Goal: Task Accomplishment & Management: Manage account settings

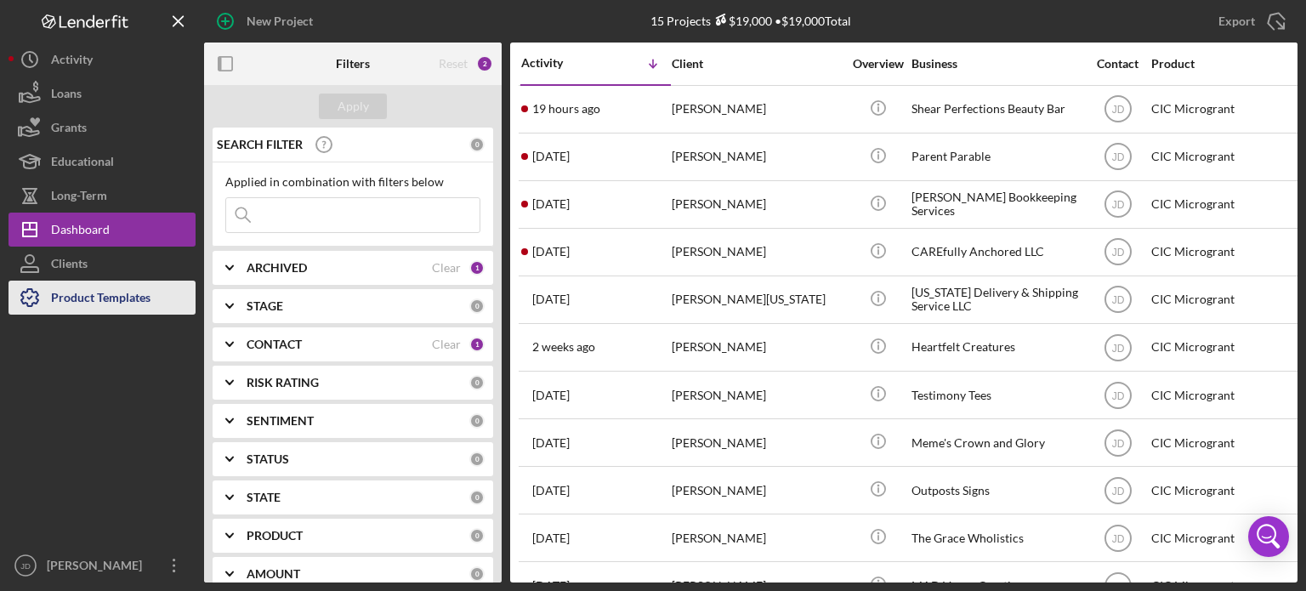
click at [77, 298] on div "Product Templates" at bounding box center [100, 300] width 99 height 38
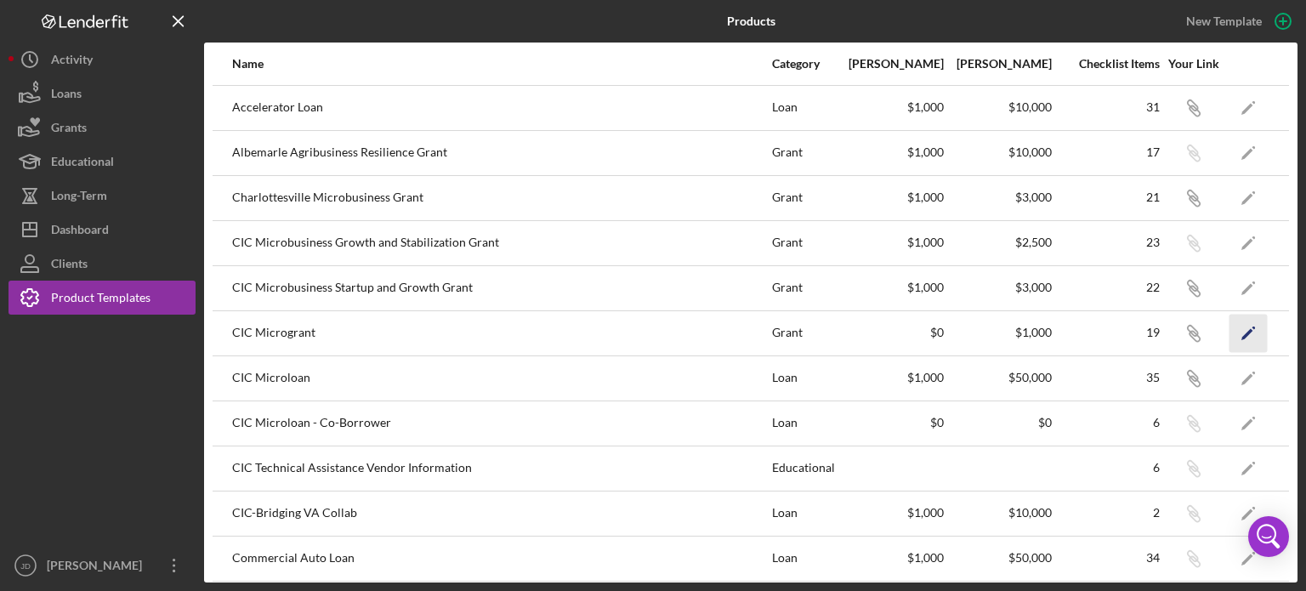
click at [1237, 333] on icon "Icon/Edit" at bounding box center [1249, 333] width 38 height 38
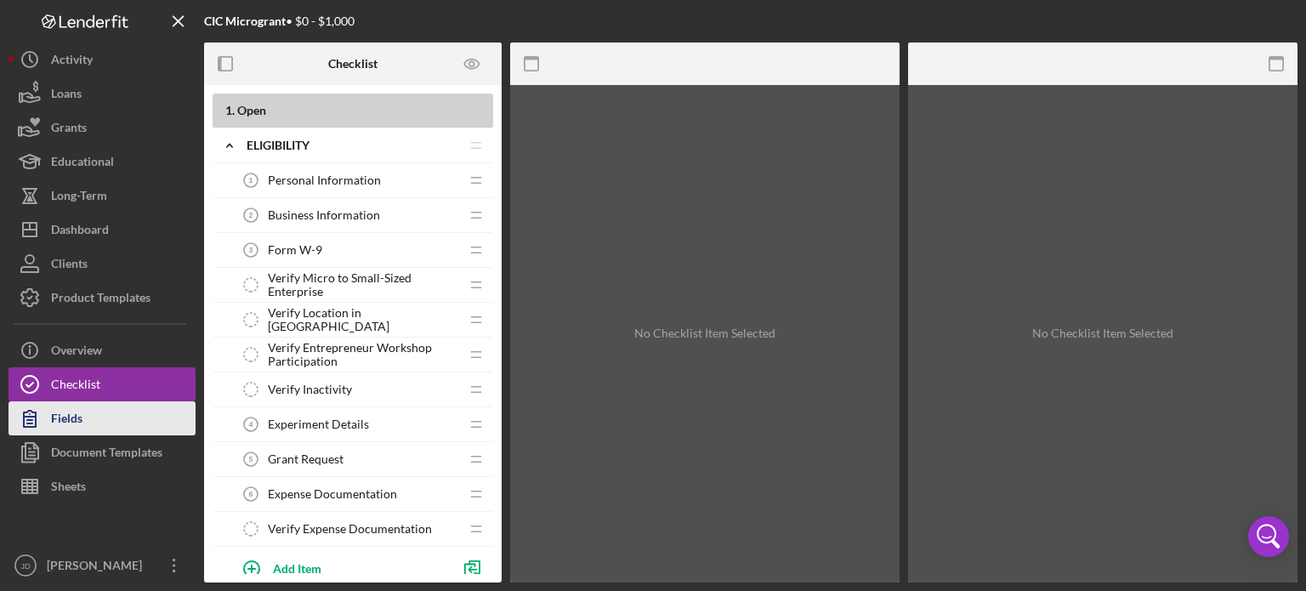
click at [87, 421] on button "Fields" at bounding box center [102, 418] width 187 height 34
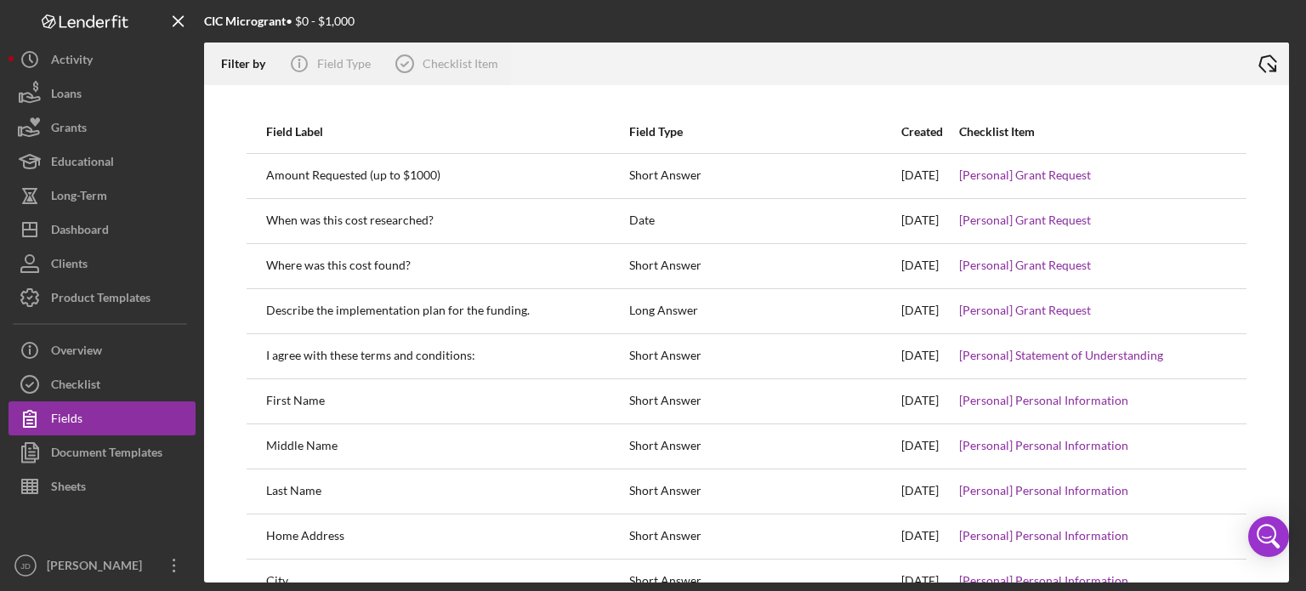
click at [1269, 64] on line at bounding box center [1273, 68] width 8 height 8
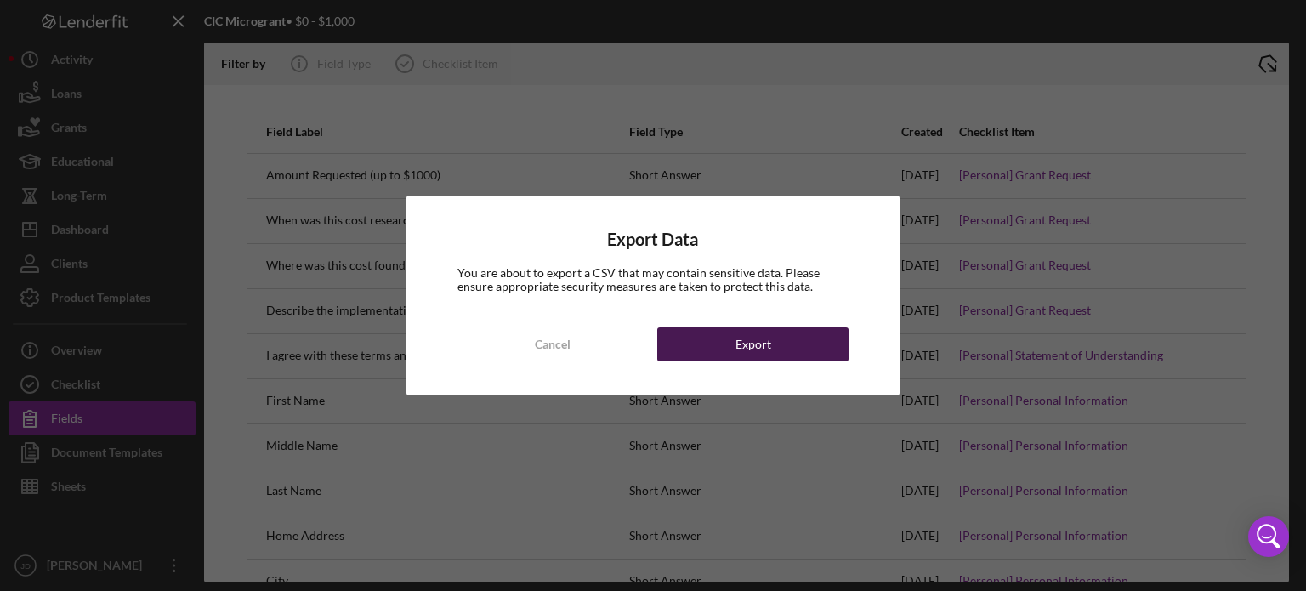
click at [790, 341] on button "Export" at bounding box center [752, 344] width 191 height 34
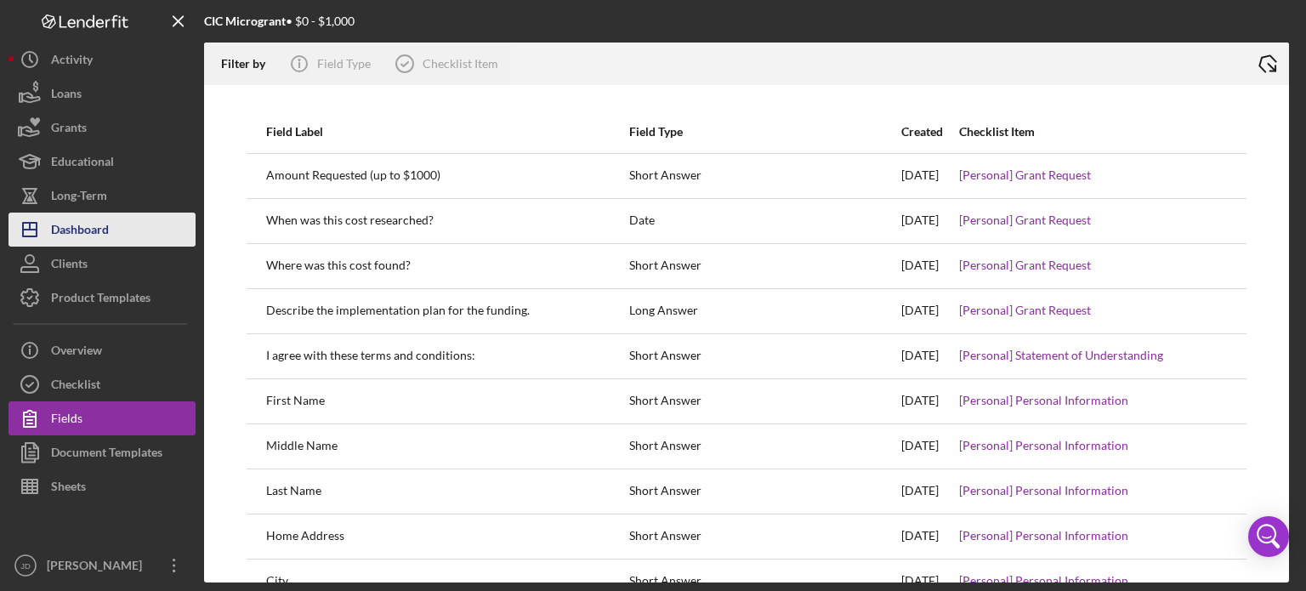
click at [77, 226] on div "Dashboard" at bounding box center [80, 232] width 58 height 38
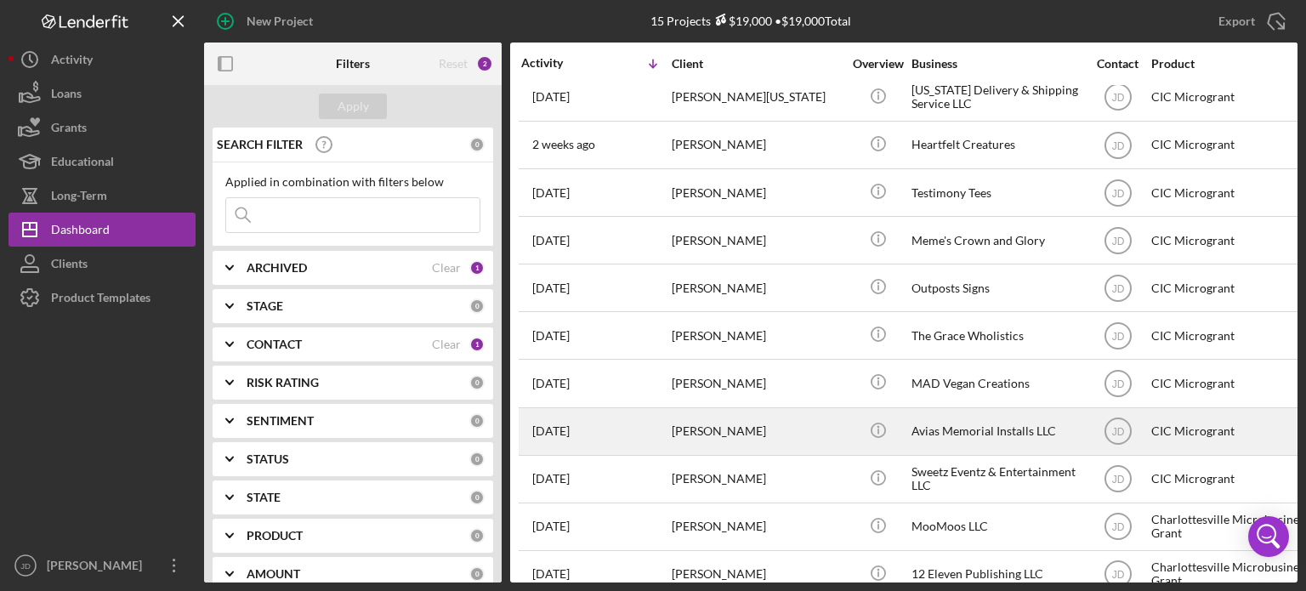
scroll to position [239, 0]
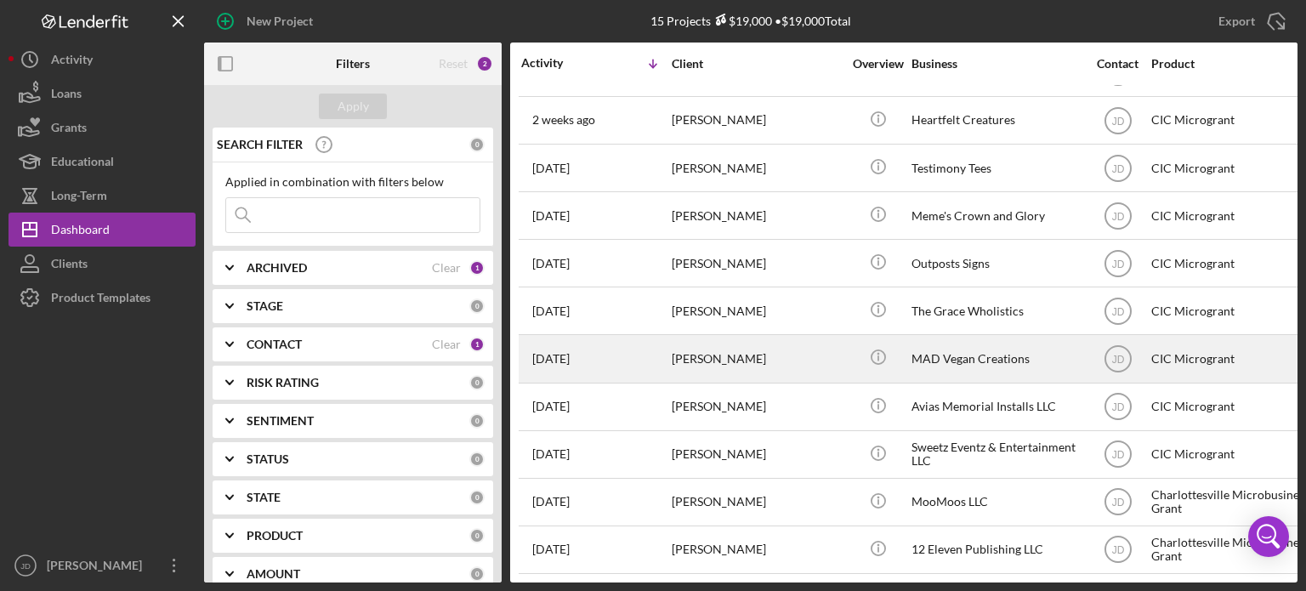
click at [783, 348] on div "[PERSON_NAME]" at bounding box center [757, 358] width 170 height 45
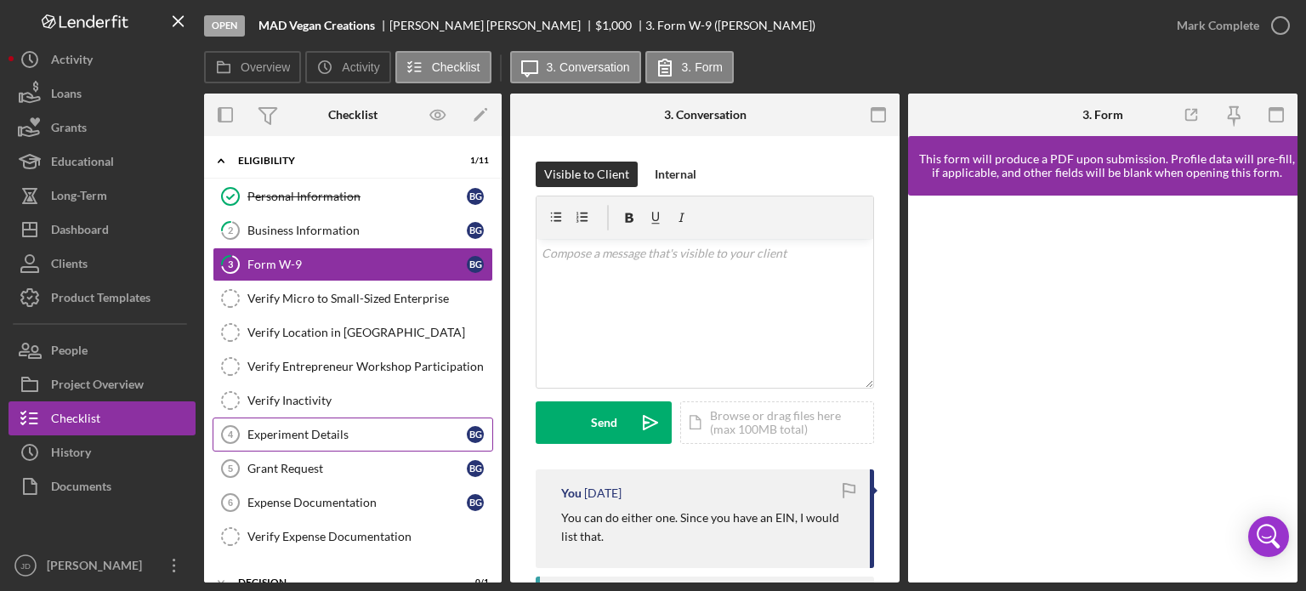
click at [319, 435] on div "Experiment Details" at bounding box center [356, 435] width 219 height 14
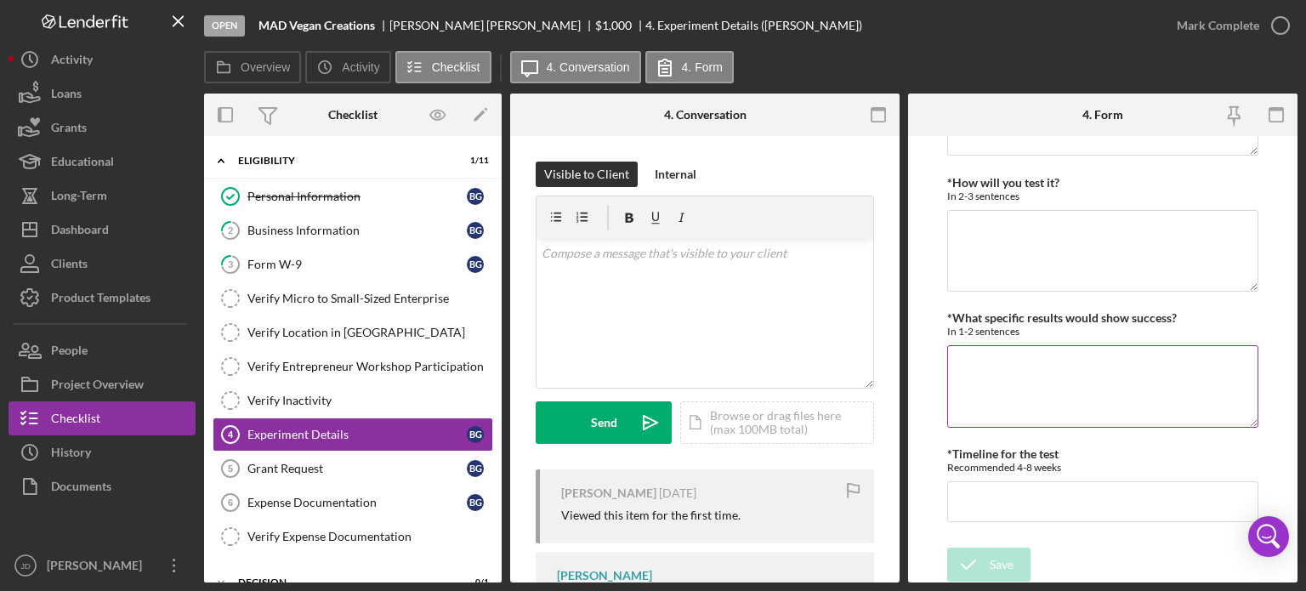
scroll to position [105, 0]
click at [73, 227] on div "Dashboard" at bounding box center [80, 232] width 58 height 38
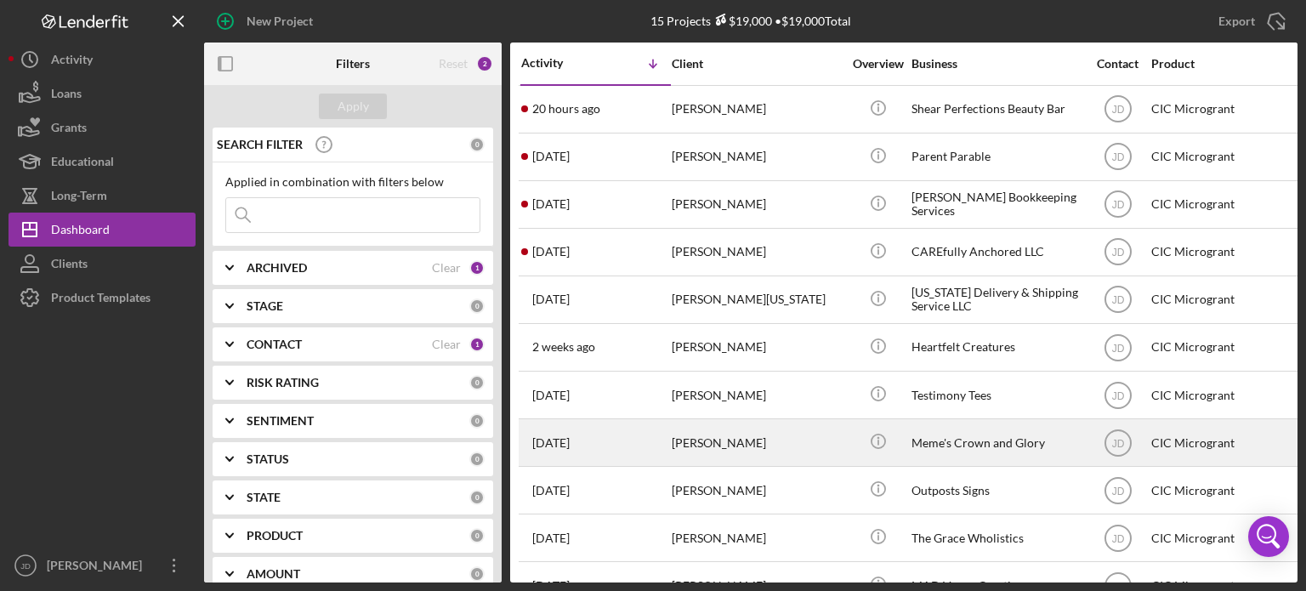
click at [774, 448] on div "[PERSON_NAME]" at bounding box center [757, 442] width 170 height 45
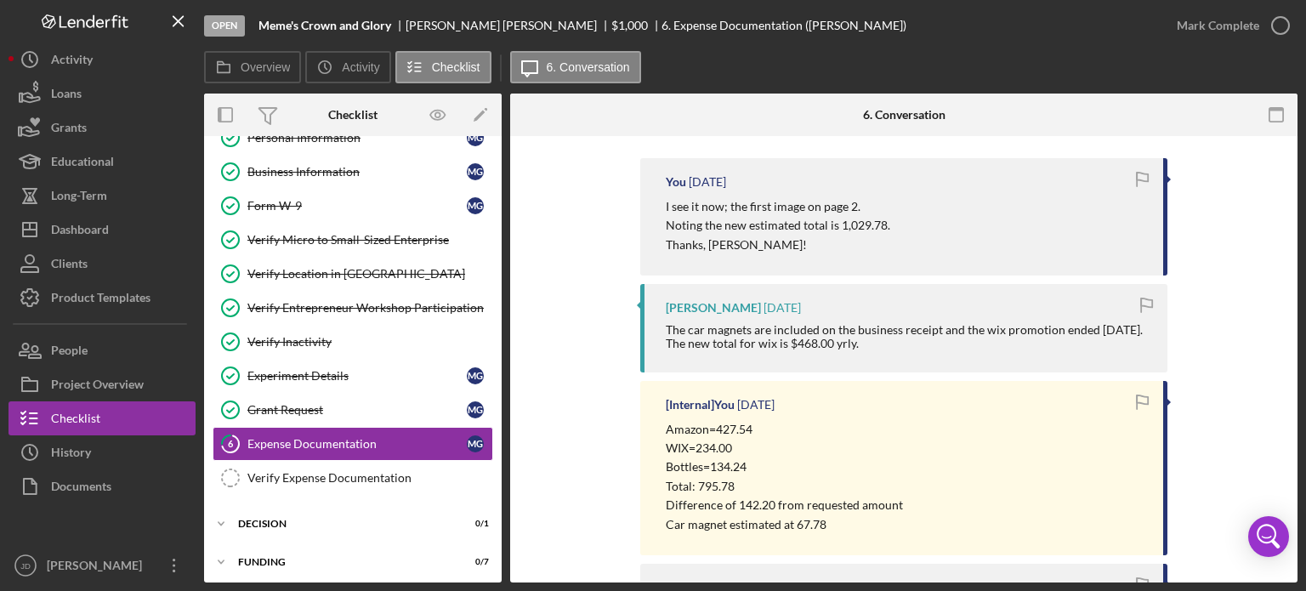
scroll to position [340, 0]
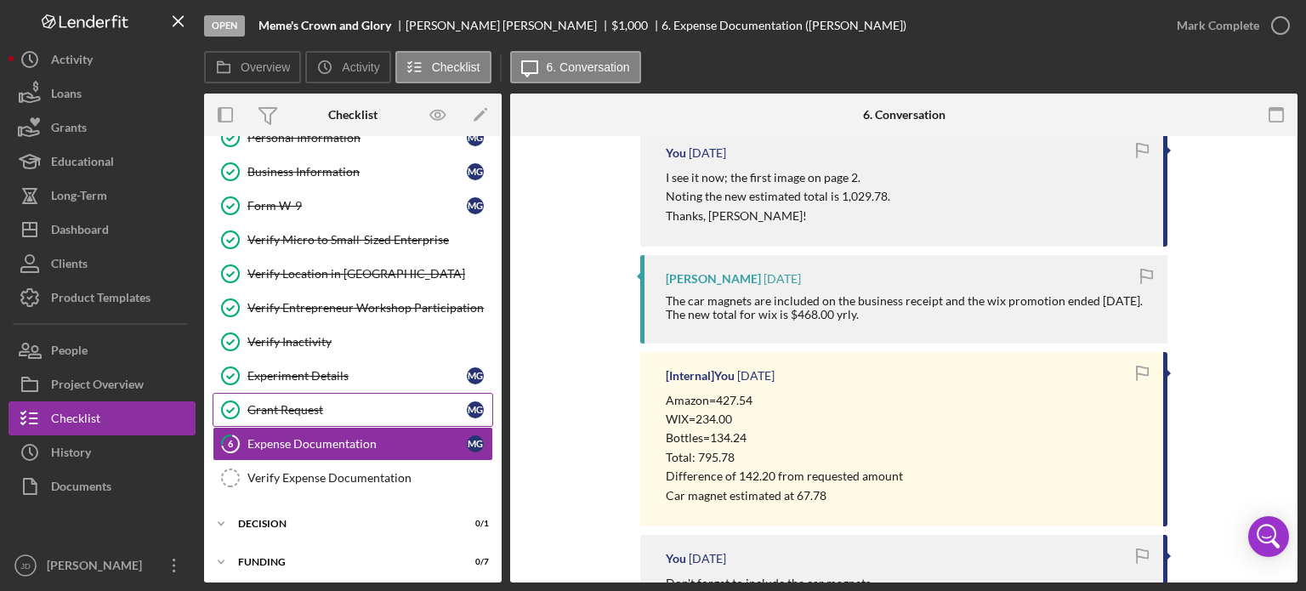
click at [286, 406] on div "Grant Request" at bounding box center [356, 410] width 219 height 14
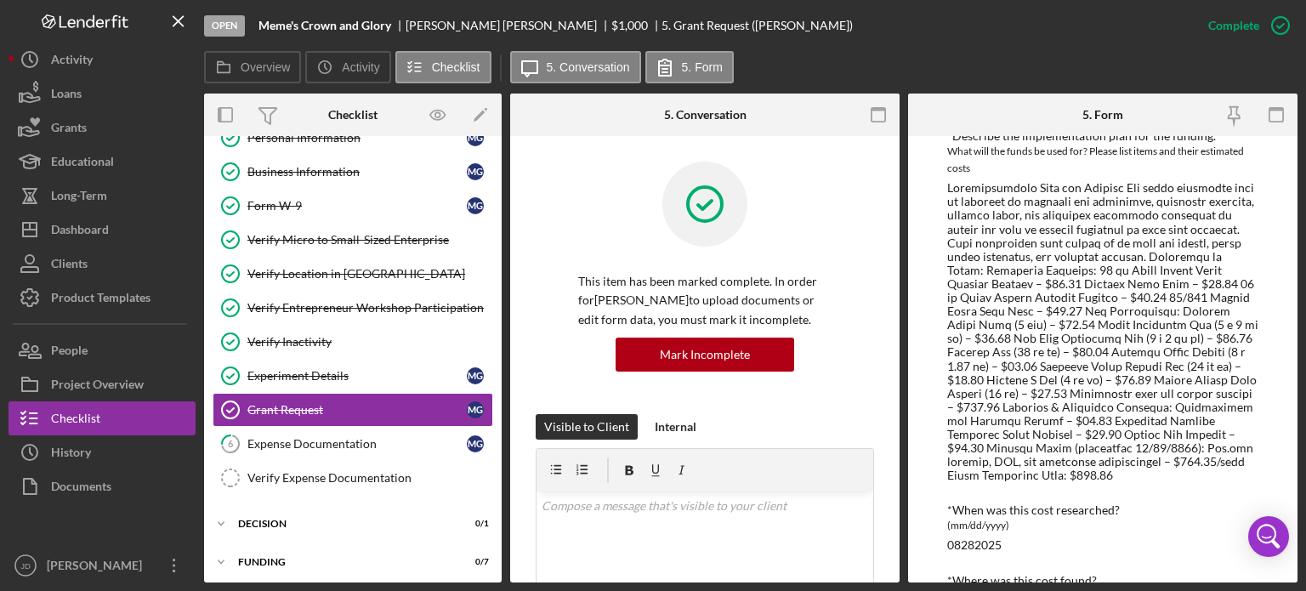
scroll to position [170, 0]
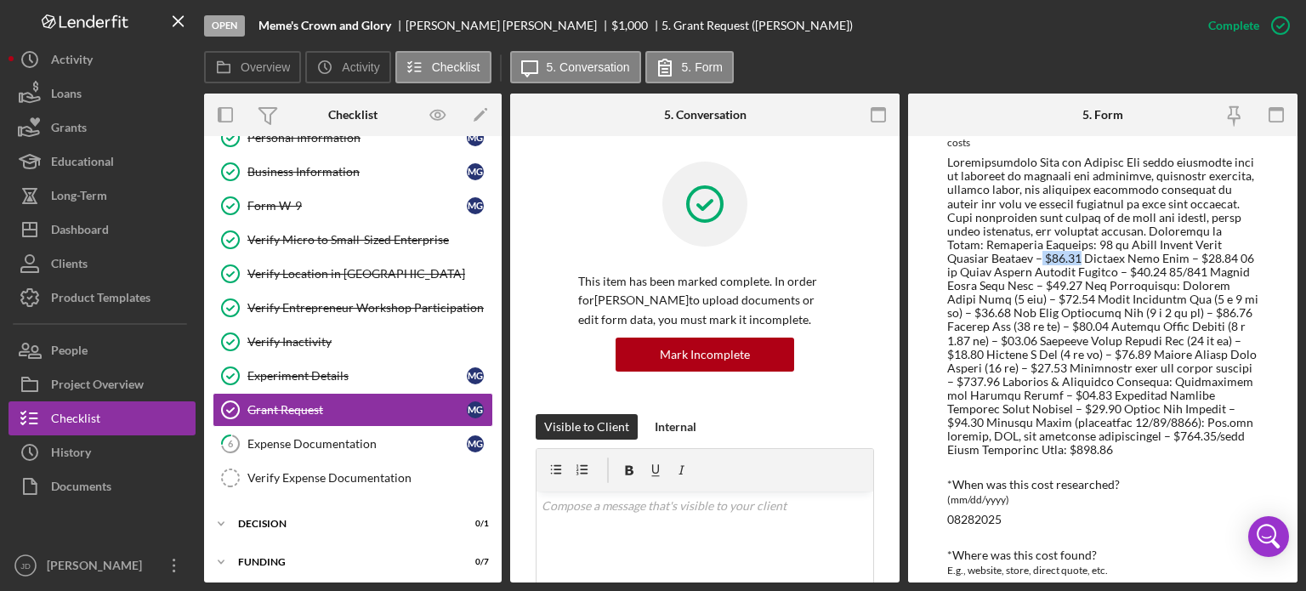
drag, startPoint x: 992, startPoint y: 257, endPoint x: 1032, endPoint y: 254, distance: 40.0
click at [1032, 254] on div at bounding box center [1102, 306] width 311 height 301
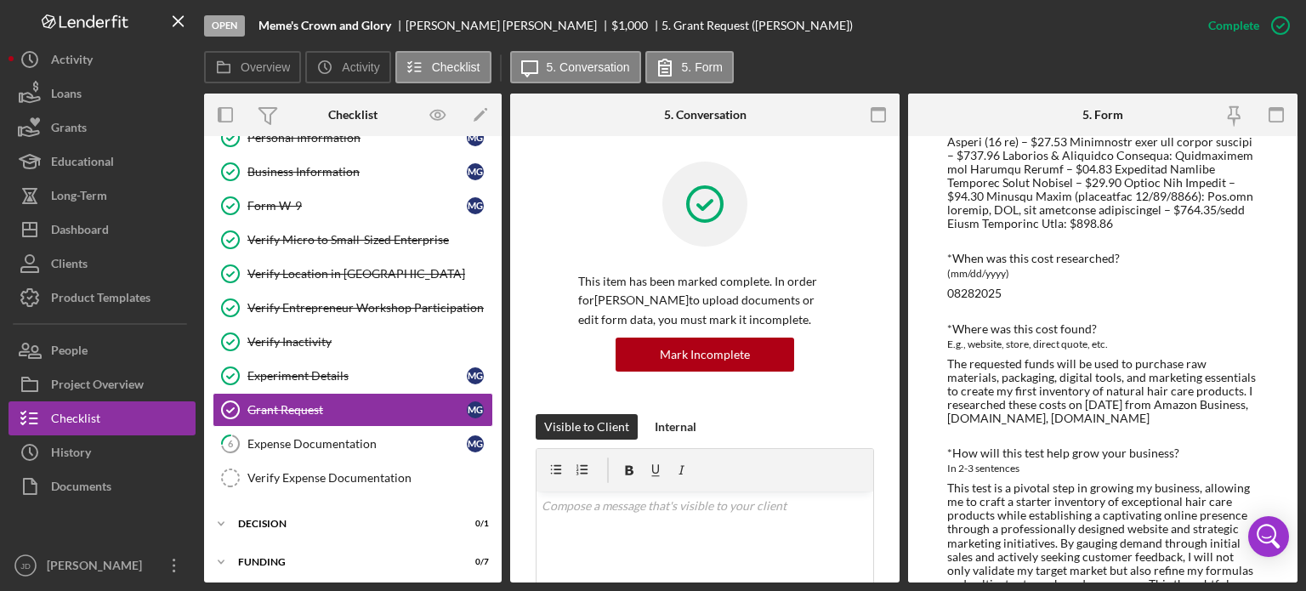
scroll to position [425, 0]
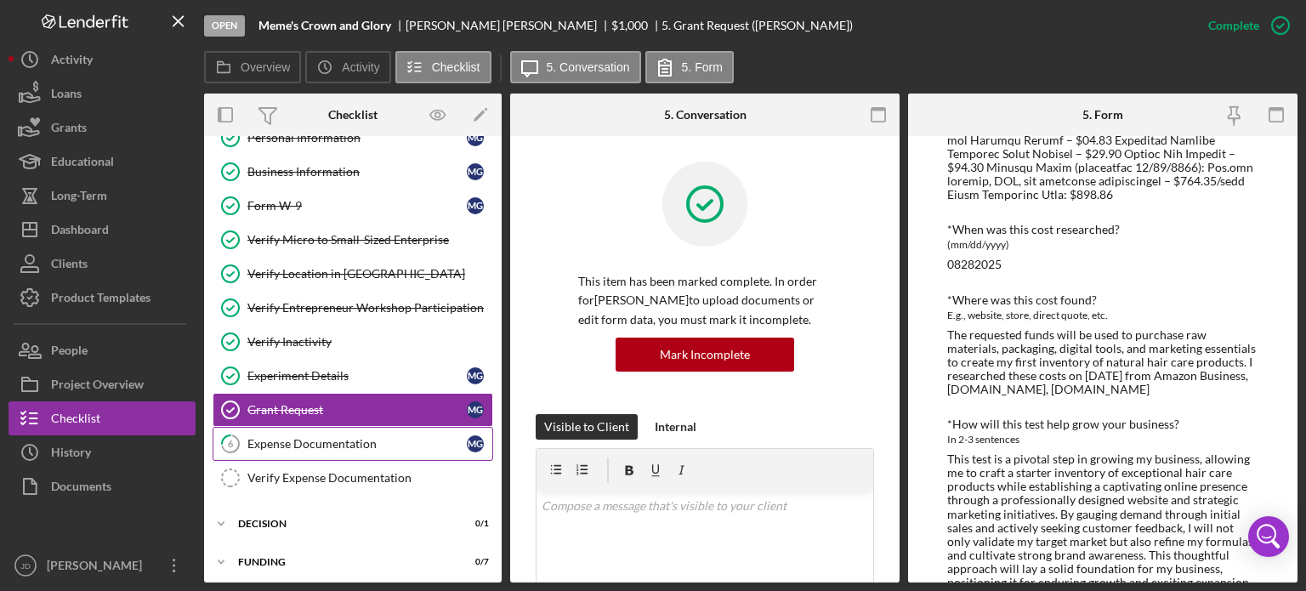
click at [335, 438] on div "Expense Documentation" at bounding box center [356, 444] width 219 height 14
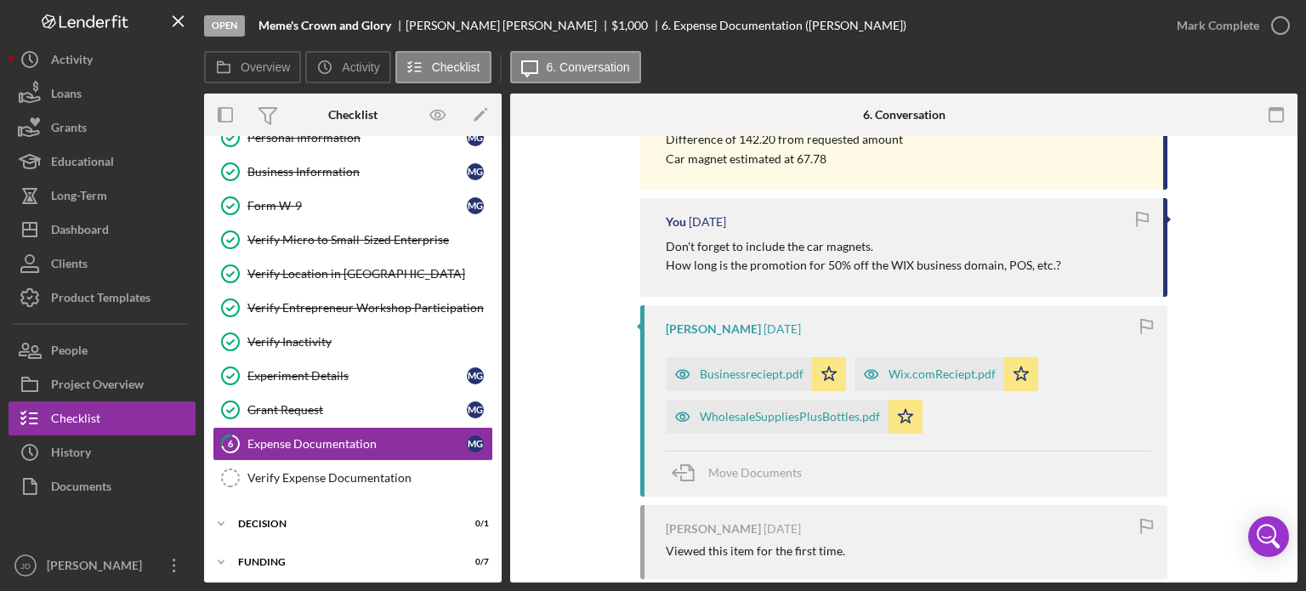
scroll to position [680, 0]
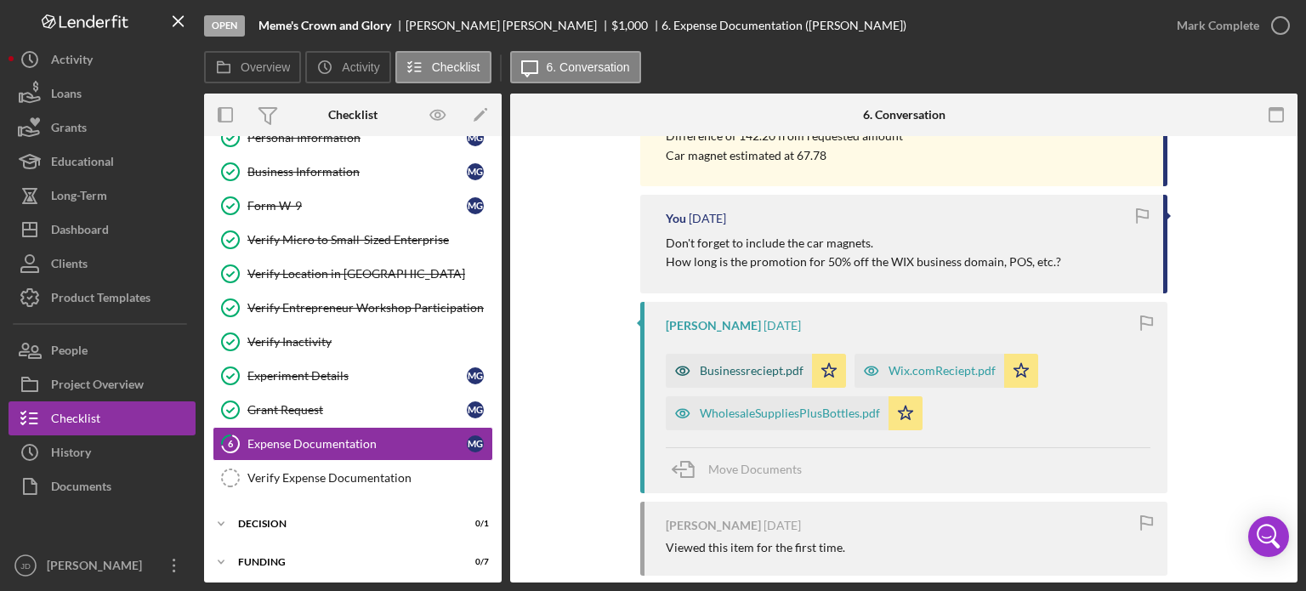
click at [742, 369] on div "Businessreciept.pdf" at bounding box center [752, 371] width 104 height 14
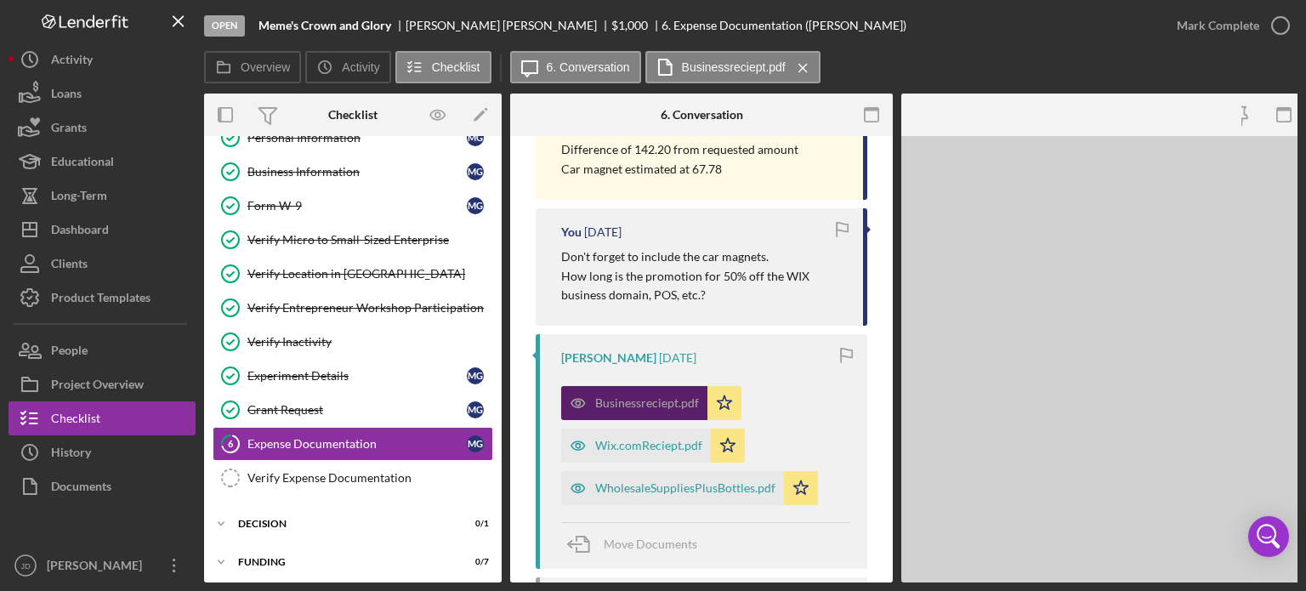
scroll to position [694, 0]
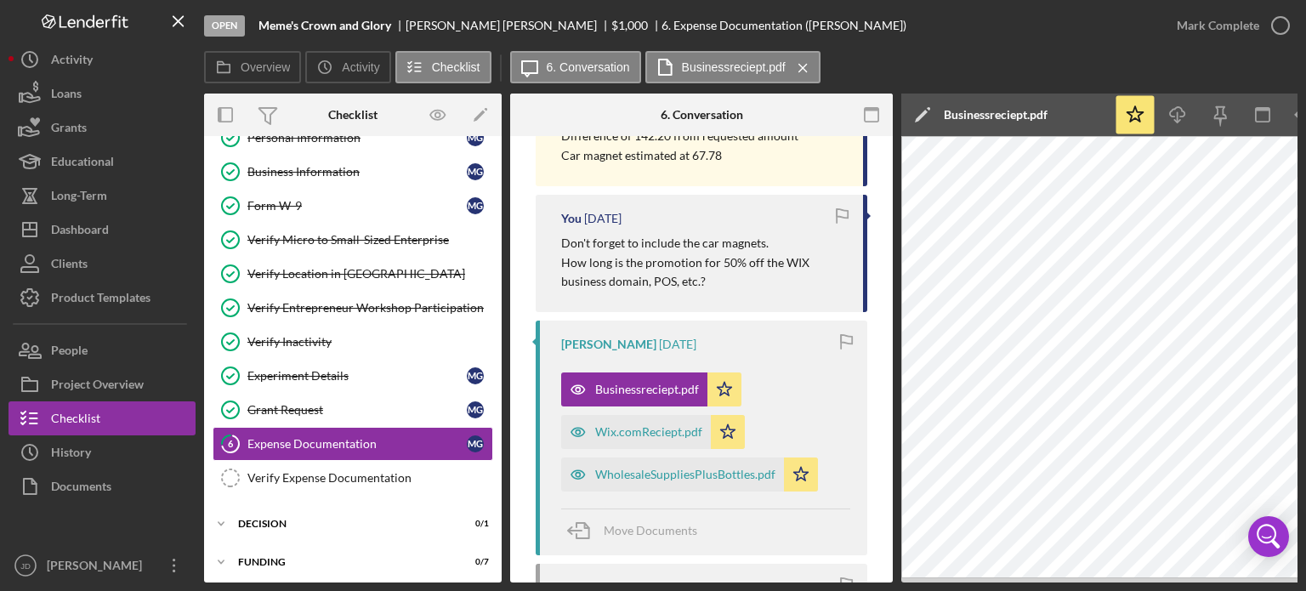
drag, startPoint x: 1017, startPoint y: 583, endPoint x: 1182, endPoint y: 577, distance: 165.1
click at [344, 392] on div "Open Meme's Crown and Glory Mollie Griddine $1,000 $1,000 6. Expense Documentat…" at bounding box center [653, 295] width 1306 height 591
click at [803, 66] on icon "Icon/Menu Close" at bounding box center [803, 68] width 30 height 43
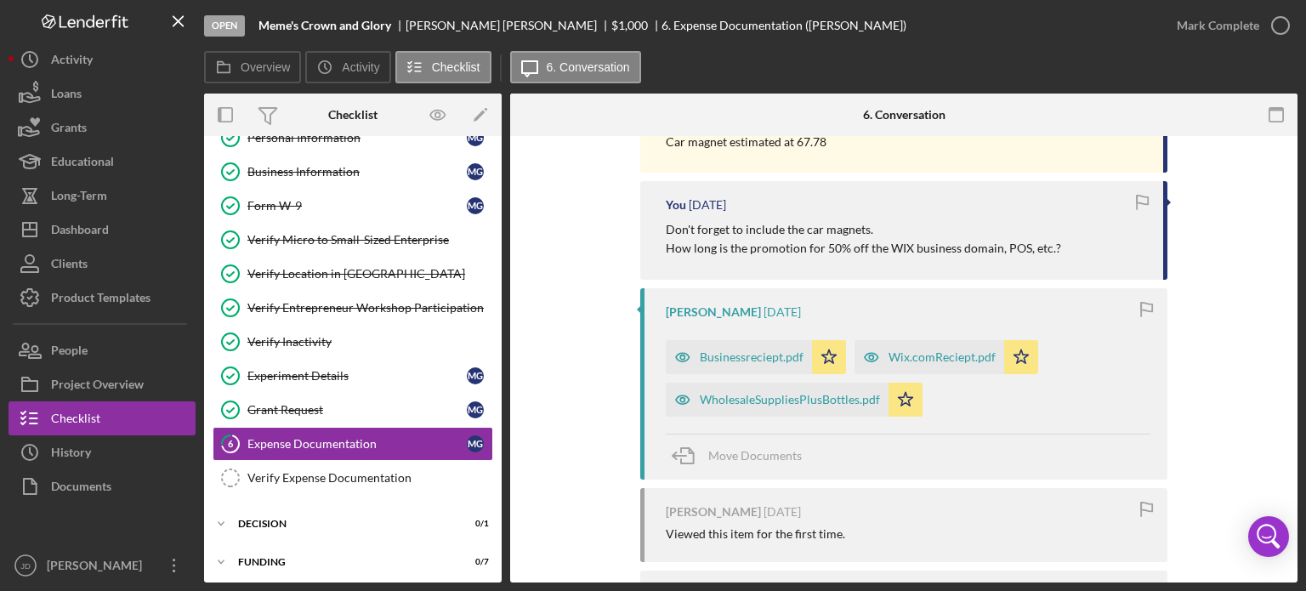
scroll to position [680, 0]
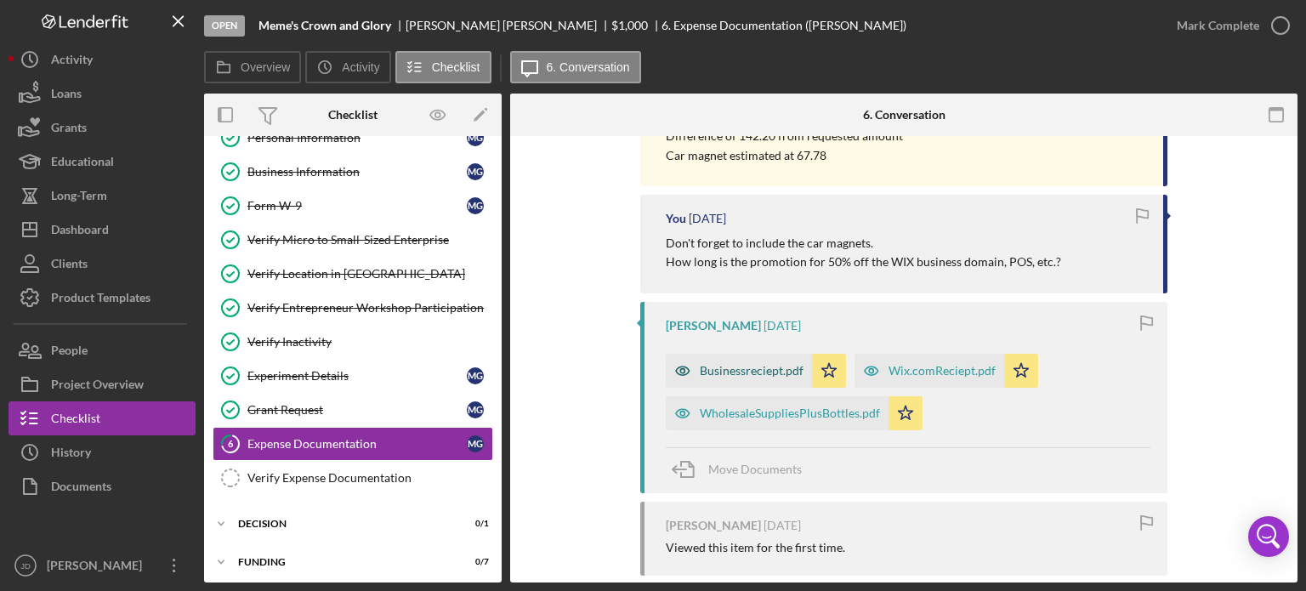
click at [745, 362] on div "Businessreciept.pdf" at bounding box center [739, 371] width 146 height 34
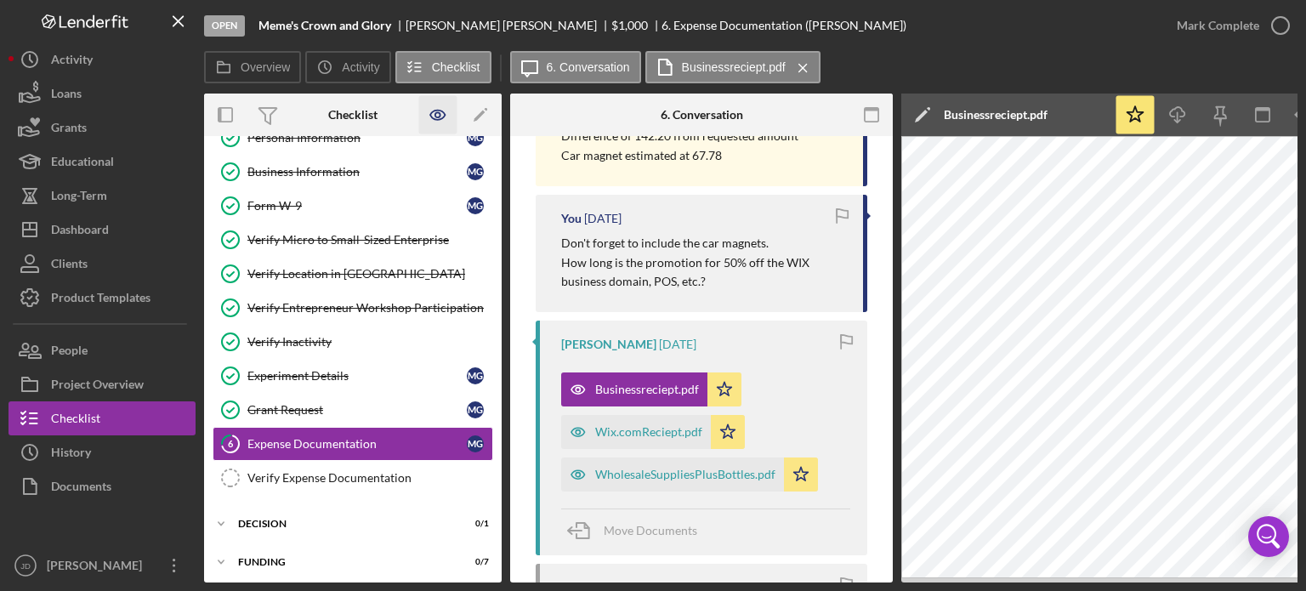
click at [437, 117] on icon "button" at bounding box center [438, 115] width 38 height 38
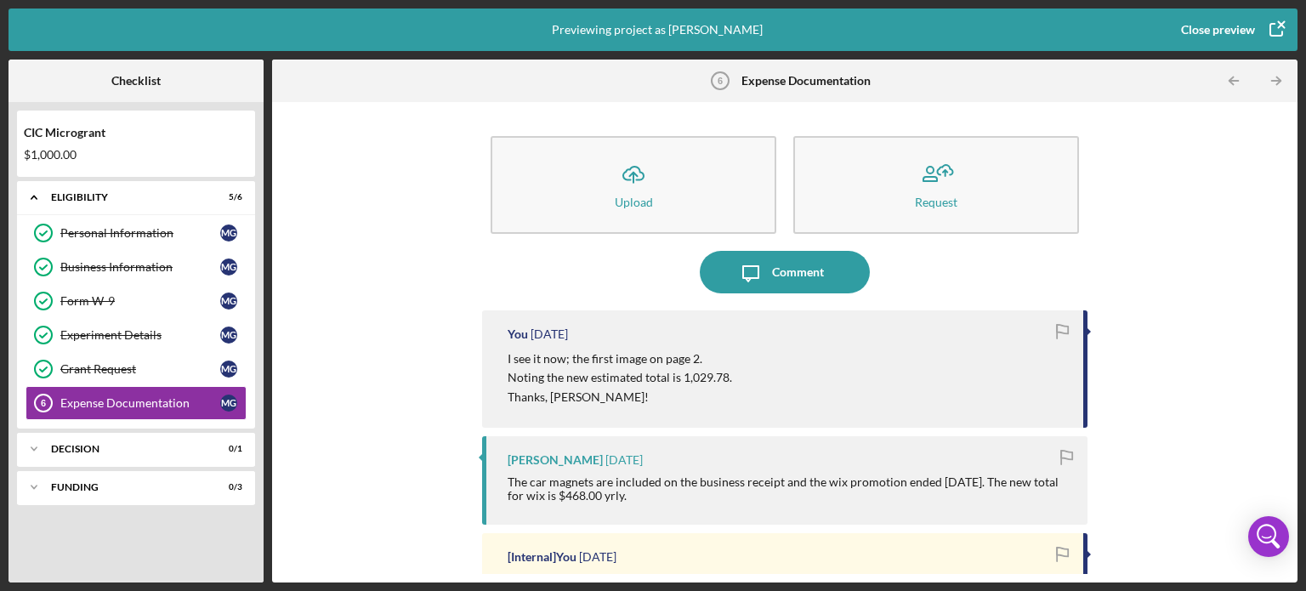
click at [1277, 28] on icon "button" at bounding box center [1276, 30] width 43 height 43
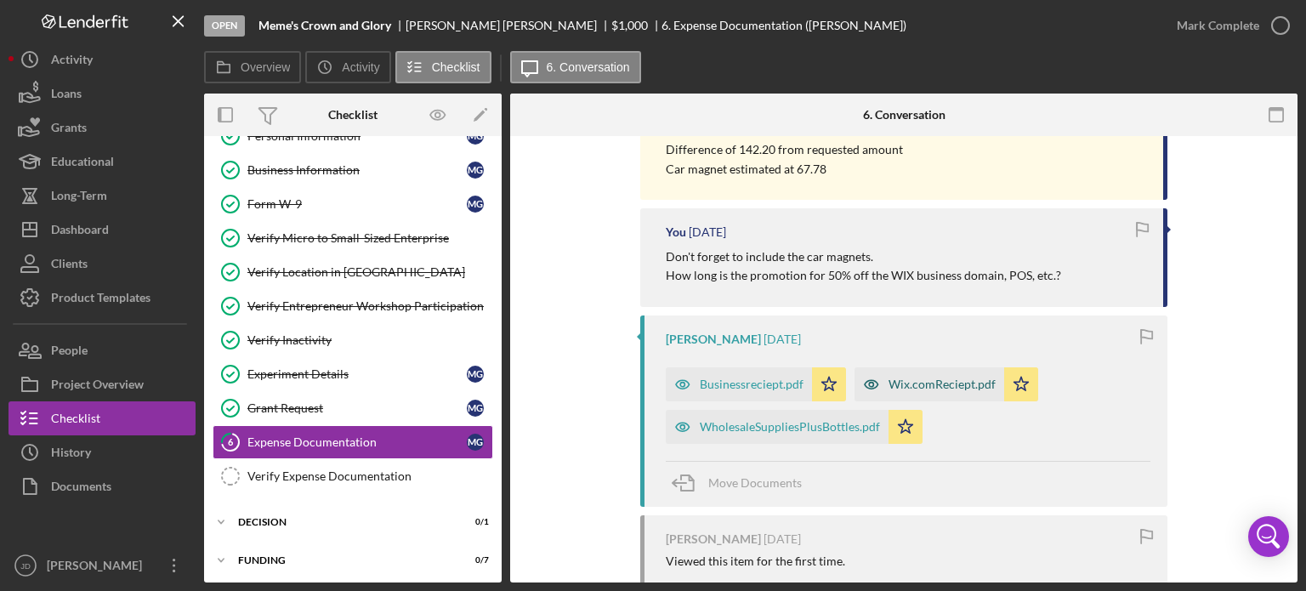
scroll to position [680, 0]
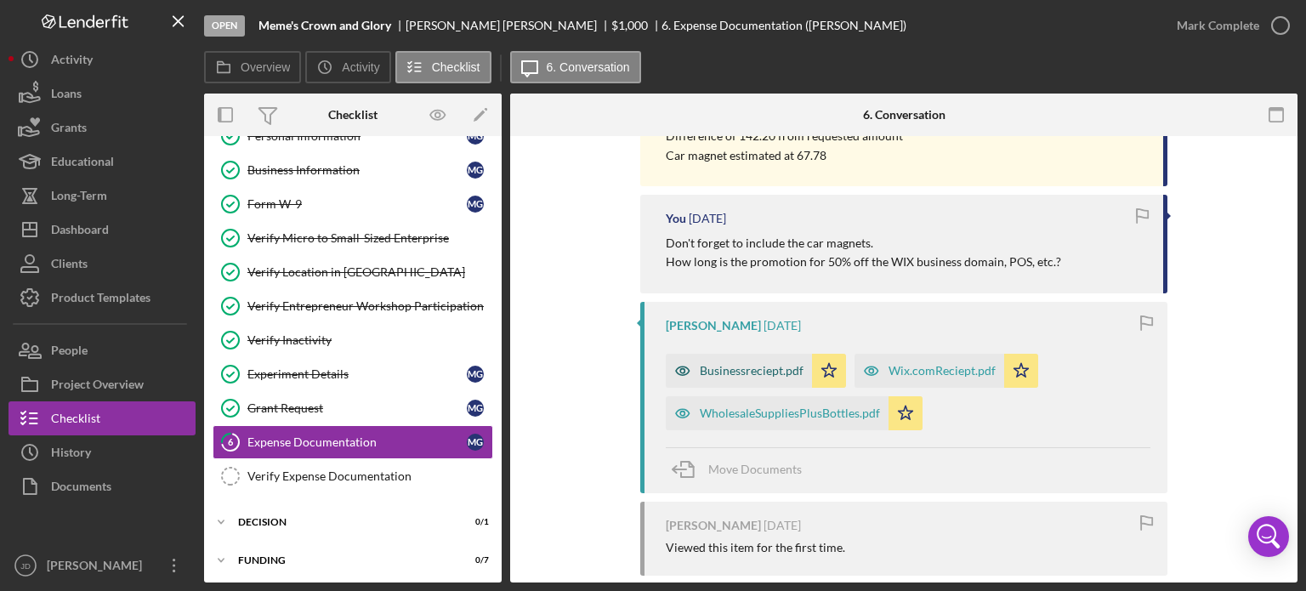
click at [733, 371] on div "Businessreciept.pdf" at bounding box center [752, 371] width 104 height 14
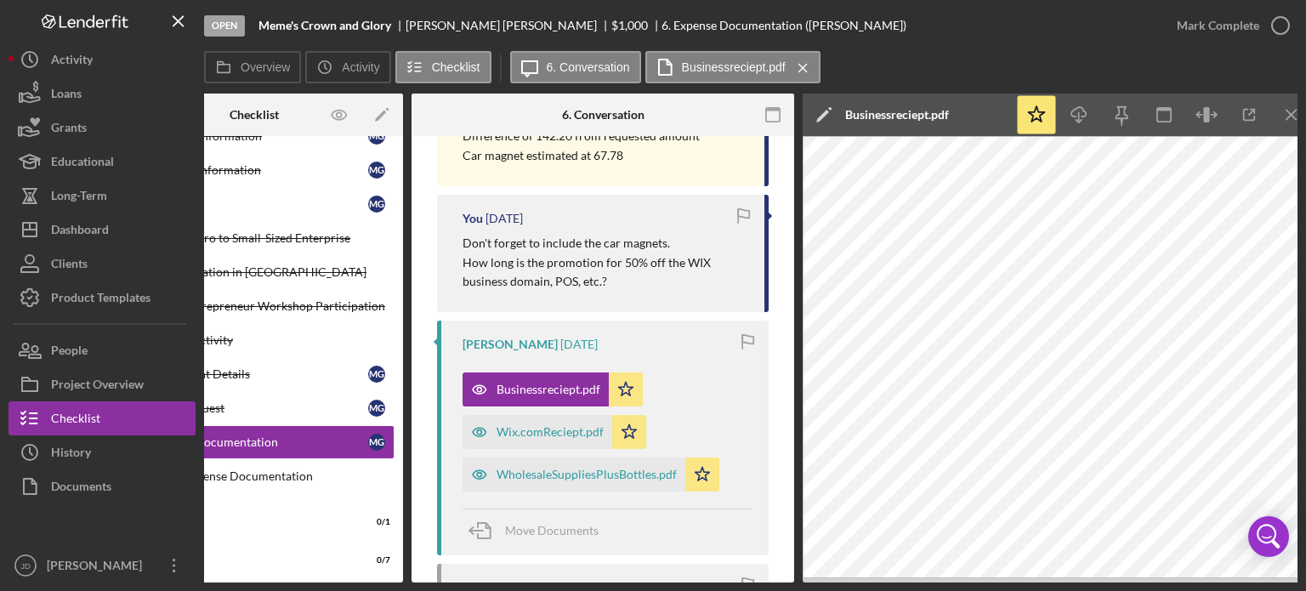
scroll to position [0, 113]
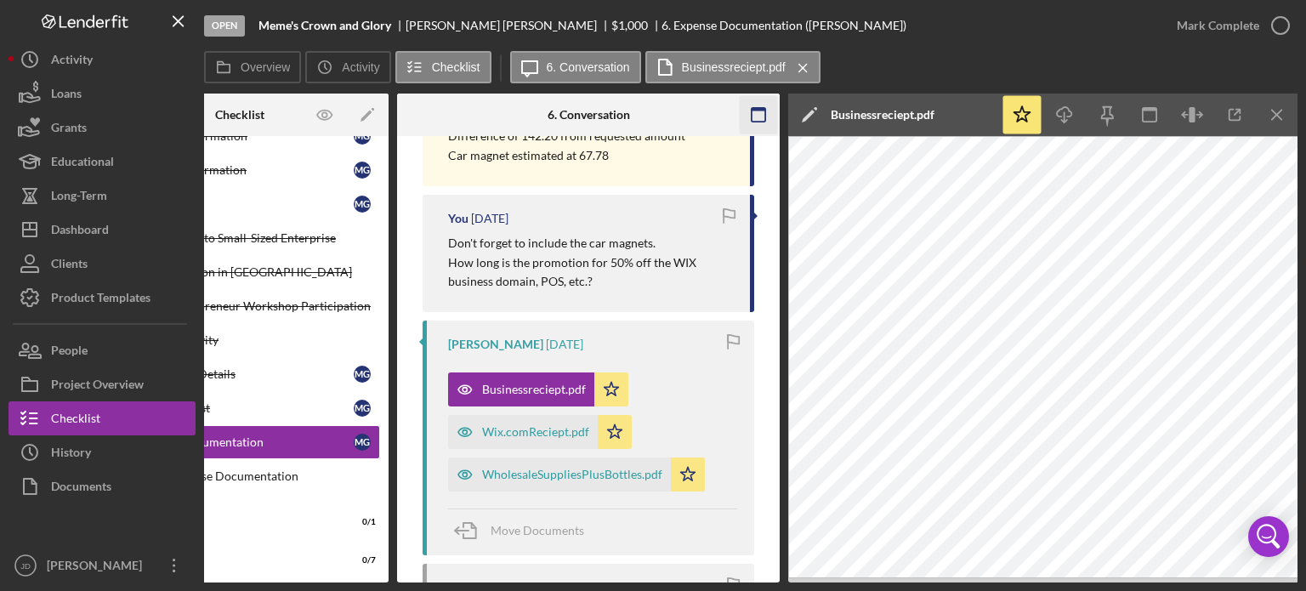
drag, startPoint x: 1275, startPoint y: 117, endPoint x: 1267, endPoint y: 111, distance: 9.2
click at [1275, 117] on line "button" at bounding box center [1276, 114] width 9 height 9
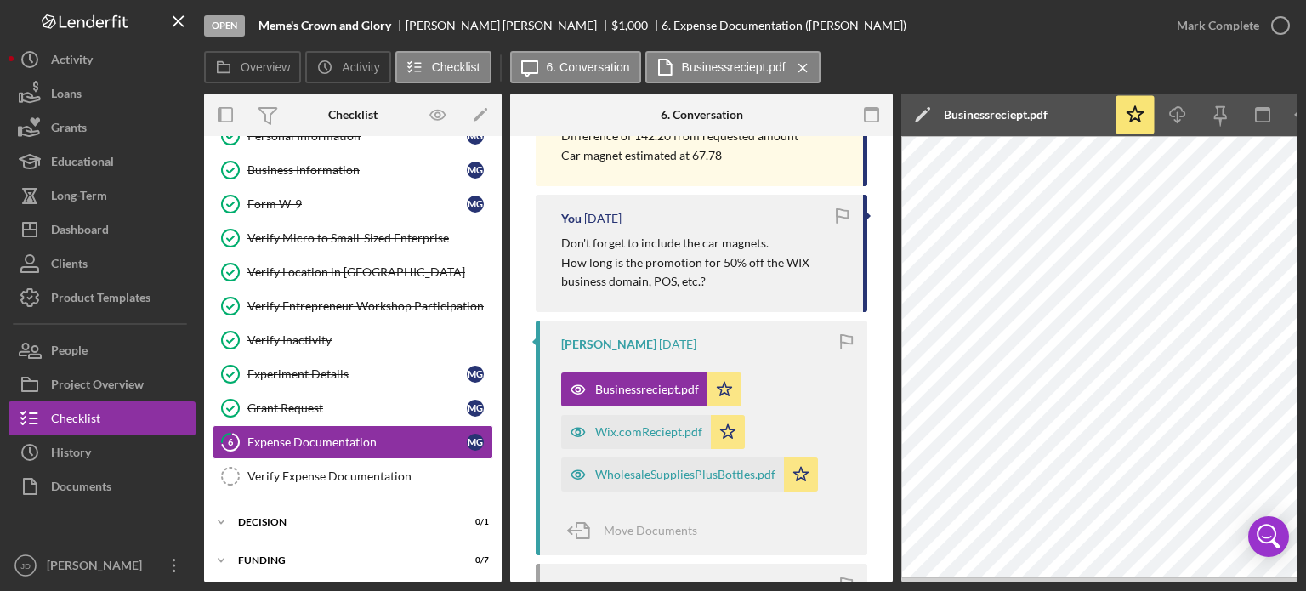
scroll to position [680, 0]
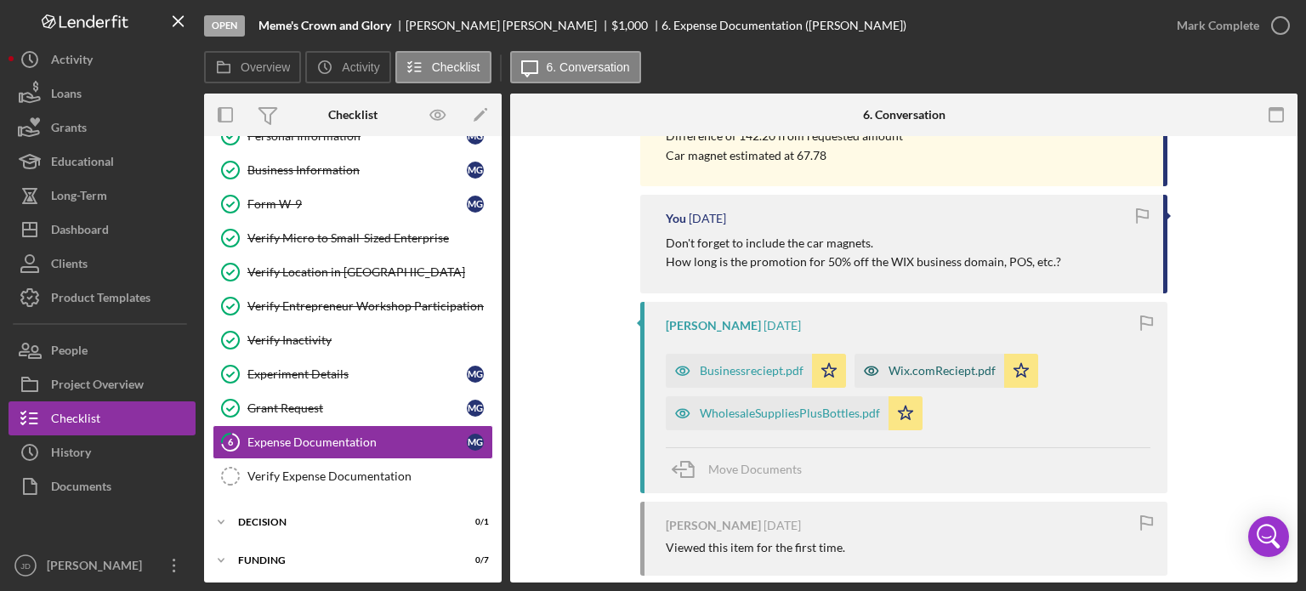
click at [879, 367] on icon "button" at bounding box center [872, 371] width 34 height 34
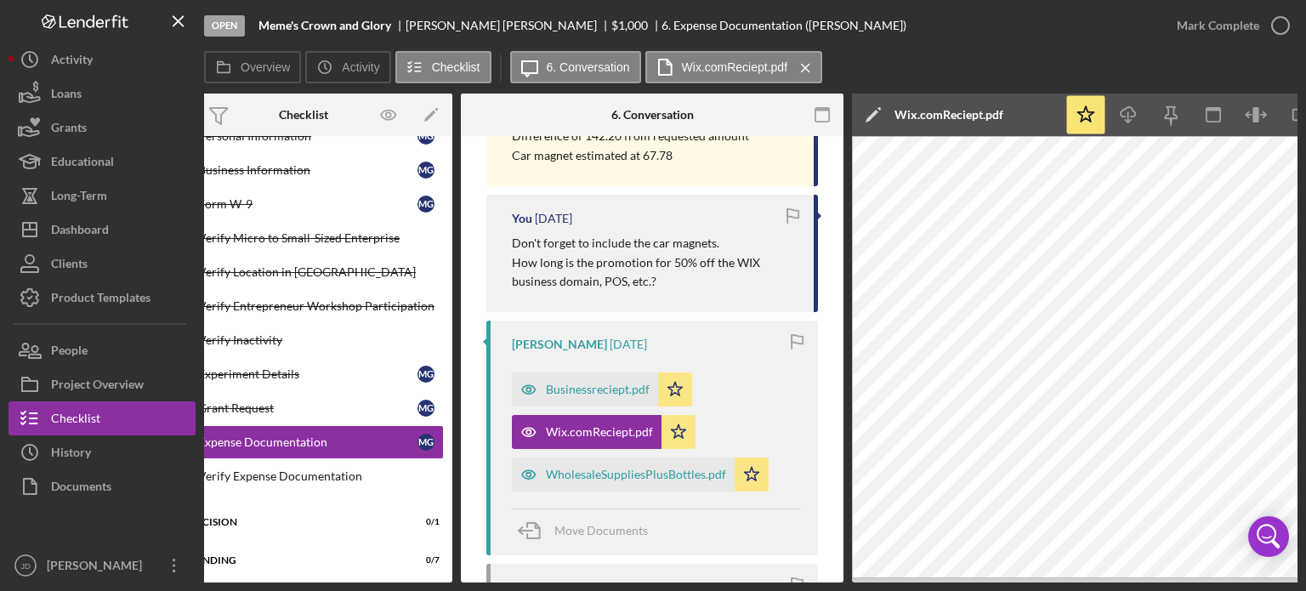
scroll to position [0, 113]
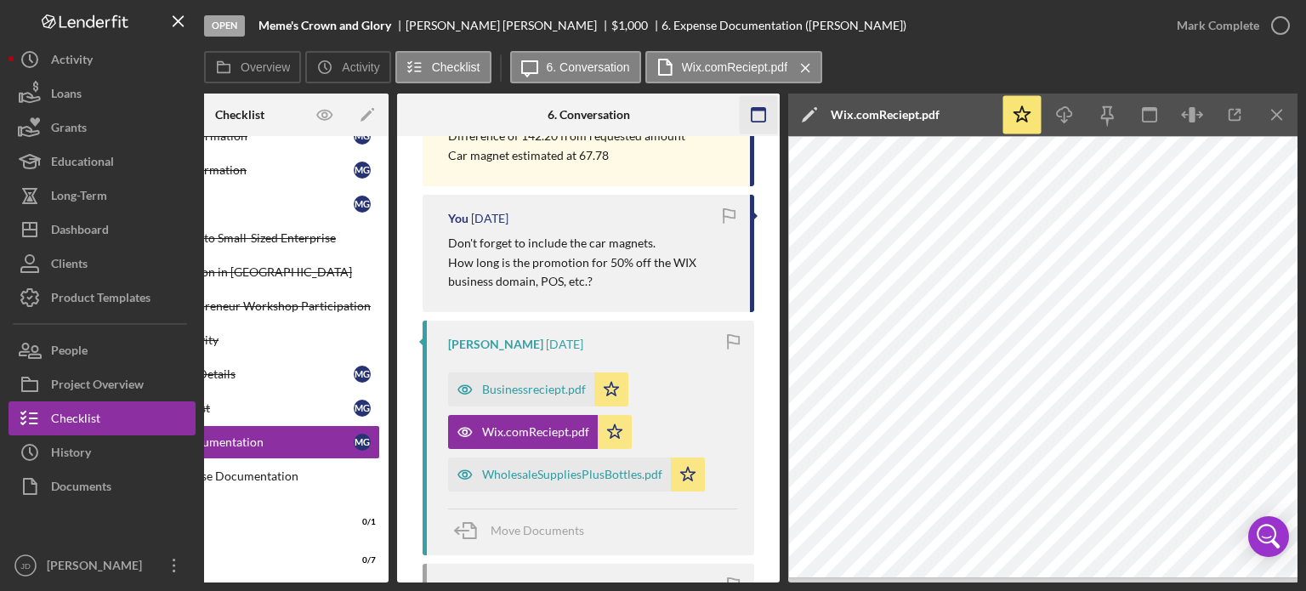
click at [1277, 112] on icon "Icon/Menu Close" at bounding box center [1278, 115] width 38 height 38
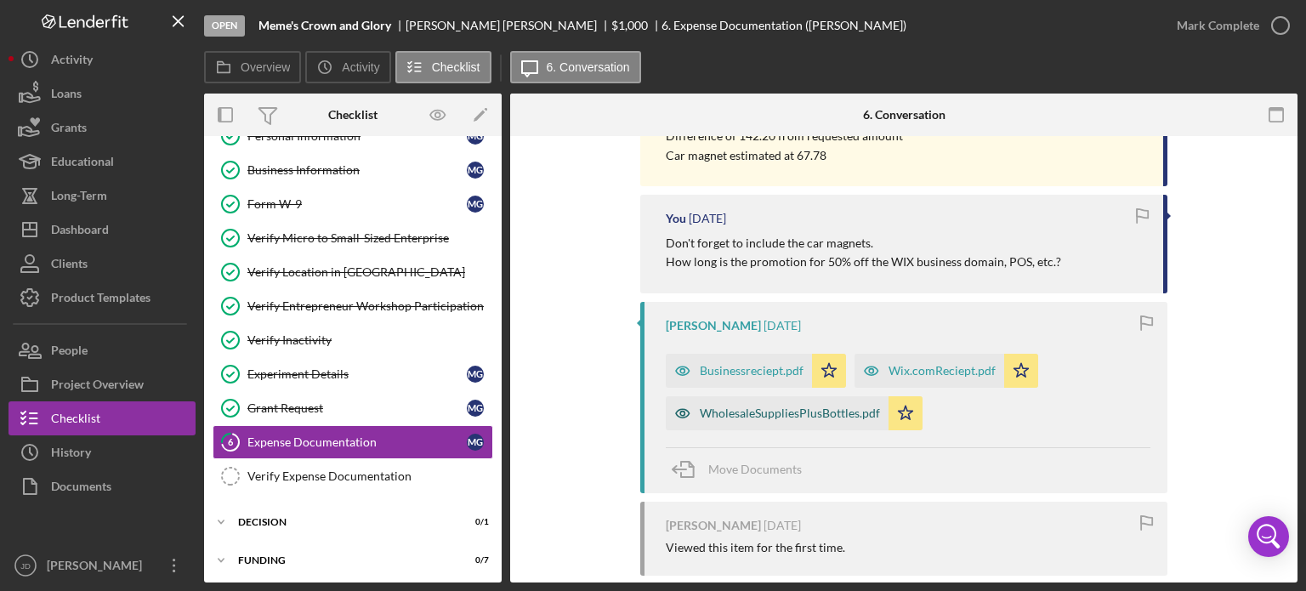
click at [785, 413] on div "WholesaleSuppliesPlusBottles.pdf" at bounding box center [790, 413] width 180 height 14
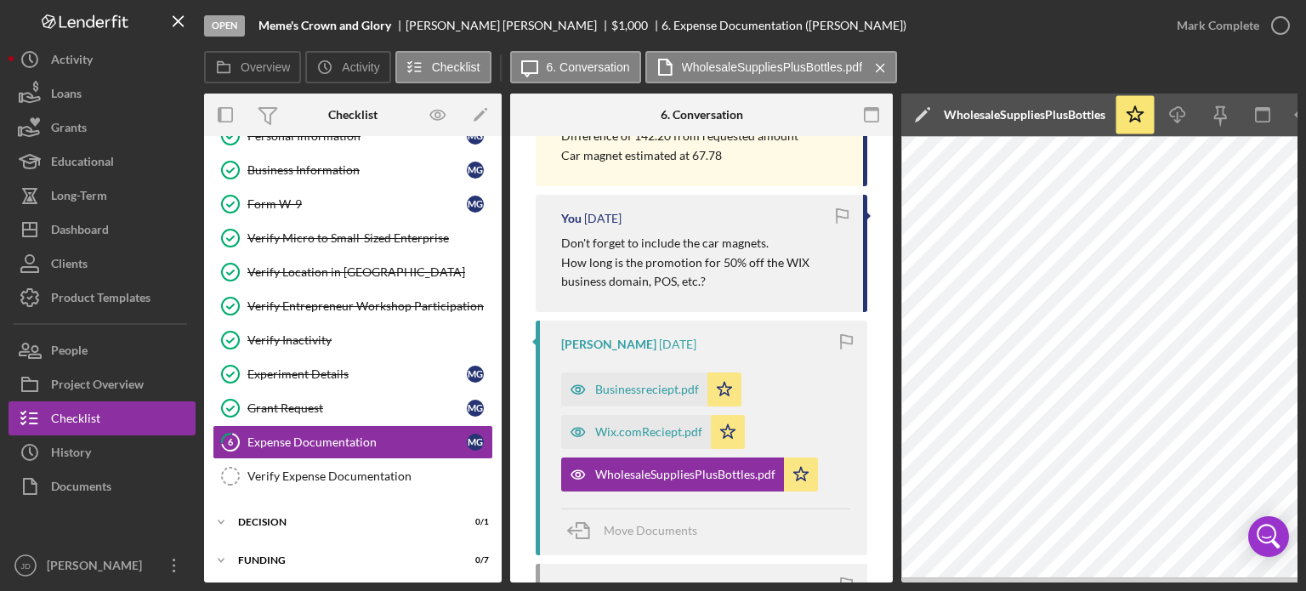
drag, startPoint x: 1035, startPoint y: 584, endPoint x: 1247, endPoint y: 578, distance: 211.8
click at [353, 394] on div "Open Meme's Crown and Glory Mollie Griddine $1,000 $1,000 6. Expense Documentat…" at bounding box center [653, 295] width 1306 height 591
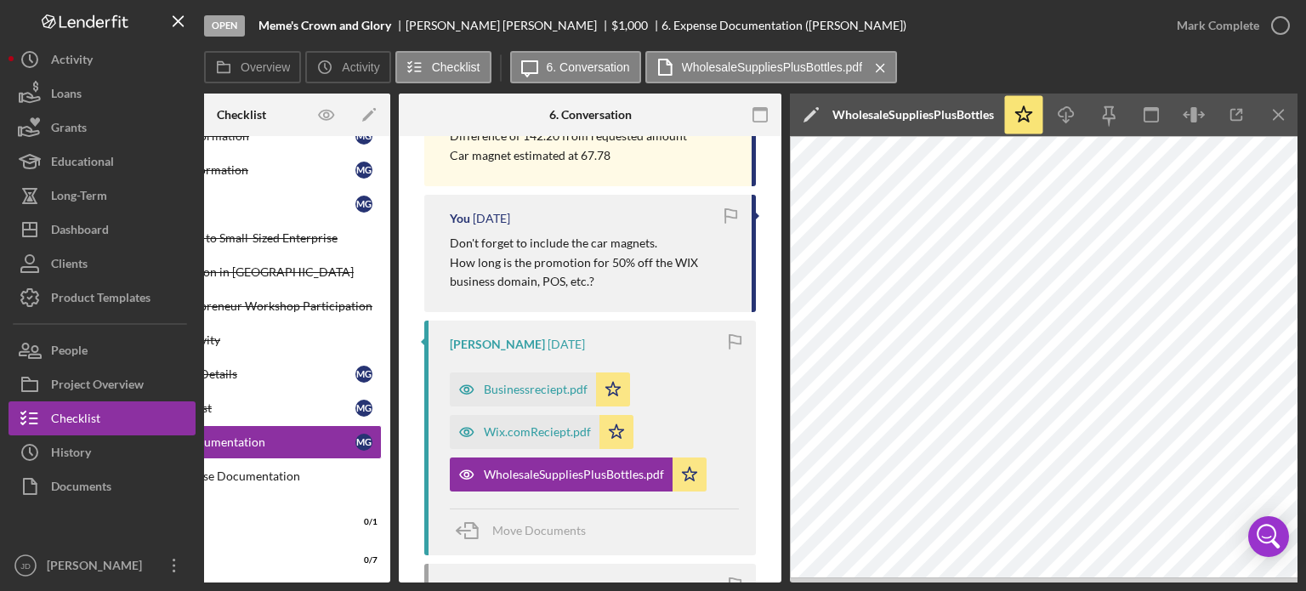
scroll to position [0, 113]
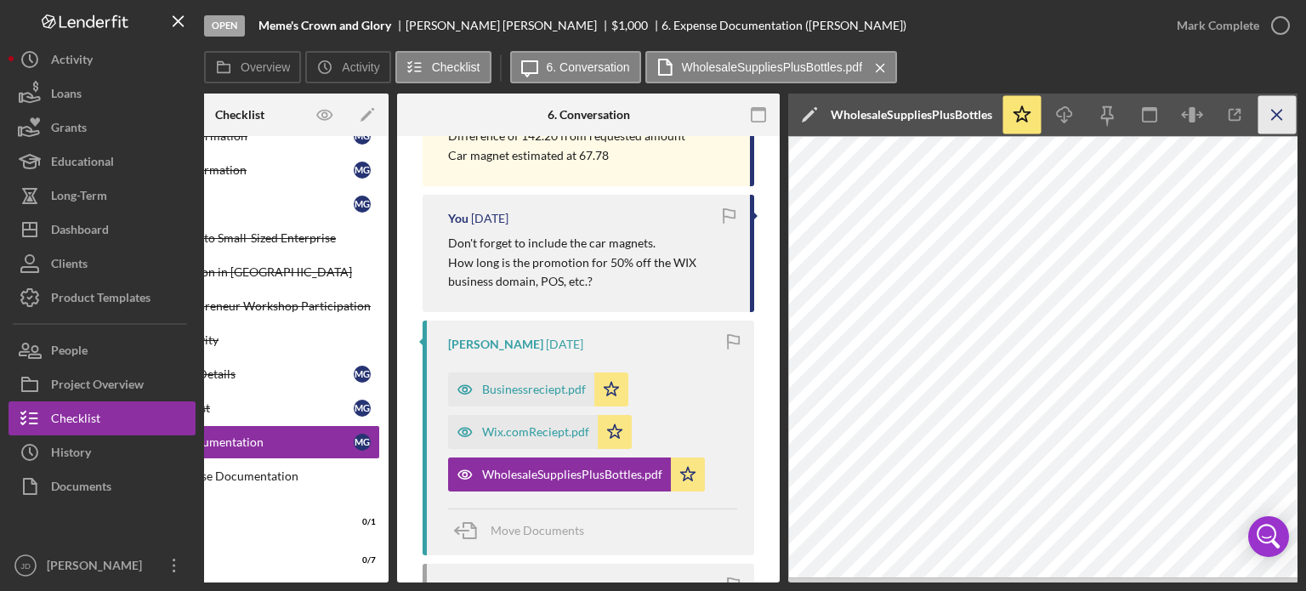
click at [1275, 109] on icon "Icon/Menu Close" at bounding box center [1278, 115] width 38 height 38
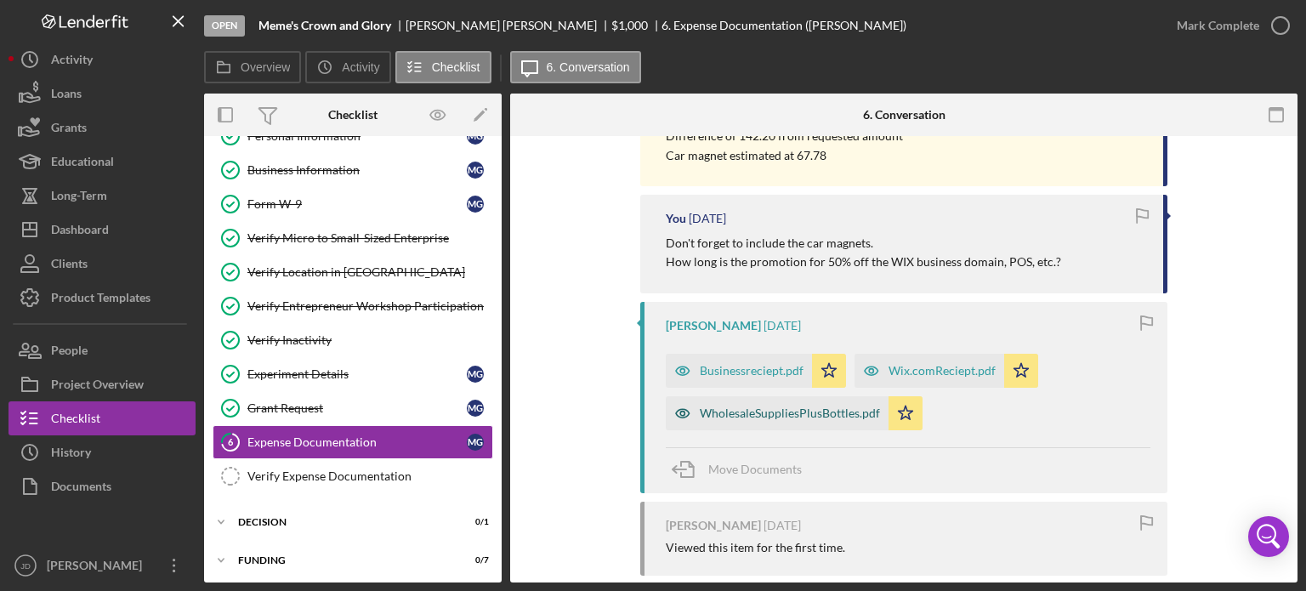
click at [756, 418] on div "WholesaleSuppliesPlusBottles.pdf" at bounding box center [790, 413] width 180 height 14
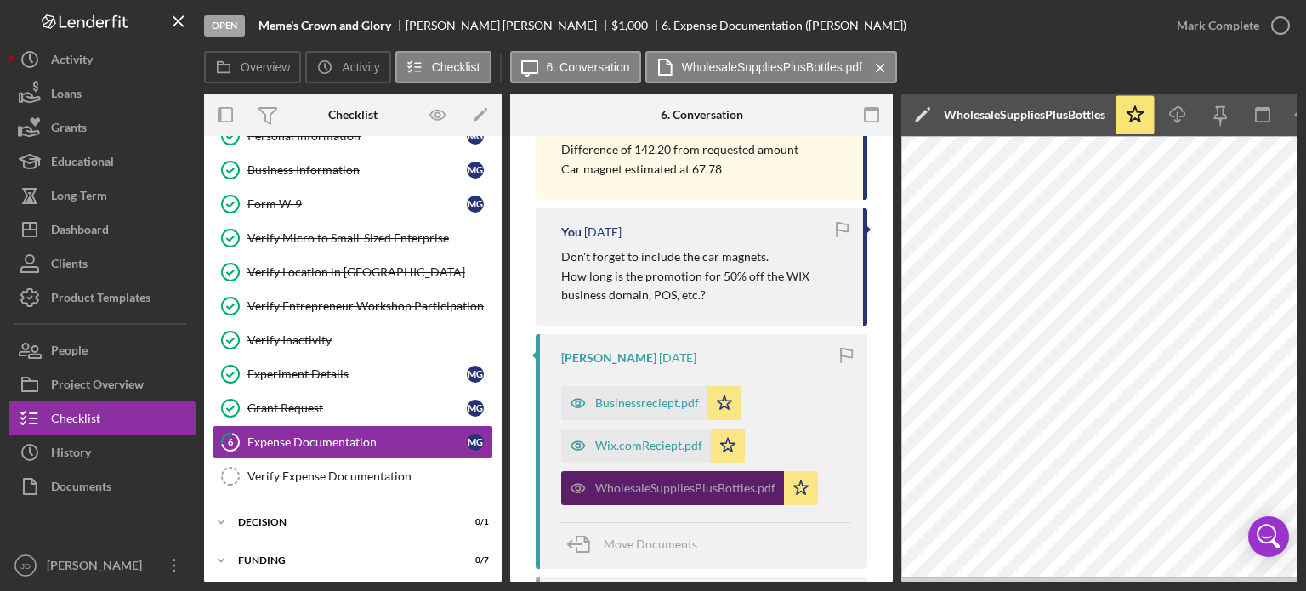
scroll to position [694, 0]
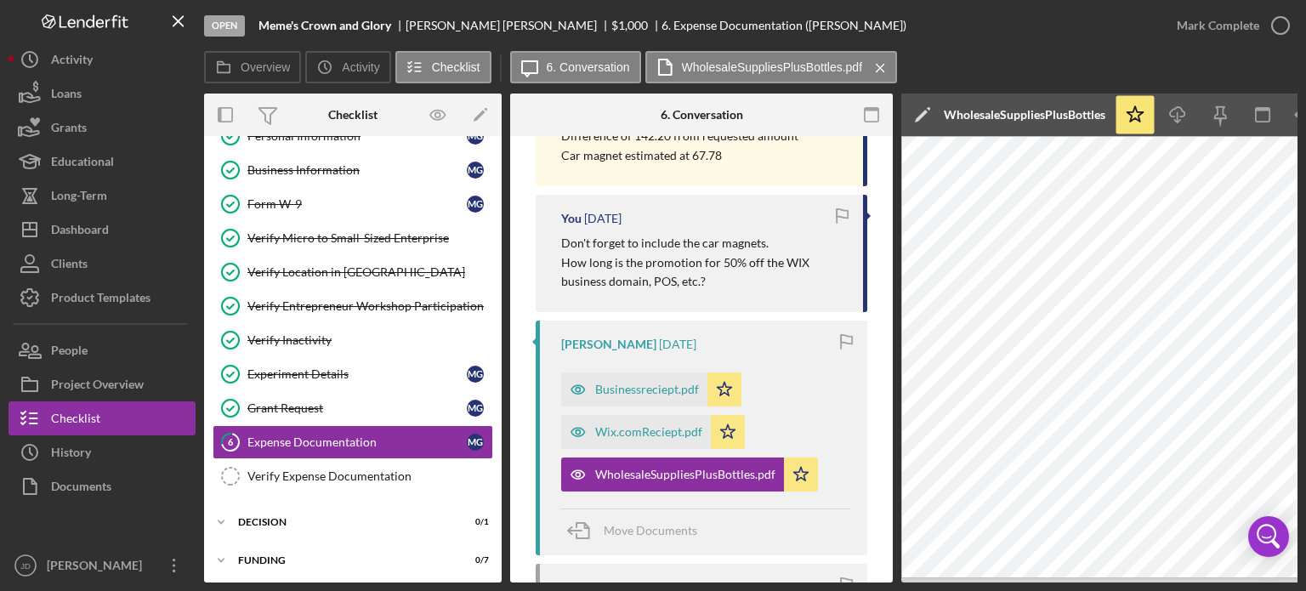
drag, startPoint x: 1149, startPoint y: 583, endPoint x: 1210, endPoint y: 581, distance: 61.3
click at [1210, 581] on div "Open Meme's Crown and Glory Mollie Griddine $1,000 $1,000 6. Expense Documentat…" at bounding box center [653, 295] width 1306 height 591
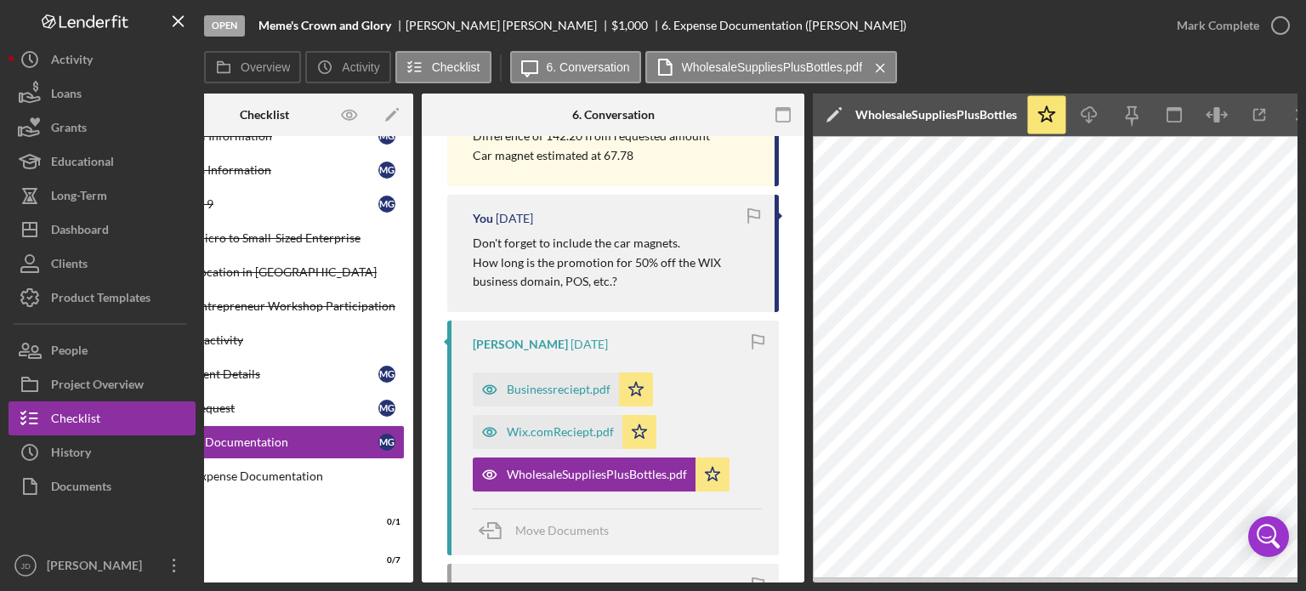
scroll to position [0, 113]
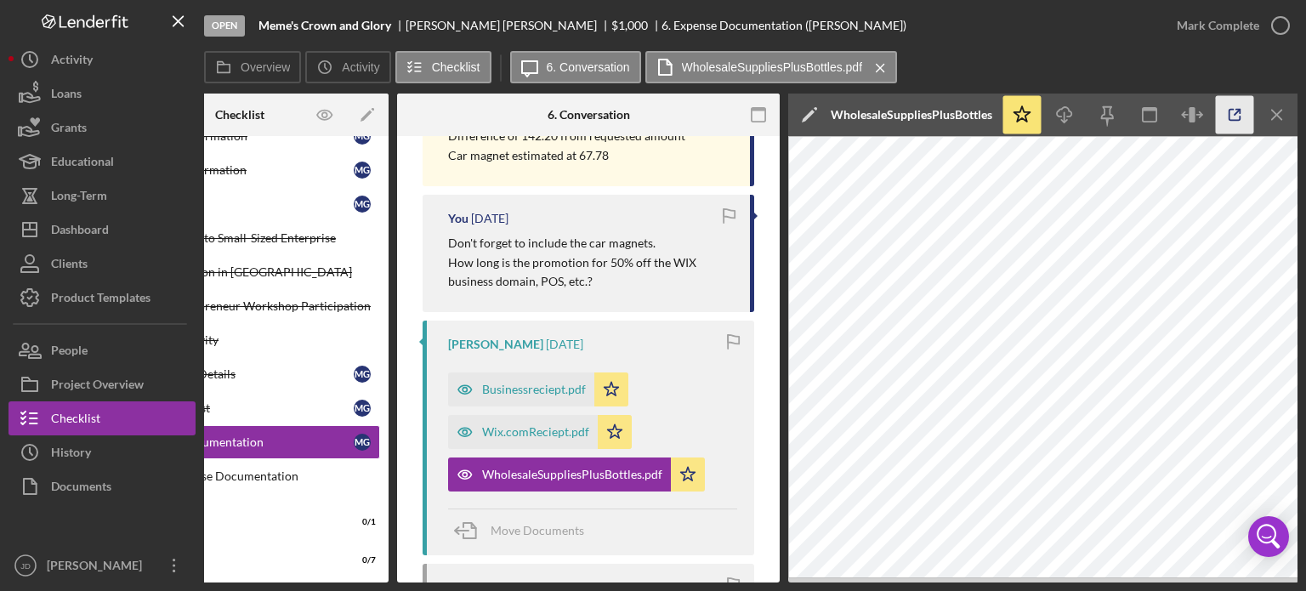
click at [1237, 115] on icon "button" at bounding box center [1235, 115] width 38 height 38
click at [1282, 105] on icon "Icon/Menu Close" at bounding box center [1278, 115] width 38 height 38
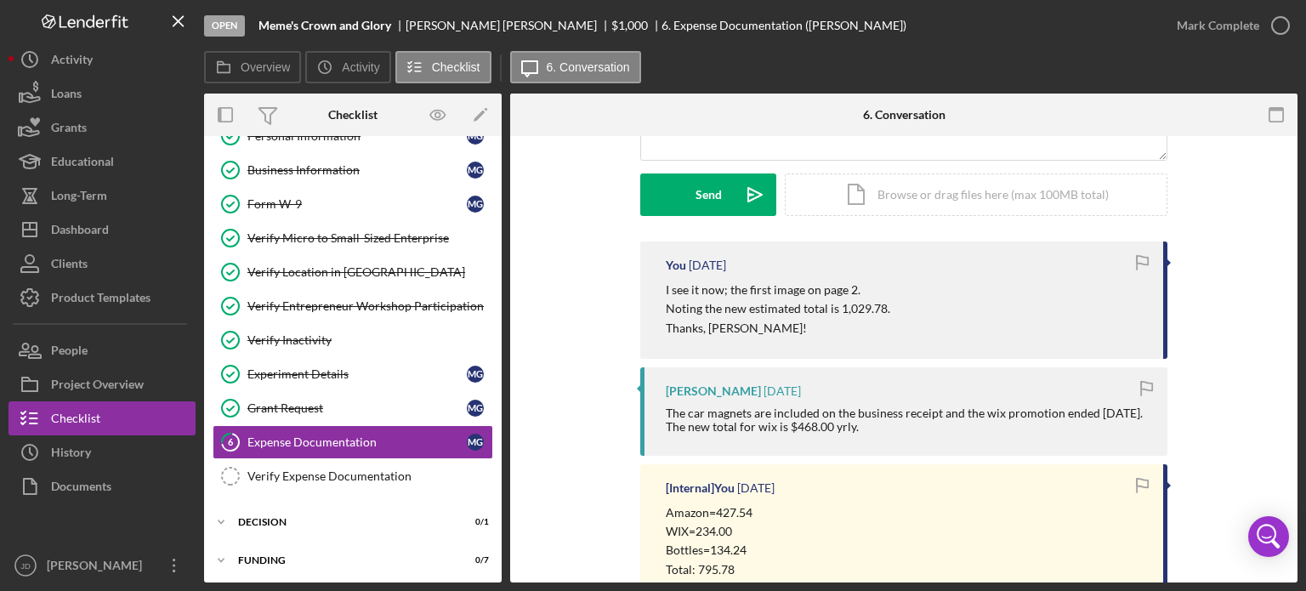
scroll to position [0, 0]
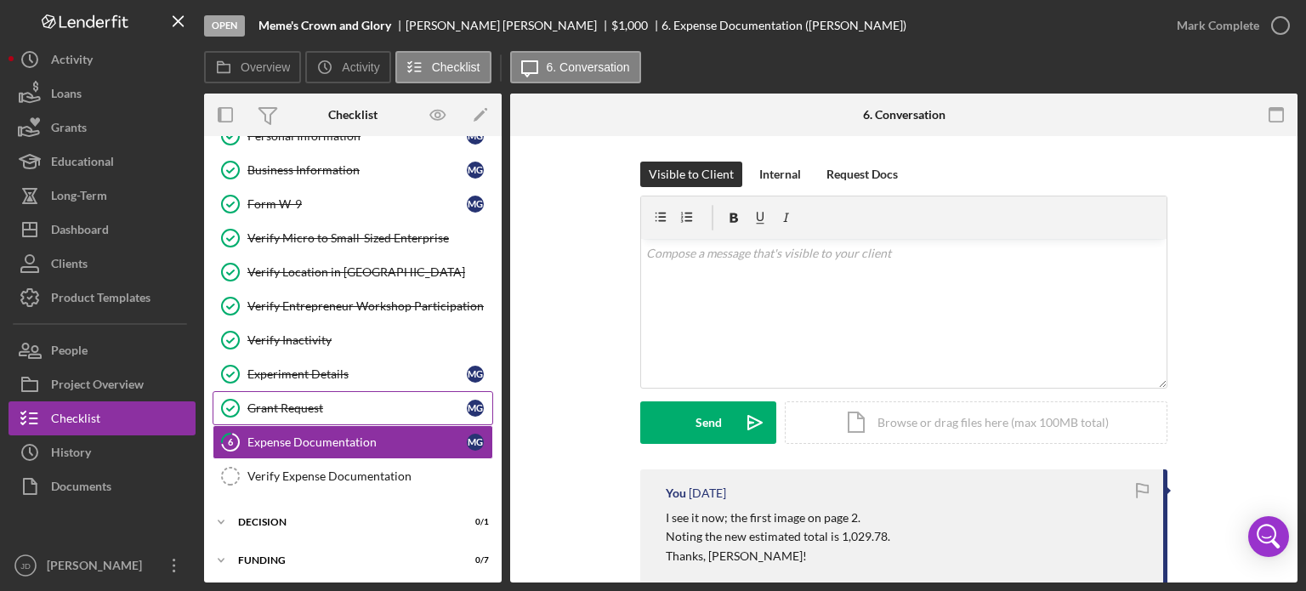
click at [280, 406] on div "Grant Request" at bounding box center [356, 408] width 219 height 14
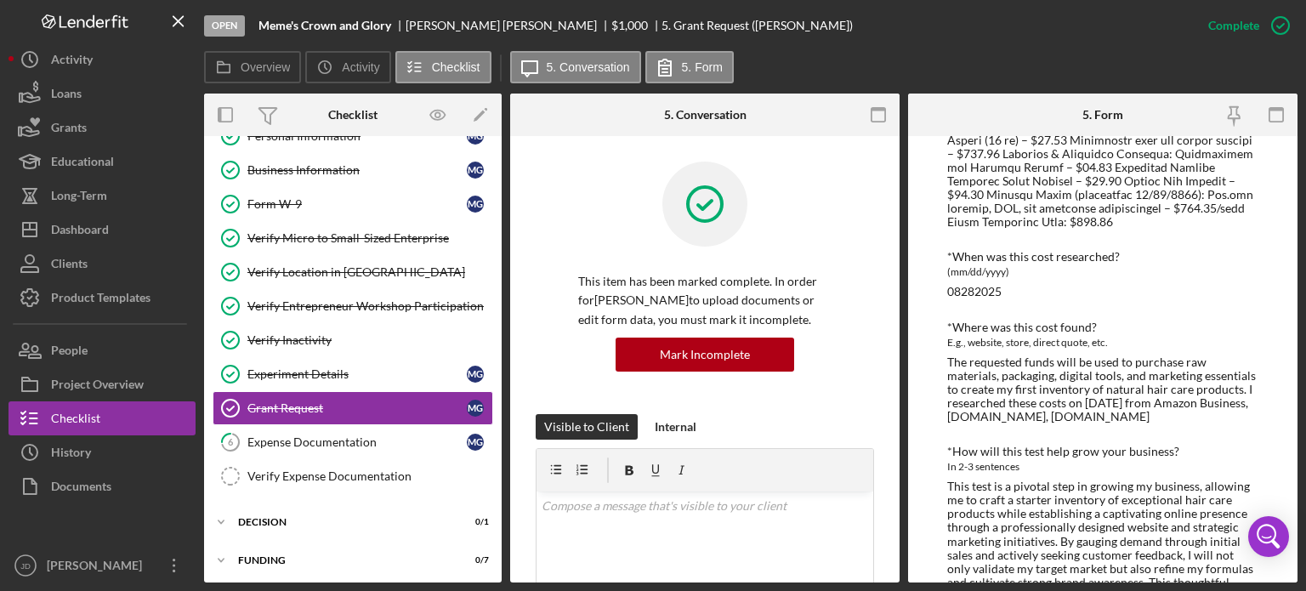
scroll to position [457, 0]
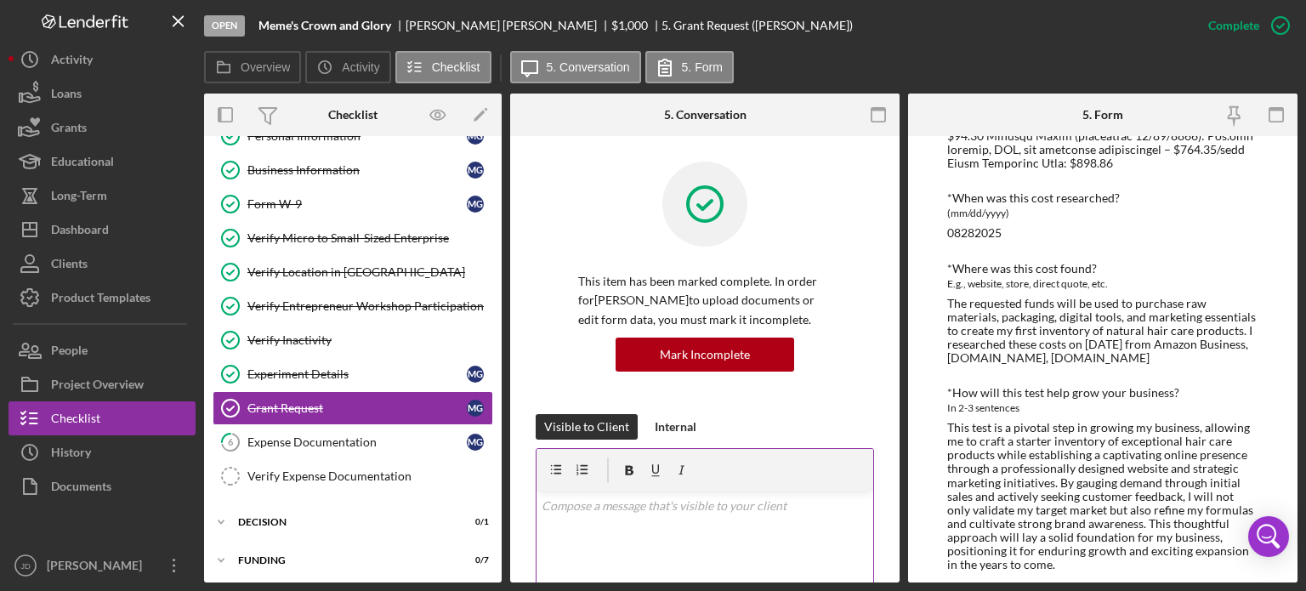
click at [793, 509] on p at bounding box center [705, 506] width 327 height 19
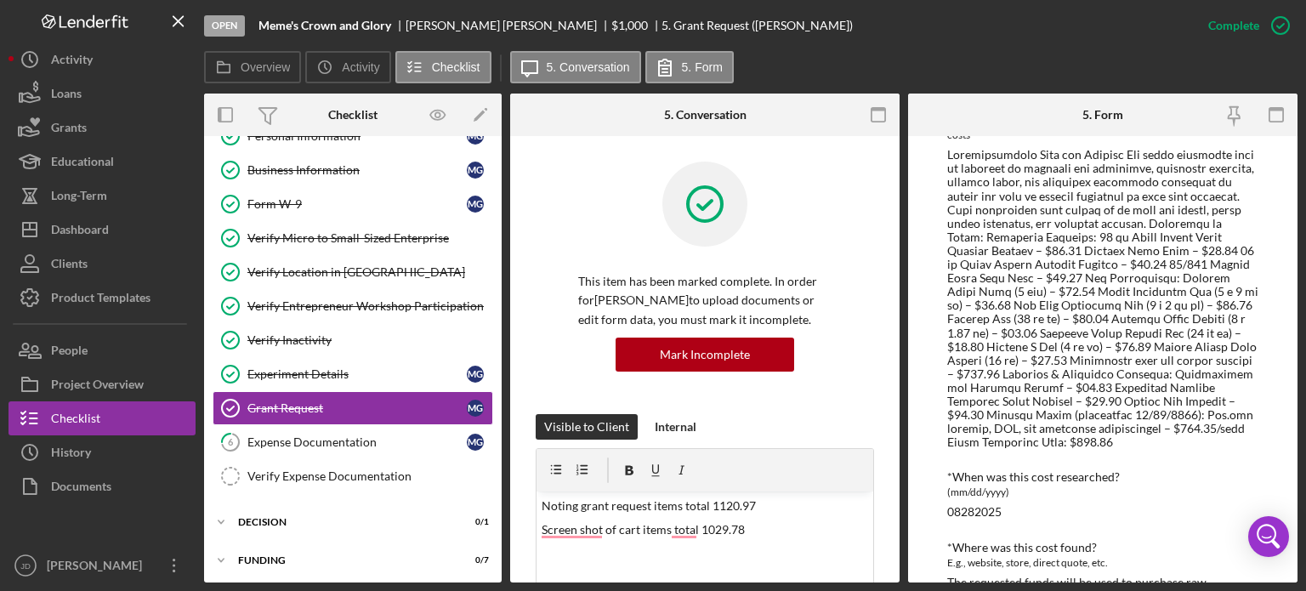
scroll to position [202, 0]
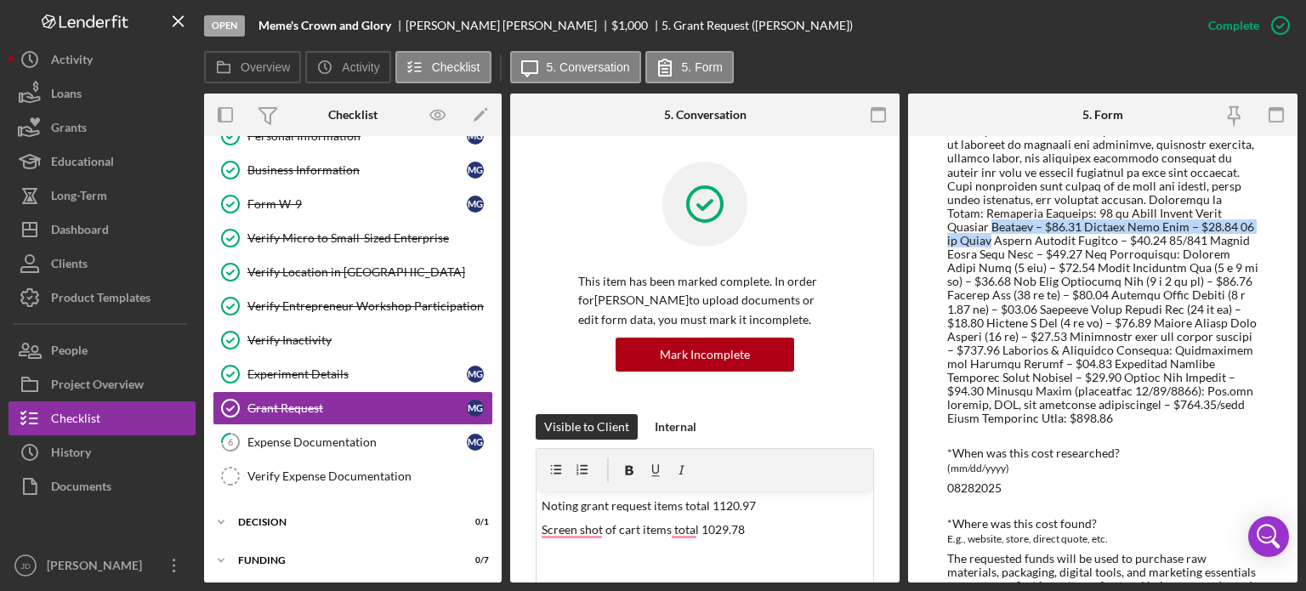
drag, startPoint x: 946, startPoint y: 226, endPoint x: 1252, endPoint y: 221, distance: 305.3
click at [1252, 221] on div at bounding box center [1102, 274] width 311 height 301
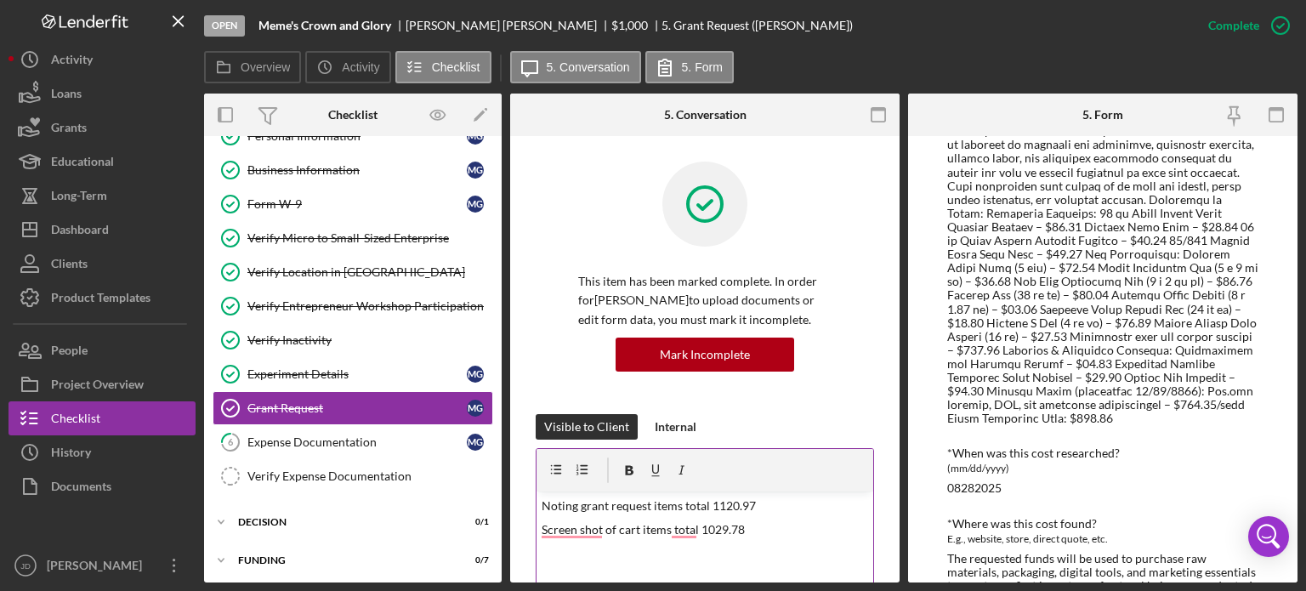
click at [779, 497] on p "Noting grant request items total 1120.97" at bounding box center [705, 506] width 327 height 19
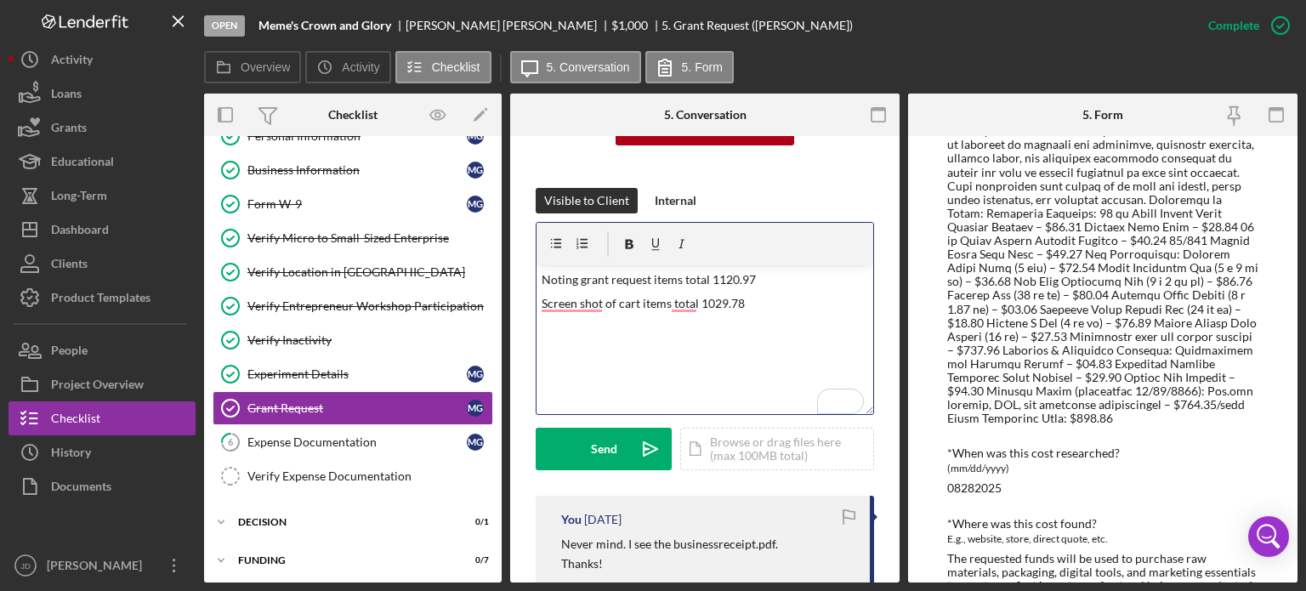
scroll to position [255, 0]
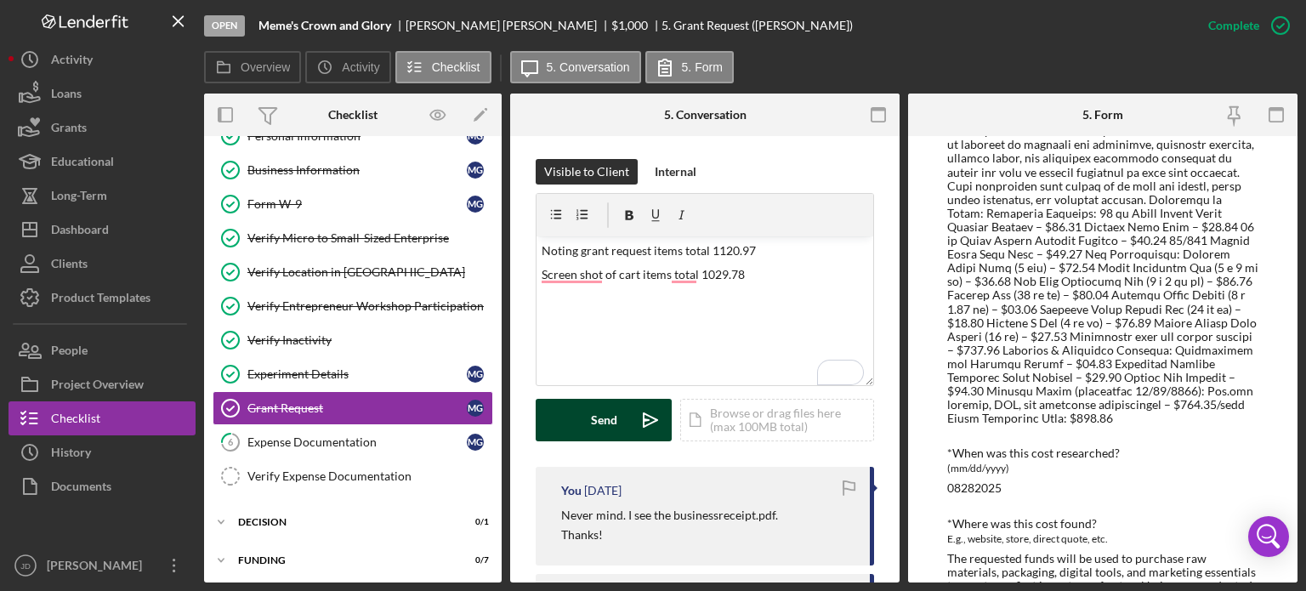
click at [622, 423] on button "Send Icon/icon-invite-send" at bounding box center [604, 420] width 136 height 43
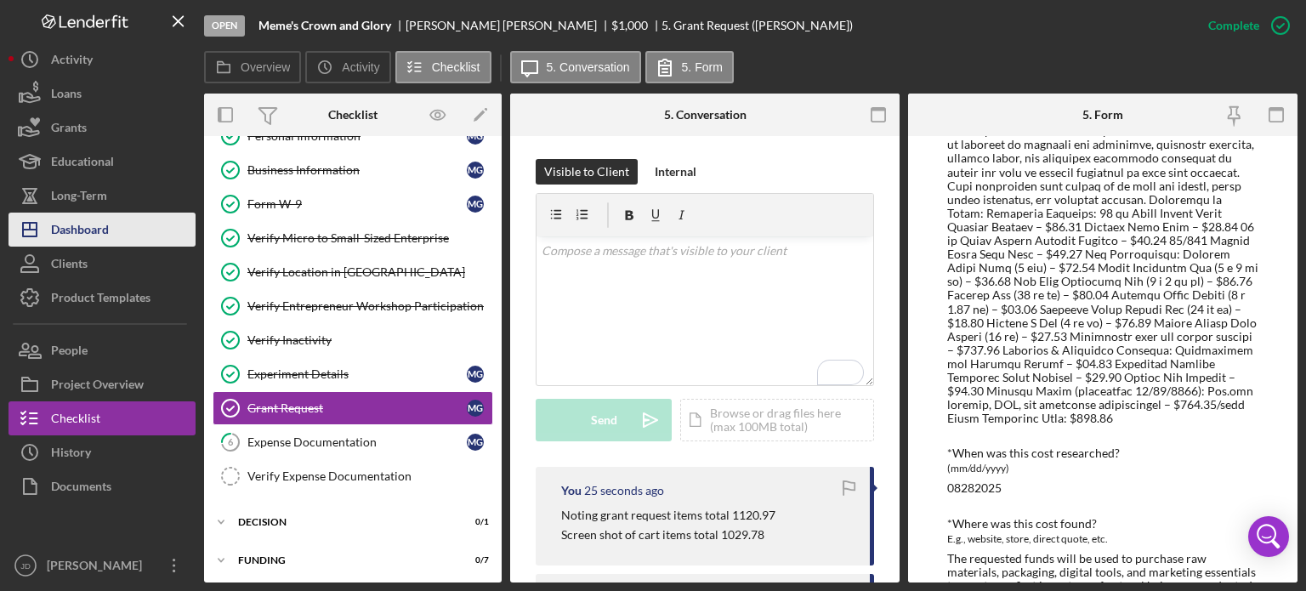
click at [88, 230] on div "Dashboard" at bounding box center [80, 232] width 58 height 38
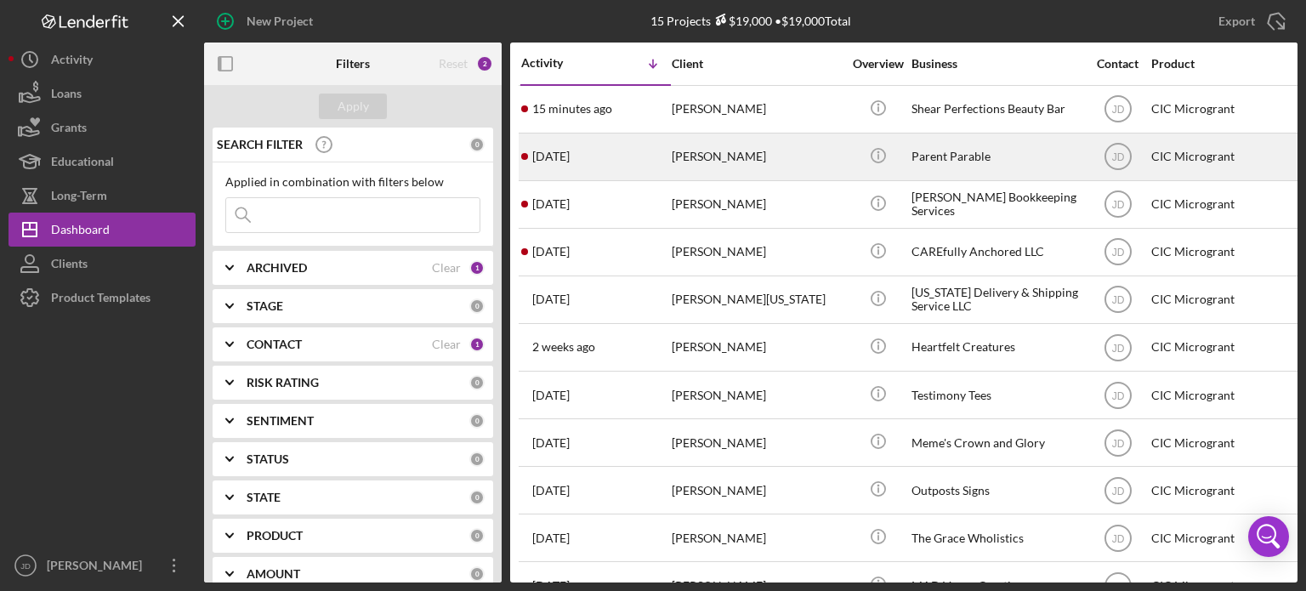
click at [765, 156] on div "[PERSON_NAME]" at bounding box center [757, 156] width 170 height 45
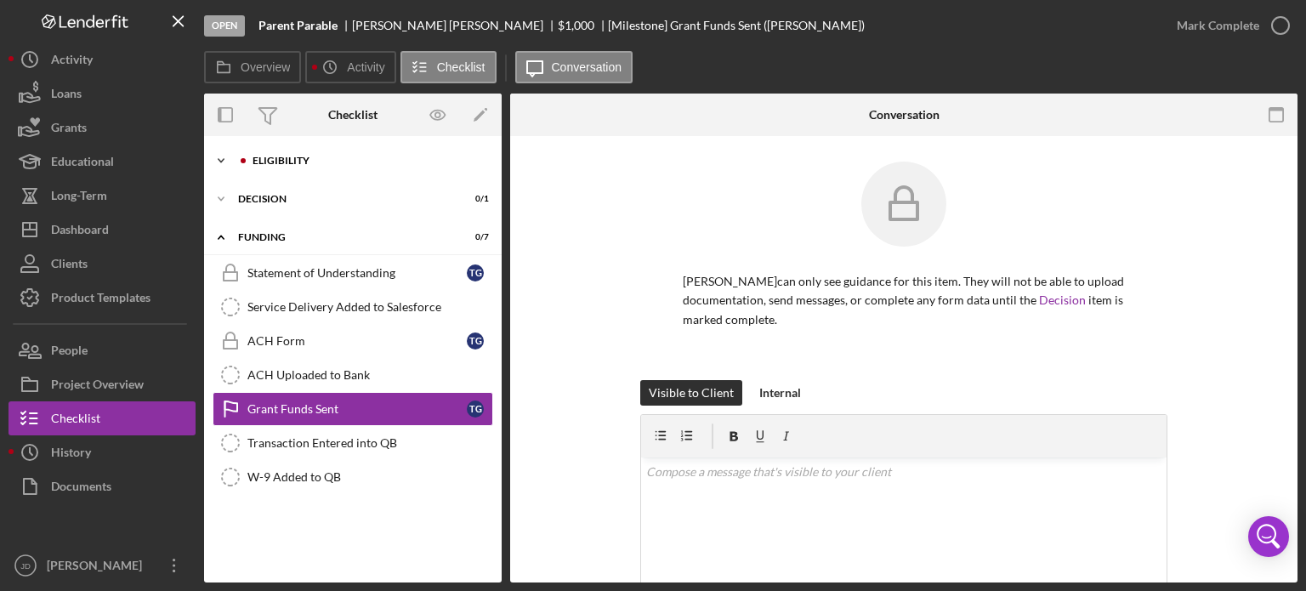
click at [223, 159] on polyline at bounding box center [221, 160] width 5 height 3
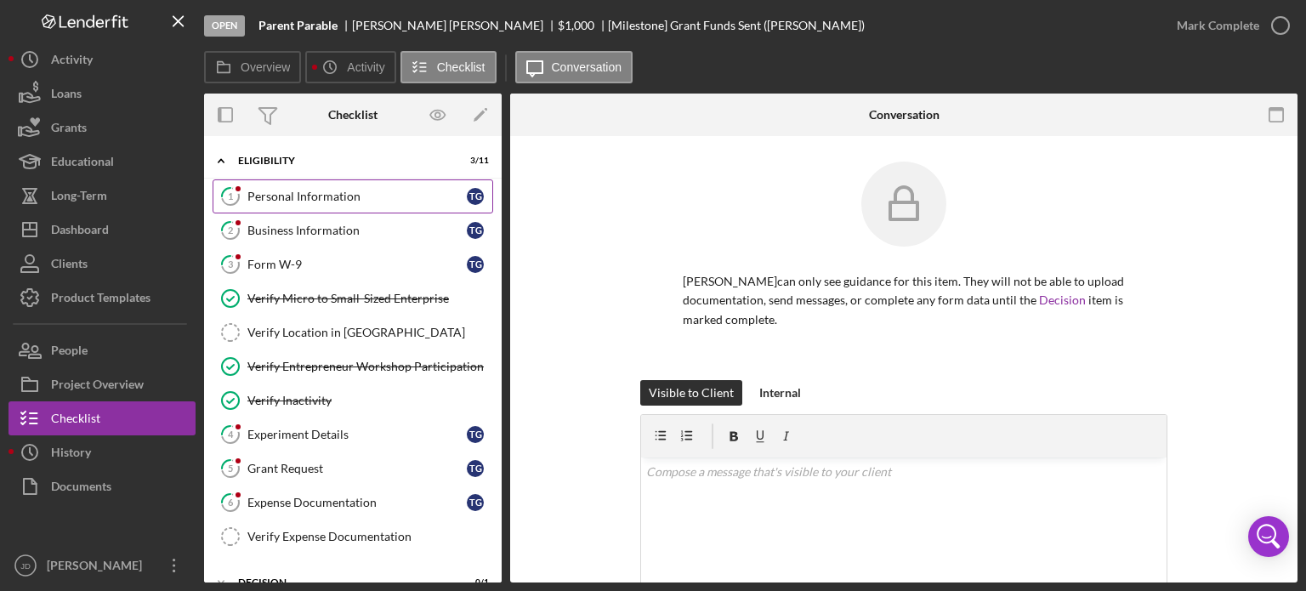
click at [281, 190] on div "Personal Information" at bounding box center [356, 197] width 219 height 14
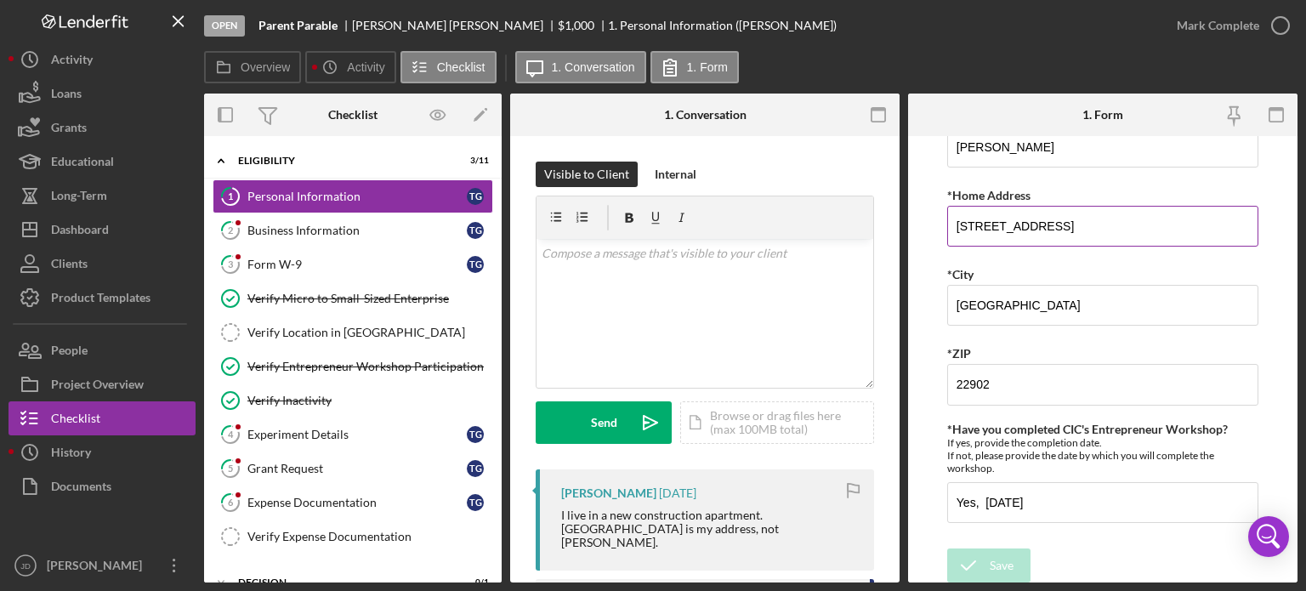
drag, startPoint x: 959, startPoint y: 224, endPoint x: 988, endPoint y: 226, distance: 29.0
click at [988, 226] on input "164 Oldfield Dr Apt 201" at bounding box center [1102, 226] width 311 height 41
click at [1282, 23] on icon "button" at bounding box center [1280, 25] width 43 height 43
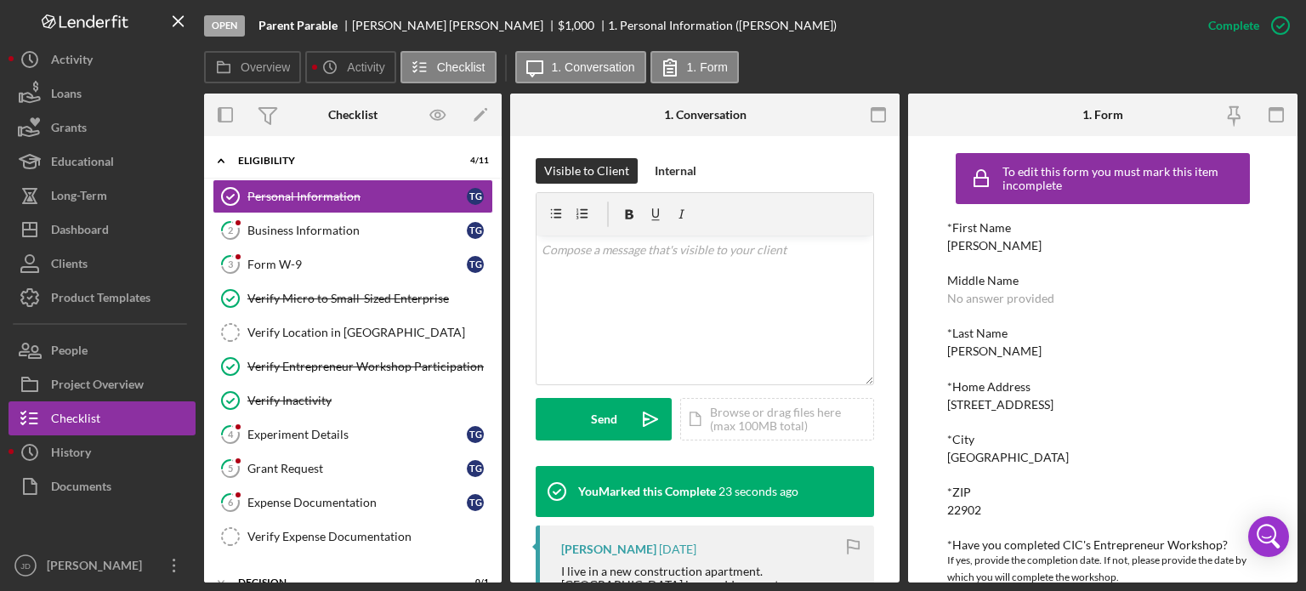
scroll to position [255, 0]
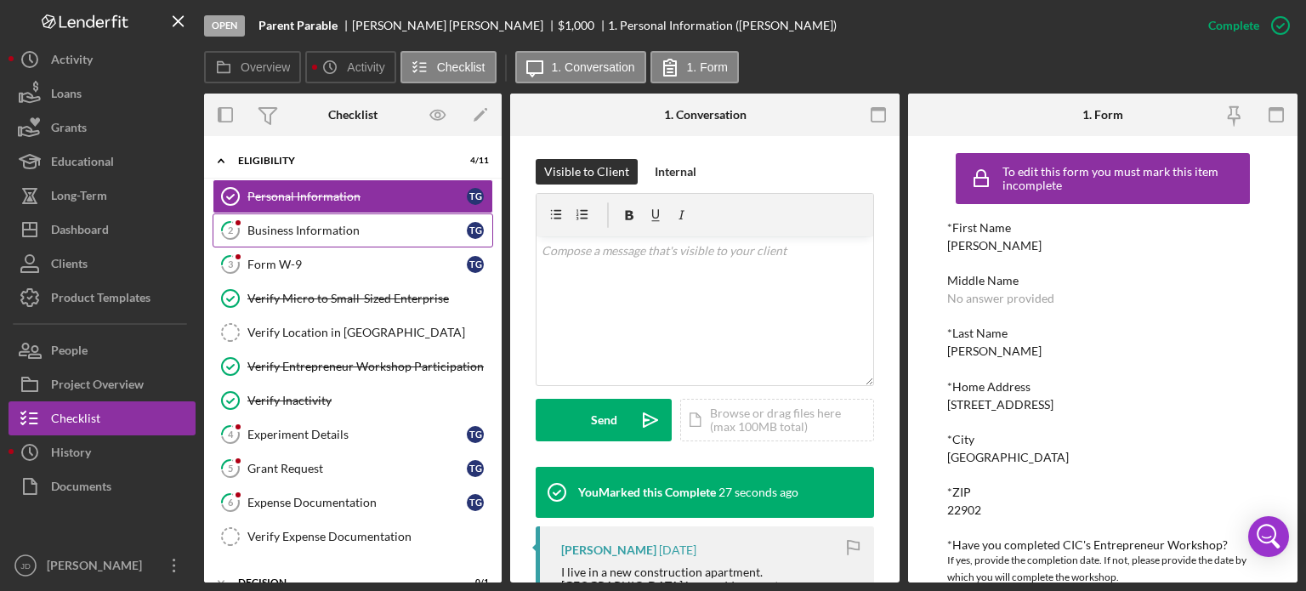
click at [292, 227] on div "Business Information" at bounding box center [356, 231] width 219 height 14
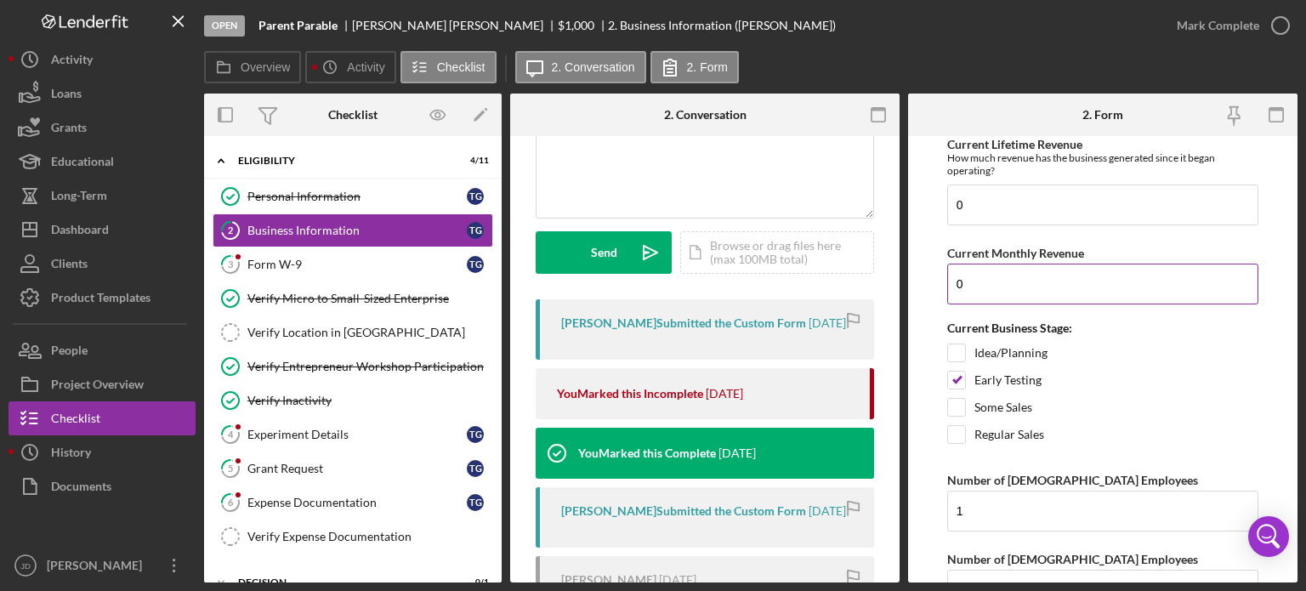
scroll to position [1555, 0]
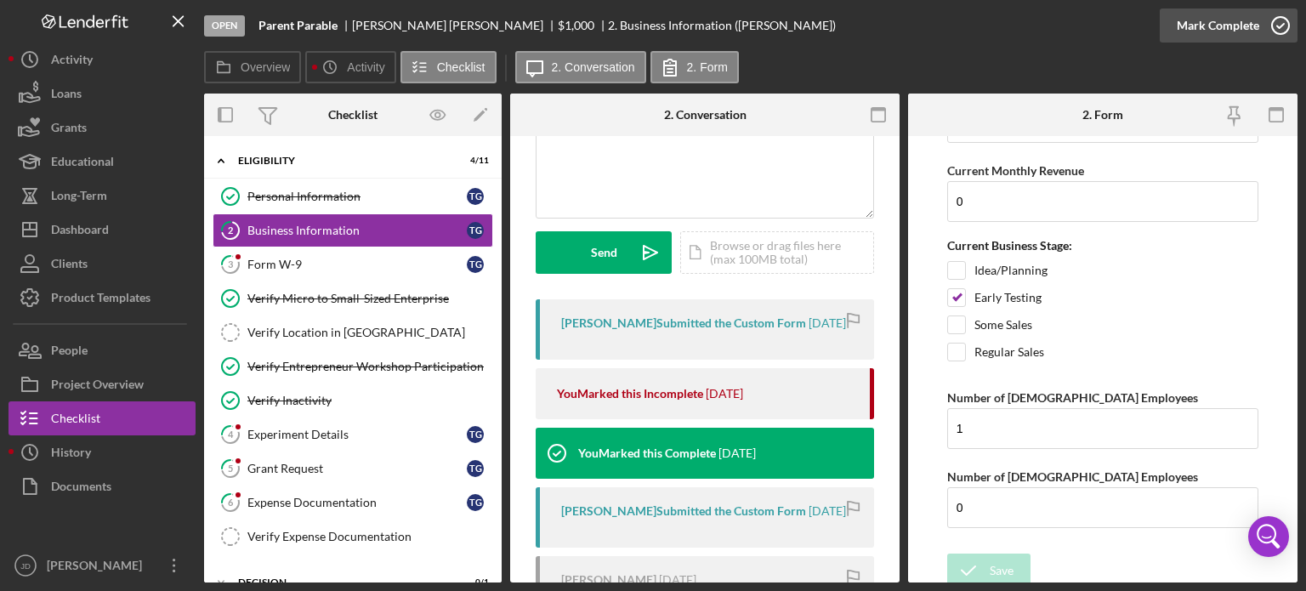
click at [1283, 25] on icon "button" at bounding box center [1280, 25] width 43 height 43
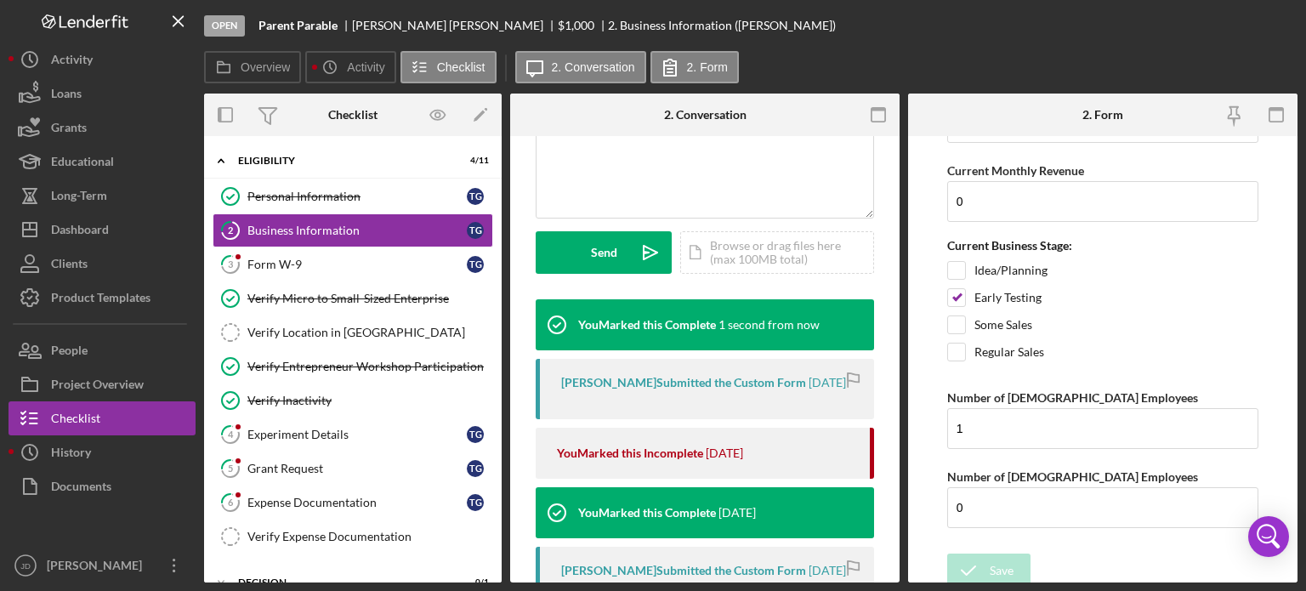
scroll to position [423, 0]
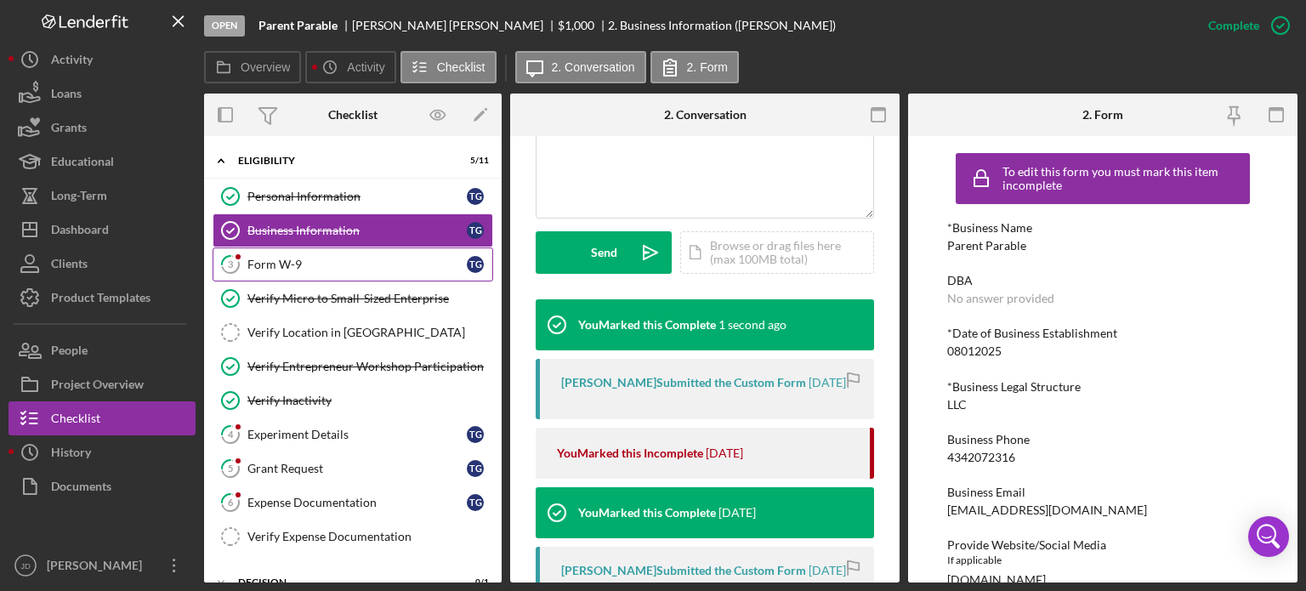
click at [309, 266] on div "Form W-9" at bounding box center [356, 265] width 219 height 14
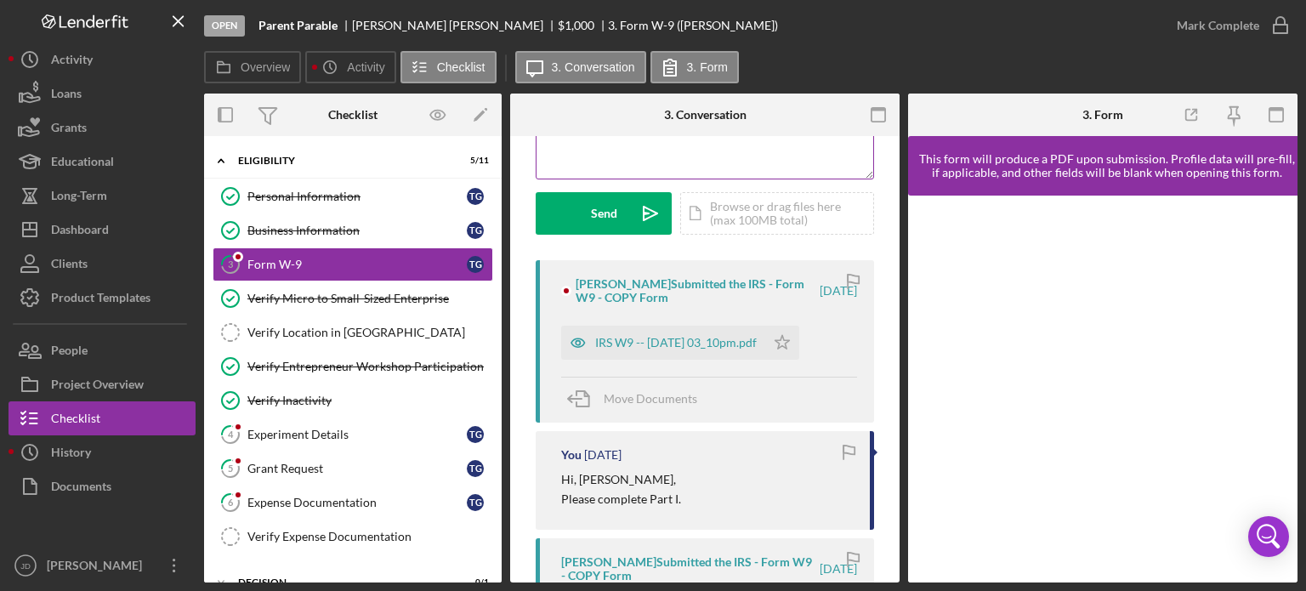
scroll to position [255, 0]
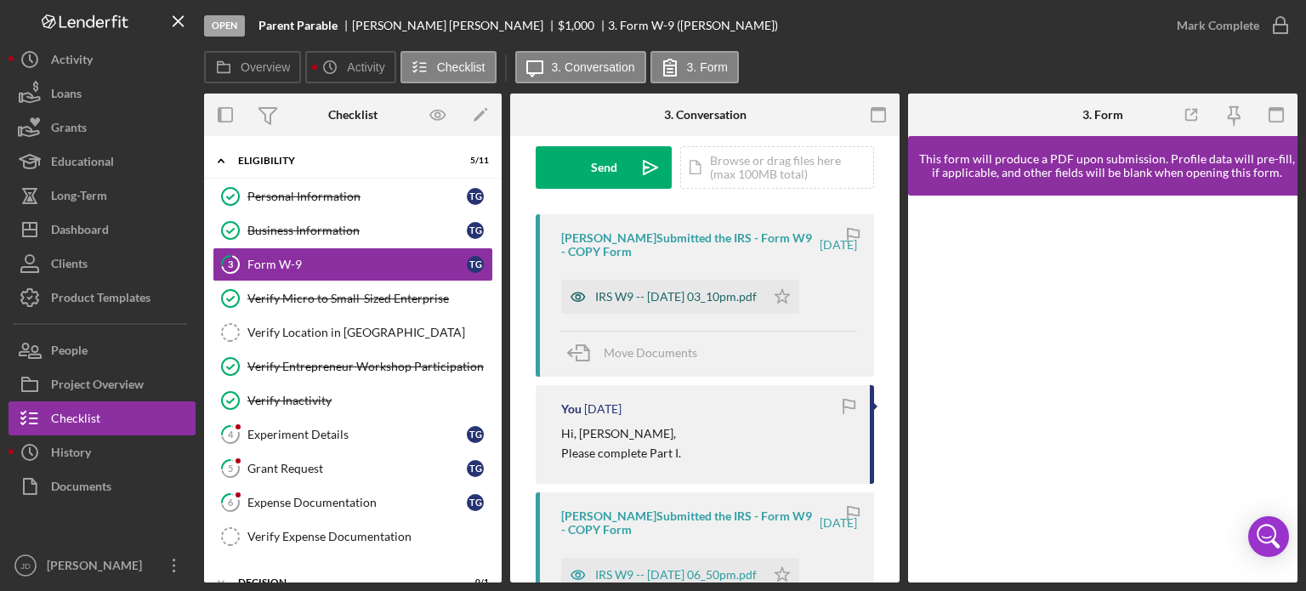
click at [695, 301] on div "IRS W9 -- 2025-09-22 03_10pm.pdf" at bounding box center [676, 297] width 162 height 14
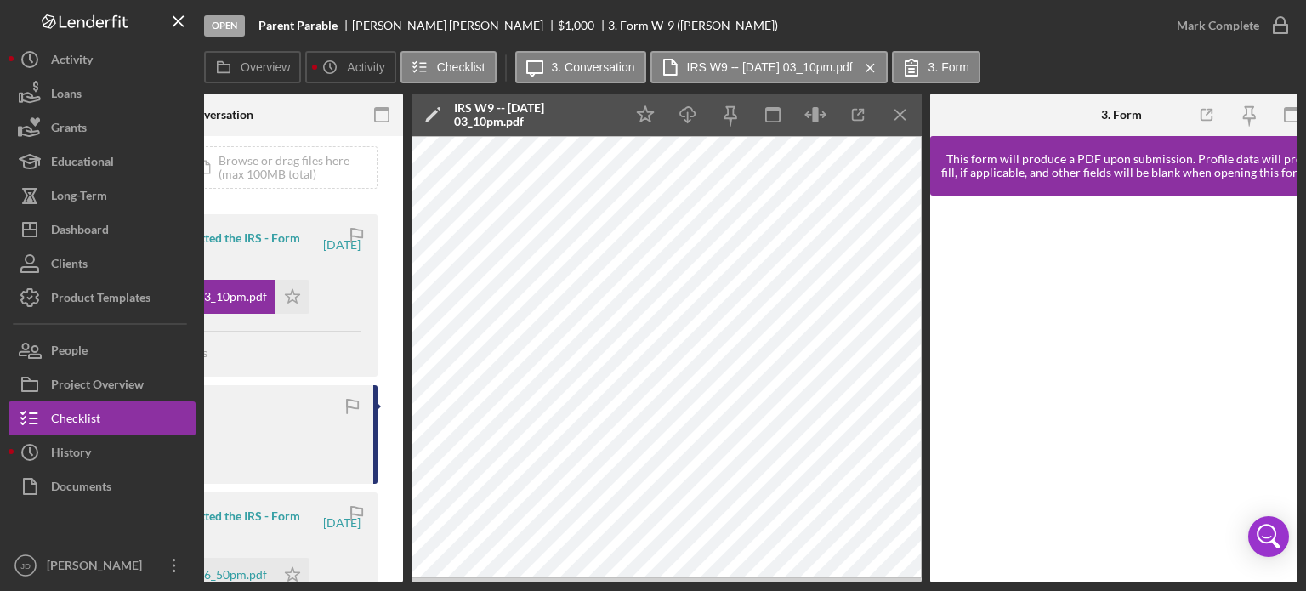
scroll to position [0, 504]
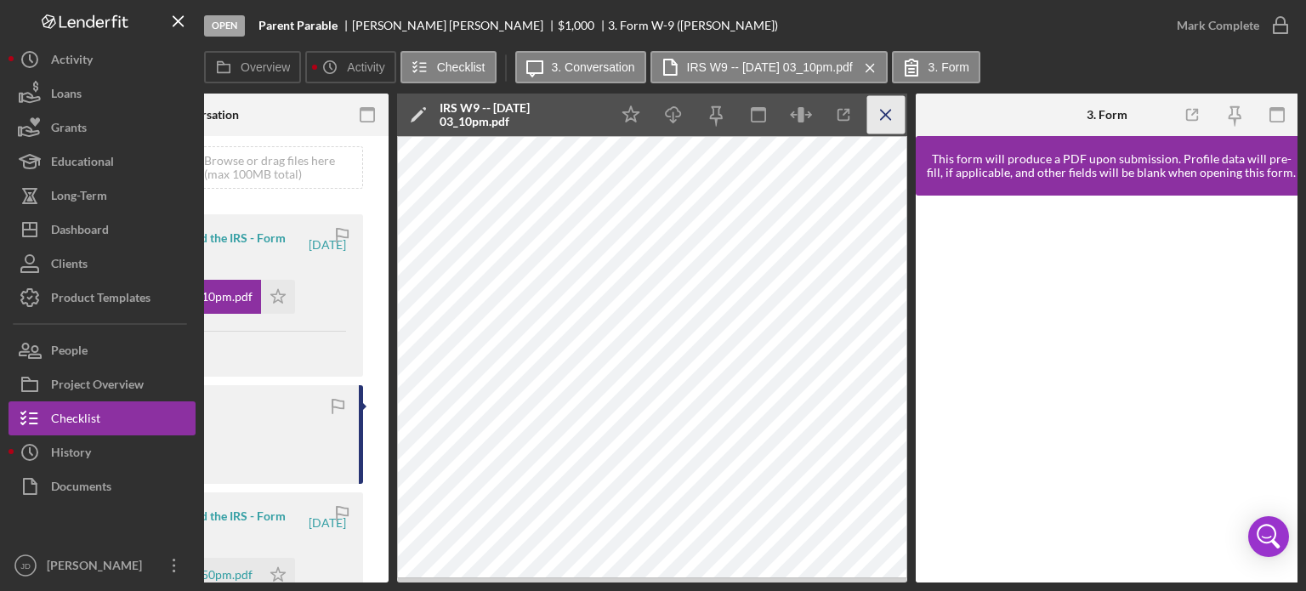
click at [883, 119] on icon "Icon/Menu Close" at bounding box center [886, 115] width 38 height 38
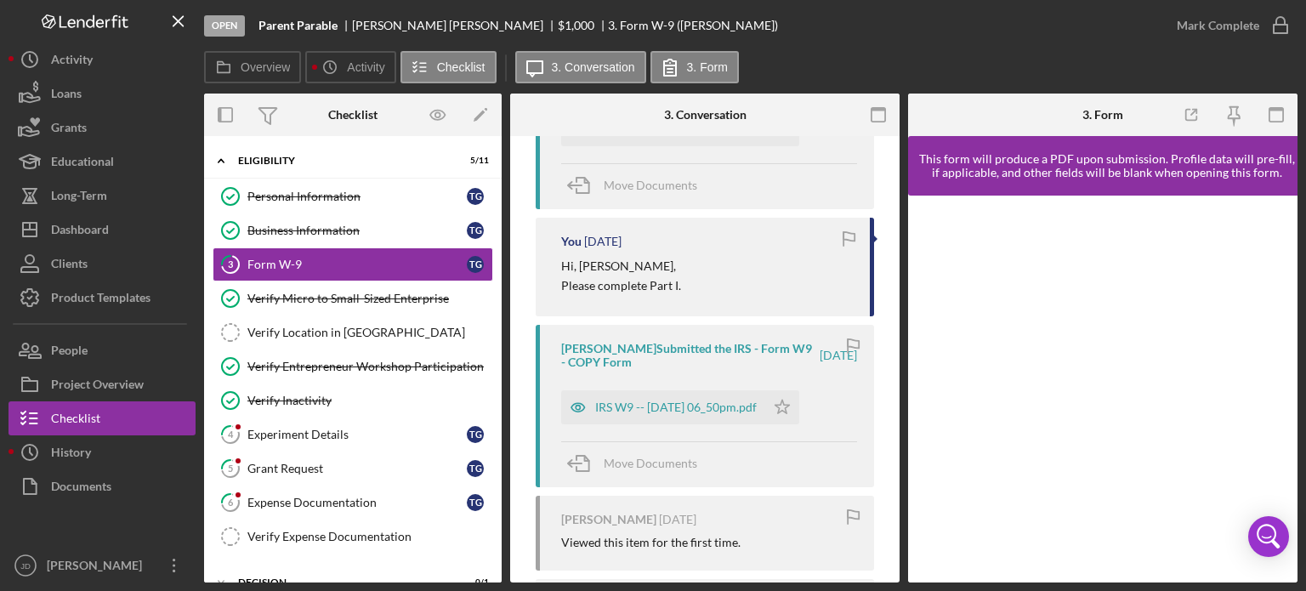
scroll to position [425, 0]
click at [680, 400] on div "IRS W9 -- 2025-08-19 06_50pm.pdf" at bounding box center [676, 405] width 162 height 14
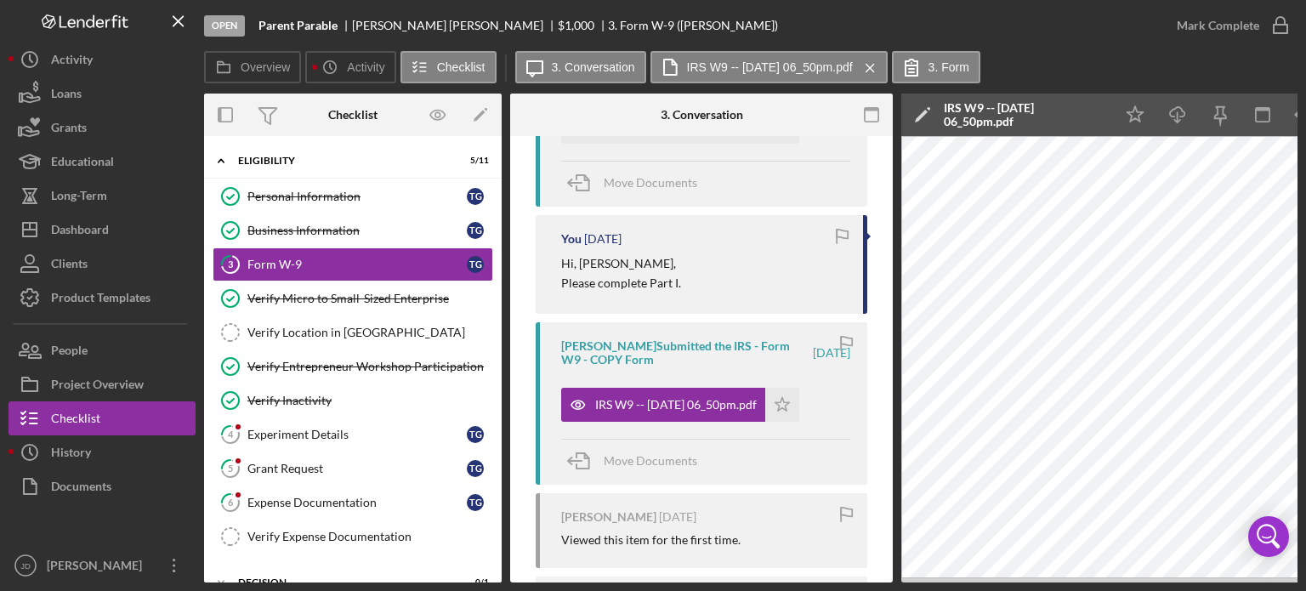
drag, startPoint x: 915, startPoint y: 583, endPoint x: 979, endPoint y: 584, distance: 63.8
click at [979, 584] on div "Open Parent Parable Tenise Gibson $1,000 $1,000 3. Form W-9 (Tenise G.) Mark Co…" at bounding box center [653, 295] width 1306 height 591
drag, startPoint x: 936, startPoint y: 583, endPoint x: 1018, endPoint y: 583, distance: 81.6
click at [1018, 583] on div "Open Parent Parable Tenise Gibson $1,000 $1,000 3. Form W-9 (Tenise G.) Mark Co…" at bounding box center [653, 295] width 1306 height 591
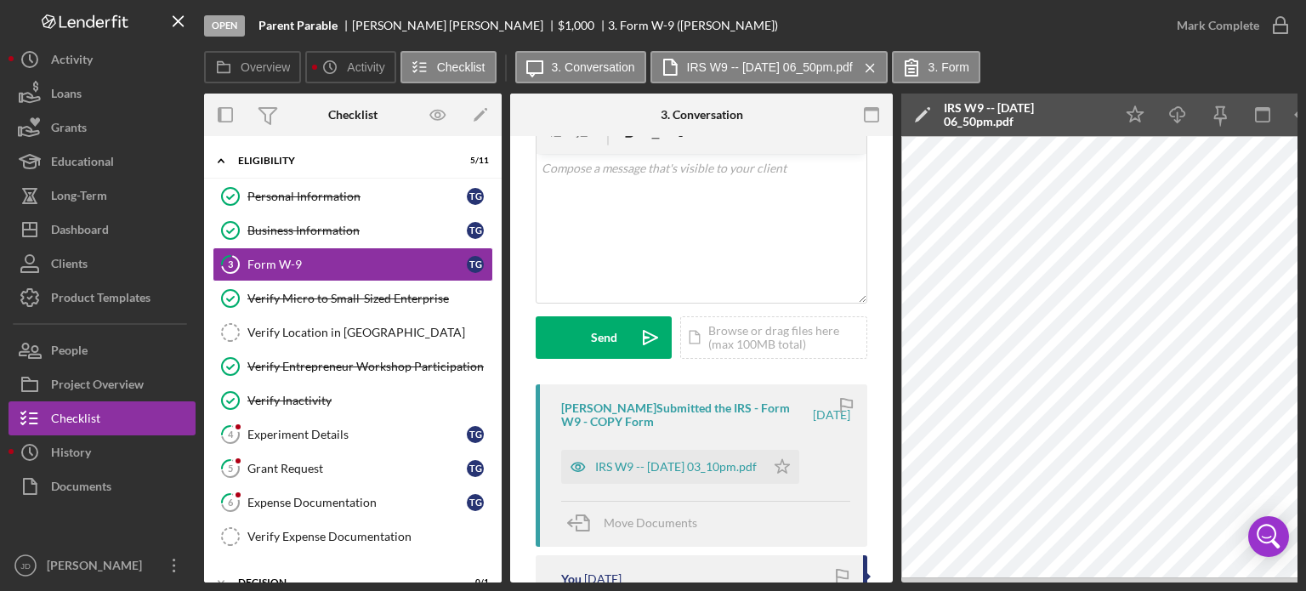
scroll to position [0, 0]
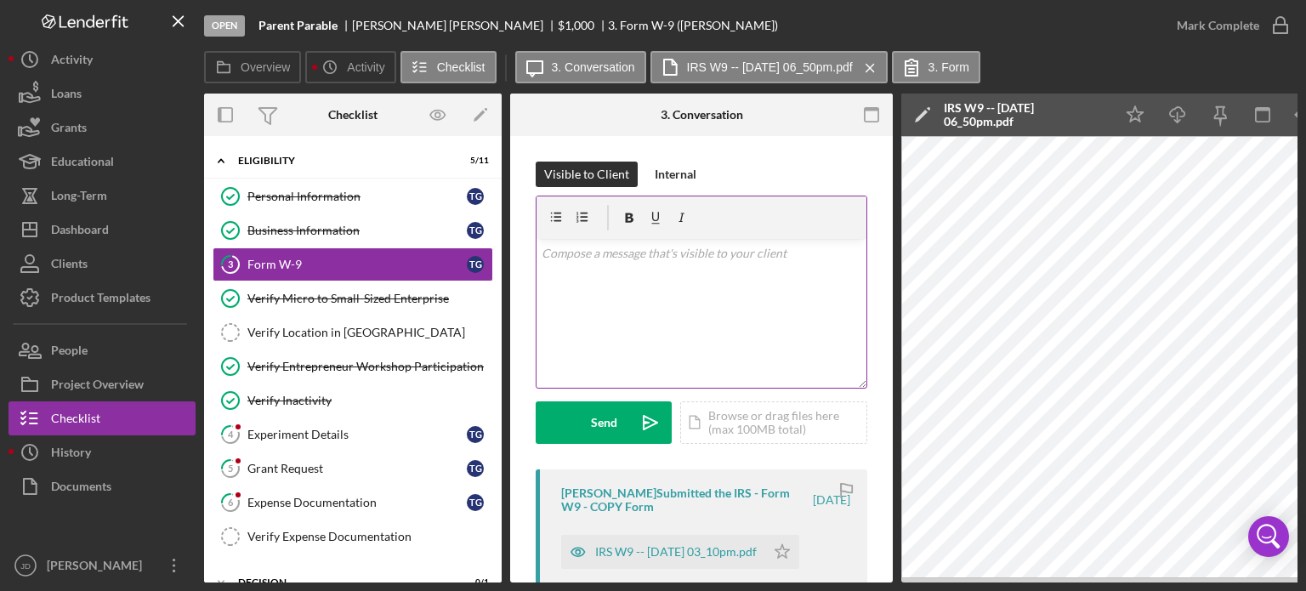
click at [725, 269] on div "v Color teal Color pink Remove color Add row above Add row below Add column bef…" at bounding box center [702, 313] width 330 height 149
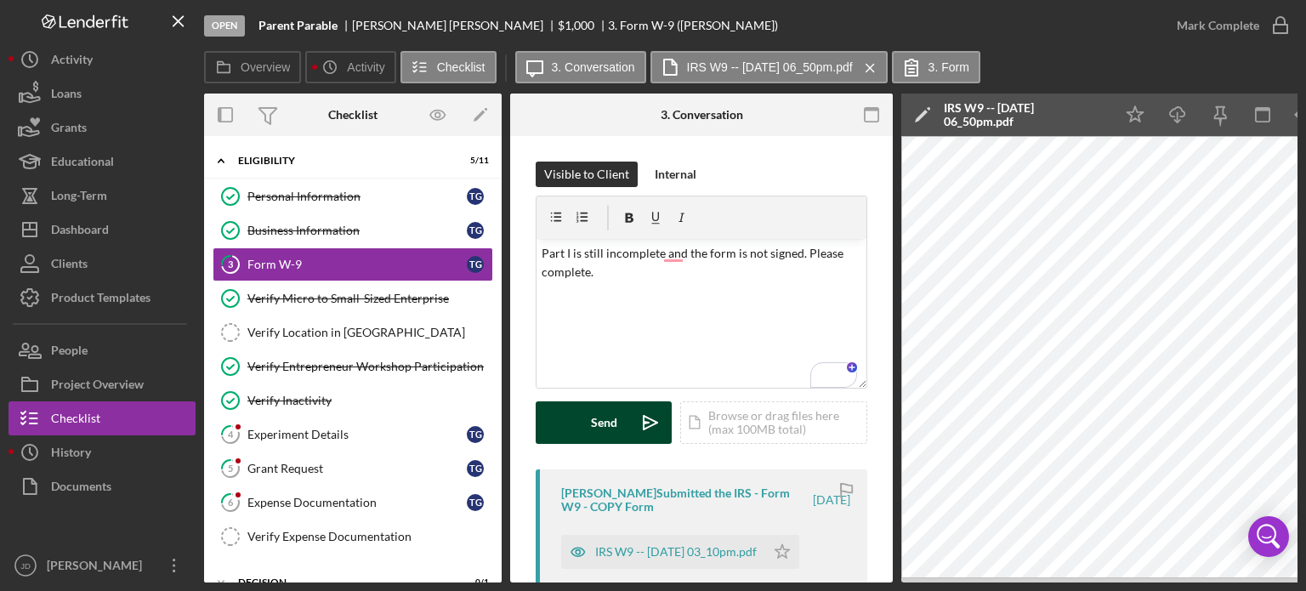
click at [576, 418] on button "Send Icon/icon-invite-send" at bounding box center [604, 422] width 136 height 43
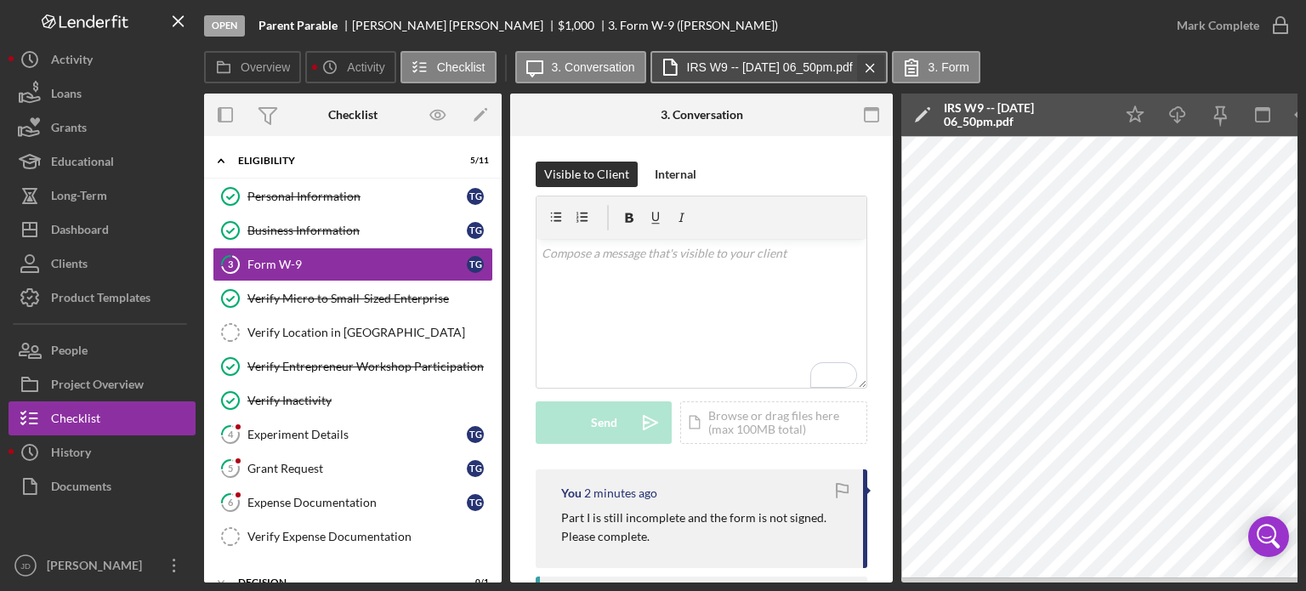
click at [885, 66] on icon "Icon/Menu Close" at bounding box center [870, 68] width 30 height 43
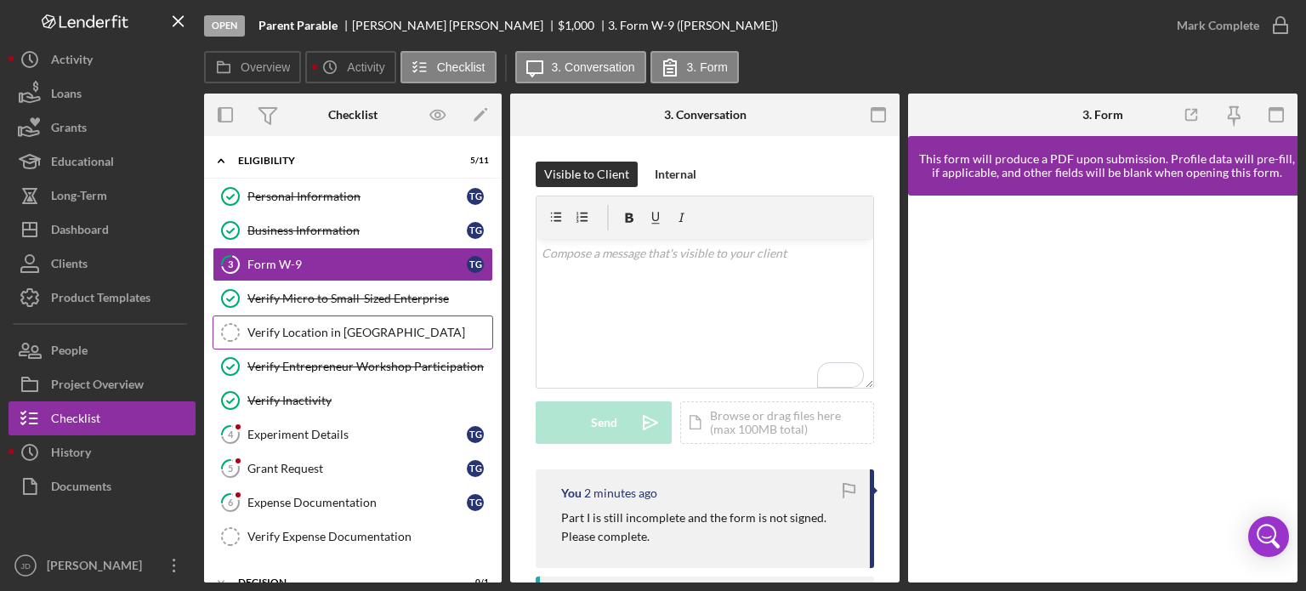
click at [306, 338] on link "Verify Location in [GEOGRAPHIC_DATA] Region Verify Location in [GEOGRAPHIC_DATA…" at bounding box center [353, 332] width 281 height 34
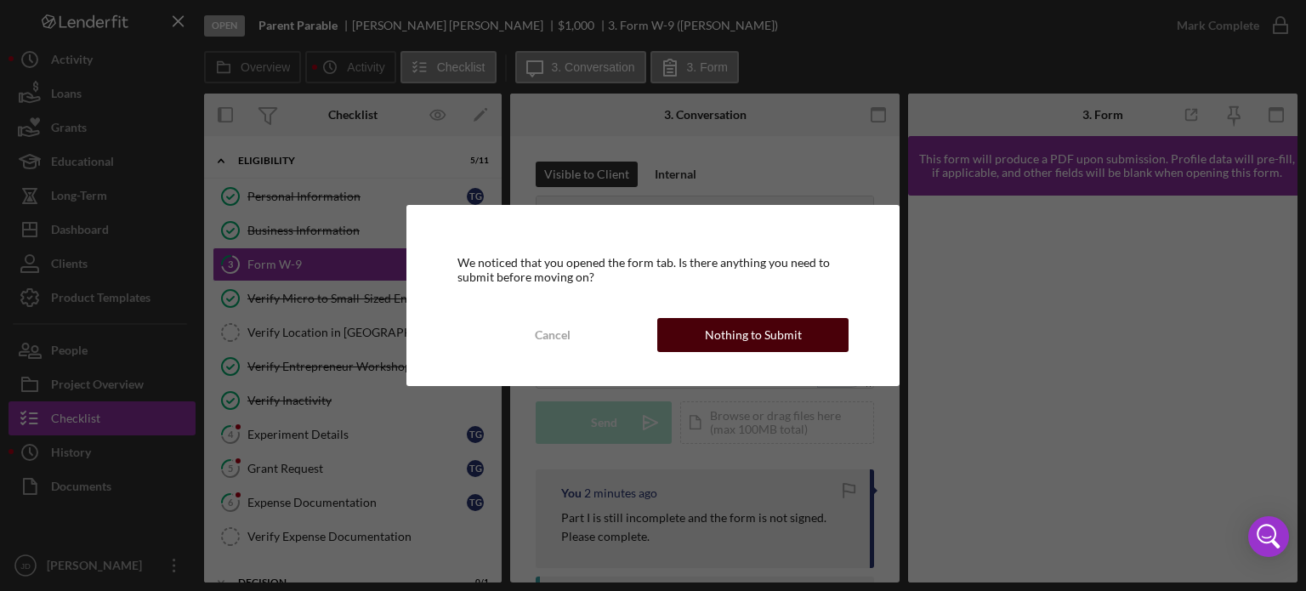
click at [787, 332] on div "Nothing to Submit" at bounding box center [753, 335] width 97 height 34
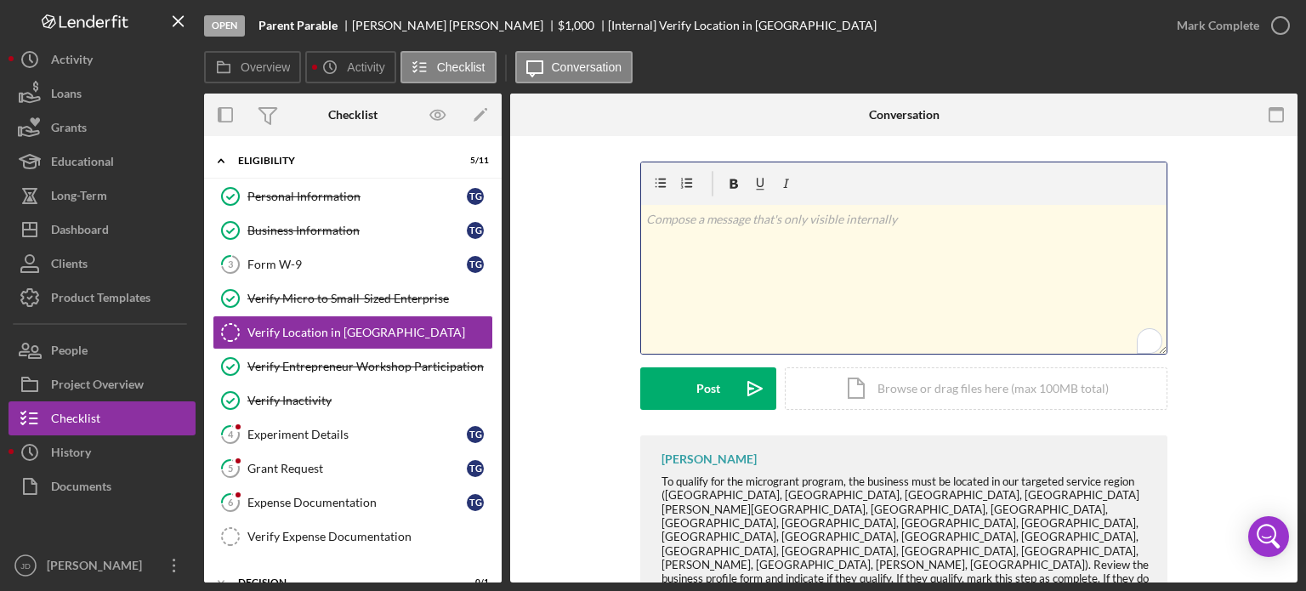
click at [845, 220] on p "To enrich screen reader interactions, please activate Accessibility in Grammarl…" at bounding box center [904, 219] width 516 height 19
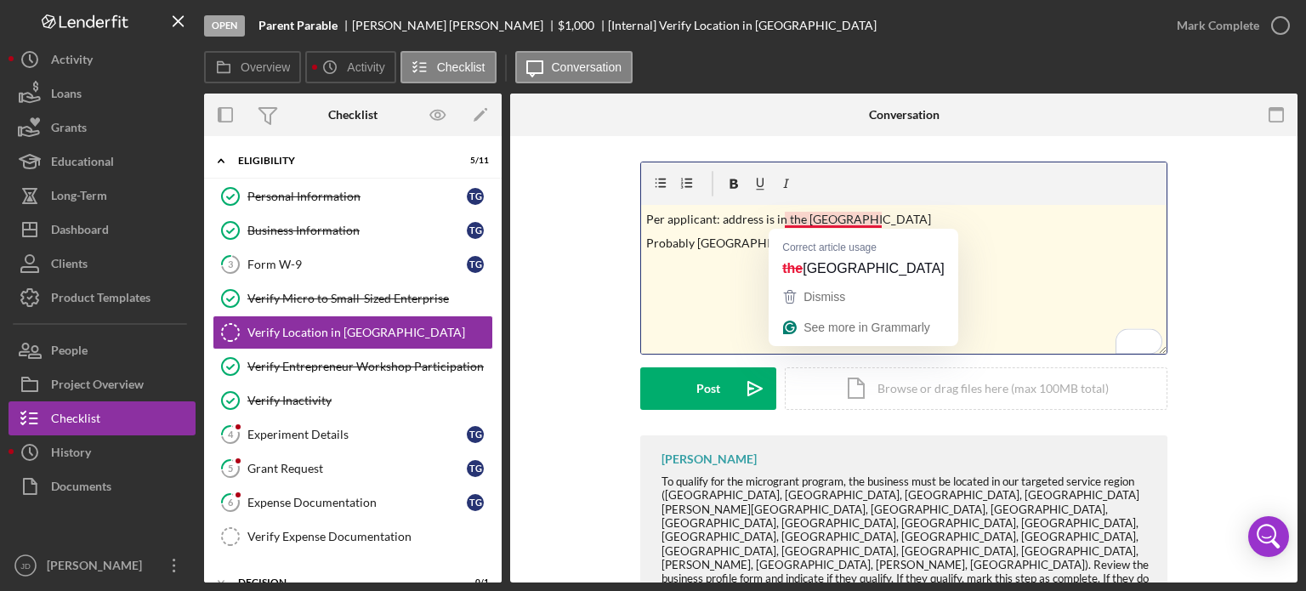
click at [791, 217] on p "Per applicant: address is in the Charlottesville" at bounding box center [904, 219] width 516 height 19
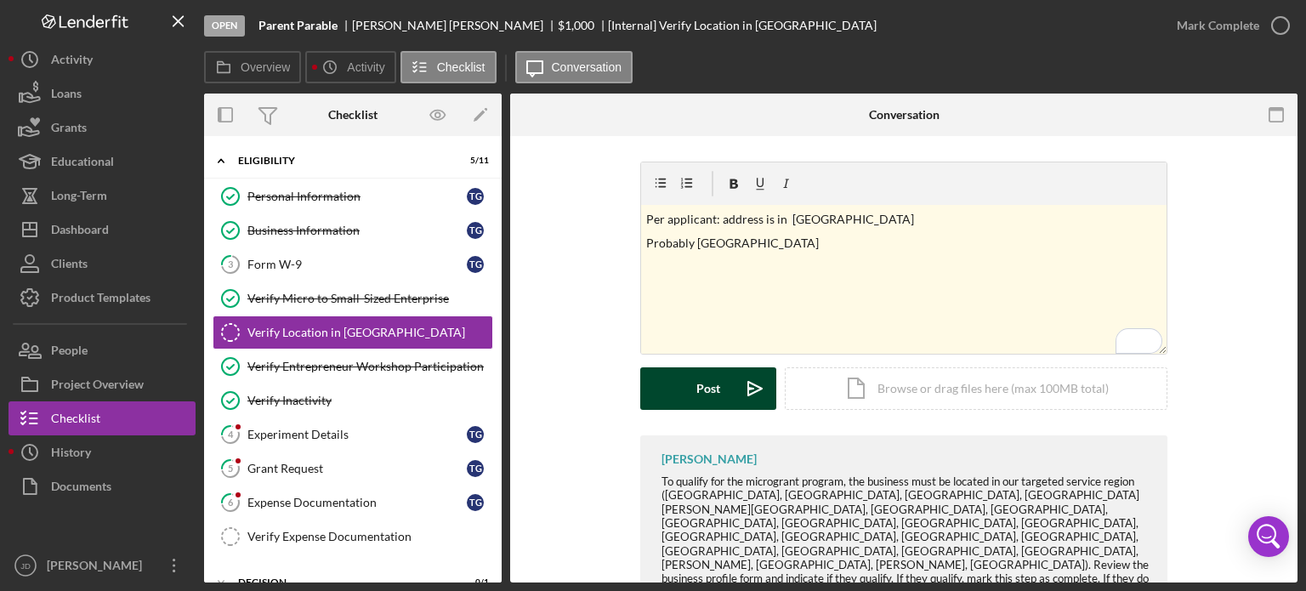
click at [693, 381] on button "Post Icon/icon-invite-send" at bounding box center [708, 388] width 136 height 43
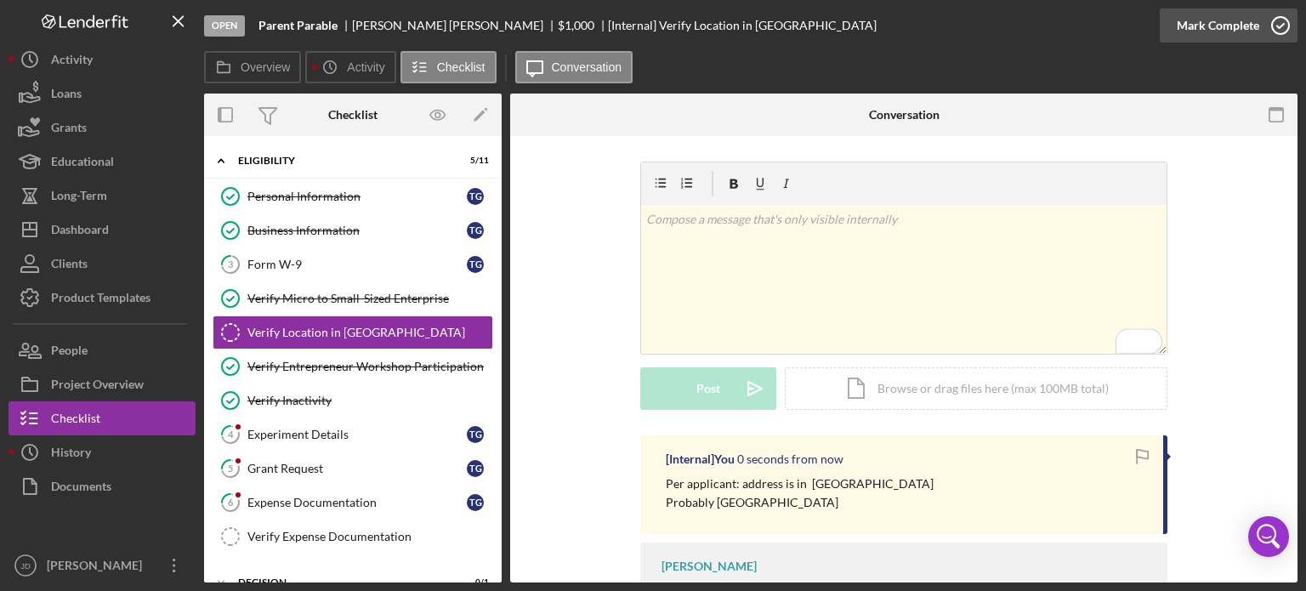
click at [1282, 22] on icon "button" at bounding box center [1280, 25] width 43 height 43
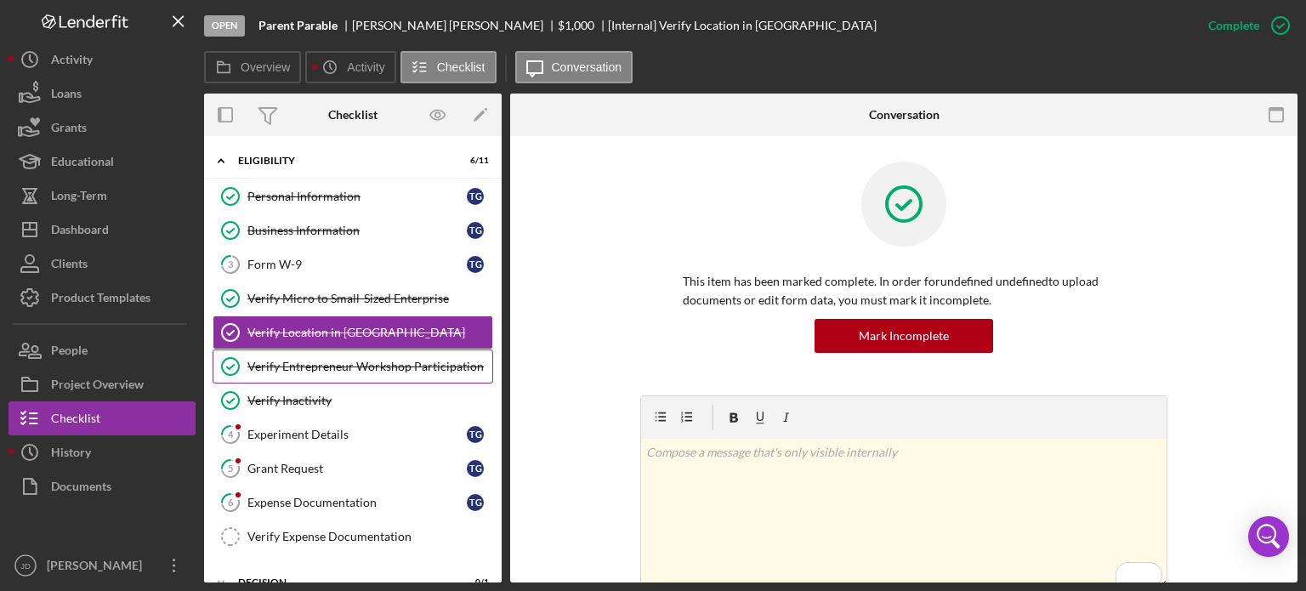
scroll to position [85, 0]
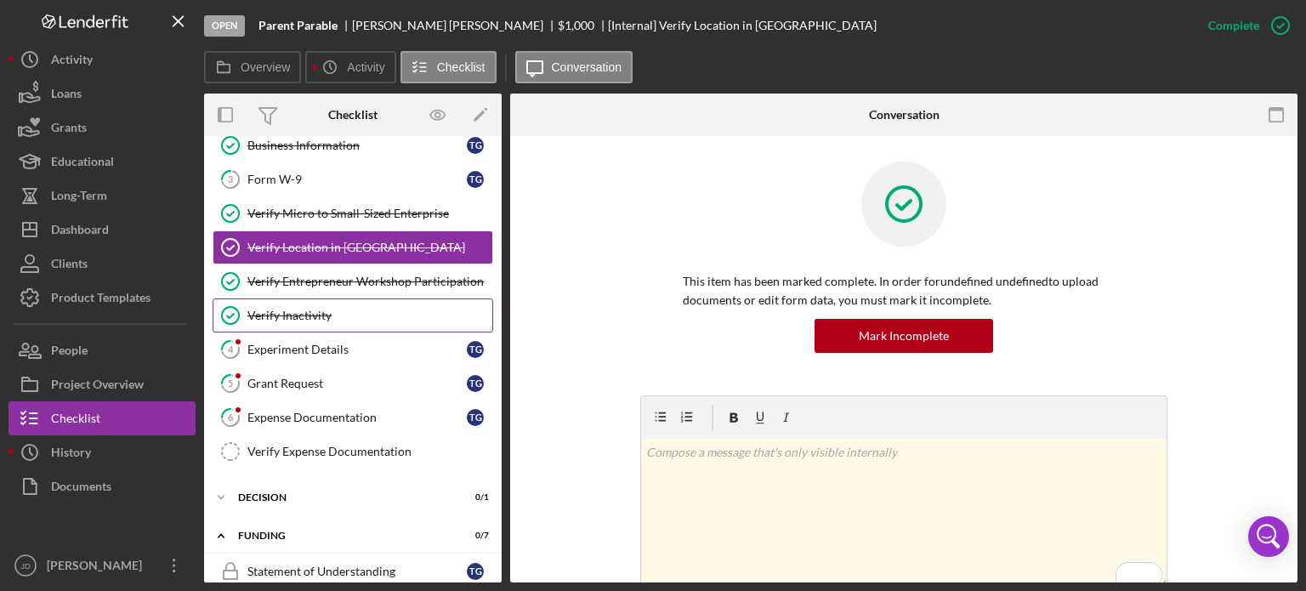
click at [349, 314] on div "Verify Inactivity" at bounding box center [369, 316] width 245 height 14
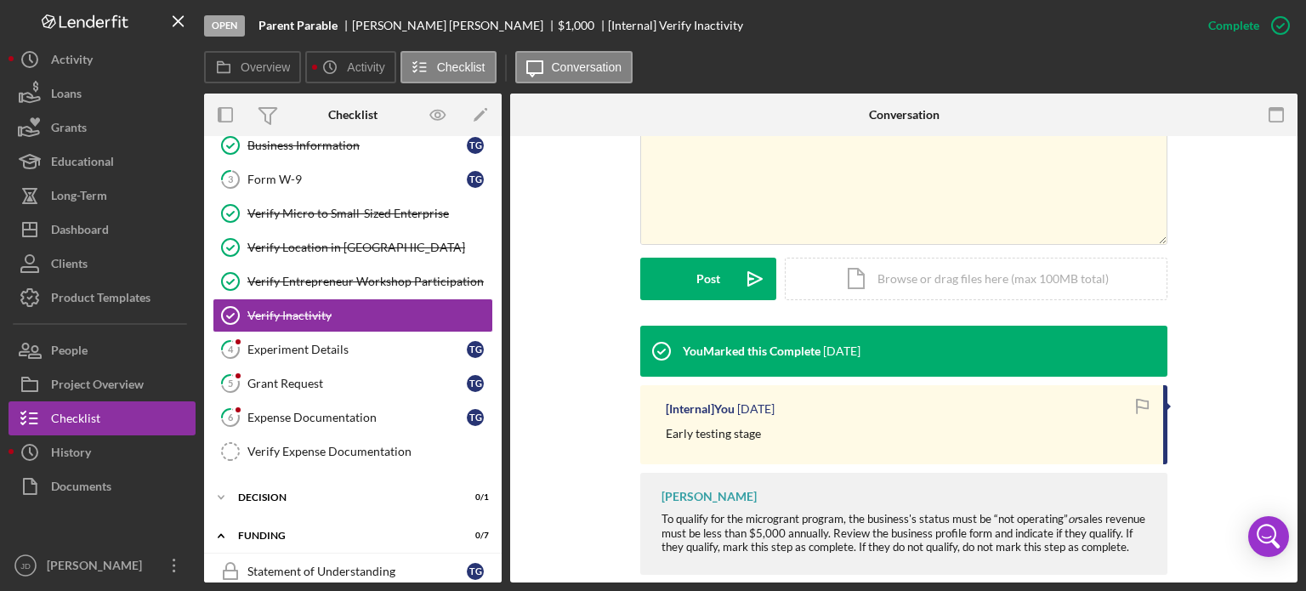
scroll to position [382, 0]
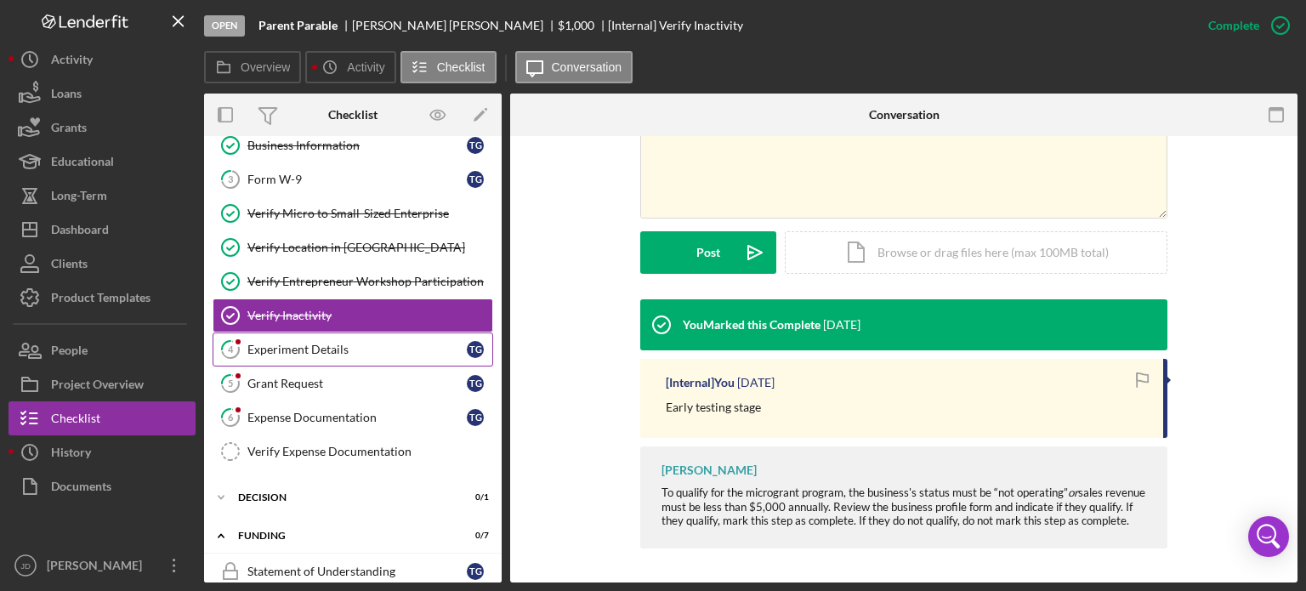
click at [330, 350] on div "Experiment Details" at bounding box center [356, 350] width 219 height 14
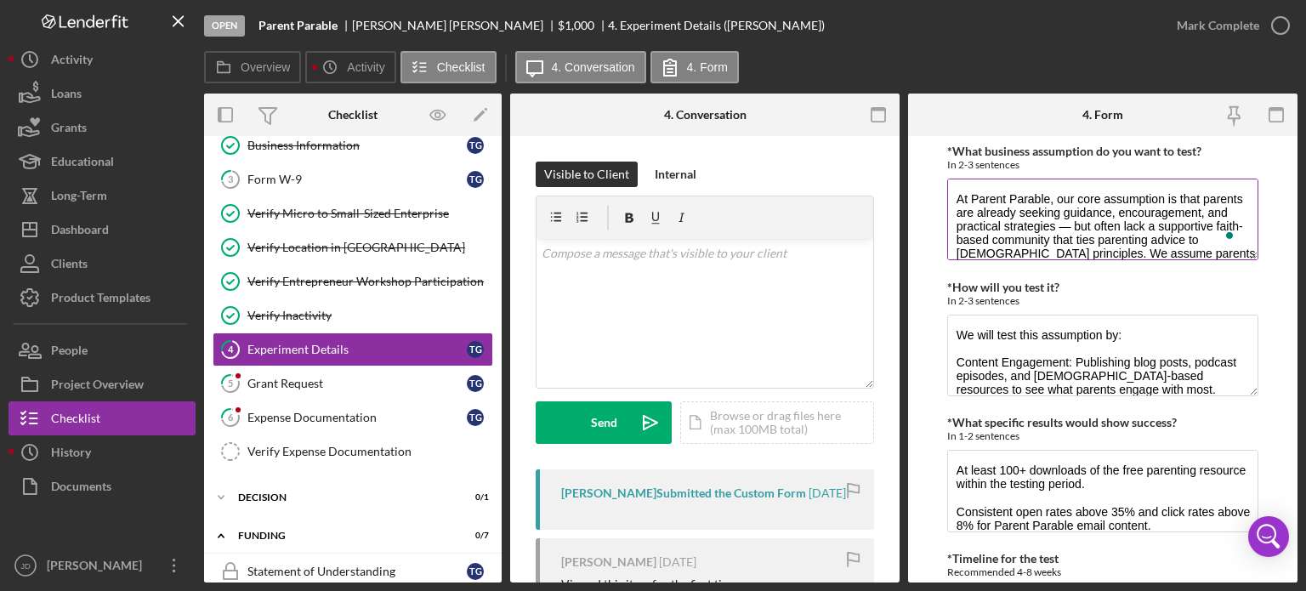
drag, startPoint x: 956, startPoint y: 196, endPoint x: 986, endPoint y: 196, distance: 30.6
click at [986, 196] on textarea "At Parent Parable, our core assumption is that parents are already seeking guid…" at bounding box center [1102, 220] width 311 height 82
click at [956, 329] on textarea "We will test this assumption by: Content Engagement: Publishing blog posts, pod…" at bounding box center [1102, 356] width 311 height 82
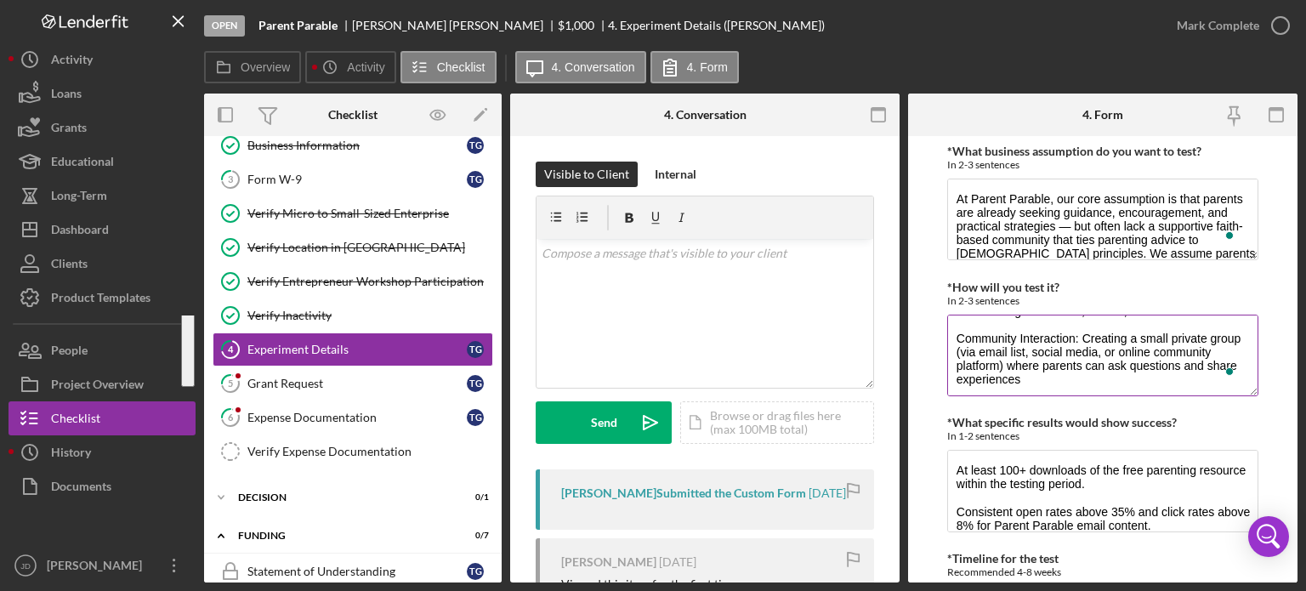
scroll to position [204, 0]
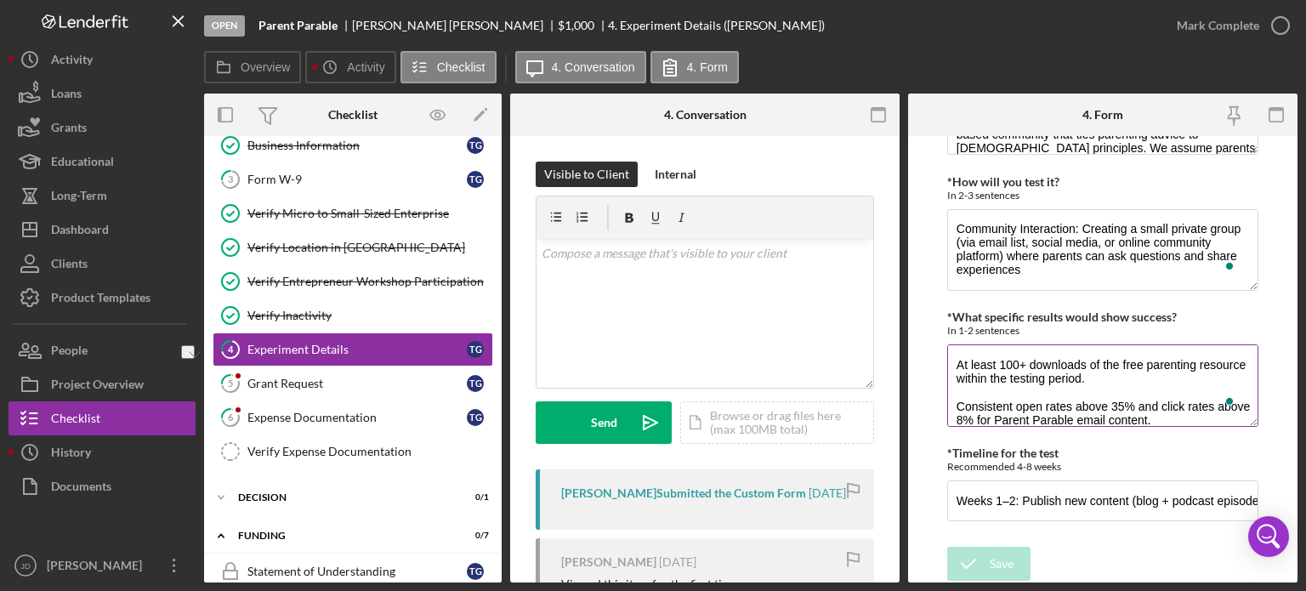
drag, startPoint x: 955, startPoint y: 365, endPoint x: 1194, endPoint y: 368, distance: 239.0
click at [1194, 368] on textarea "At least 100+ downloads of the free parenting resource within the testing perio…" at bounding box center [1102, 385] width 311 height 82
click at [993, 497] on input "Weeks 1–2: Publish new content (blog + podcast episode), launch scripture resou…" at bounding box center [1102, 500] width 311 height 41
click at [999, 503] on input "Weeks 1–2: Publish new content (blog + podcast episode), launch scripture resou…" at bounding box center [1102, 500] width 311 height 41
click at [1096, 497] on input "Weeks 1–2: Publish new content (blog + podcast episode), launch scripture resou…" at bounding box center [1102, 500] width 311 height 41
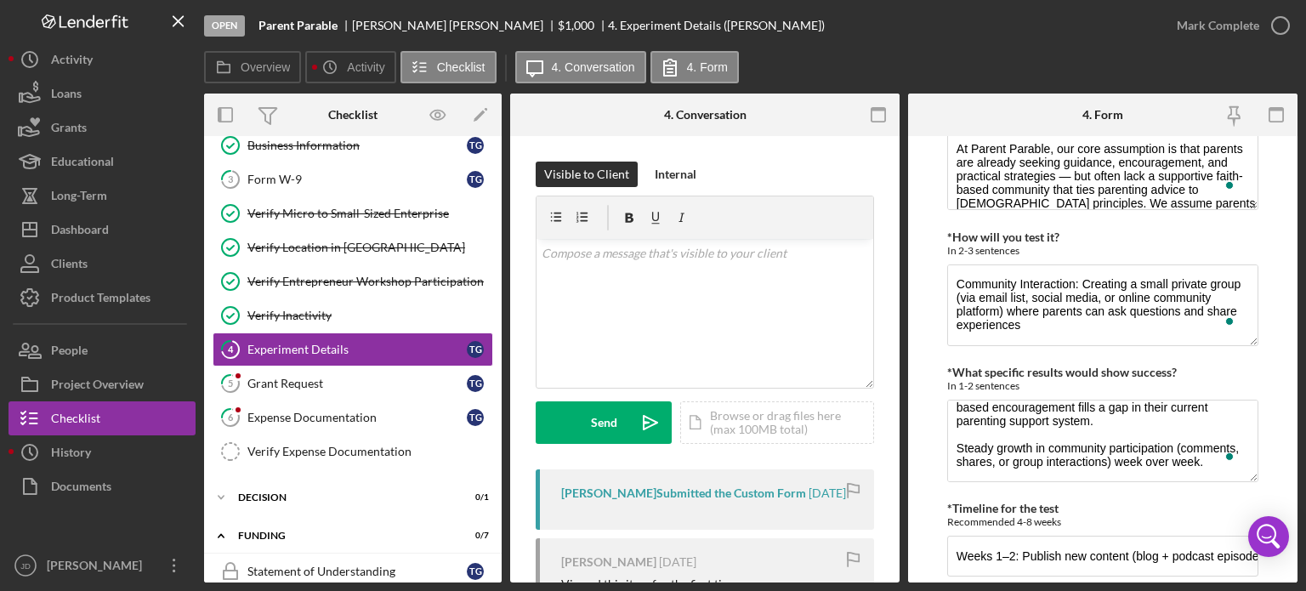
scroll to position [1, 0]
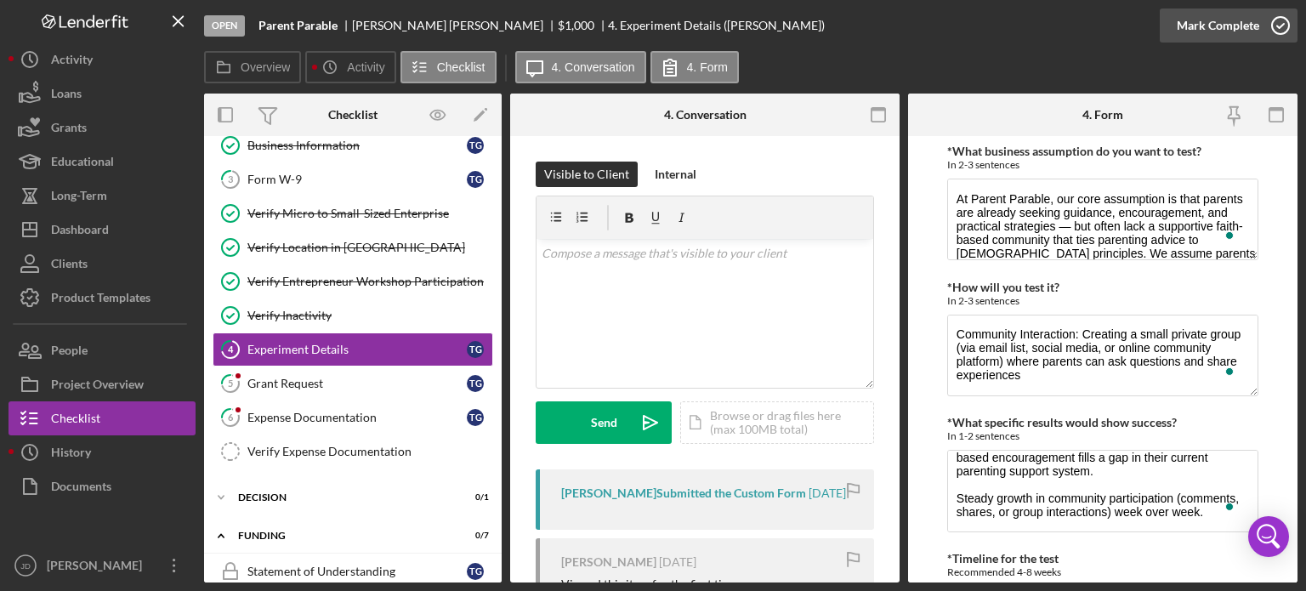
click at [1282, 32] on icon "button" at bounding box center [1280, 25] width 43 height 43
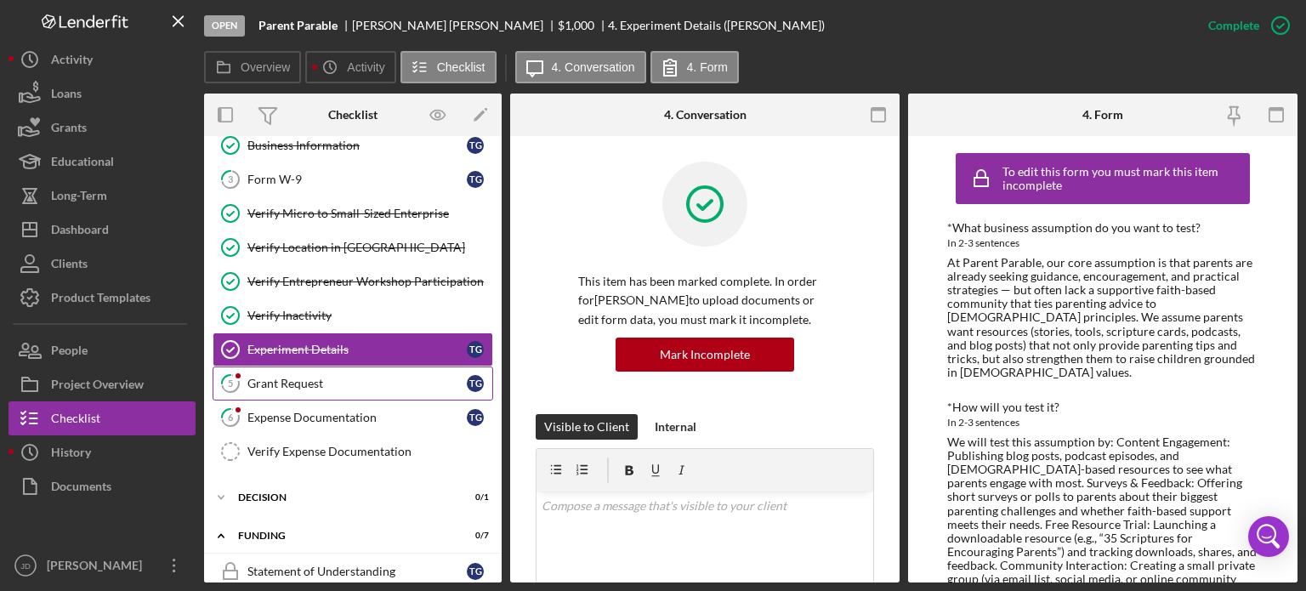
click at [326, 387] on div "Grant Request" at bounding box center [356, 384] width 219 height 14
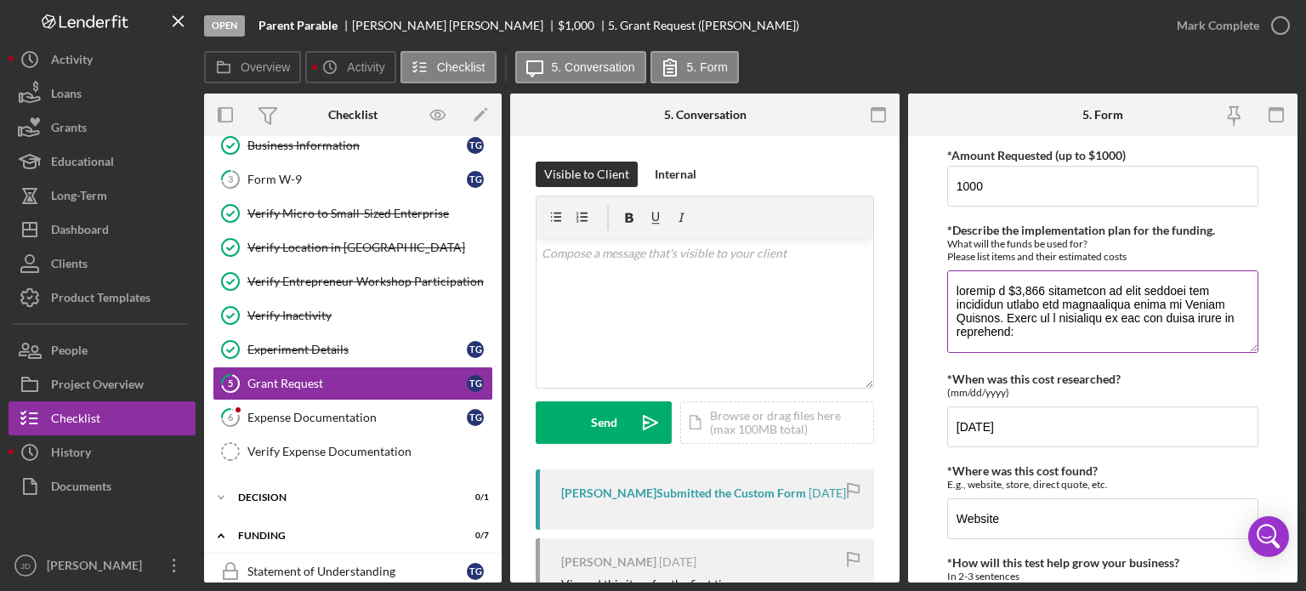
click at [1014, 329] on textarea "*Describe the implementation plan for the funding." at bounding box center [1102, 311] width 311 height 82
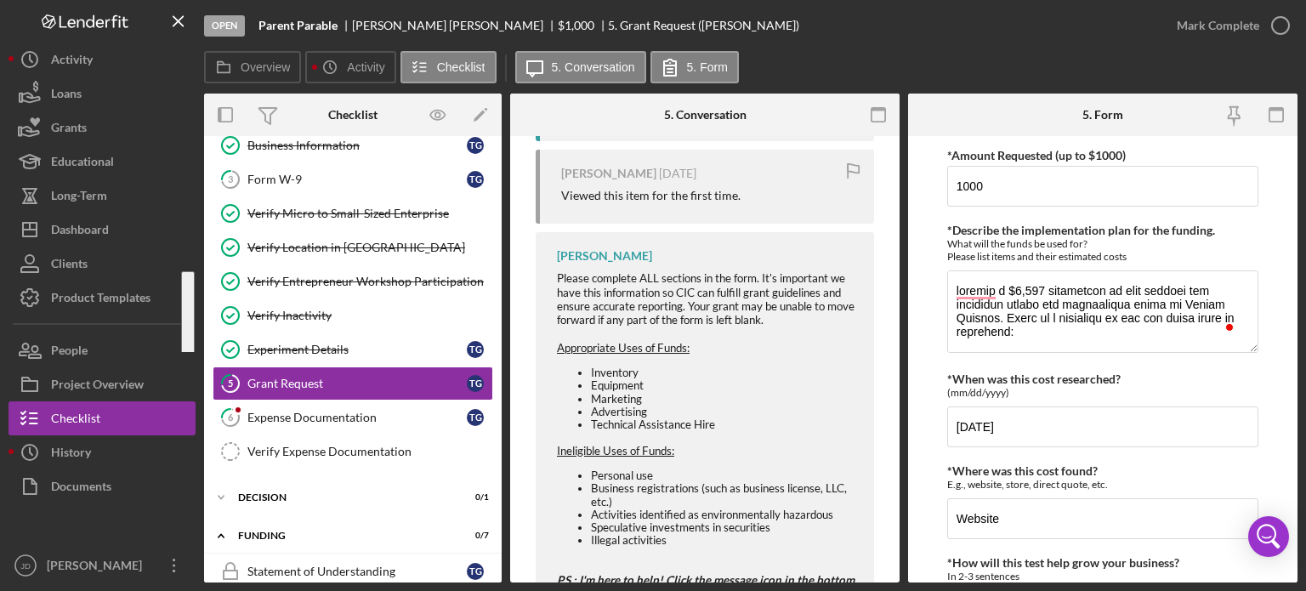
scroll to position [425, 0]
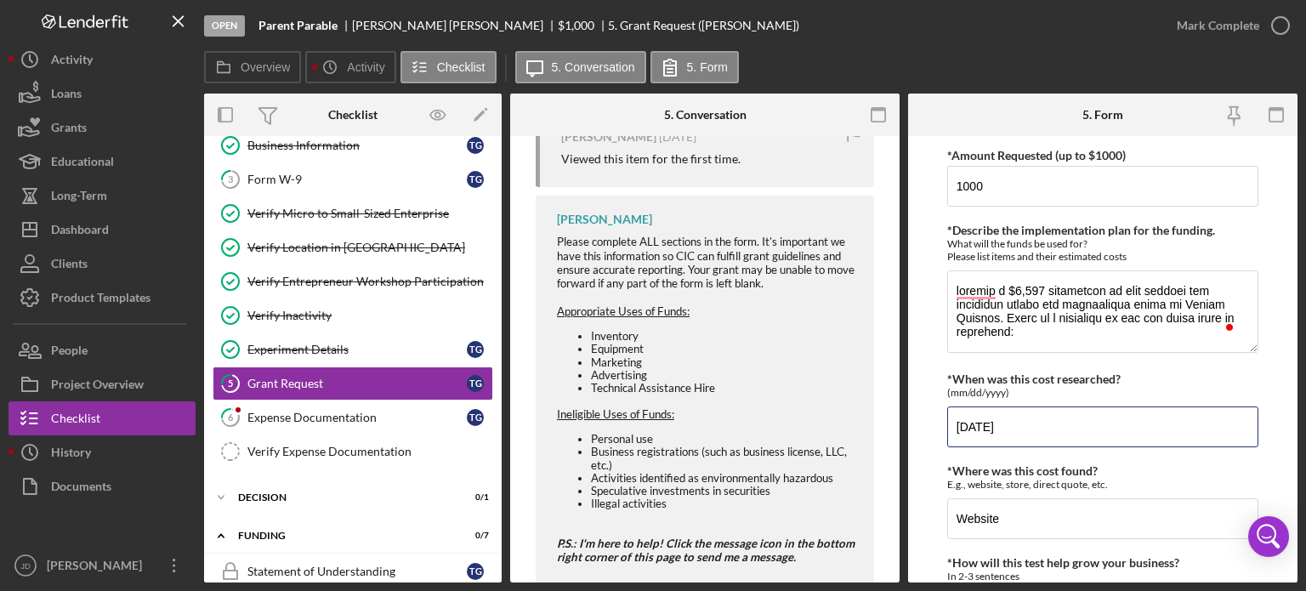
drag, startPoint x: 1049, startPoint y: 428, endPoint x: 941, endPoint y: 435, distance: 108.2
click at [941, 435] on form "*Amount Requested (up to $1000) 1000 *Describe the implementation plan for the …" at bounding box center [1102, 359] width 389 height 446
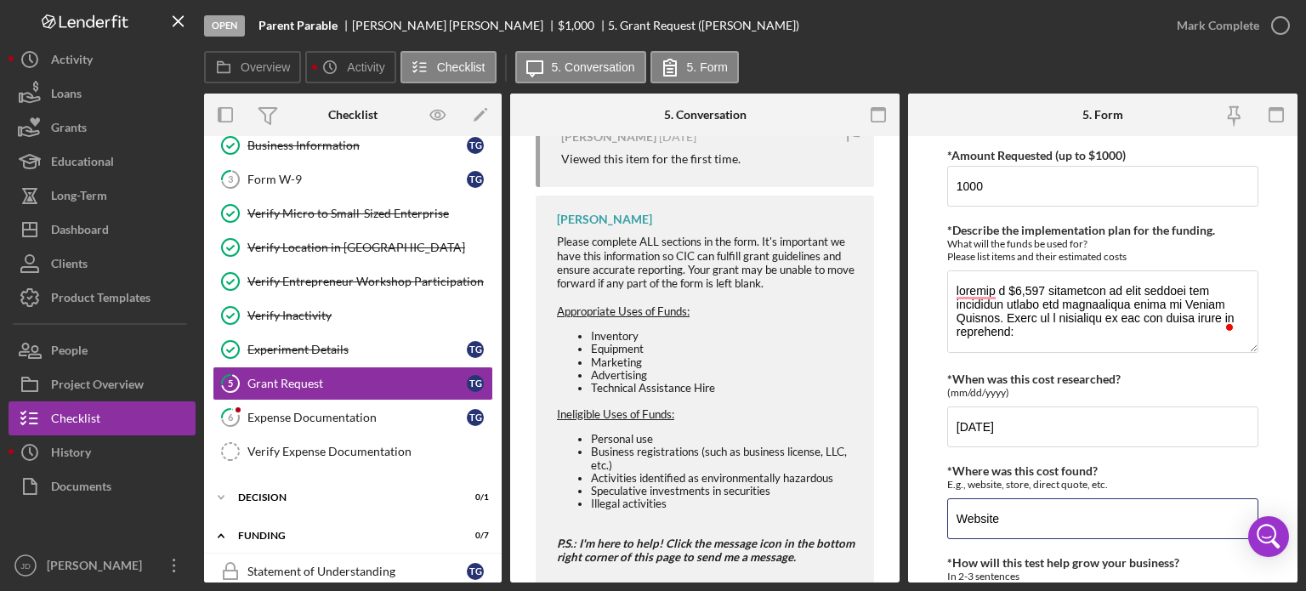
drag, startPoint x: 1037, startPoint y: 516, endPoint x: 912, endPoint y: 533, distance: 126.2
click at [912, 533] on form "*Amount Requested (up to $1000) 1000 *Describe the implementation plan for the …" at bounding box center [1102, 359] width 389 height 446
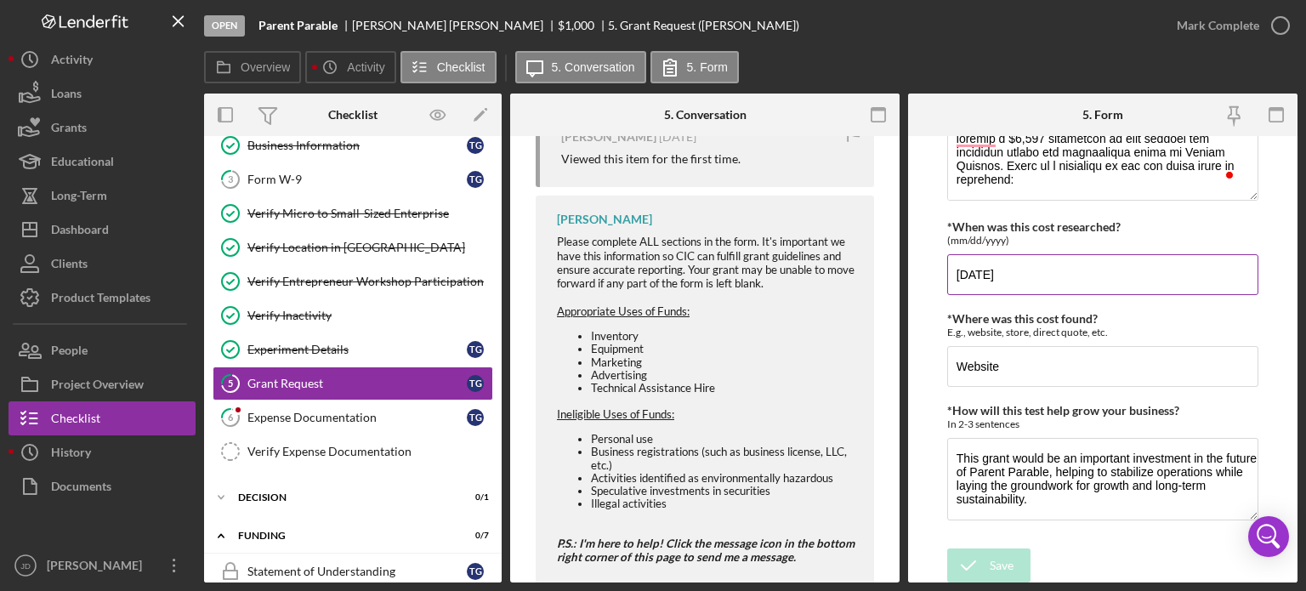
scroll to position [153, 0]
click at [1096, 527] on div "*Amount Requested (up to $1000) 1000 *Describe the implementation plan for the …" at bounding box center [1102, 265] width 311 height 548
click at [1056, 475] on textarea "This grant would be an important investment in the future of Parent Parable, he…" at bounding box center [1102, 478] width 311 height 82
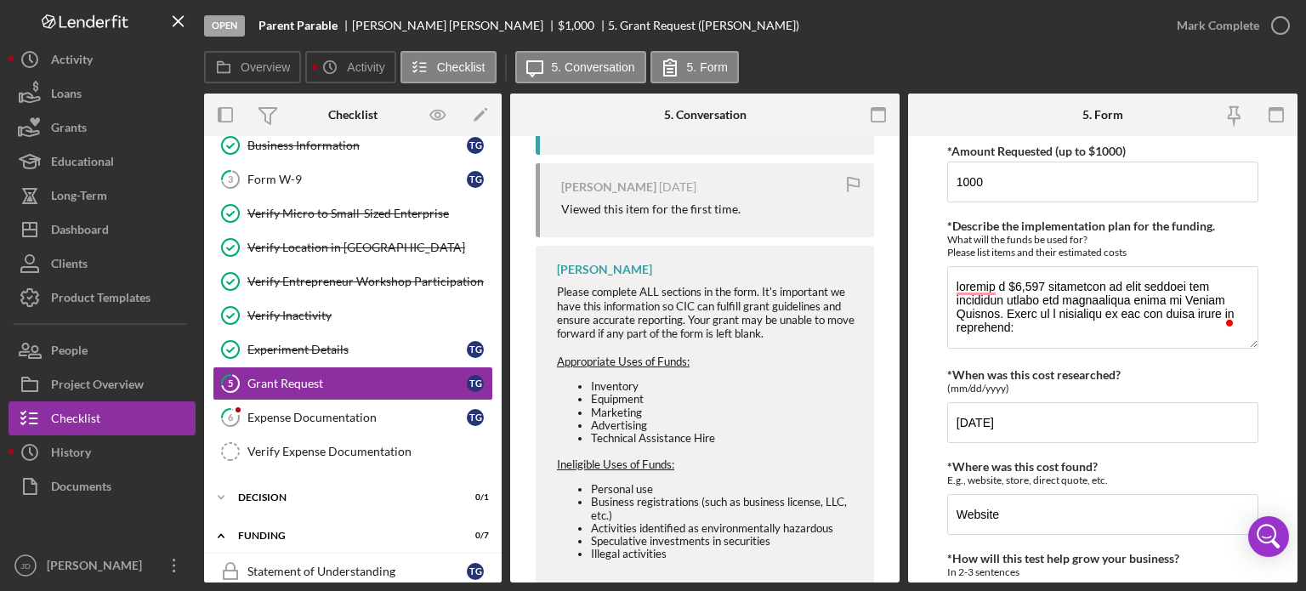
scroll to position [0, 0]
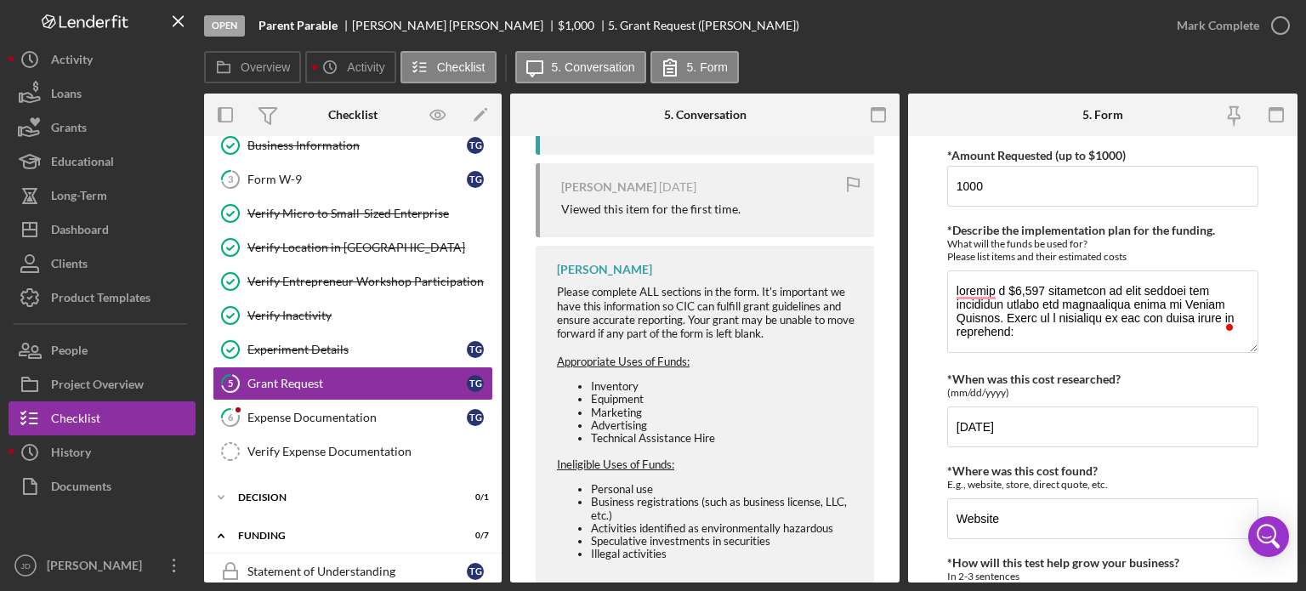
click at [755, 465] on div "Ineligible Uses of Funds:" at bounding box center [707, 465] width 300 height 14
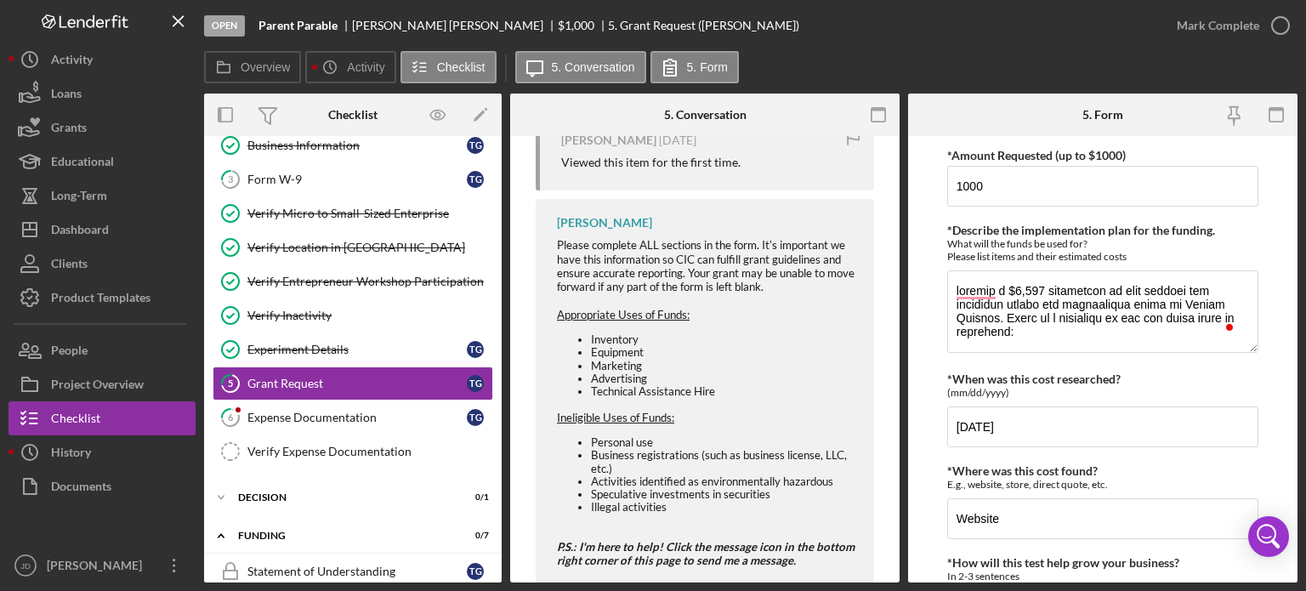
scroll to position [460, 0]
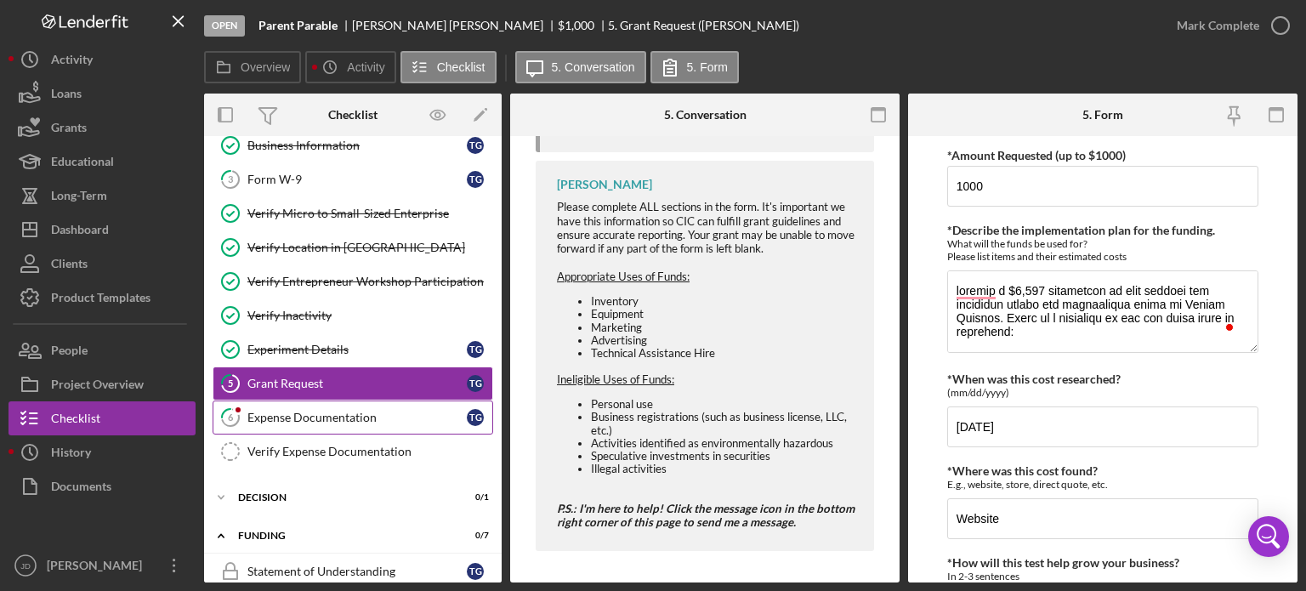
click at [374, 419] on div "Expense Documentation" at bounding box center [356, 418] width 219 height 14
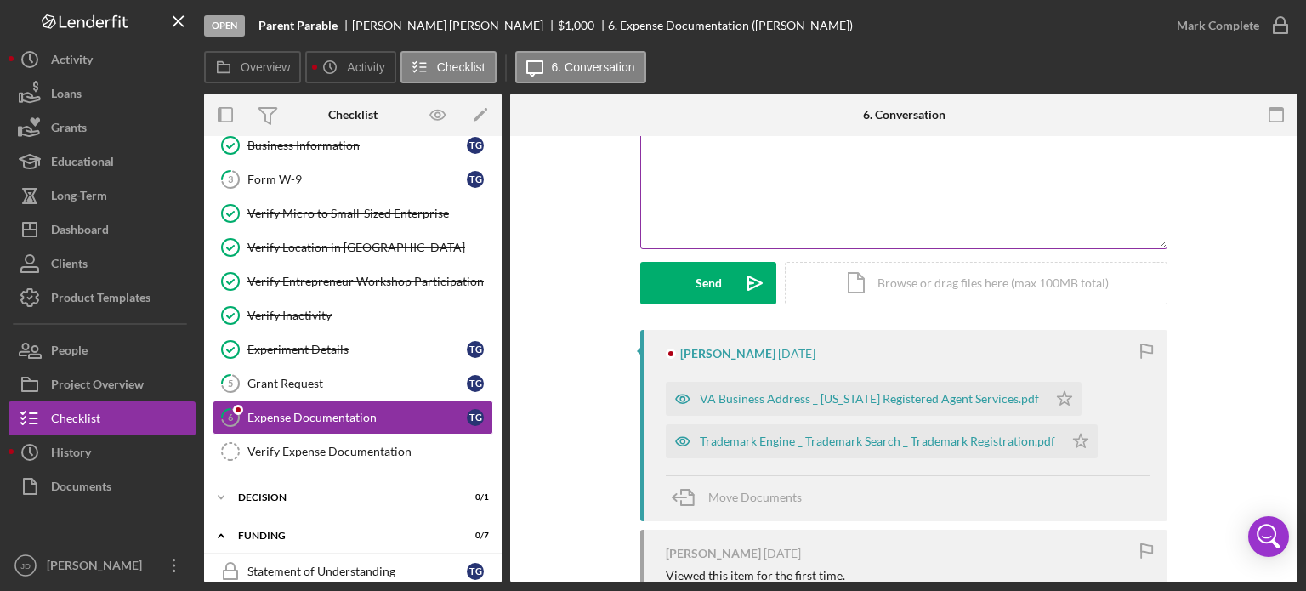
scroll to position [170, 0]
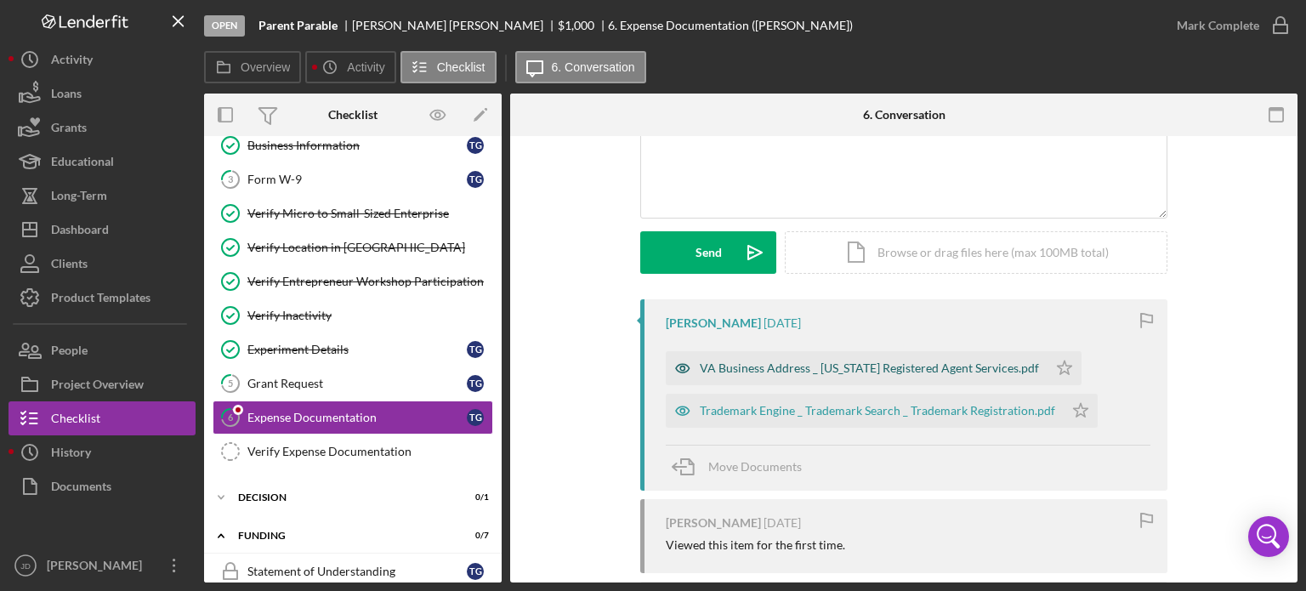
click at [805, 370] on div "VA Business Address _ Virginia Registered Agent Services.pdf" at bounding box center [869, 368] width 339 height 14
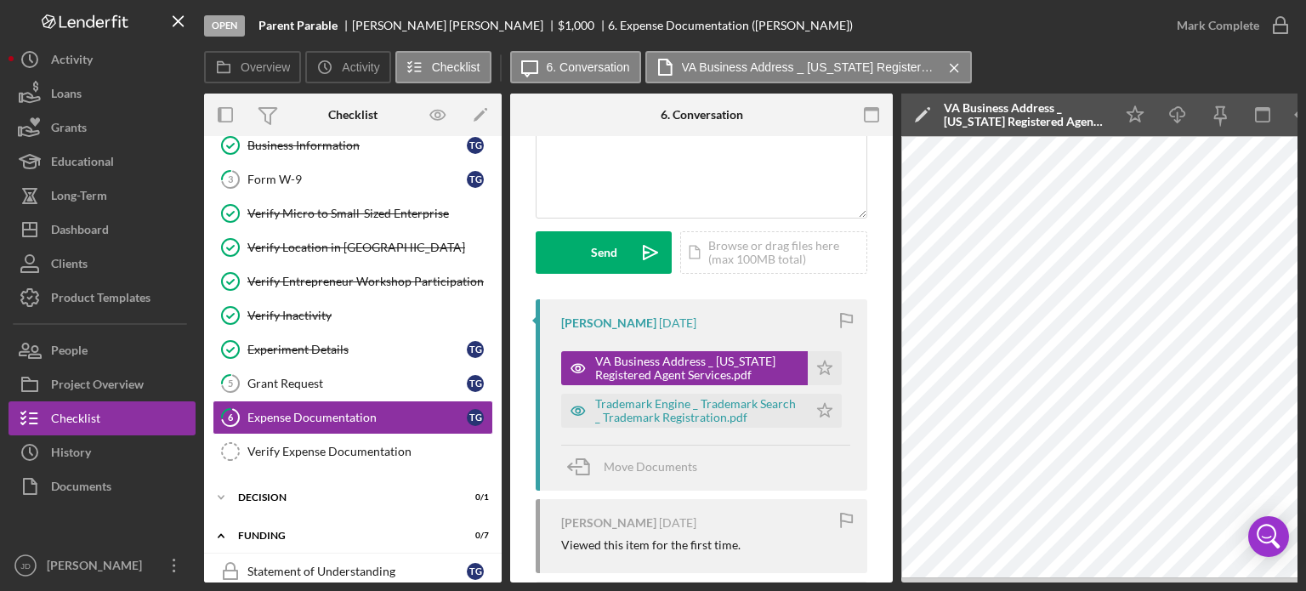
drag, startPoint x: 1170, startPoint y: 583, endPoint x: 1287, endPoint y: 584, distance: 116.5
click at [1287, 584] on div "Open Parent Parable Tenise Gibson $1,000 $1,000 6. Expense Documentation (Tenis…" at bounding box center [653, 295] width 1306 height 591
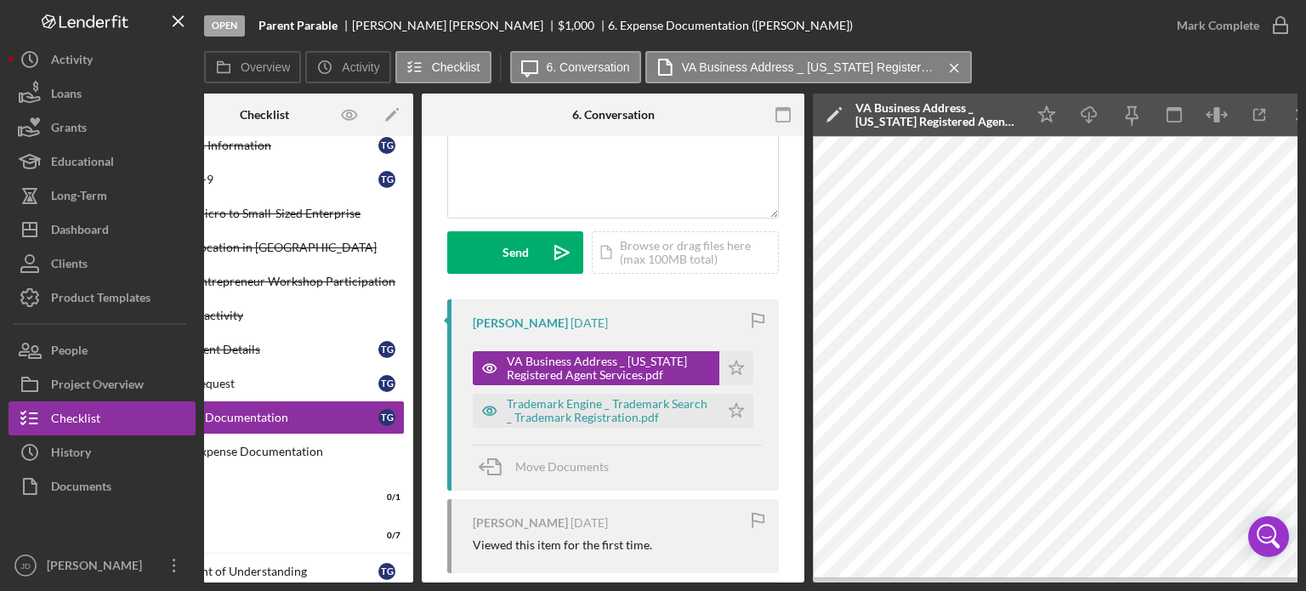
scroll to position [0, 113]
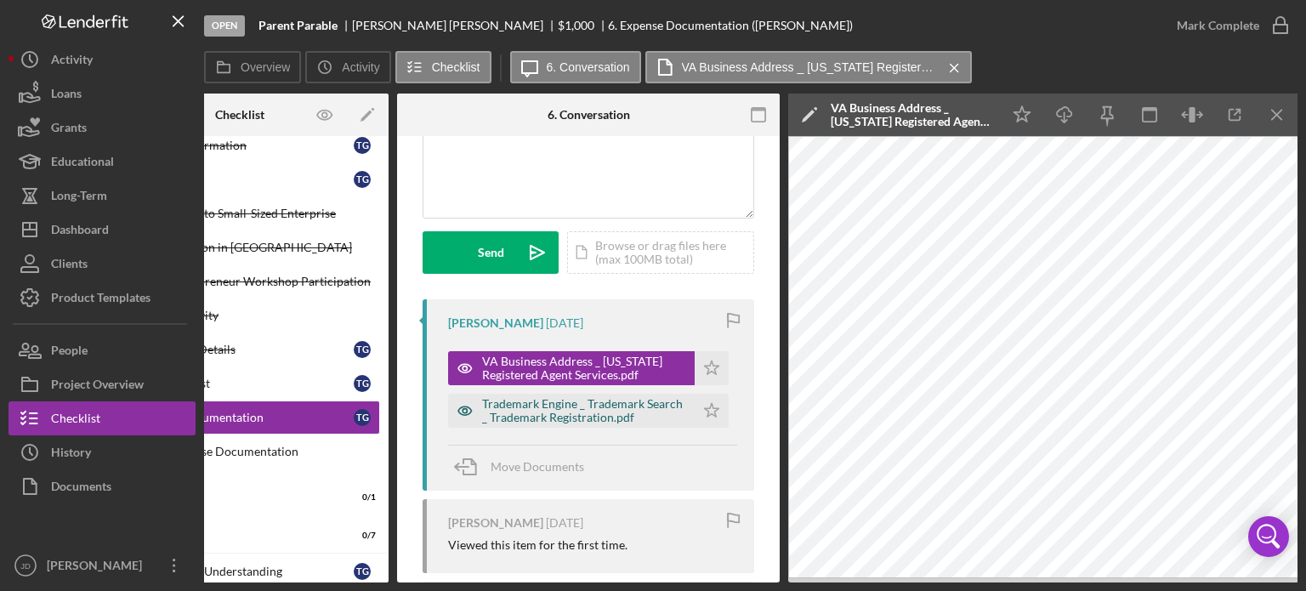
click at [566, 414] on div "Trademark Engine _ Trademark Search _ Trademark Registration.pdf" at bounding box center [584, 410] width 204 height 27
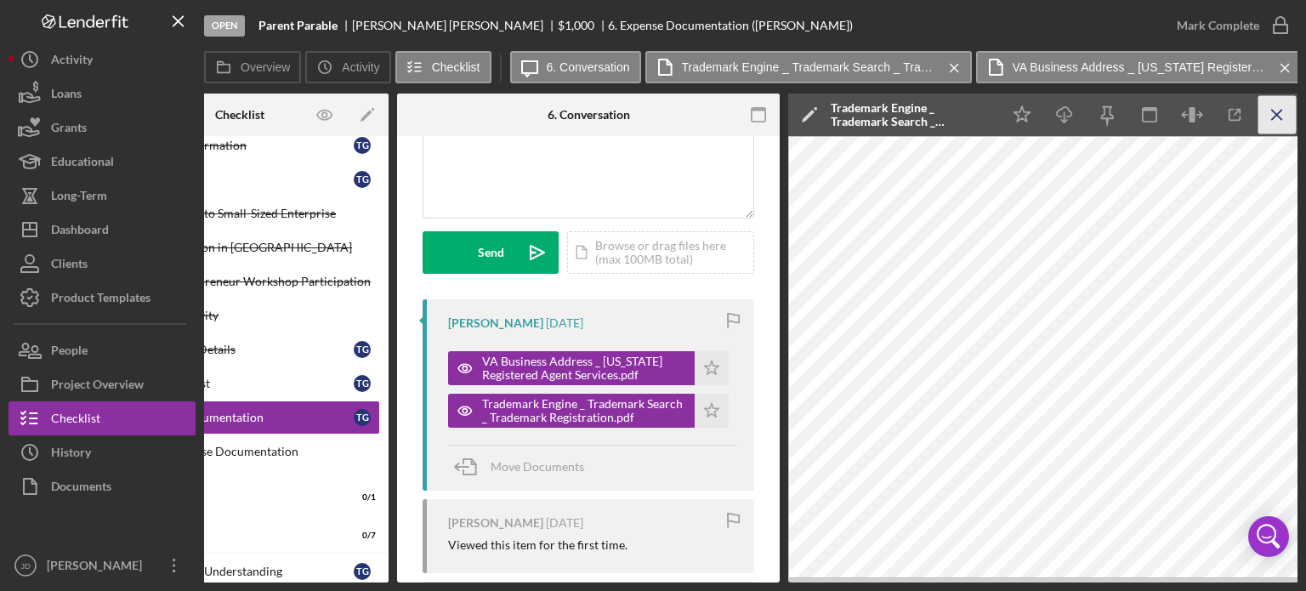
click at [1279, 112] on line "button" at bounding box center [1276, 114] width 9 height 9
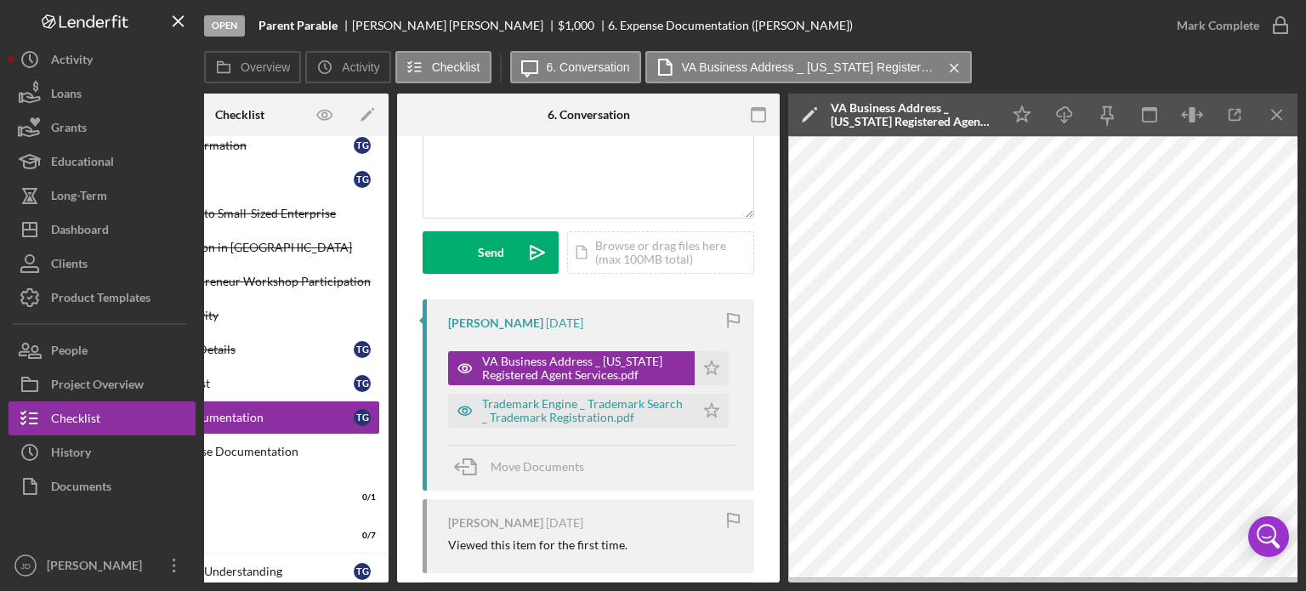
click at [1279, 112] on line "button" at bounding box center [1276, 114] width 9 height 9
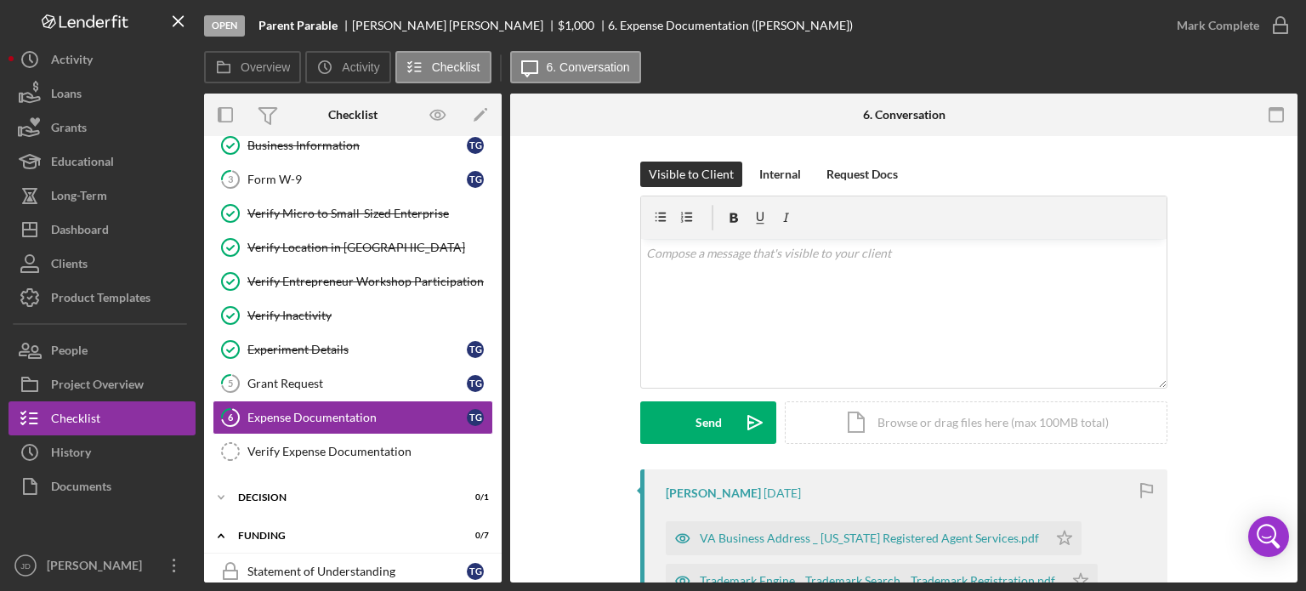
scroll to position [0, 0]
click at [302, 384] on div "Grant Request" at bounding box center [356, 384] width 219 height 14
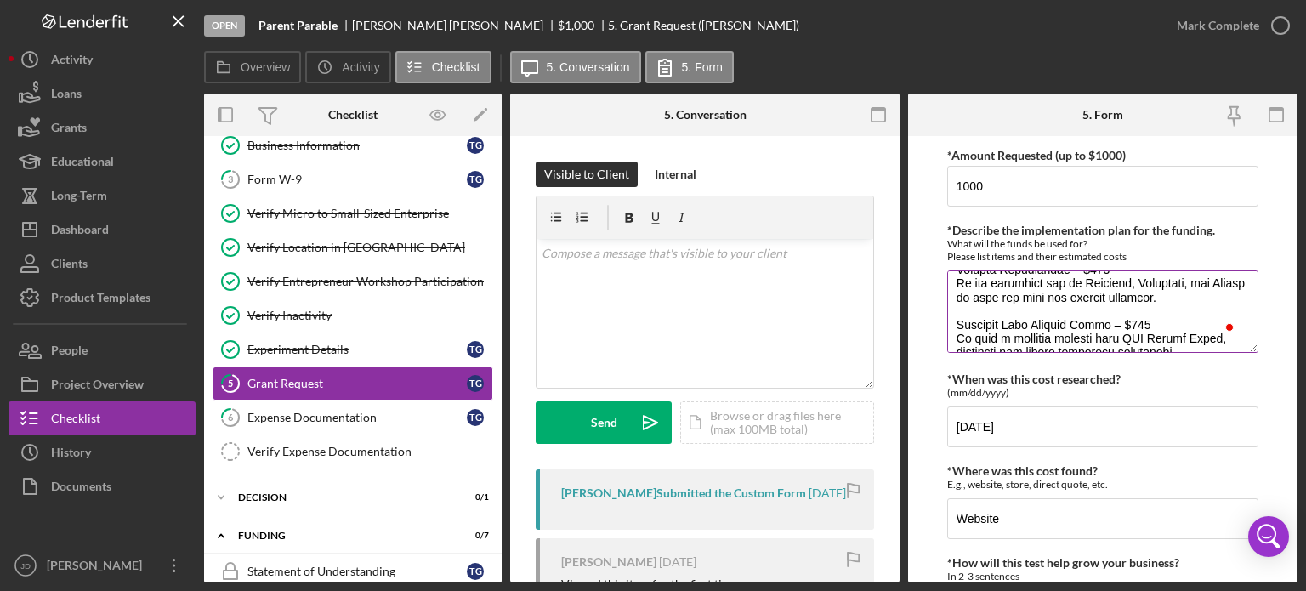
scroll to position [340, 0]
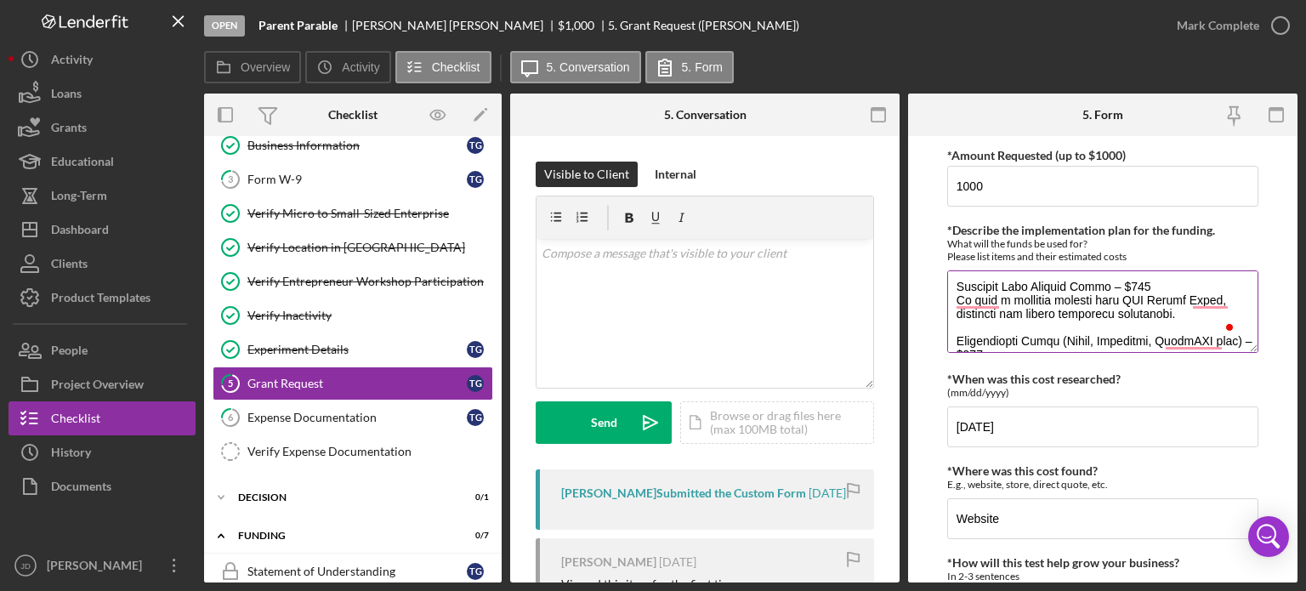
drag, startPoint x: 957, startPoint y: 286, endPoint x: 1196, endPoint y: 310, distance: 241.1
click at [1196, 310] on textarea "*Describe the implementation plan for the funding." at bounding box center [1102, 311] width 311 height 82
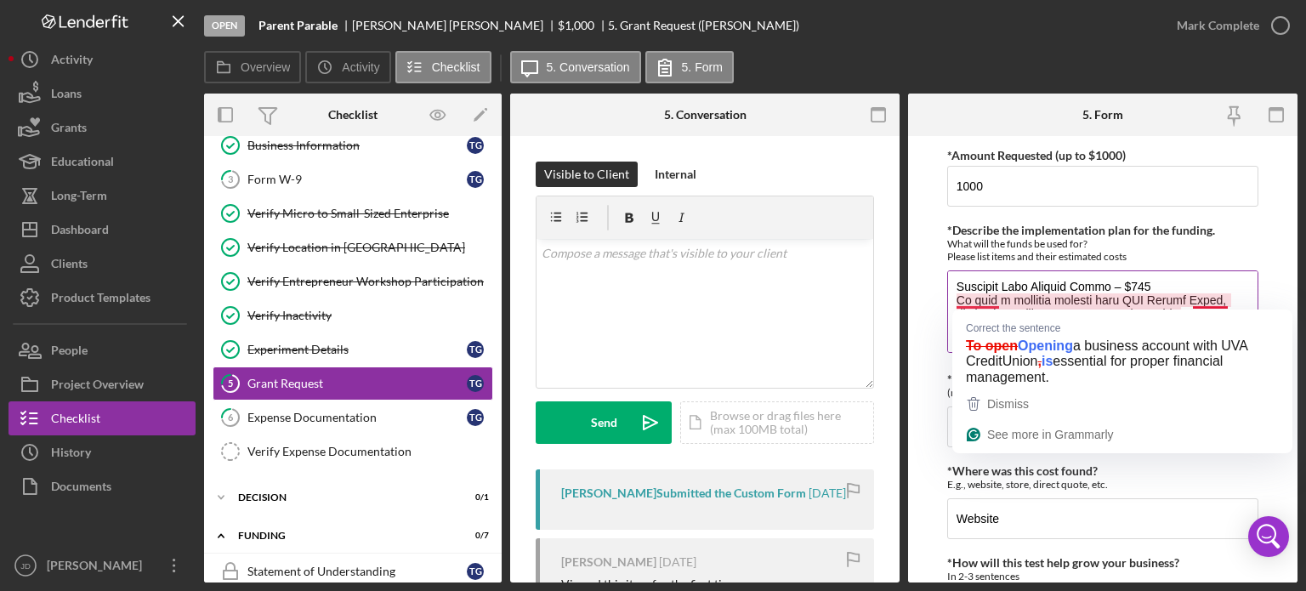
click at [1228, 255] on div "What will the funds be used for? Please list items and their estimated costs" at bounding box center [1102, 250] width 311 height 26
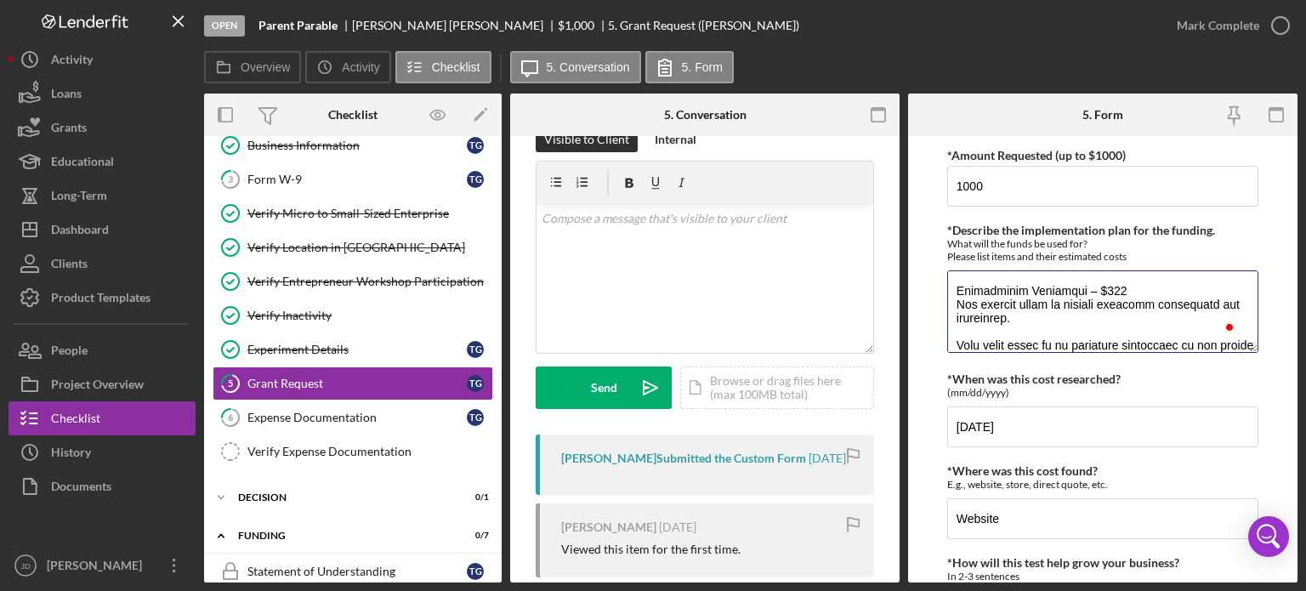
scroll to position [0, 0]
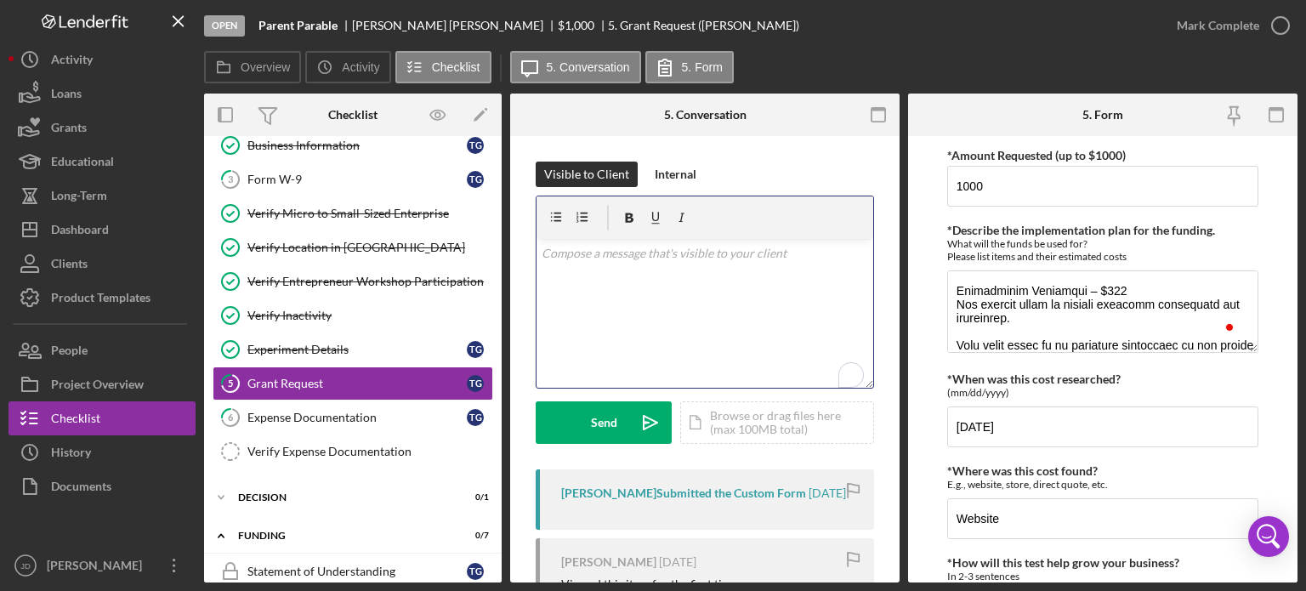
click at [748, 251] on p "To enrich screen reader interactions, please activate Accessibility in Grammarl…" at bounding box center [705, 253] width 327 height 19
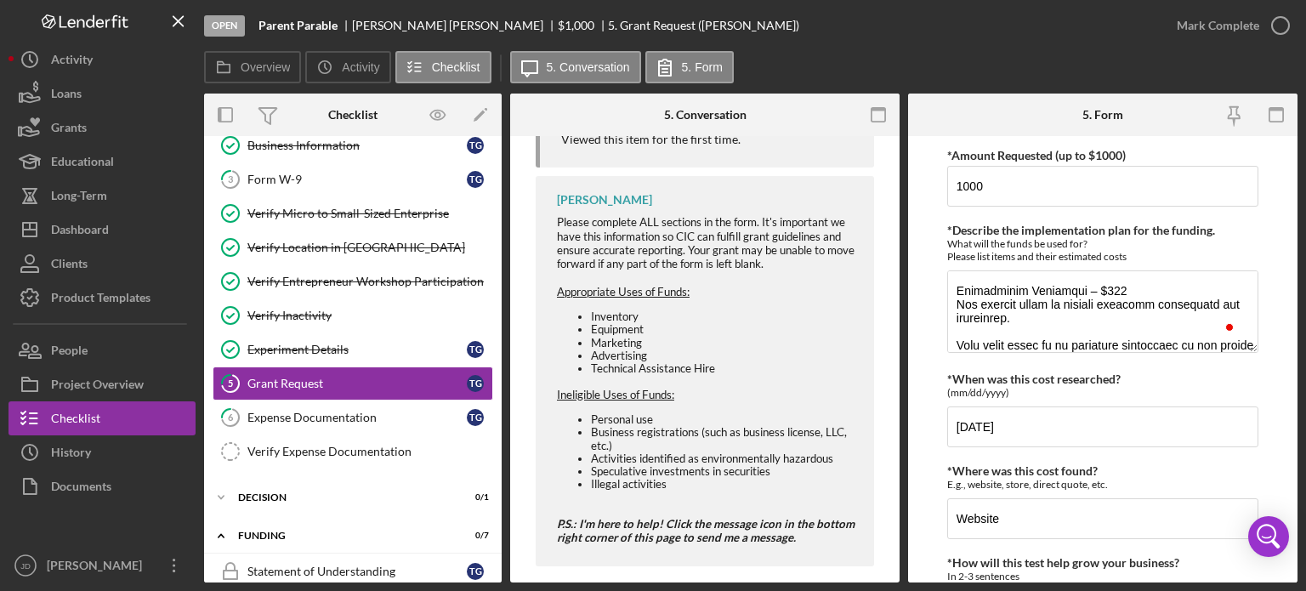
scroll to position [460, 0]
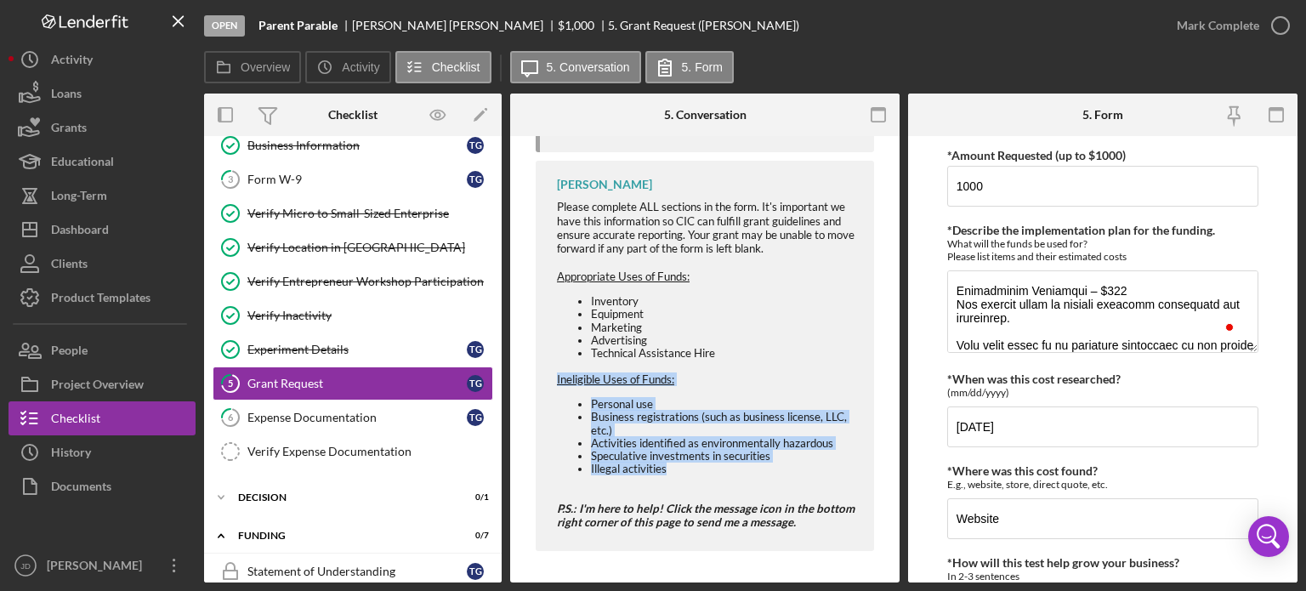
drag, startPoint x: 554, startPoint y: 378, endPoint x: 740, endPoint y: 467, distance: 205.8
click at [740, 467] on div "Juana Dent Please complete ALL sections in the form. It's important we have thi…" at bounding box center [705, 355] width 338 height 389
copy div "Ineligible Uses of Funds: Personal use Business registrations (such as business…"
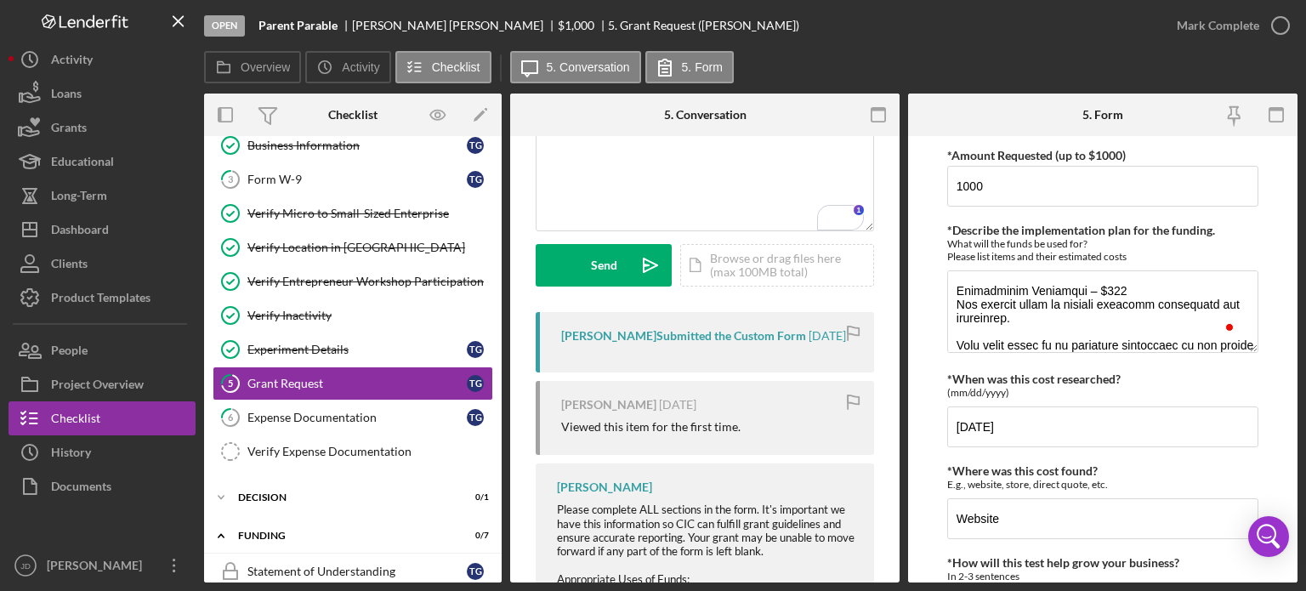
scroll to position [157, 0]
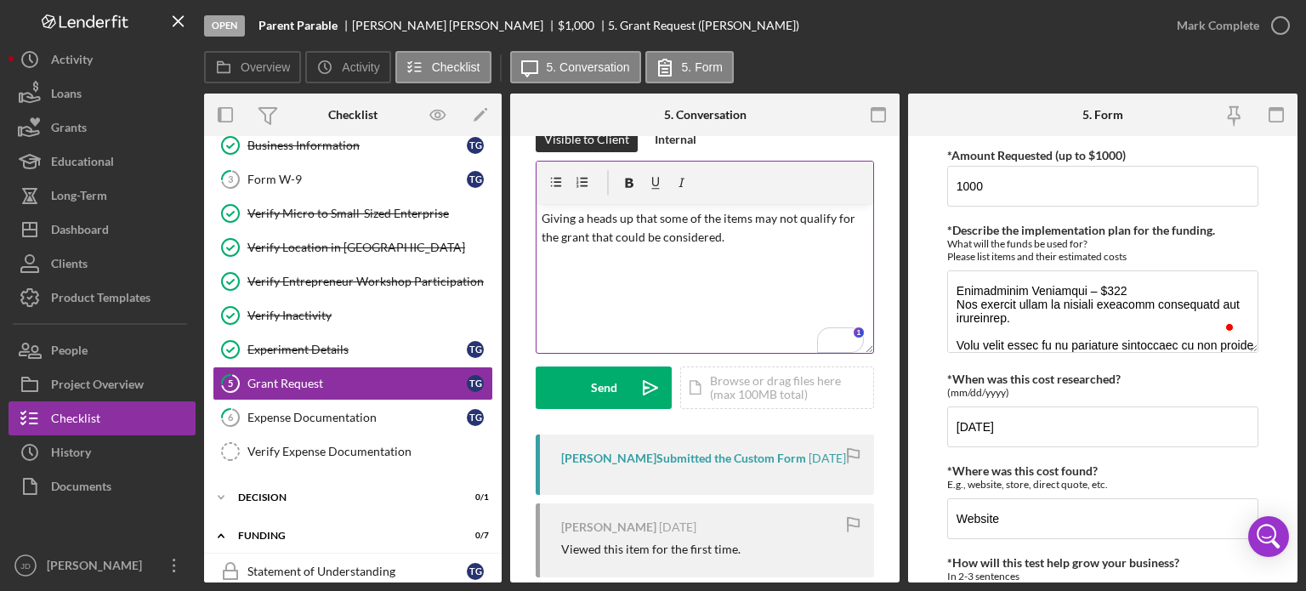
click at [714, 264] on p "To enrich screen reader interactions, please activate Accessibility in Grammarl…" at bounding box center [705, 261] width 327 height 19
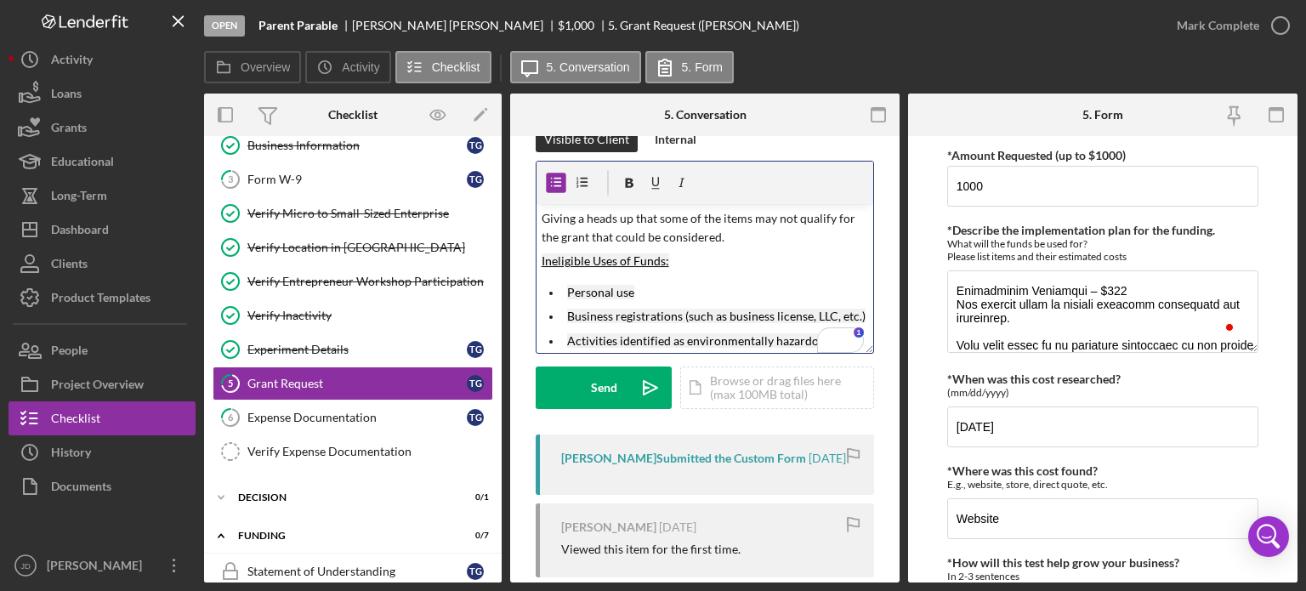
scroll to position [65, 0]
click at [742, 237] on p "Giving a heads up that some of the items may not qualify for the grant that cou…" at bounding box center [705, 228] width 327 height 38
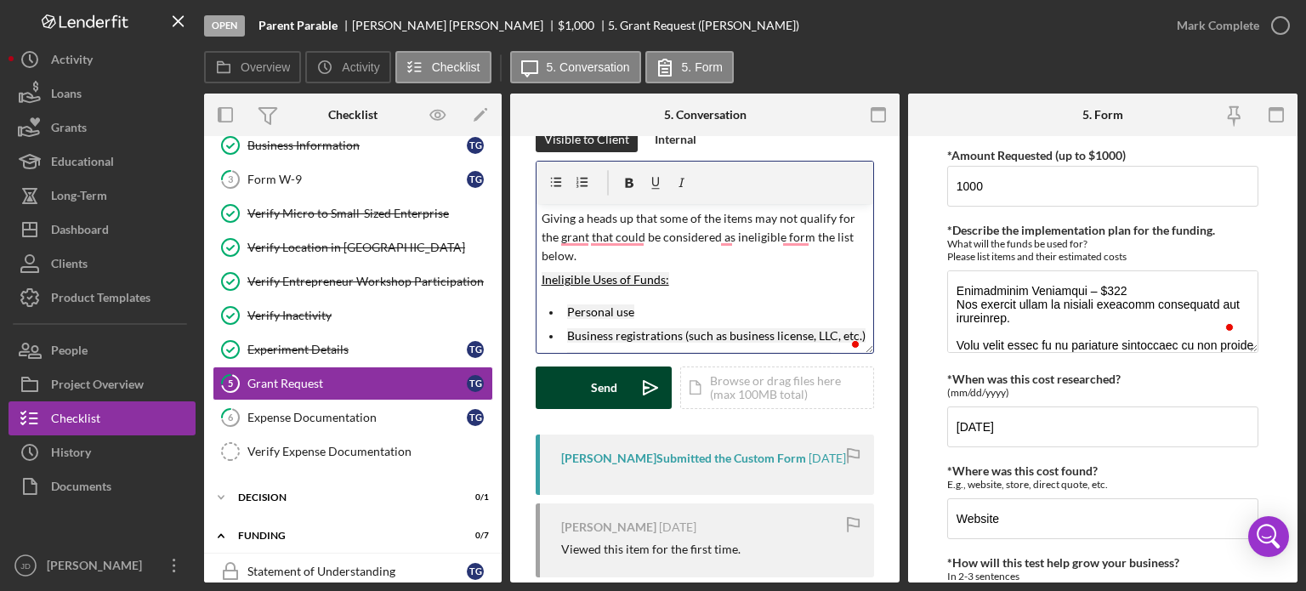
click at [609, 384] on div "Send" at bounding box center [604, 388] width 26 height 43
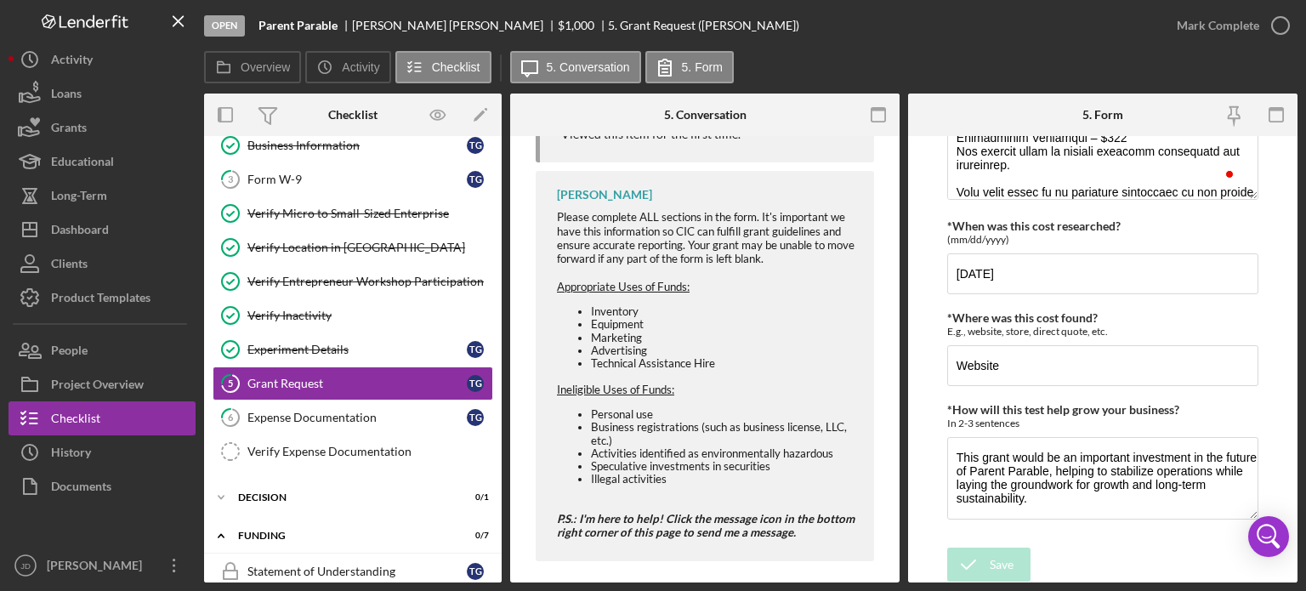
scroll to position [762, 0]
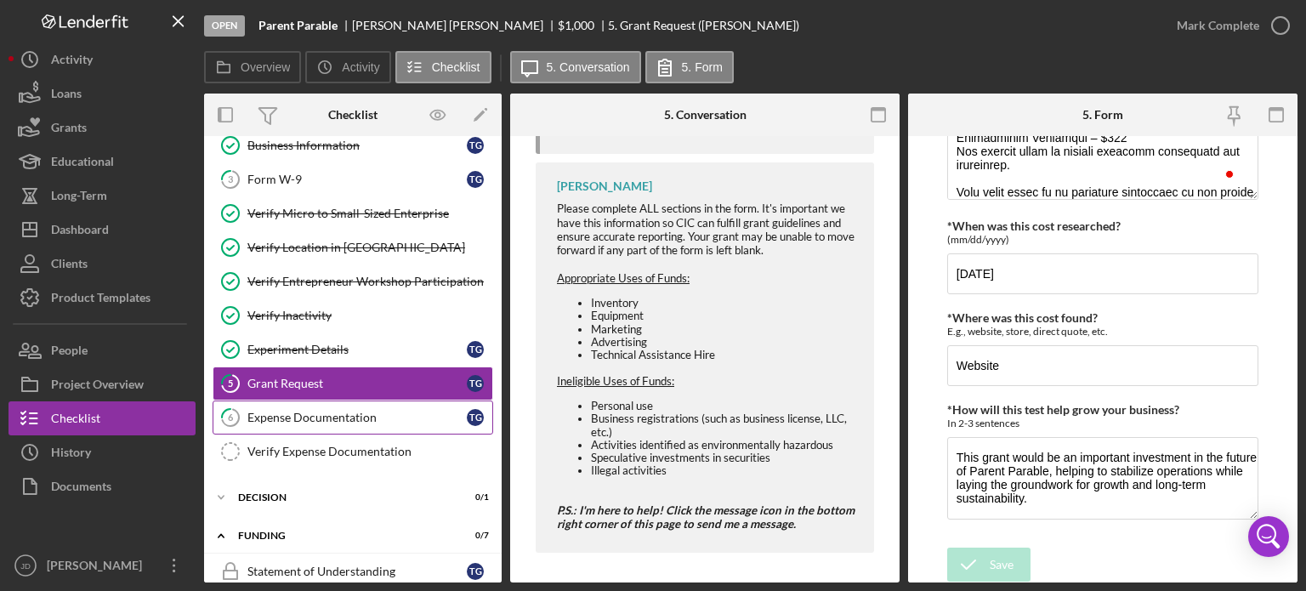
click at [326, 411] on div "Expense Documentation" at bounding box center [356, 418] width 219 height 14
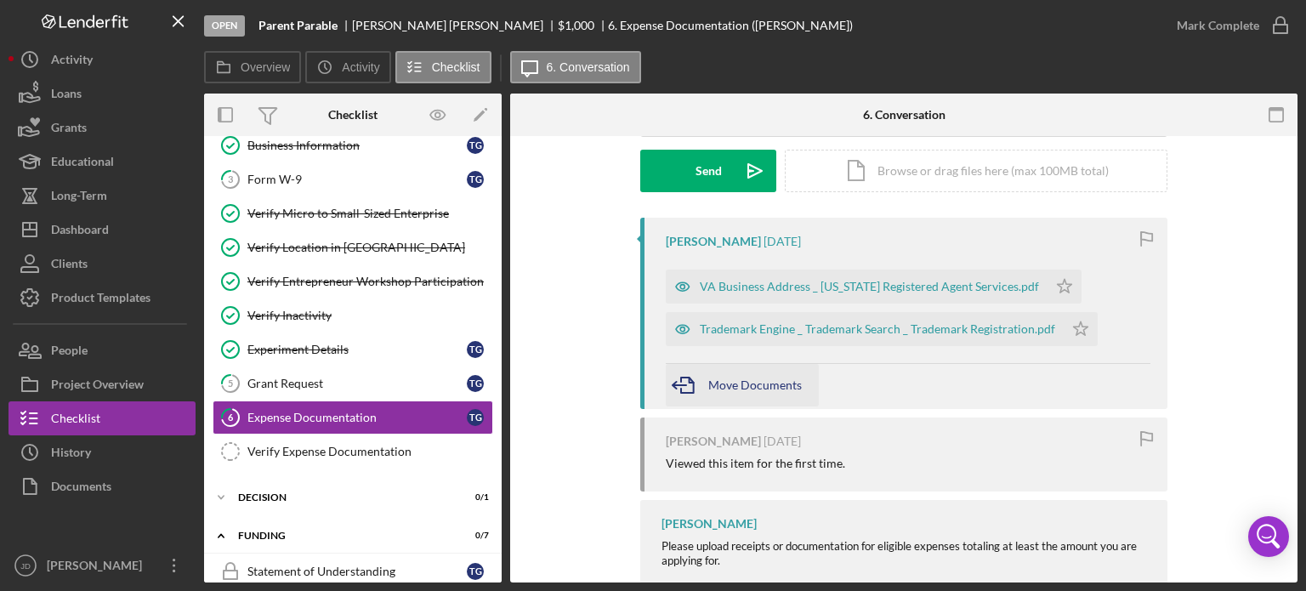
scroll to position [255, 0]
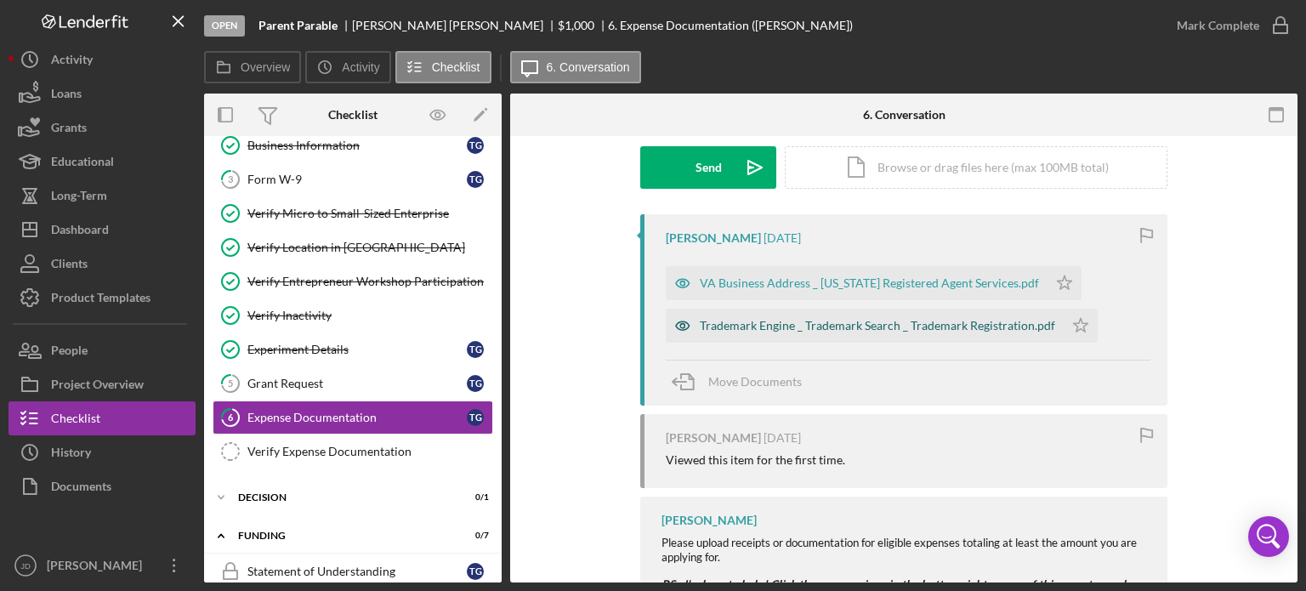
click at [748, 326] on div "Trademark Engine _ Trademark Search _ Trademark Registration.pdf" at bounding box center [877, 326] width 355 height 14
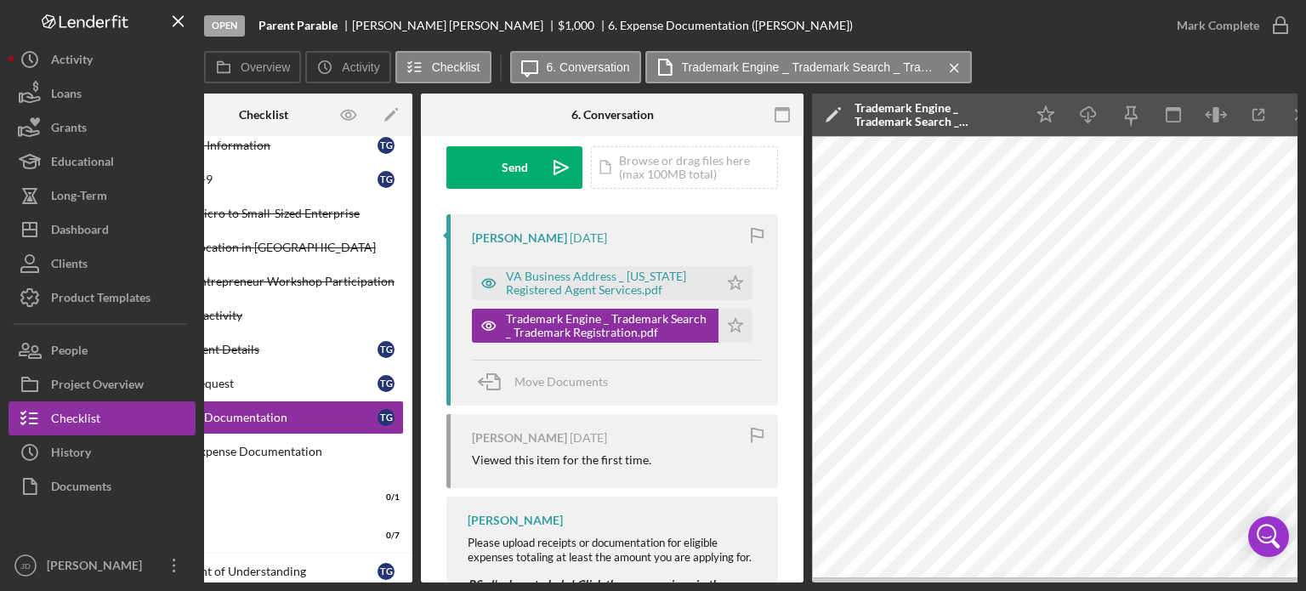
scroll to position [0, 113]
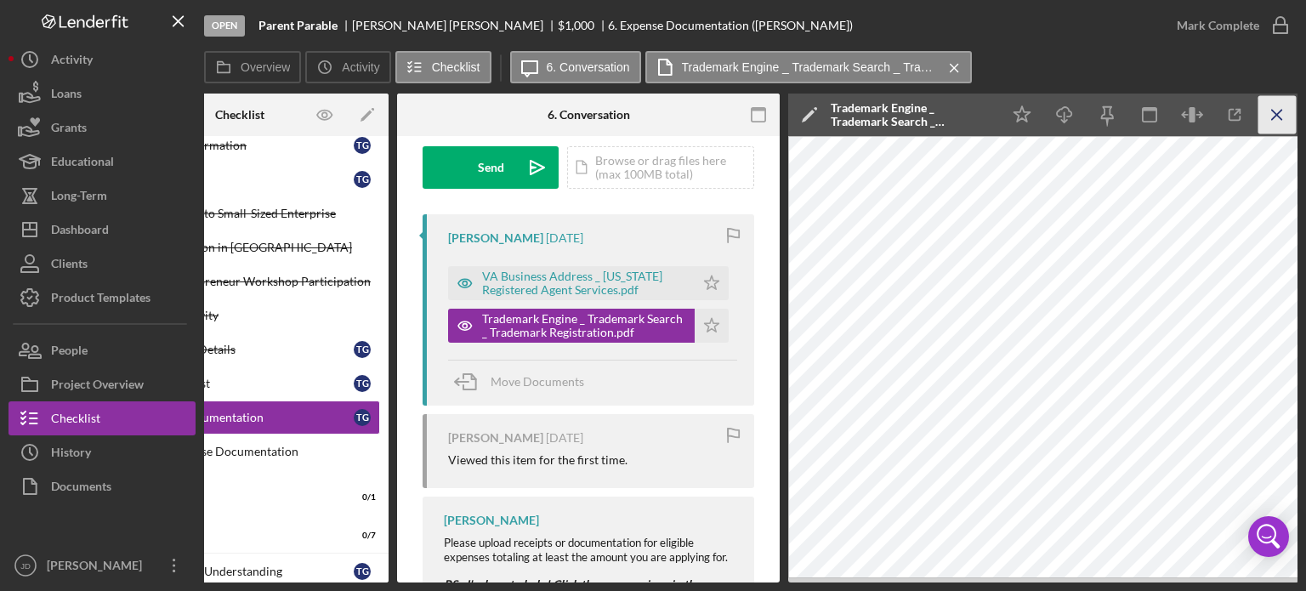
click at [1276, 111] on icon "Icon/Menu Close" at bounding box center [1278, 115] width 38 height 38
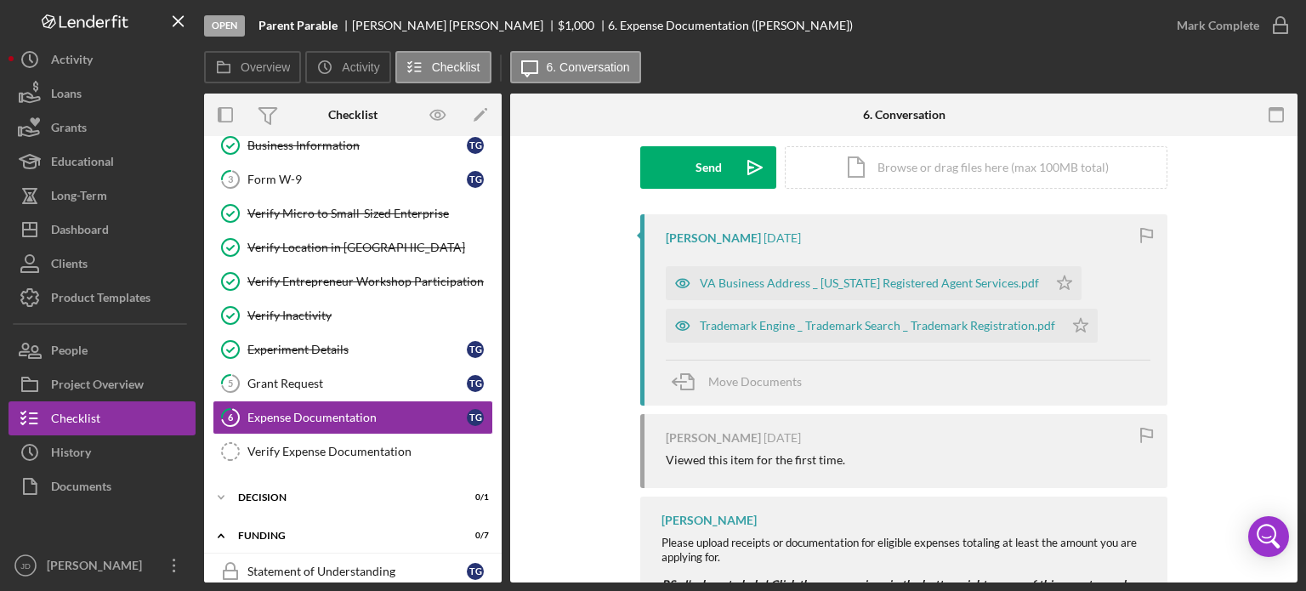
scroll to position [0, 0]
click at [861, 329] on div "Trademark Engine _ Trademark Search _ Trademark Registration.pdf" at bounding box center [877, 326] width 355 height 14
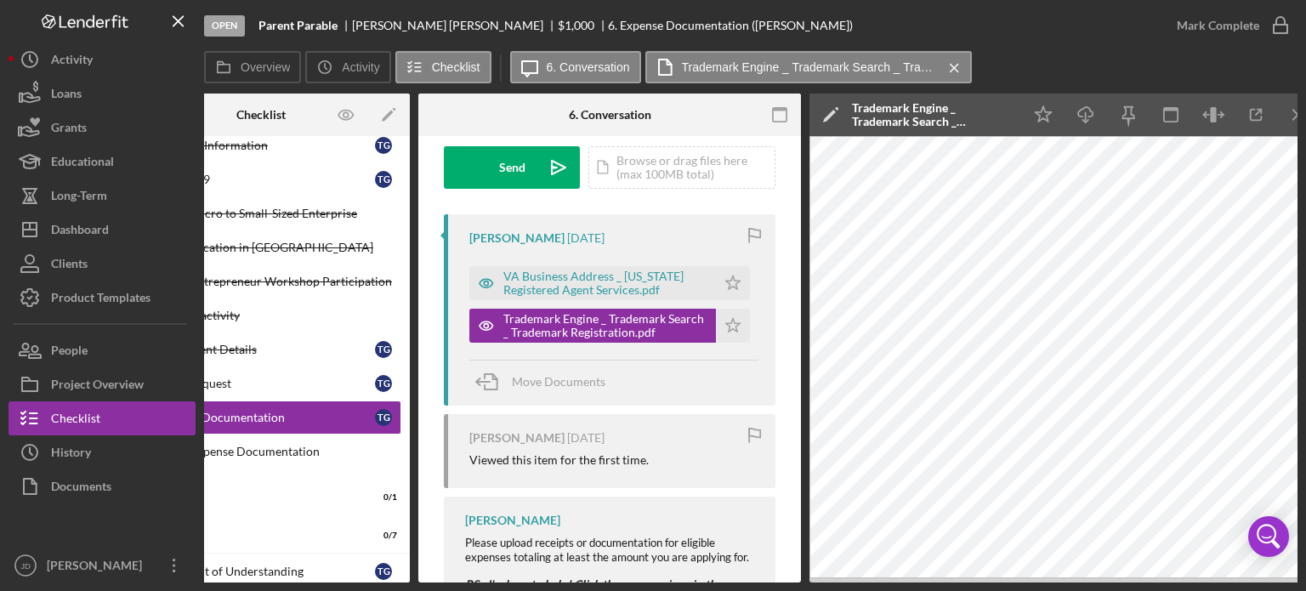
scroll to position [0, 113]
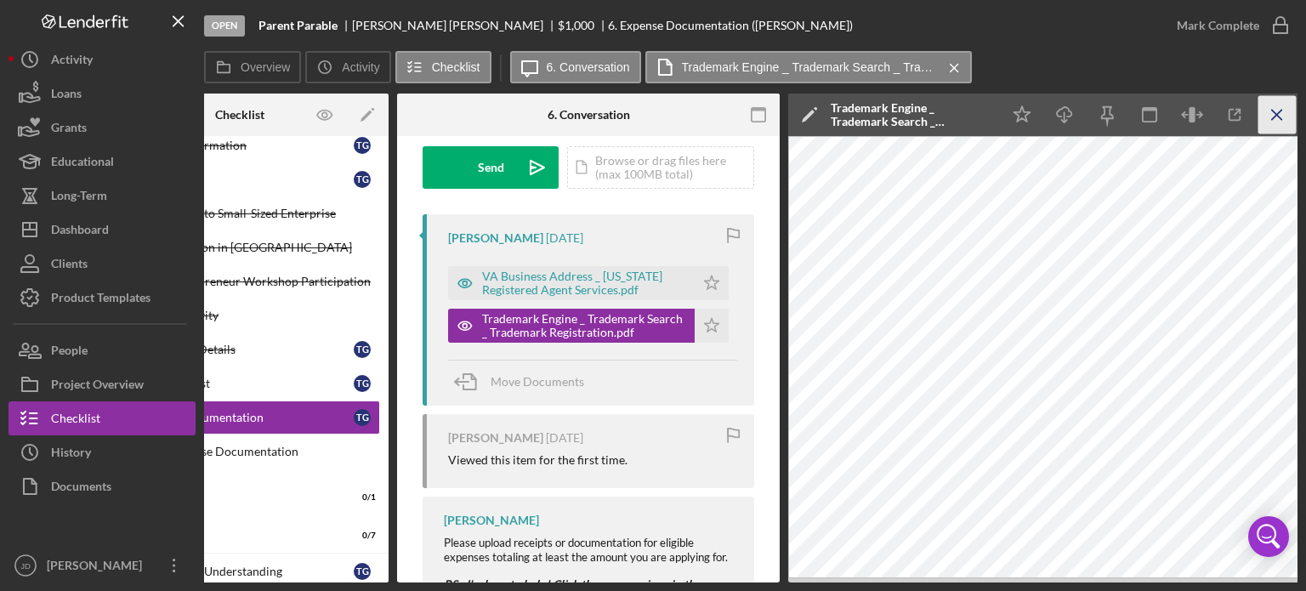
click at [1274, 111] on icon "Icon/Menu Close" at bounding box center [1278, 115] width 38 height 38
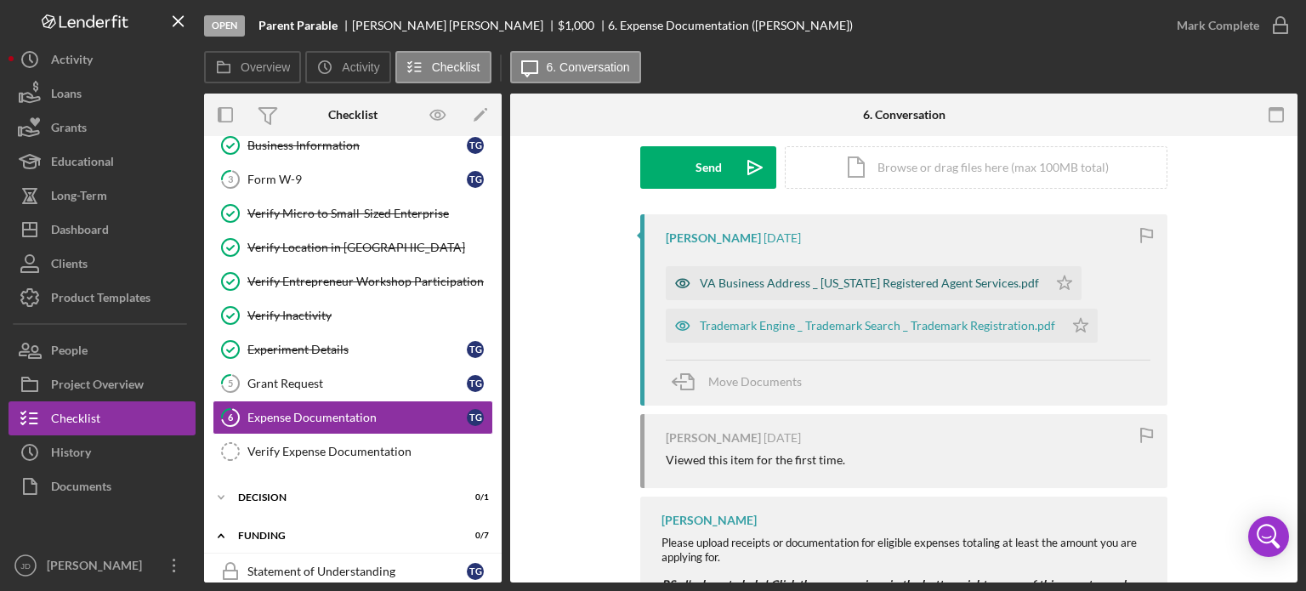
click at [779, 277] on div "VA Business Address _ Virginia Registered Agent Services.pdf" at bounding box center [869, 283] width 339 height 14
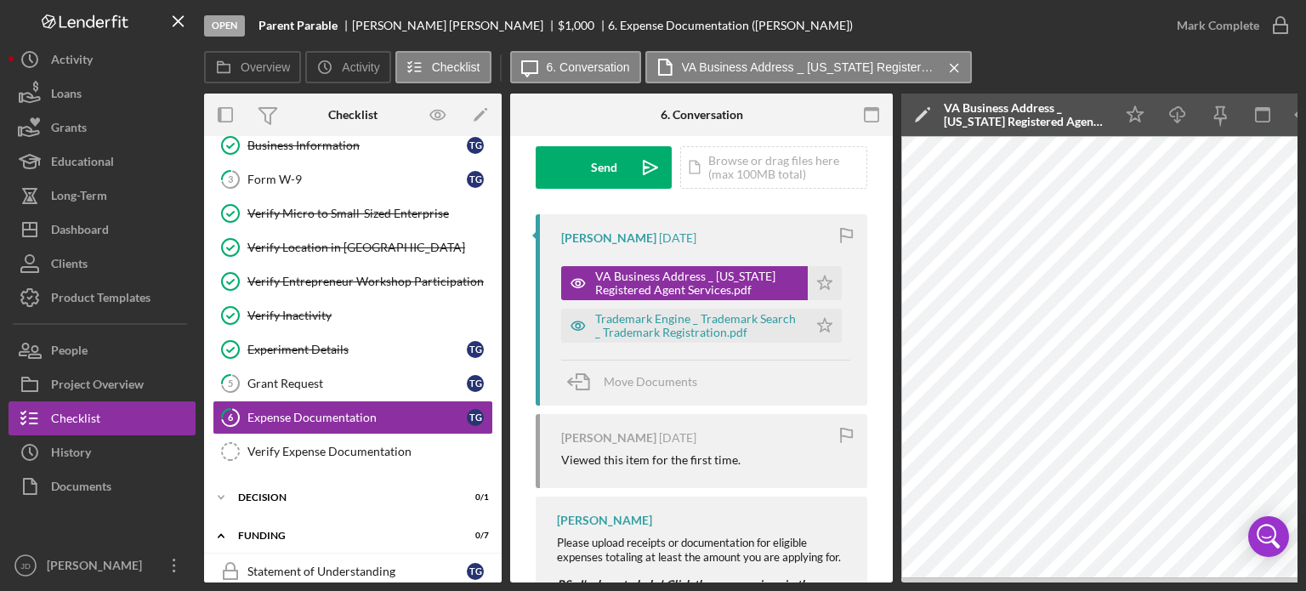
scroll to position [0, 113]
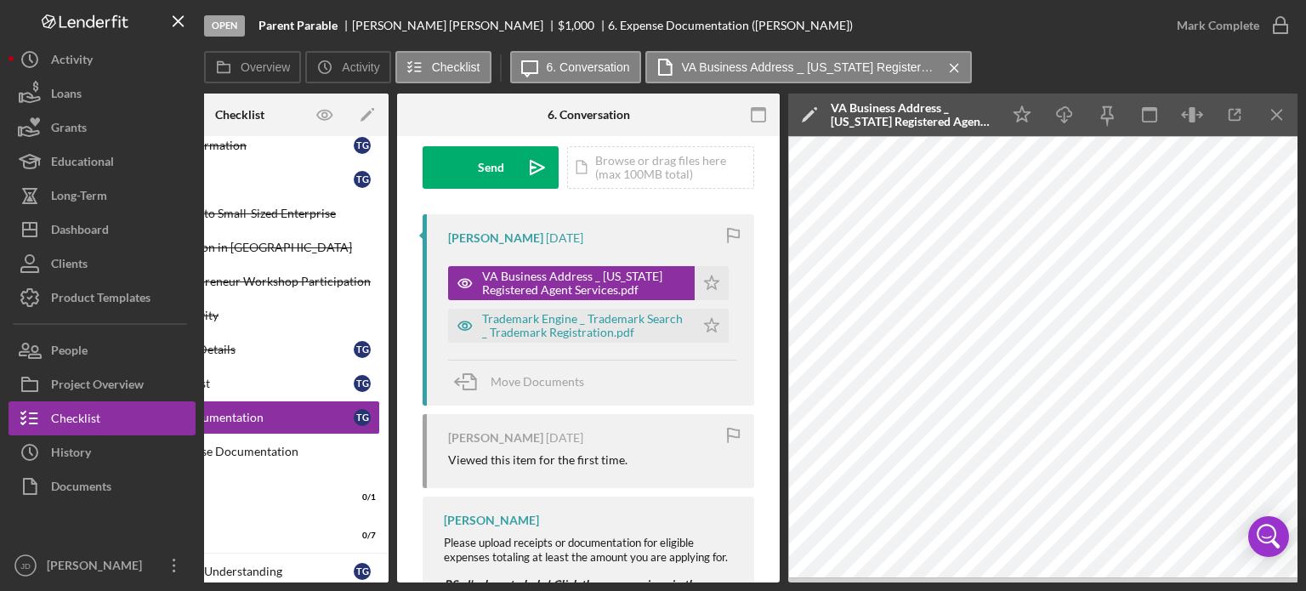
click at [1291, 121] on icon "Icon/Menu Close" at bounding box center [1278, 115] width 38 height 38
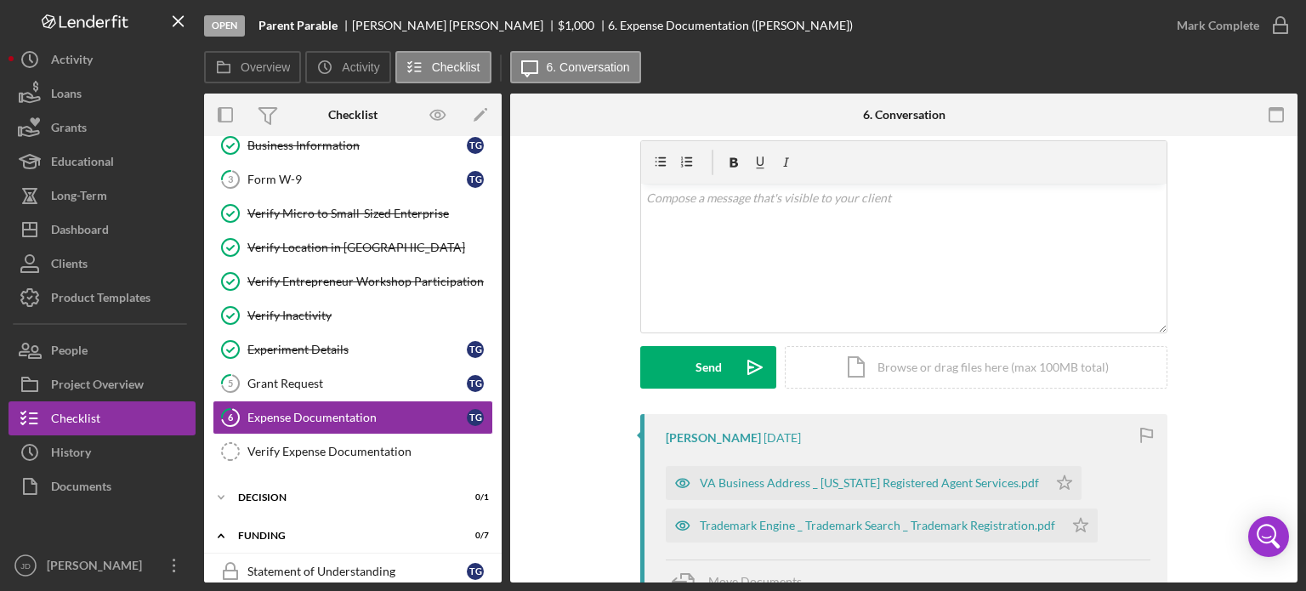
scroll to position [85, 0]
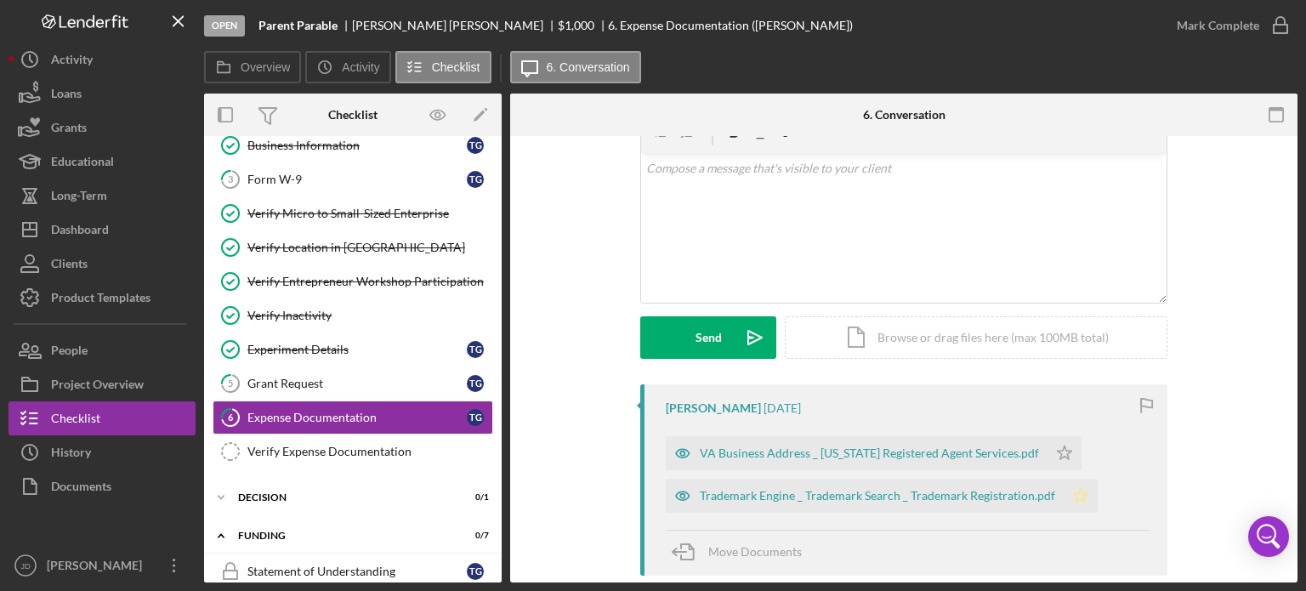
click at [1067, 496] on icon "Icon/Star" at bounding box center [1081, 496] width 34 height 34
click at [1048, 455] on icon "Icon/Star" at bounding box center [1065, 453] width 34 height 34
click at [1282, 23] on icon "button" at bounding box center [1280, 25] width 43 height 43
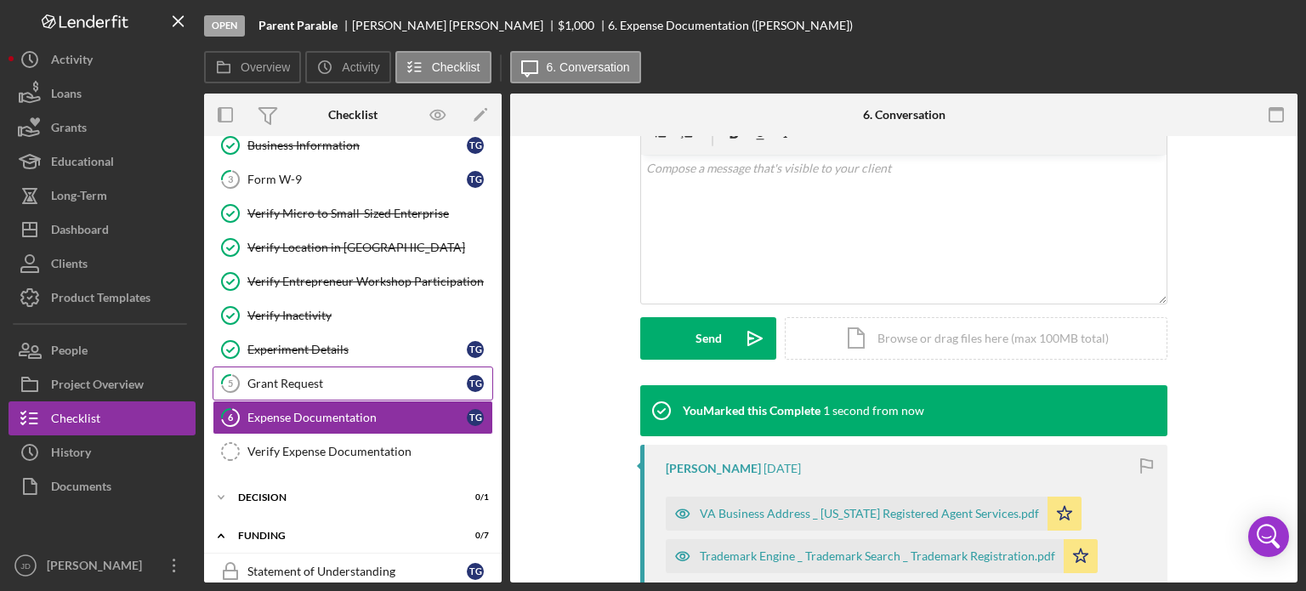
scroll to position [318, 0]
click at [293, 384] on div "Grant Request" at bounding box center [356, 384] width 219 height 14
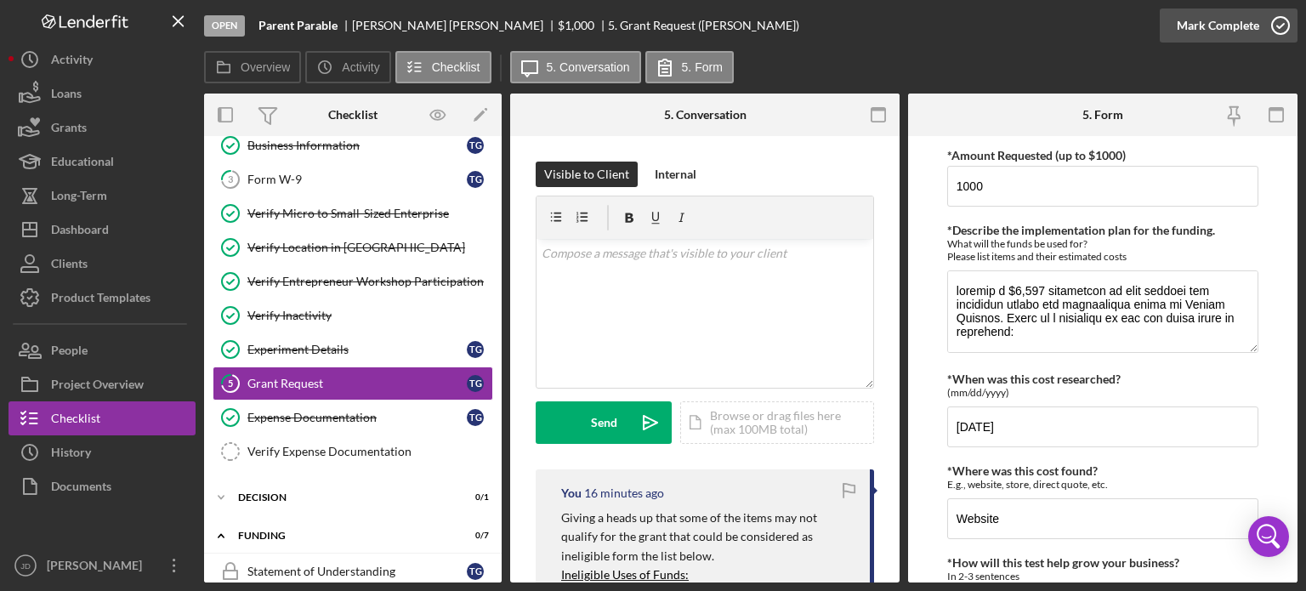
click at [1276, 22] on icon "button" at bounding box center [1280, 25] width 43 height 43
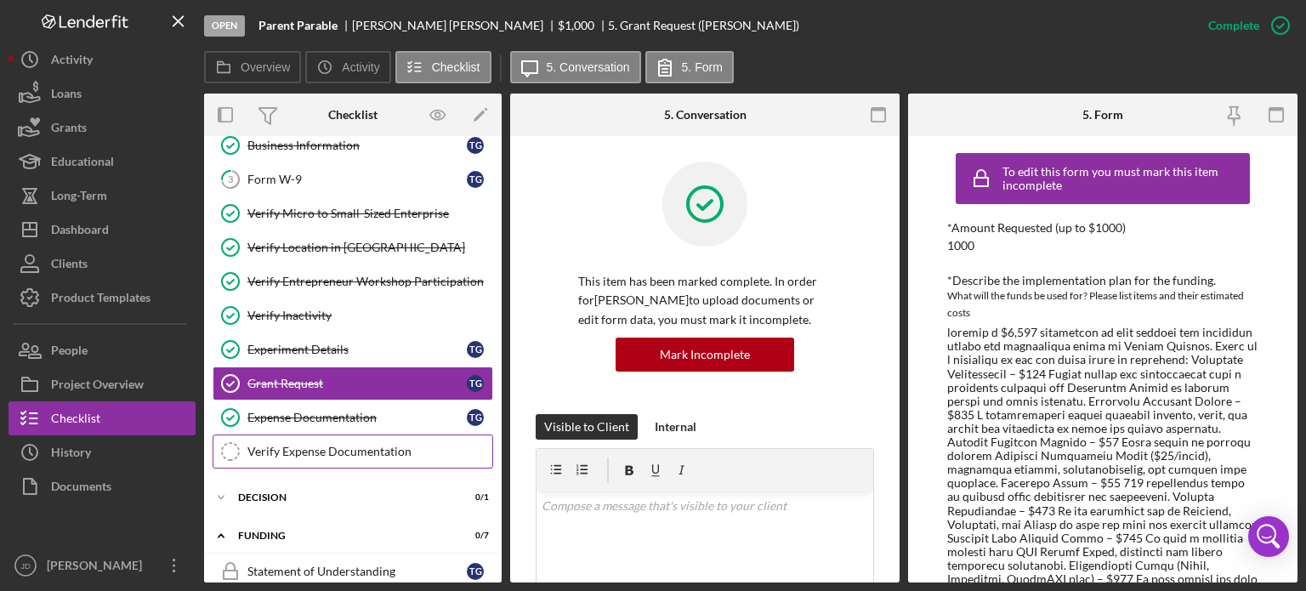
click at [333, 449] on div "Verify Expense Documentation" at bounding box center [369, 452] width 245 height 14
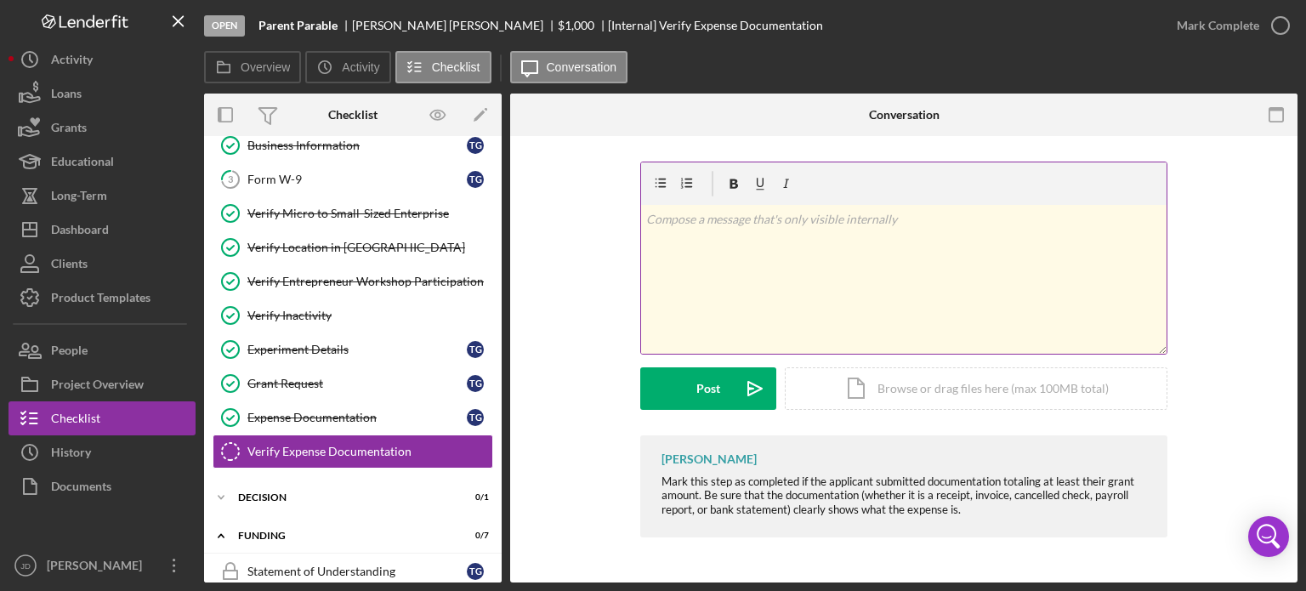
click at [691, 256] on div "v Color teal Color pink Remove color Add row above Add row below Add column bef…" at bounding box center [904, 279] width 526 height 149
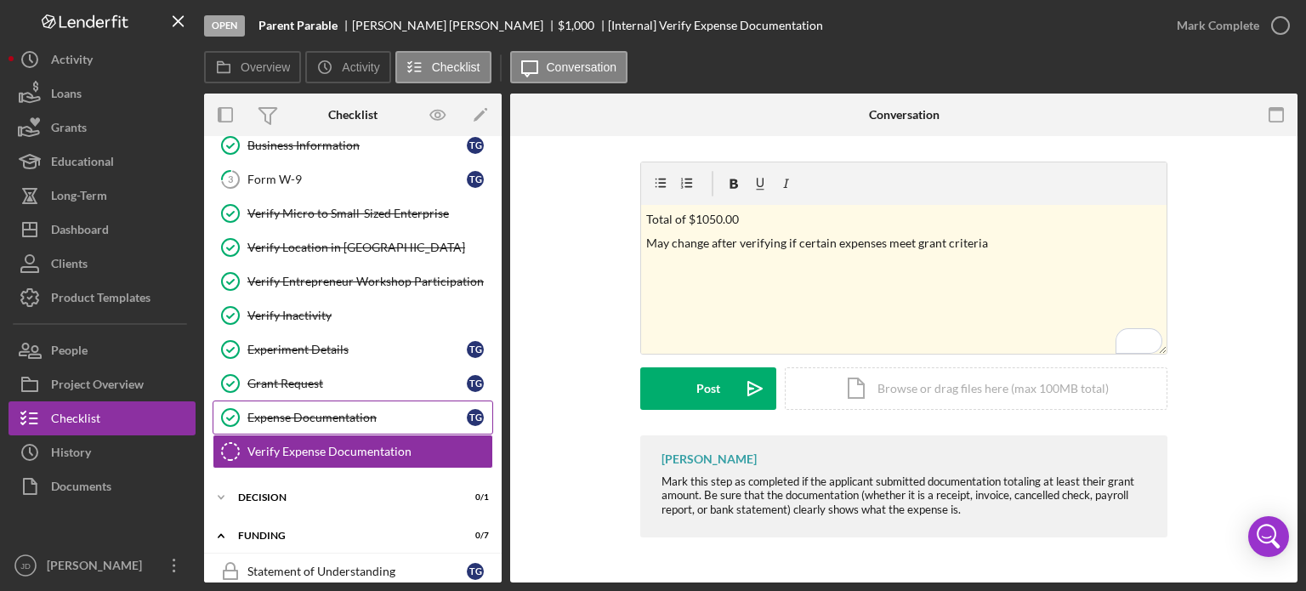
click at [295, 416] on div "Expense Documentation" at bounding box center [356, 418] width 219 height 14
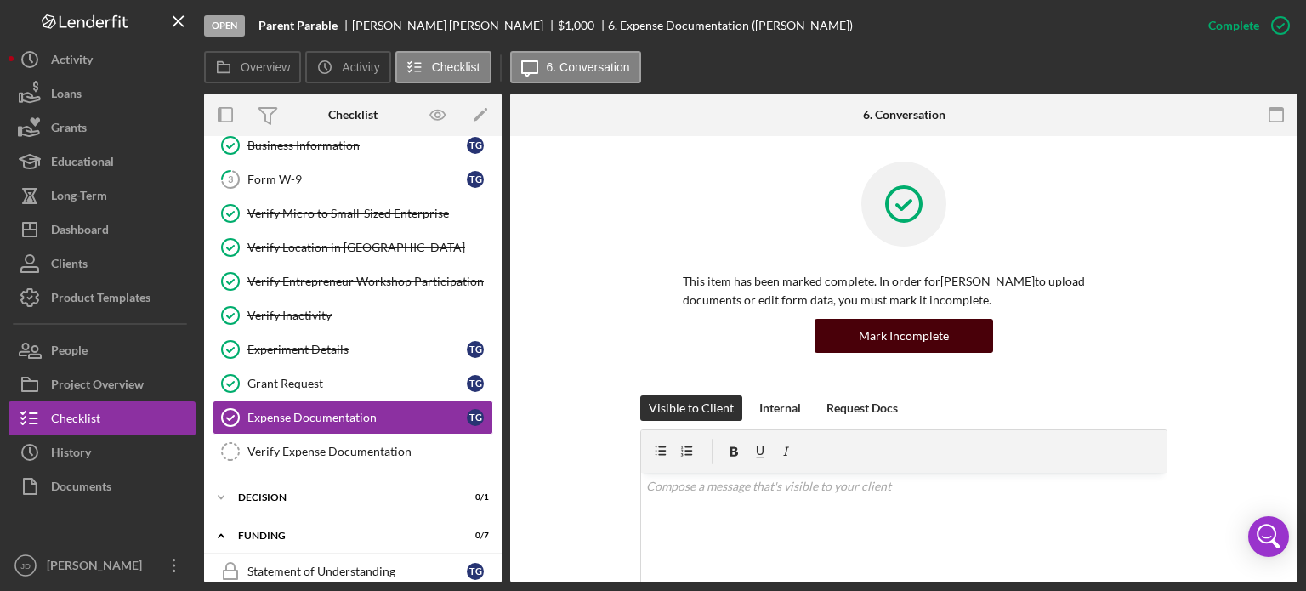
click at [944, 331] on button "Mark Incomplete" at bounding box center [904, 336] width 179 height 34
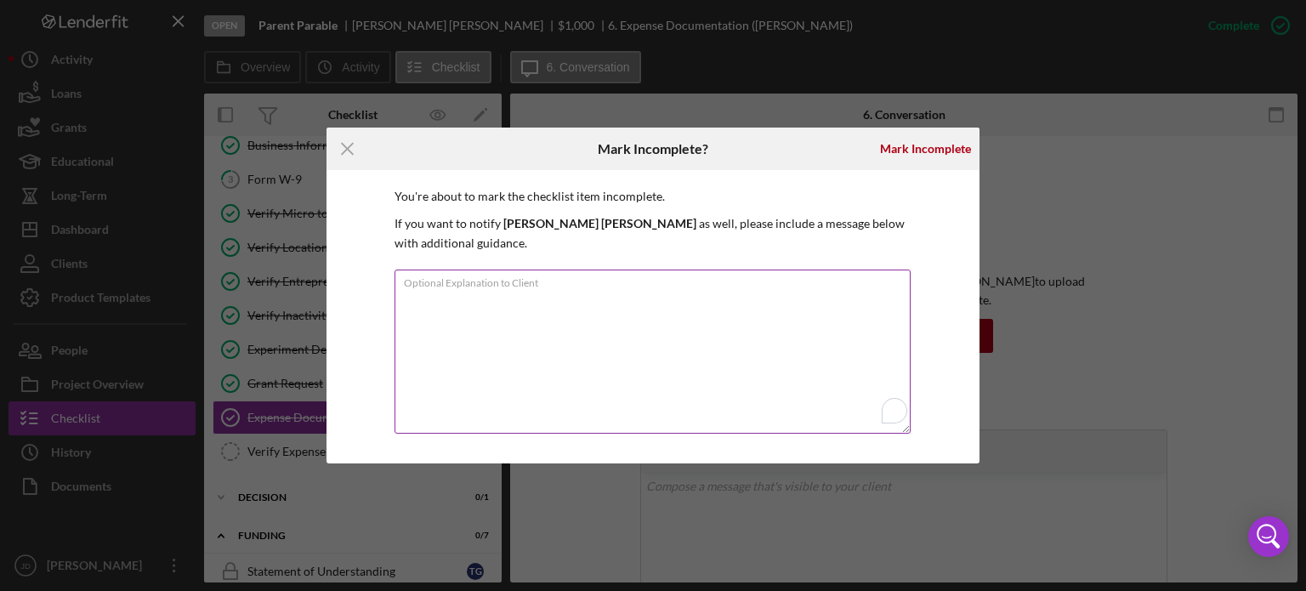
click at [643, 284] on textarea "Optional Explanation to Client" at bounding box center [653, 352] width 516 height 164
type textarea "M"
drag, startPoint x: 725, startPoint y: 287, endPoint x: 729, endPoint y: 319, distance: 31.8
click at [725, 287] on textarea "Marking incomplete until documentation of remaining (or new) items has been sha…" at bounding box center [653, 352] width 516 height 164
type textarea "Marking incomplete until documentation of remaining (or new eligible) items has…"
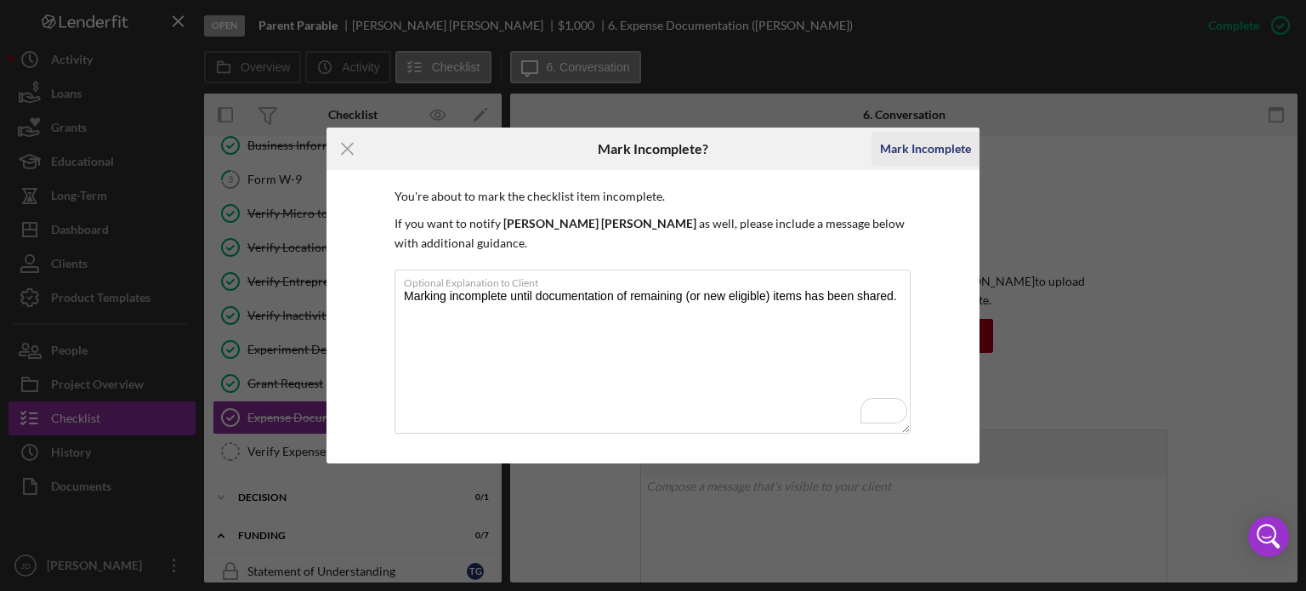
click at [944, 160] on div "Mark Incomplete" at bounding box center [925, 149] width 91 height 34
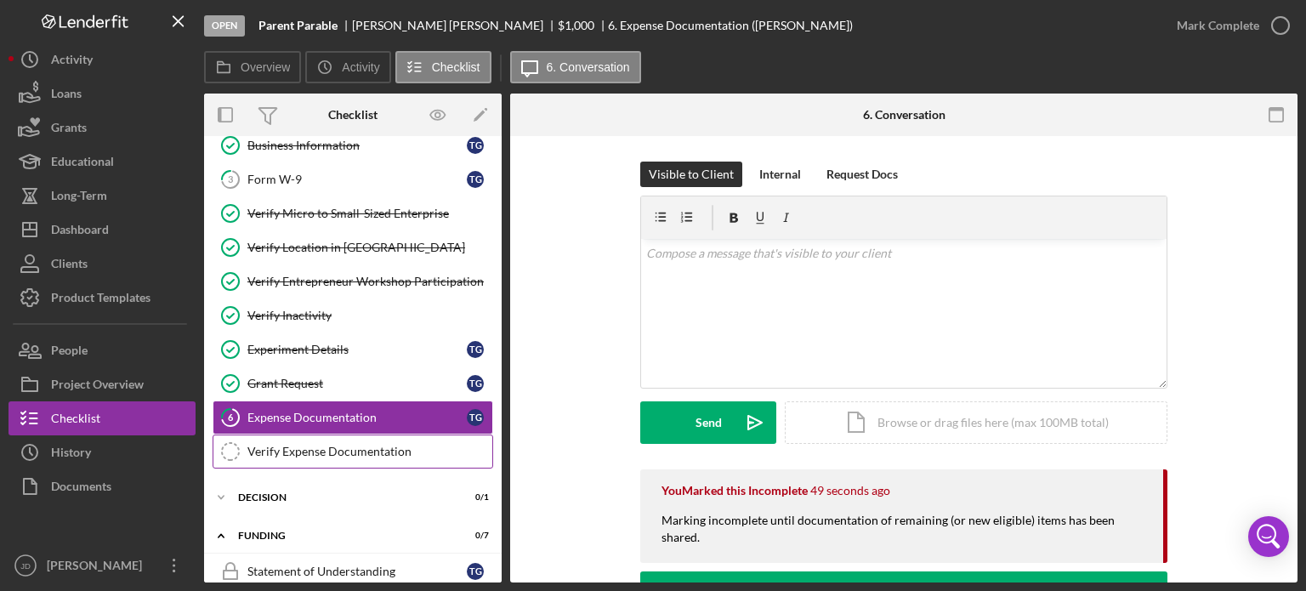
click at [316, 448] on div "Verify Expense Documentation" at bounding box center [369, 452] width 245 height 14
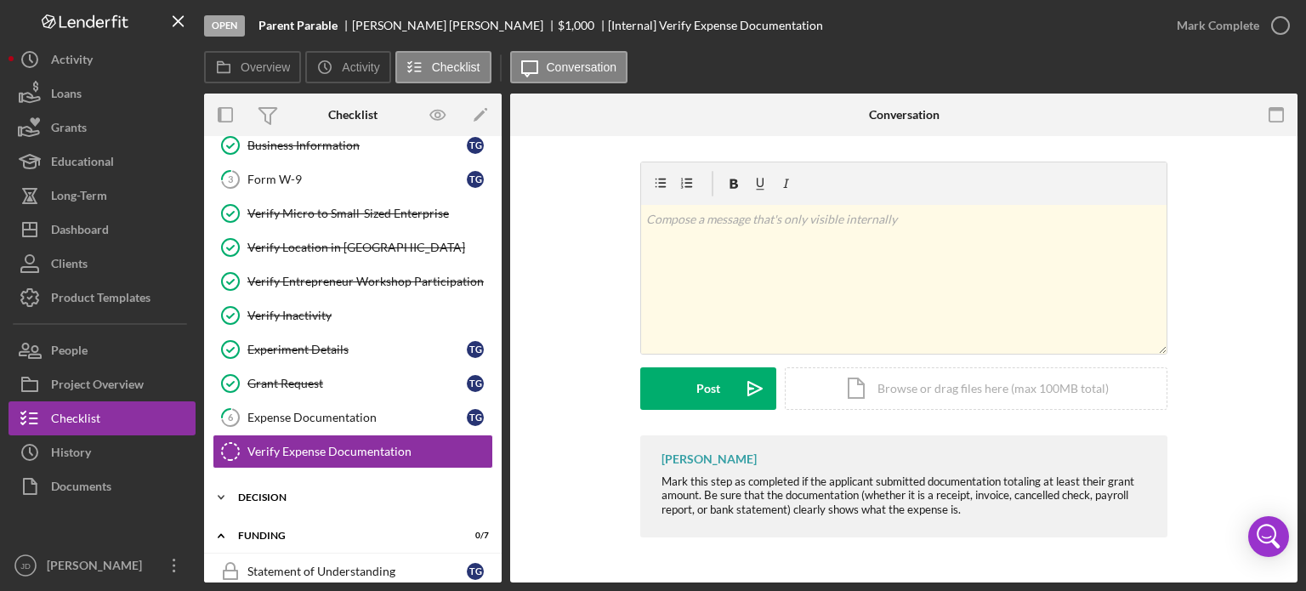
click at [220, 492] on icon "Icon/Expander" at bounding box center [221, 497] width 34 height 34
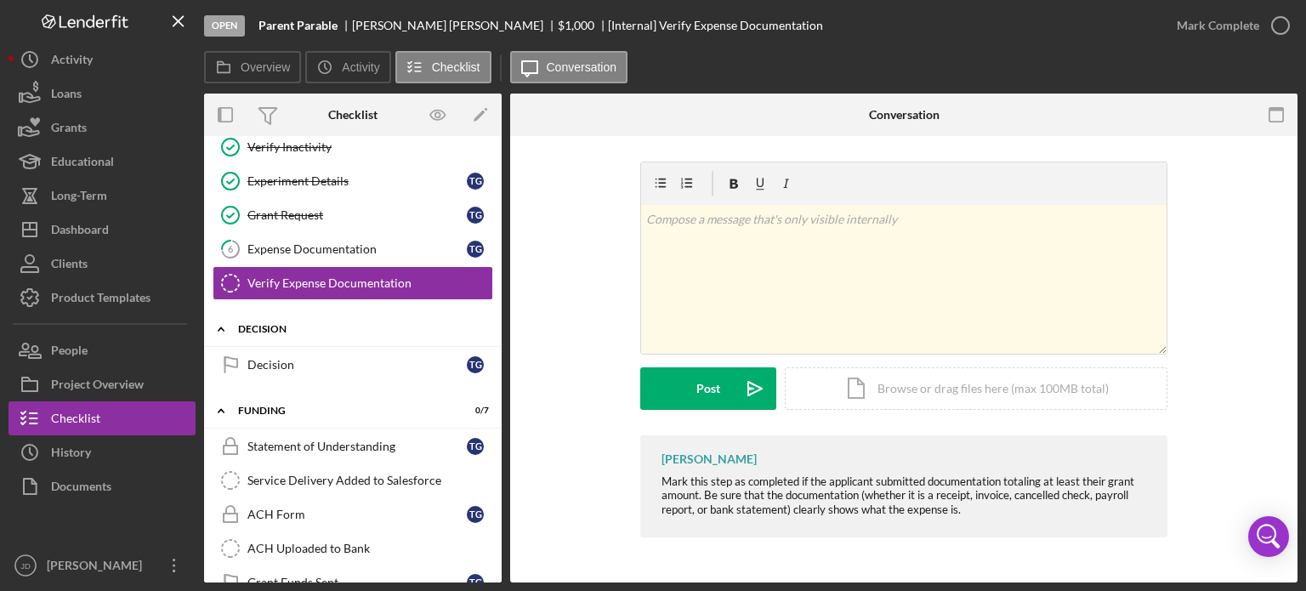
scroll to position [255, 0]
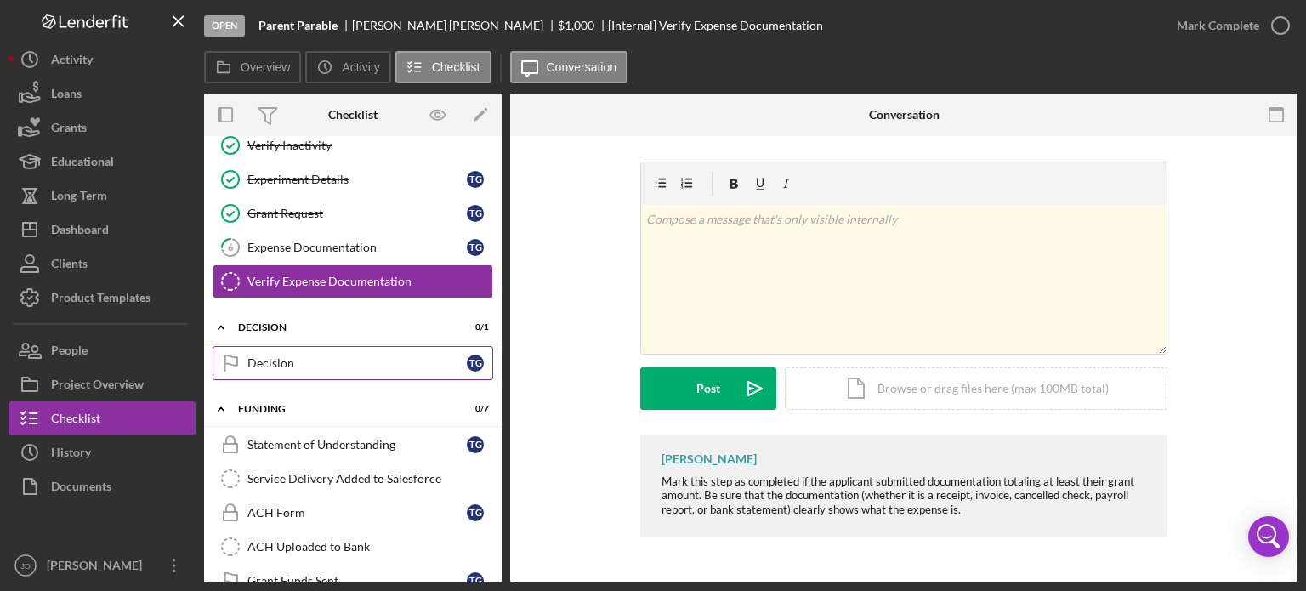
click at [314, 350] on link "Decision Decision T G" at bounding box center [353, 363] width 281 height 34
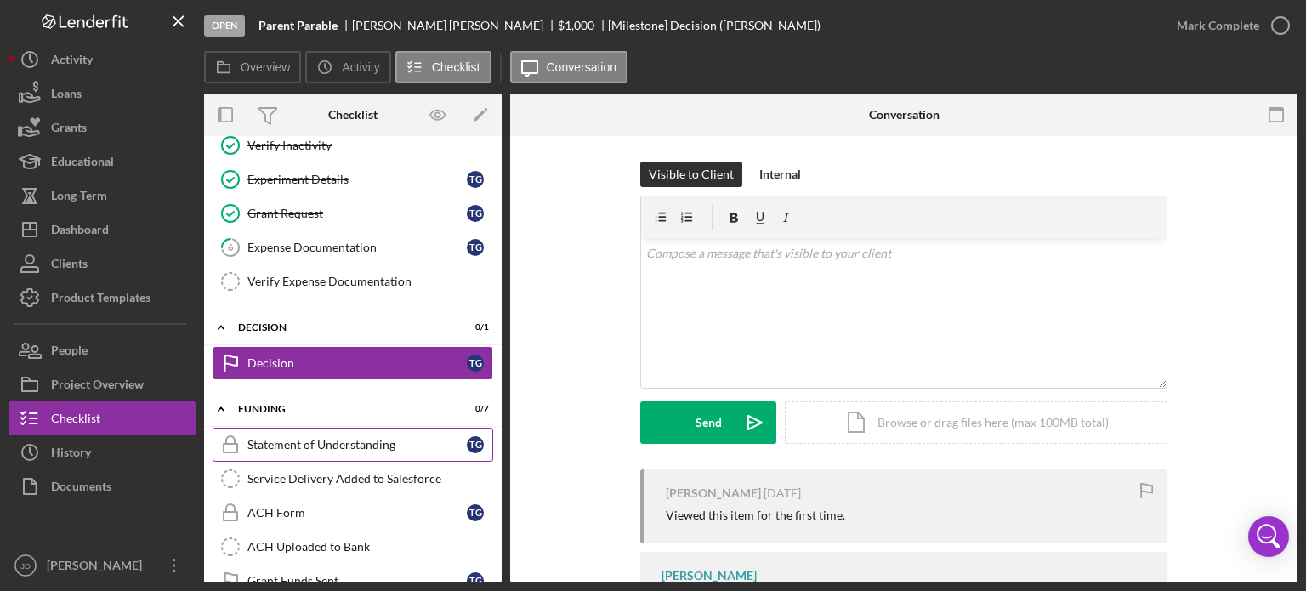
click at [293, 441] on div "Statement of Understanding" at bounding box center [356, 445] width 219 height 14
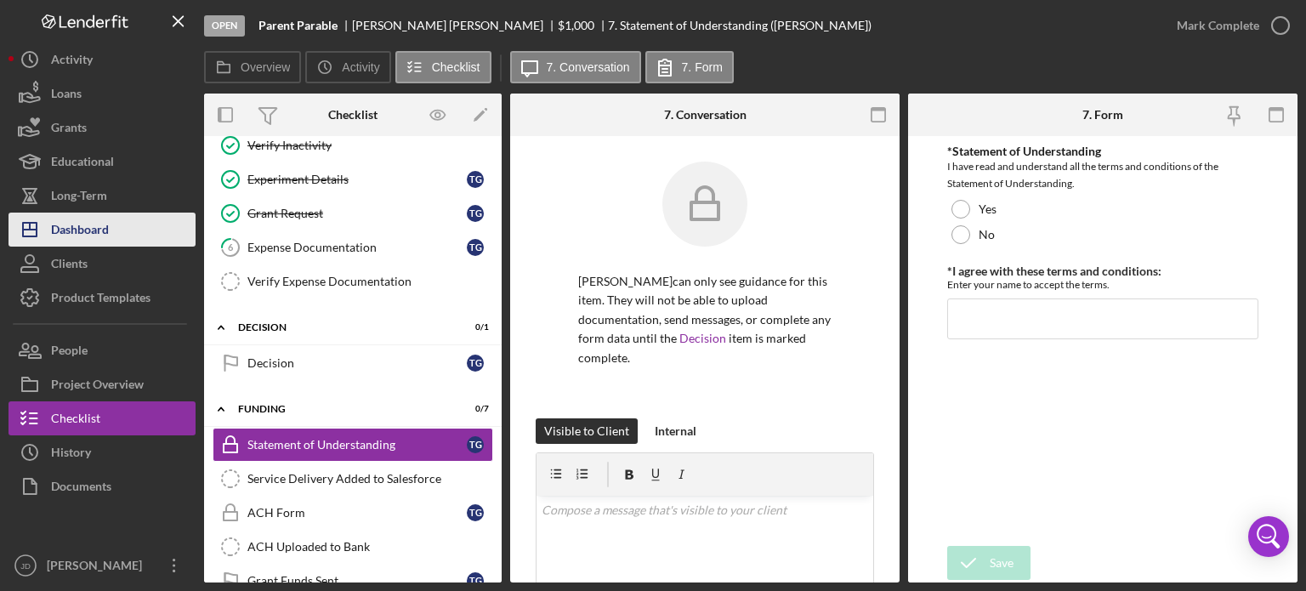
click at [82, 238] on div "Dashboard" at bounding box center [80, 232] width 58 height 38
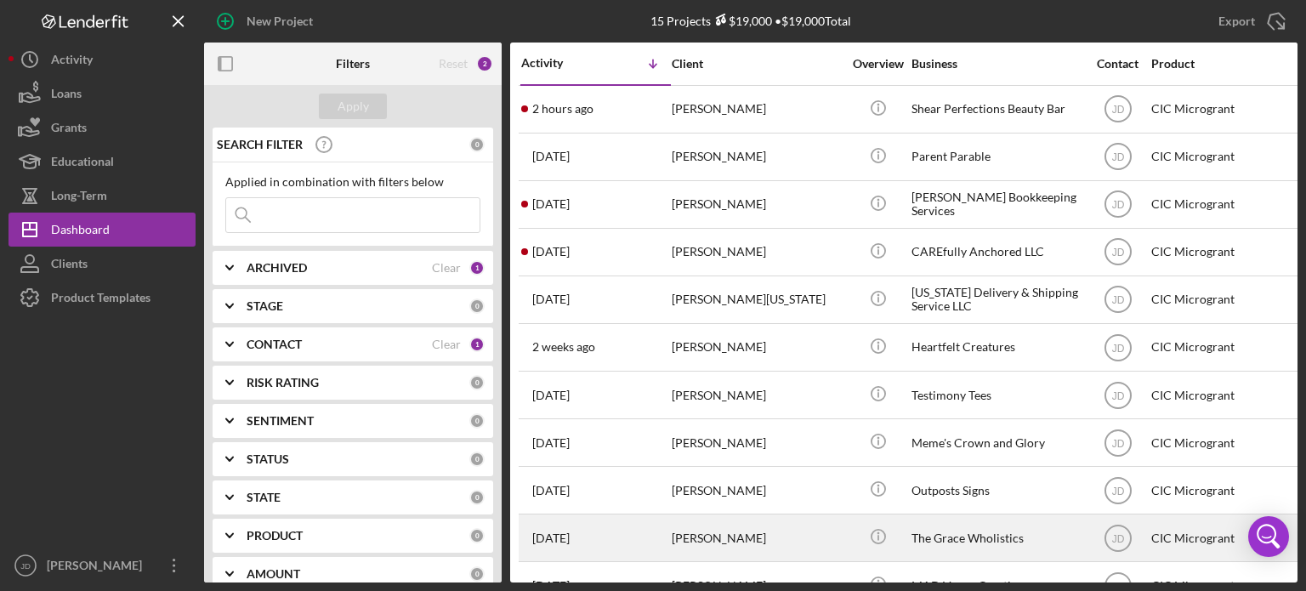
click at [787, 530] on div "[PERSON_NAME]" at bounding box center [757, 537] width 170 height 45
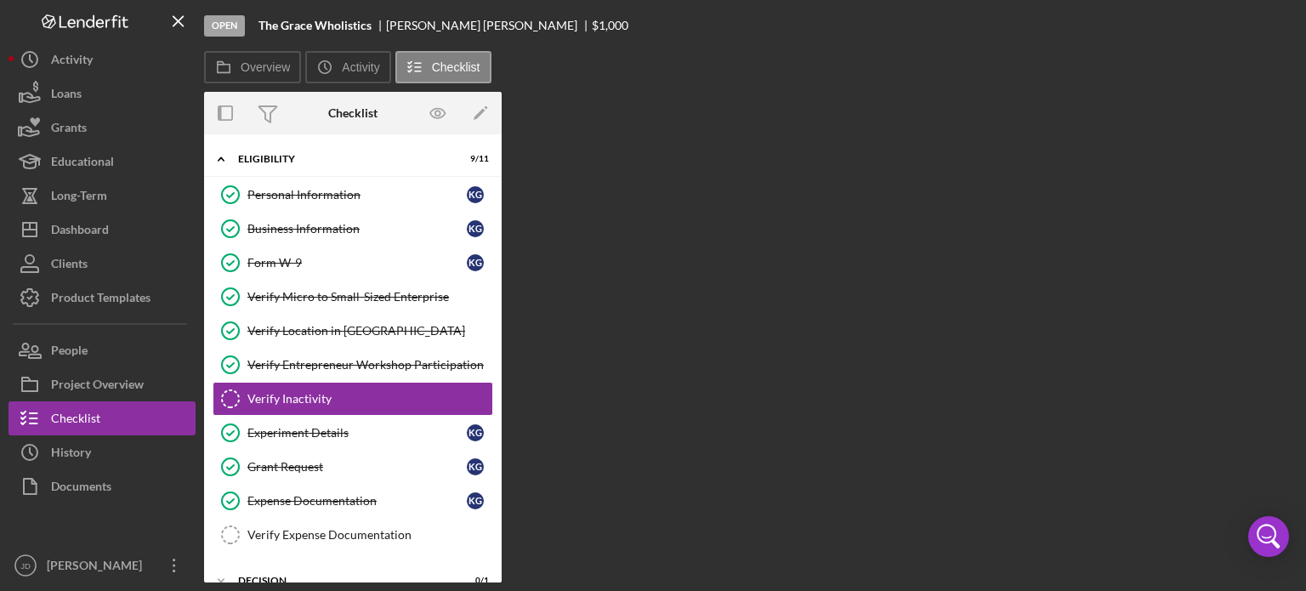
scroll to position [37, 0]
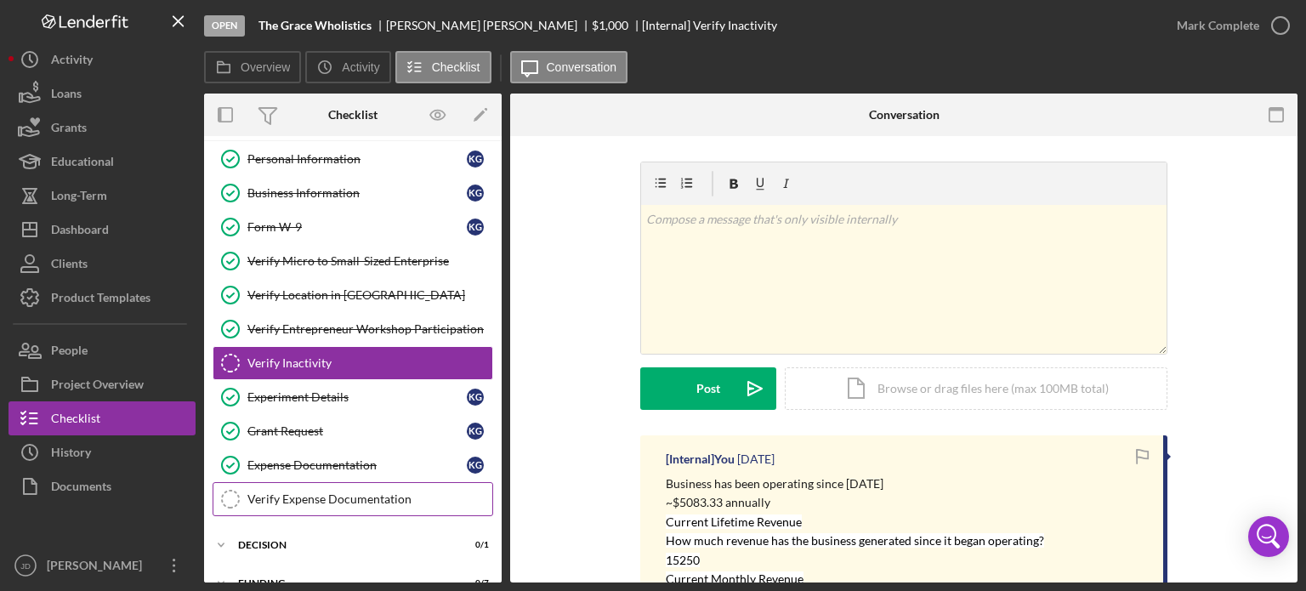
click at [337, 497] on div "Verify Expense Documentation" at bounding box center [369, 499] width 245 height 14
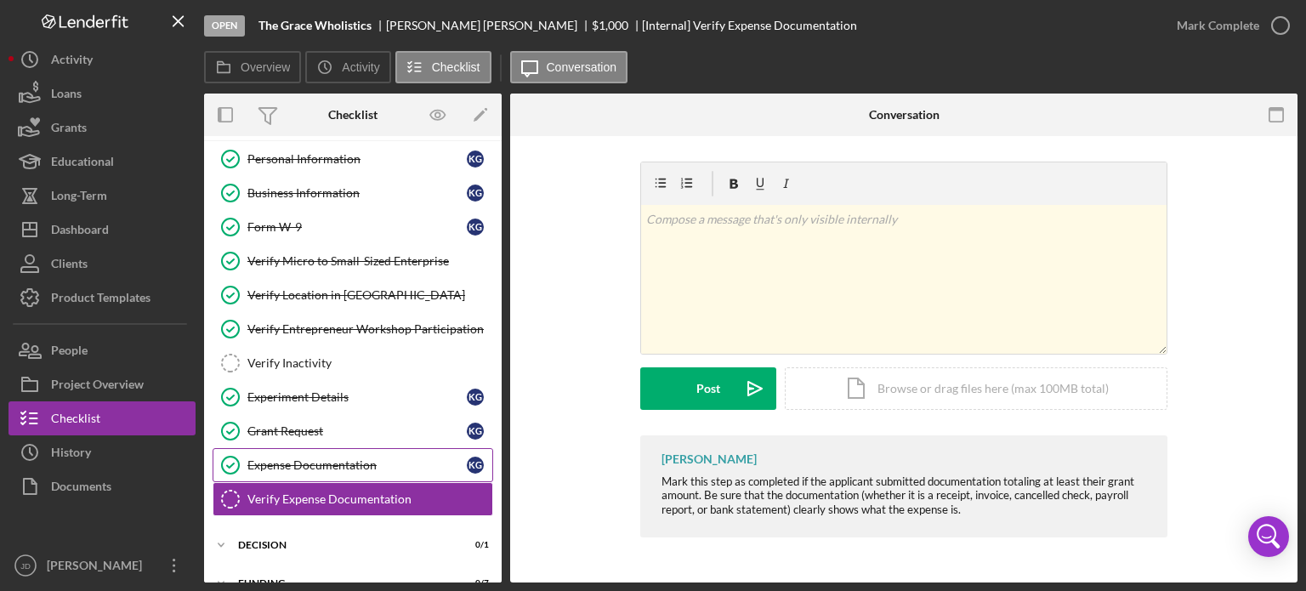
click at [310, 460] on div "Expense Documentation" at bounding box center [356, 465] width 219 height 14
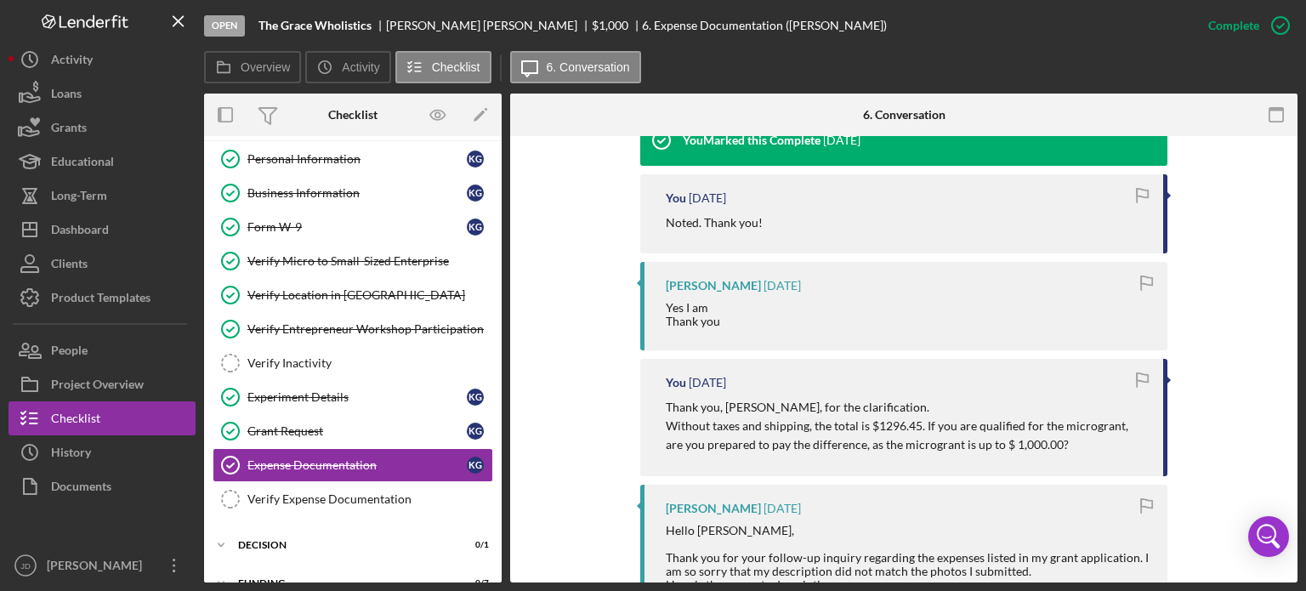
scroll to position [595, 0]
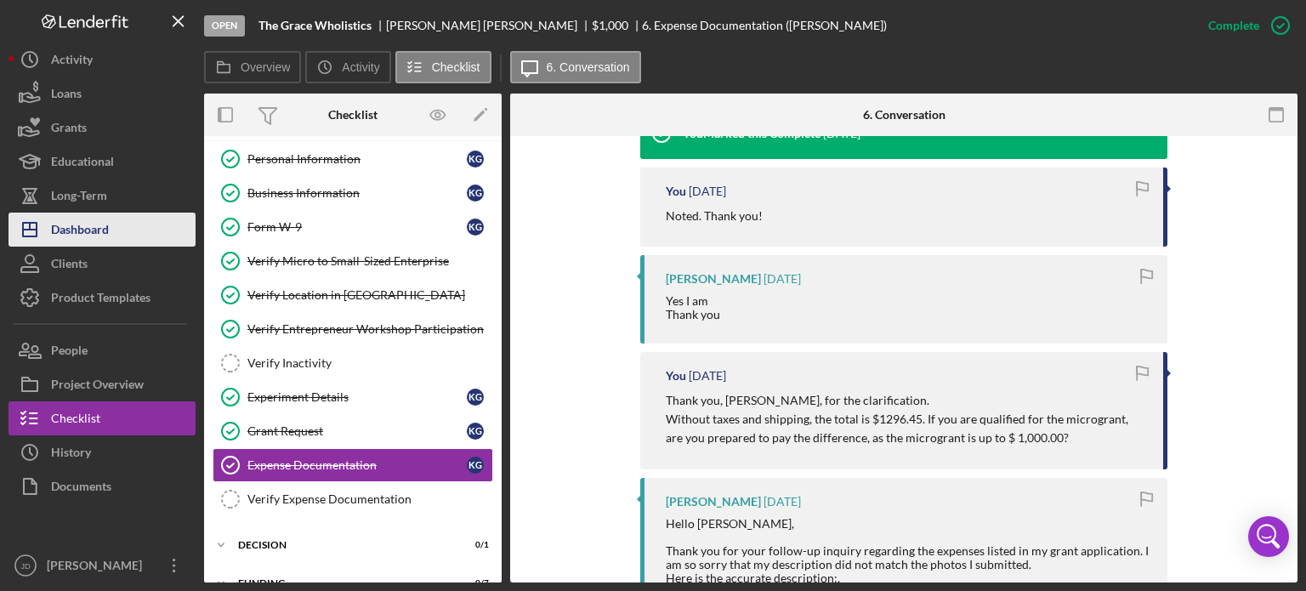
click at [82, 219] on div "Dashboard" at bounding box center [80, 232] width 58 height 38
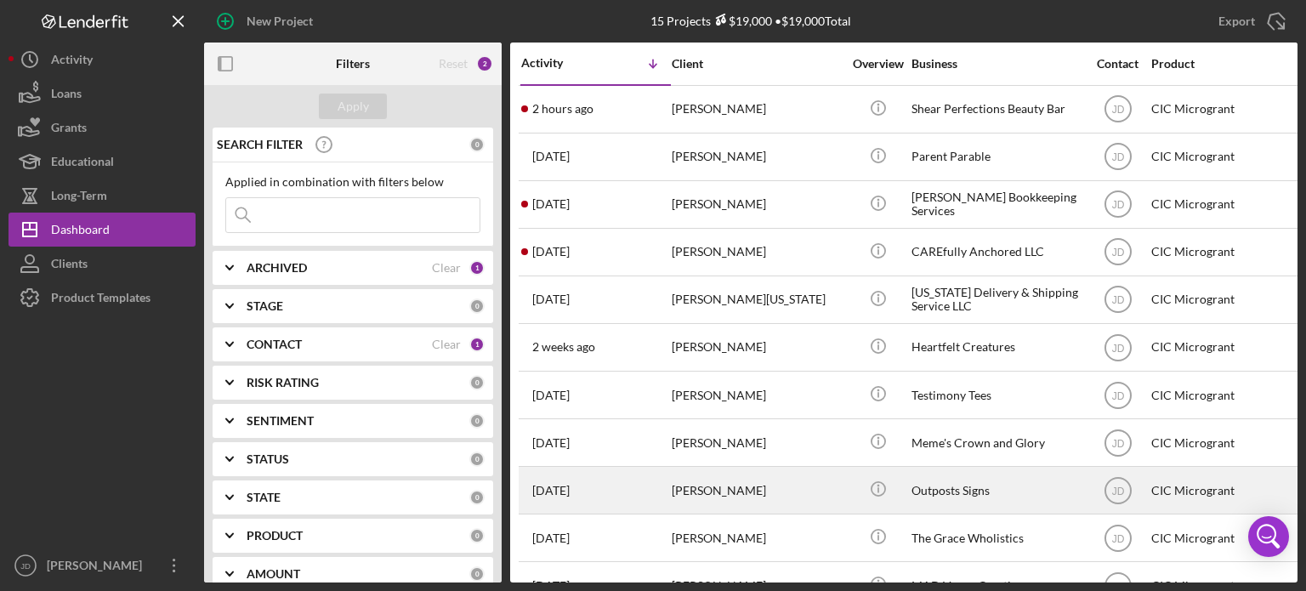
scroll to position [239, 0]
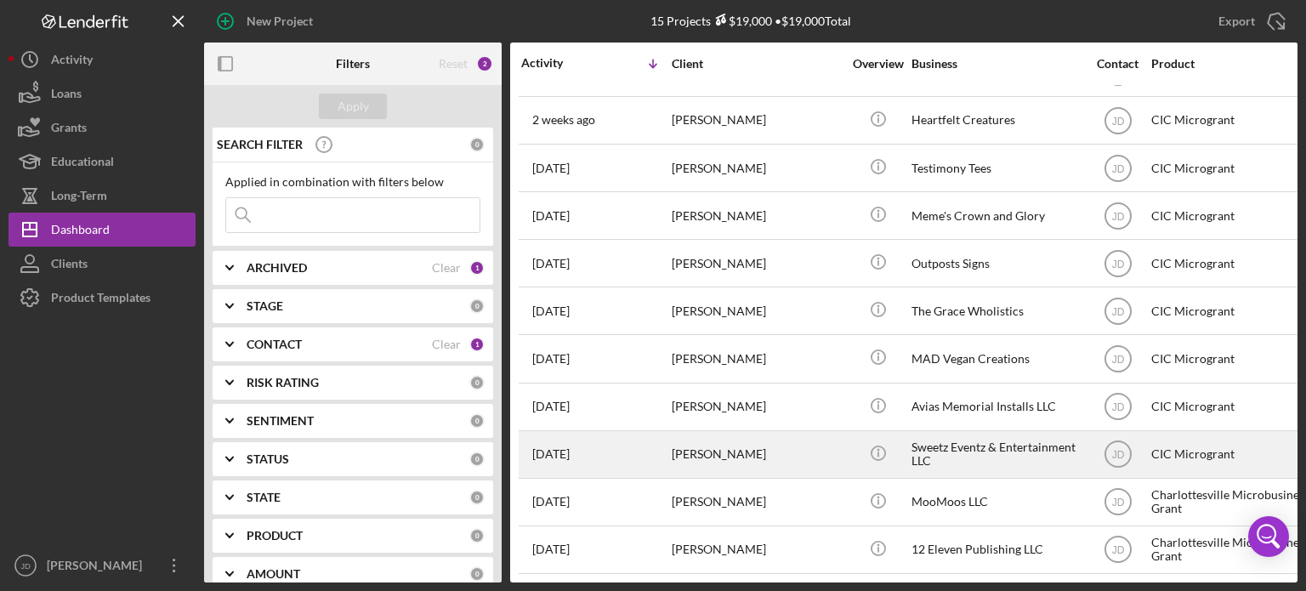
click at [806, 446] on div "[PERSON_NAME]" at bounding box center [757, 454] width 170 height 45
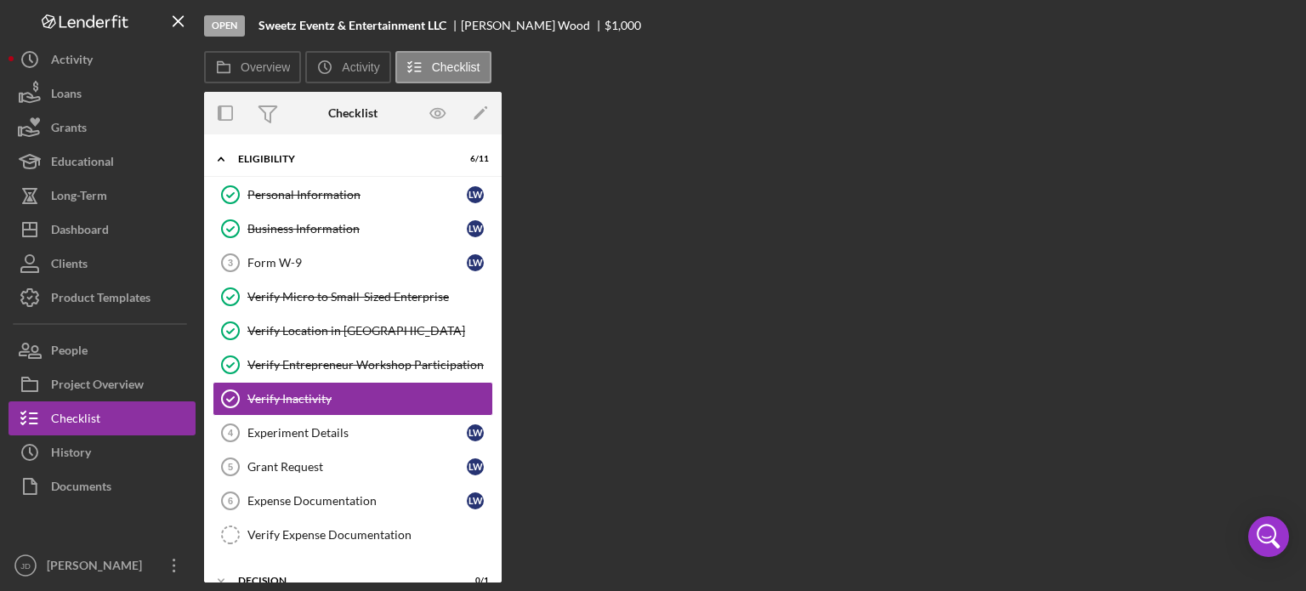
scroll to position [37, 0]
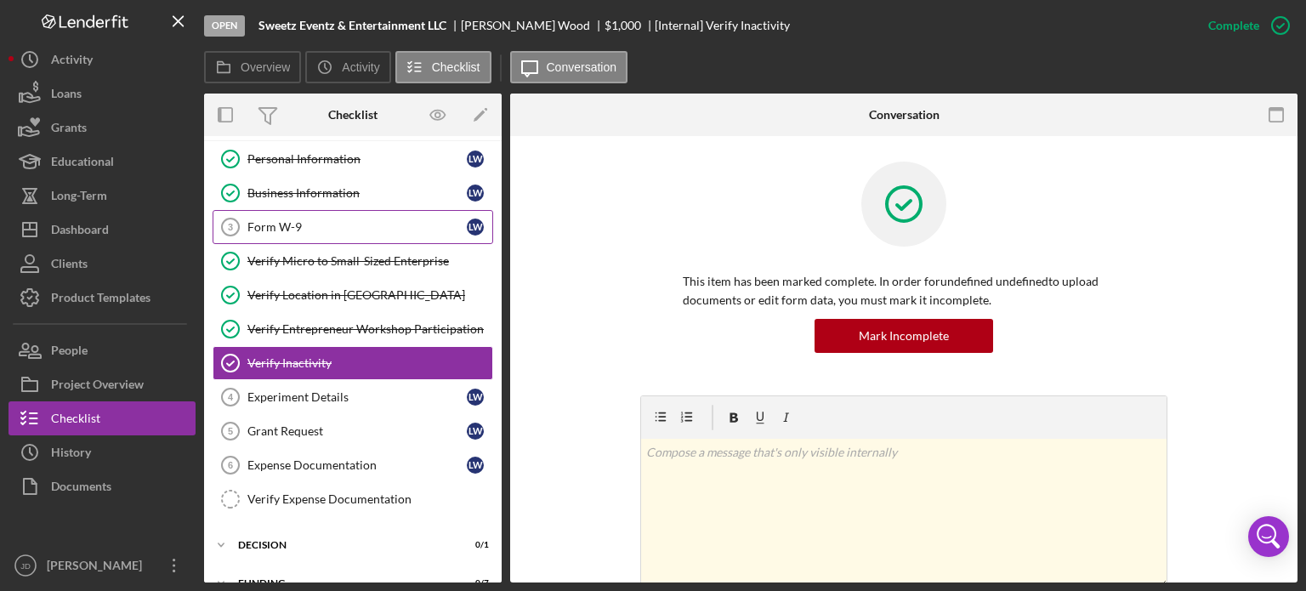
click at [331, 227] on div "Form W-9" at bounding box center [356, 227] width 219 height 14
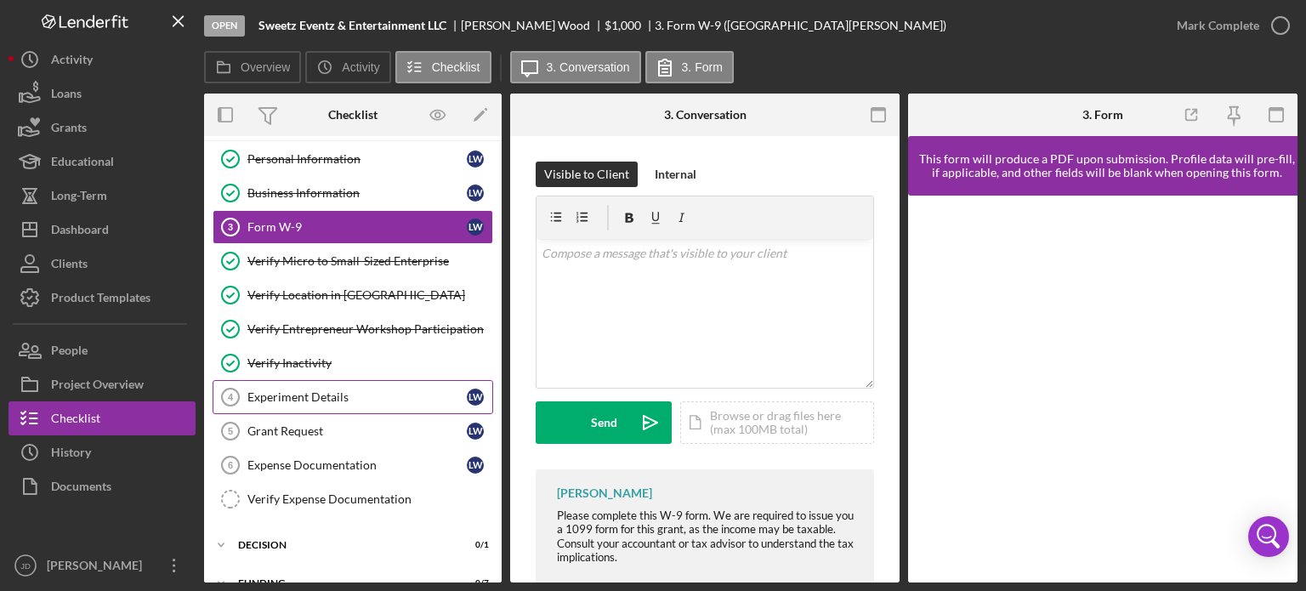
click at [289, 391] on div "Experiment Details" at bounding box center [356, 397] width 219 height 14
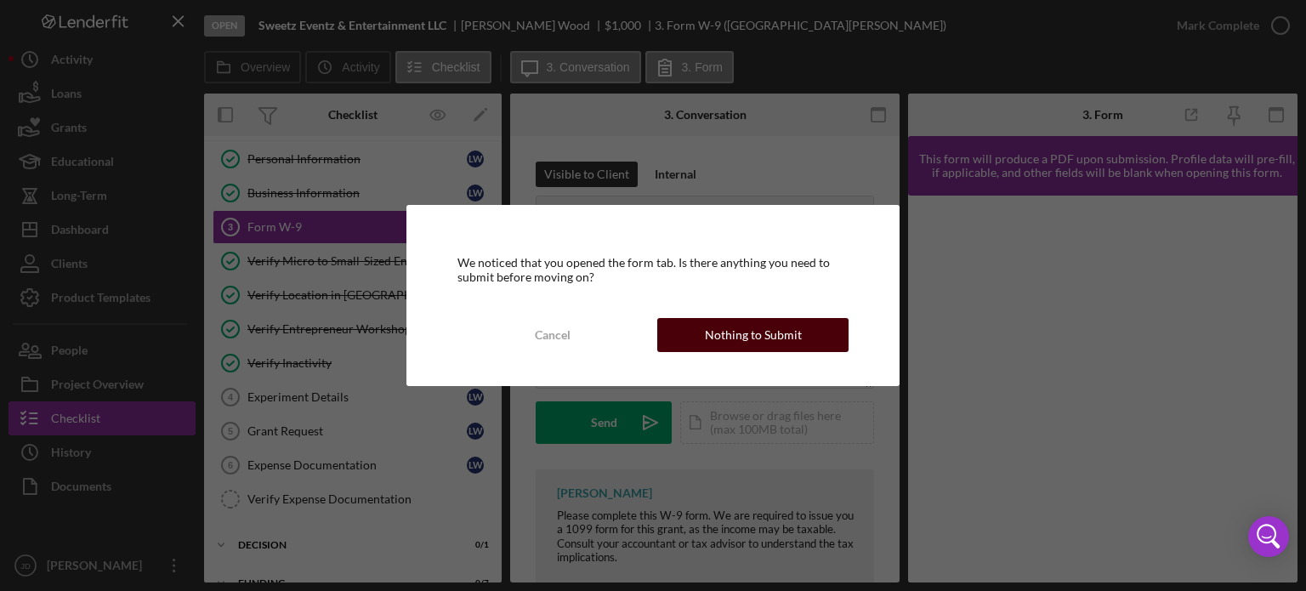
click at [800, 327] on button "Nothing to Submit" at bounding box center [752, 335] width 191 height 34
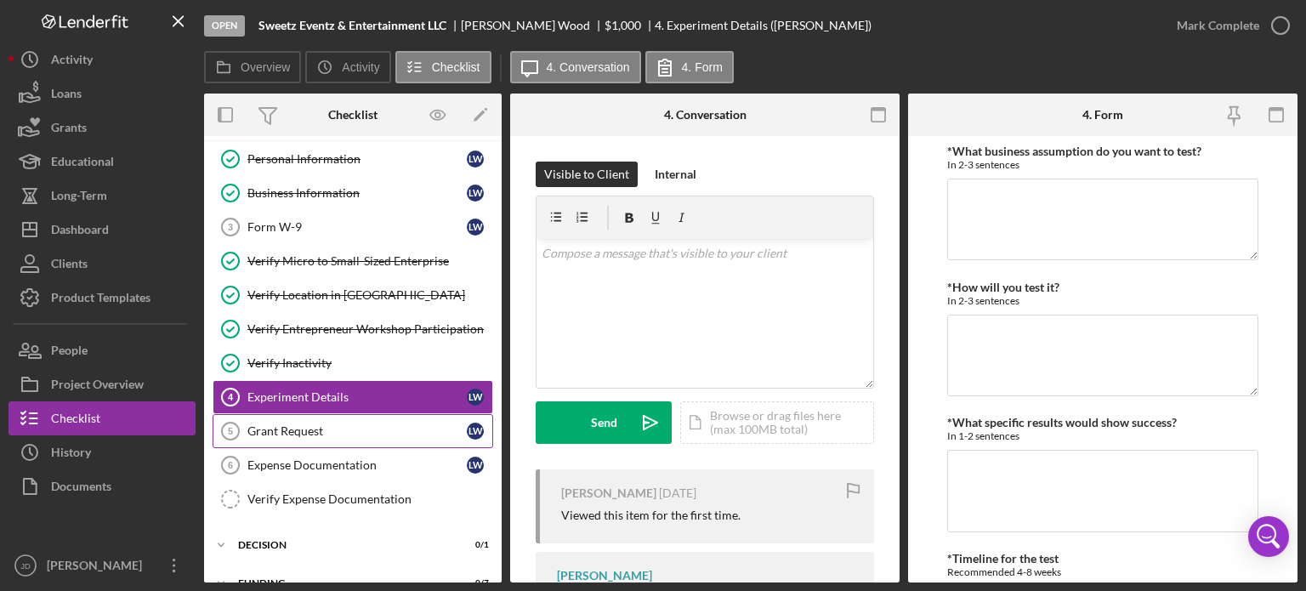
click at [284, 427] on div "Grant Request" at bounding box center [356, 431] width 219 height 14
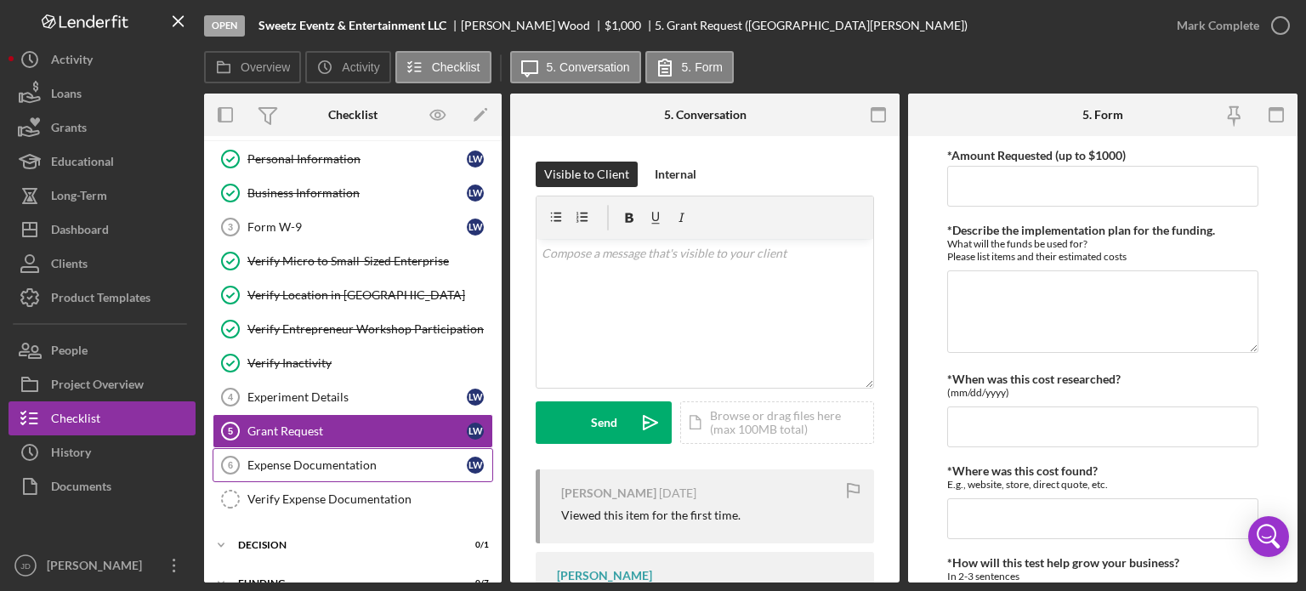
click at [289, 462] on div "Expense Documentation" at bounding box center [356, 465] width 219 height 14
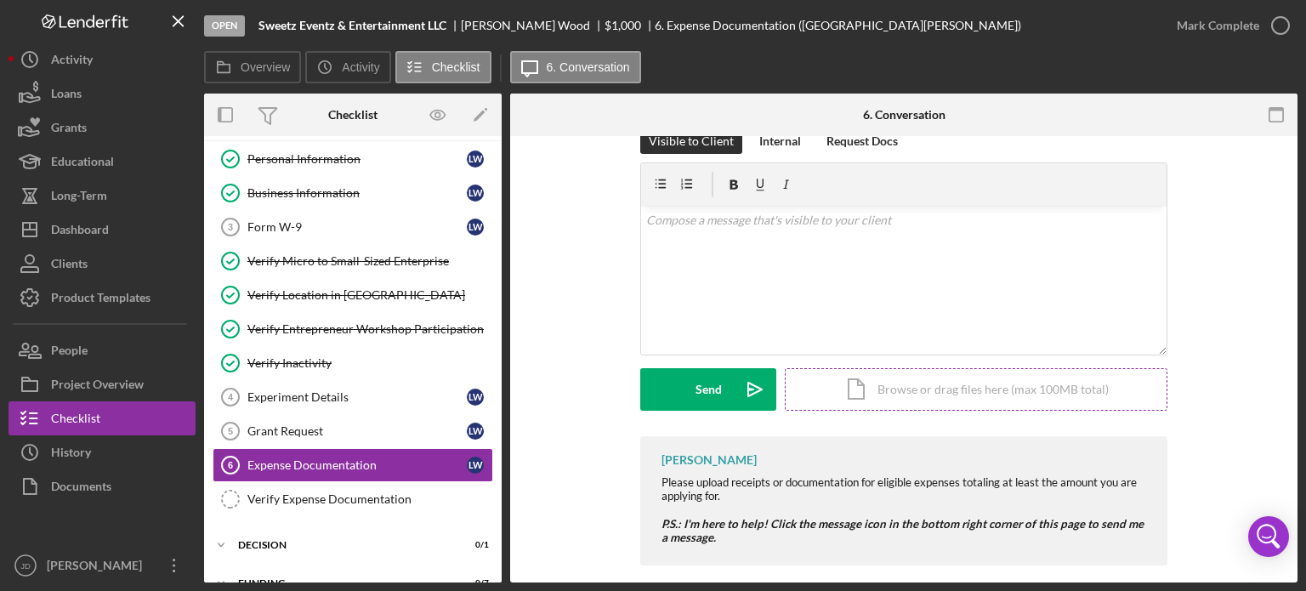
scroll to position [48, 0]
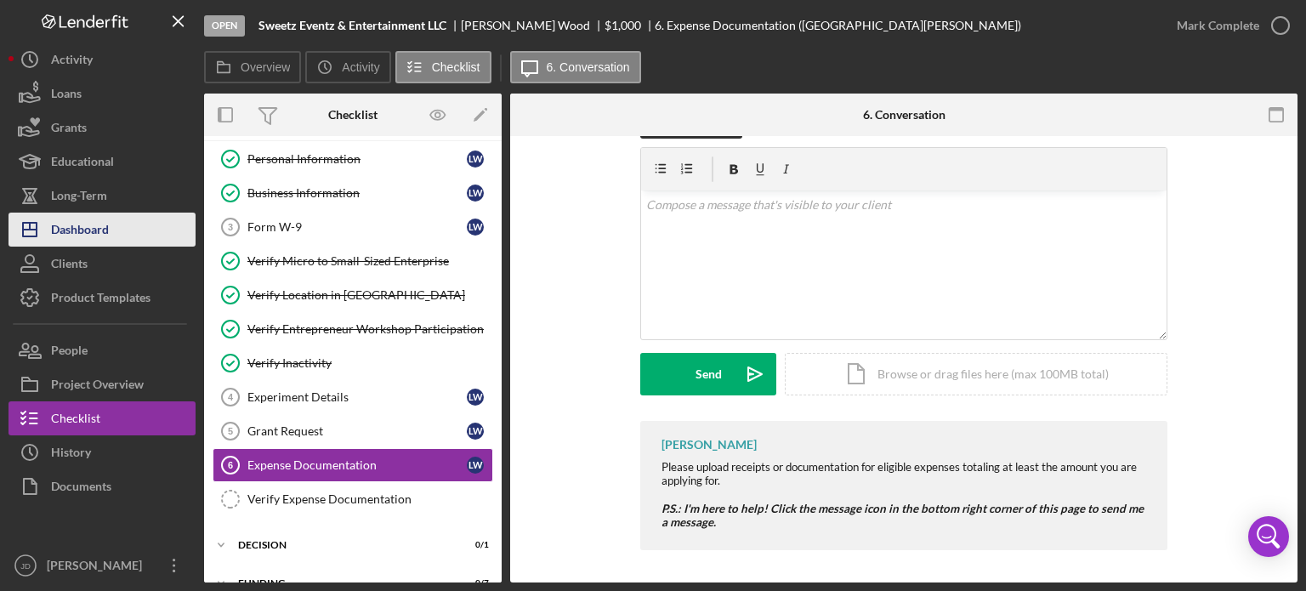
click at [80, 232] on div "Dashboard" at bounding box center [80, 232] width 58 height 38
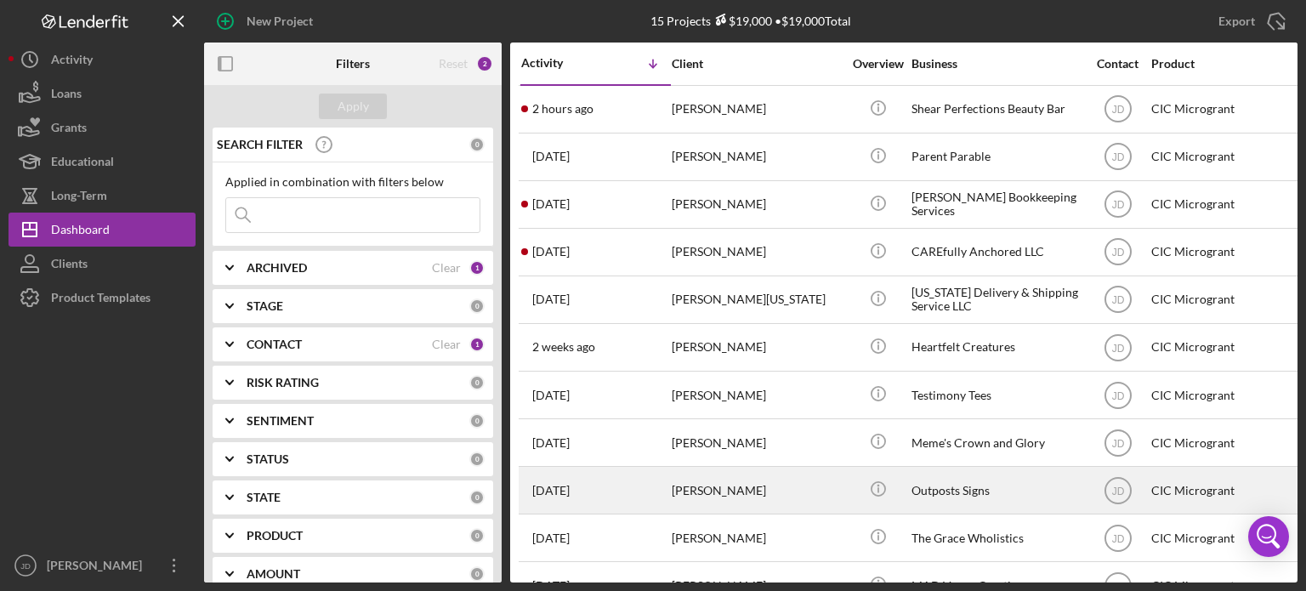
click at [646, 486] on div "3 weeks ago Laura Russell" at bounding box center [595, 490] width 149 height 45
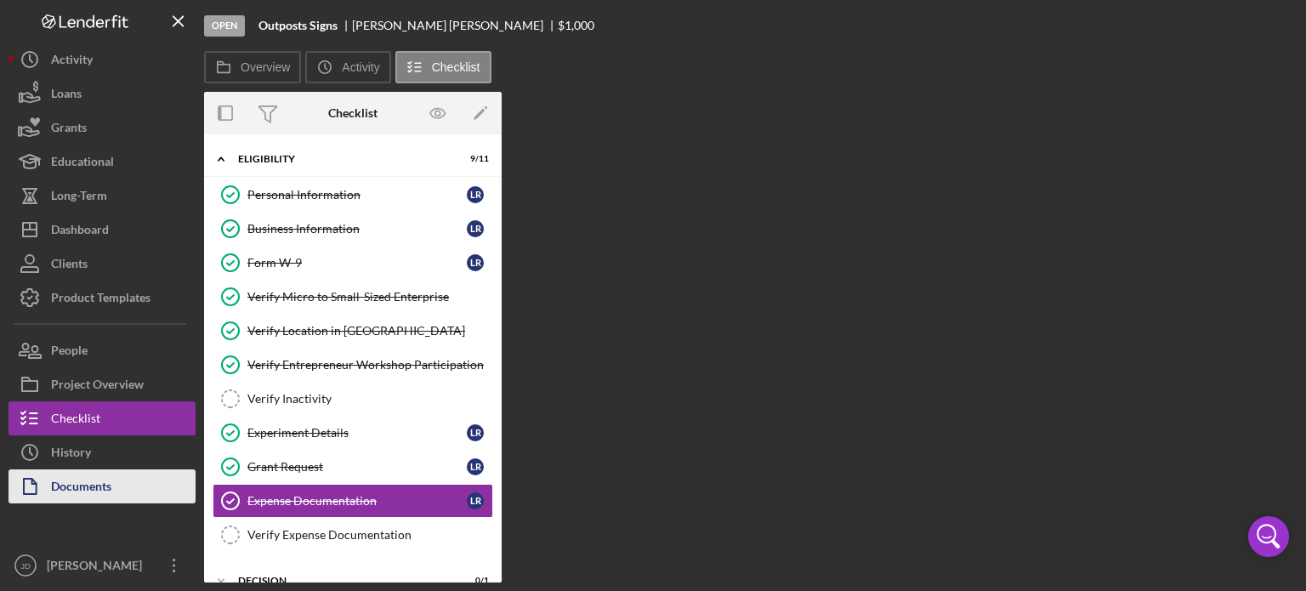
scroll to position [59, 0]
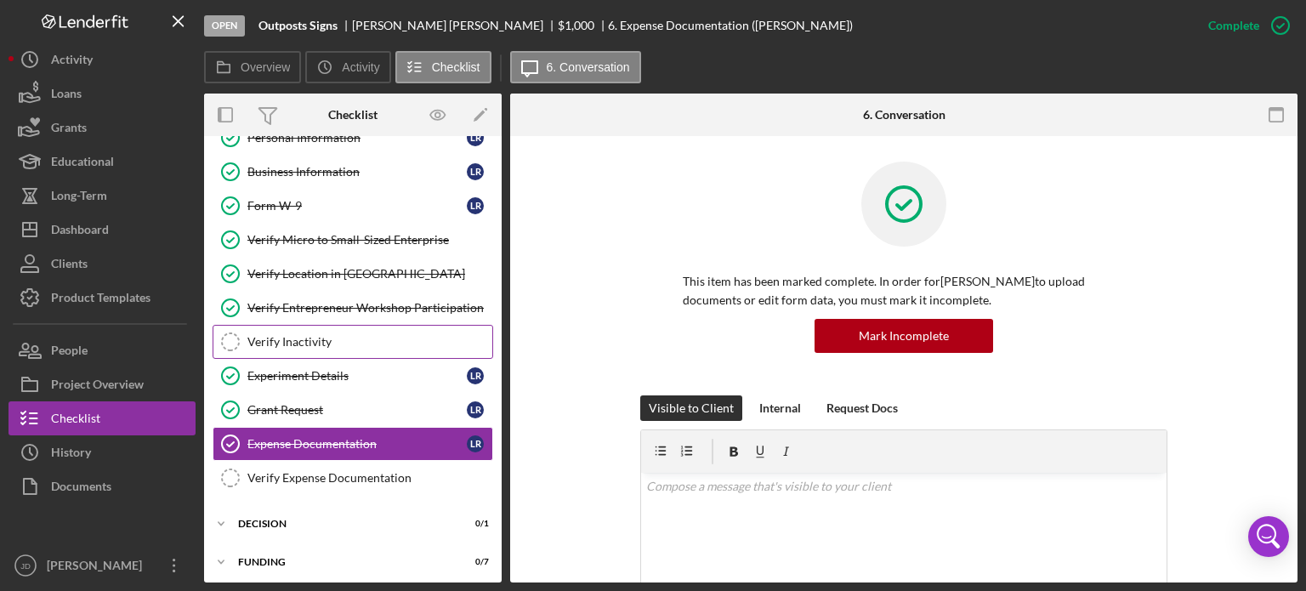
click at [353, 343] on div "Verify Inactivity" at bounding box center [369, 342] width 245 height 14
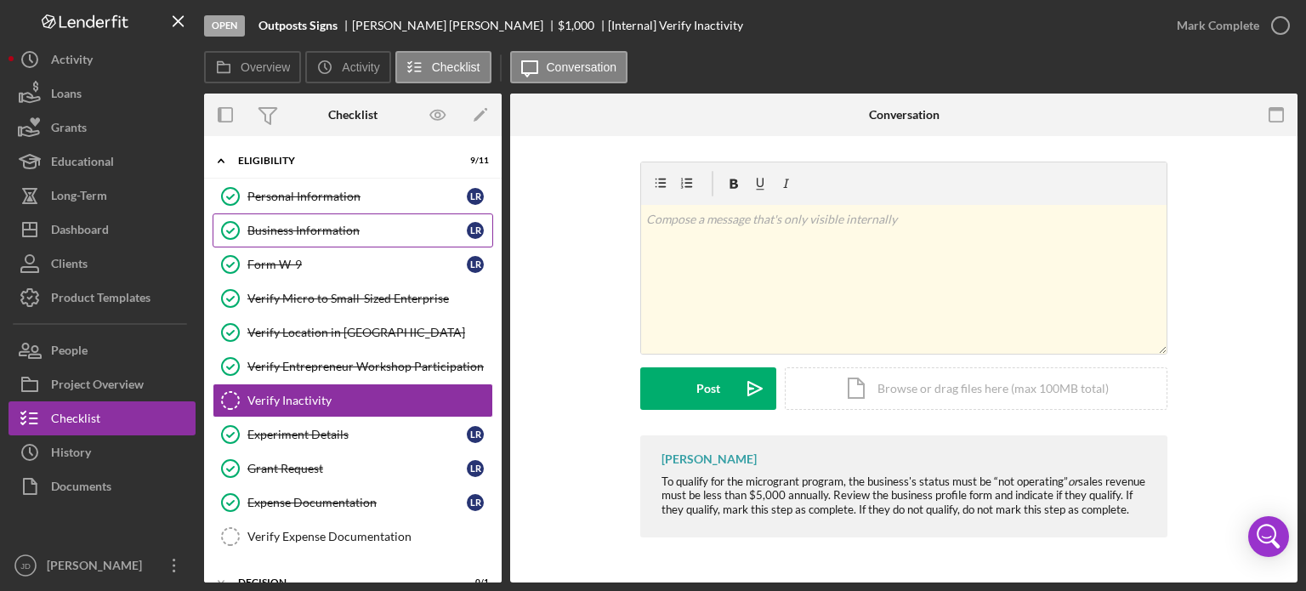
click at [342, 227] on div "Business Information" at bounding box center [356, 231] width 219 height 14
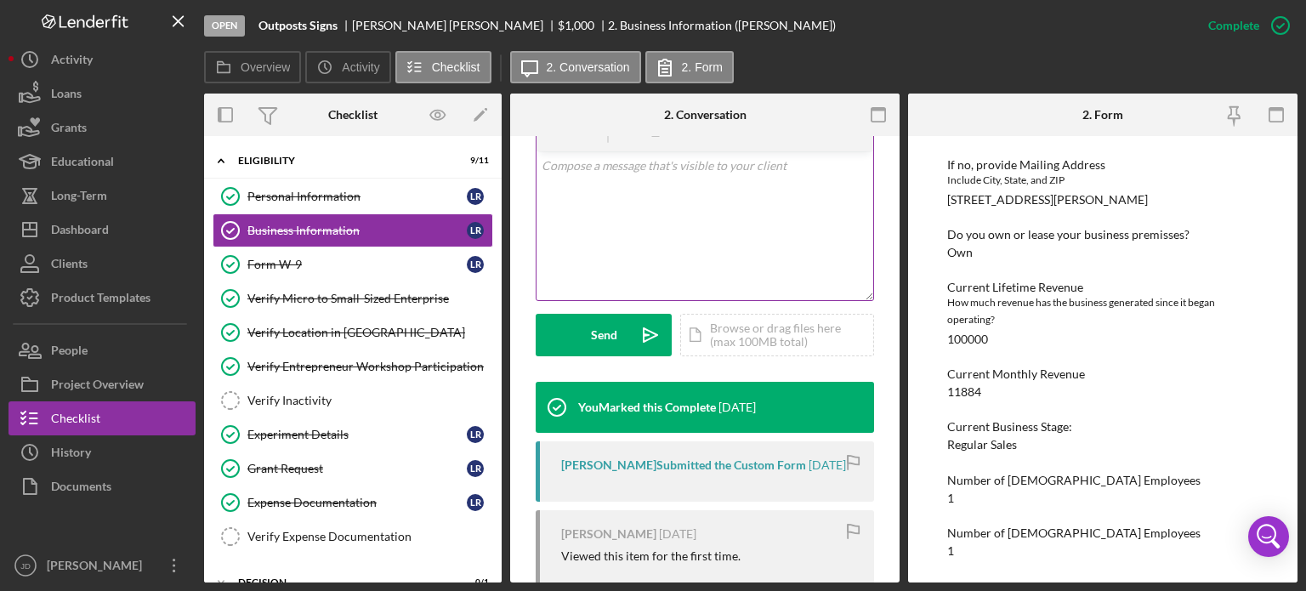
scroll to position [255, 0]
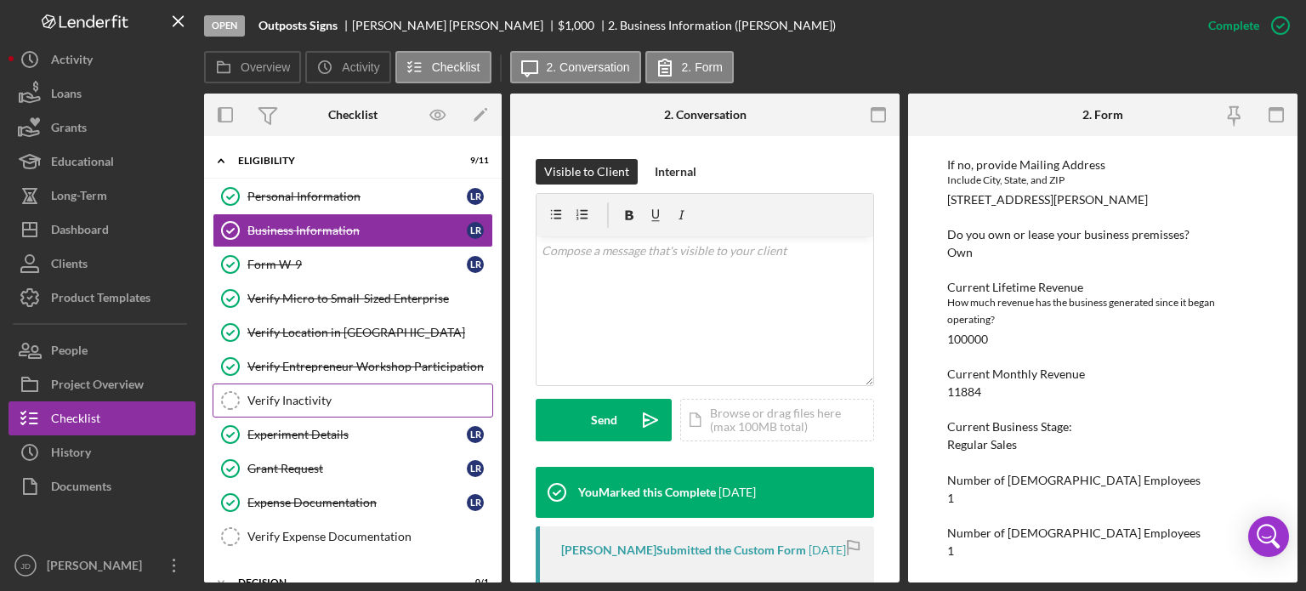
click at [288, 403] on div "Verify Inactivity" at bounding box center [369, 401] width 245 height 14
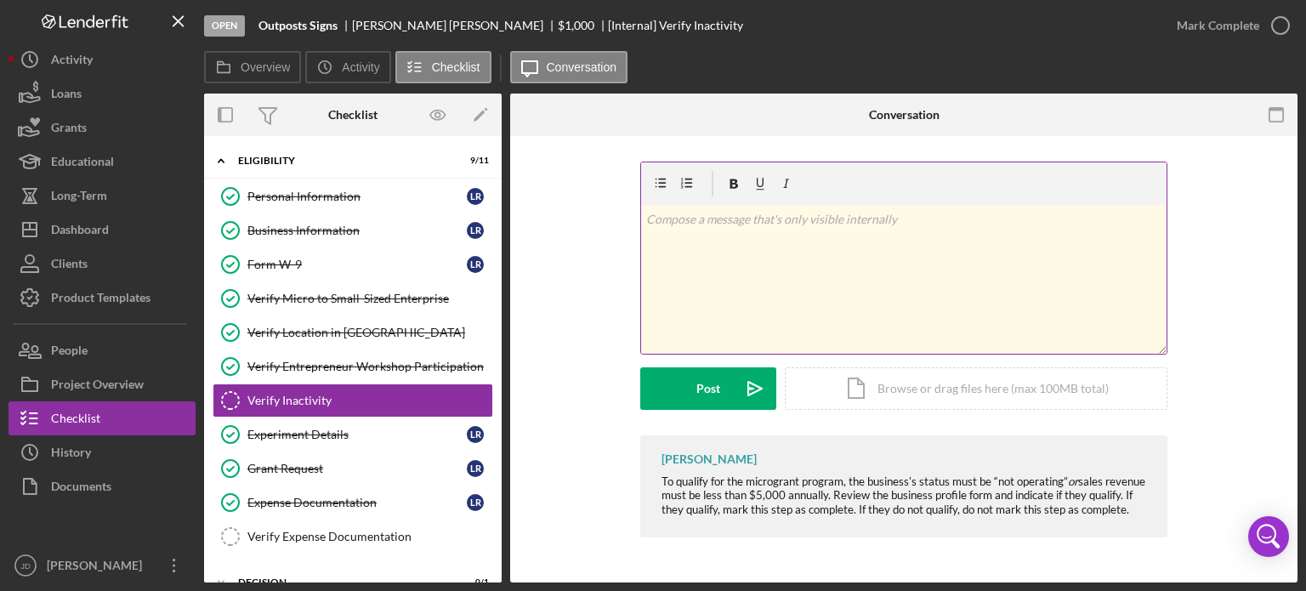
click at [752, 221] on p at bounding box center [904, 219] width 516 height 19
click at [759, 238] on p "Lifetime revenue: 100,000" at bounding box center [904, 243] width 516 height 19
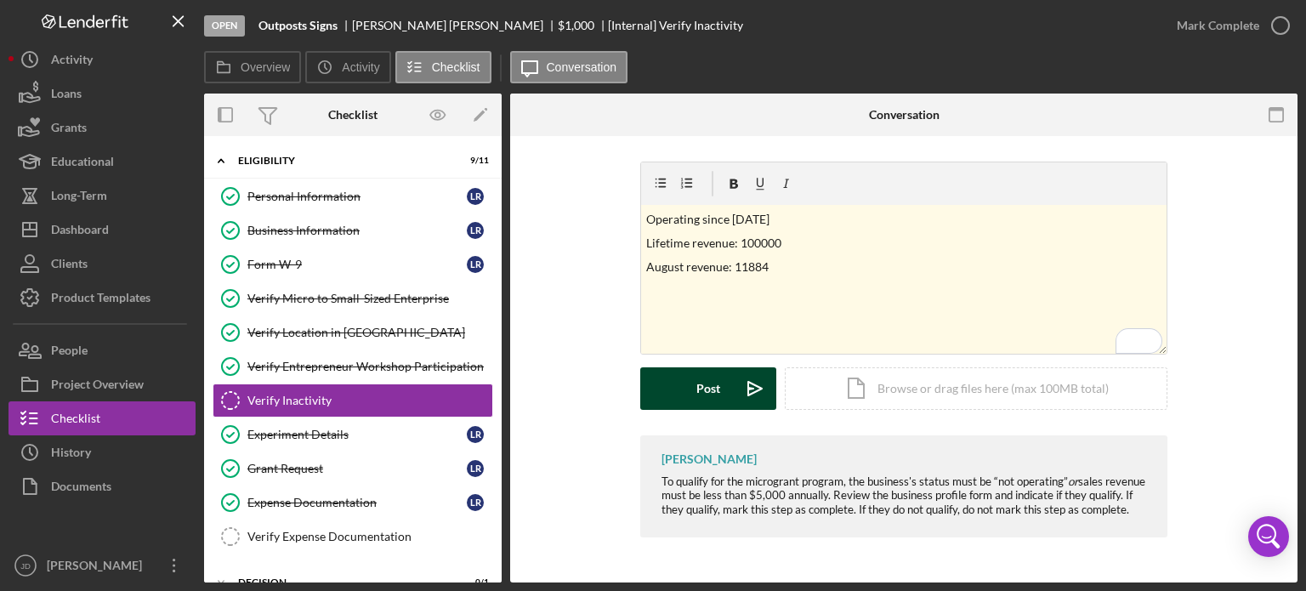
click at [691, 394] on button "Post Icon/icon-invite-send" at bounding box center [708, 388] width 136 height 43
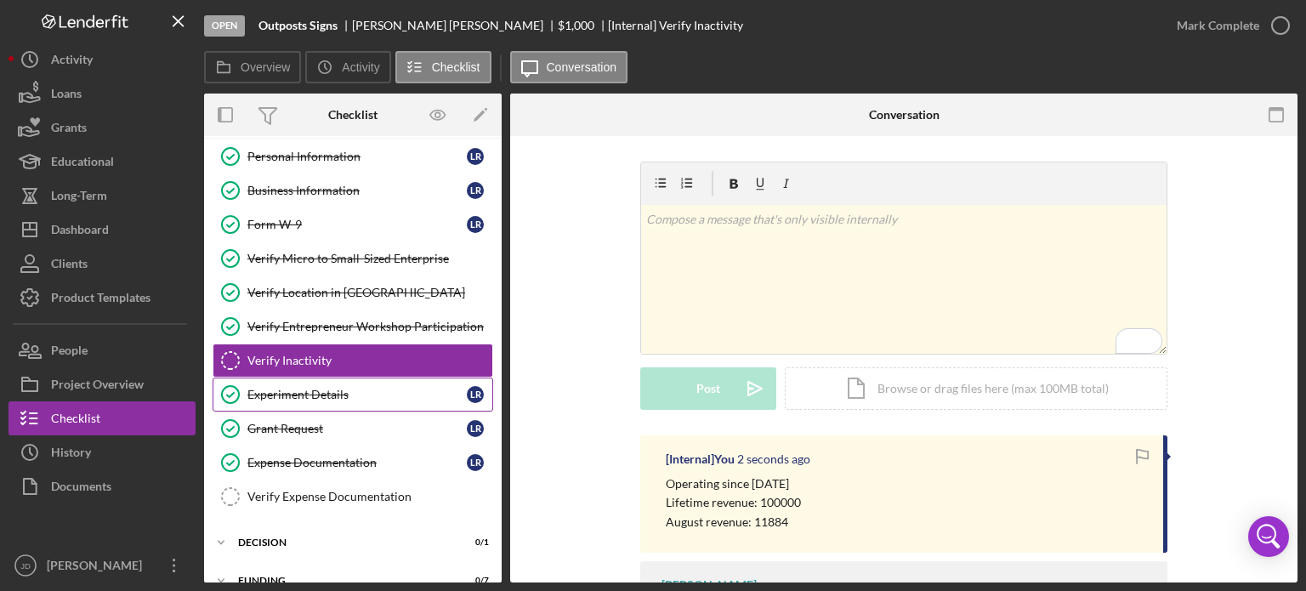
scroll to position [60, 0]
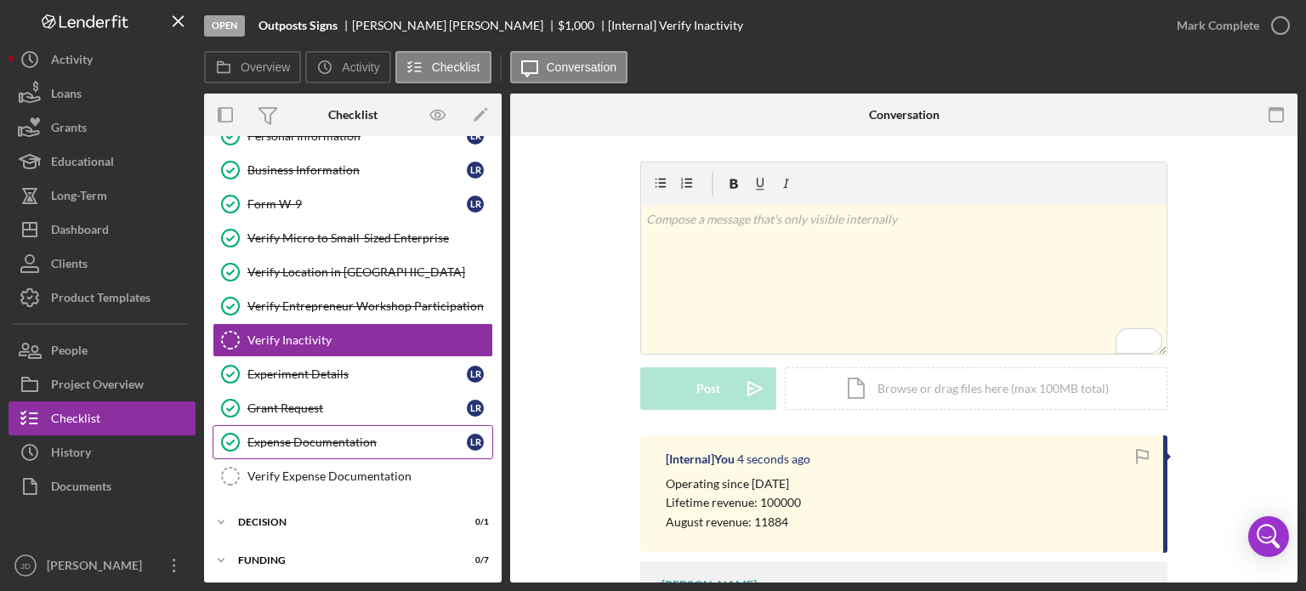
click at [333, 438] on div "Expense Documentation" at bounding box center [356, 442] width 219 height 14
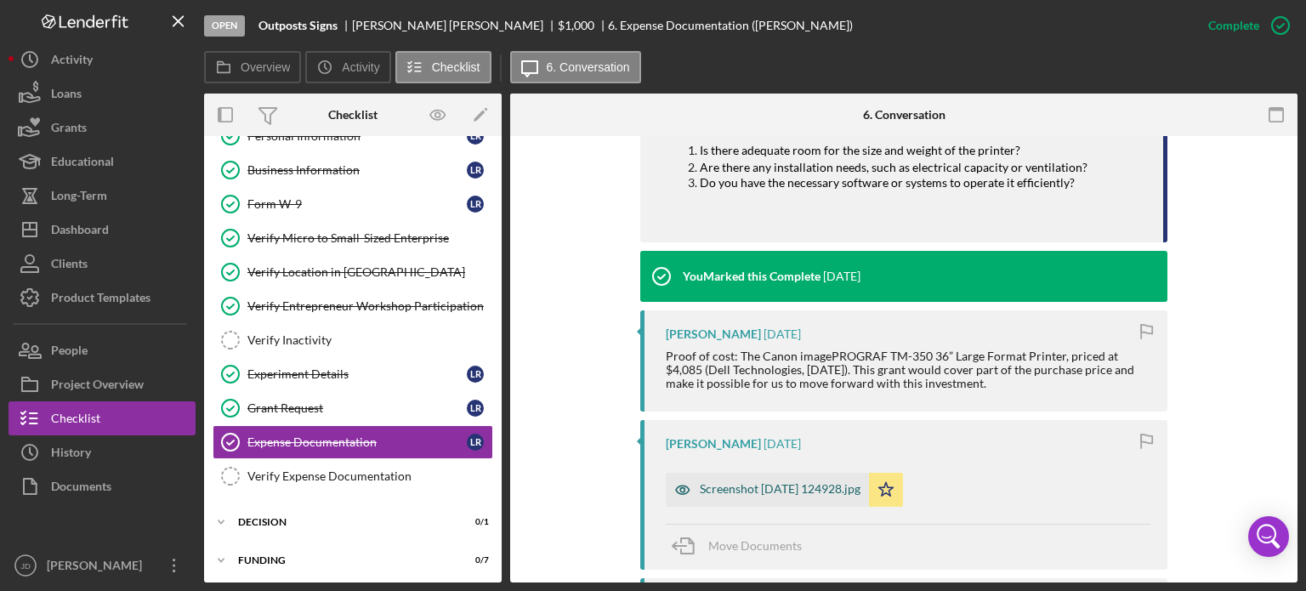
scroll to position [1276, 0]
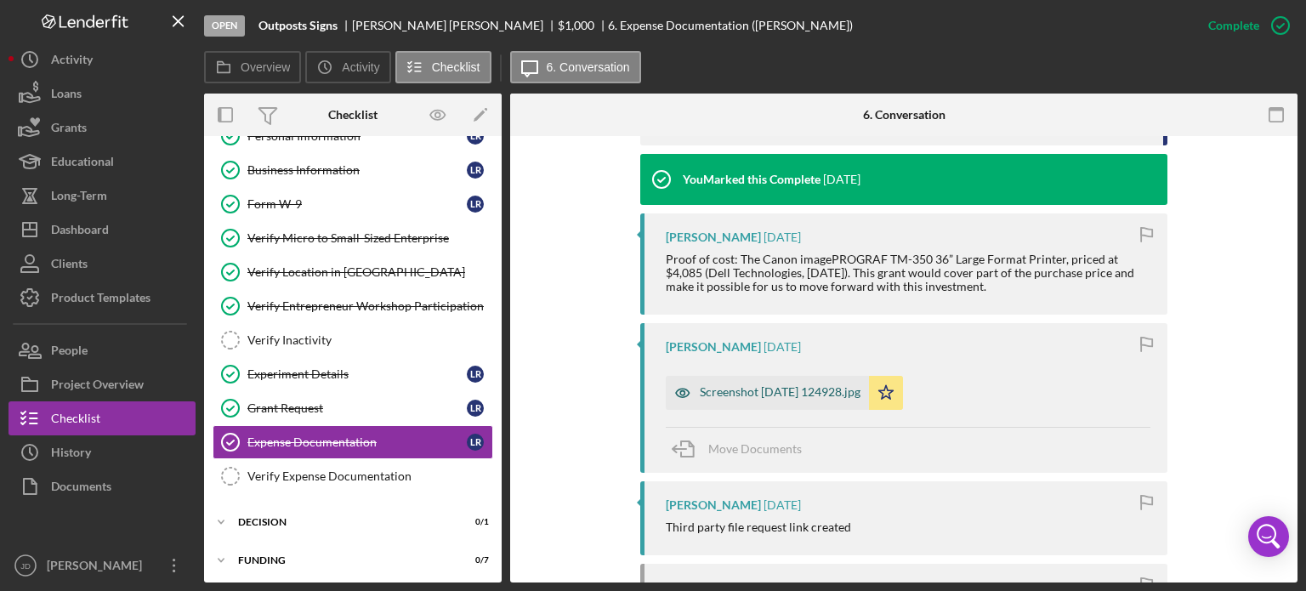
click at [757, 399] on div "Screenshot 2025-08-23 124928.jpg" at bounding box center [780, 392] width 161 height 14
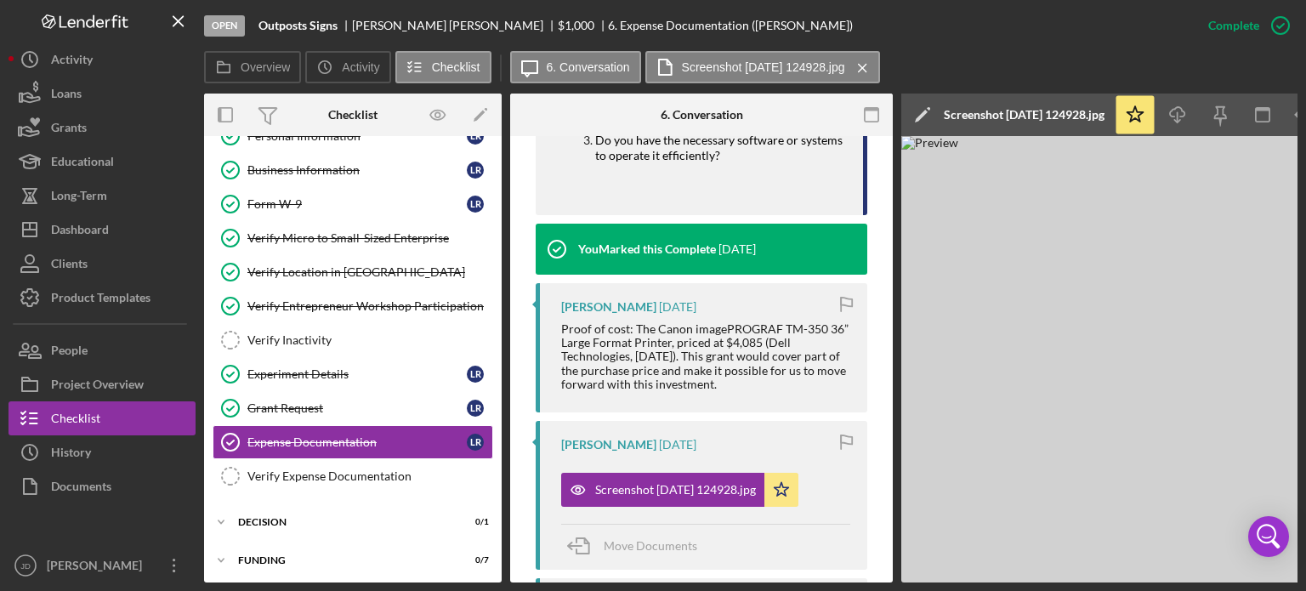
scroll to position [0, 113]
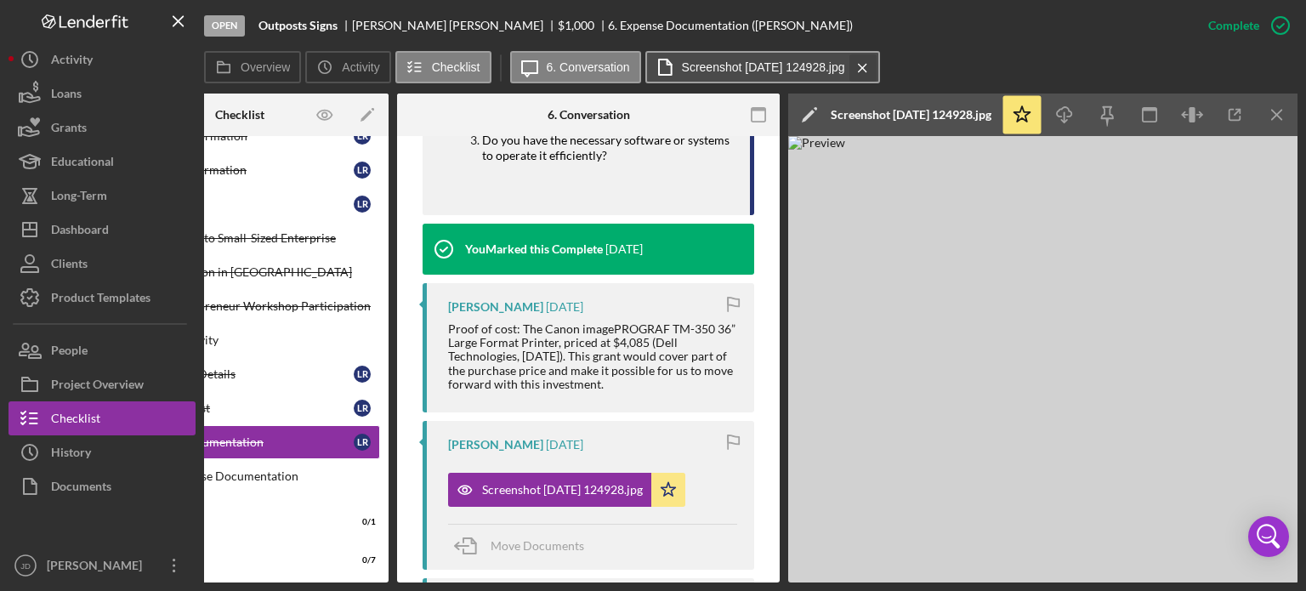
click at [878, 64] on icon "Icon/Menu Close" at bounding box center [863, 68] width 30 height 43
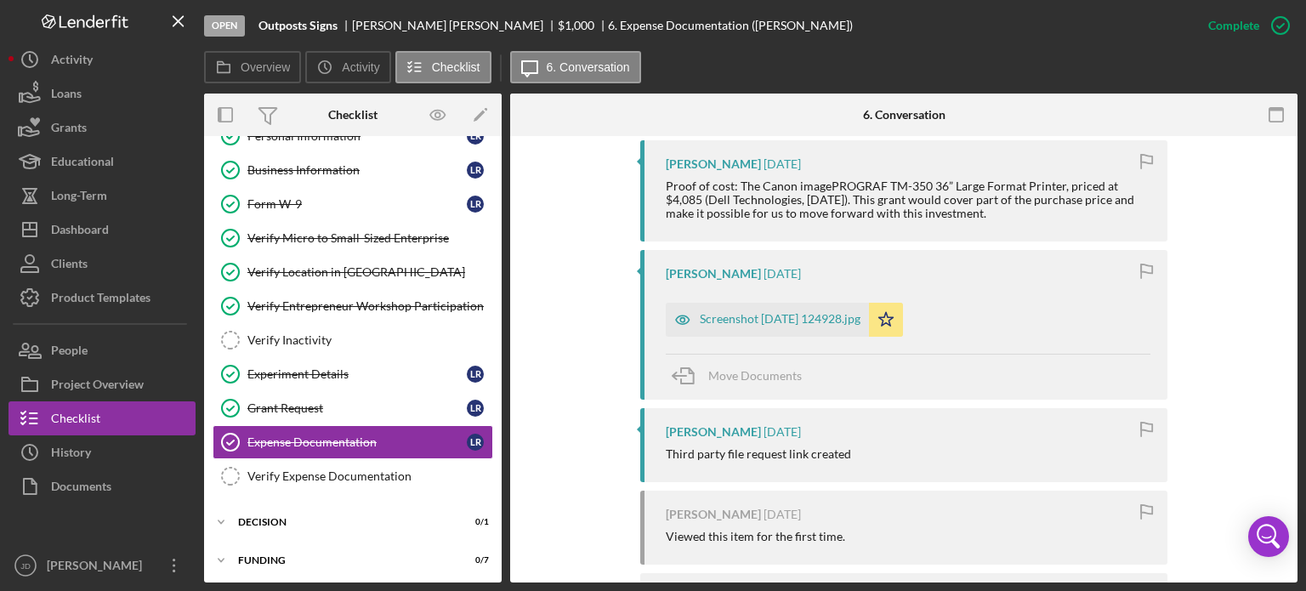
scroll to position [1236, 0]
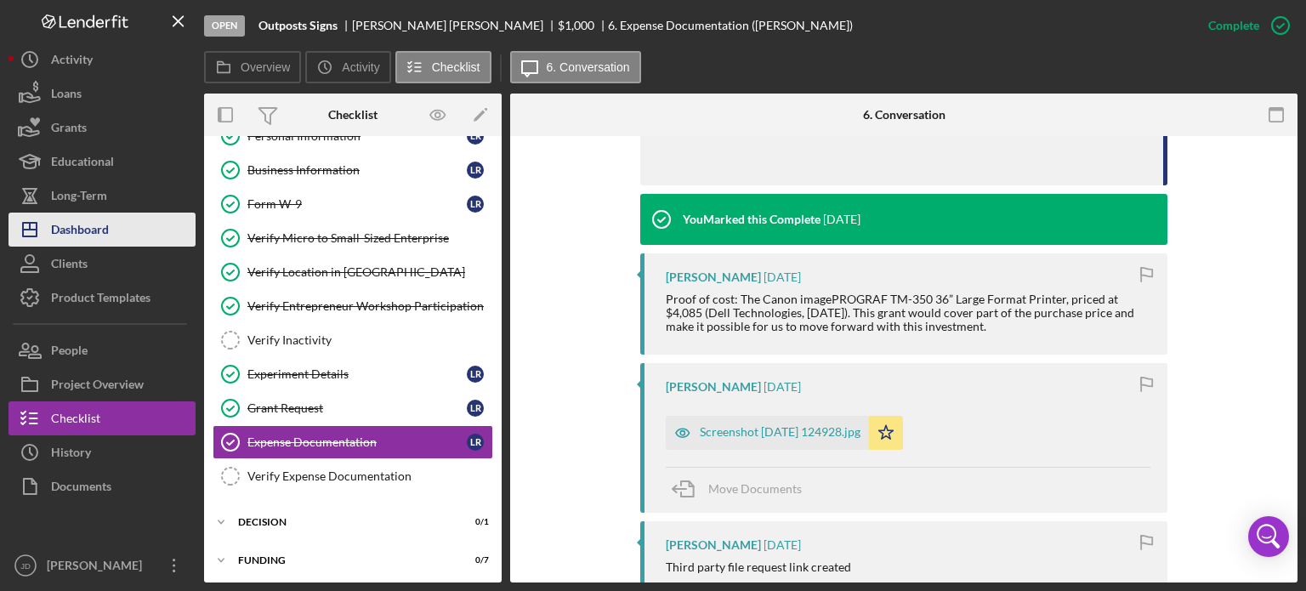
click at [79, 226] on div "Dashboard" at bounding box center [80, 232] width 58 height 38
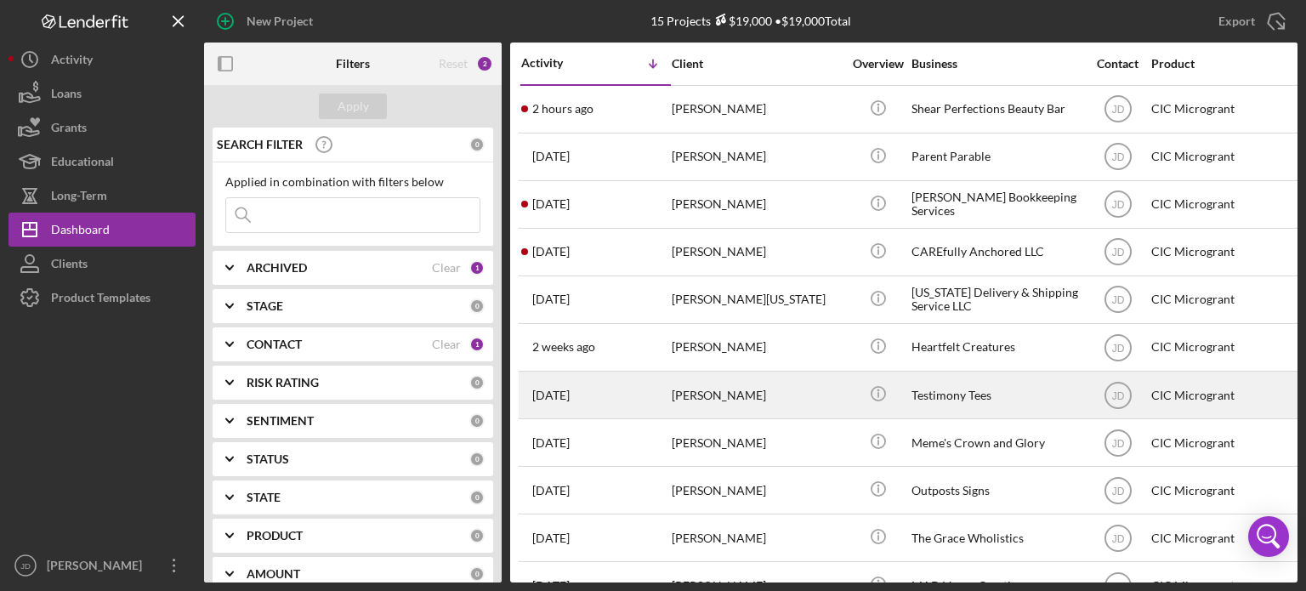
click at [798, 394] on div "[PERSON_NAME]" at bounding box center [757, 394] width 170 height 45
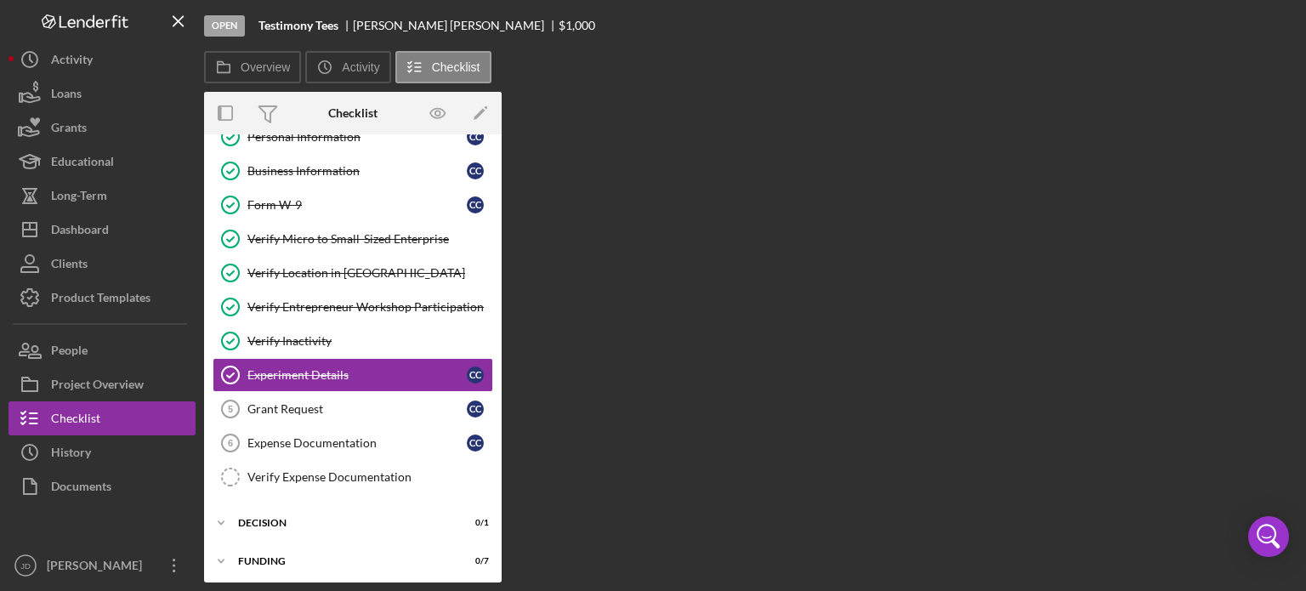
scroll to position [59, 0]
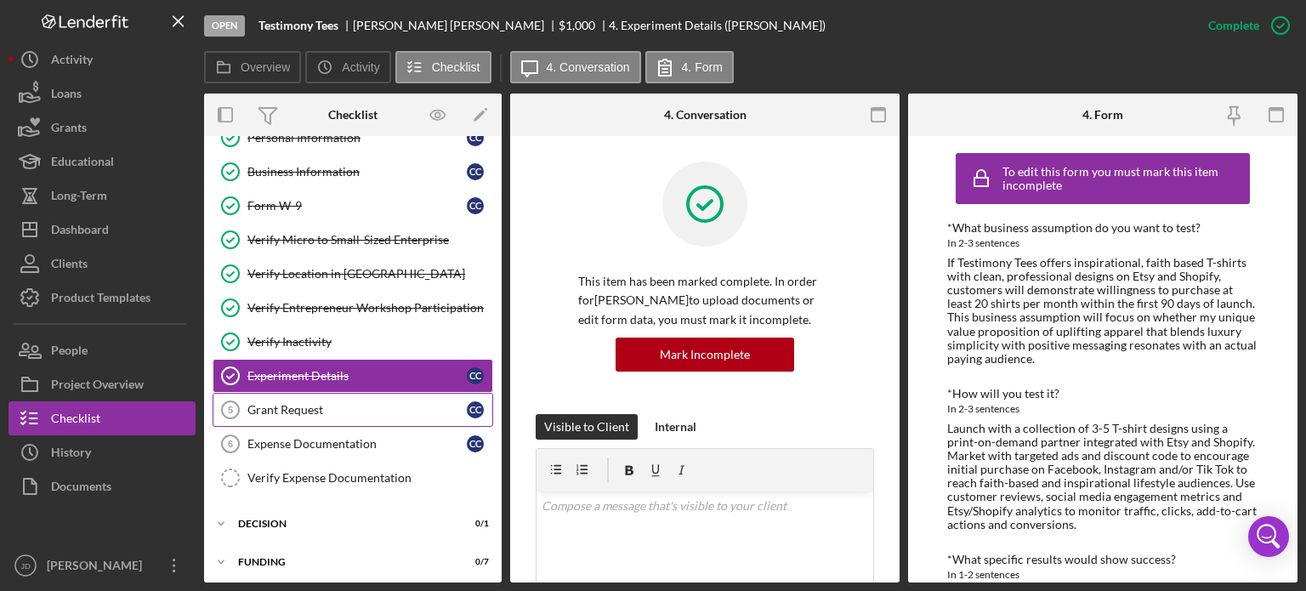
click at [321, 406] on div "Grant Request" at bounding box center [356, 410] width 219 height 14
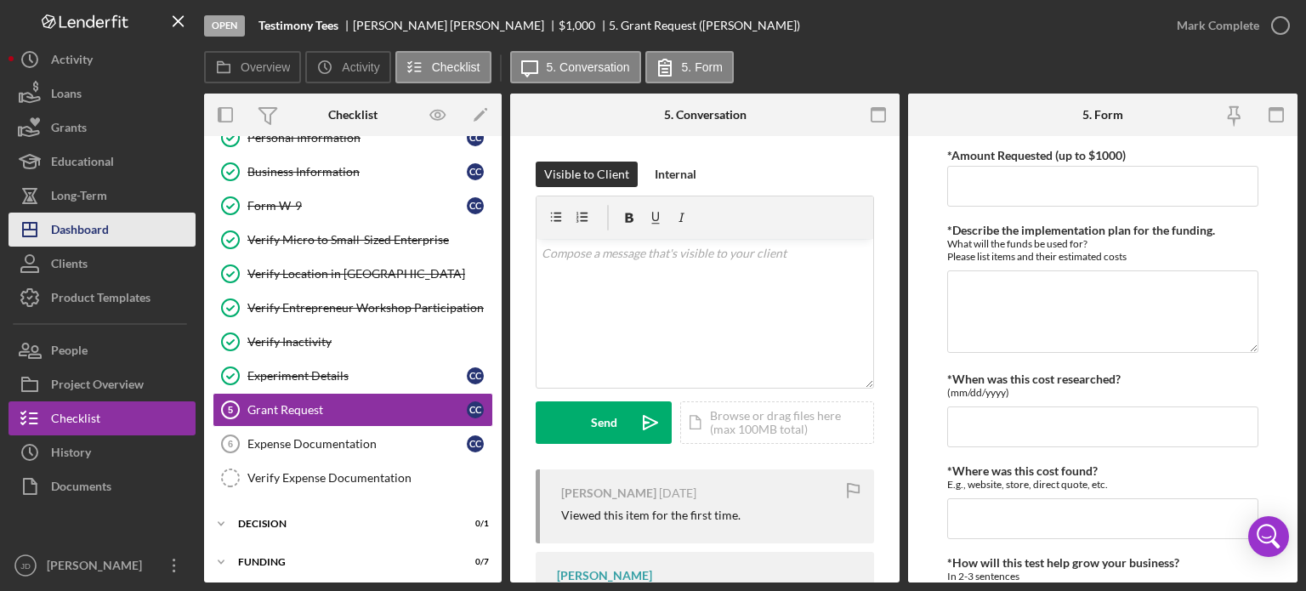
click at [98, 234] on div "Dashboard" at bounding box center [80, 232] width 58 height 38
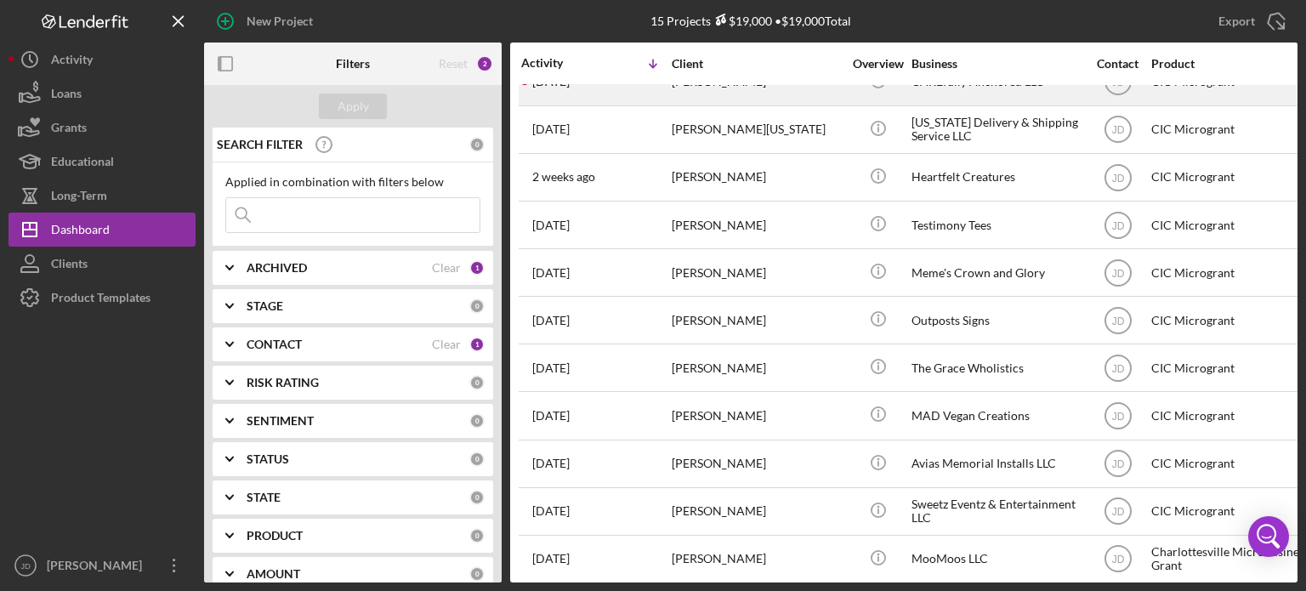
scroll to position [239, 0]
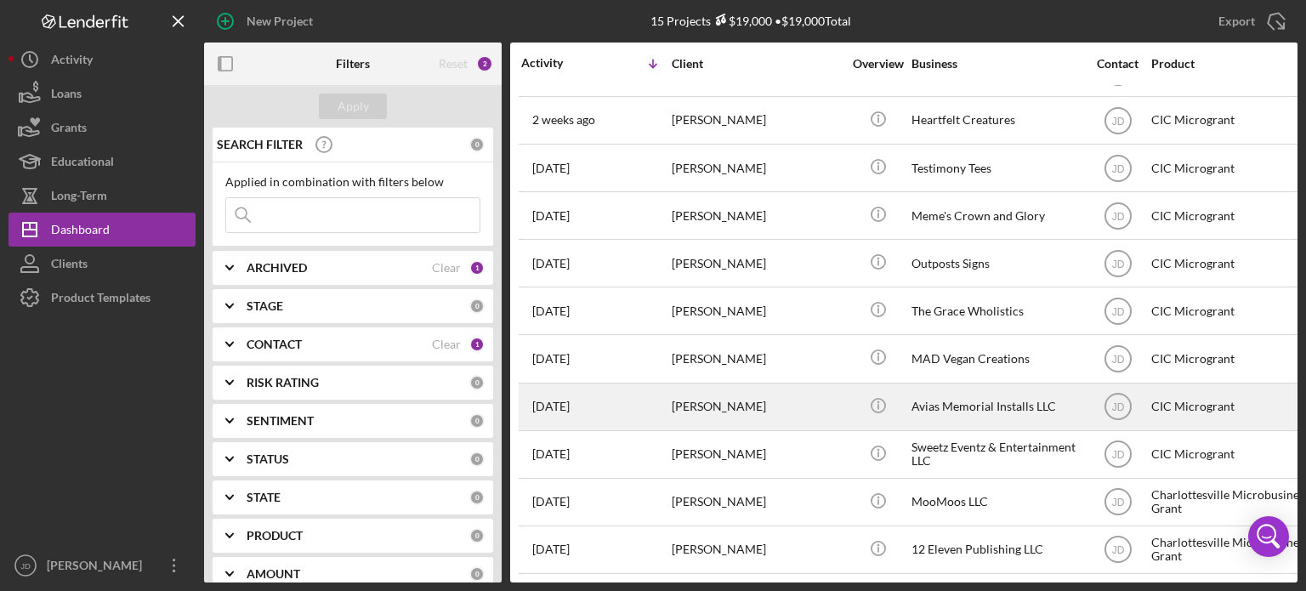
click at [793, 398] on div "[PERSON_NAME]" at bounding box center [757, 406] width 170 height 45
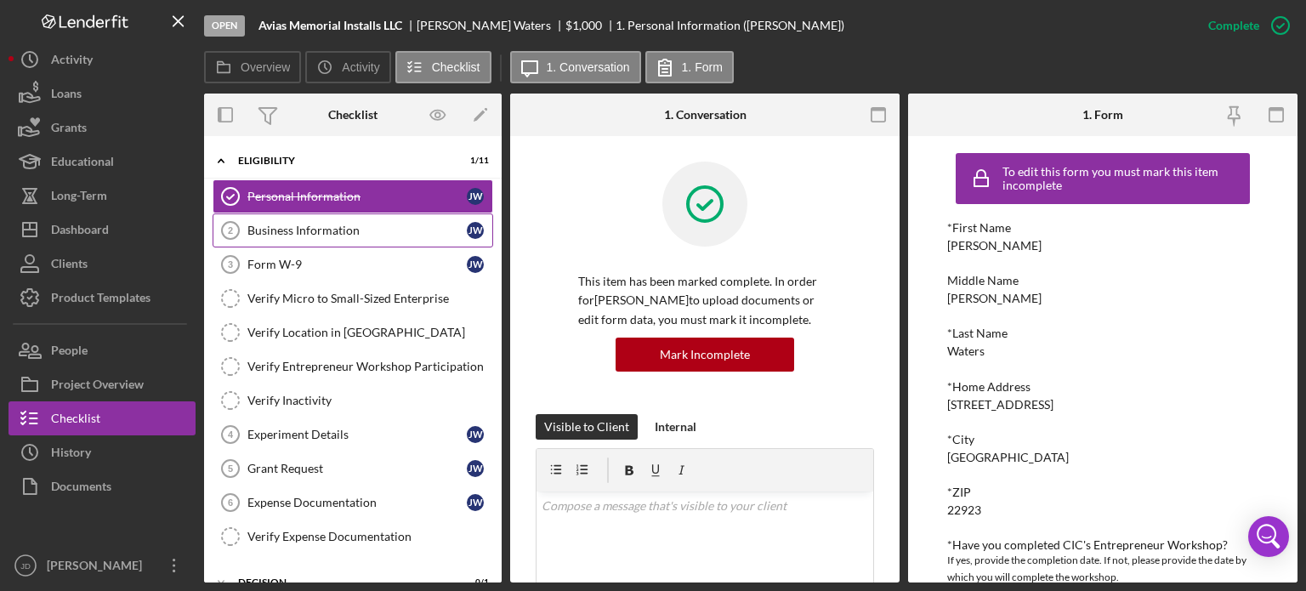
click at [297, 230] on div "Business Information" at bounding box center [356, 231] width 219 height 14
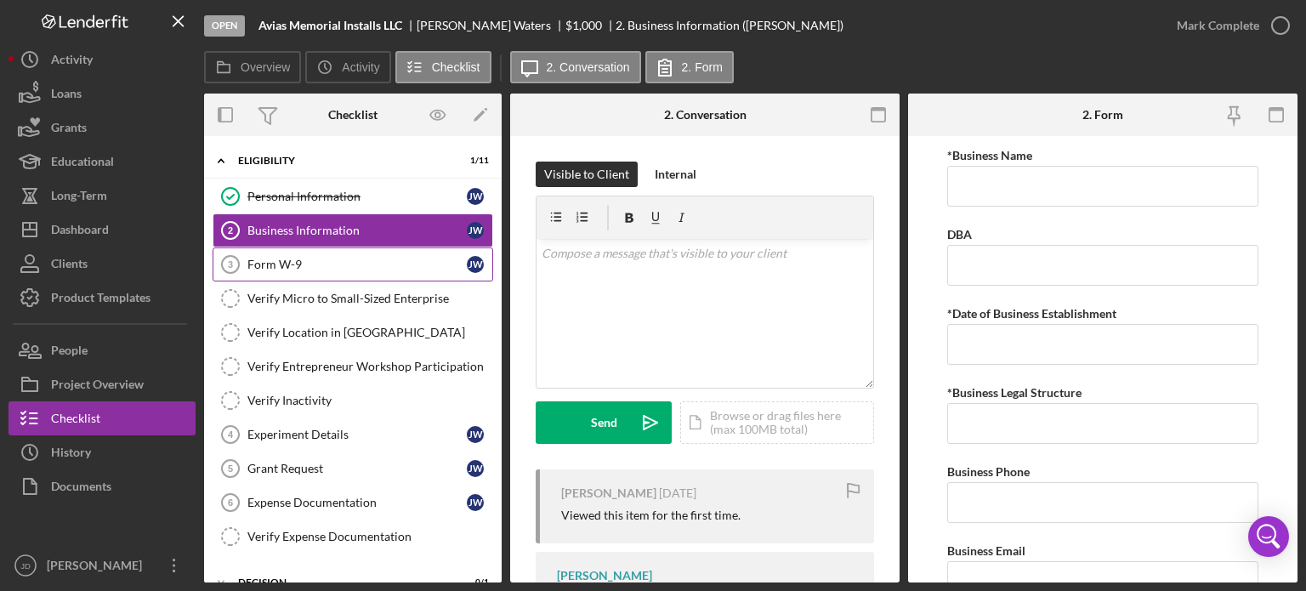
click at [286, 267] on div "Form W-9" at bounding box center [356, 265] width 219 height 14
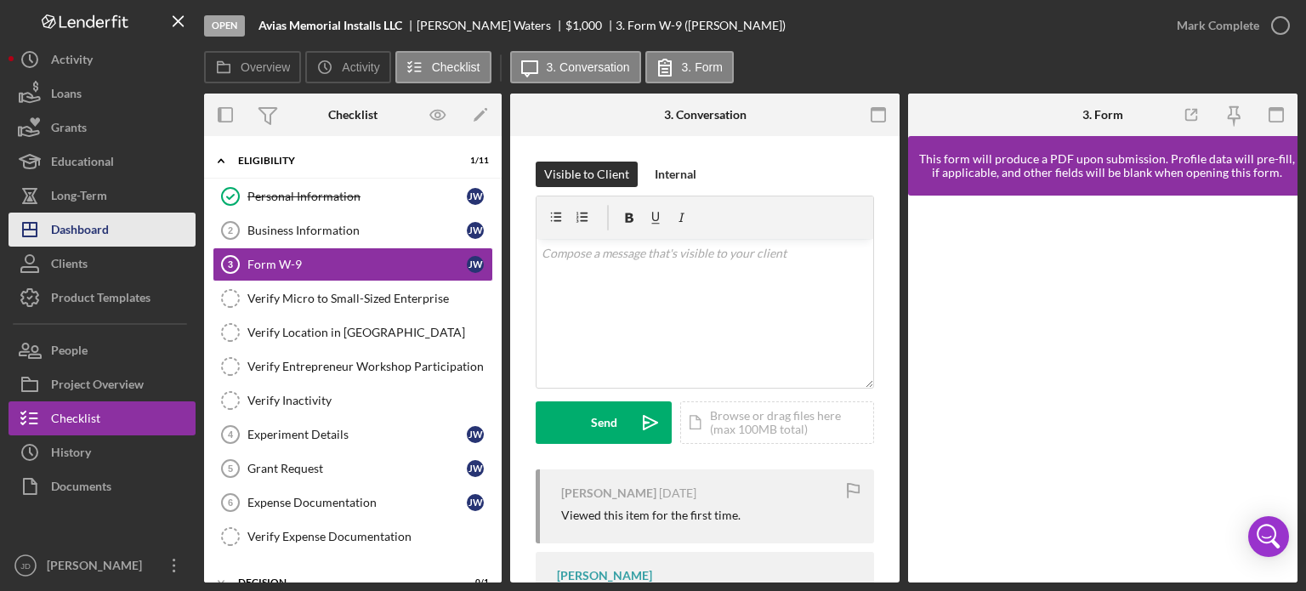
click at [78, 232] on div "Dashboard" at bounding box center [80, 232] width 58 height 38
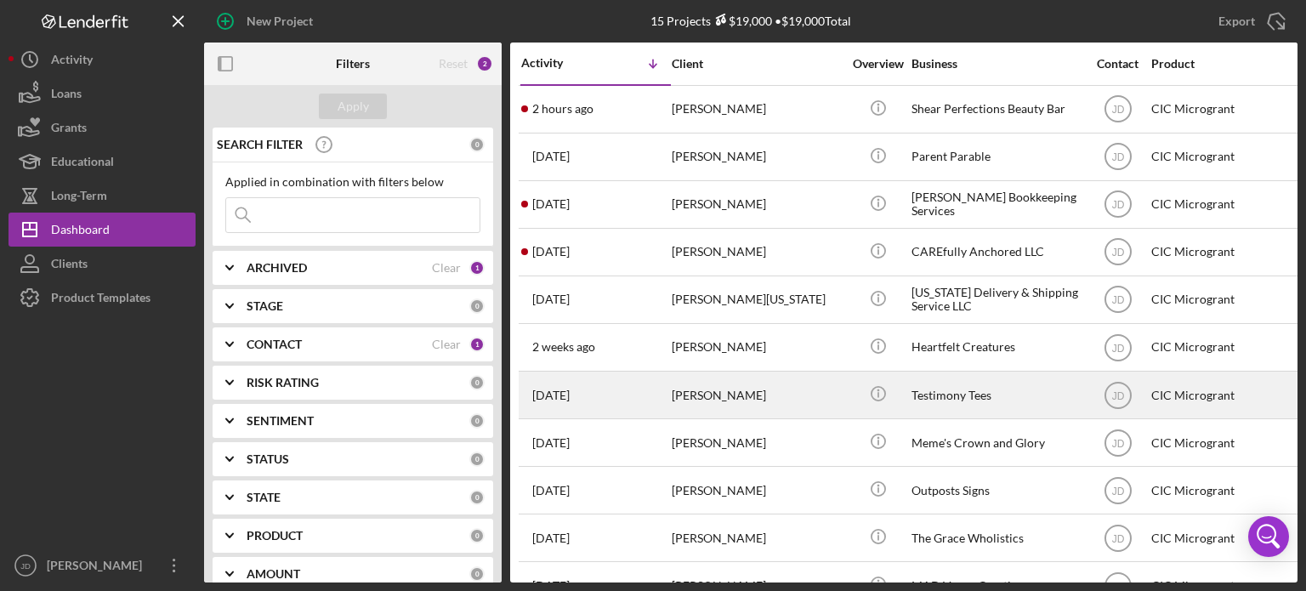
click at [751, 396] on div "[PERSON_NAME]" at bounding box center [757, 394] width 170 height 45
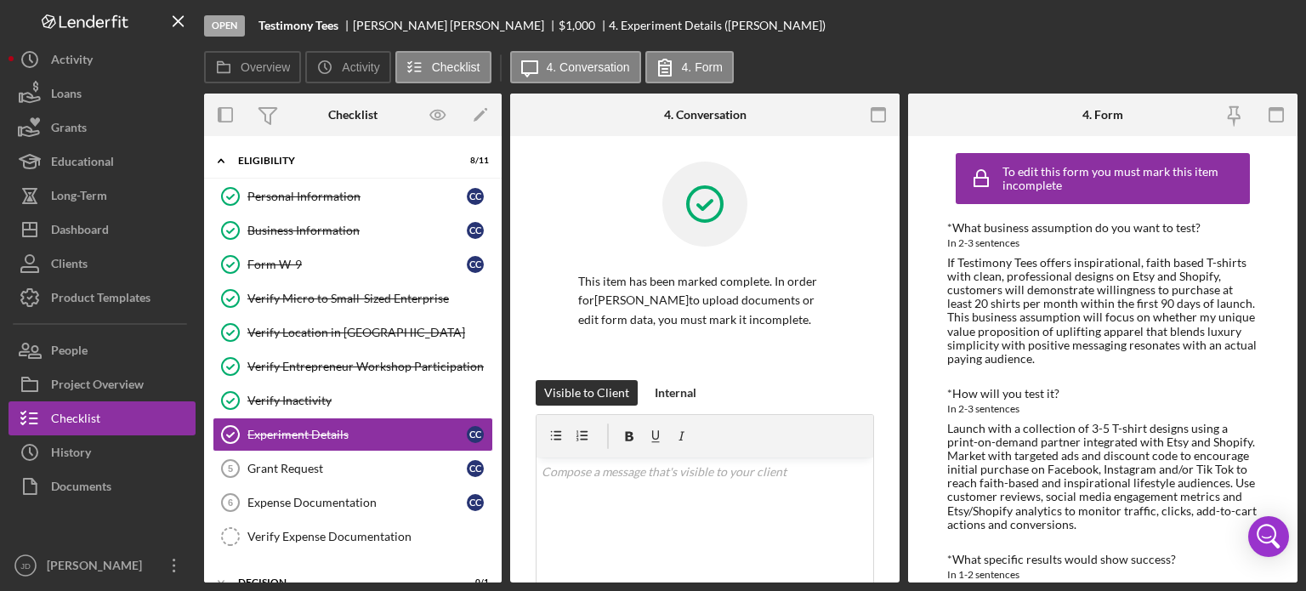
scroll to position [59, 0]
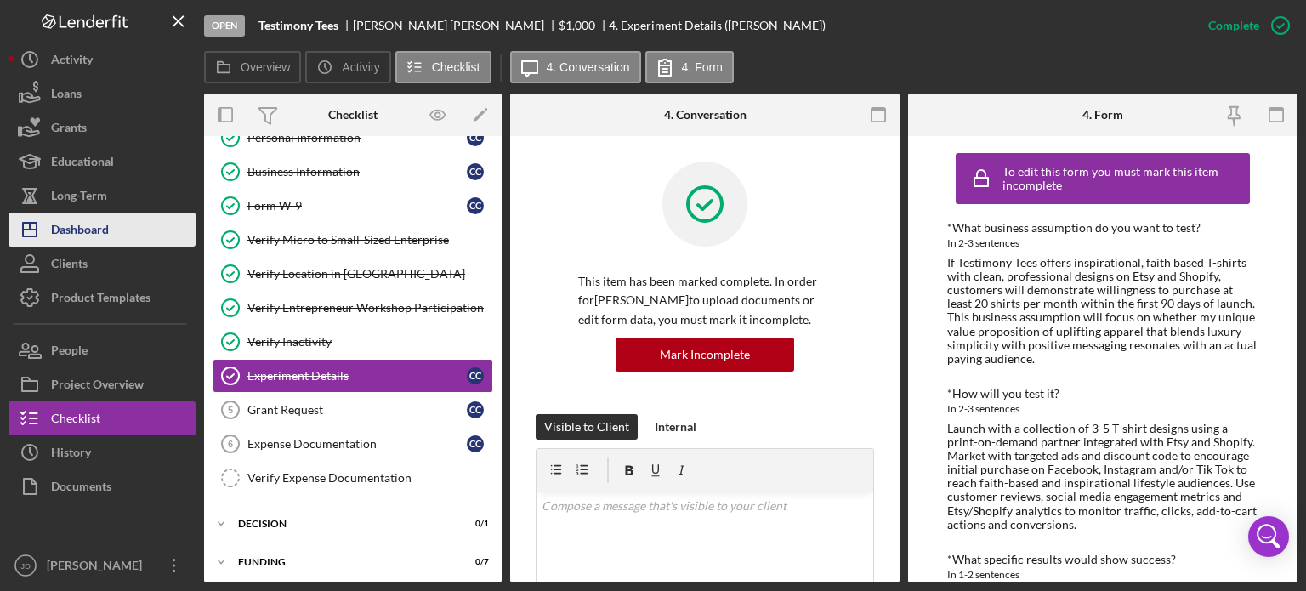
click at [83, 224] on div "Dashboard" at bounding box center [80, 232] width 58 height 38
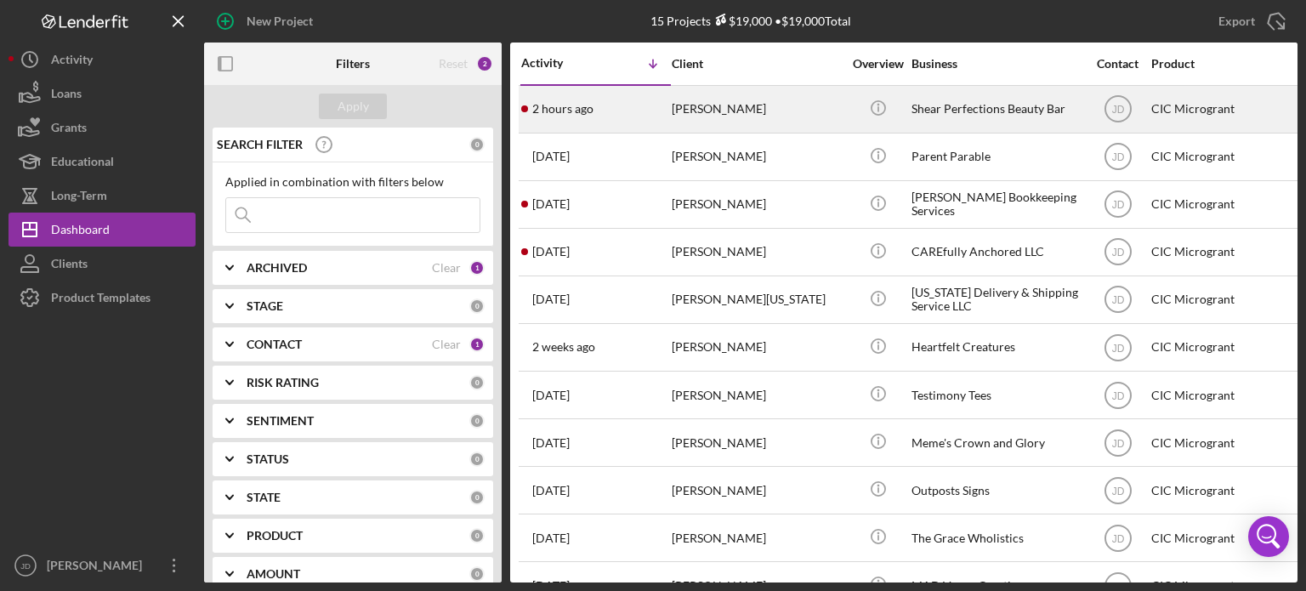
click at [718, 121] on div "[PERSON_NAME]" at bounding box center [757, 109] width 170 height 45
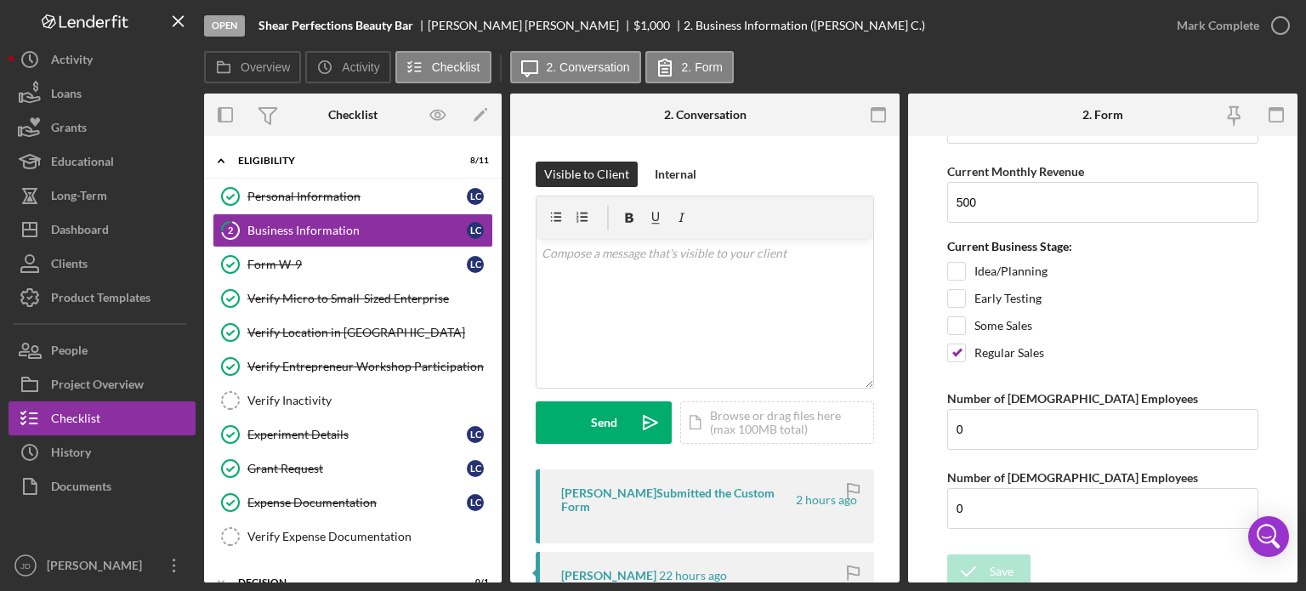
scroll to position [1555, 0]
click at [309, 405] on link "Verify Inactivity Verify Inactivity" at bounding box center [353, 401] width 281 height 34
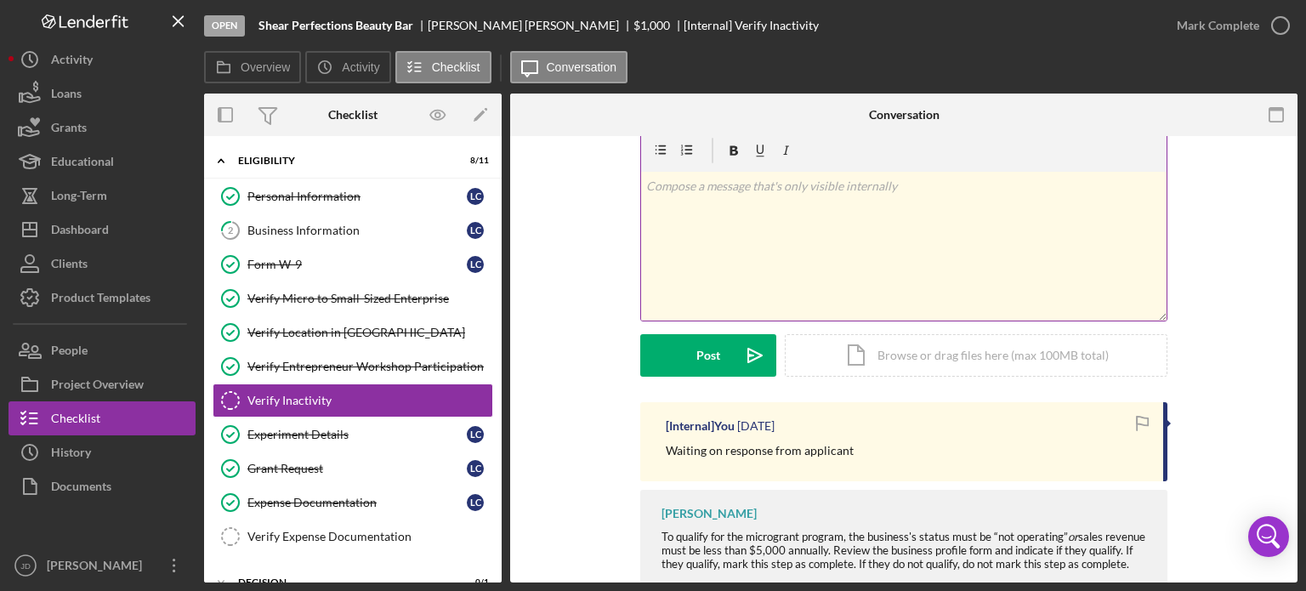
scroll to position [3, 0]
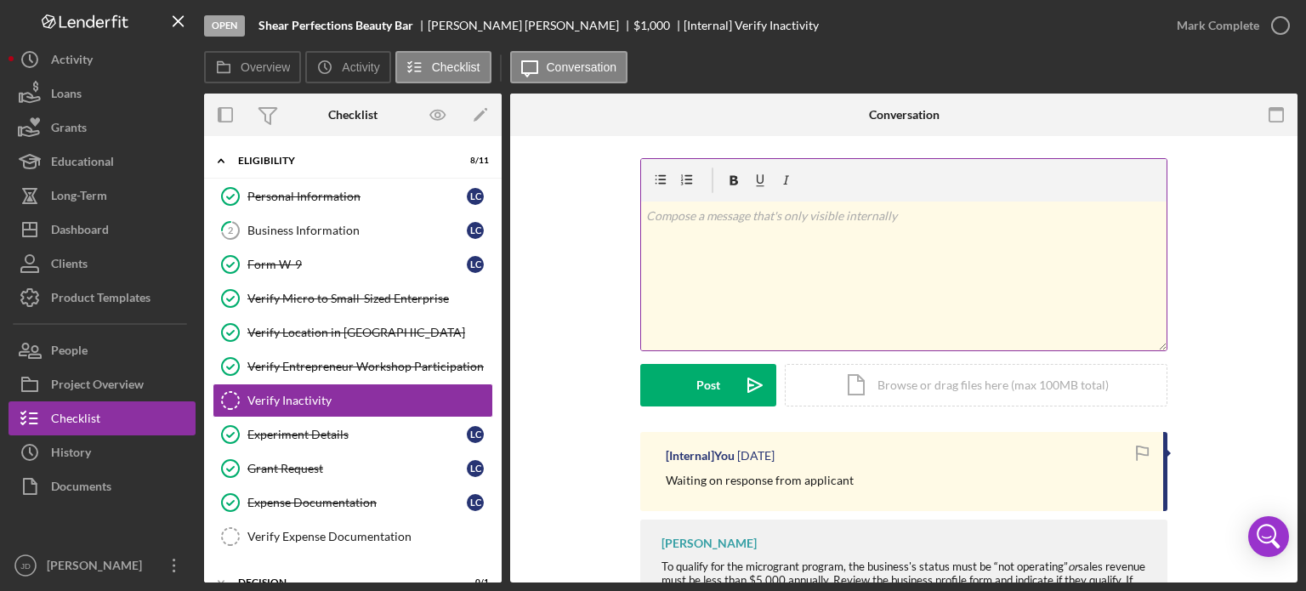
click at [708, 220] on p at bounding box center [904, 216] width 516 height 19
click at [327, 230] on div "Business Information" at bounding box center [356, 231] width 219 height 14
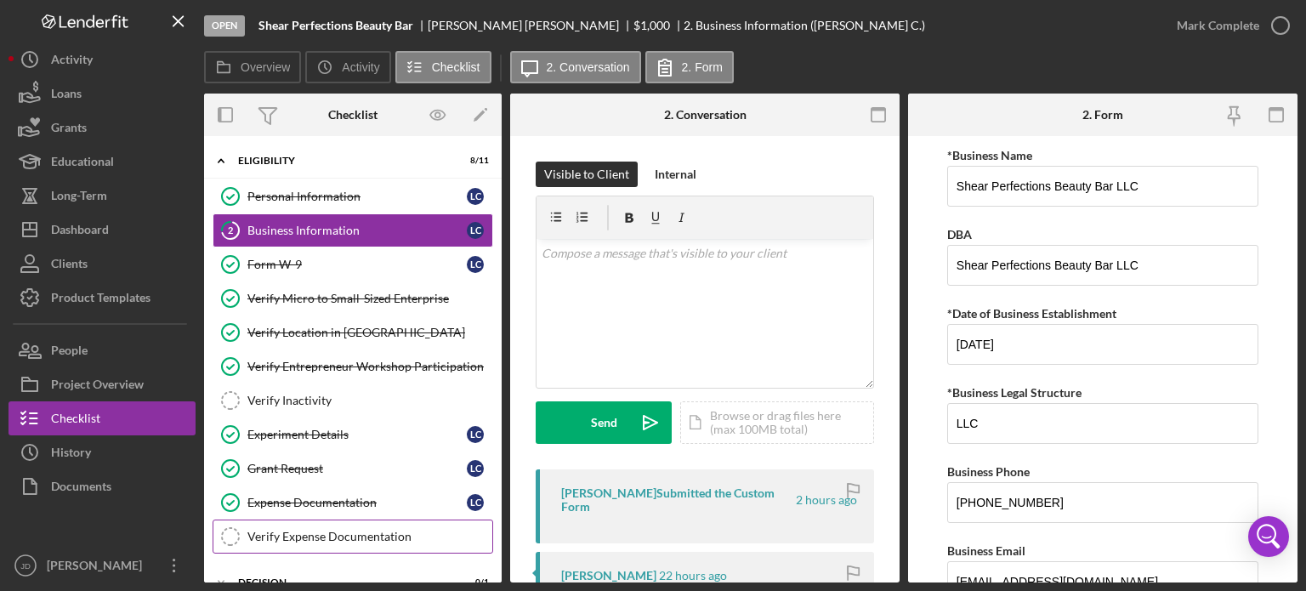
click at [323, 530] on div "Verify Expense Documentation" at bounding box center [369, 537] width 245 height 14
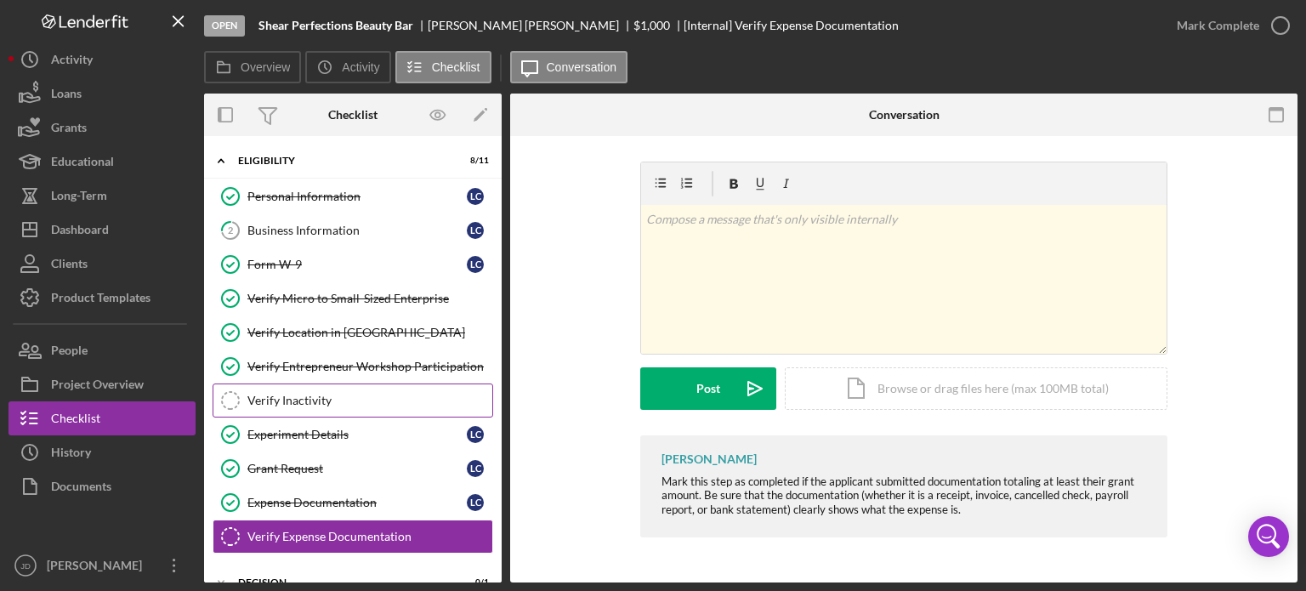
click at [334, 396] on div "Verify Inactivity" at bounding box center [369, 401] width 245 height 14
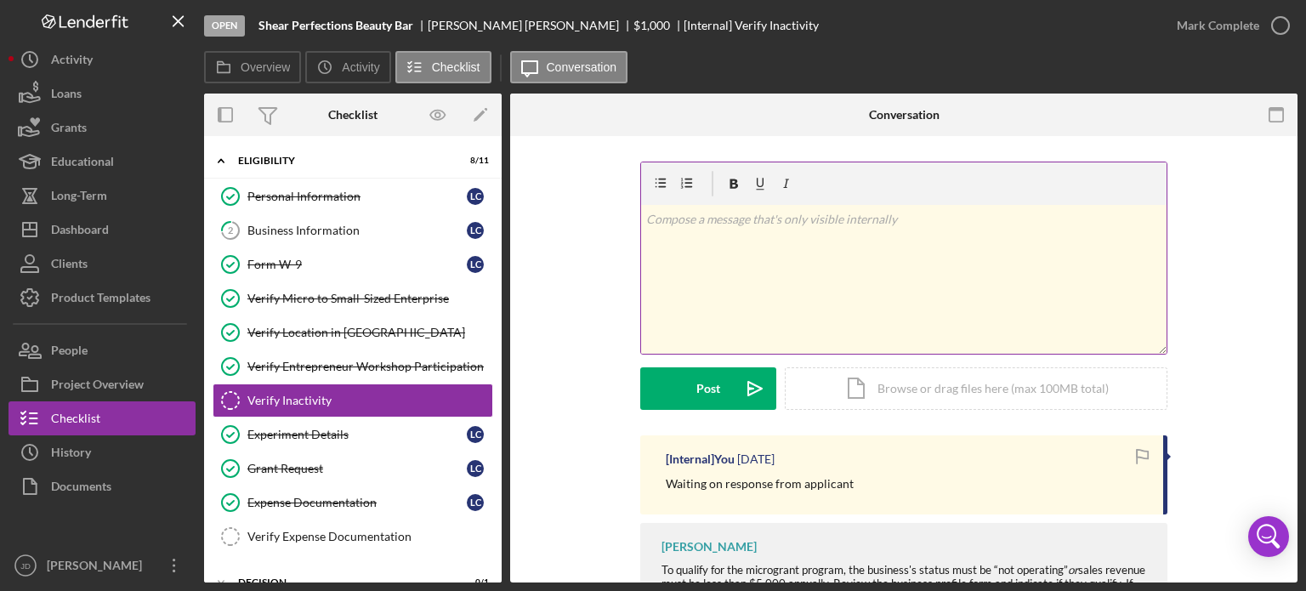
click at [730, 239] on div "v Color teal Color pink Remove color Add row above Add row below Add column bef…" at bounding box center [904, 279] width 526 height 149
click at [793, 241] on p "Lifetime revenue: 51165" at bounding box center [904, 243] width 516 height 19
drag, startPoint x: 767, startPoint y: 244, endPoint x: 767, endPoint y: 270, distance: 26.4
click at [768, 244] on p "Lifetime revenue: 51165;" at bounding box center [904, 243] width 516 height 19
click at [814, 244] on p "Lifetime revenue: 51164;" at bounding box center [904, 243] width 516 height 19
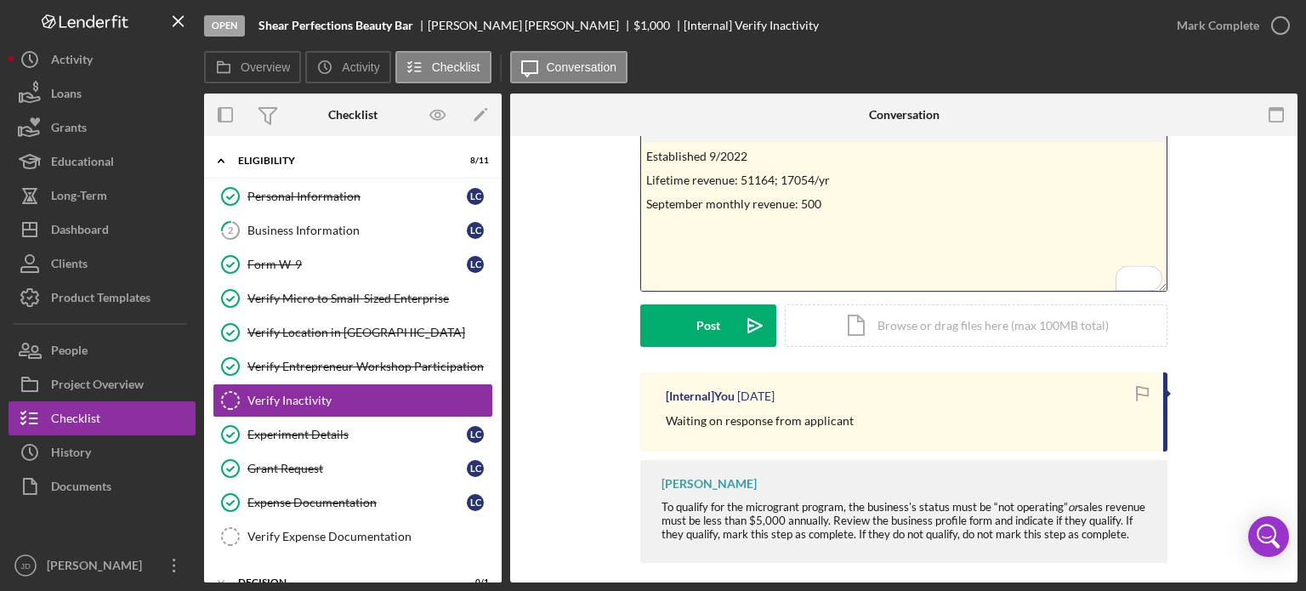
scroll to position [85, 0]
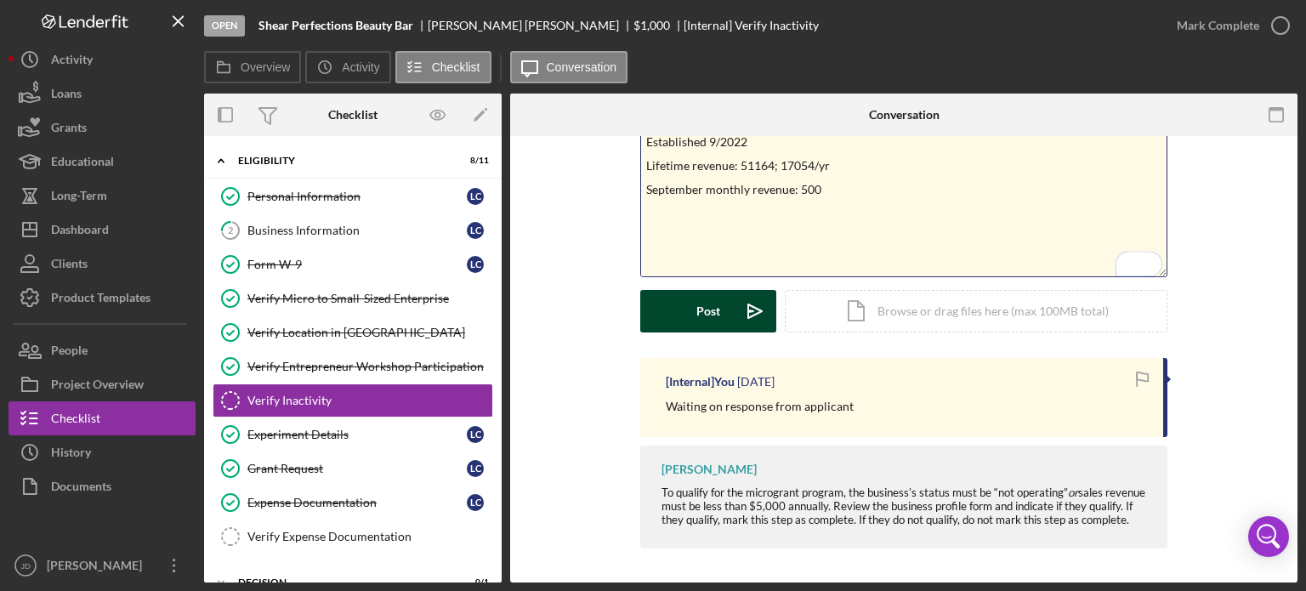
click at [703, 298] on div "Post" at bounding box center [708, 311] width 24 height 43
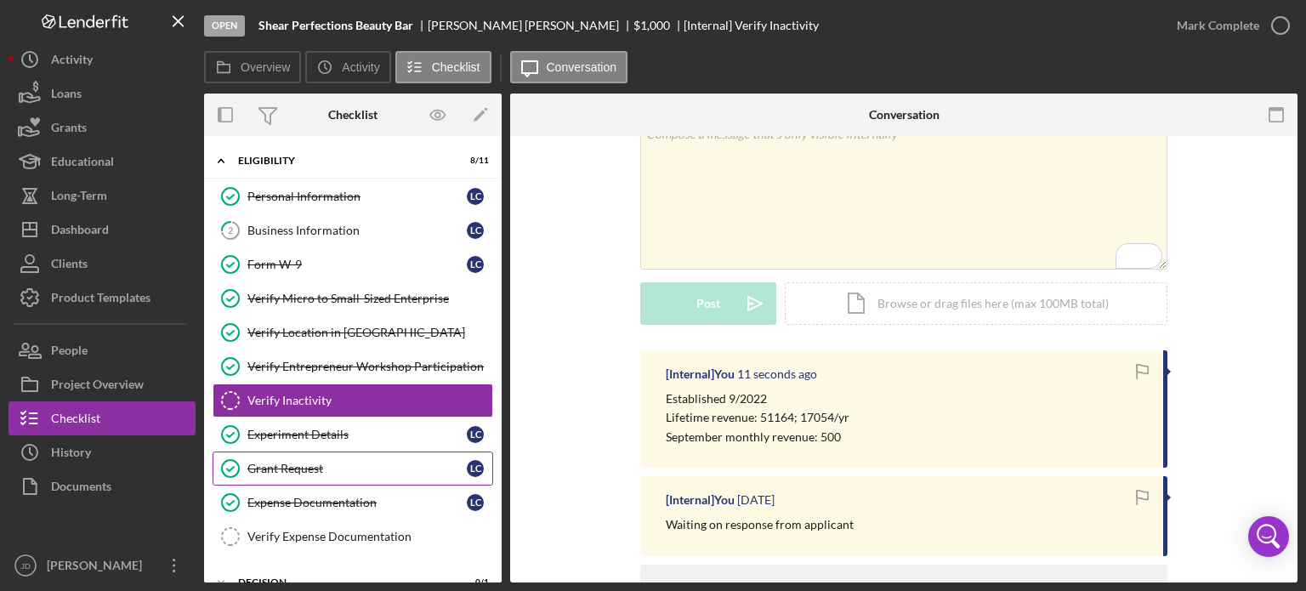
click at [310, 463] on div "Grant Request" at bounding box center [356, 469] width 219 height 14
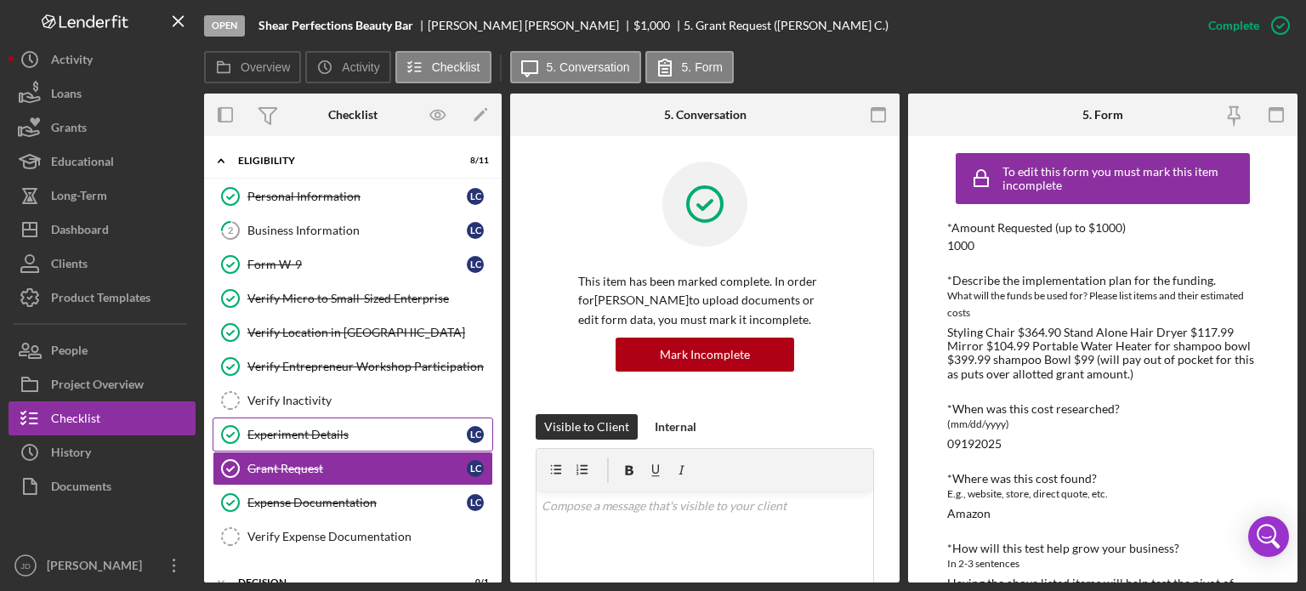
click at [323, 432] on div "Experiment Details" at bounding box center [356, 435] width 219 height 14
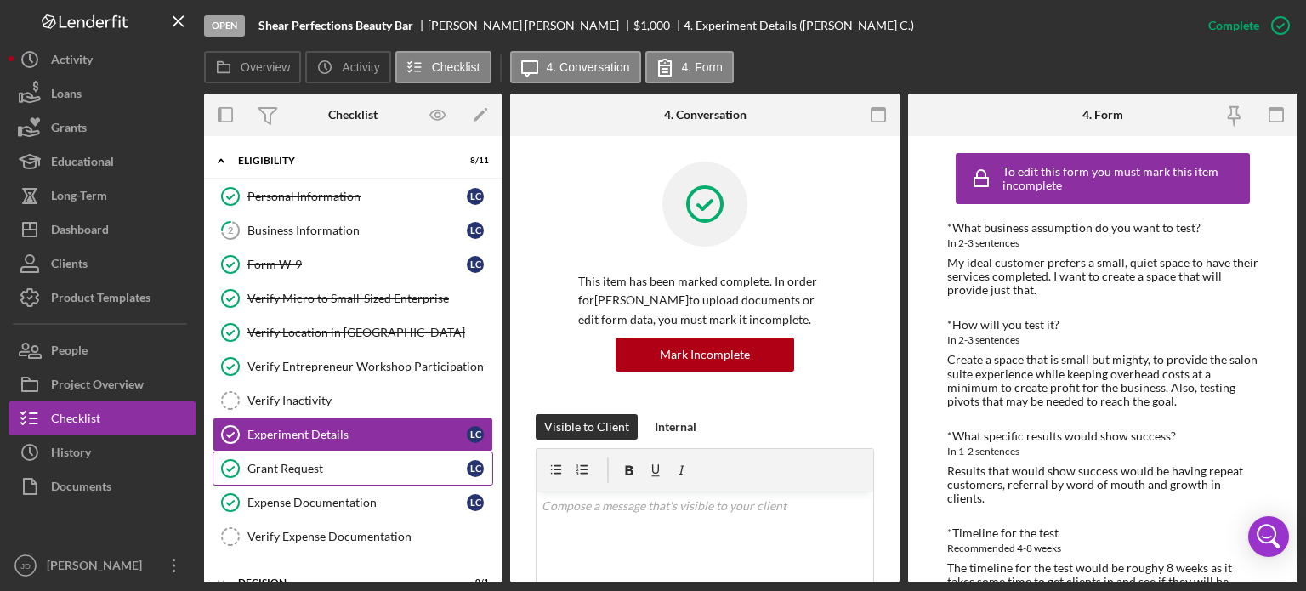
click at [337, 469] on div "Grant Request" at bounding box center [356, 469] width 219 height 14
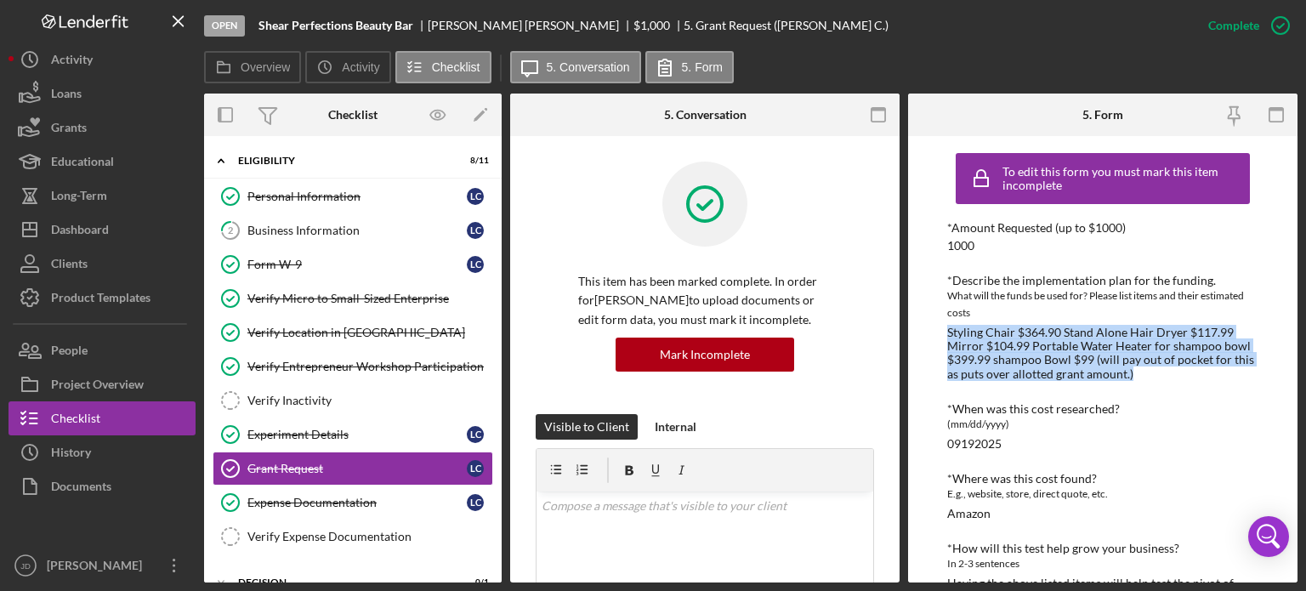
drag, startPoint x: 949, startPoint y: 329, endPoint x: 1147, endPoint y: 370, distance: 202.3
click at [1147, 370] on div "Styling Chair $364.90 Stand Alone Hair Dryer $117.99 Mirror $104.99 Portable Wa…" at bounding box center [1102, 353] width 311 height 54
copy div "Styling Chair $364.90 Stand Alone Hair Dryer $117.99 Mirror $104.99 Portable Wa…"
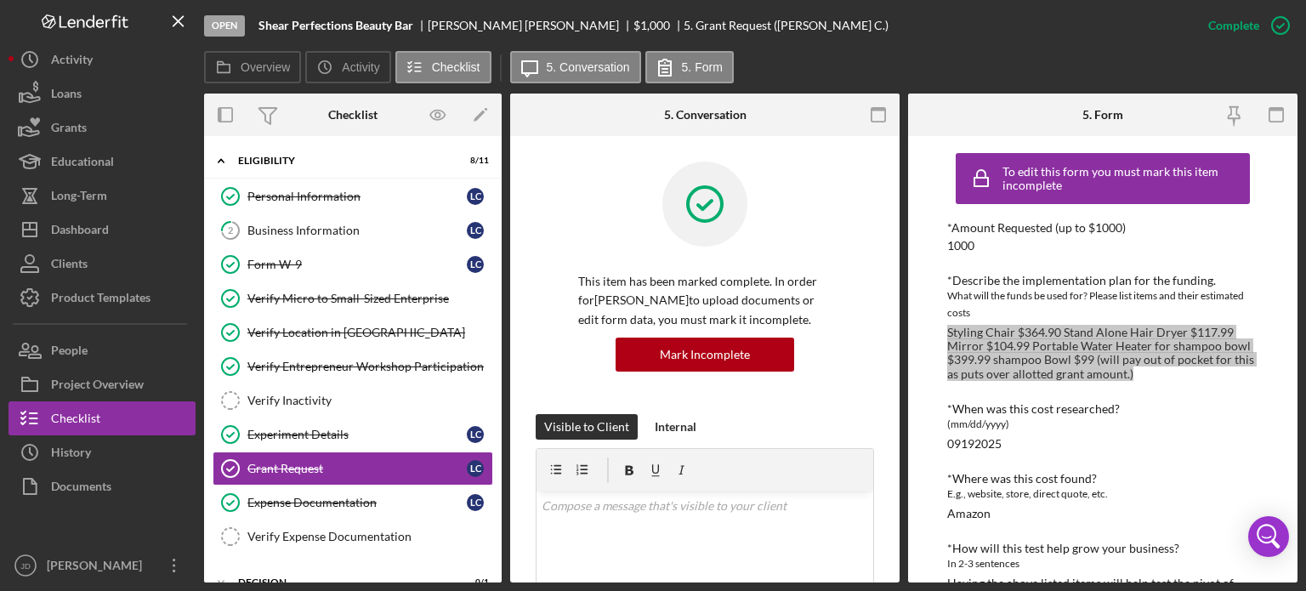
scroll to position [60, 0]
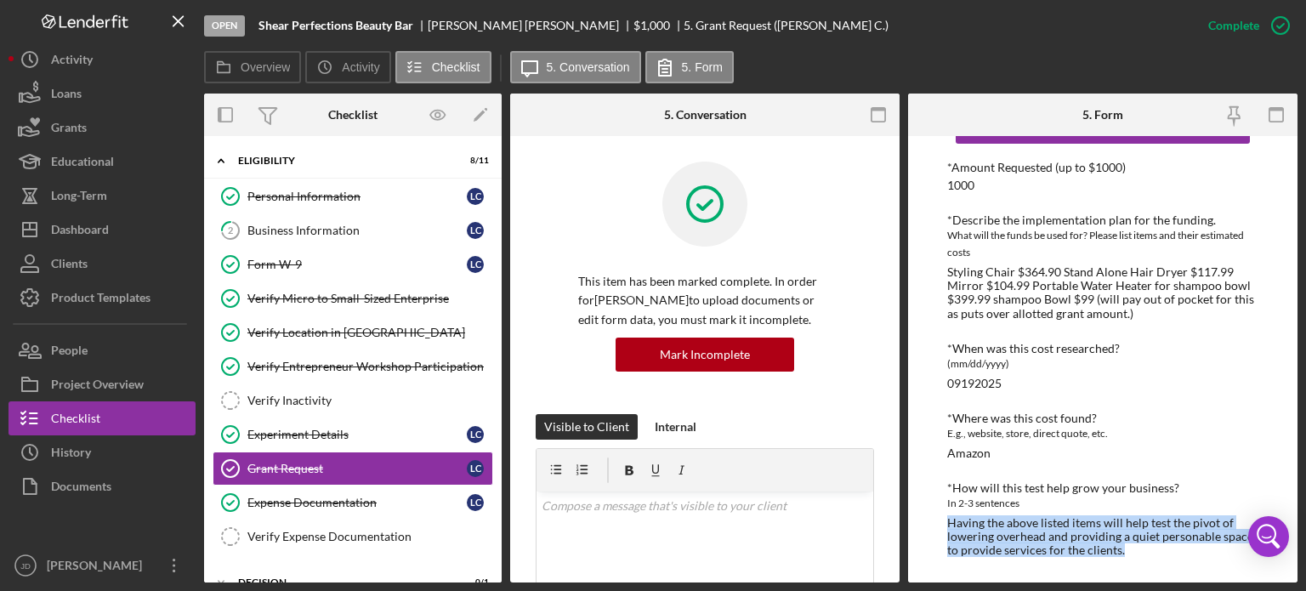
drag, startPoint x: 1124, startPoint y: 554, endPoint x: 946, endPoint y: 527, distance: 179.8
click at [947, 527] on div "Having the above listed items will help test the pivot of lowering overhead and…" at bounding box center [1102, 536] width 311 height 41
copy div "Having the above listed items will help test the pivot of lowering overhead and…"
click at [325, 221] on link "2 Business Information L C" at bounding box center [353, 230] width 281 height 34
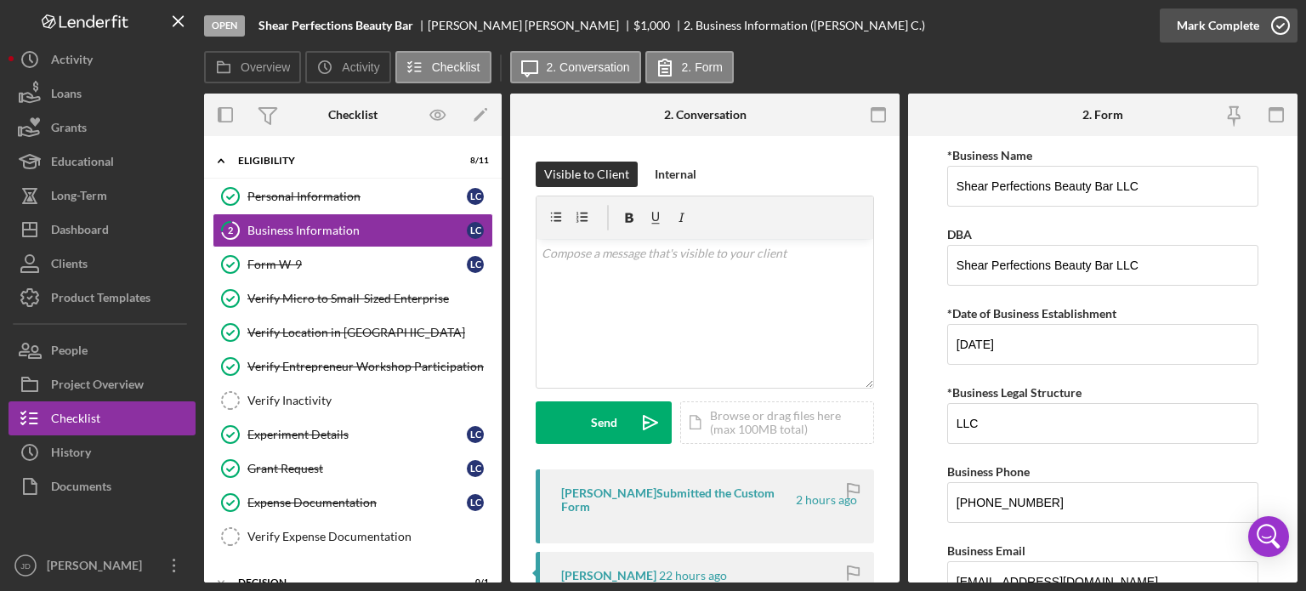
click at [1282, 26] on icon "button" at bounding box center [1280, 25] width 43 height 43
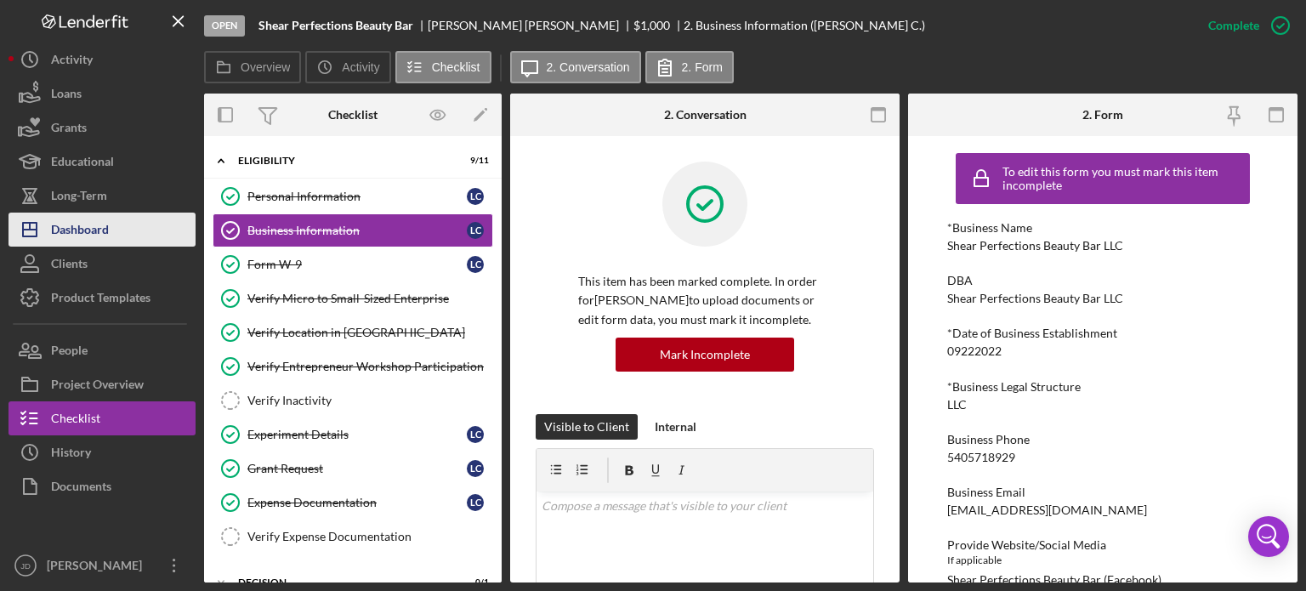
click at [75, 240] on div "Dashboard" at bounding box center [80, 232] width 58 height 38
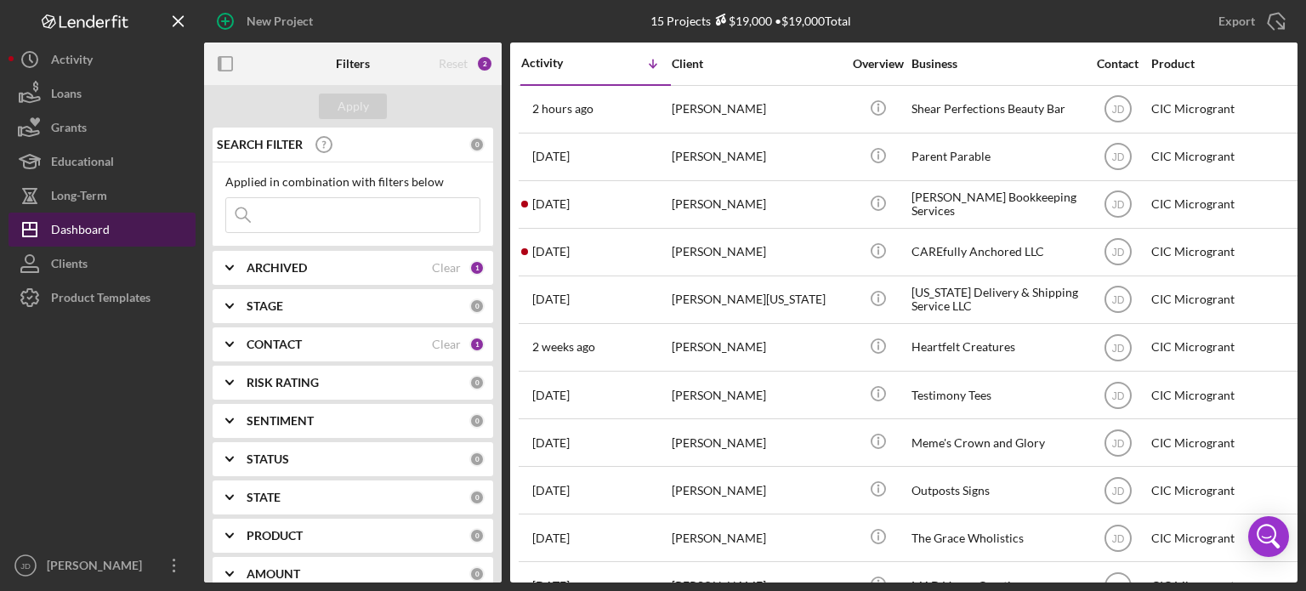
click at [83, 229] on div "Dashboard" at bounding box center [80, 232] width 59 height 38
click at [94, 230] on div "Dashboard" at bounding box center [80, 232] width 59 height 38
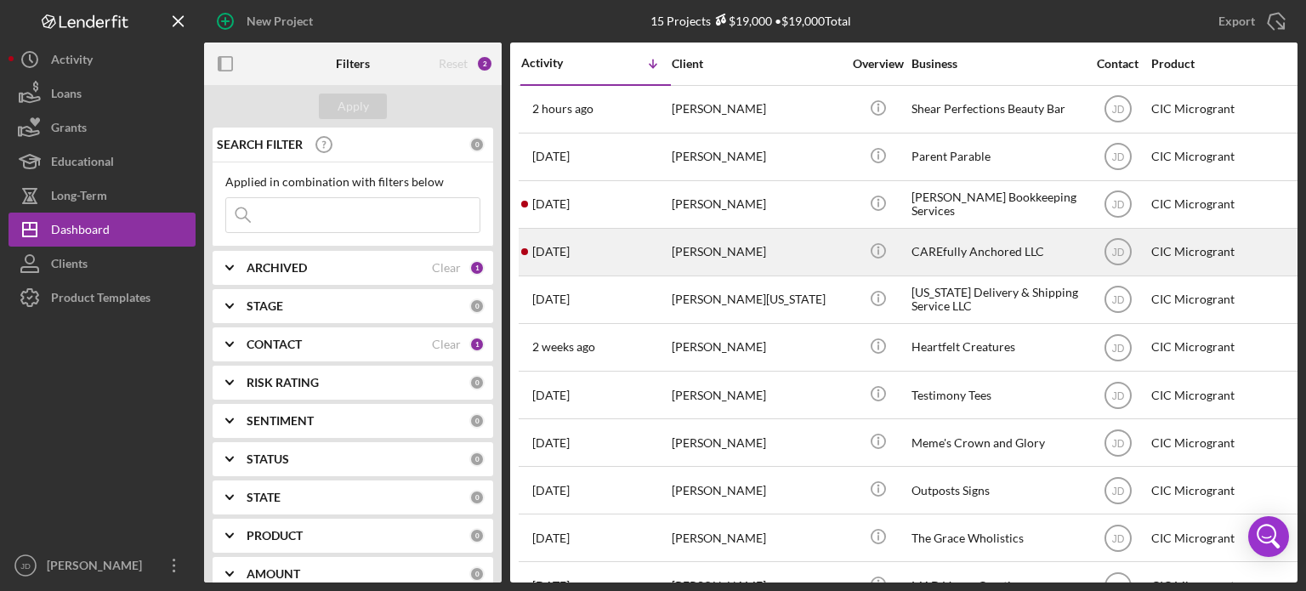
click at [794, 256] on div "[PERSON_NAME]" at bounding box center [757, 252] width 170 height 45
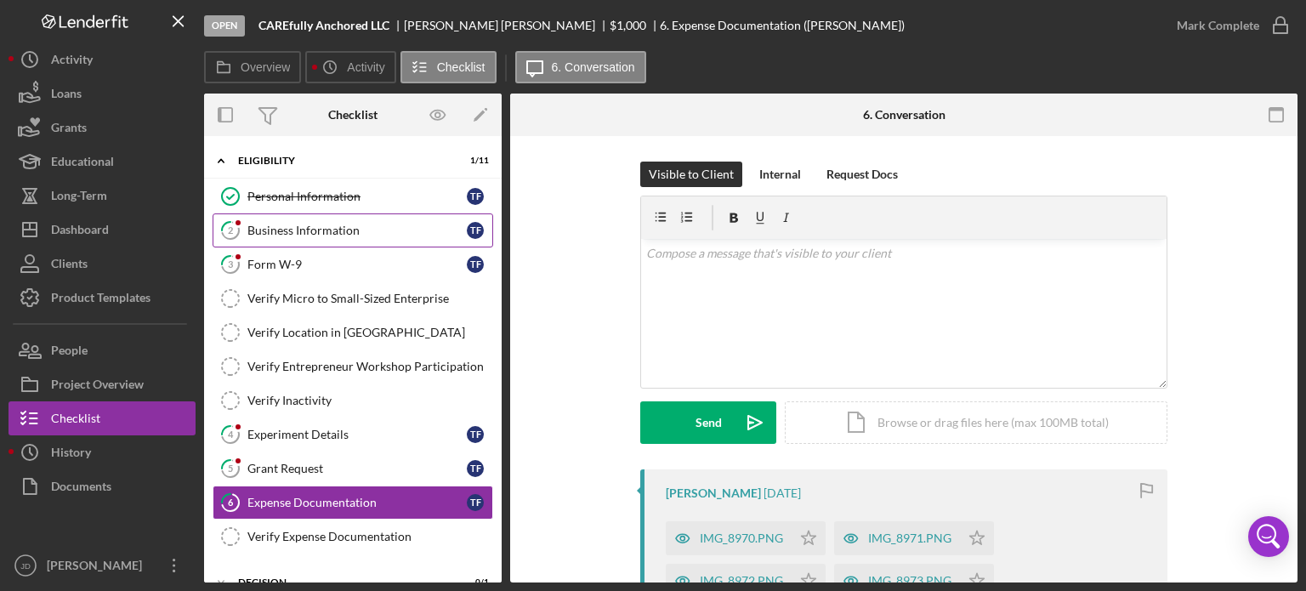
click at [371, 231] on div "Business Information" at bounding box center [356, 231] width 219 height 14
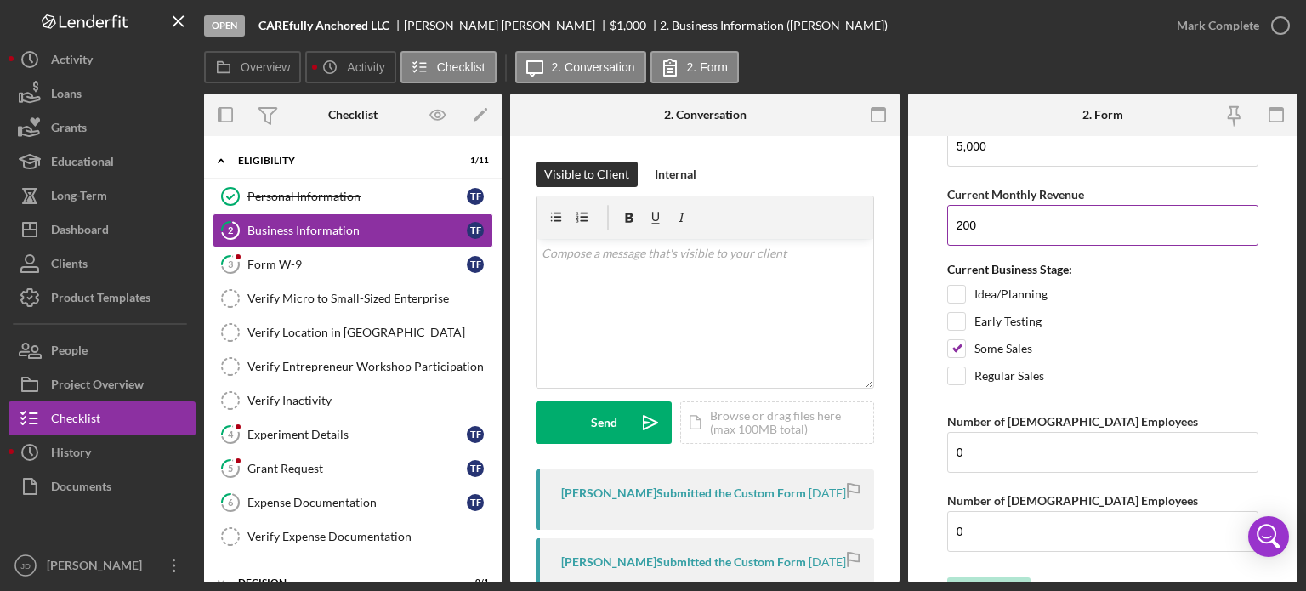
scroll to position [1555, 0]
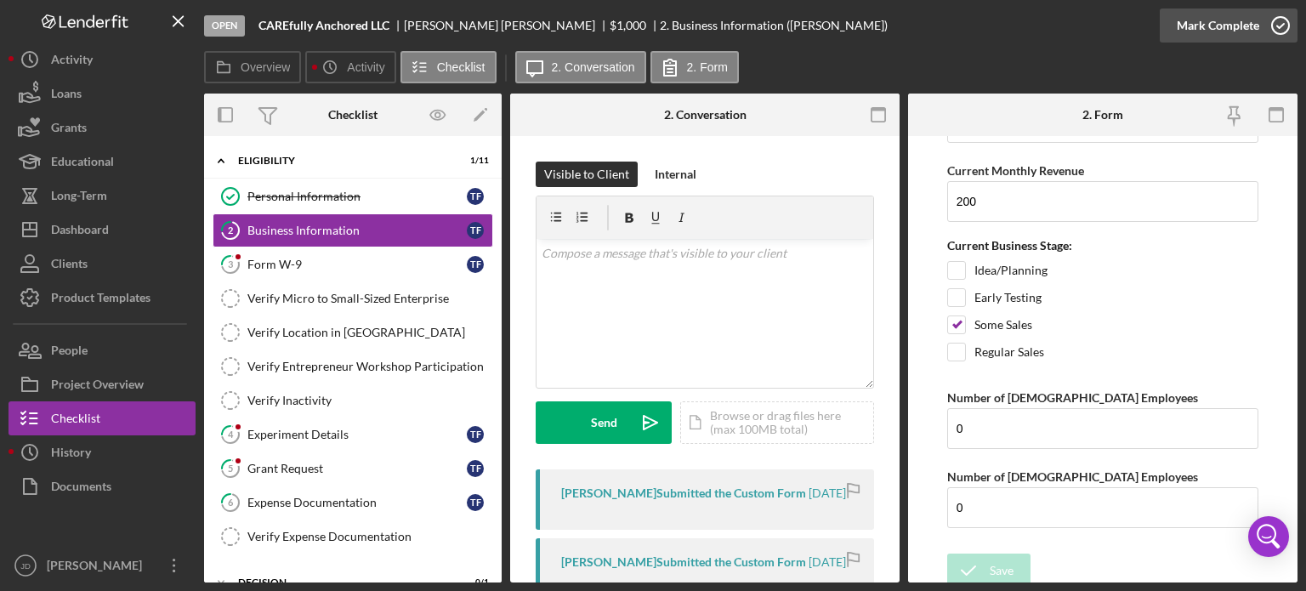
click at [1279, 20] on icon "button" at bounding box center [1280, 25] width 43 height 43
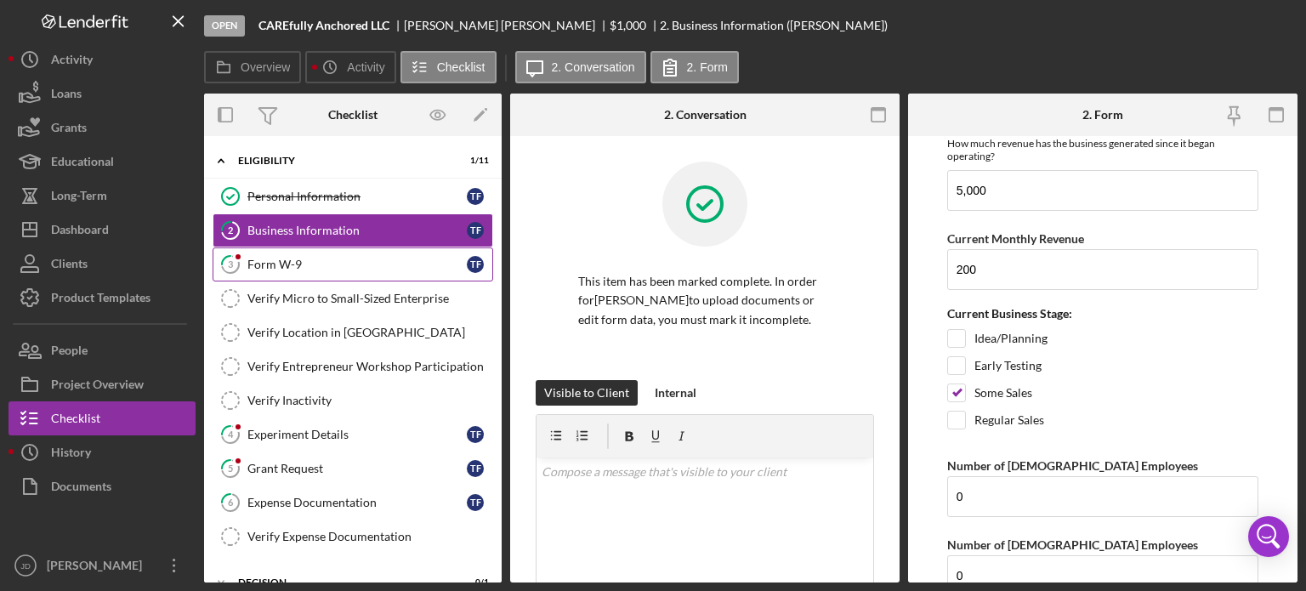
scroll to position [1623, 0]
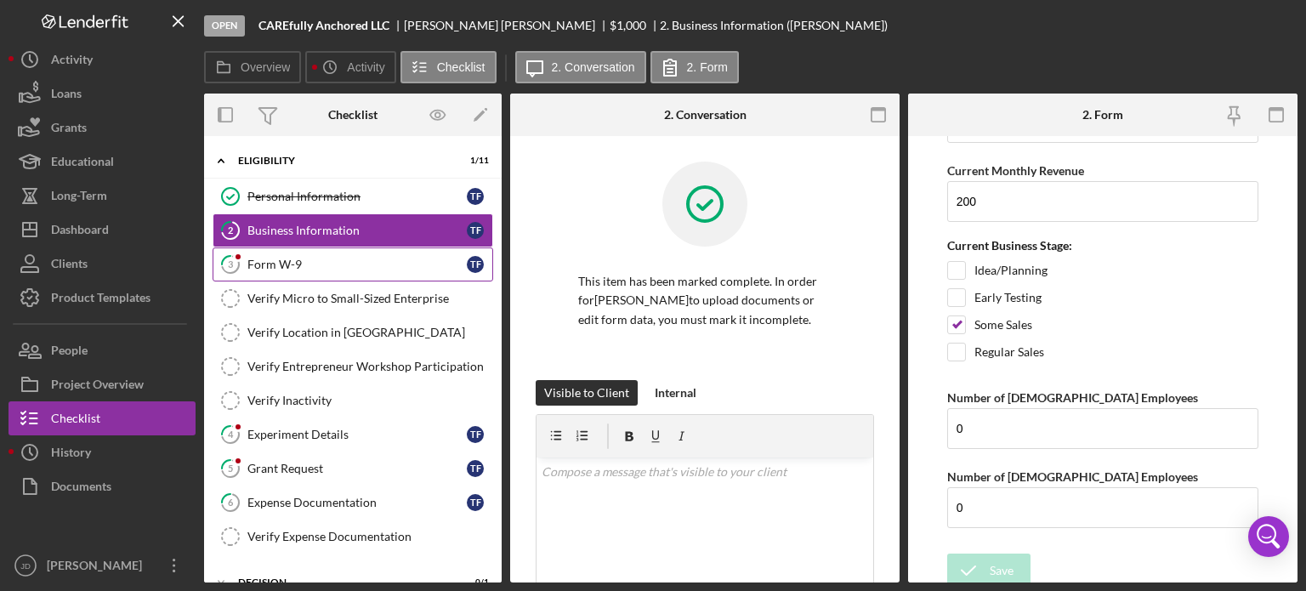
click at [276, 262] on div "Form W-9" at bounding box center [356, 265] width 219 height 14
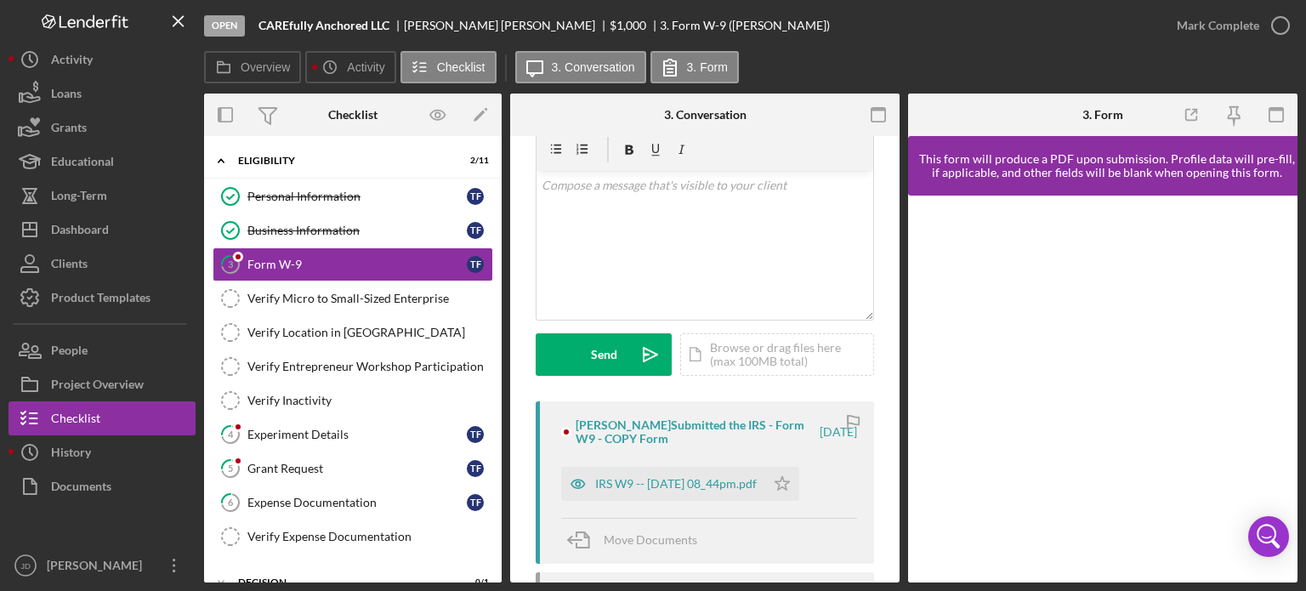
scroll to position [170, 0]
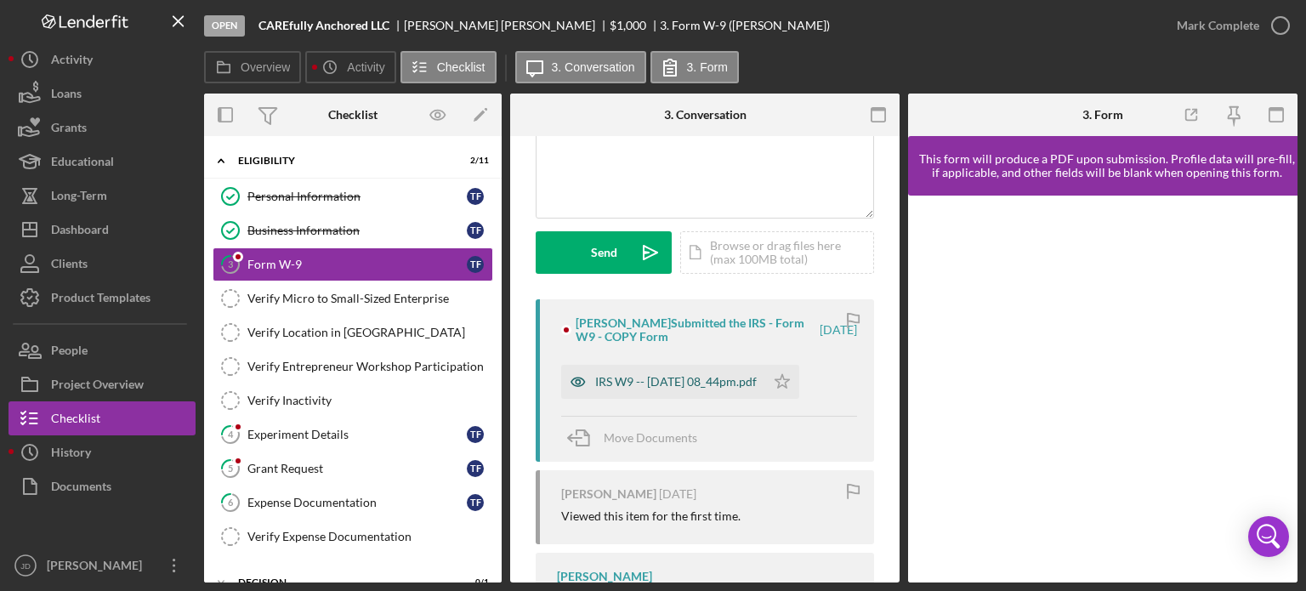
click at [728, 386] on div "IRS W9 -- 2025-09-21 08_44pm.pdf" at bounding box center [676, 382] width 162 height 14
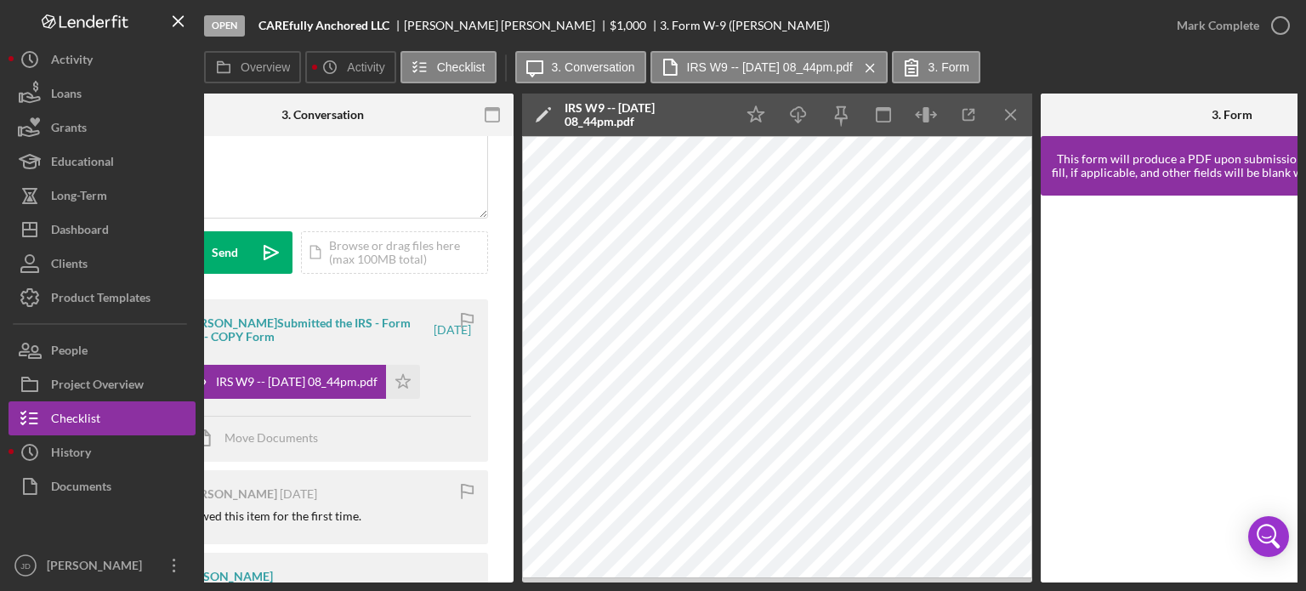
scroll to position [0, 381]
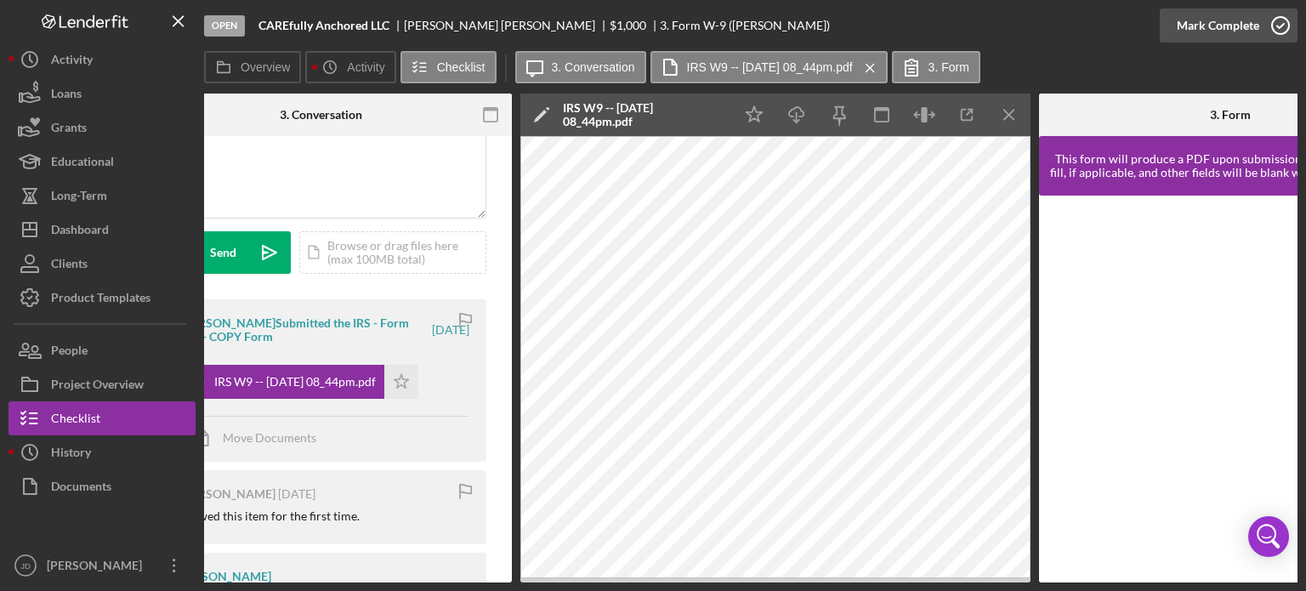
click at [1284, 22] on icon "button" at bounding box center [1280, 25] width 43 height 43
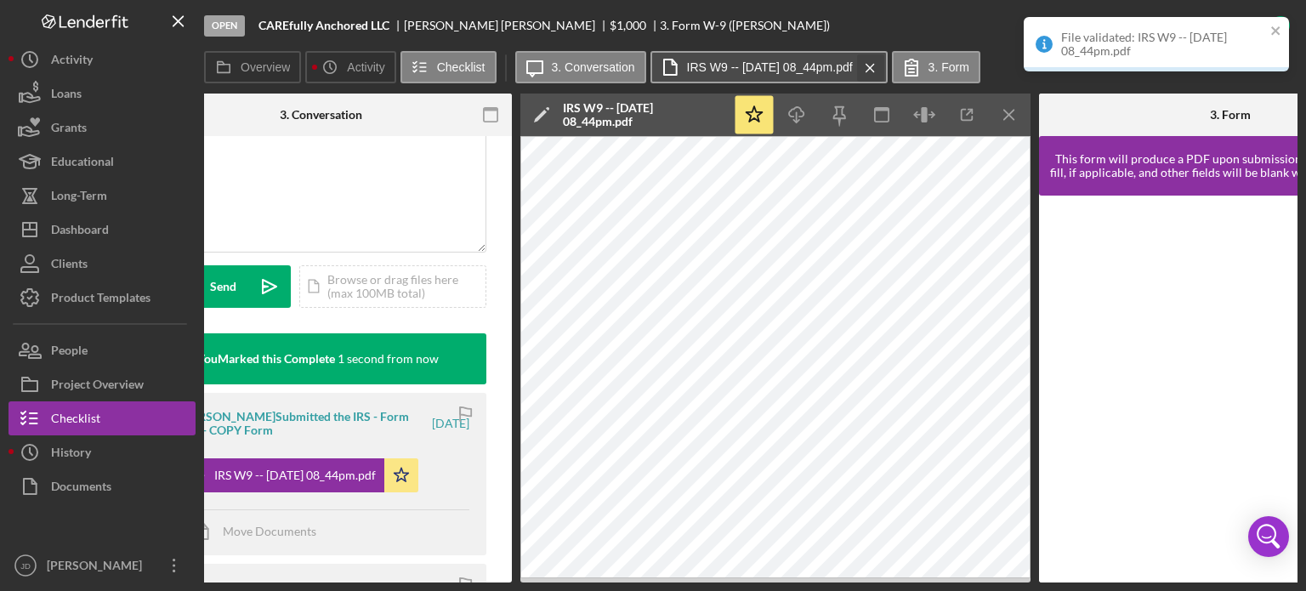
scroll to position [423, 0]
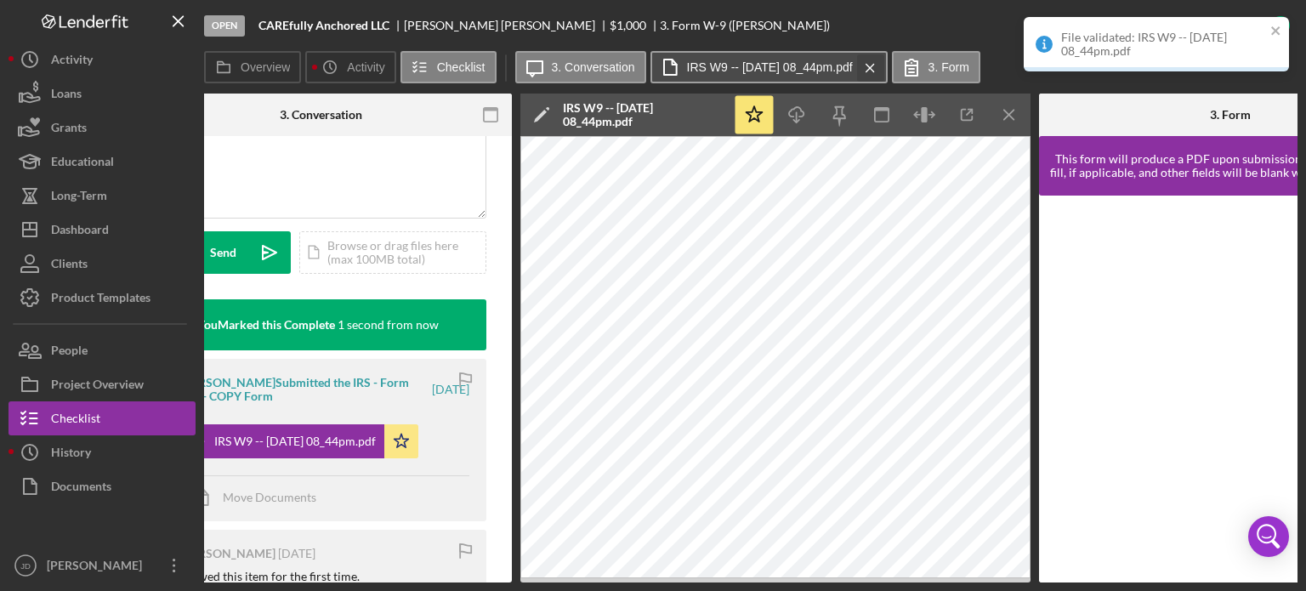
click at [885, 65] on icon "Icon/Menu Close" at bounding box center [870, 68] width 30 height 43
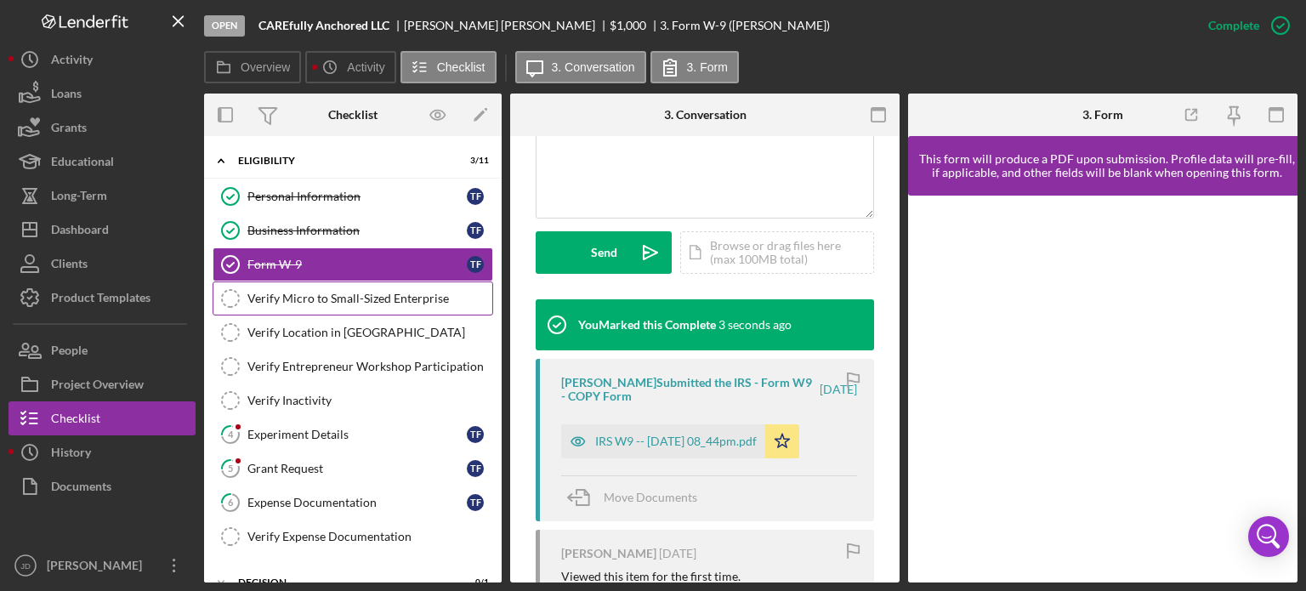
click at [337, 294] on div "Verify Micro to Small-Sized Enterprise" at bounding box center [369, 299] width 245 height 14
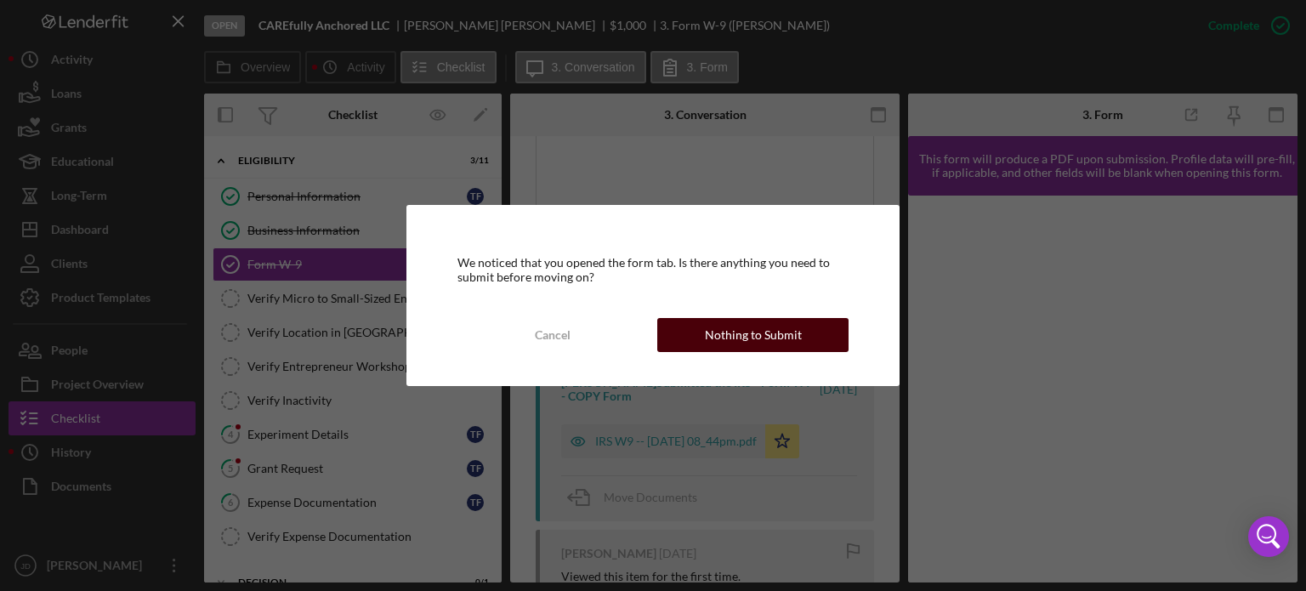
click at [736, 330] on div "Nothing to Submit" at bounding box center [753, 335] width 97 height 34
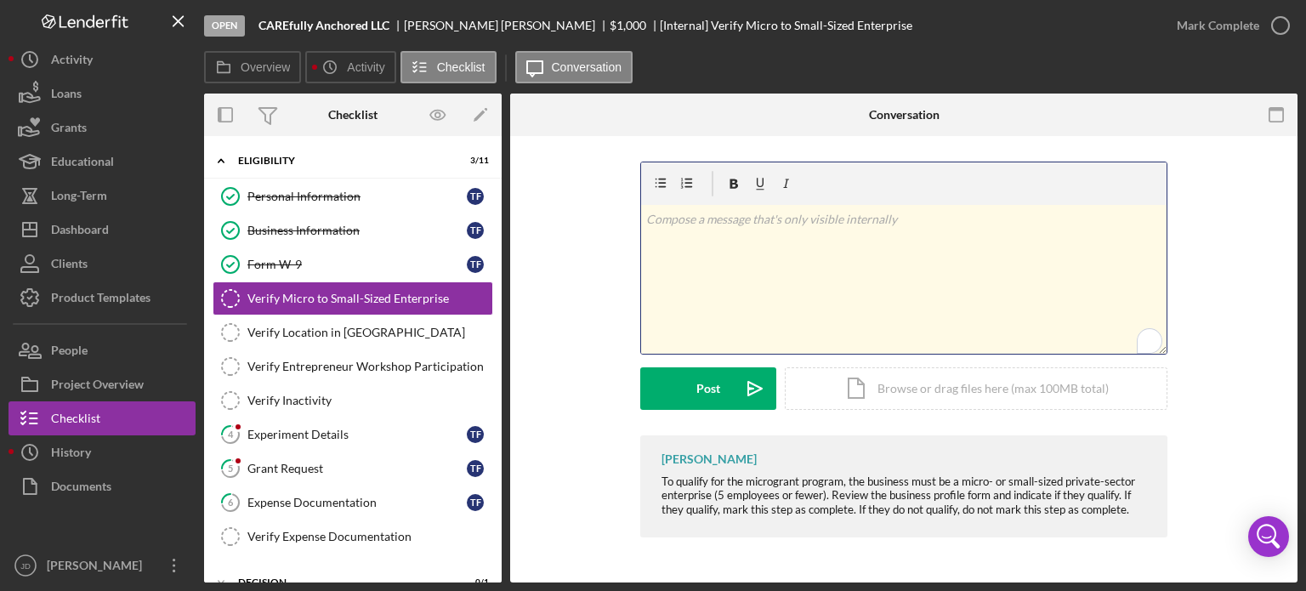
click at [792, 226] on p "To enrich screen reader interactions, please activate Accessibility in Grammarl…" at bounding box center [904, 219] width 516 height 19
click at [1282, 20] on icon "button" at bounding box center [1280, 25] width 43 height 43
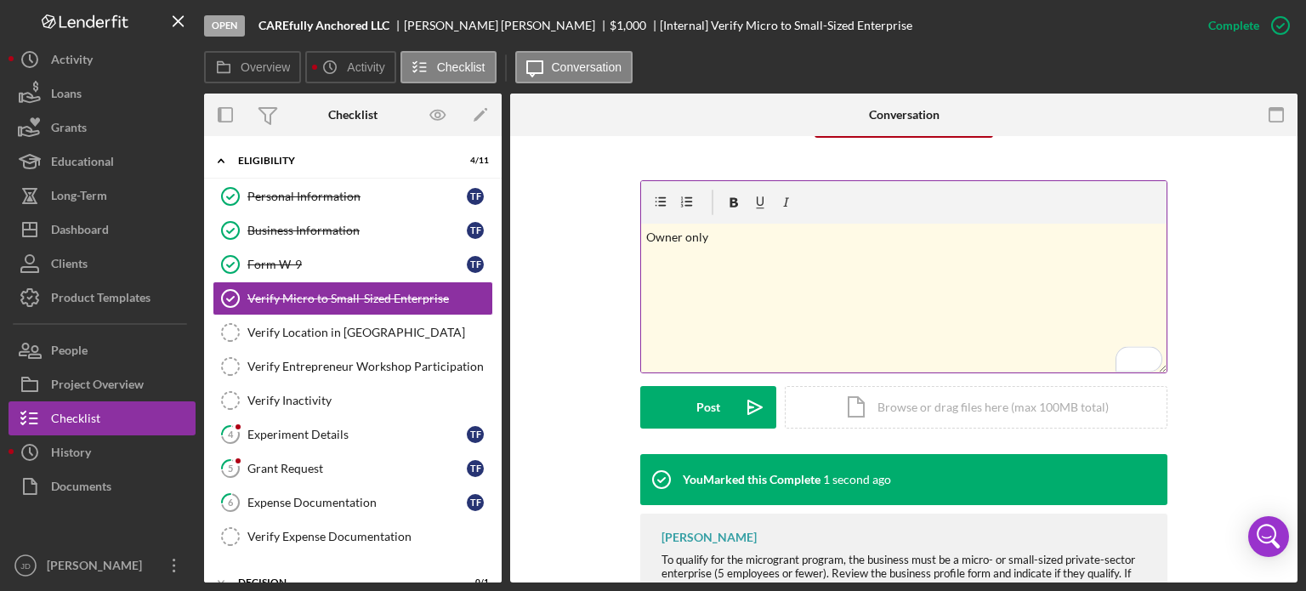
scroll to position [255, 0]
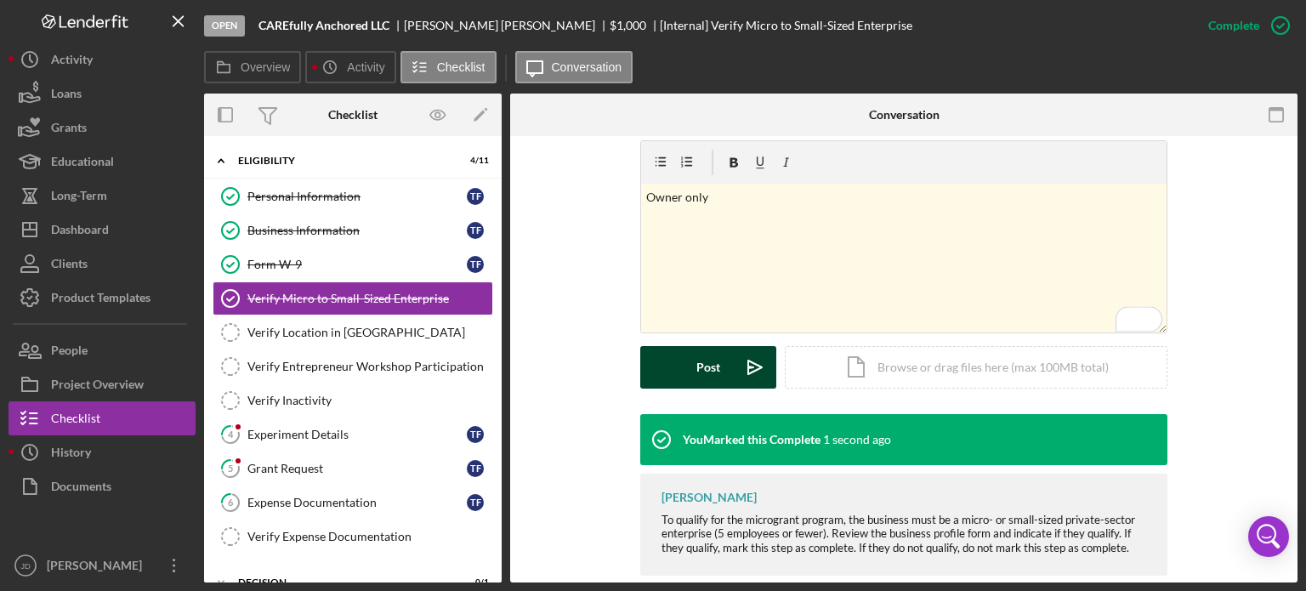
click at [700, 368] on div "Post" at bounding box center [708, 367] width 24 height 43
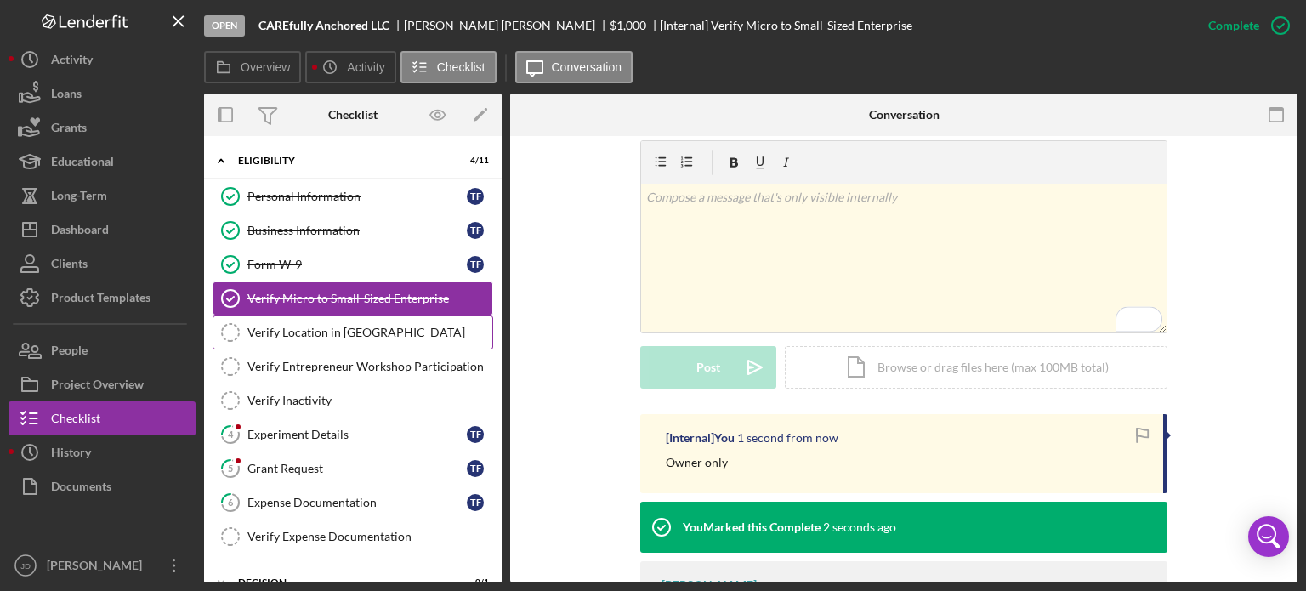
click at [354, 329] on div "Verify Location in [GEOGRAPHIC_DATA]" at bounding box center [369, 333] width 245 height 14
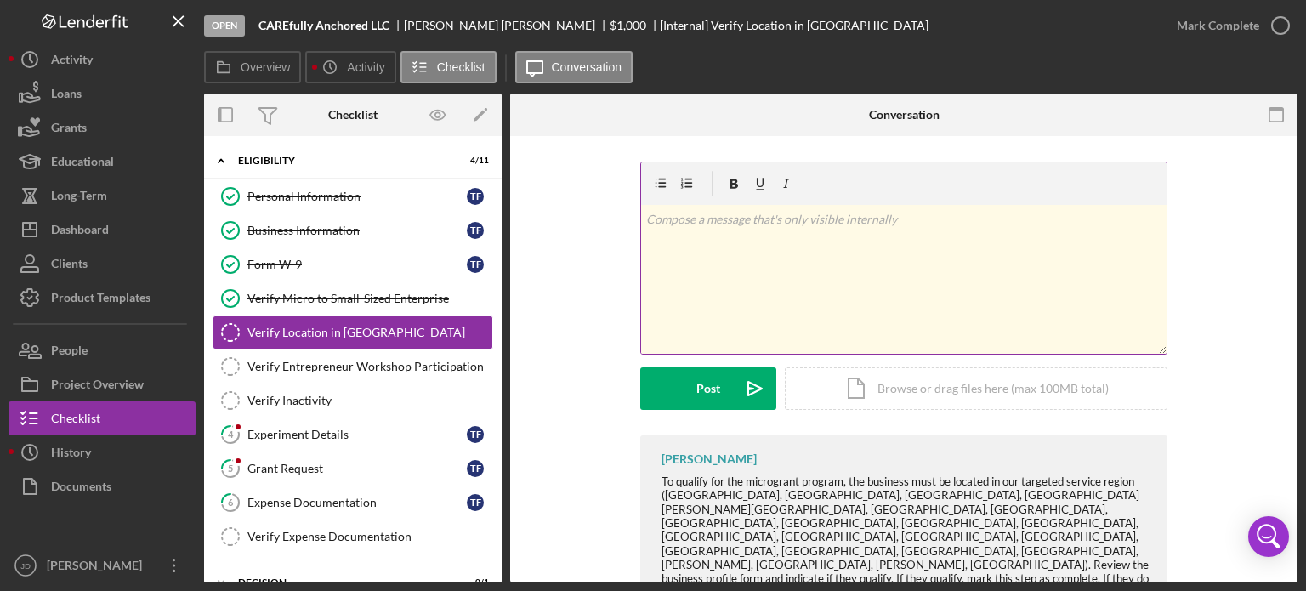
click at [799, 228] on p at bounding box center [904, 219] width 516 height 19
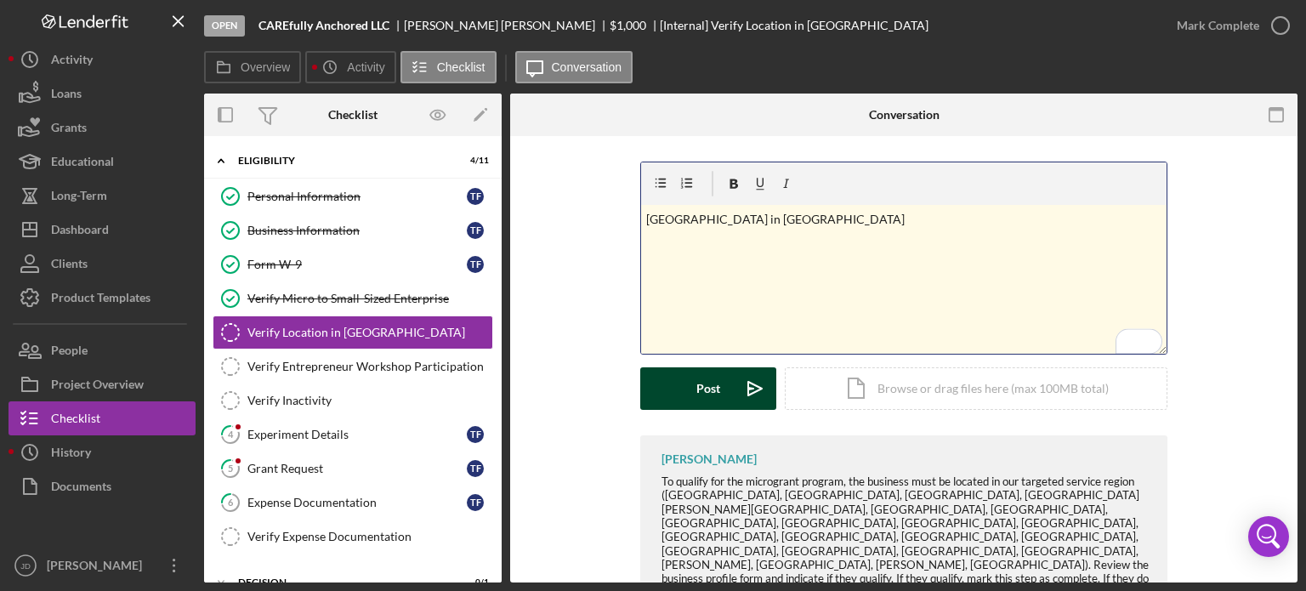
click at [713, 389] on div "Post" at bounding box center [708, 388] width 24 height 43
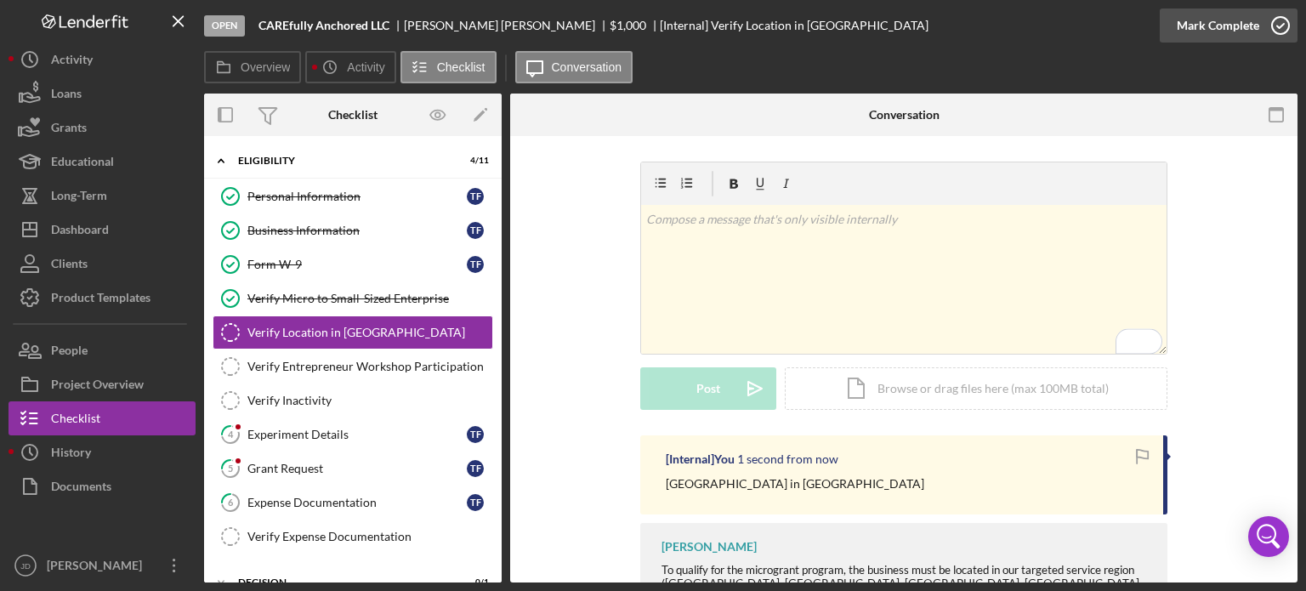
click at [1279, 23] on icon "button" at bounding box center [1280, 25] width 43 height 43
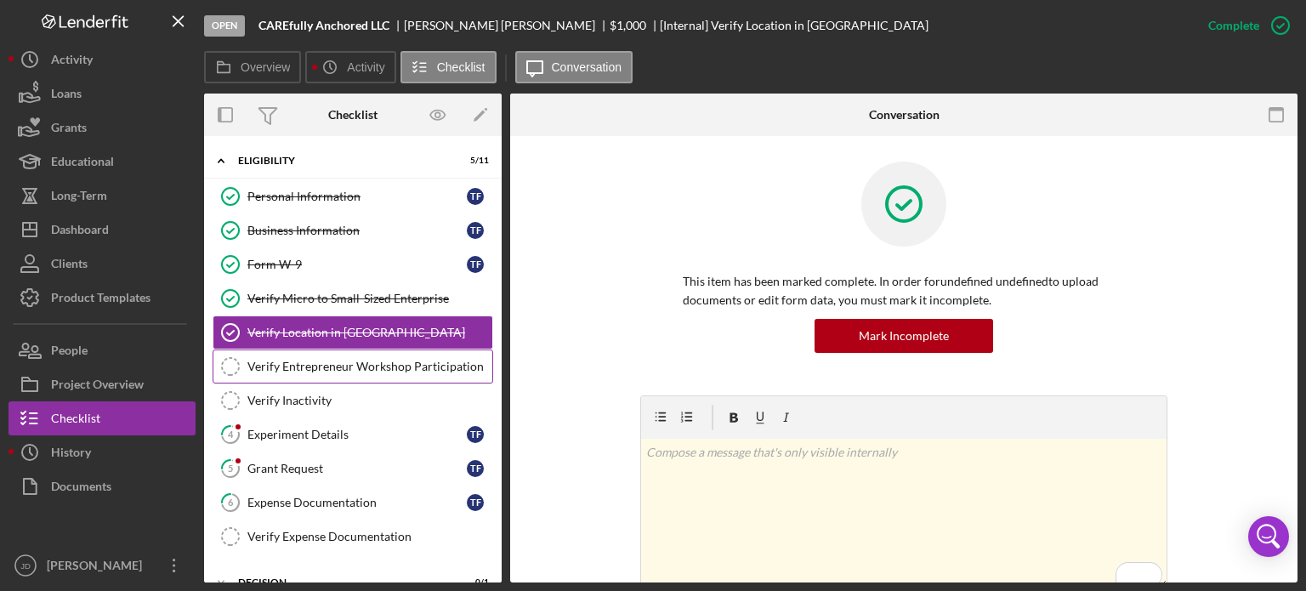
click at [361, 363] on div "Verify Entrepreneur Workshop Participation" at bounding box center [369, 367] width 245 height 14
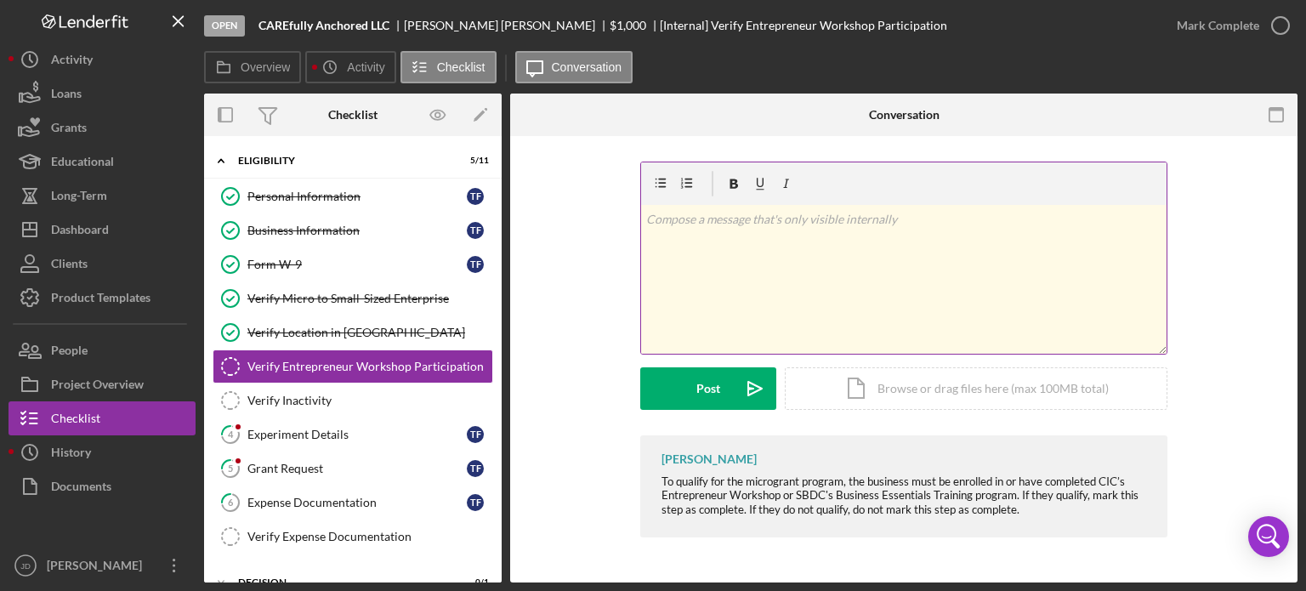
click at [739, 219] on p at bounding box center [904, 219] width 516 height 19
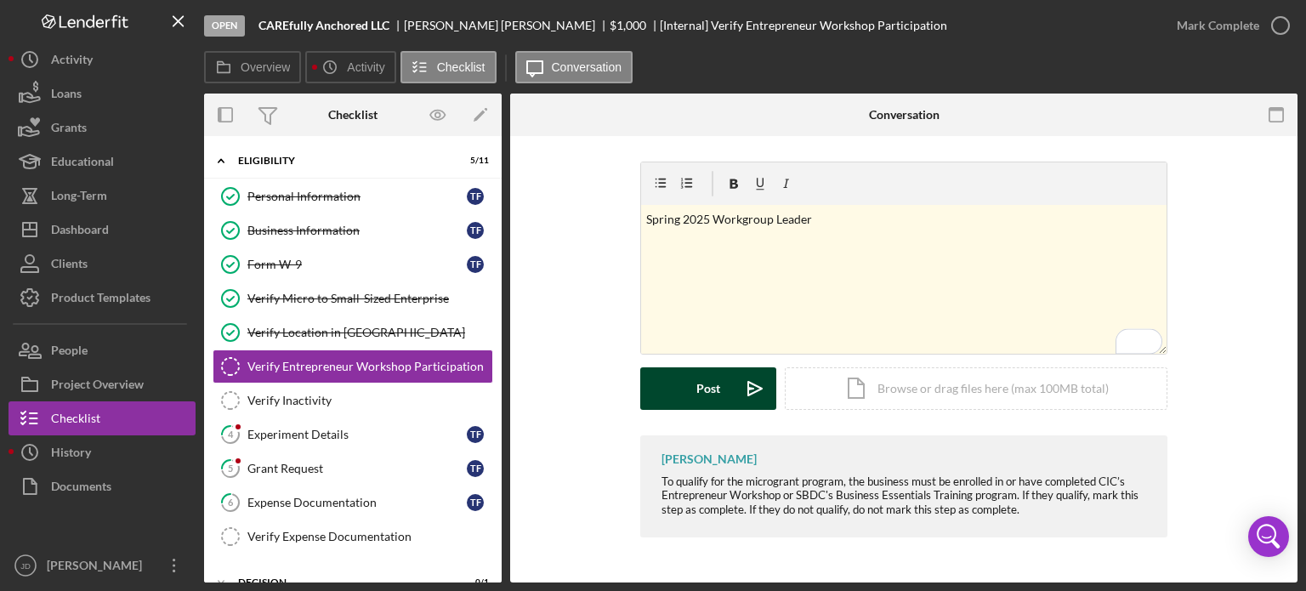
click at [697, 393] on div "Post" at bounding box center [708, 388] width 24 height 43
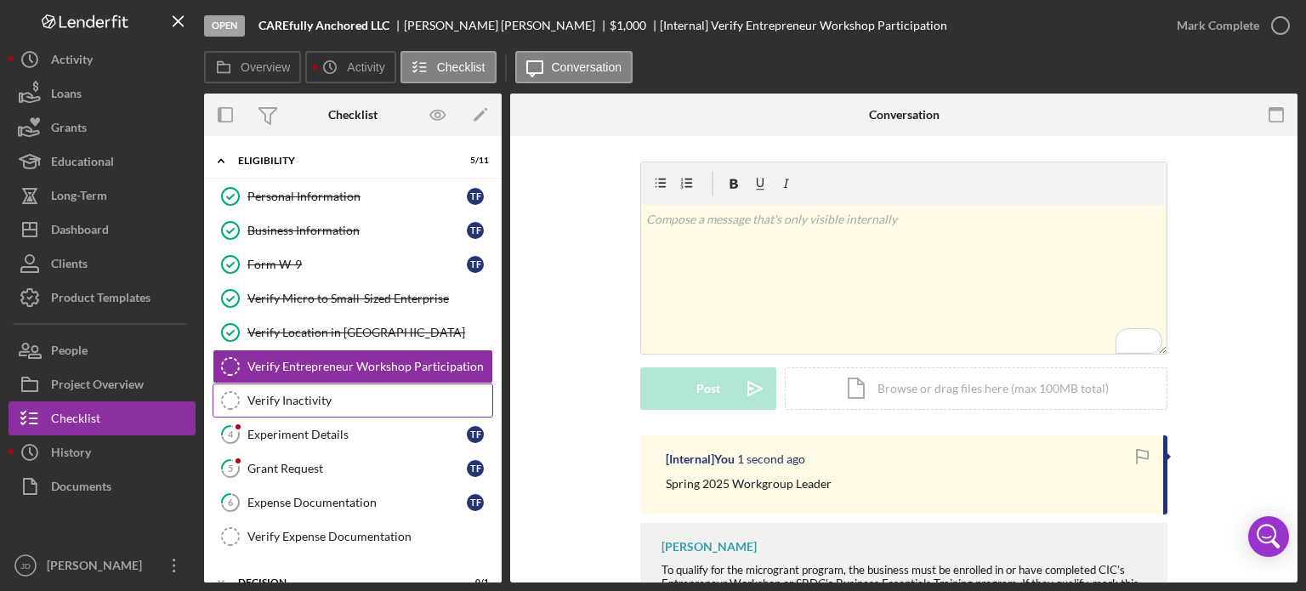
click at [293, 401] on div "Verify Inactivity" at bounding box center [369, 401] width 245 height 14
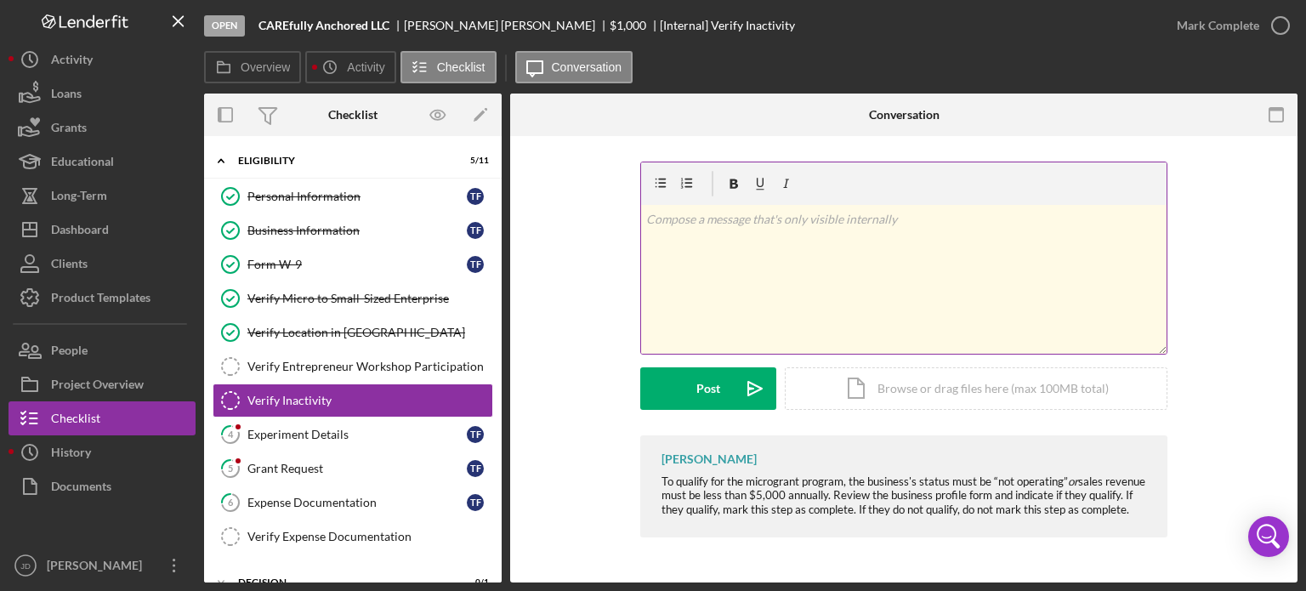
click at [770, 222] on p at bounding box center [904, 219] width 516 height 19
click at [309, 230] on div "Business Information" at bounding box center [356, 231] width 219 height 14
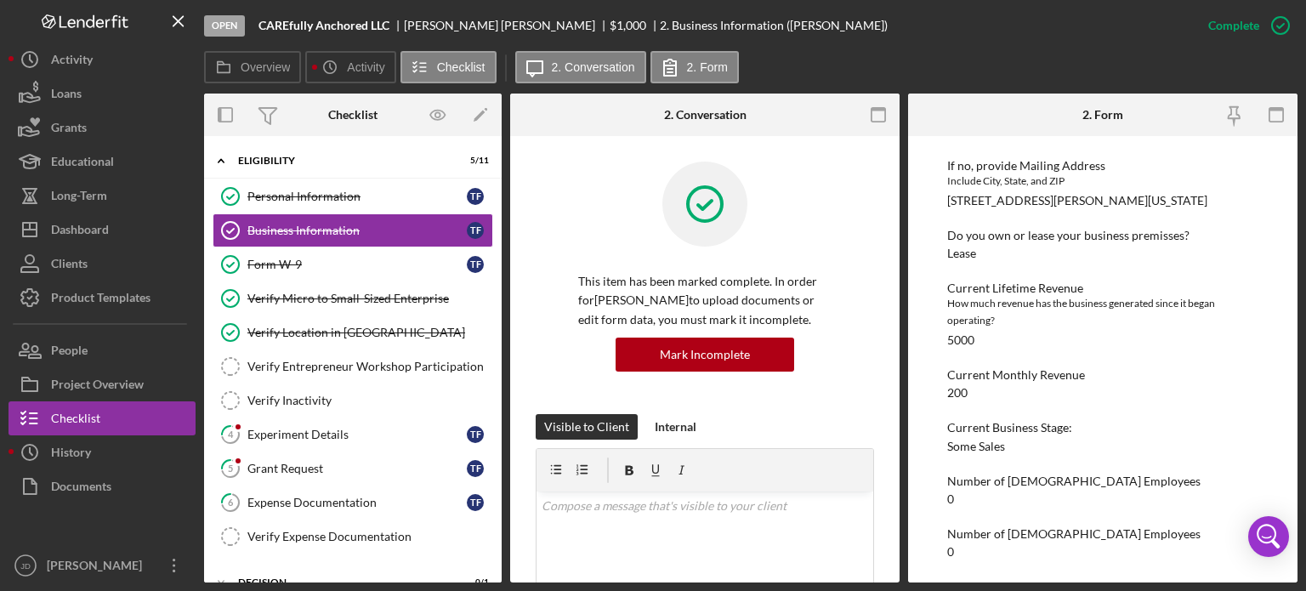
scroll to position [936, 0]
click at [292, 398] on div "Verify Inactivity" at bounding box center [369, 401] width 245 height 14
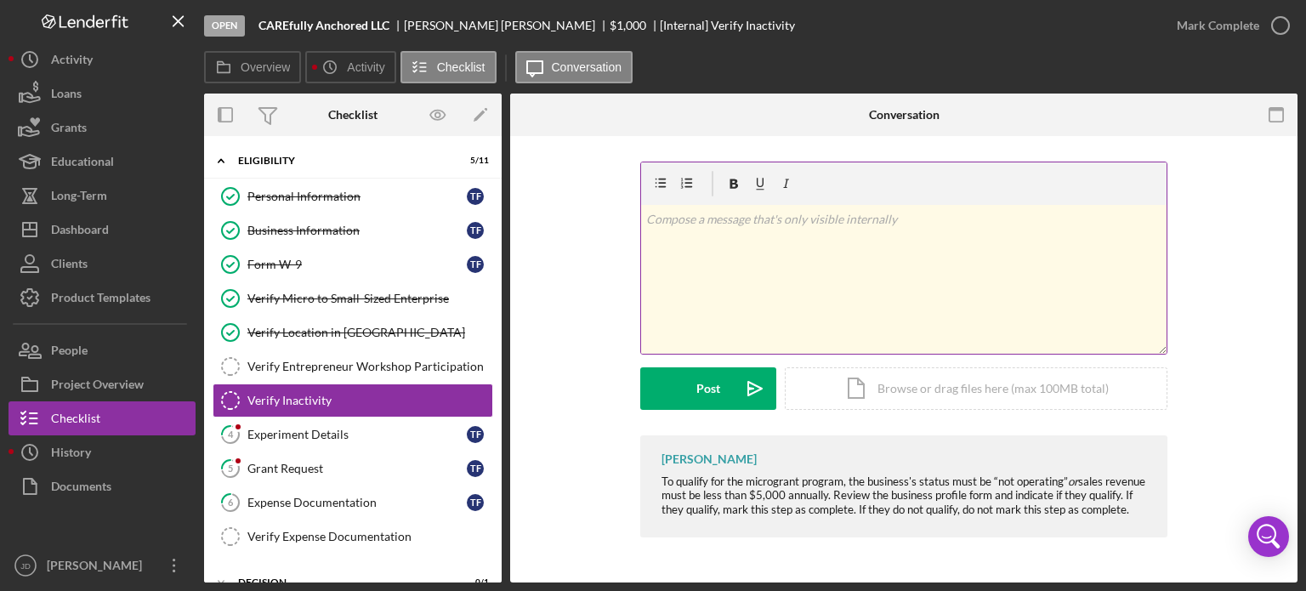
click at [814, 227] on p at bounding box center [904, 219] width 516 height 19
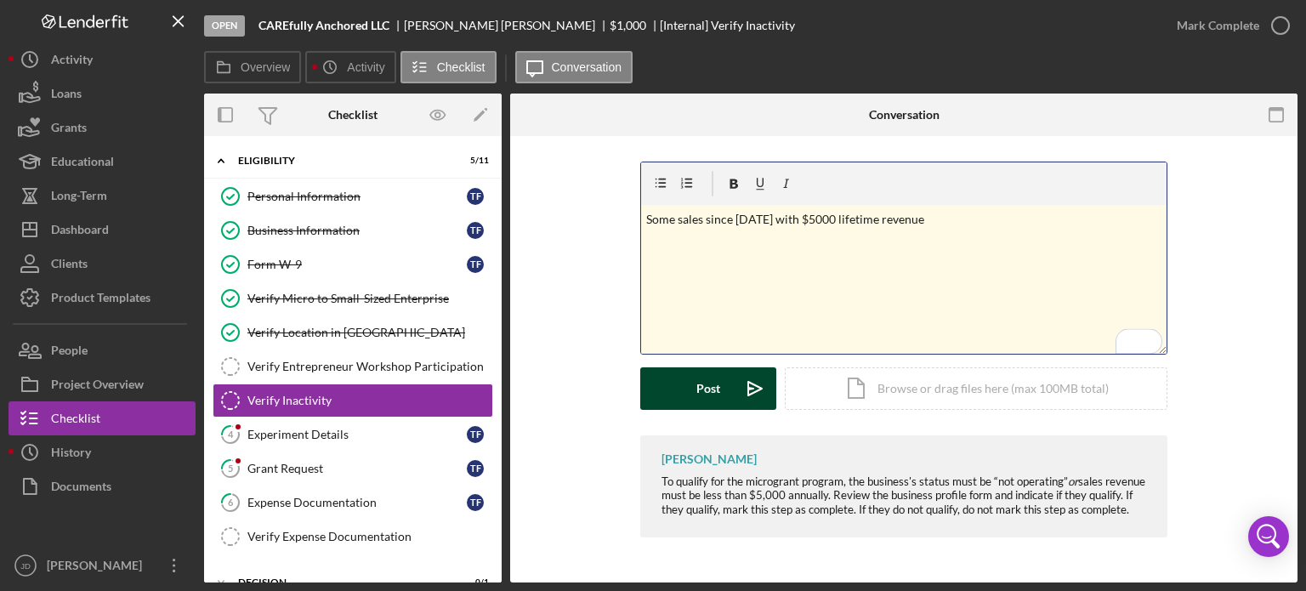
click at [721, 389] on button "Post Icon/icon-invite-send" at bounding box center [708, 388] width 136 height 43
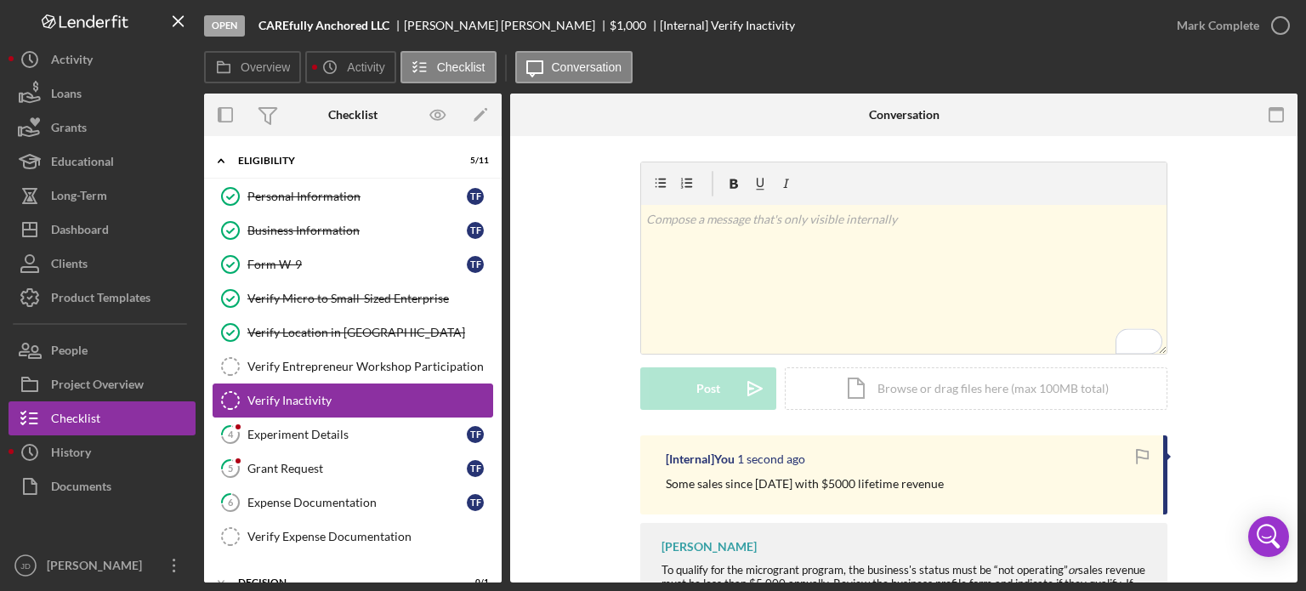
click at [231, 394] on icon "Verify Inactivity" at bounding box center [230, 400] width 43 height 43
click at [1282, 20] on icon "button" at bounding box center [1280, 25] width 43 height 43
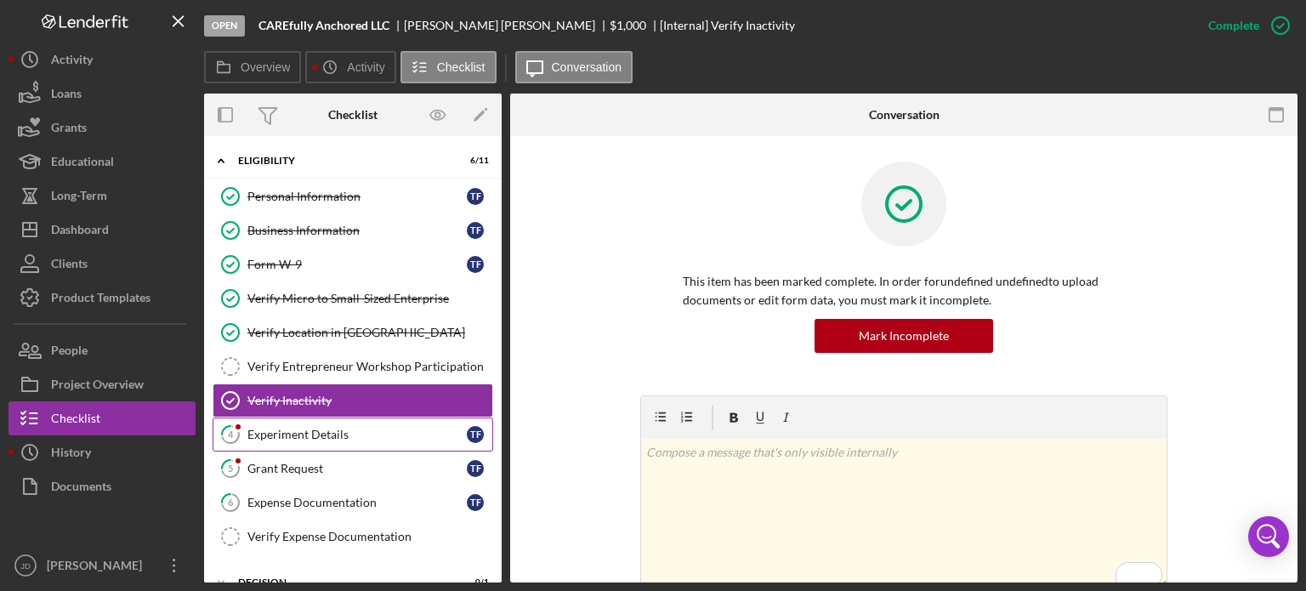
click at [306, 431] on div "Experiment Details" at bounding box center [356, 435] width 219 height 14
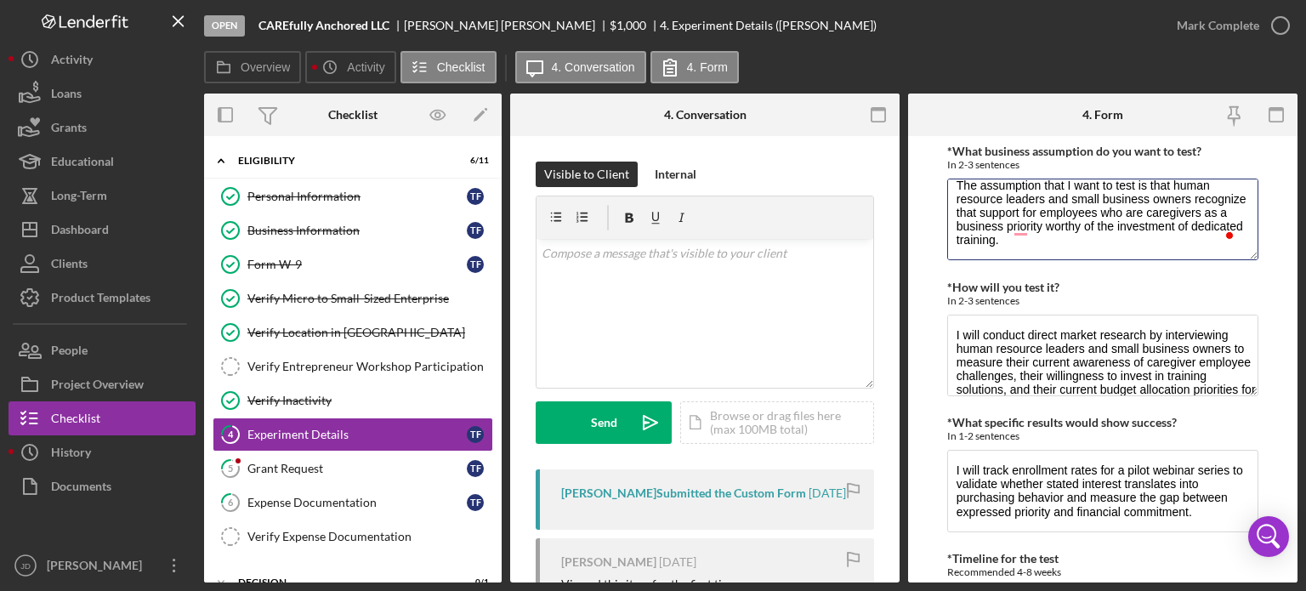
scroll to position [14, 0]
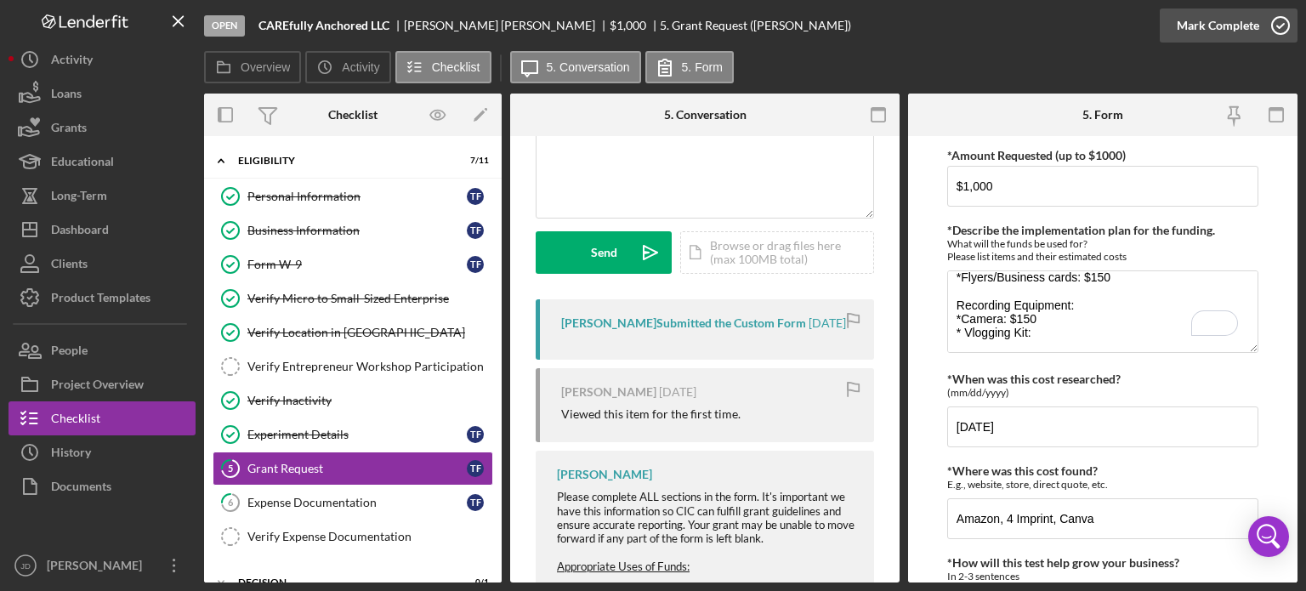
click at [1277, 23] on icon "button" at bounding box center [1280, 25] width 43 height 43
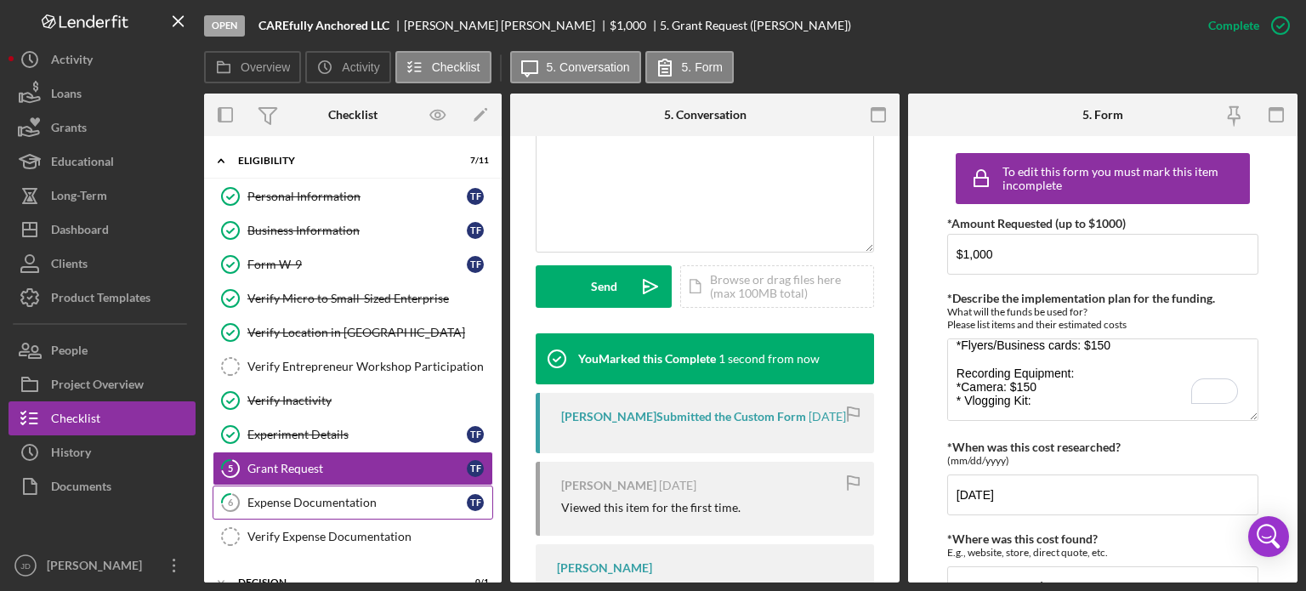
scroll to position [423, 0]
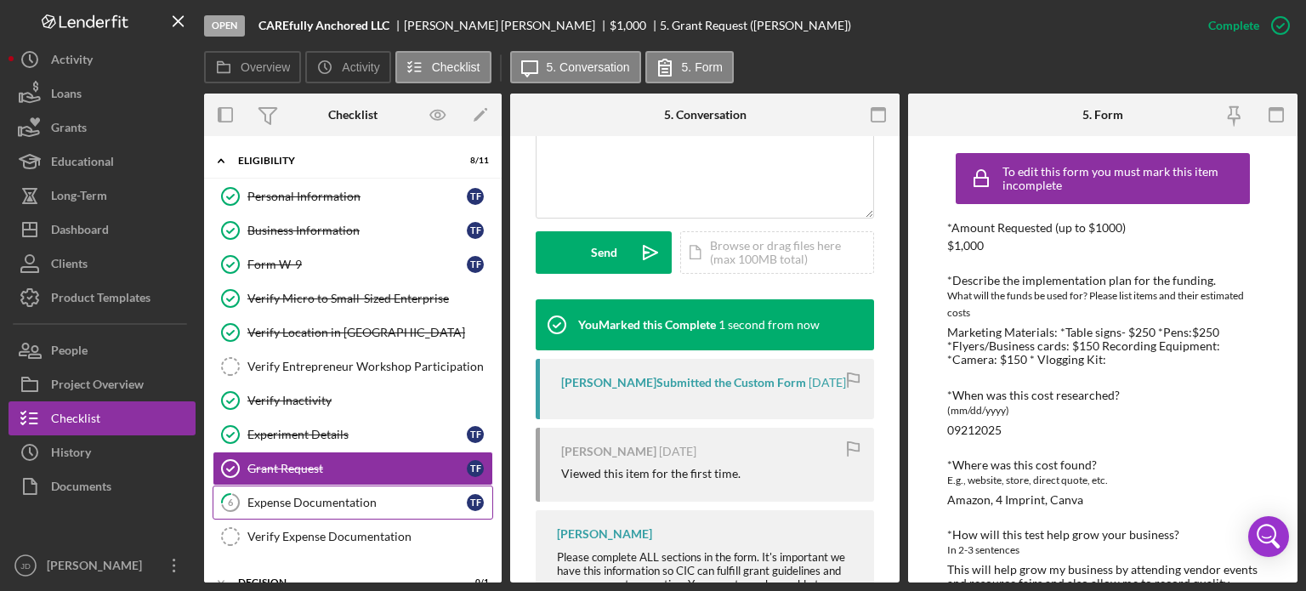
click at [326, 505] on div "Expense Documentation" at bounding box center [356, 503] width 219 height 14
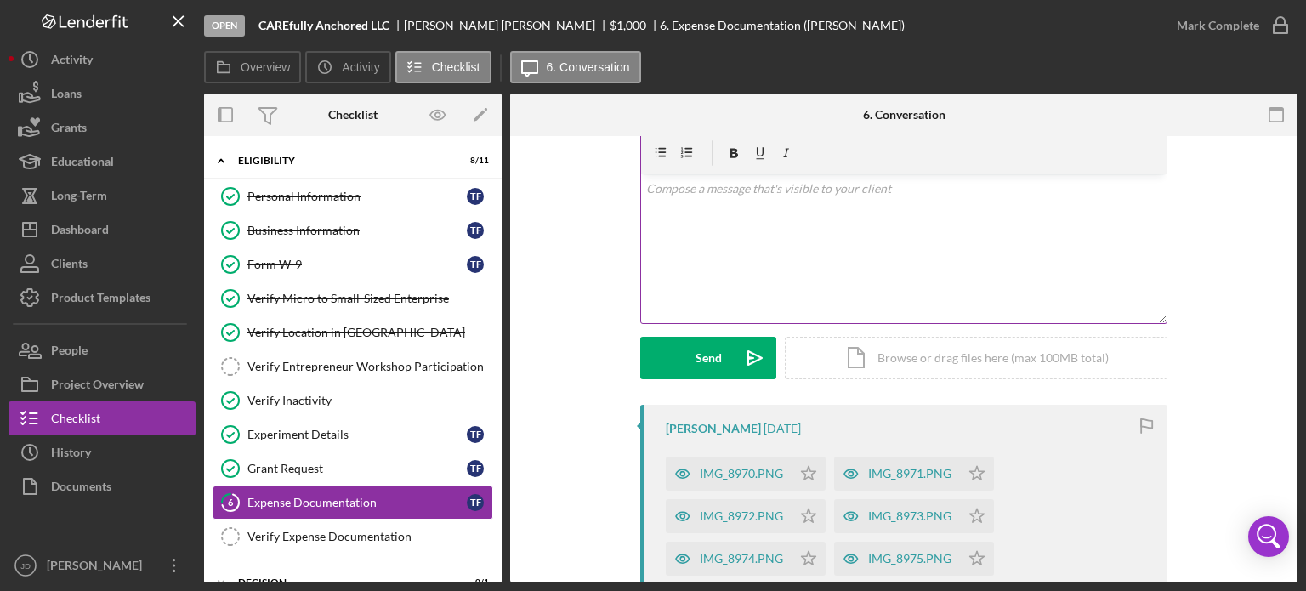
scroll to position [170, 0]
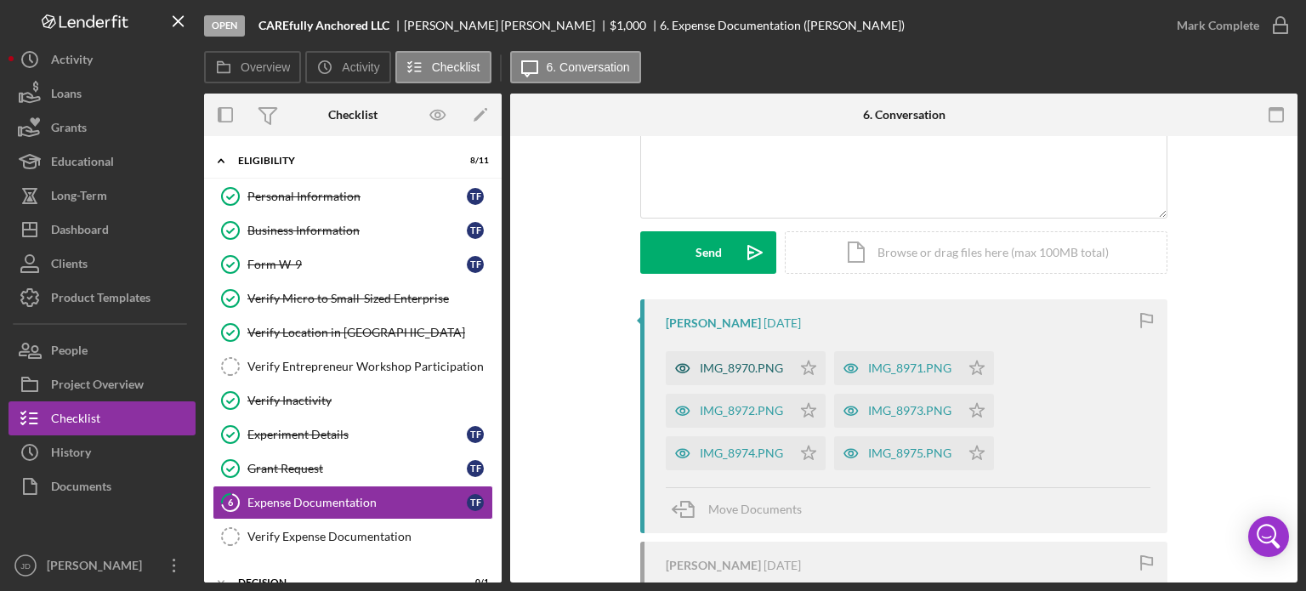
click at [716, 372] on div "IMG_8970.PNG" at bounding box center [741, 368] width 83 height 14
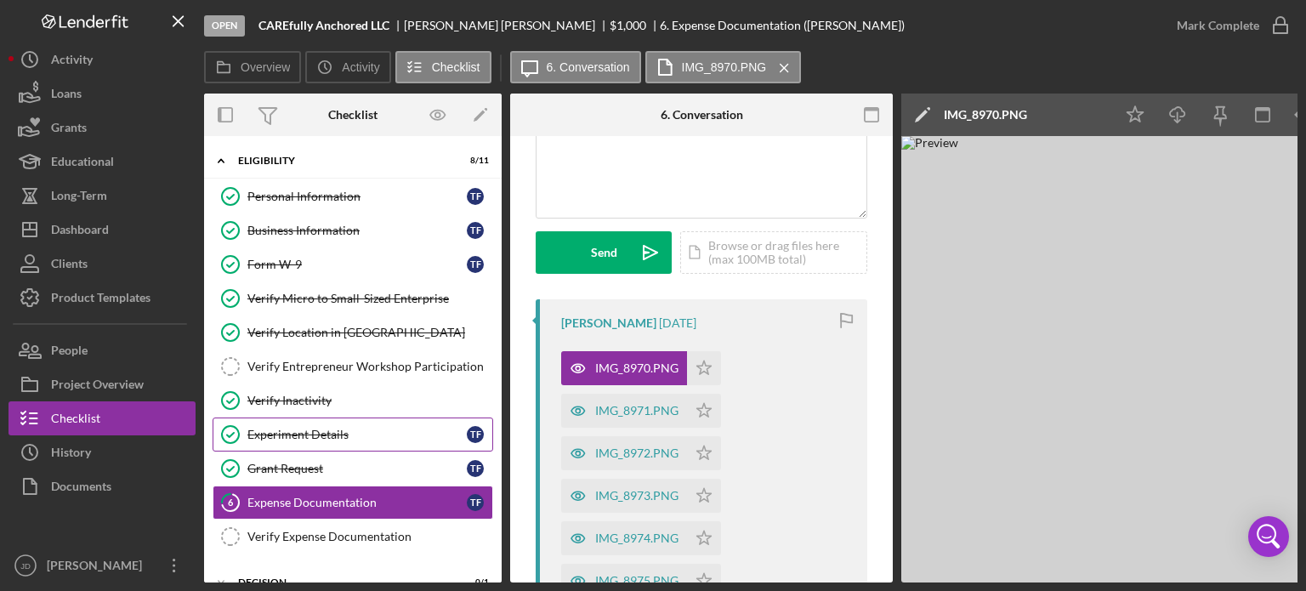
click at [315, 428] on div "Experiment Details" at bounding box center [356, 435] width 219 height 14
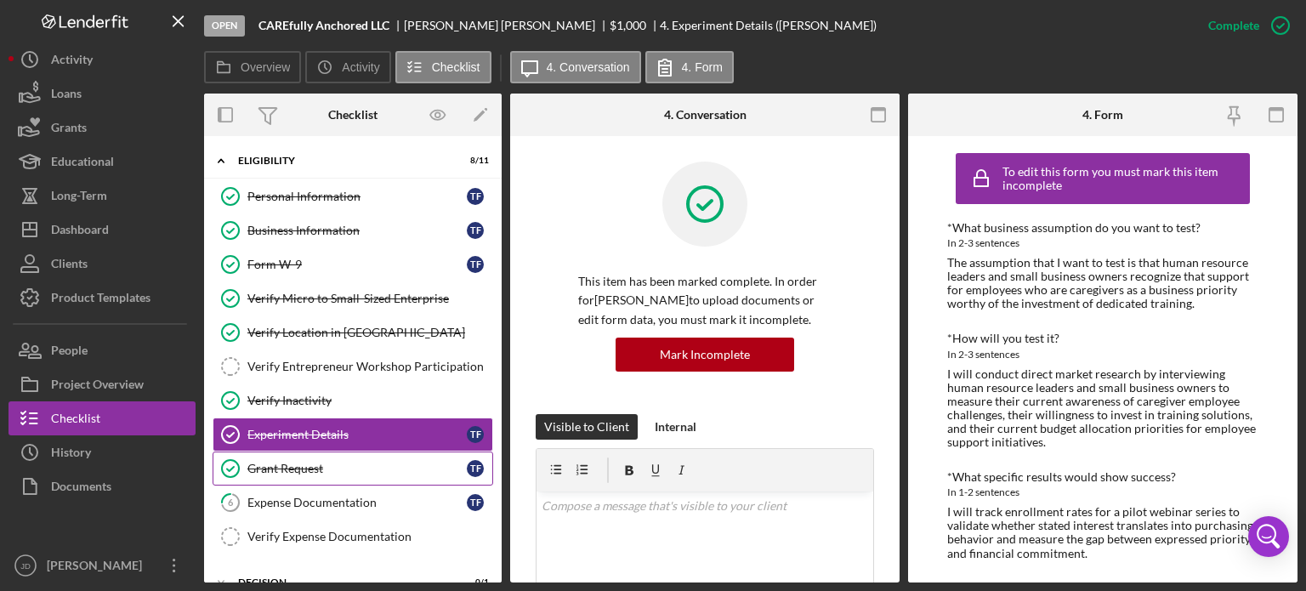
click at [324, 463] on div "Grant Request" at bounding box center [356, 469] width 219 height 14
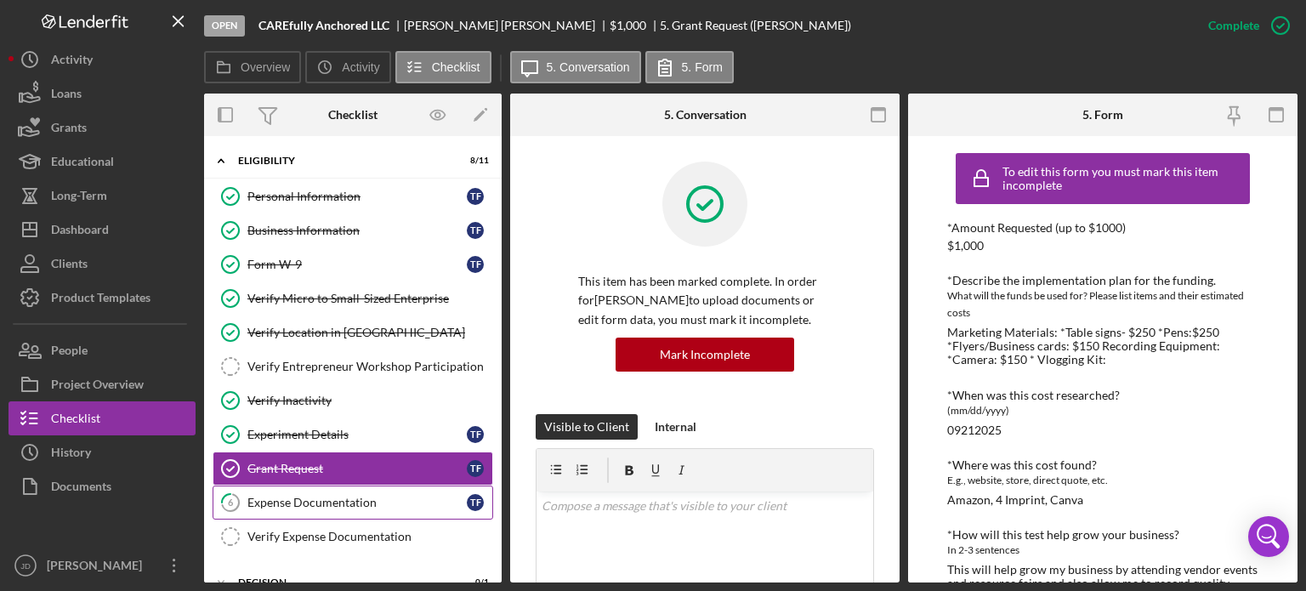
click at [341, 506] on link "6 Expense Documentation T F" at bounding box center [353, 503] width 281 height 34
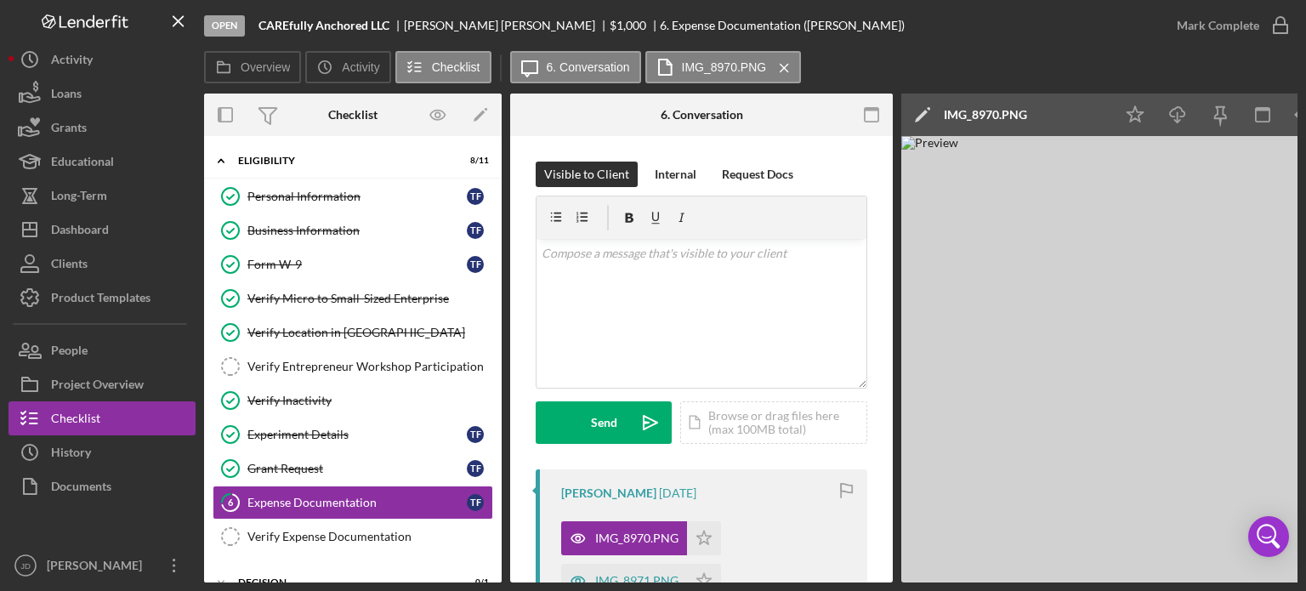
scroll to position [0, 113]
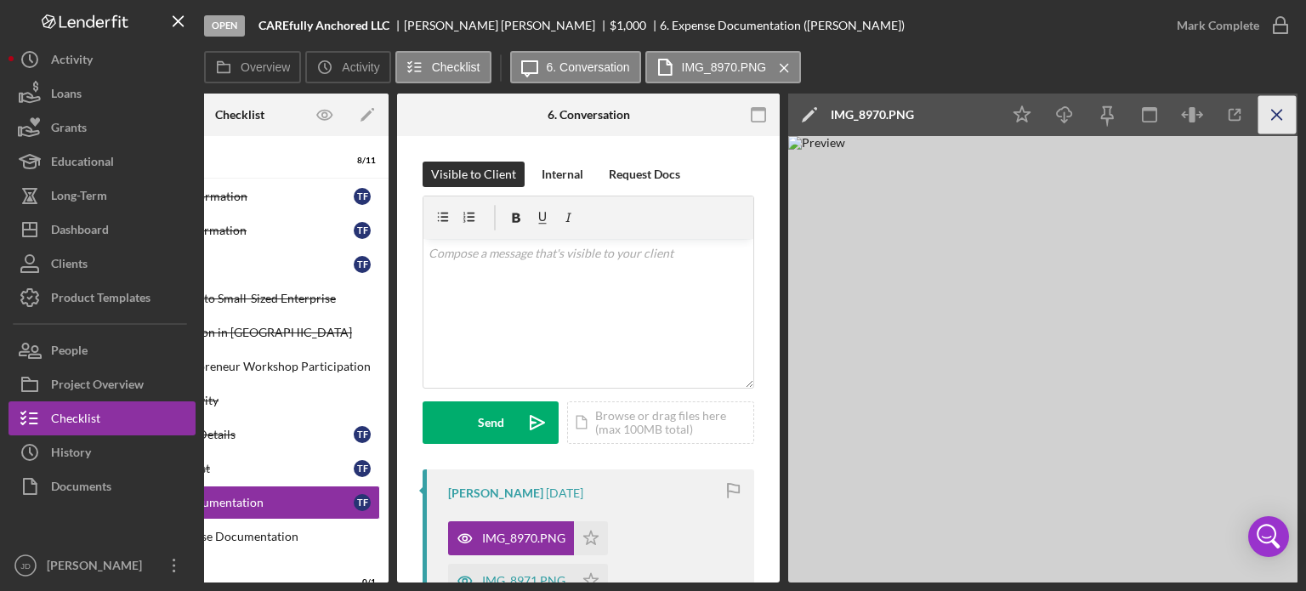
click at [1272, 113] on icon "Icon/Menu Close" at bounding box center [1278, 115] width 38 height 38
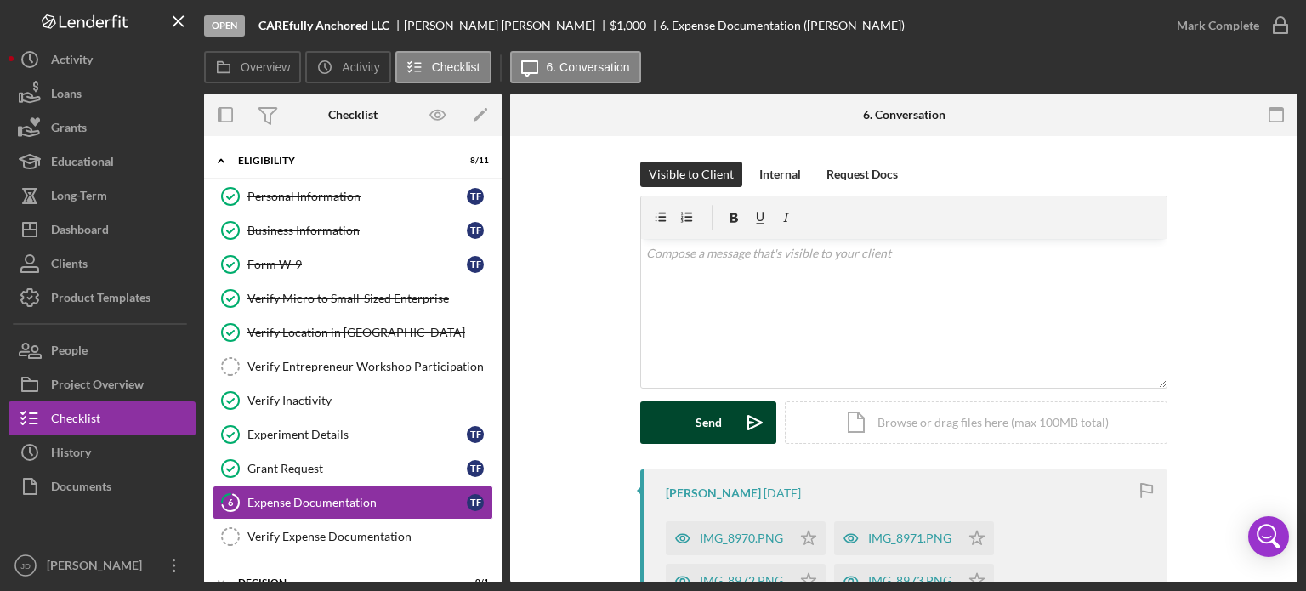
scroll to position [170, 0]
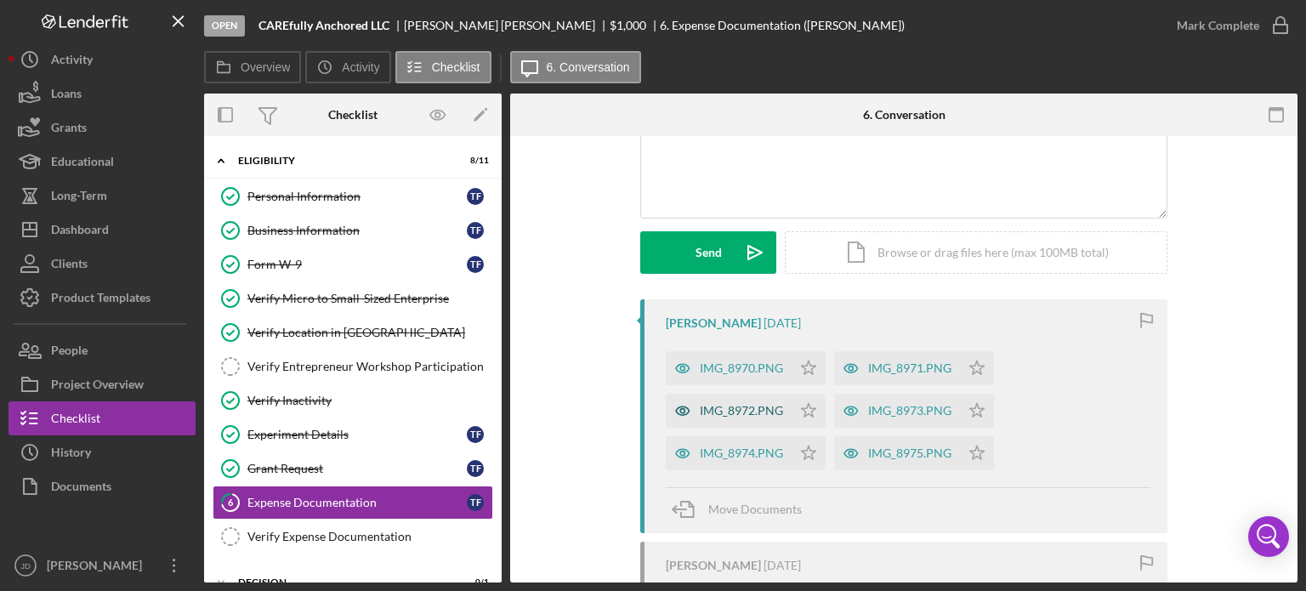
click at [745, 410] on div "IMG_8972.PNG" at bounding box center [741, 411] width 83 height 14
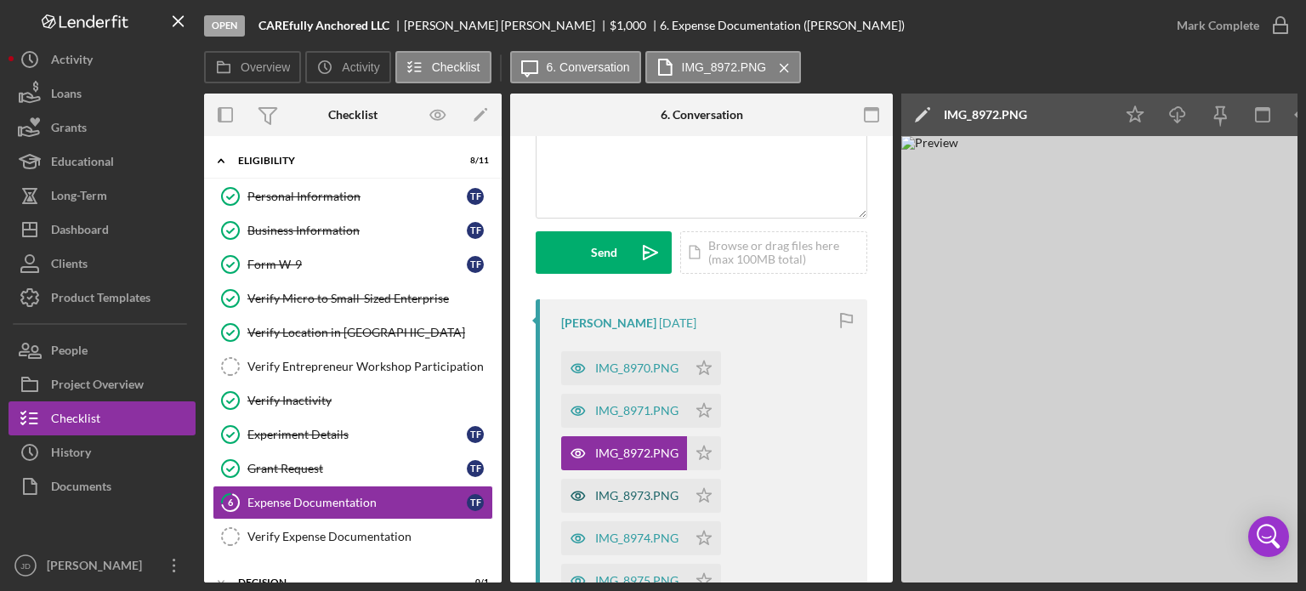
click at [621, 495] on div "IMG_8973.PNG" at bounding box center [636, 496] width 83 height 14
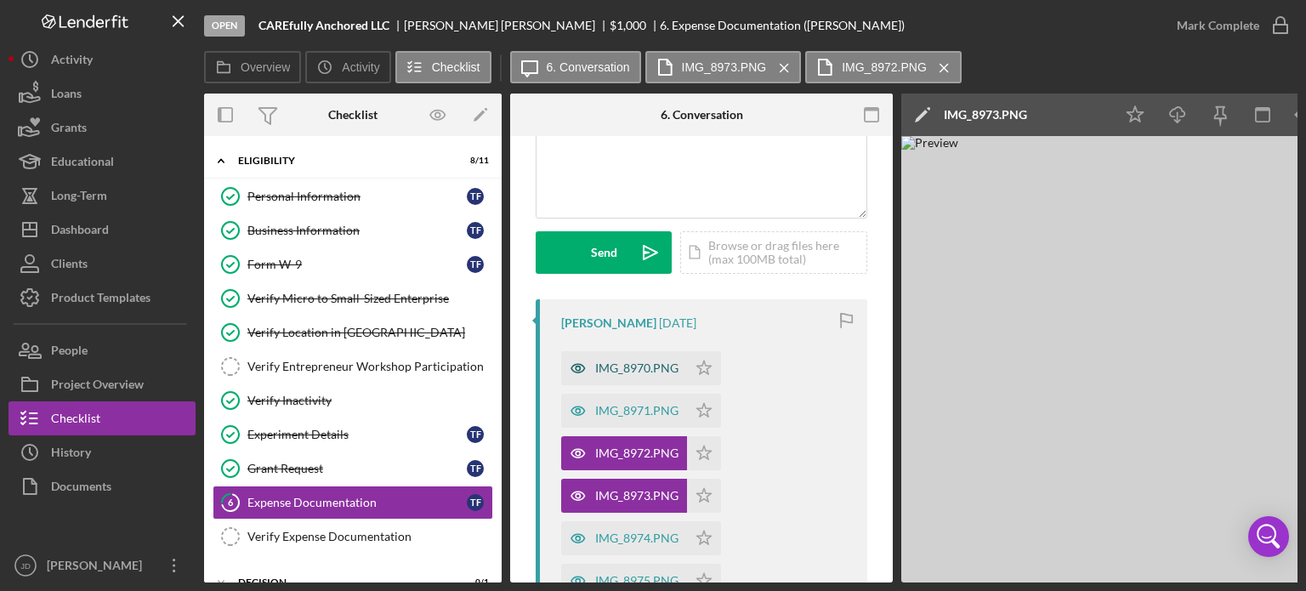
click at [643, 365] on div "IMG_8970.PNG" at bounding box center [636, 368] width 83 height 14
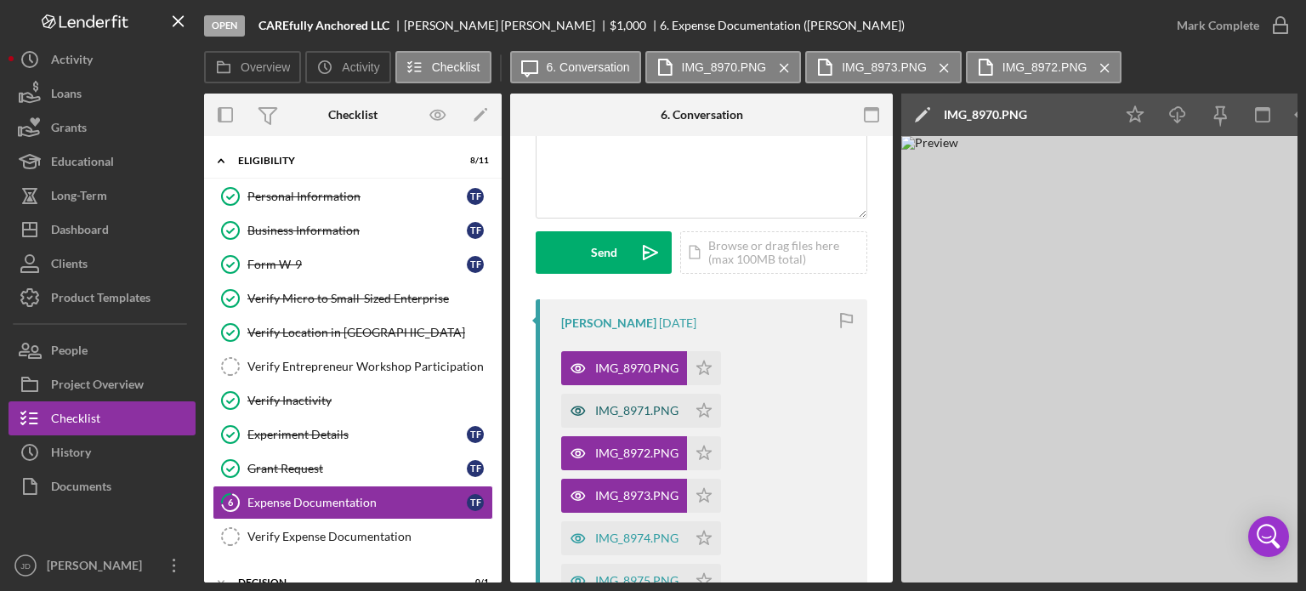
click at [634, 411] on div "IMG_8971.PNG" at bounding box center [636, 411] width 83 height 14
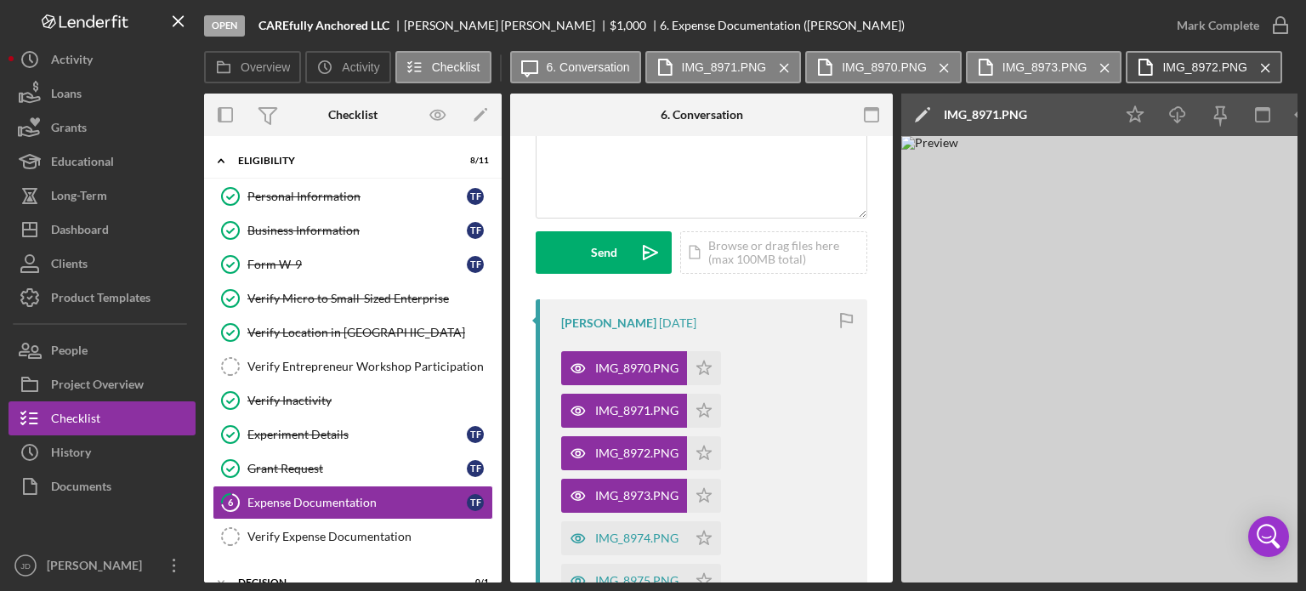
click at [1198, 61] on label "IMG_8972.PNG" at bounding box center [1204, 67] width 85 height 14
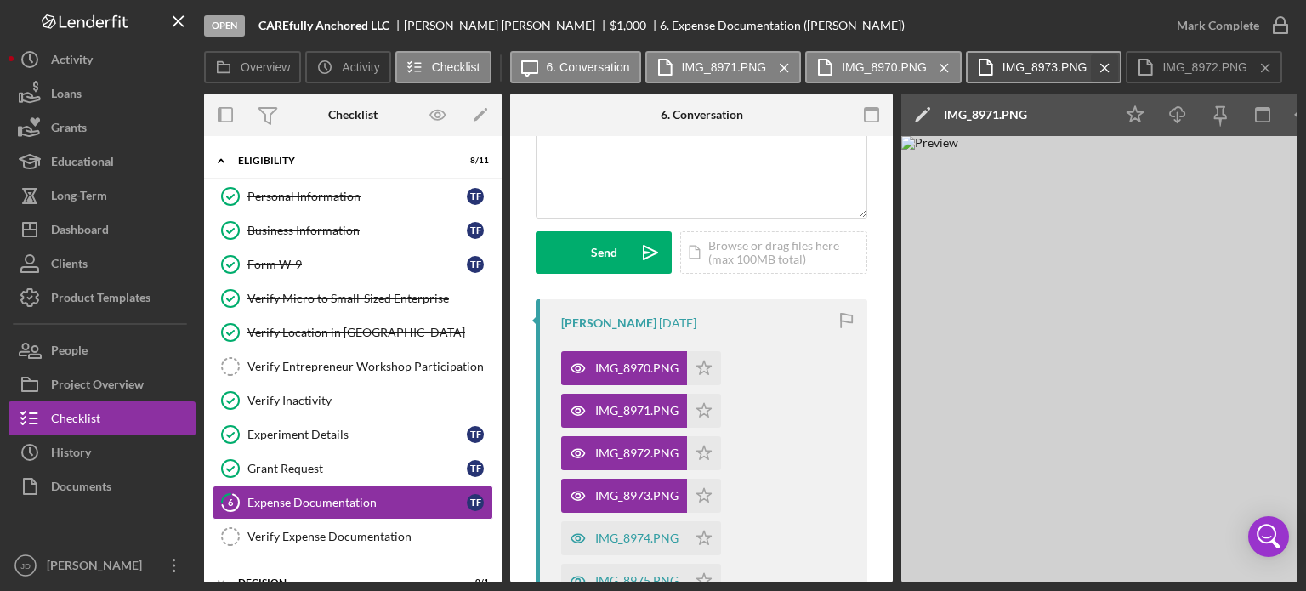
drag, startPoint x: 936, startPoint y: 67, endPoint x: 928, endPoint y: 64, distance: 9.2
click at [937, 67] on icon "Icon/Menu Close" at bounding box center [944, 68] width 30 height 43
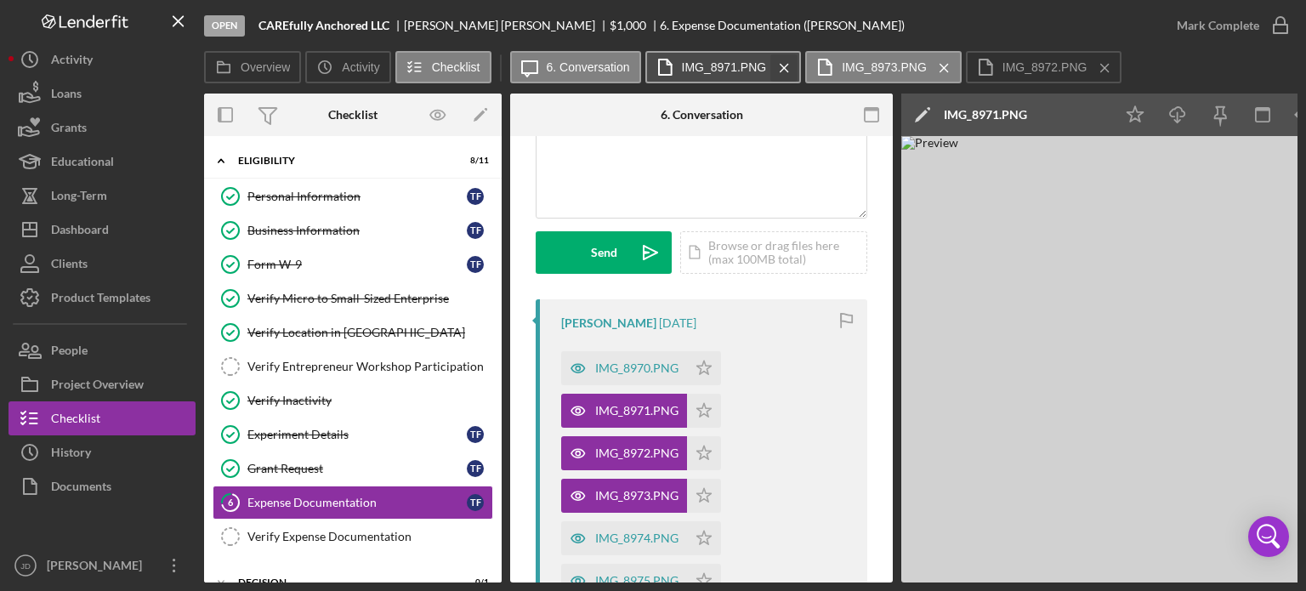
click at [782, 70] on icon "Icon/Menu Close" at bounding box center [785, 68] width 30 height 43
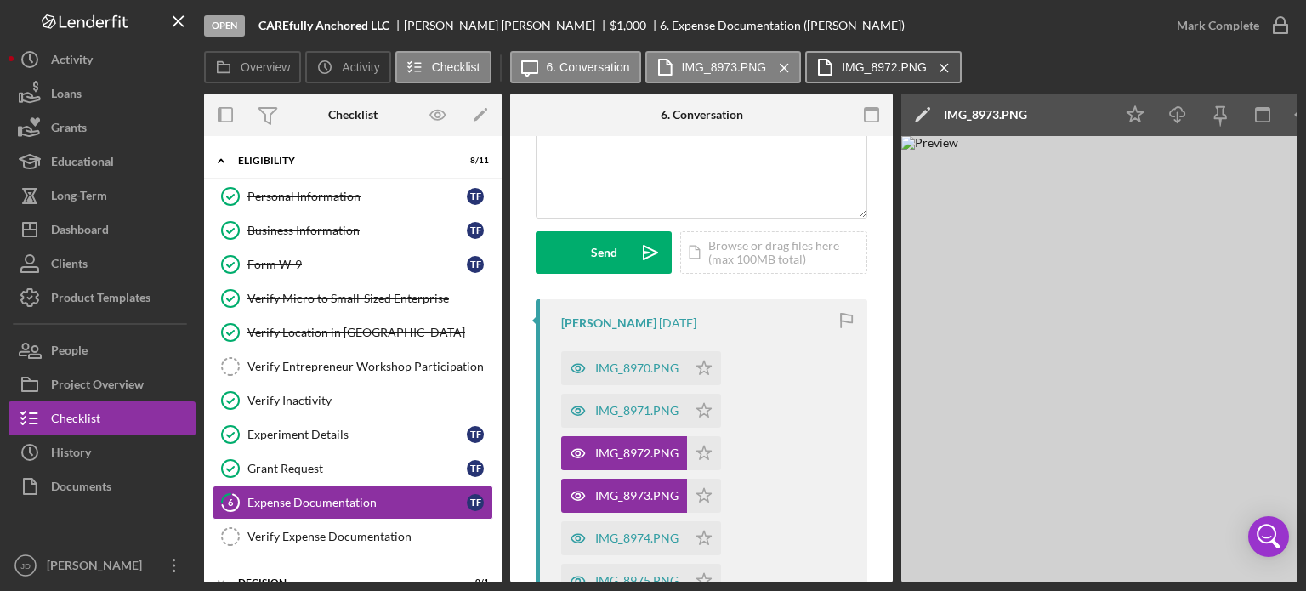
click at [860, 65] on label "IMG_8972.PNG" at bounding box center [884, 67] width 85 height 14
click at [778, 67] on icon "Icon/Menu Close" at bounding box center [785, 68] width 30 height 43
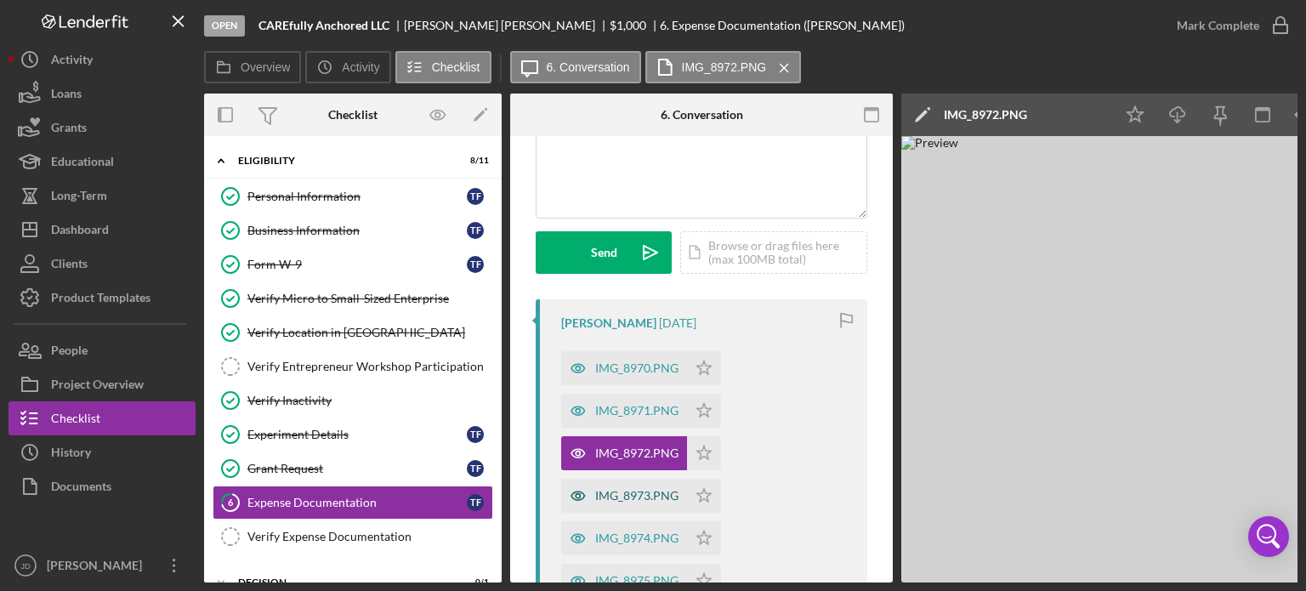
click at [642, 492] on div "IMG_8973.PNG" at bounding box center [636, 496] width 83 height 14
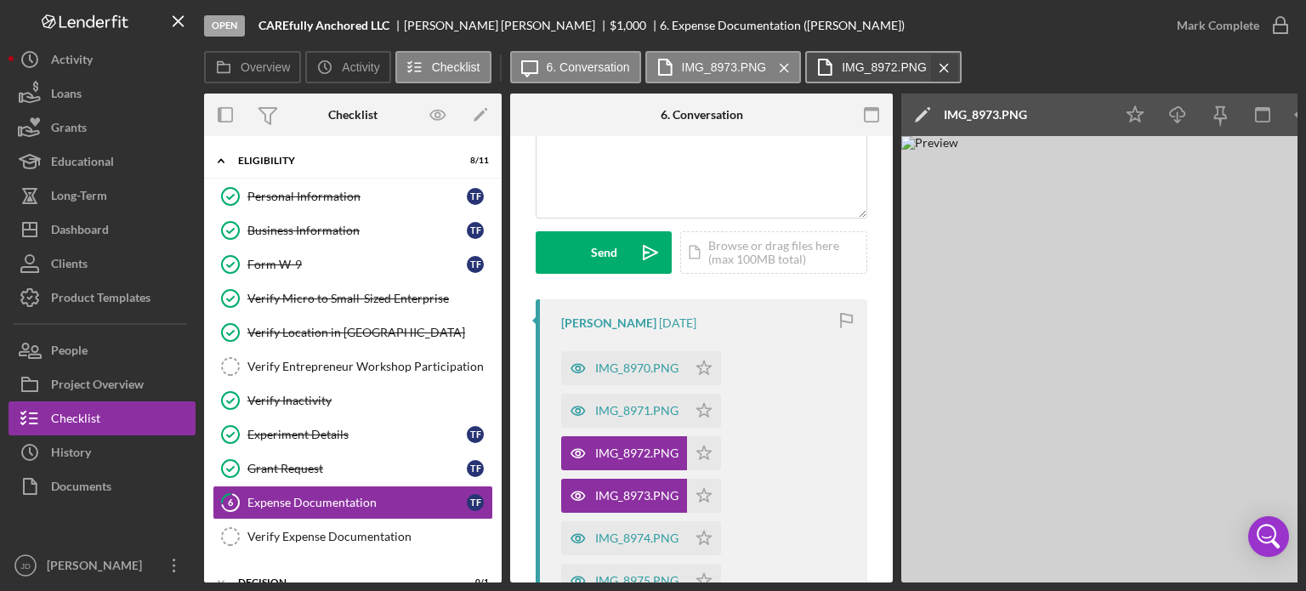
click at [941, 64] on icon "Icon/Menu Close" at bounding box center [944, 68] width 30 height 43
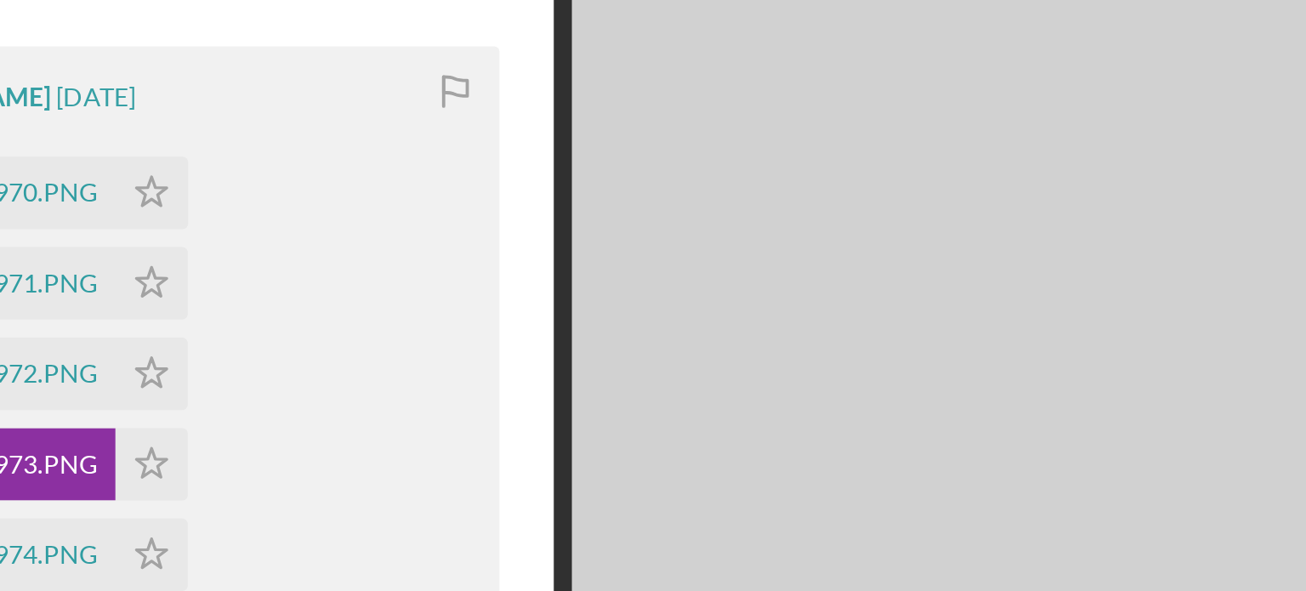
scroll to position [279, 0]
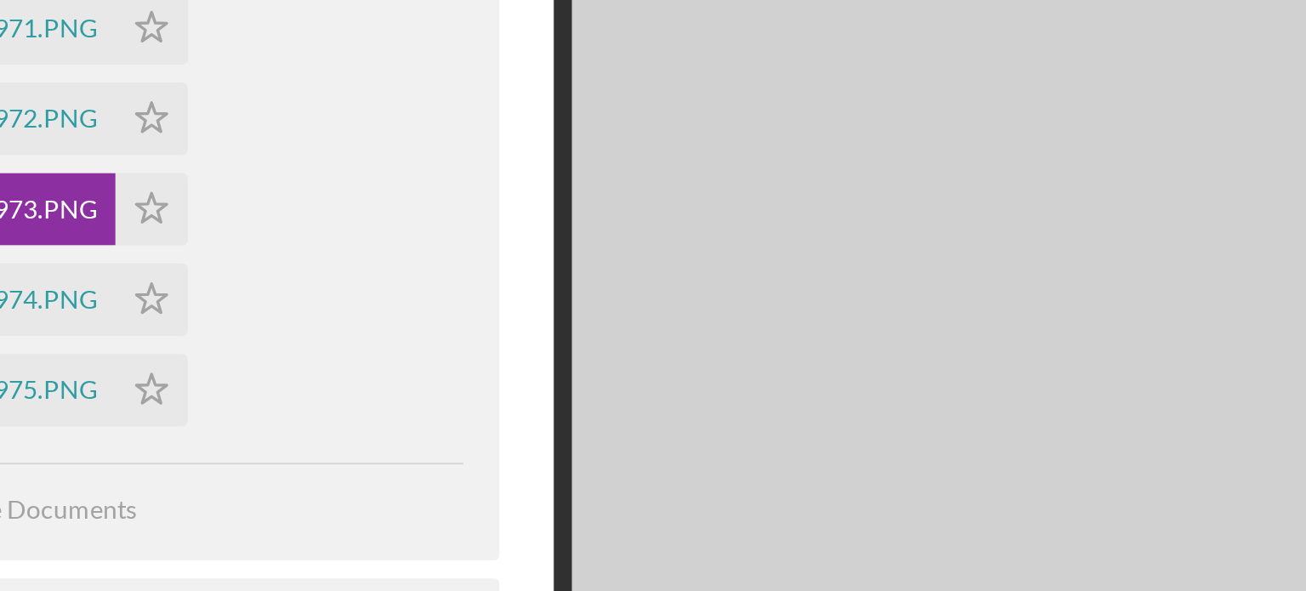
click at [1150, 380] on img at bounding box center [1156, 359] width 510 height 446
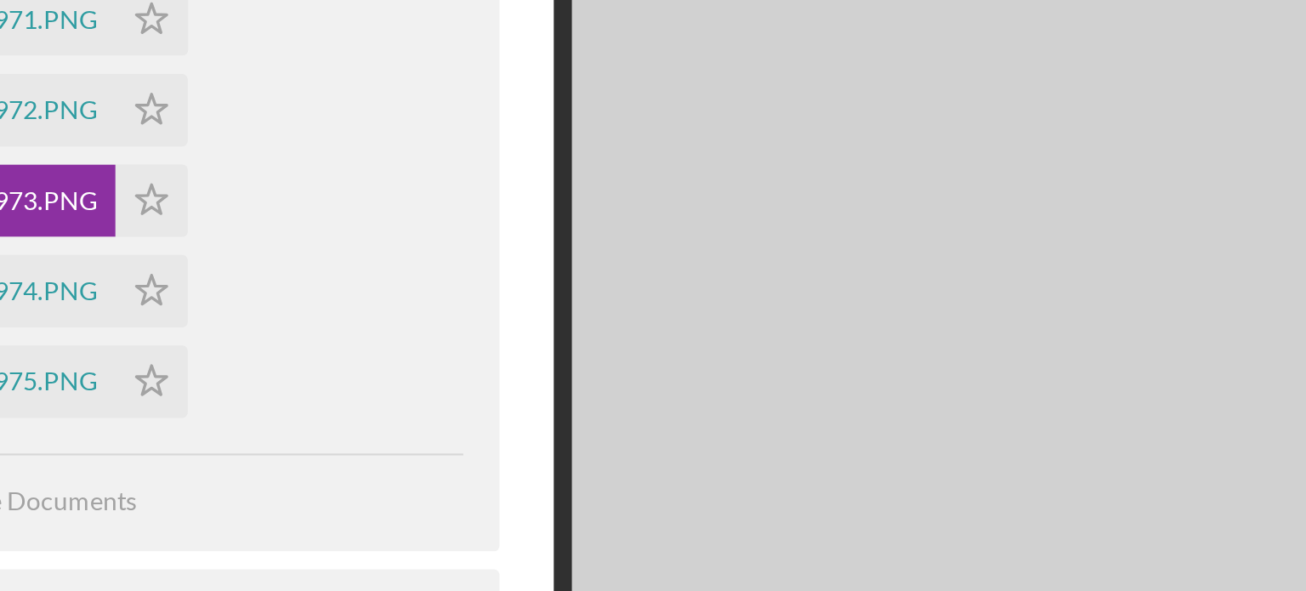
click at [1150, 380] on img at bounding box center [1156, 359] width 510 height 446
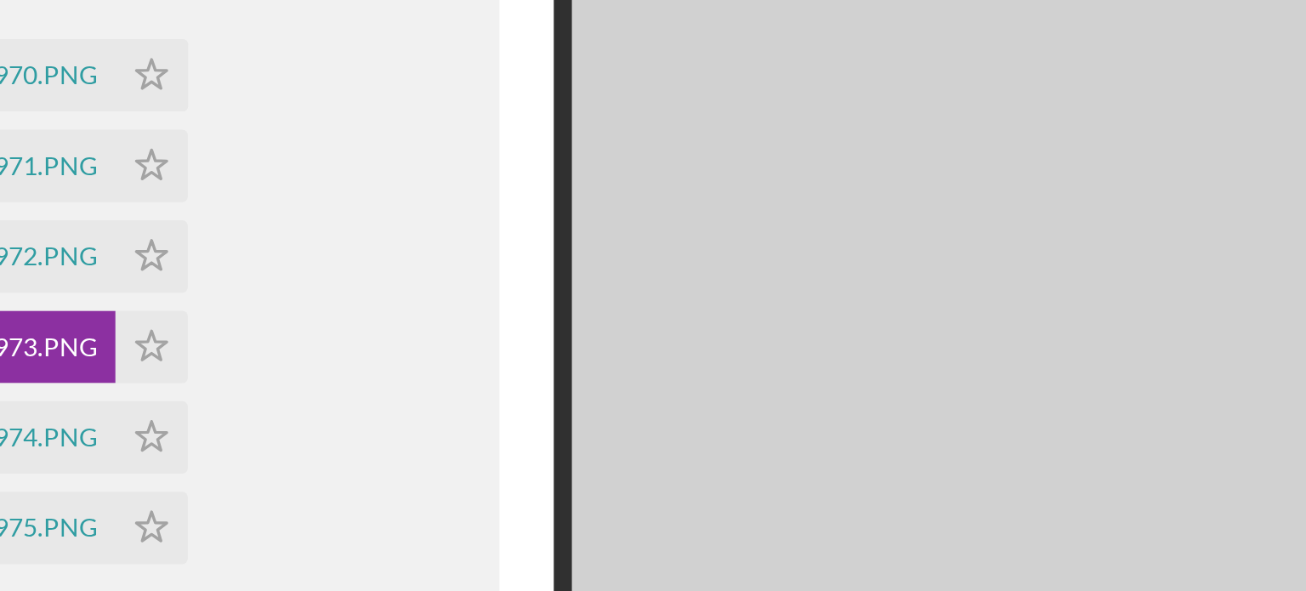
scroll to position [244, 0]
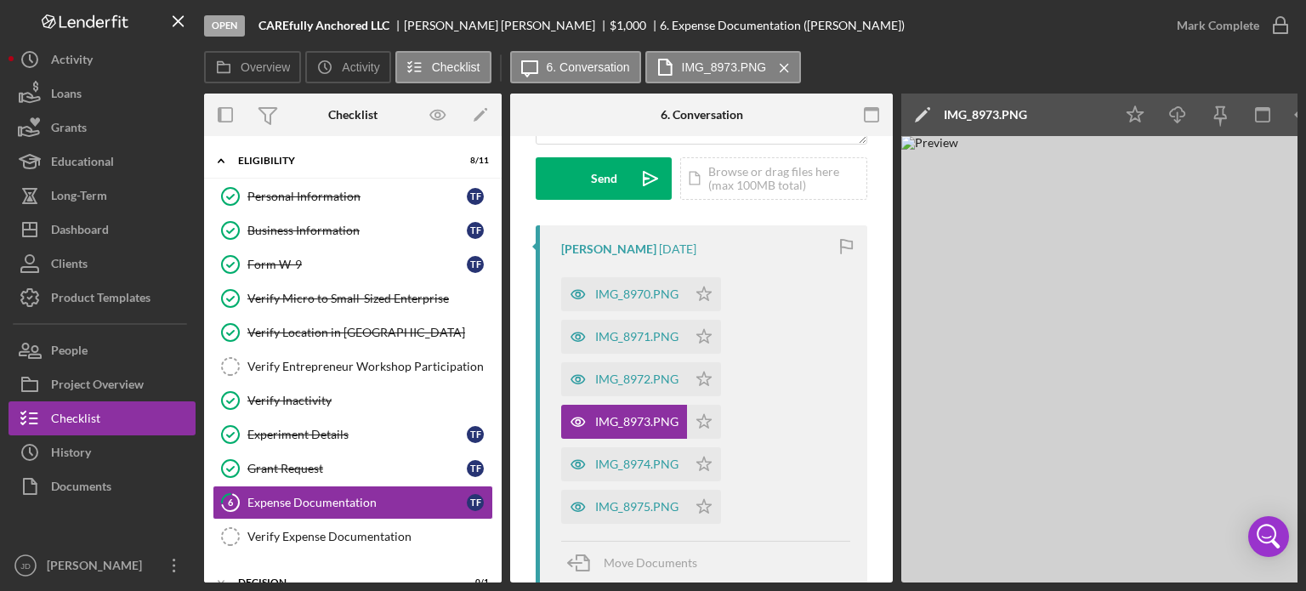
click at [783, 64] on icon "Icon/Menu Close" at bounding box center [785, 68] width 30 height 43
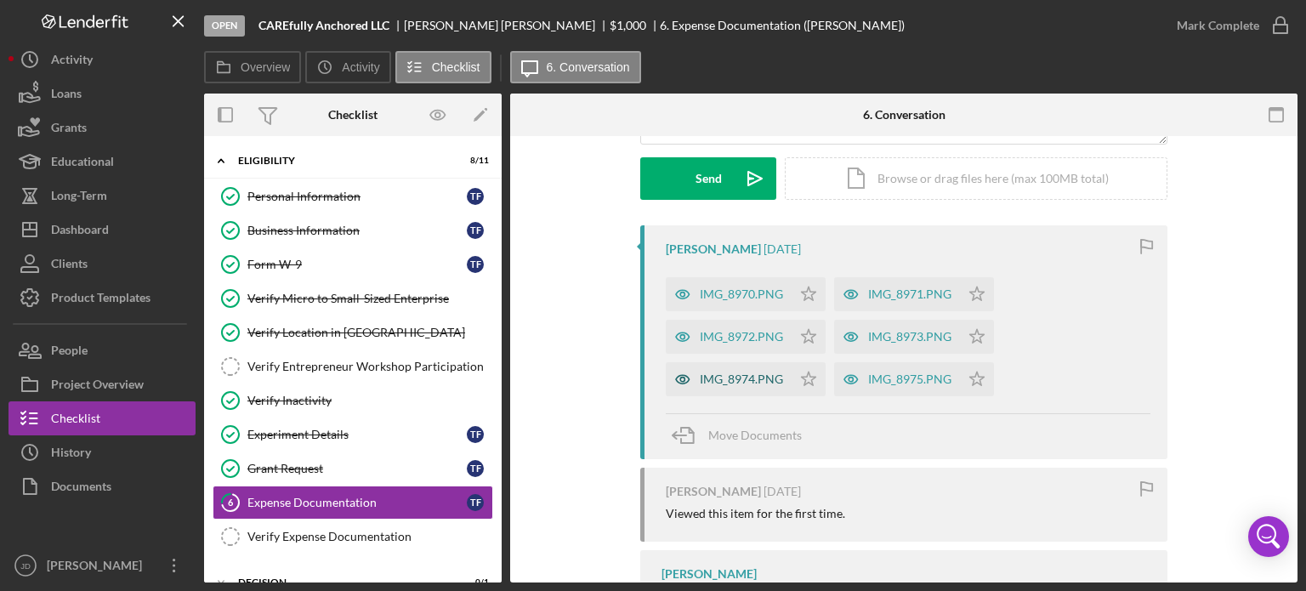
click at [759, 378] on div "IMG_8974.PNG" at bounding box center [741, 379] width 83 height 14
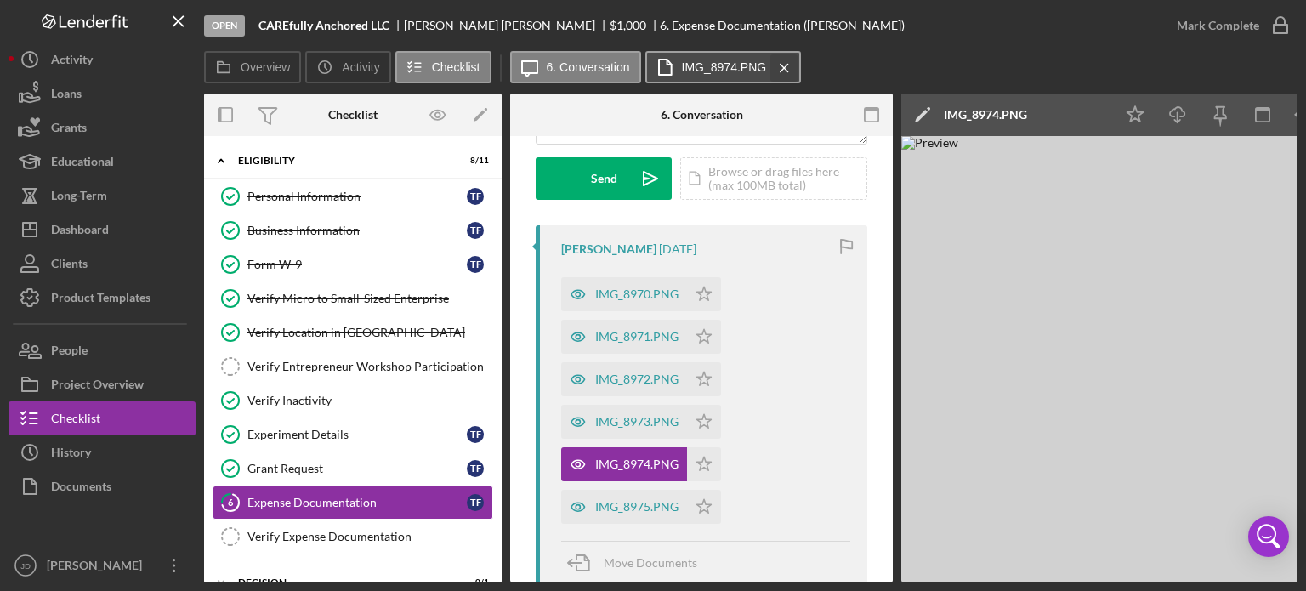
click at [782, 71] on icon "Icon/Menu Close" at bounding box center [785, 68] width 30 height 43
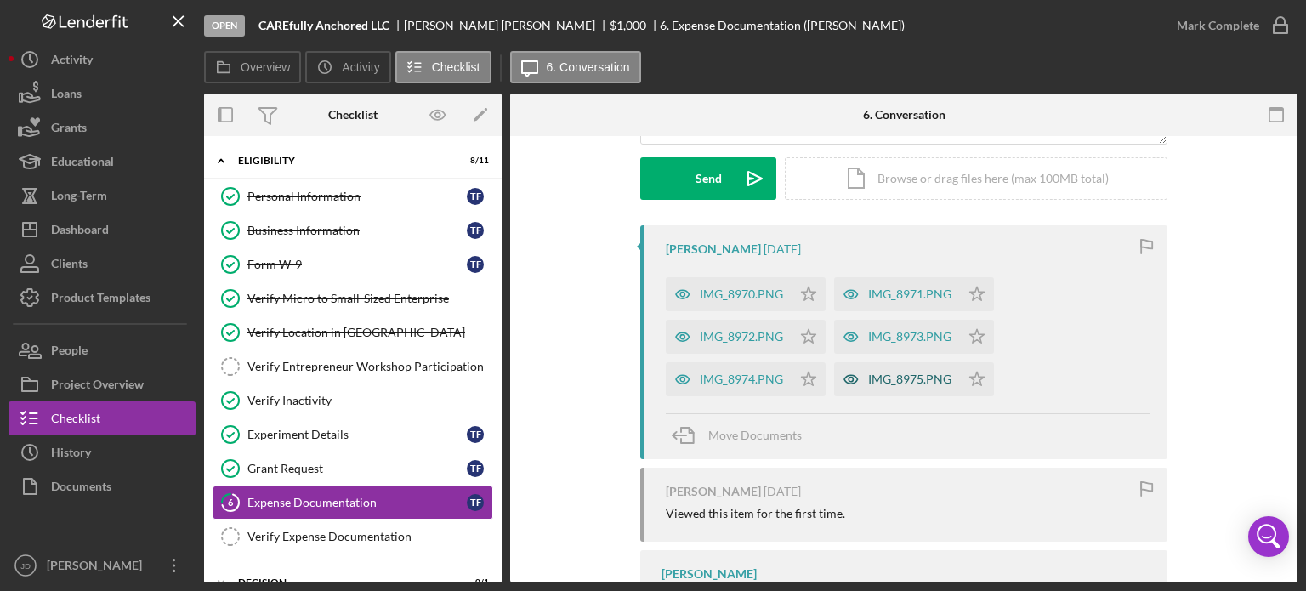
click at [900, 382] on div "IMG_8975.PNG" at bounding box center [909, 379] width 83 height 14
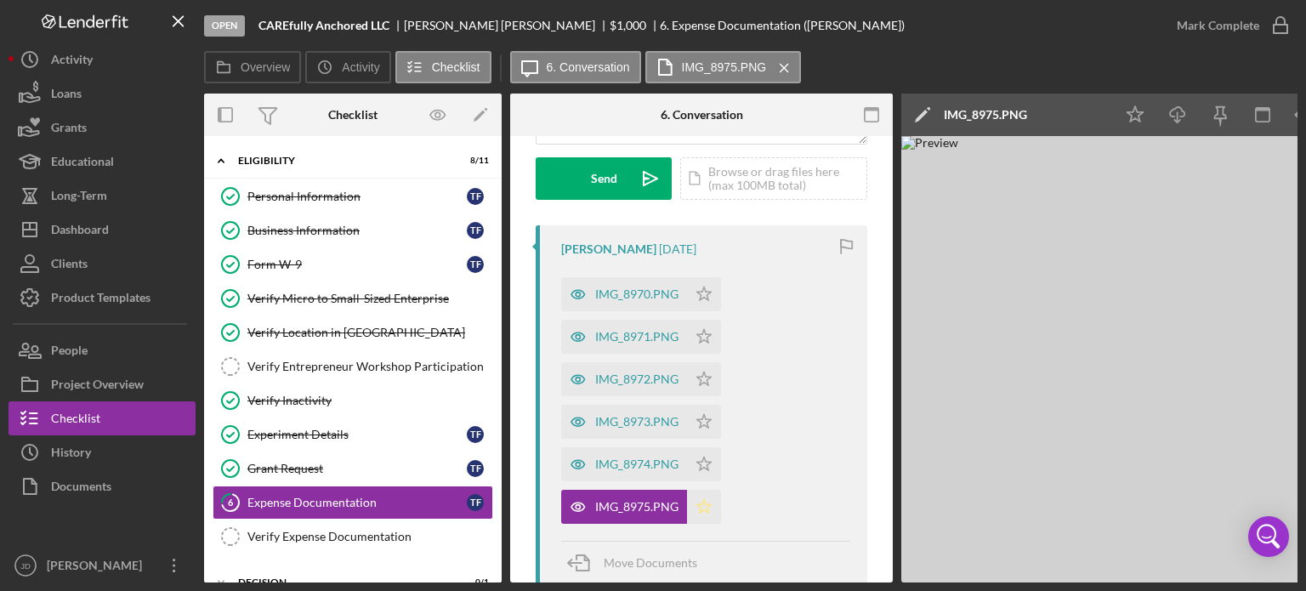
click at [708, 507] on icon "Icon/Star" at bounding box center [704, 507] width 34 height 34
drag, startPoint x: 708, startPoint y: 463, endPoint x: 708, endPoint y: 435, distance: 28.9
click at [709, 463] on polygon "button" at bounding box center [704, 464] width 14 height 14
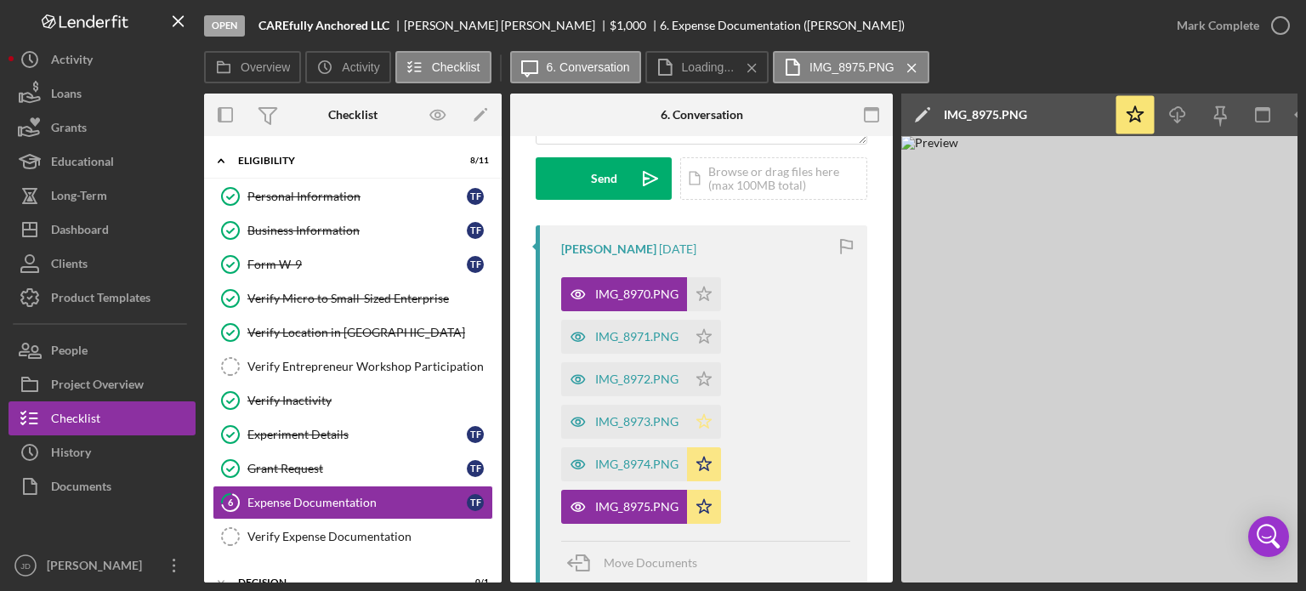
click at [708, 418] on polygon "button" at bounding box center [704, 421] width 14 height 14
click at [706, 374] on icon "Icon/Star" at bounding box center [704, 379] width 34 height 34
drag, startPoint x: 702, startPoint y: 328, endPoint x: 702, endPoint y: 315, distance: 12.8
click at [702, 327] on icon "Icon/Star" at bounding box center [704, 337] width 34 height 34
click at [703, 288] on polygon "button" at bounding box center [704, 294] width 14 height 14
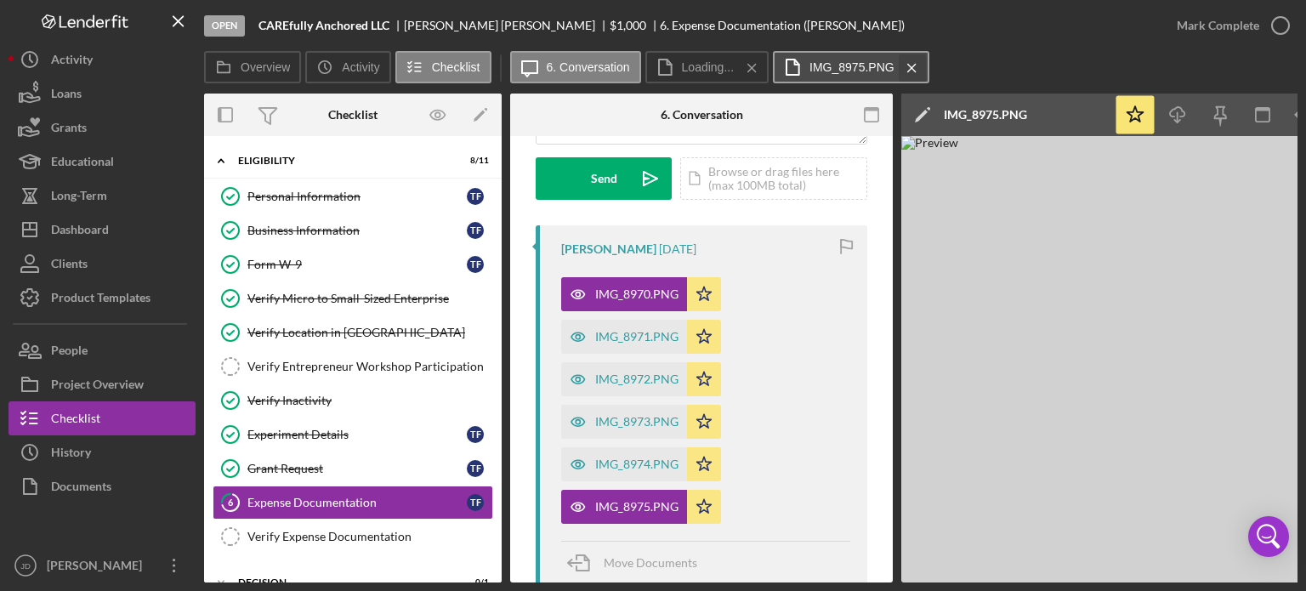
click at [912, 65] on icon "Icon/Menu Close" at bounding box center [912, 68] width 30 height 43
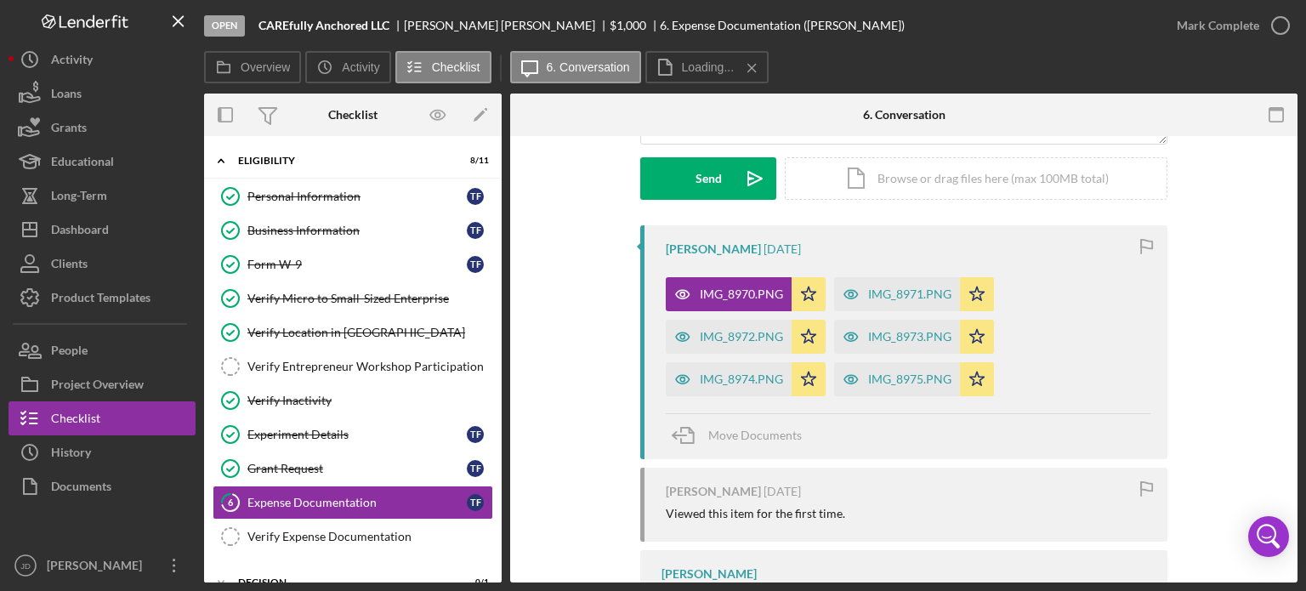
click at [754, 63] on icon "Icon/Menu Close" at bounding box center [752, 68] width 30 height 43
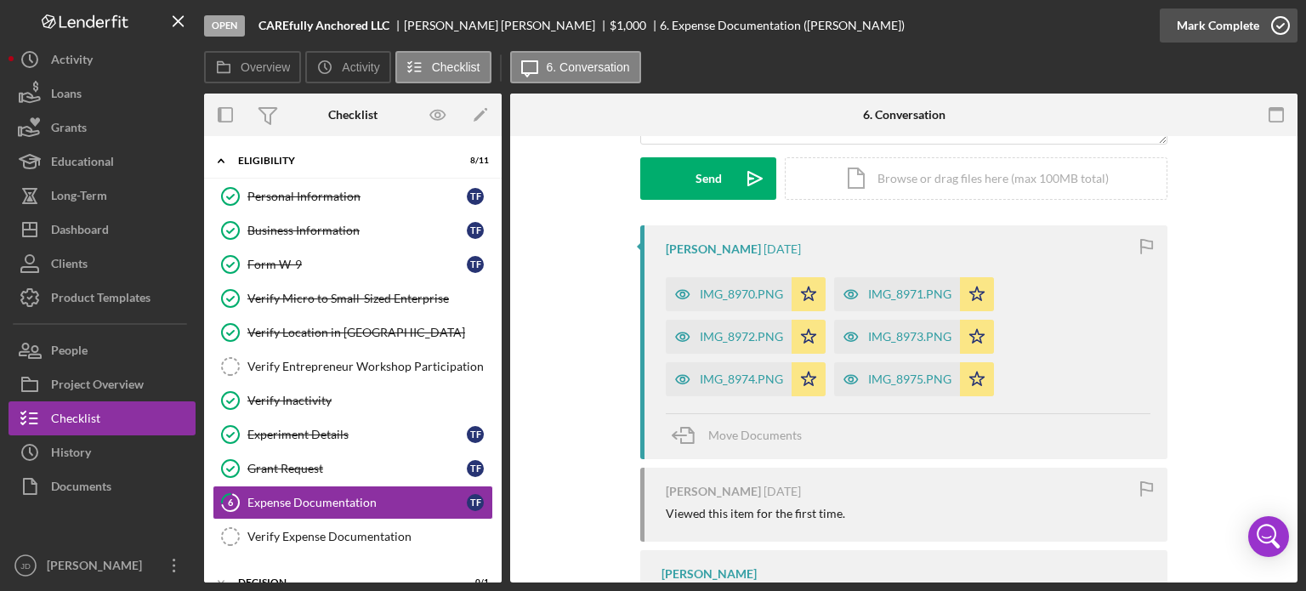
click at [1283, 21] on icon "button" at bounding box center [1280, 25] width 43 height 43
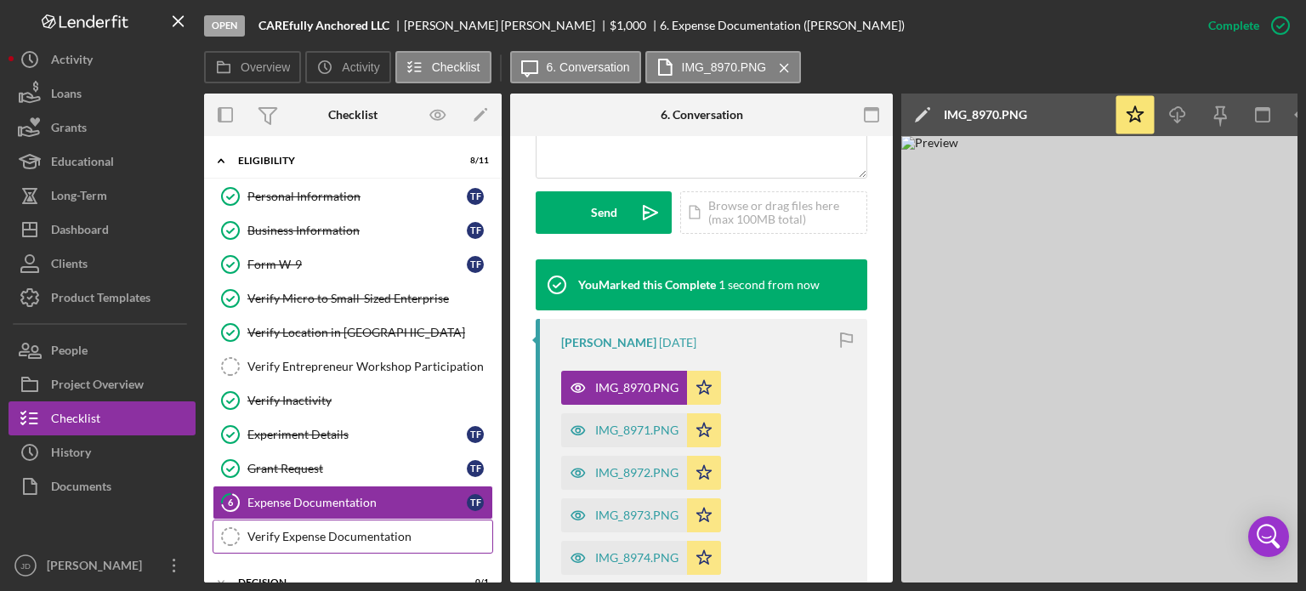
scroll to position [497, 0]
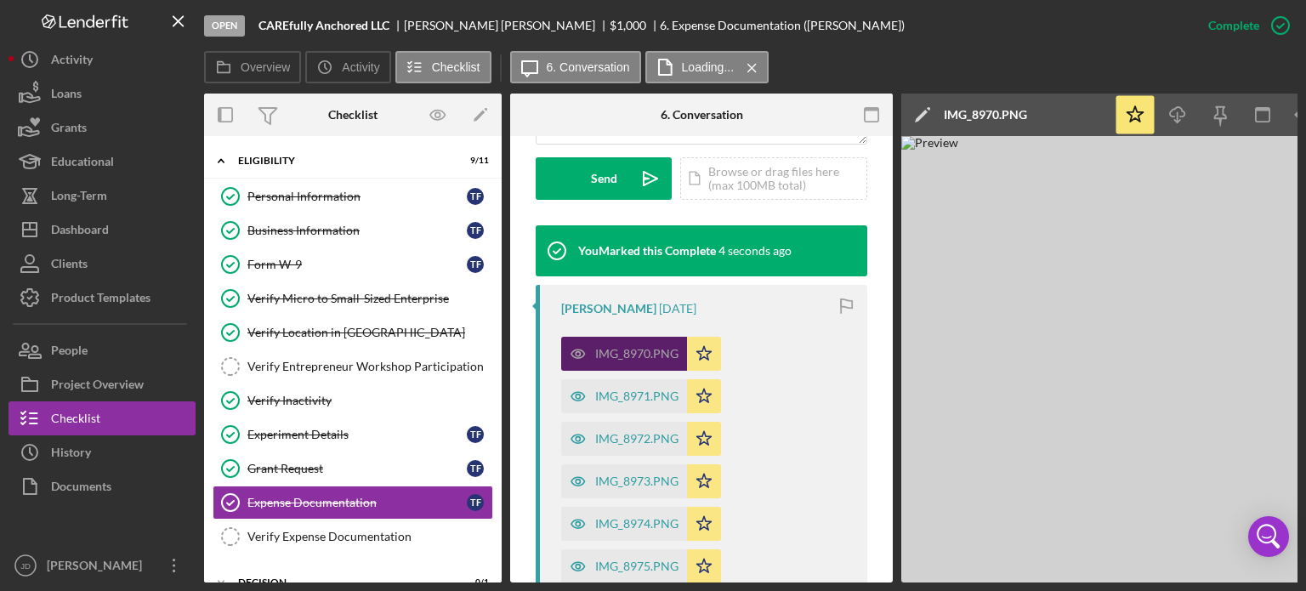
click at [616, 350] on div "IMG_8970.PNG" at bounding box center [636, 354] width 83 height 14
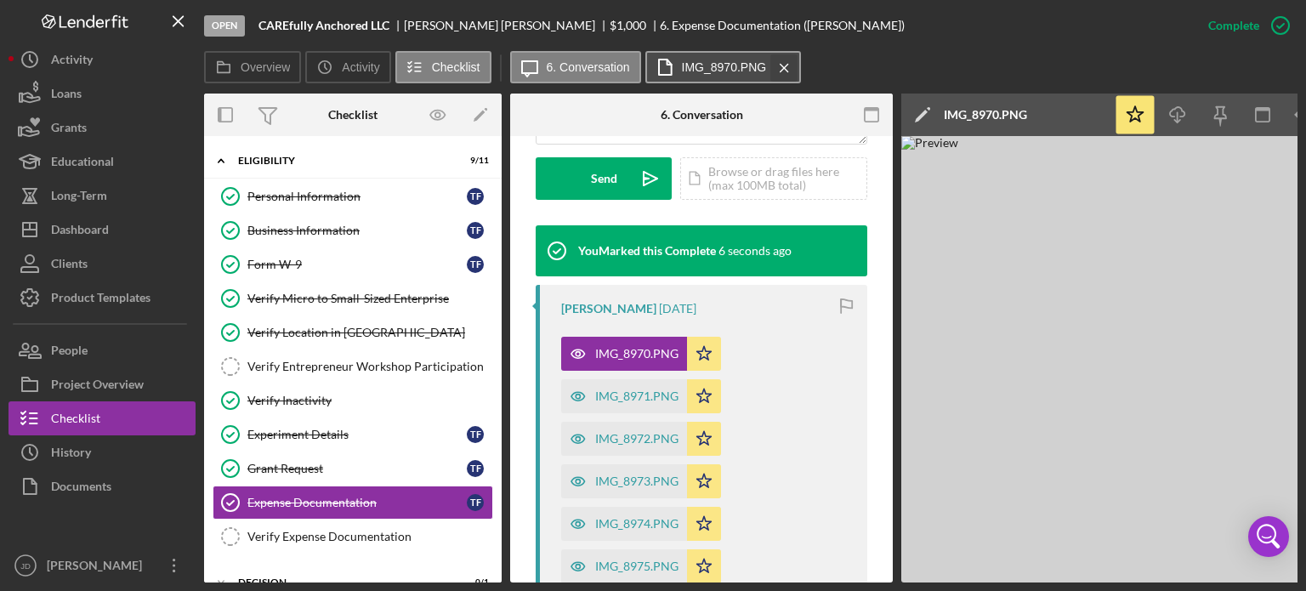
click at [779, 67] on icon "Icon/Menu Close" at bounding box center [785, 68] width 30 height 43
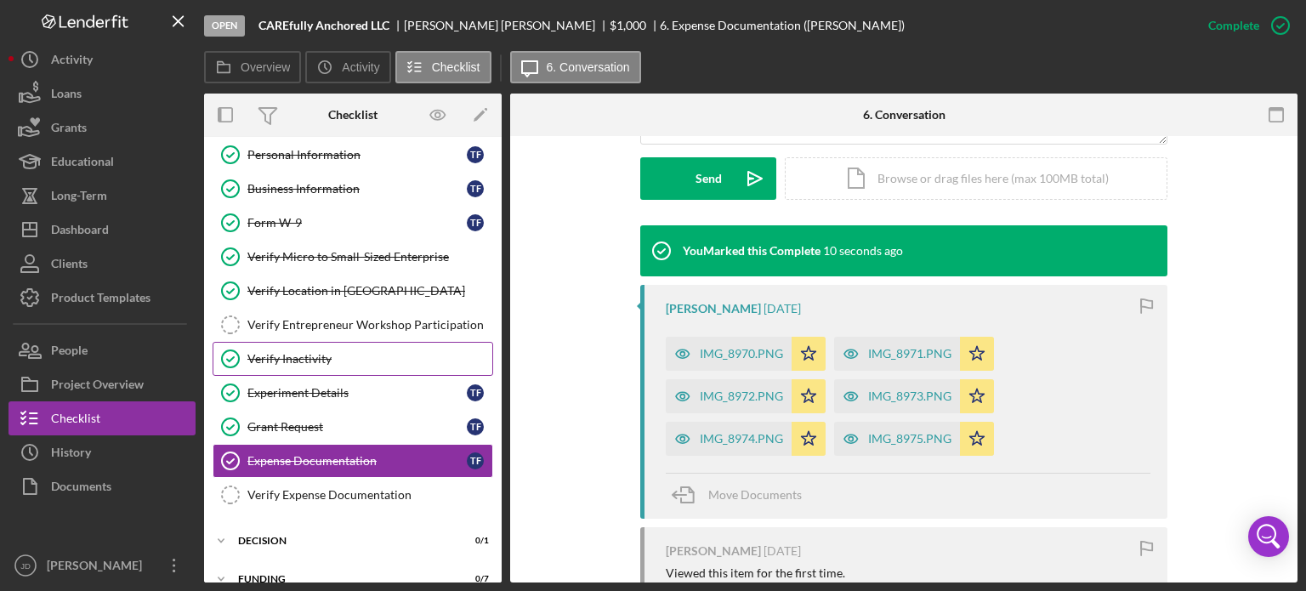
scroll to position [60, 0]
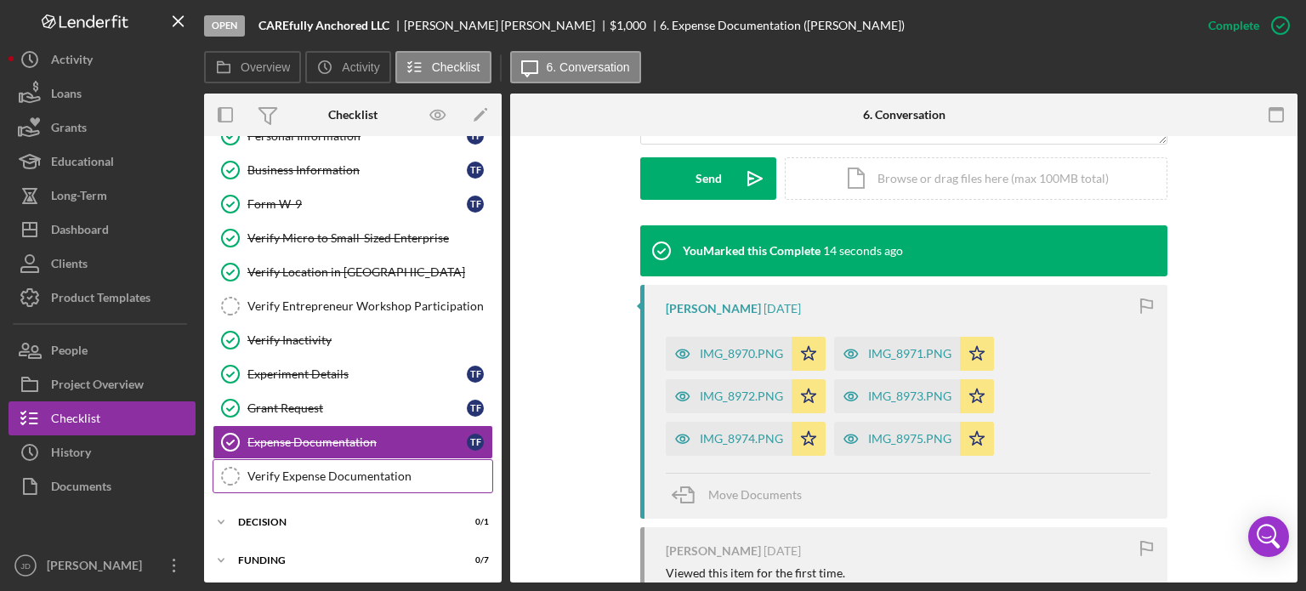
click at [361, 474] on div "Verify Expense Documentation" at bounding box center [369, 476] width 245 height 14
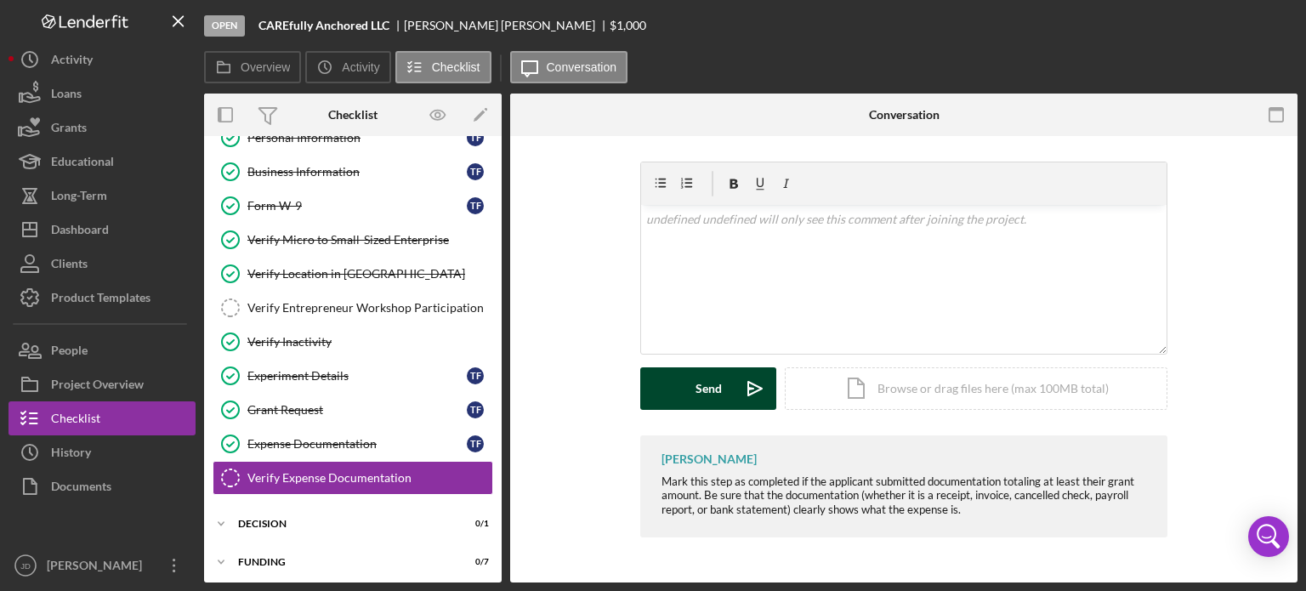
scroll to position [60, 0]
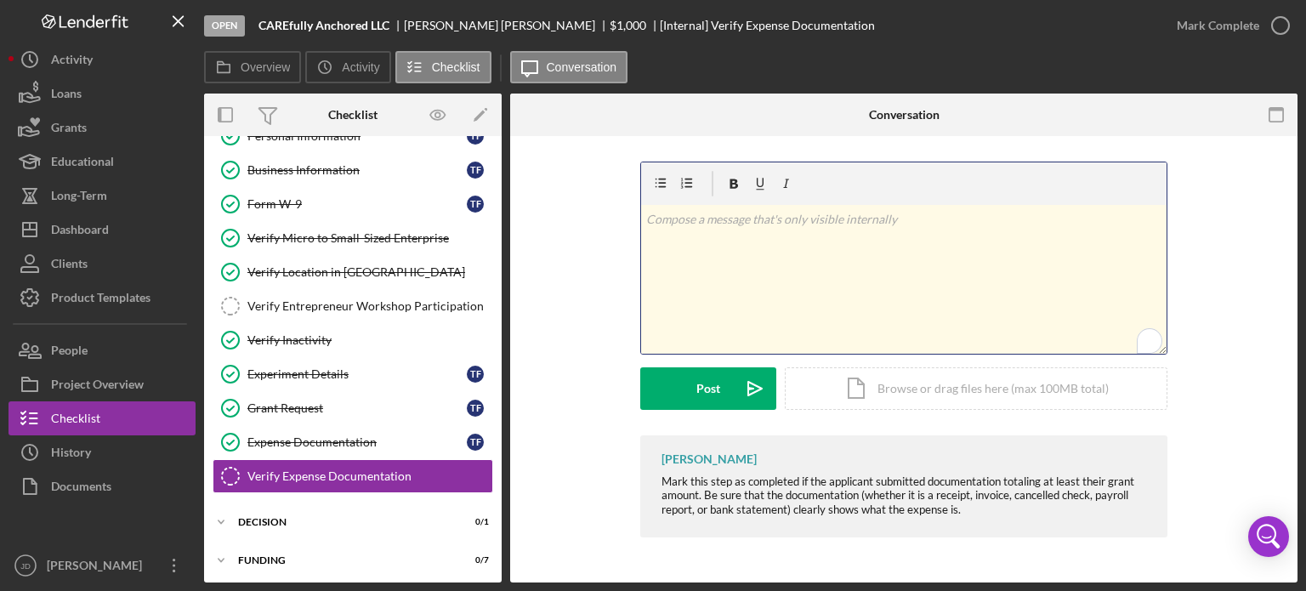
click at [729, 224] on p "To enrich screen reader interactions, please activate Accessibility in Grammarl…" at bounding box center [904, 219] width 516 height 19
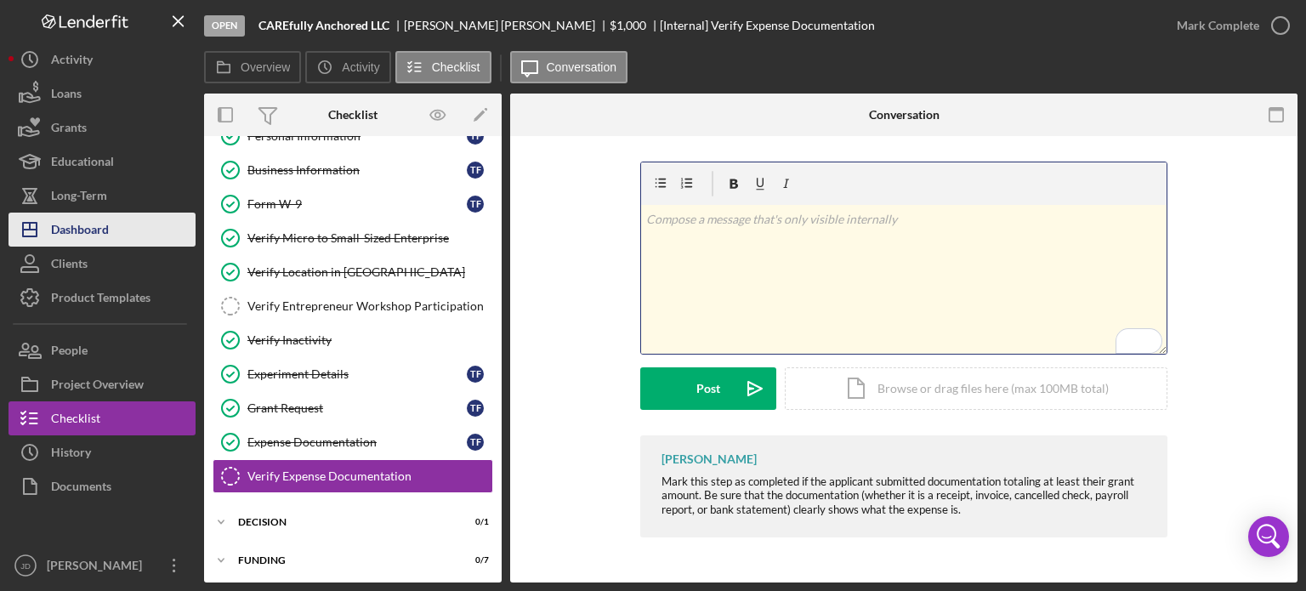
click at [93, 225] on div "Dashboard" at bounding box center [80, 232] width 58 height 38
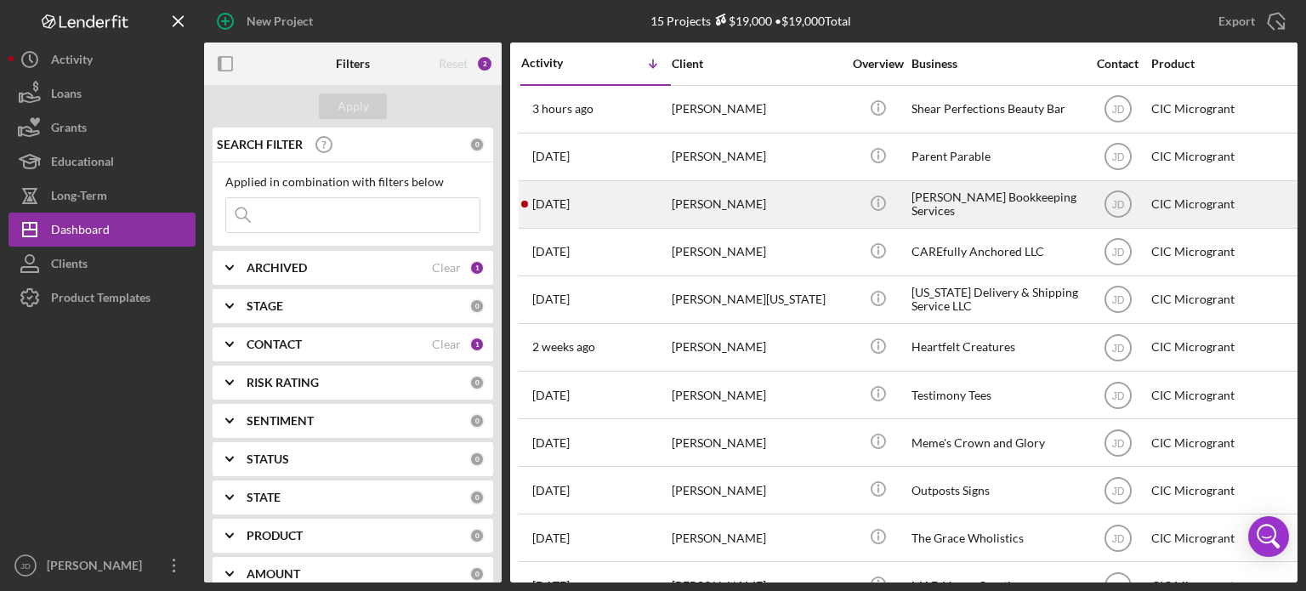
click at [756, 211] on div "Danielle Miller-Hovey" at bounding box center [757, 204] width 170 height 45
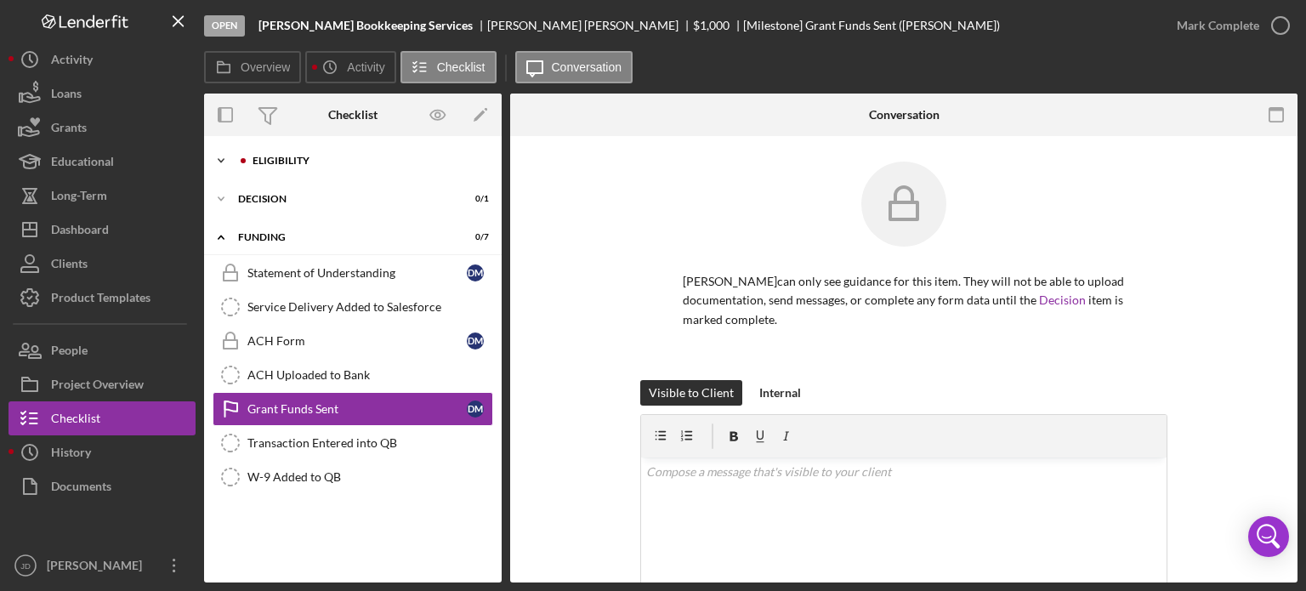
click at [221, 156] on icon "Icon/Expander" at bounding box center [221, 161] width 34 height 34
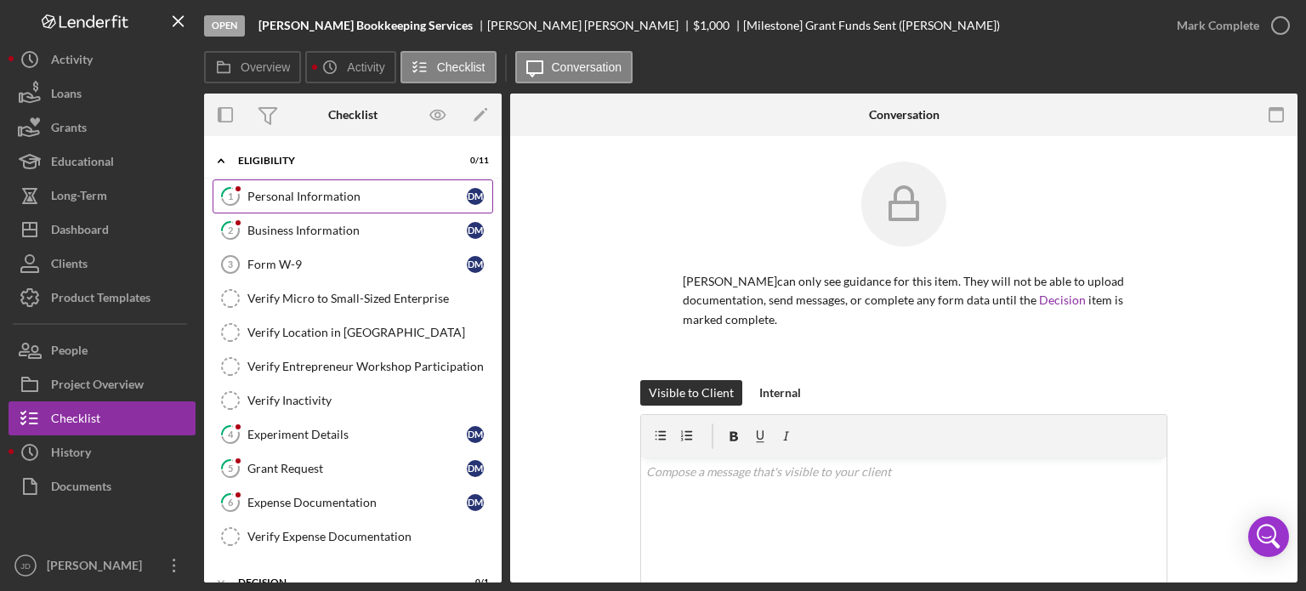
click at [350, 199] on div "Personal Information" at bounding box center [356, 197] width 219 height 14
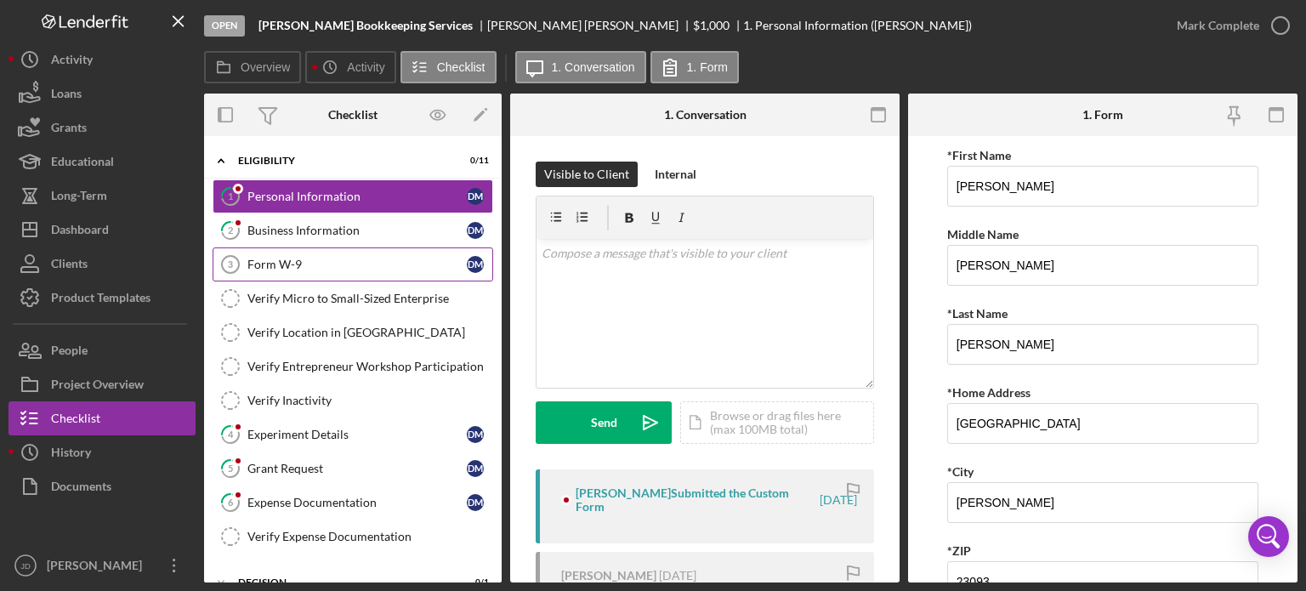
click at [297, 264] on div "Form W-9" at bounding box center [356, 265] width 219 height 14
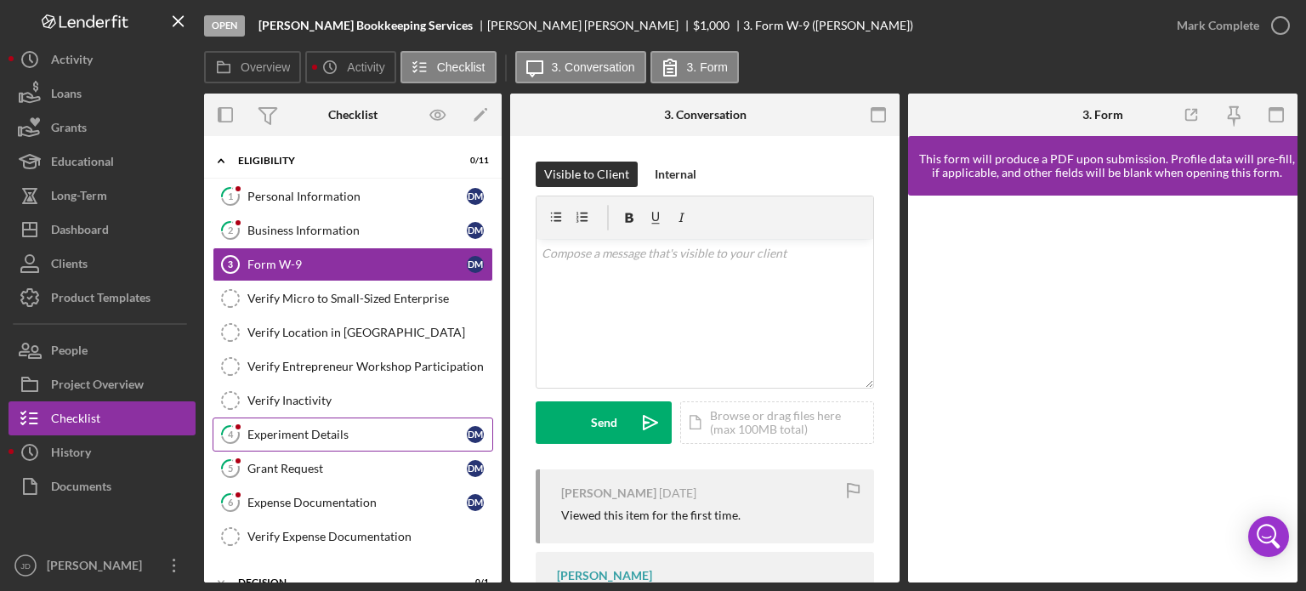
click at [321, 434] on div "Experiment Details" at bounding box center [356, 435] width 219 height 14
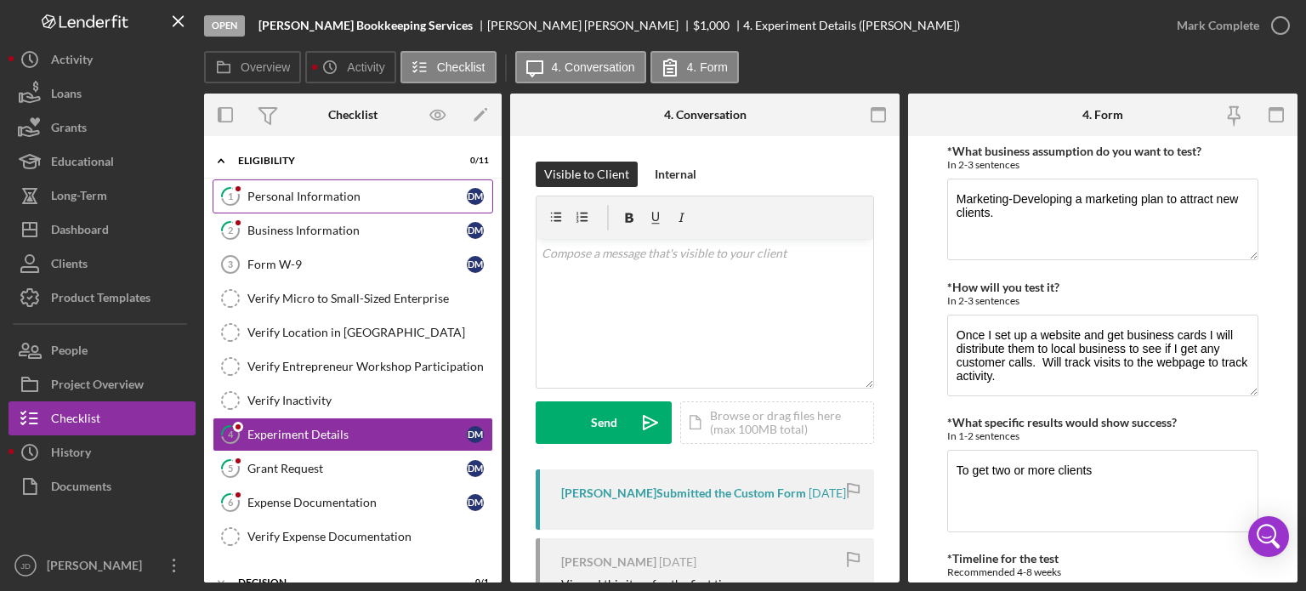
click at [350, 200] on div "Personal Information" at bounding box center [356, 197] width 219 height 14
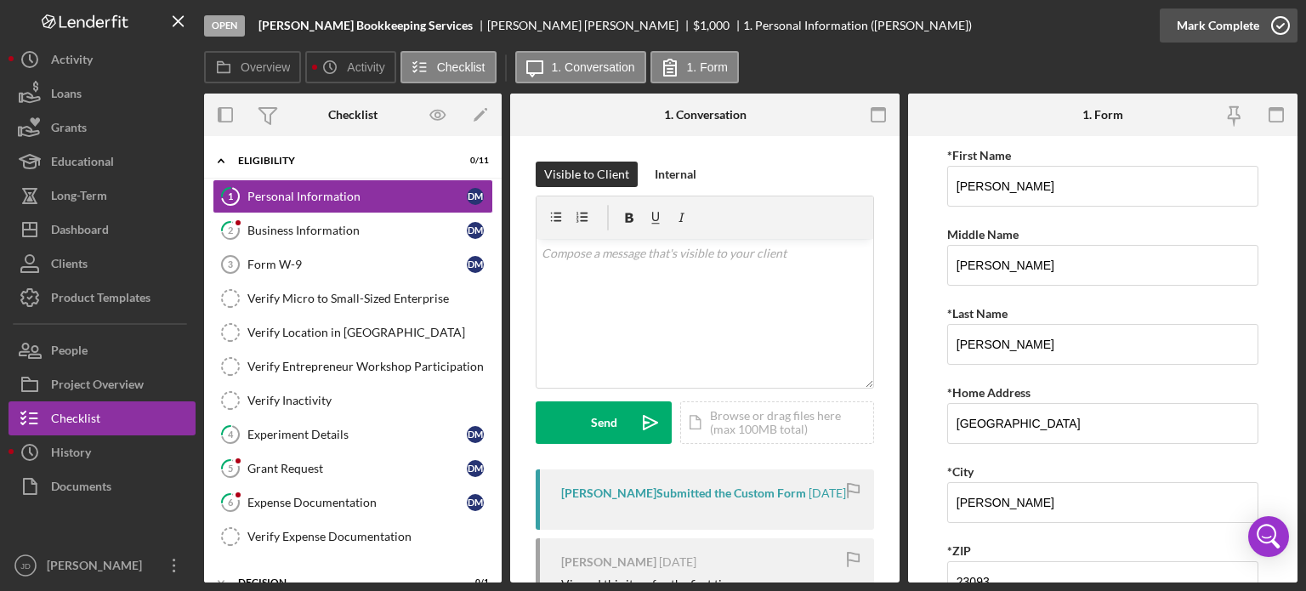
click at [1282, 24] on icon "button" at bounding box center [1280, 25] width 43 height 43
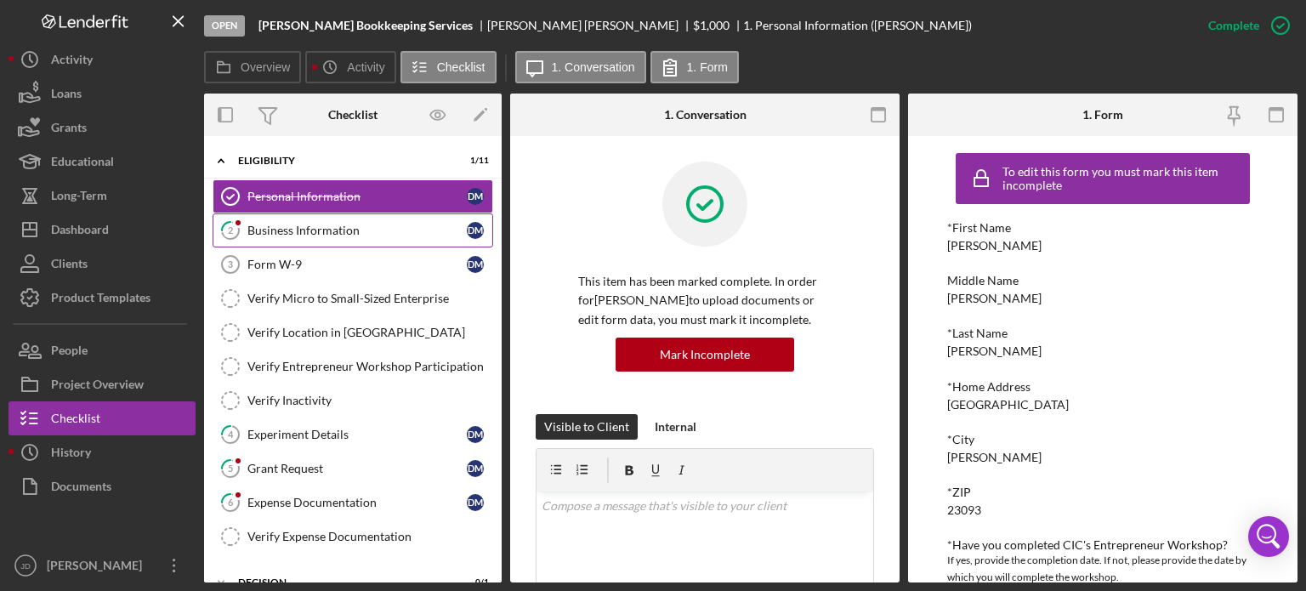
click at [312, 230] on div "Business Information" at bounding box center [356, 231] width 219 height 14
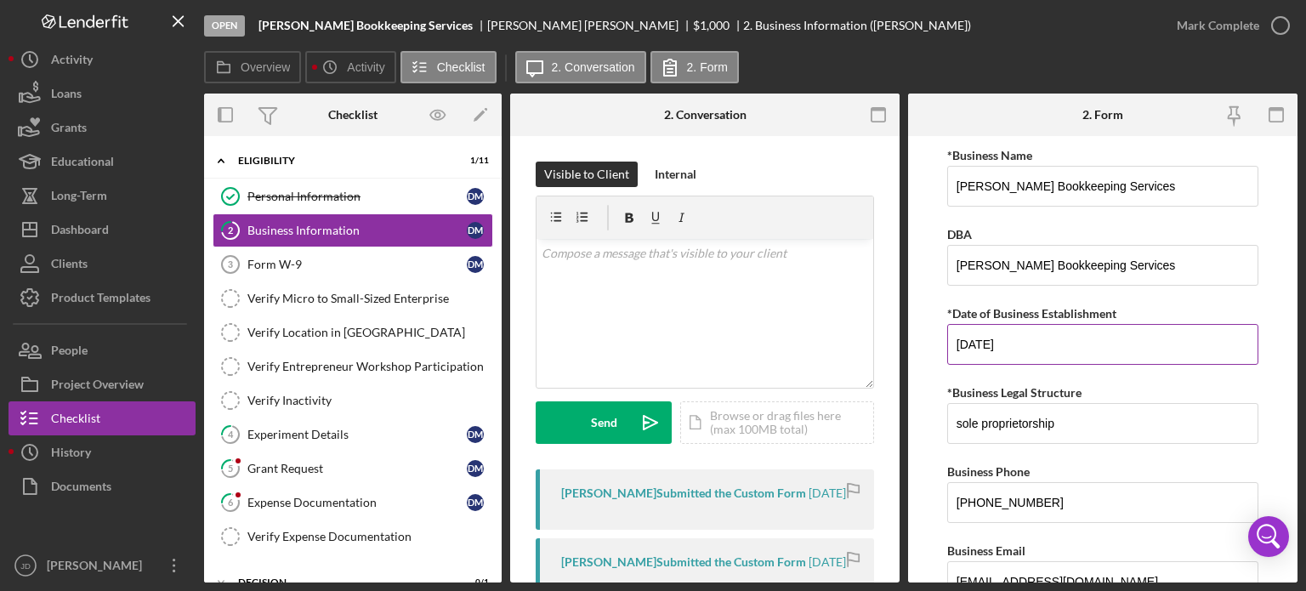
scroll to position [85, 0]
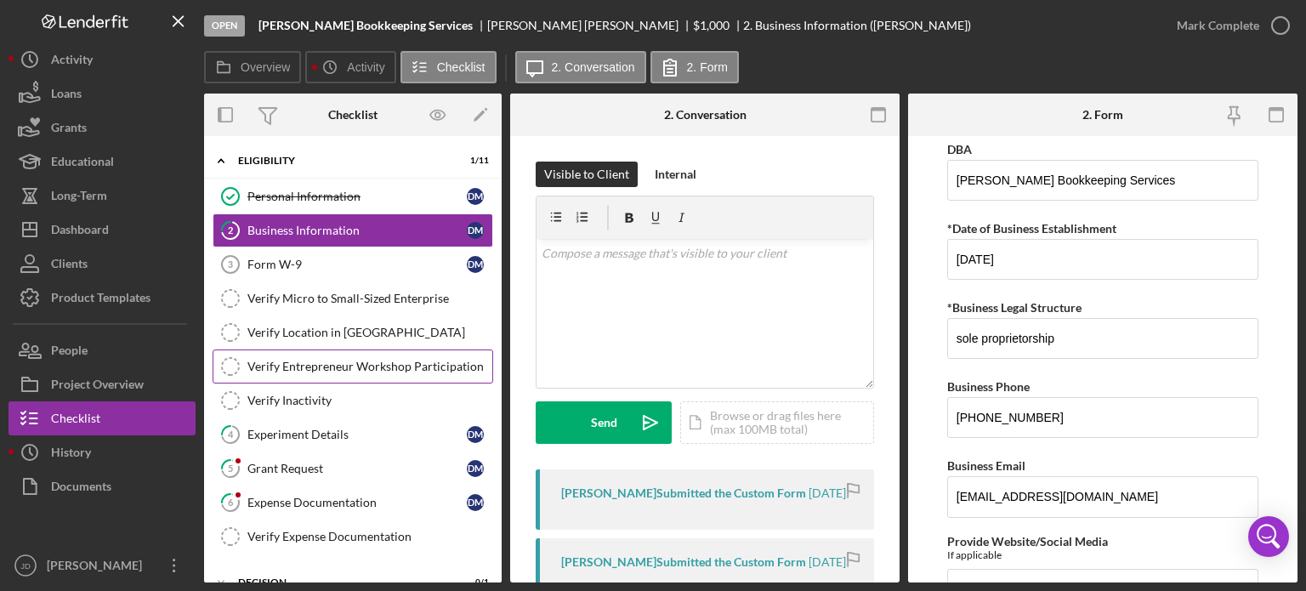
click at [314, 366] on div "Verify Entrepreneur Workshop Participation" at bounding box center [369, 367] width 245 height 14
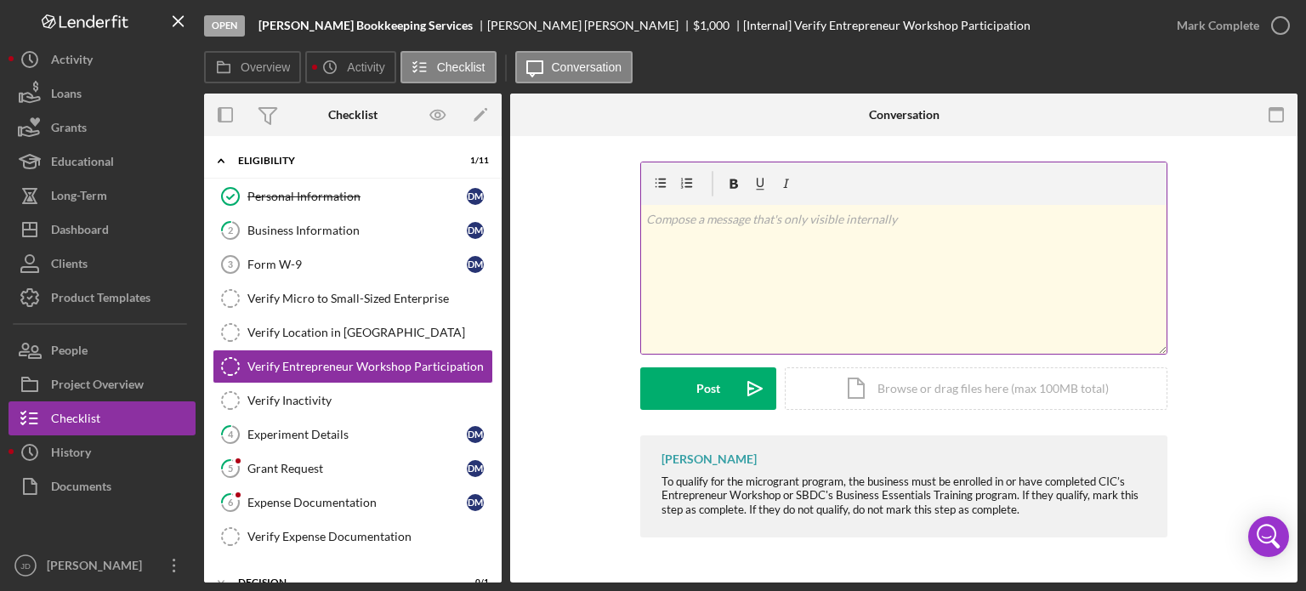
click at [861, 229] on div "v Color teal Color pink Remove color Add row above Add row below Add column bef…" at bounding box center [904, 279] width 526 height 149
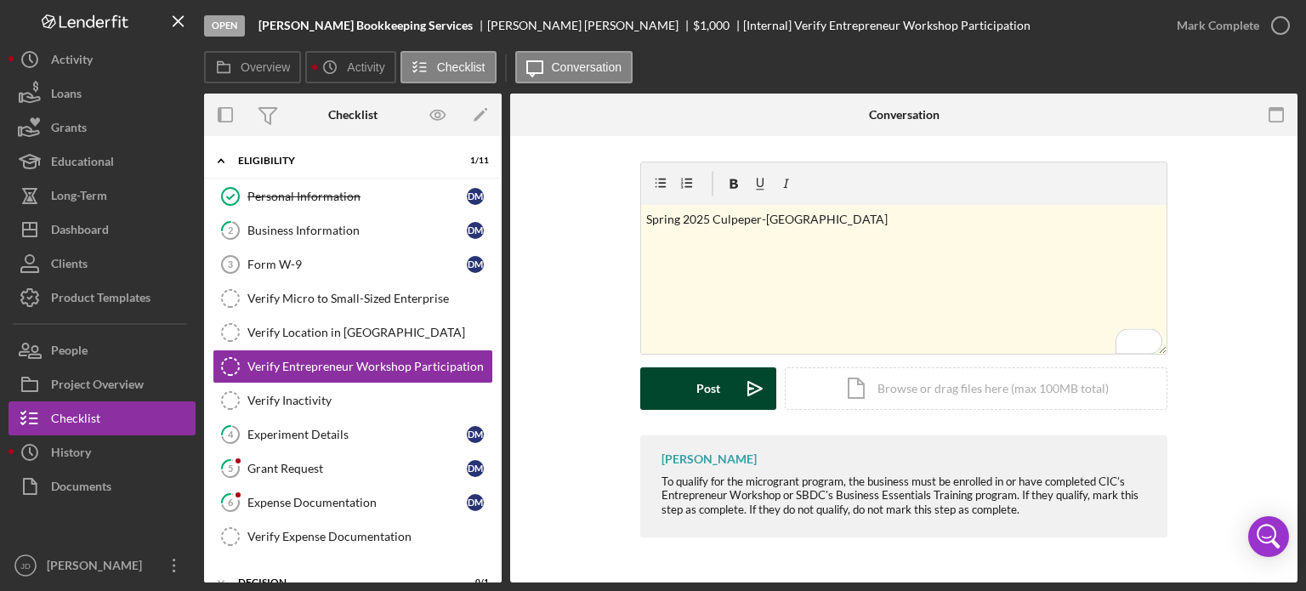
click at [731, 395] on button "Post Icon/icon-invite-send" at bounding box center [708, 388] width 136 height 43
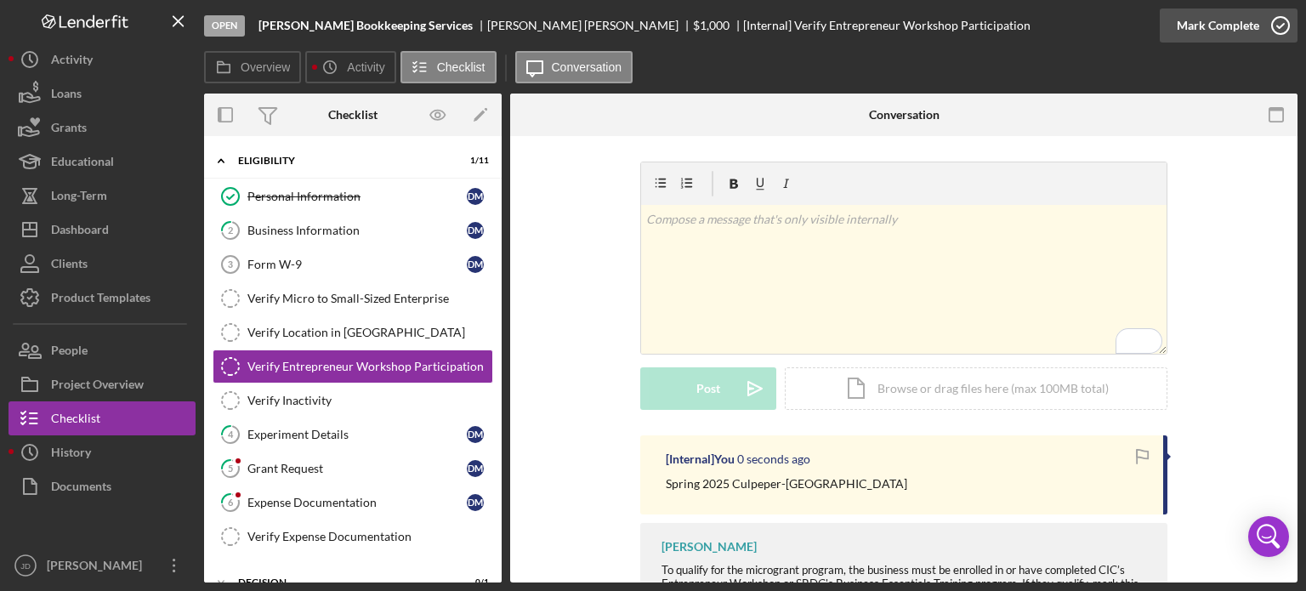
click at [1282, 20] on icon "button" at bounding box center [1280, 25] width 43 height 43
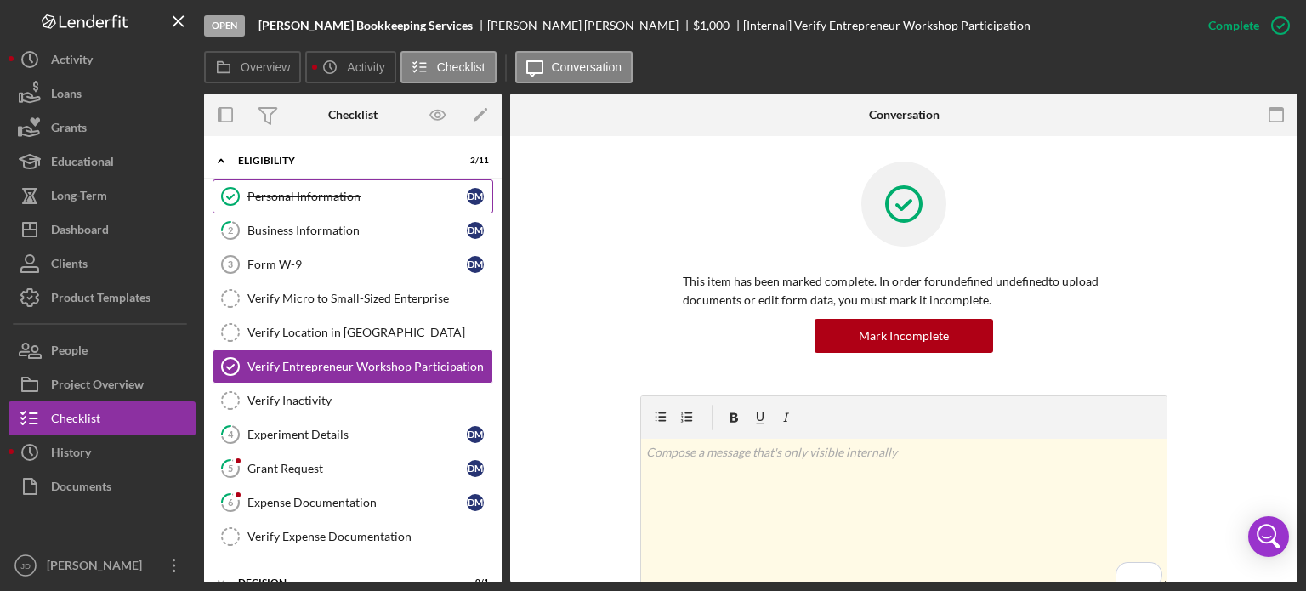
click at [333, 195] on div "Personal Information" at bounding box center [356, 197] width 219 height 14
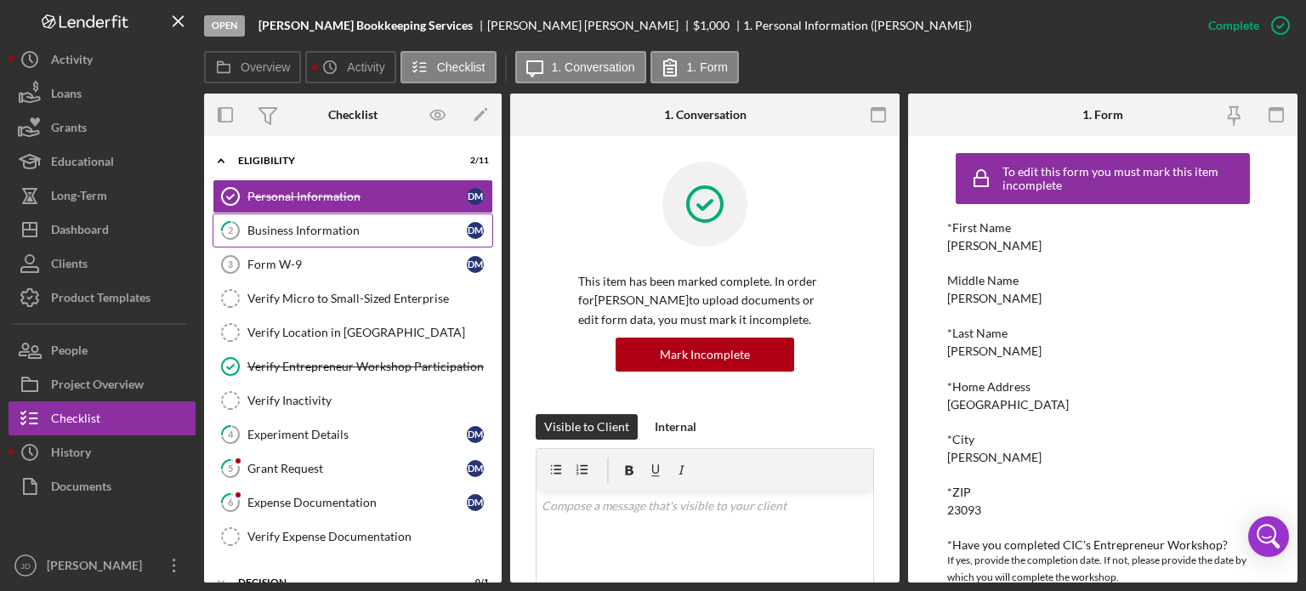
click at [306, 230] on div "Business Information" at bounding box center [356, 231] width 219 height 14
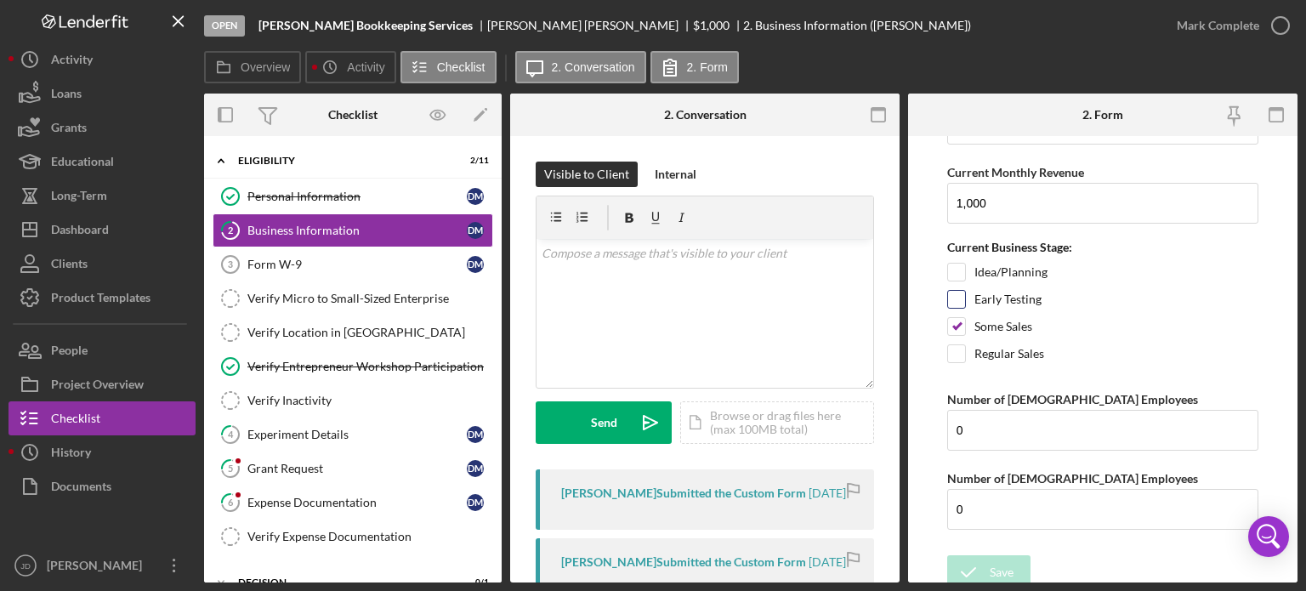
scroll to position [1555, 0]
click at [1285, 22] on icon "button" at bounding box center [1280, 25] width 43 height 43
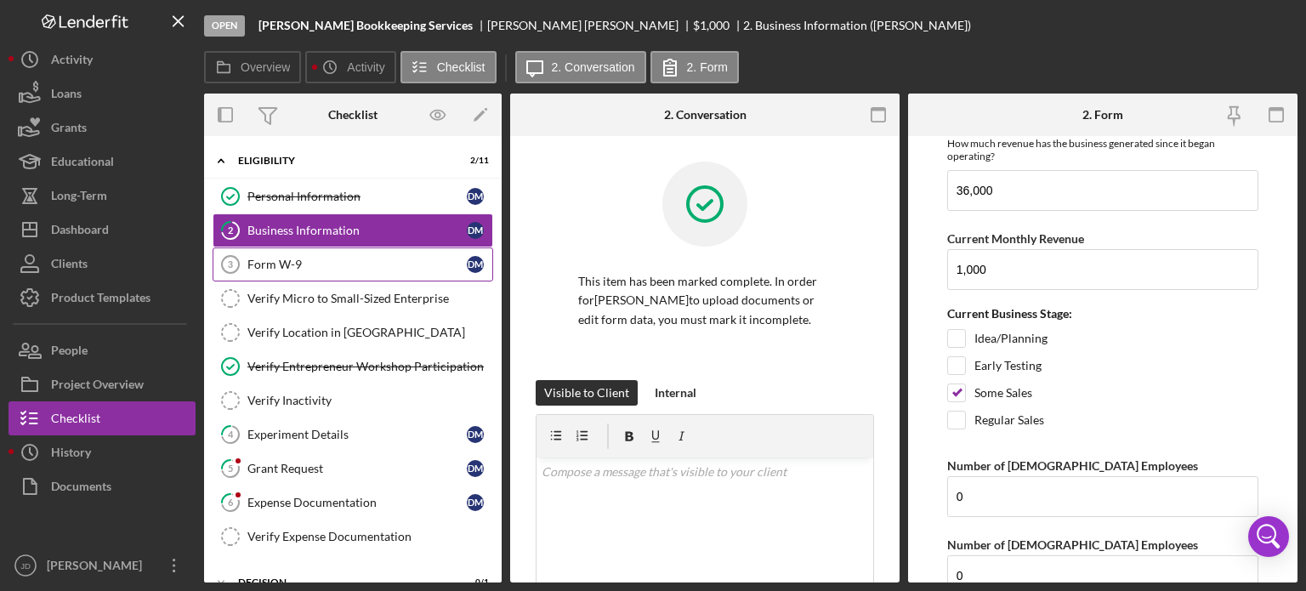
scroll to position [1623, 0]
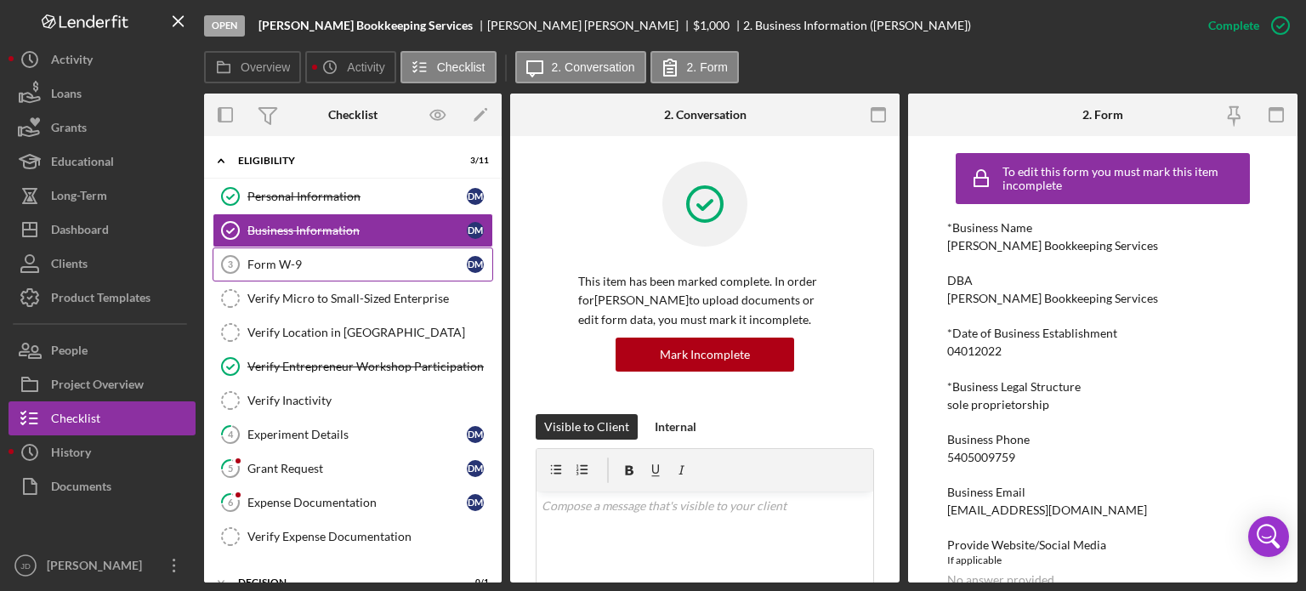
click at [281, 269] on div "Form W-9" at bounding box center [356, 265] width 219 height 14
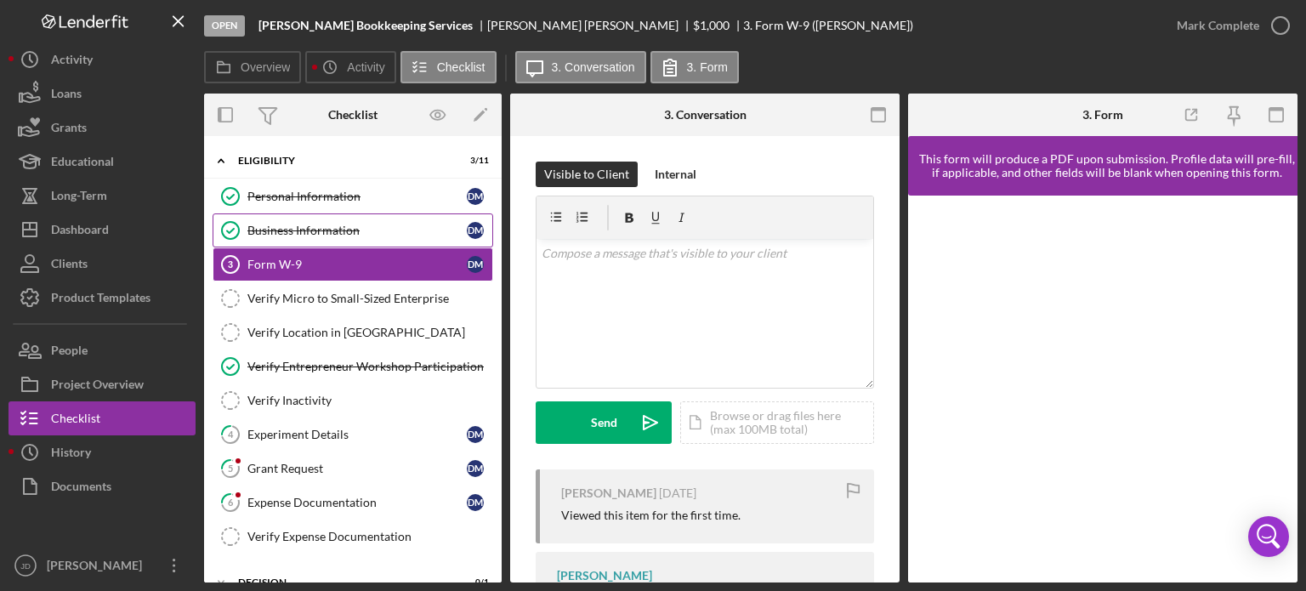
click at [296, 233] on div "Business Information" at bounding box center [356, 231] width 219 height 14
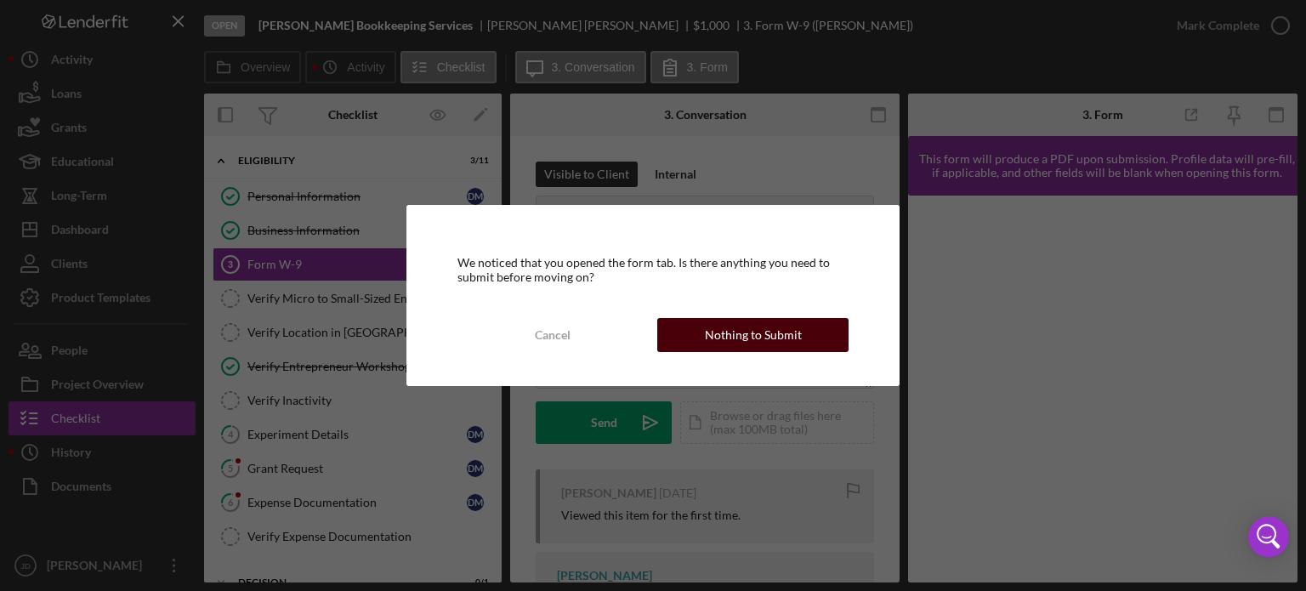
click at [753, 336] on div "Nothing to Submit" at bounding box center [753, 335] width 97 height 34
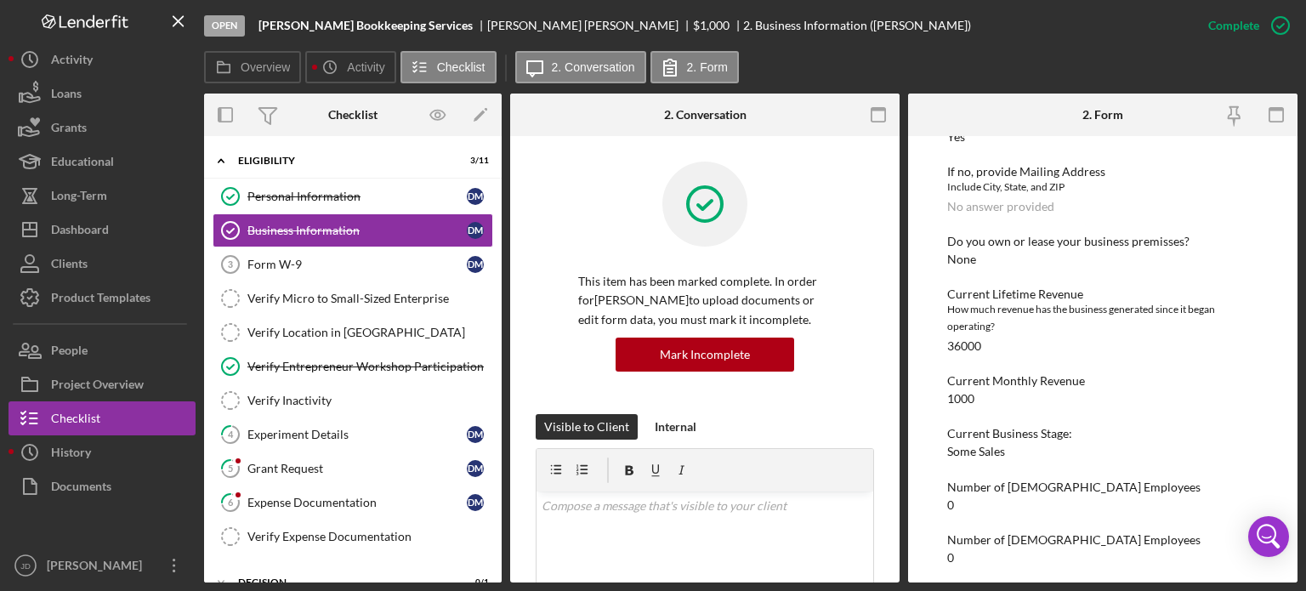
scroll to position [923, 0]
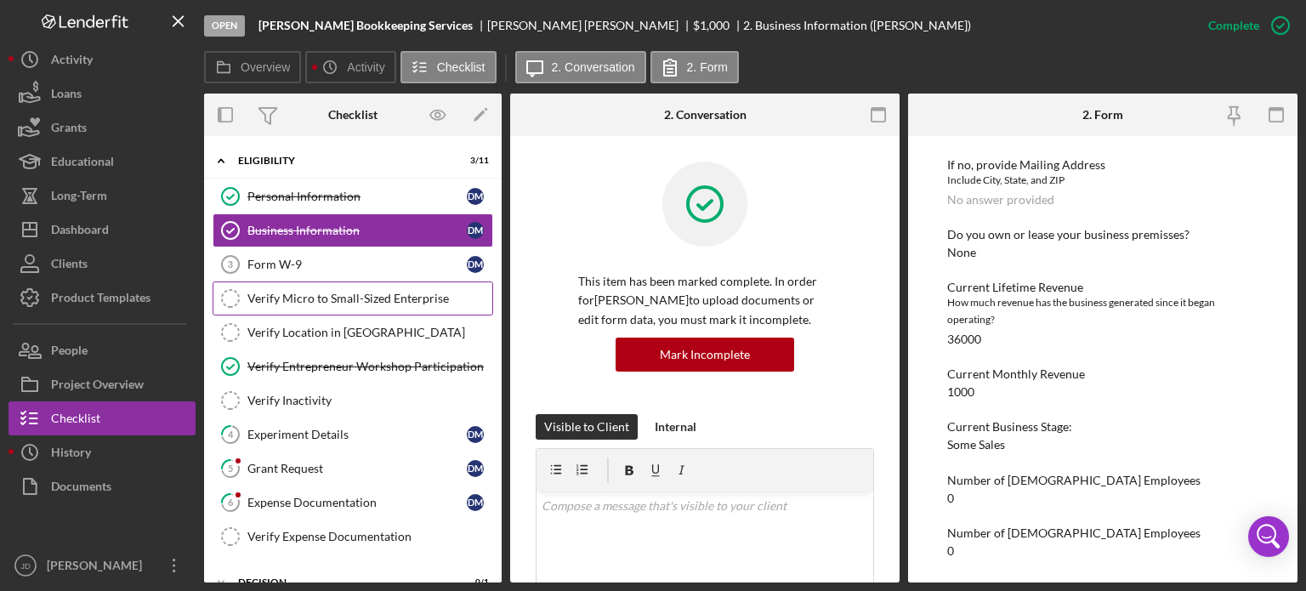
click at [283, 305] on link "Verify Micro to Small-Sized Enterprise Verify Micro to Small-Sized Enterprise" at bounding box center [353, 298] width 281 height 34
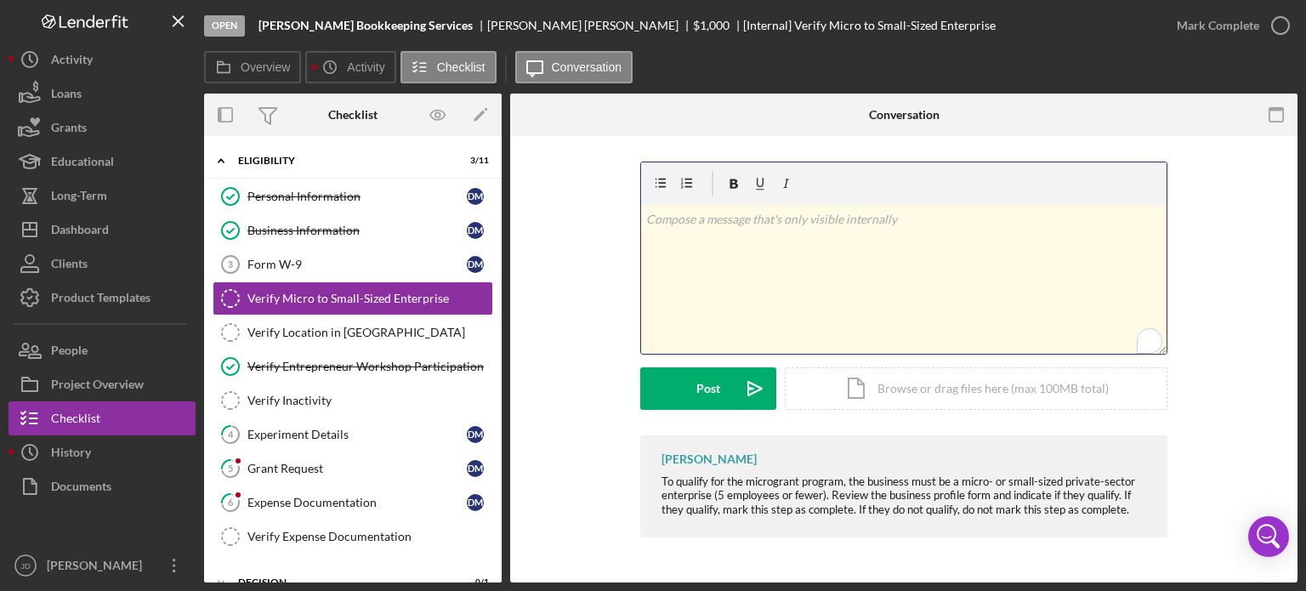
click at [860, 223] on p "To enrich screen reader interactions, please activate Accessibility in Grammarl…" at bounding box center [904, 219] width 516 height 19
click at [701, 390] on div "Post" at bounding box center [708, 388] width 24 height 43
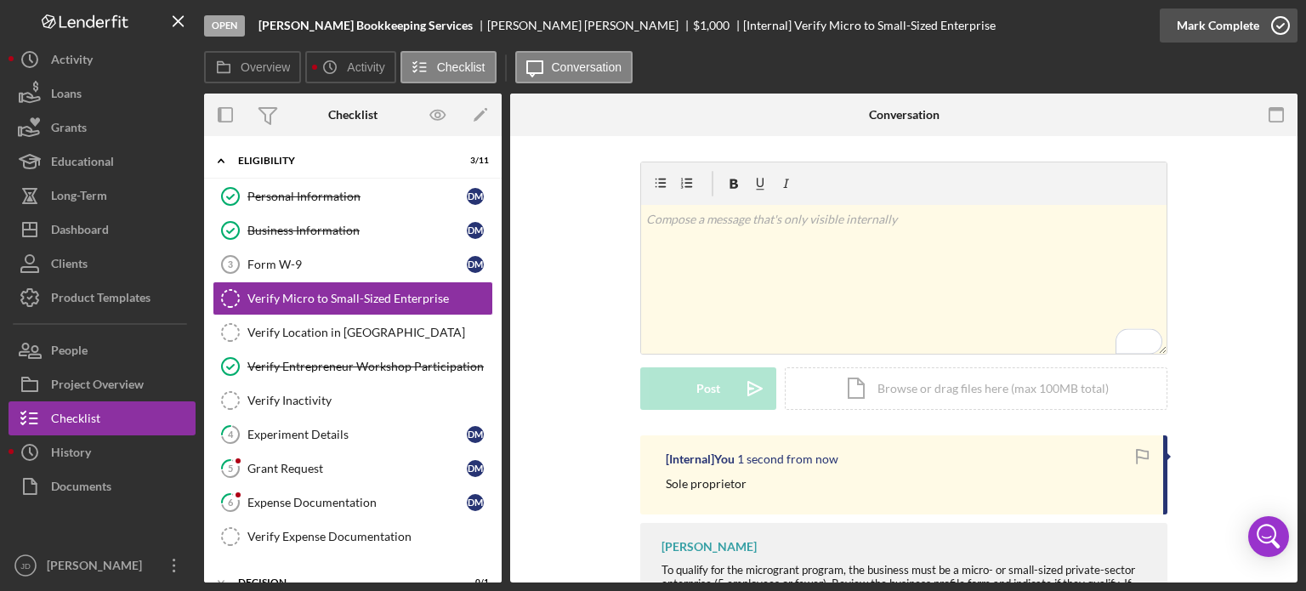
click at [1281, 22] on icon "button" at bounding box center [1280, 25] width 43 height 43
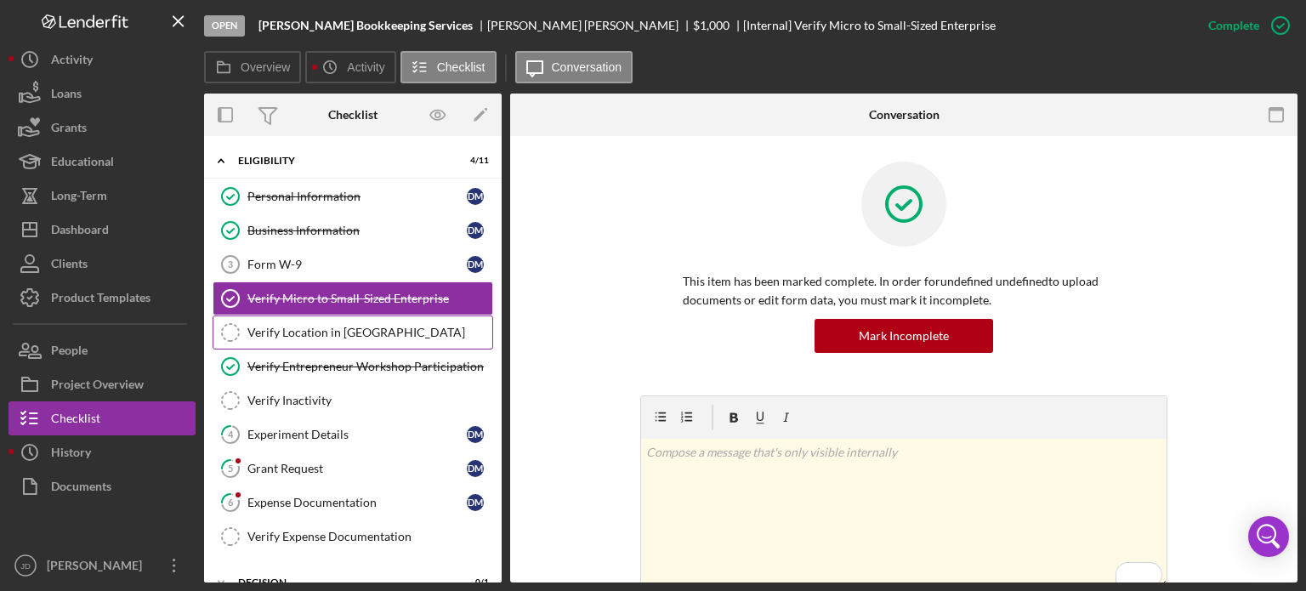
click at [312, 333] on div "Verify Location in [GEOGRAPHIC_DATA]" at bounding box center [369, 333] width 245 height 14
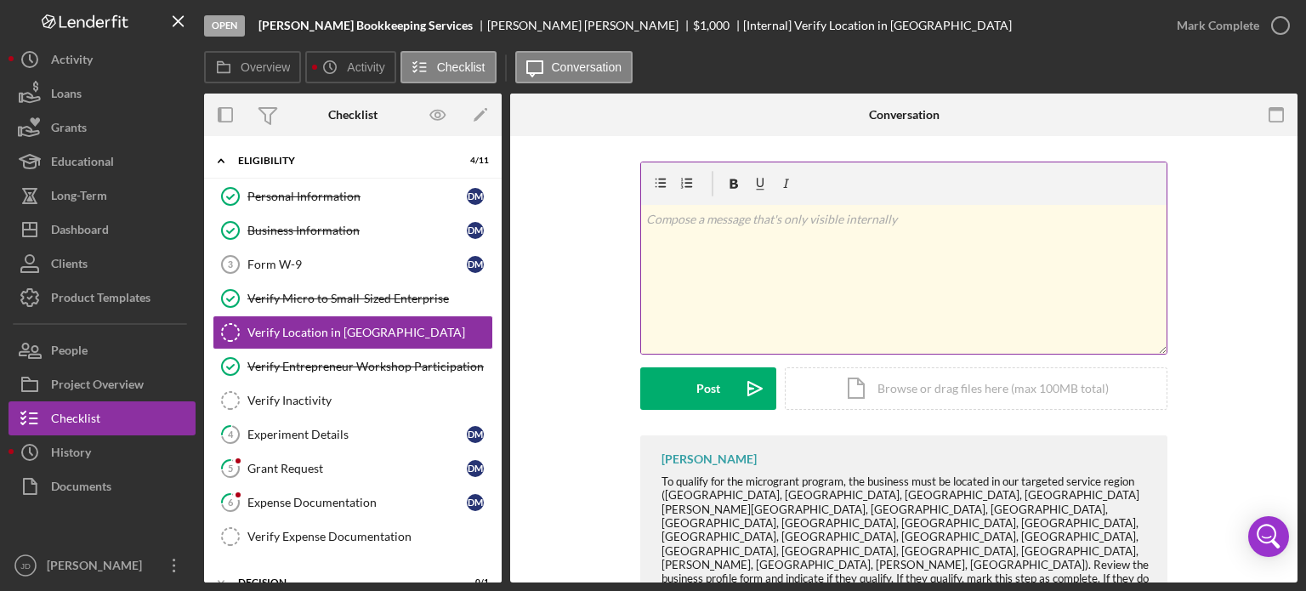
click at [793, 226] on p at bounding box center [904, 219] width 516 height 19
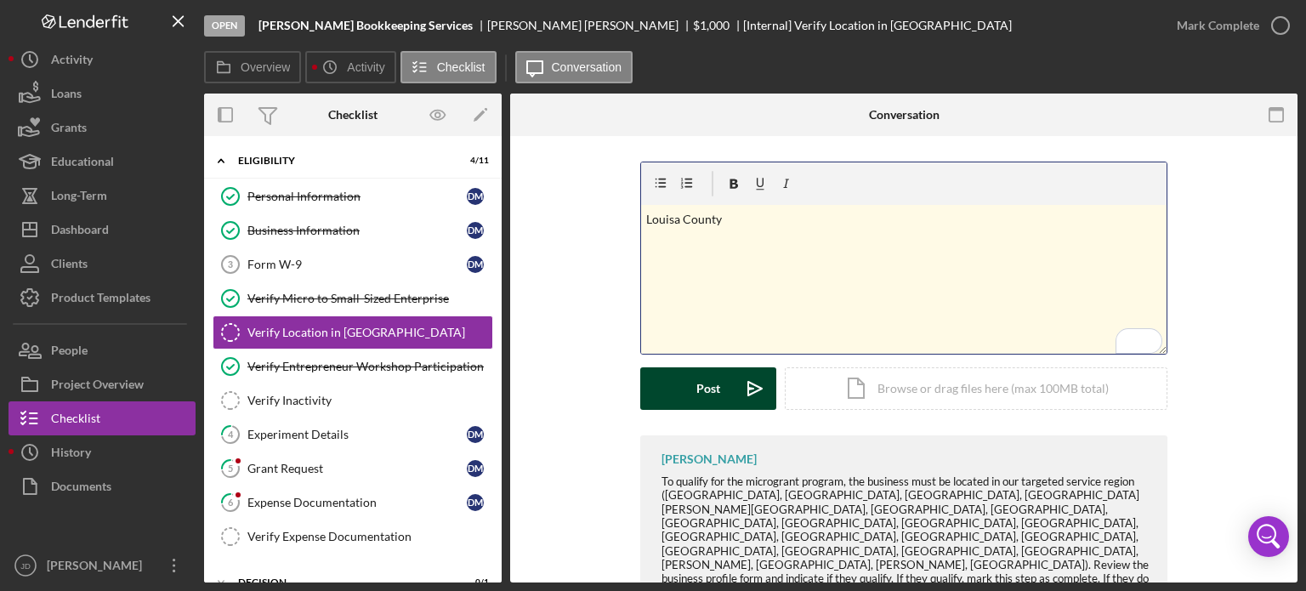
click at [687, 384] on button "Post Icon/icon-invite-send" at bounding box center [708, 388] width 136 height 43
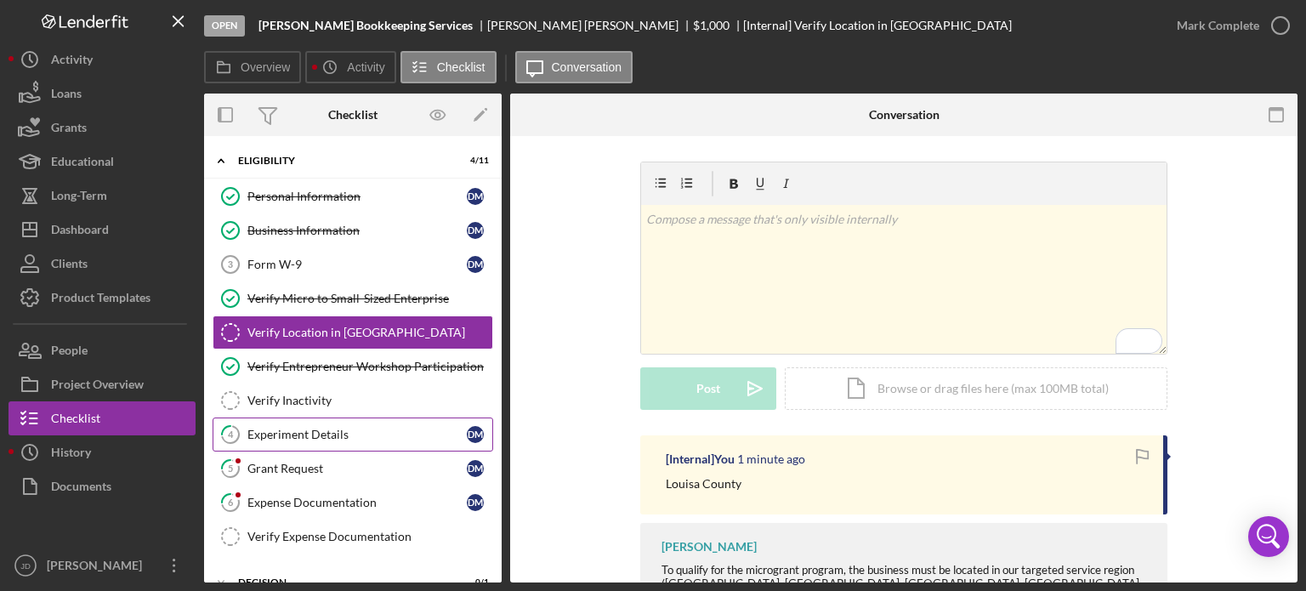
click at [320, 431] on div "Experiment Details" at bounding box center [356, 435] width 219 height 14
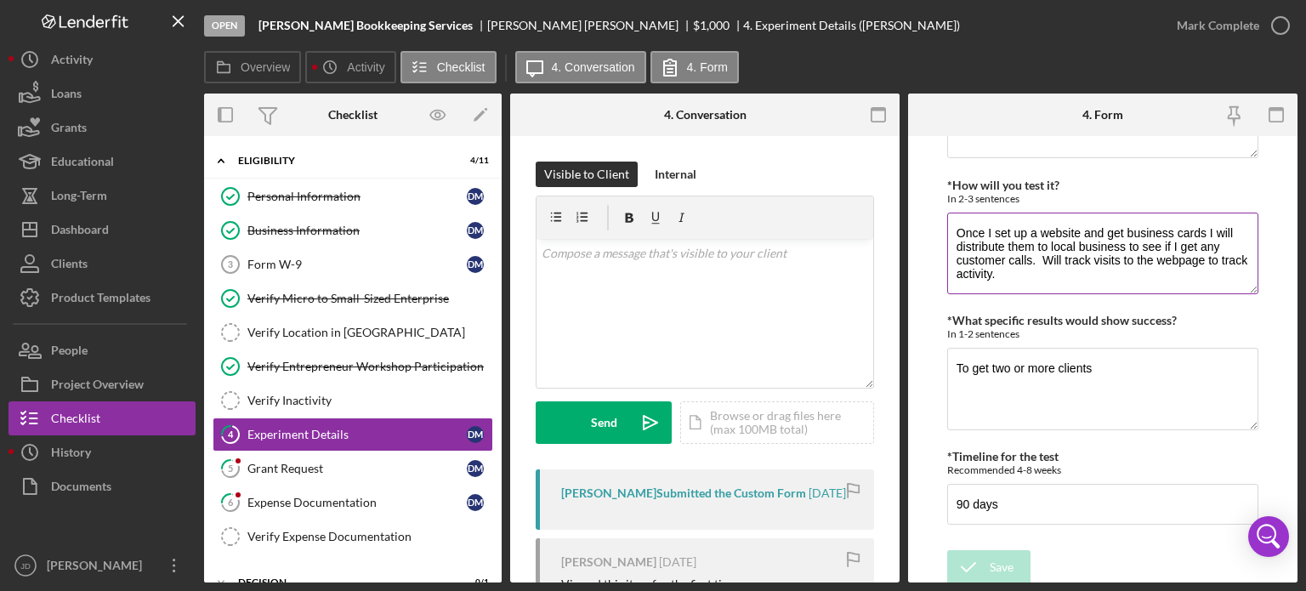
scroll to position [105, 0]
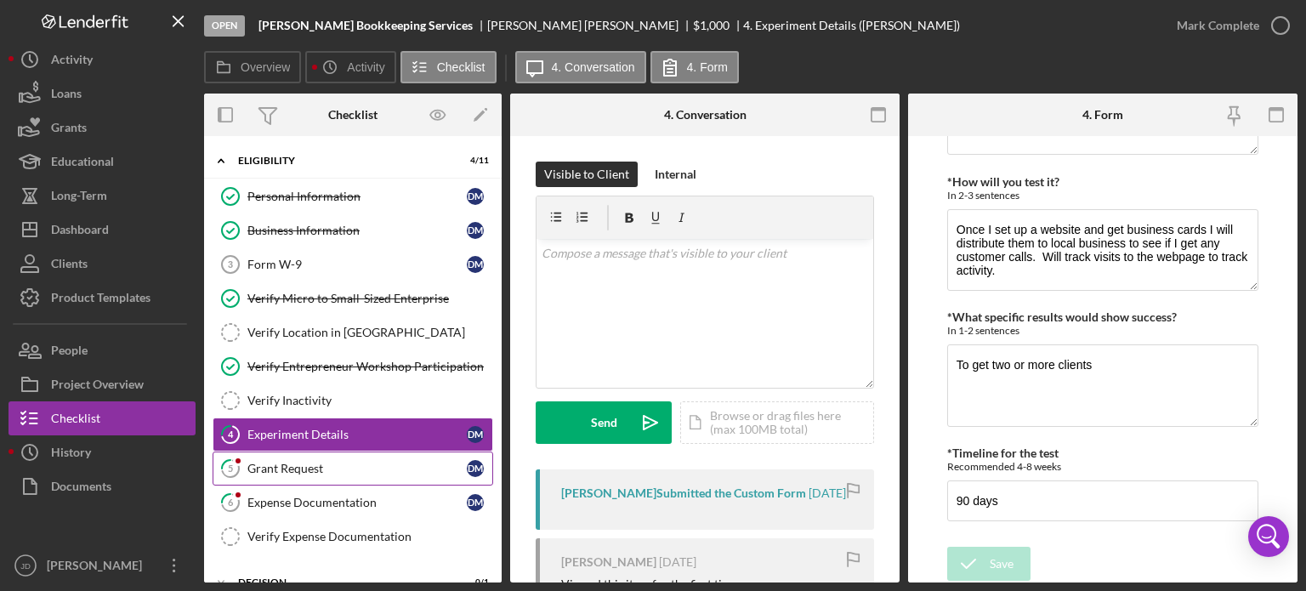
click at [299, 468] on div "Grant Request" at bounding box center [356, 469] width 219 height 14
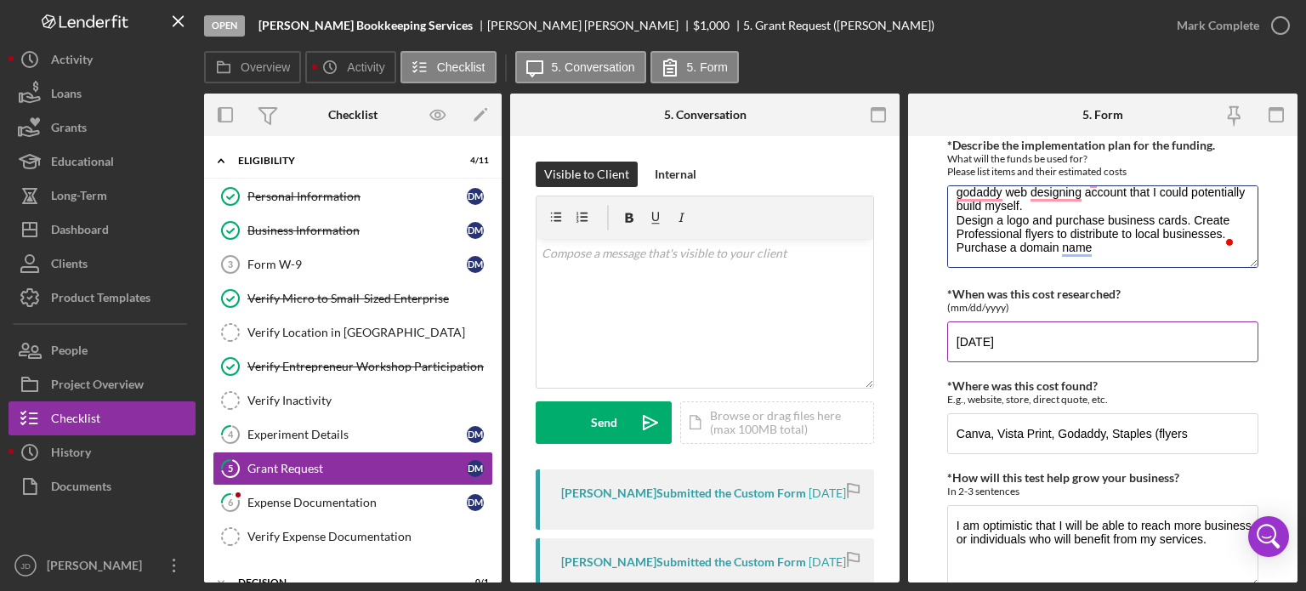
scroll to position [153, 0]
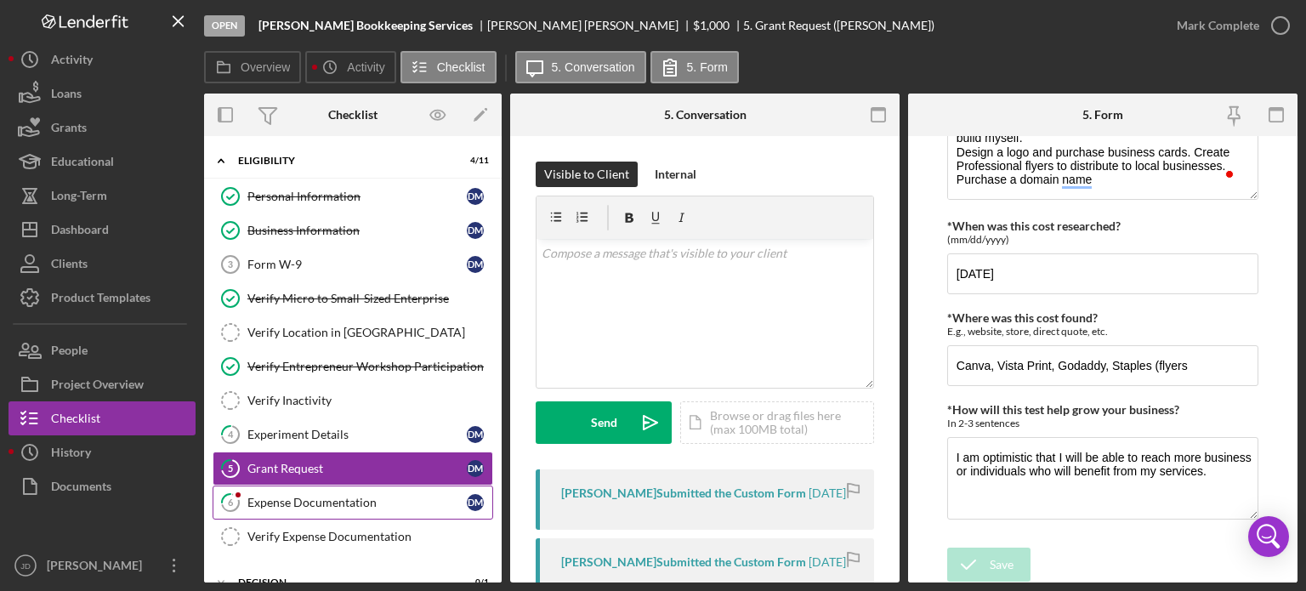
click at [286, 496] on div "Expense Documentation" at bounding box center [356, 503] width 219 height 14
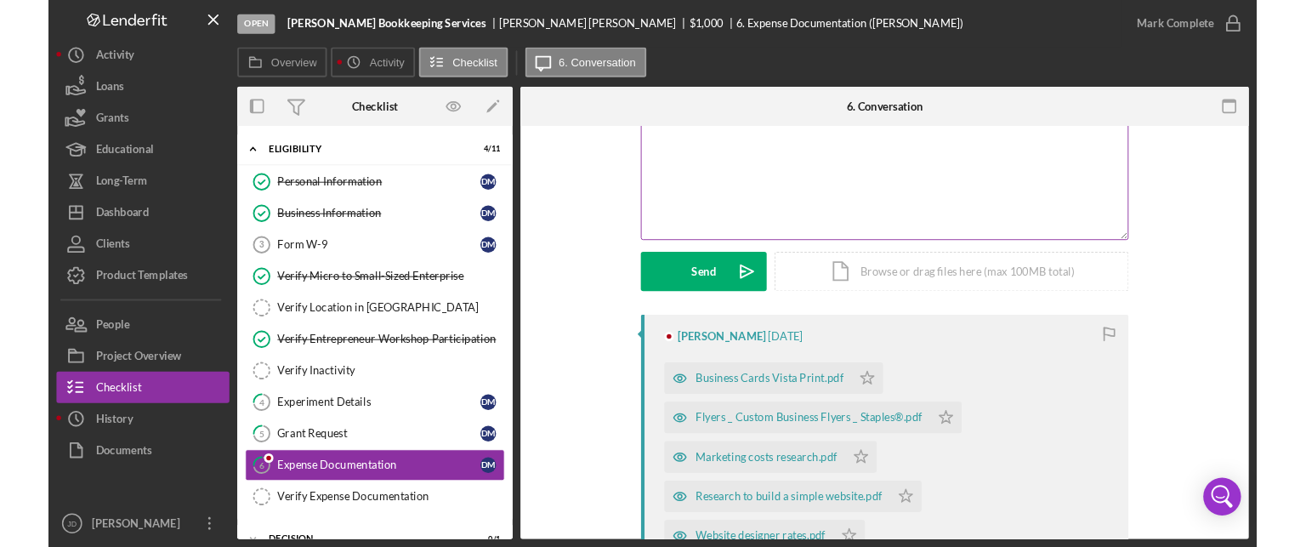
scroll to position [170, 0]
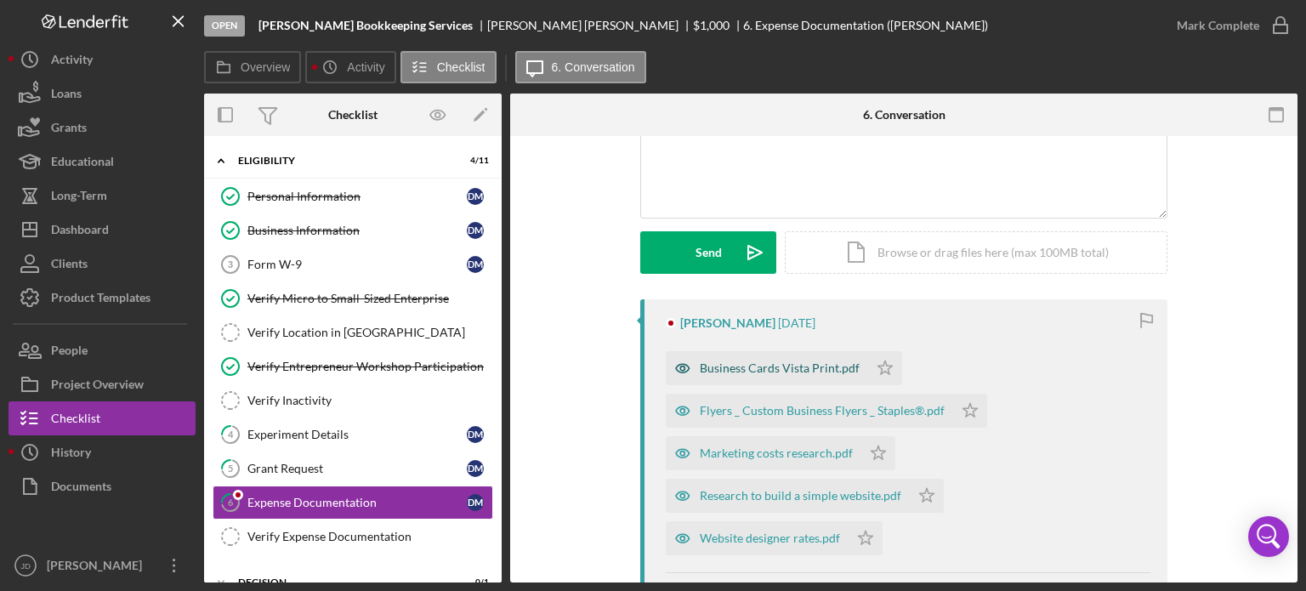
click at [780, 373] on div "Business Cards Vista Print.pdf" at bounding box center [780, 368] width 160 height 14
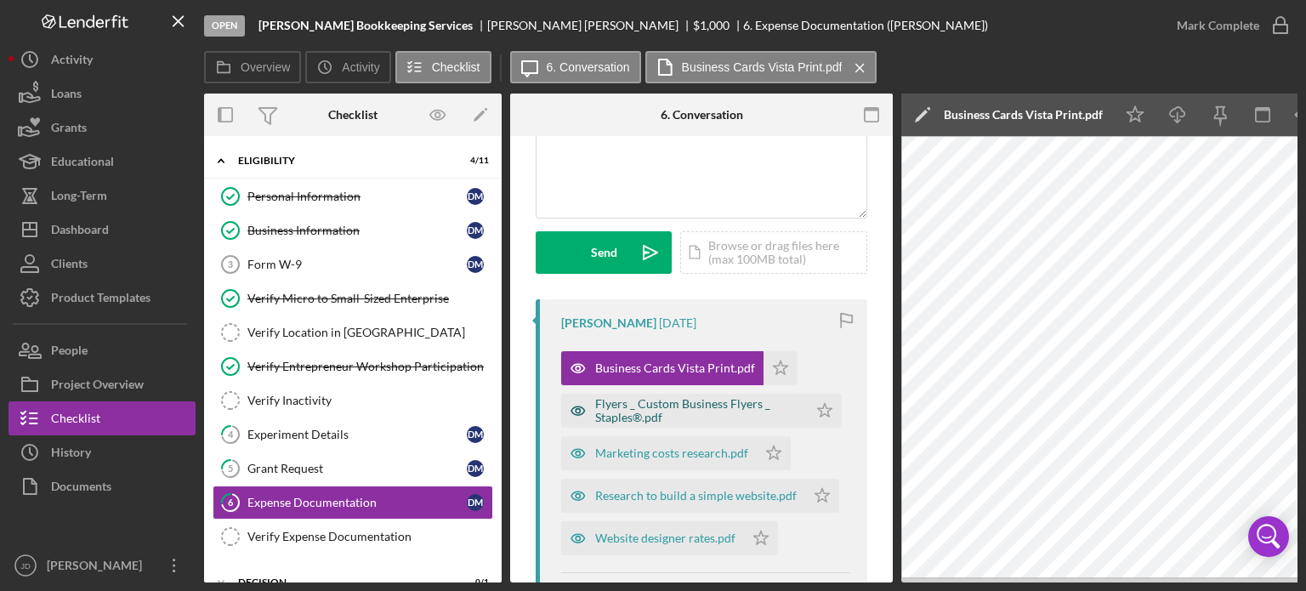
click at [659, 412] on div "Flyers _ Custom Business Flyers _ Staples®.pdf" at bounding box center [697, 410] width 204 height 27
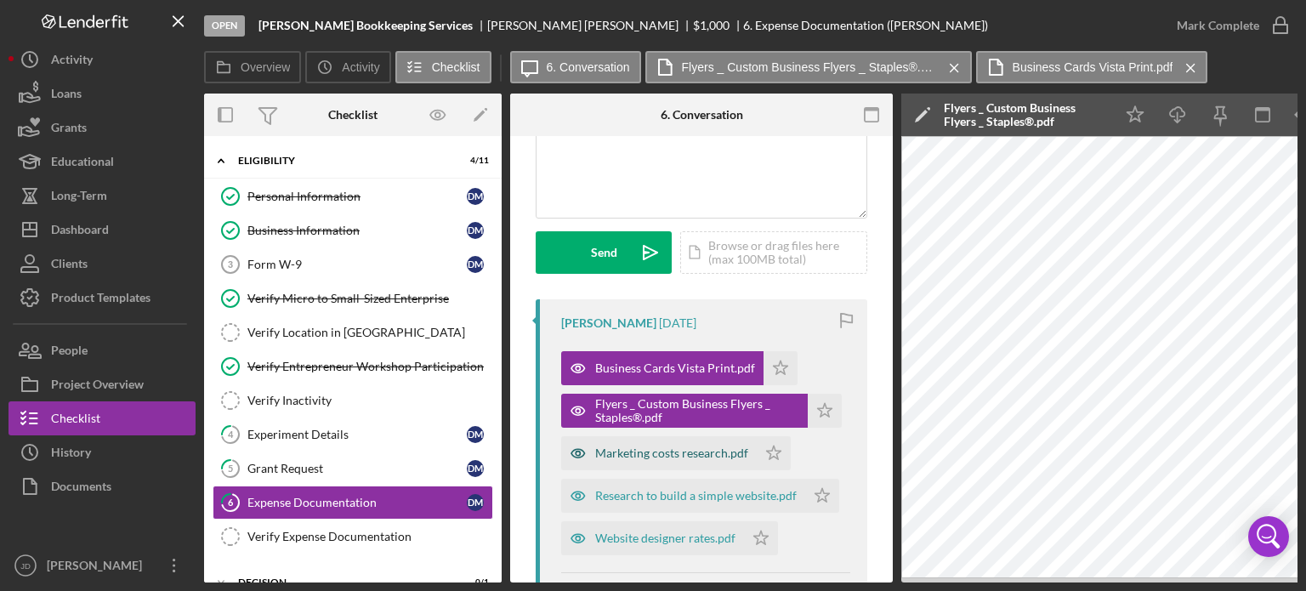
click at [650, 457] on div "Marketing costs research.pdf" at bounding box center [671, 453] width 153 height 14
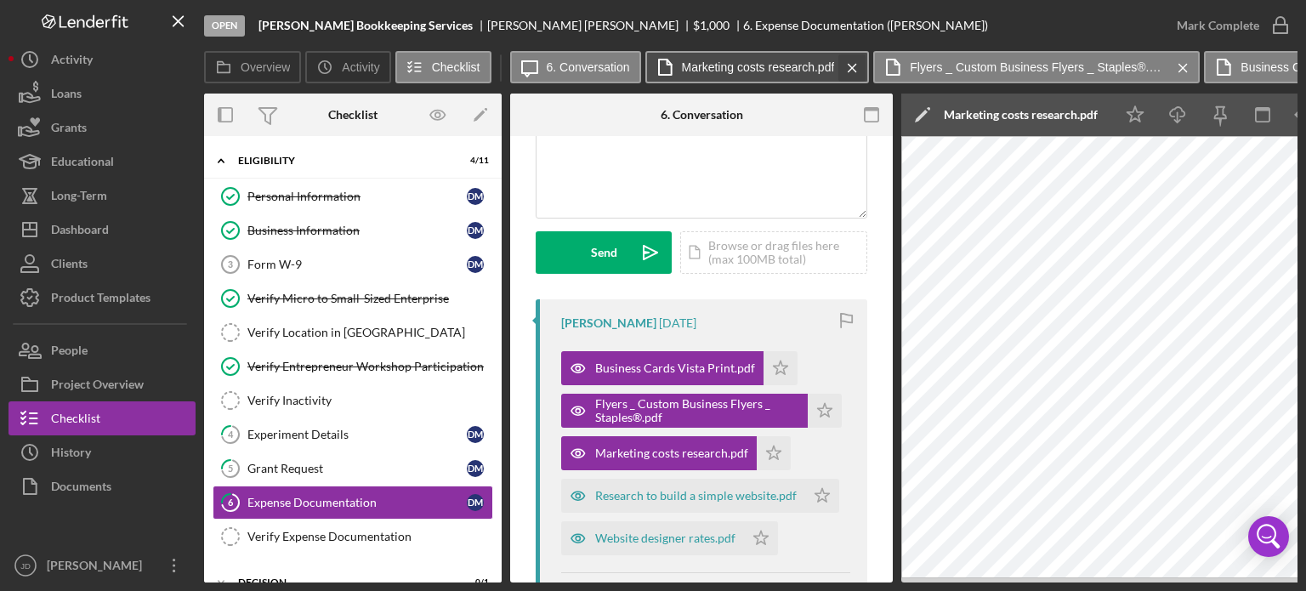
click at [847, 66] on icon "Icon/Menu Close" at bounding box center [853, 68] width 30 height 43
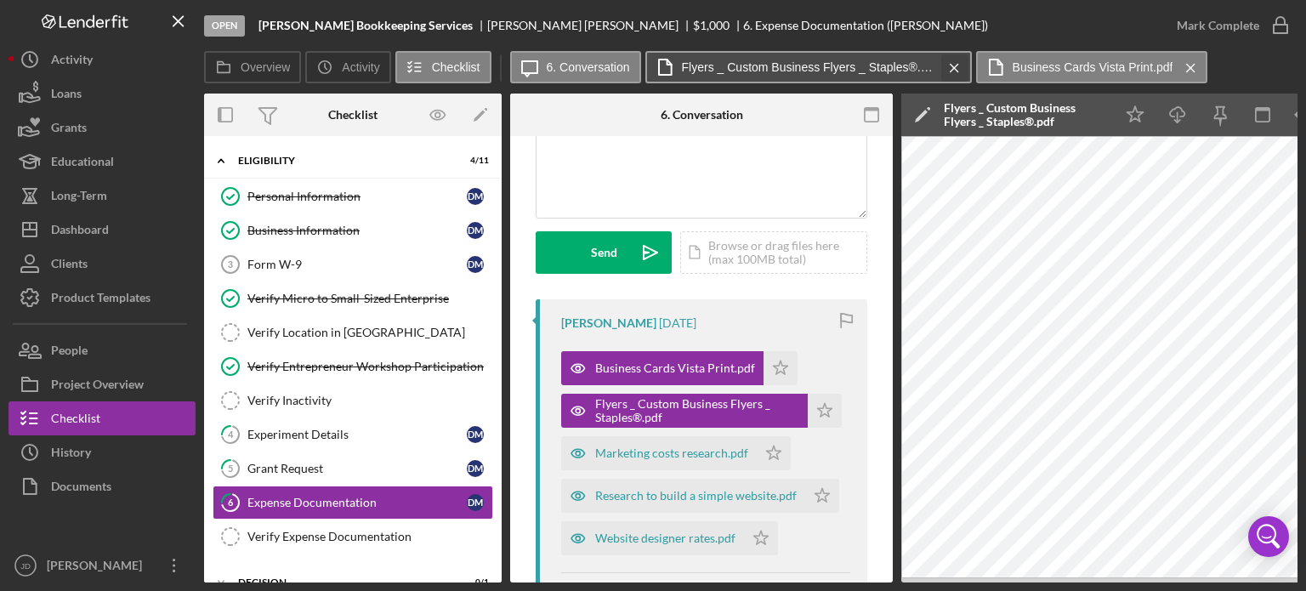
click at [956, 63] on icon "Icon/Menu Close" at bounding box center [955, 68] width 30 height 43
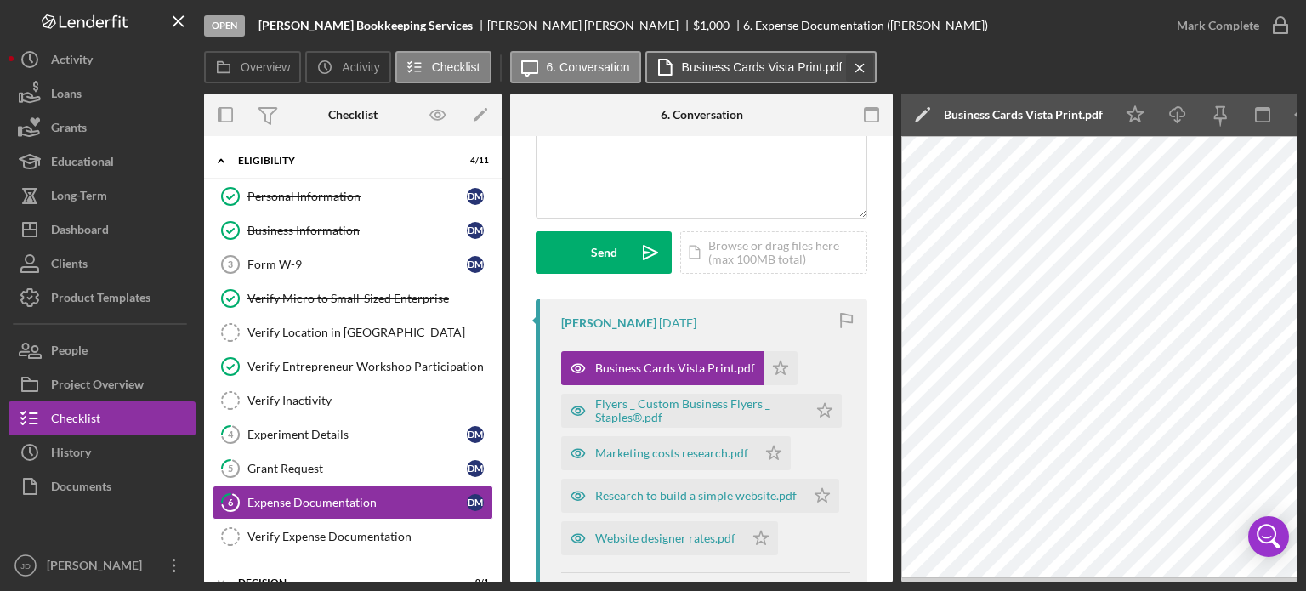
click at [862, 67] on icon "Icon/Menu Close" at bounding box center [860, 68] width 30 height 43
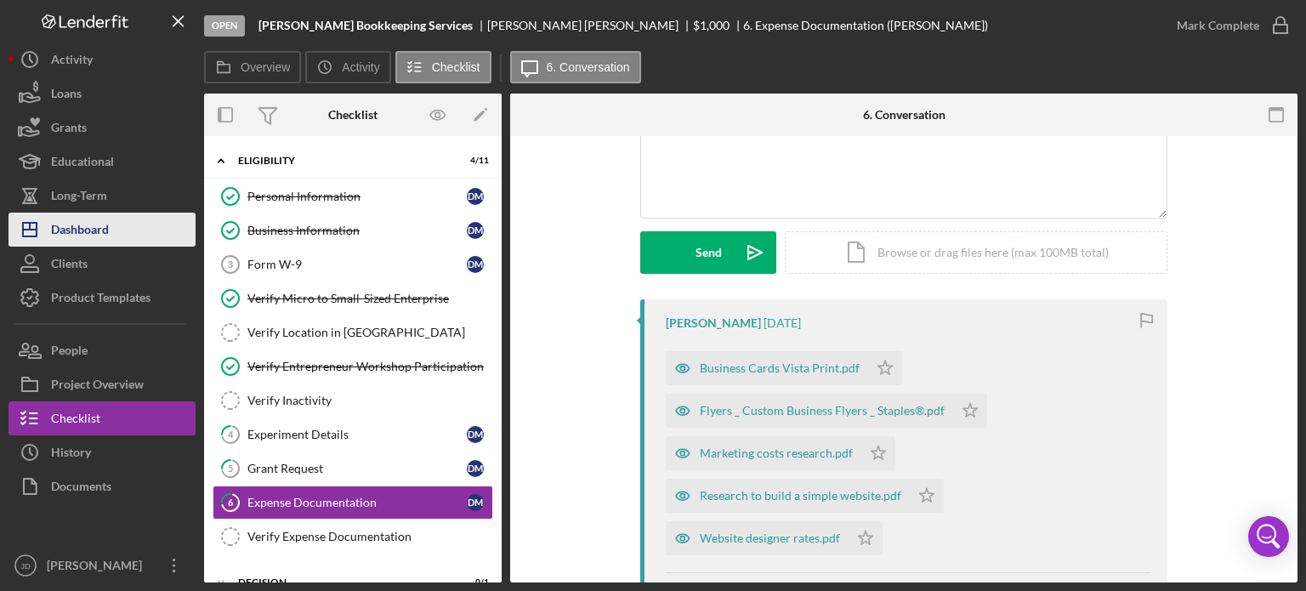
click at [82, 222] on div "Dashboard" at bounding box center [80, 232] width 58 height 38
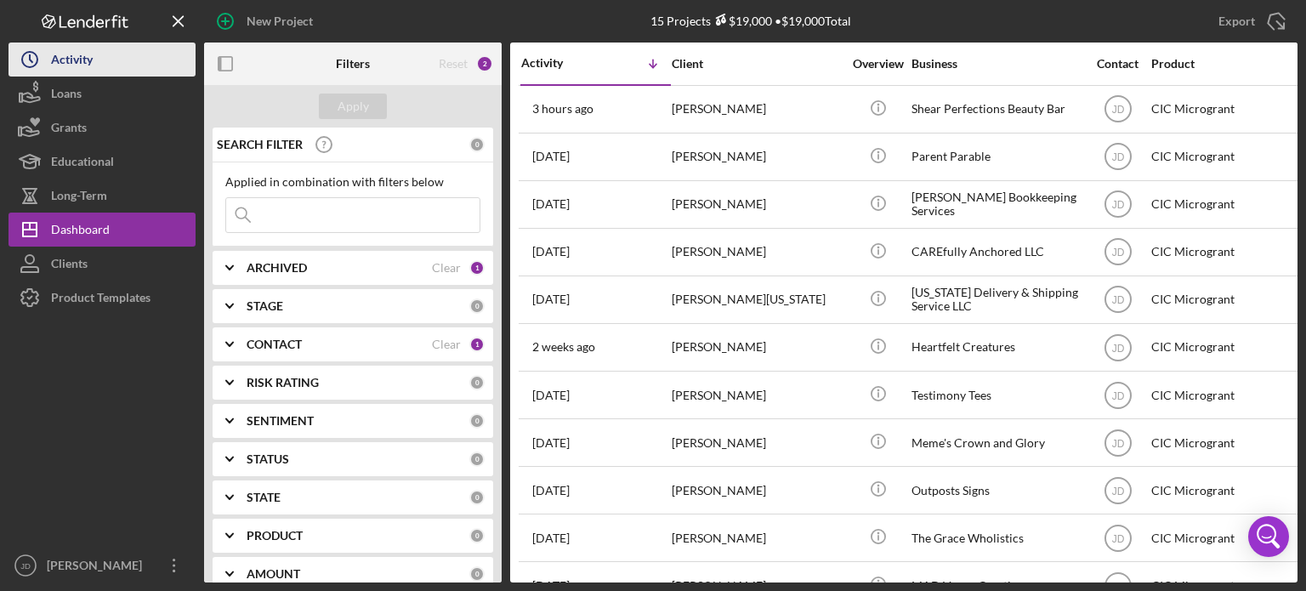
click at [65, 54] on div "Activity" at bounding box center [72, 62] width 42 height 38
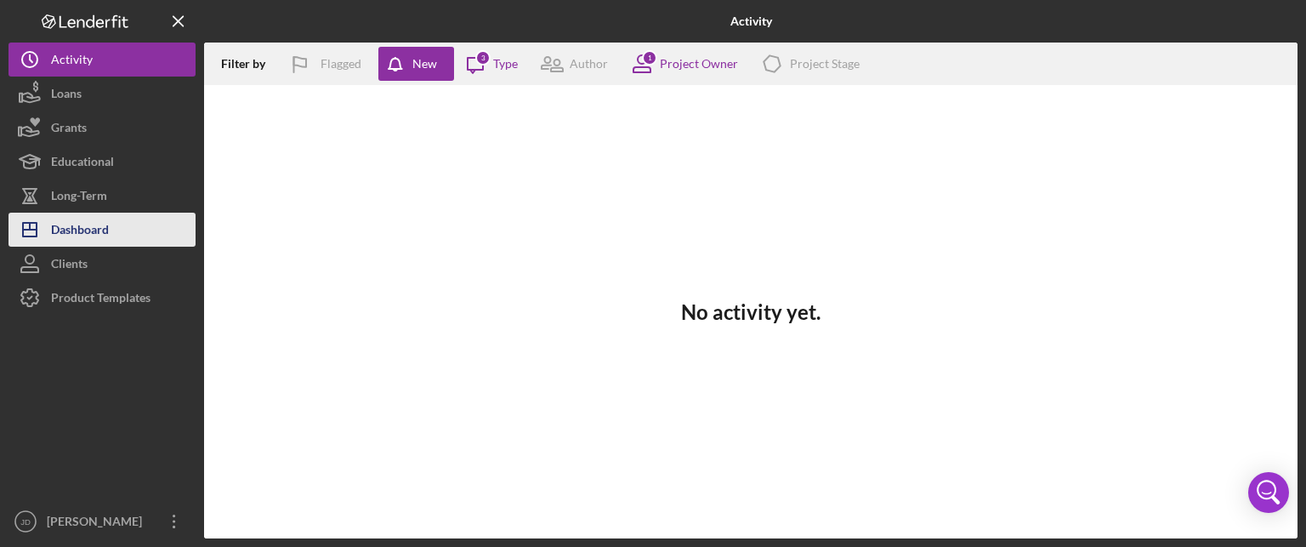
click at [119, 230] on button "Icon/Dashboard Dashboard" at bounding box center [102, 230] width 187 height 34
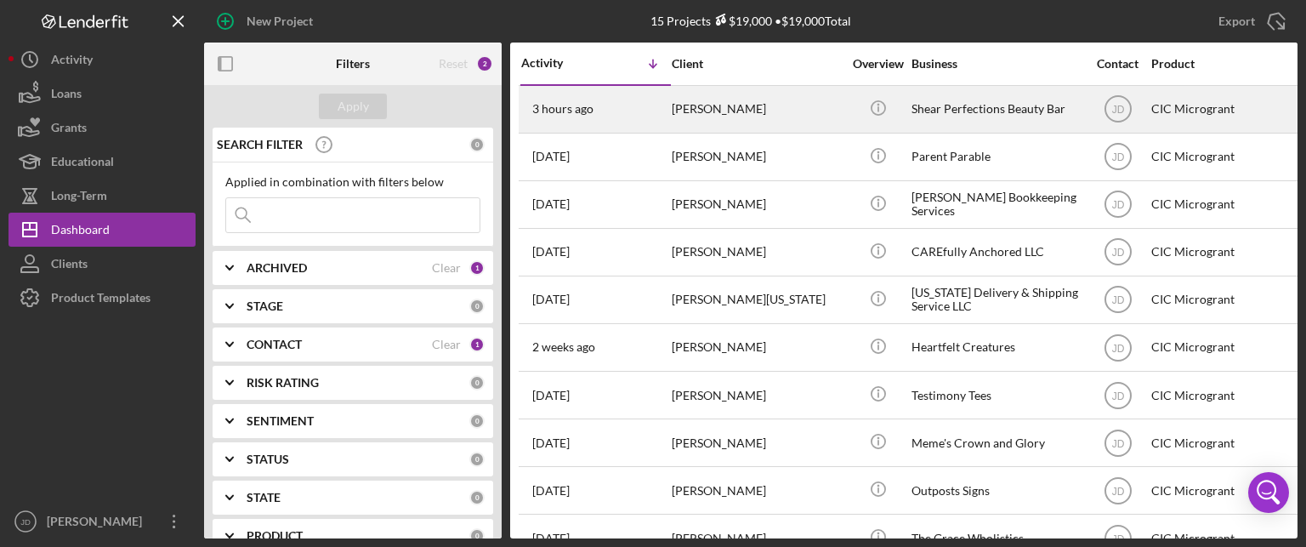
click at [781, 109] on div "Lakin Cottom" at bounding box center [757, 109] width 170 height 45
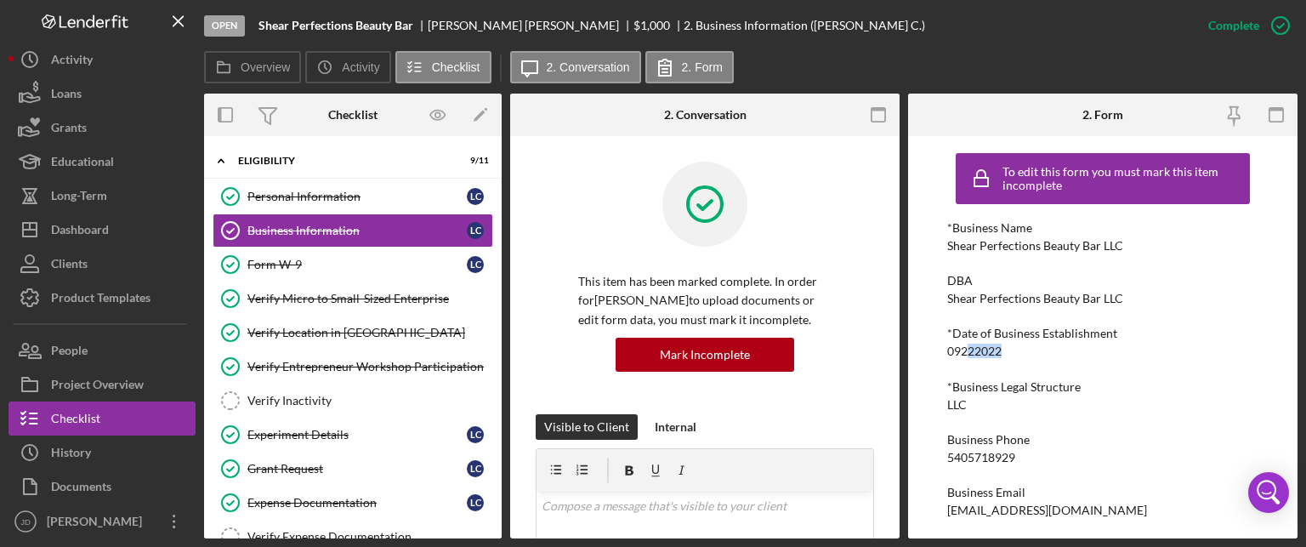
drag, startPoint x: 1003, startPoint y: 350, endPoint x: 969, endPoint y: 351, distance: 34.9
click at [969, 351] on div "*Date of Business Establishment 09222022" at bounding box center [1102, 342] width 311 height 31
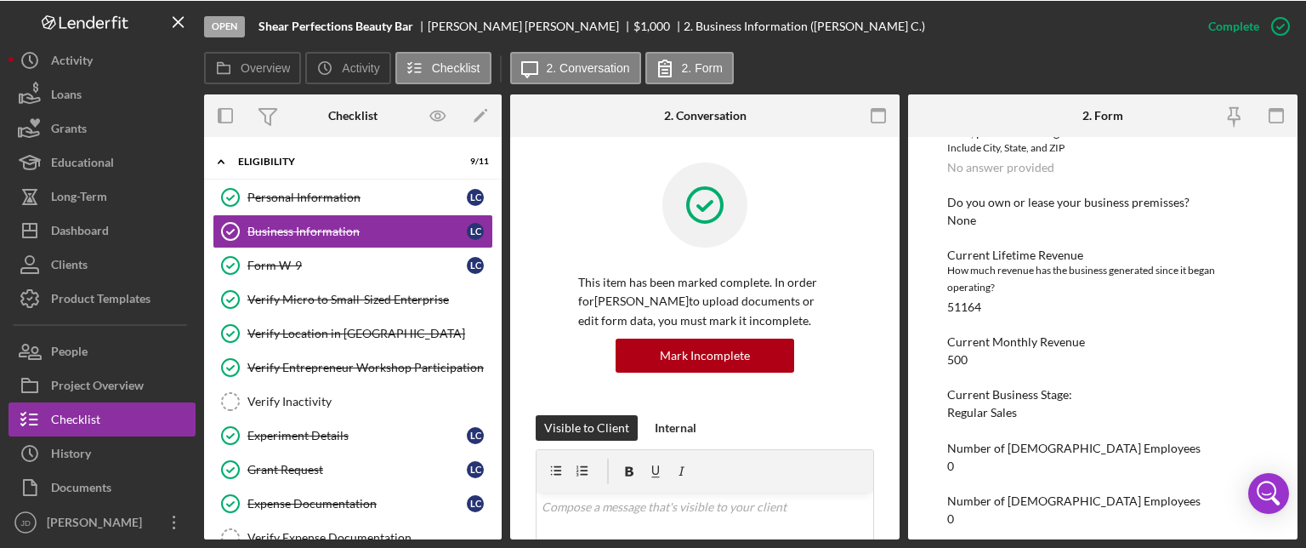
scroll to position [967, 0]
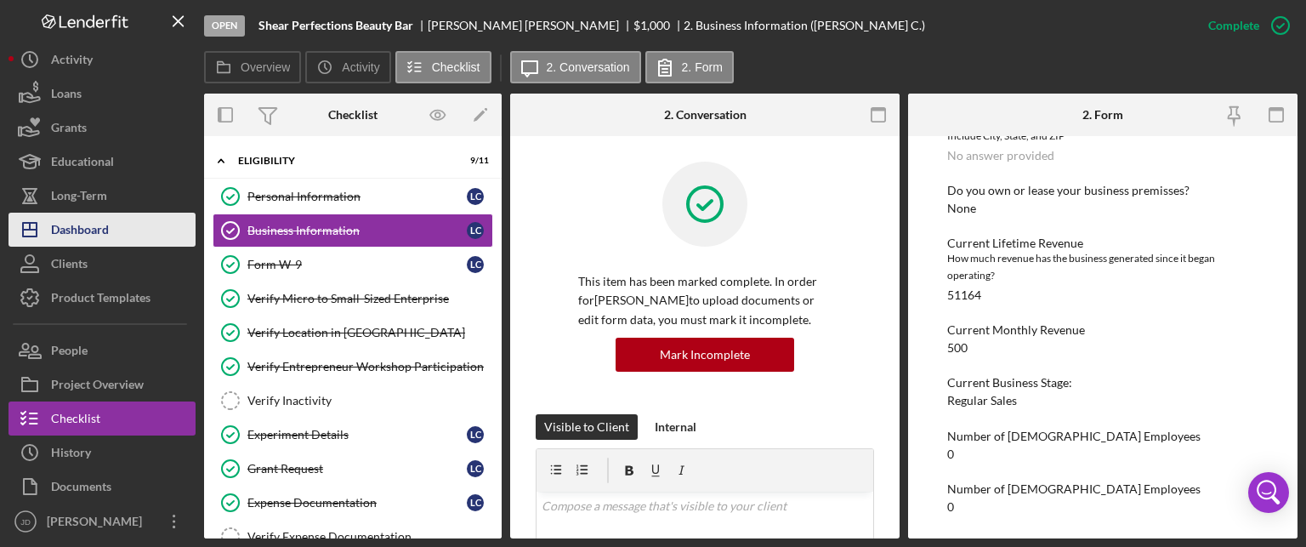
click at [79, 241] on div "Dashboard" at bounding box center [80, 232] width 58 height 38
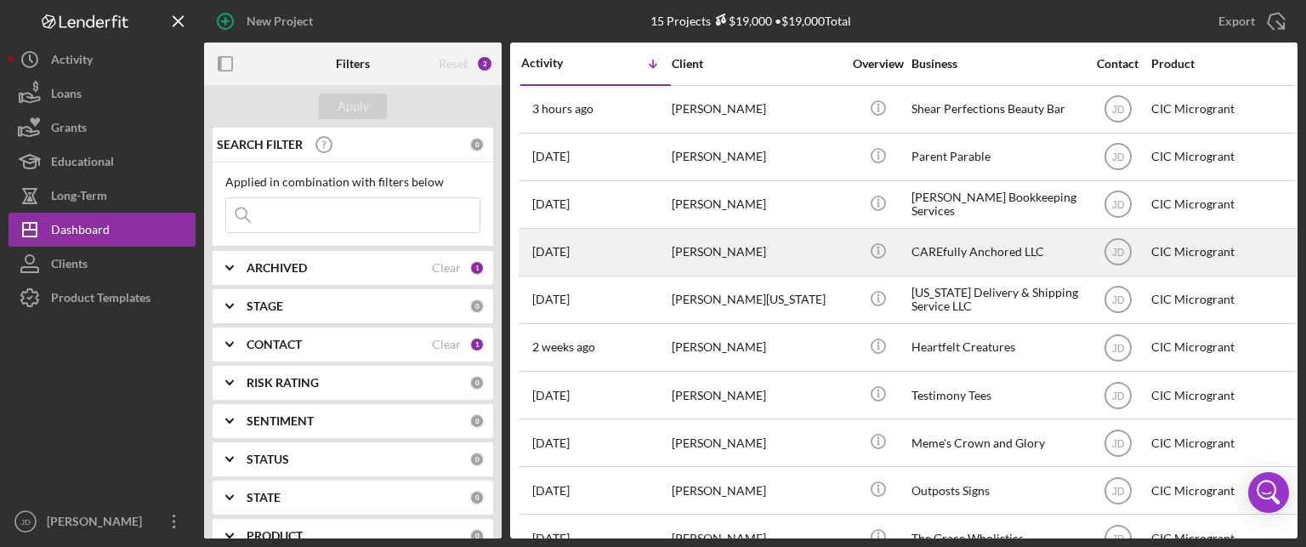
click at [756, 248] on div "Tiffany Ferrell" at bounding box center [757, 252] width 170 height 45
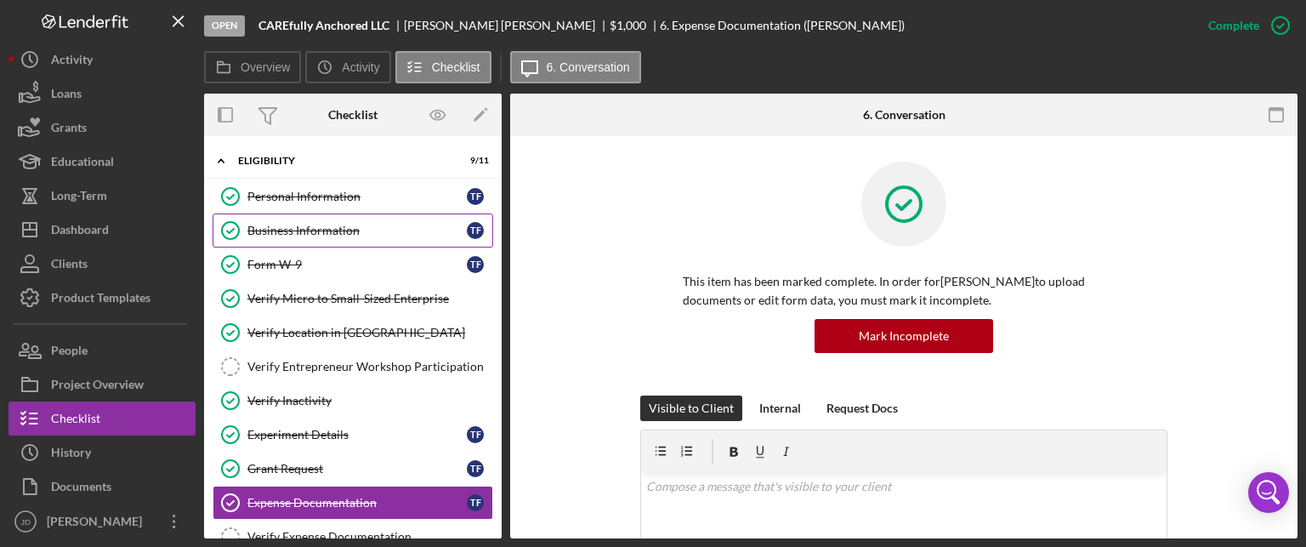
click at [320, 228] on div "Business Information" at bounding box center [356, 231] width 219 height 14
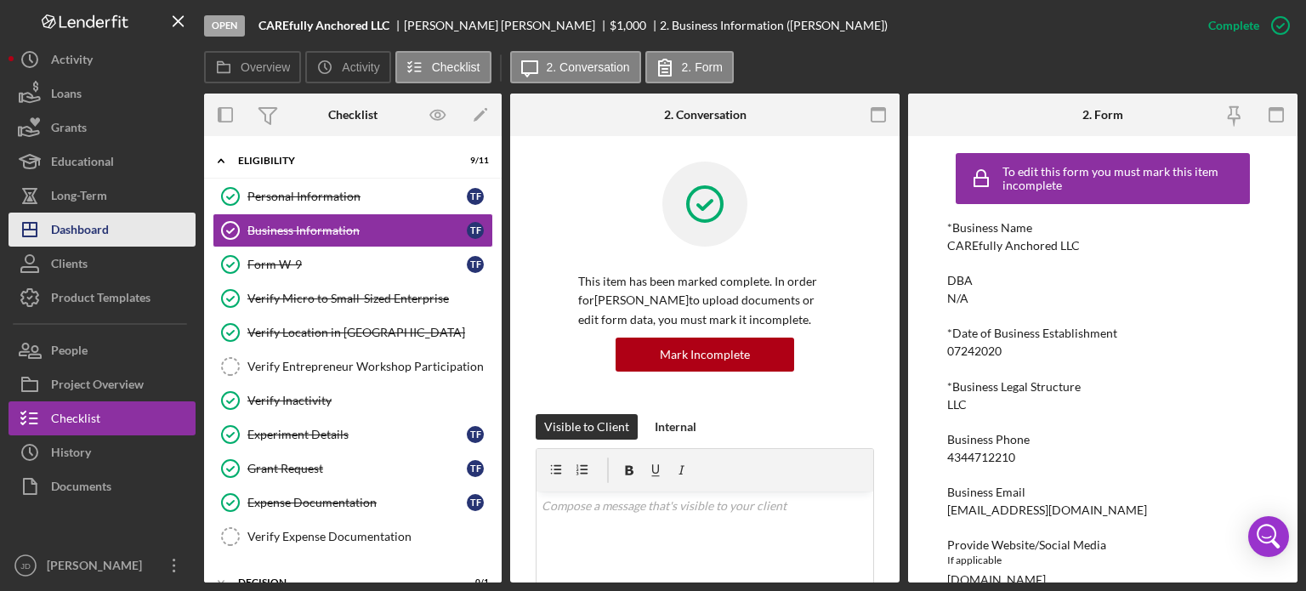
click at [98, 233] on div "Dashboard" at bounding box center [80, 232] width 58 height 38
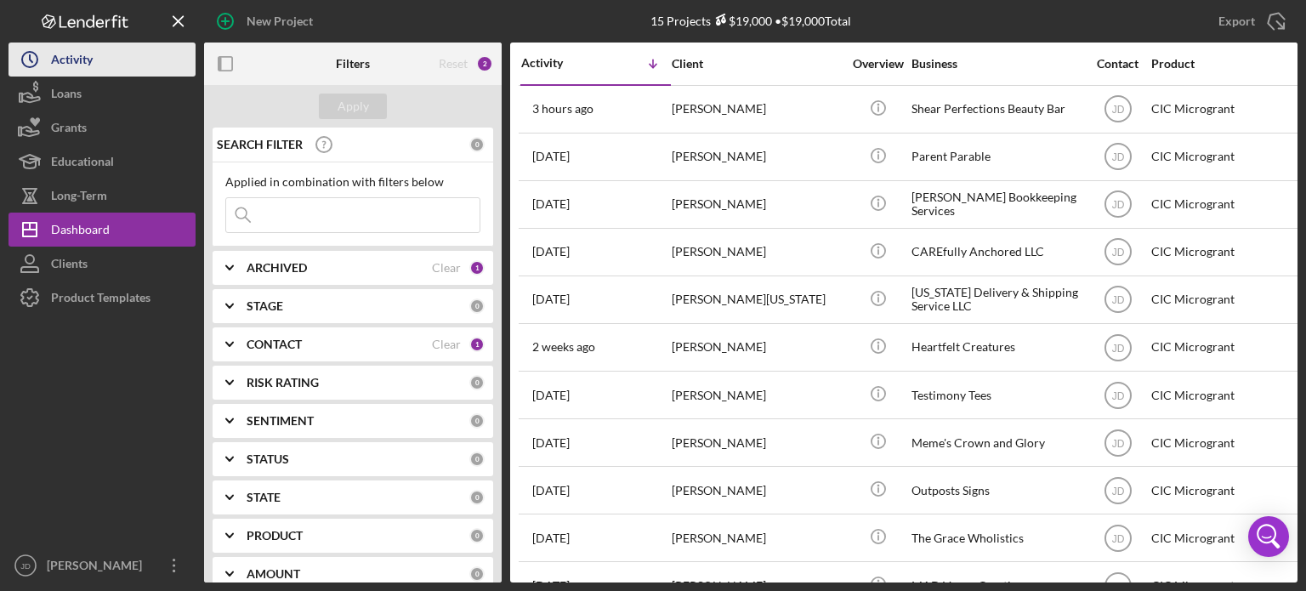
drag, startPoint x: 71, startPoint y: 49, endPoint x: 144, endPoint y: 0, distance: 87.5
click at [71, 48] on div "Activity" at bounding box center [72, 62] width 42 height 38
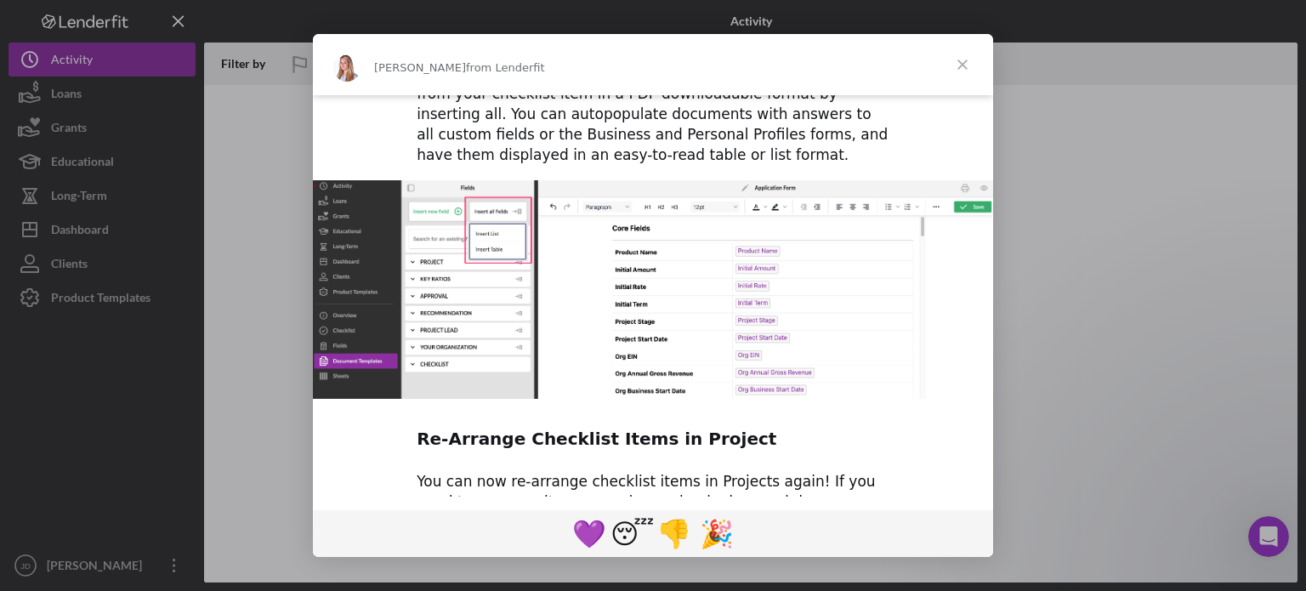
scroll to position [918, 0]
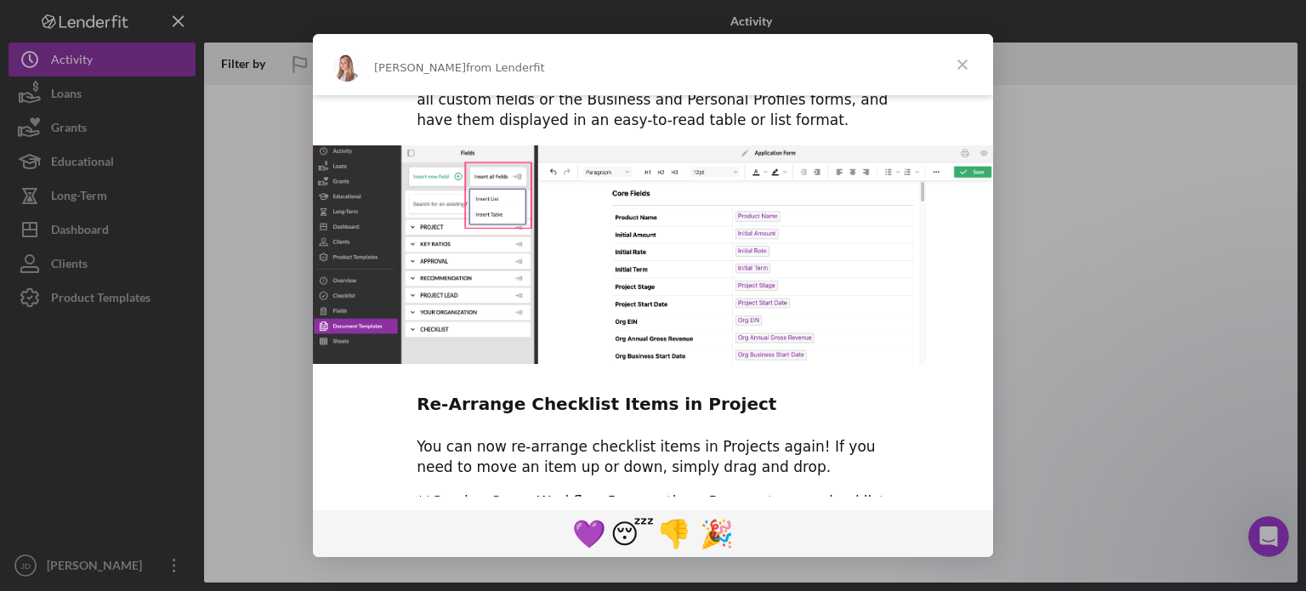
click at [963, 64] on span "Close" at bounding box center [962, 64] width 61 height 61
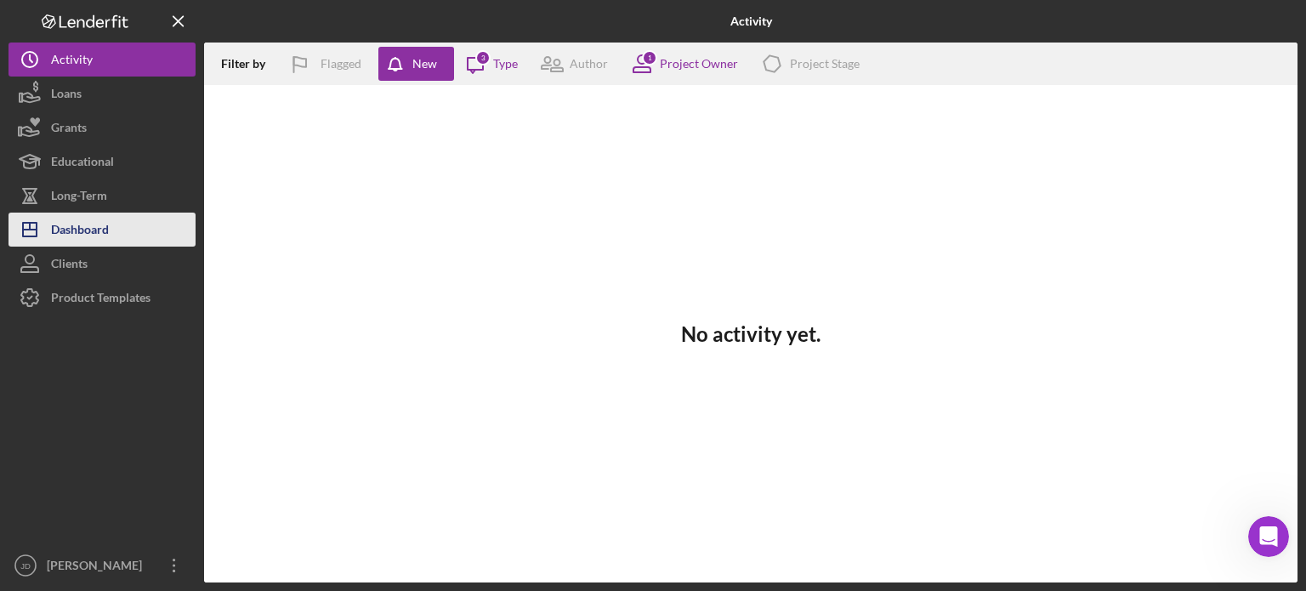
click at [102, 227] on div "Dashboard" at bounding box center [80, 232] width 58 height 38
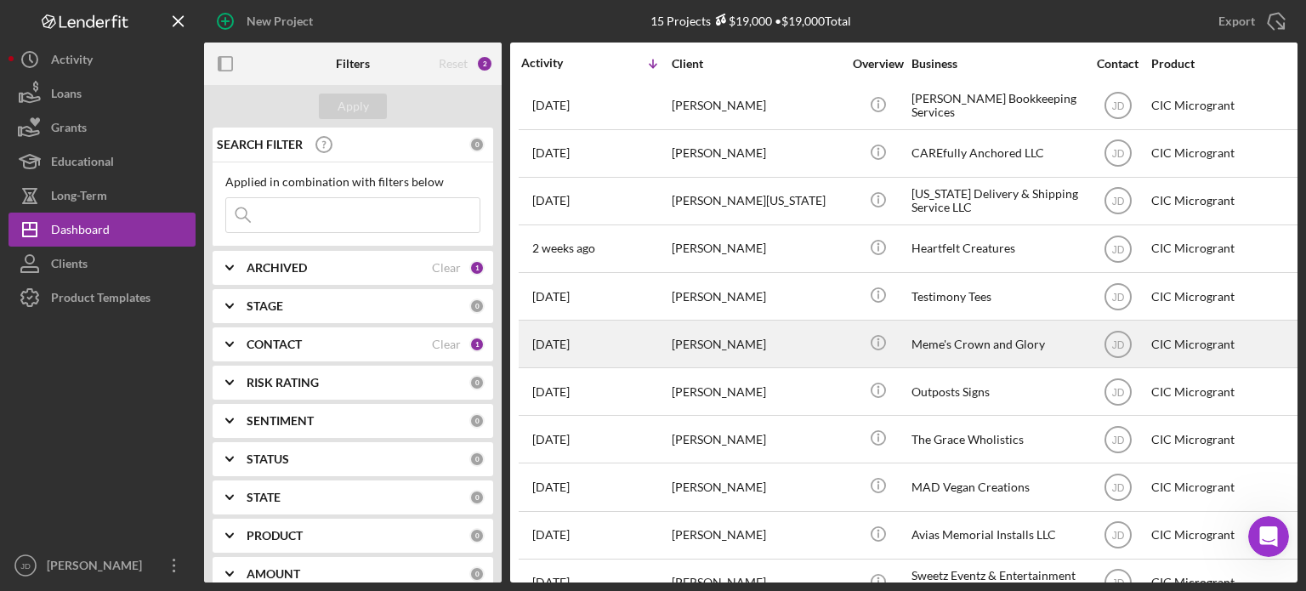
scroll to position [69, 0]
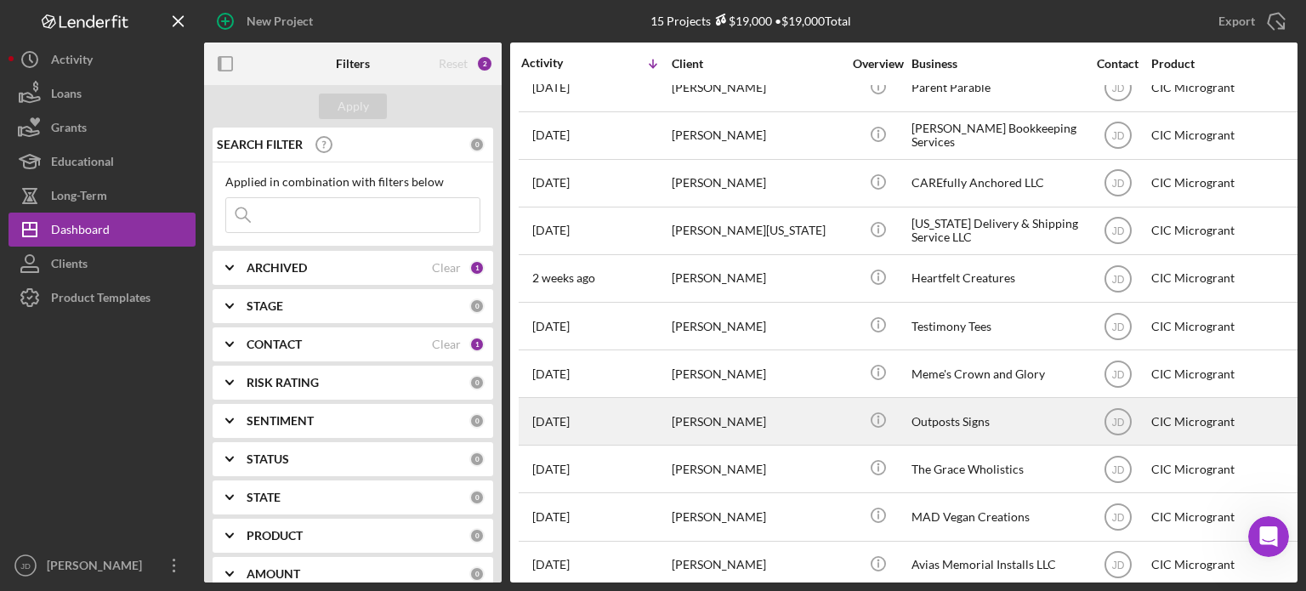
click at [753, 433] on div "[PERSON_NAME]" at bounding box center [757, 421] width 170 height 45
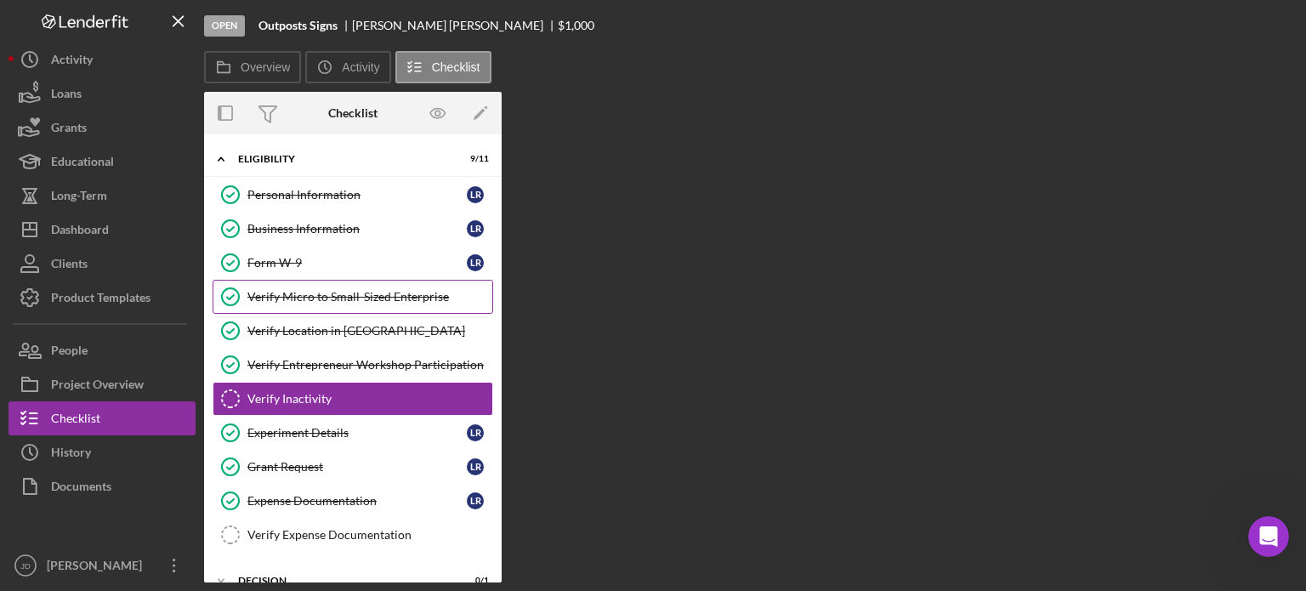
scroll to position [37, 0]
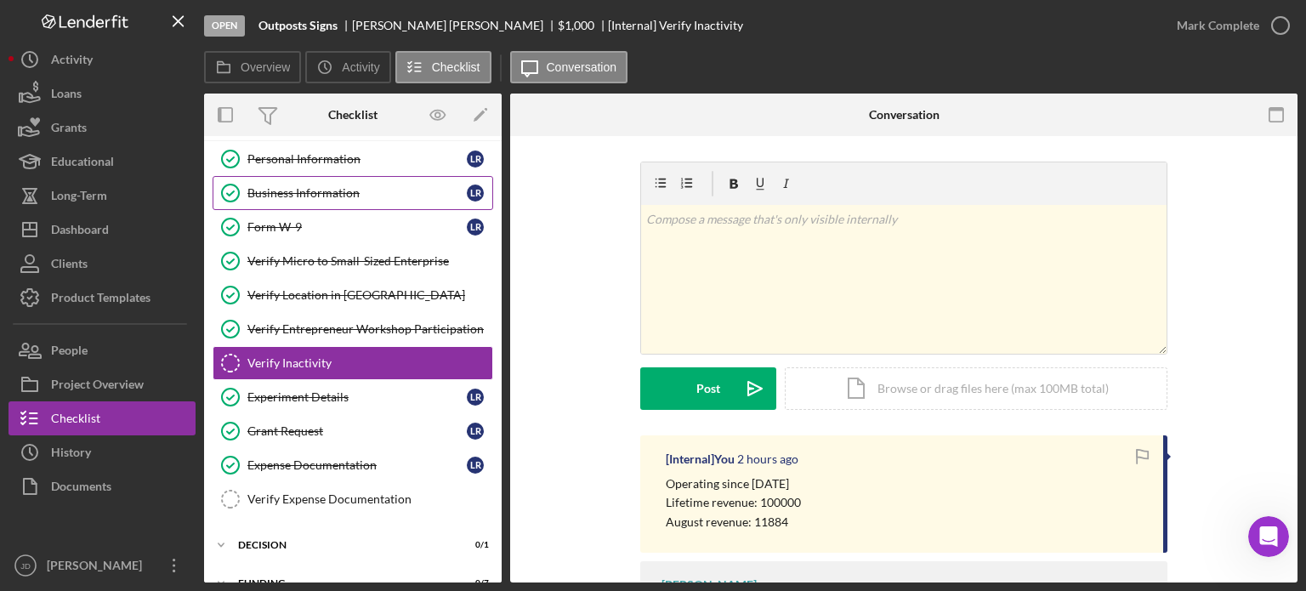
click at [357, 193] on div "Business Information" at bounding box center [356, 193] width 219 height 14
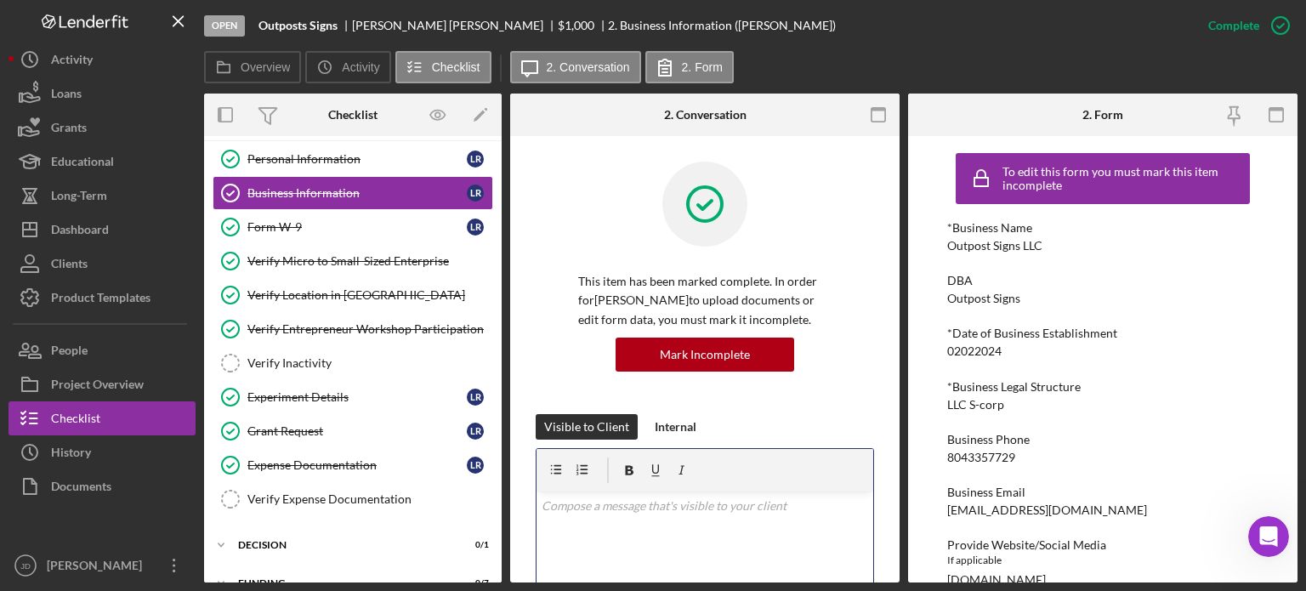
click at [725, 503] on p "To enrich screen reader interactions, please activate Accessibility in Grammarl…" at bounding box center [705, 506] width 327 height 19
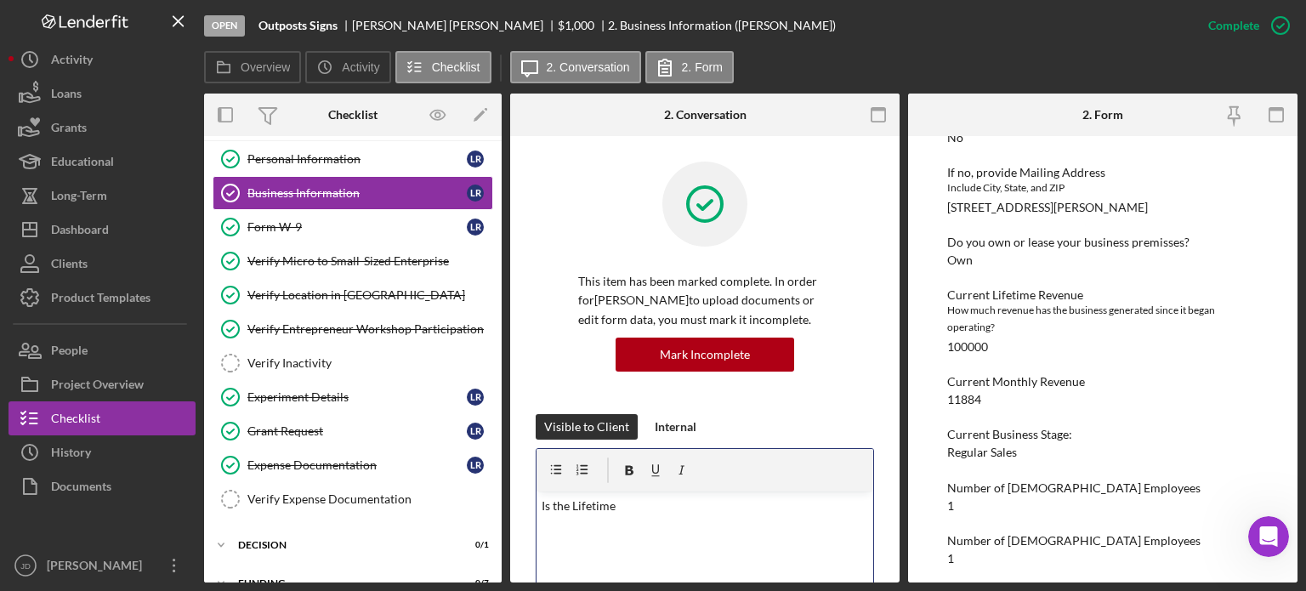
scroll to position [923, 0]
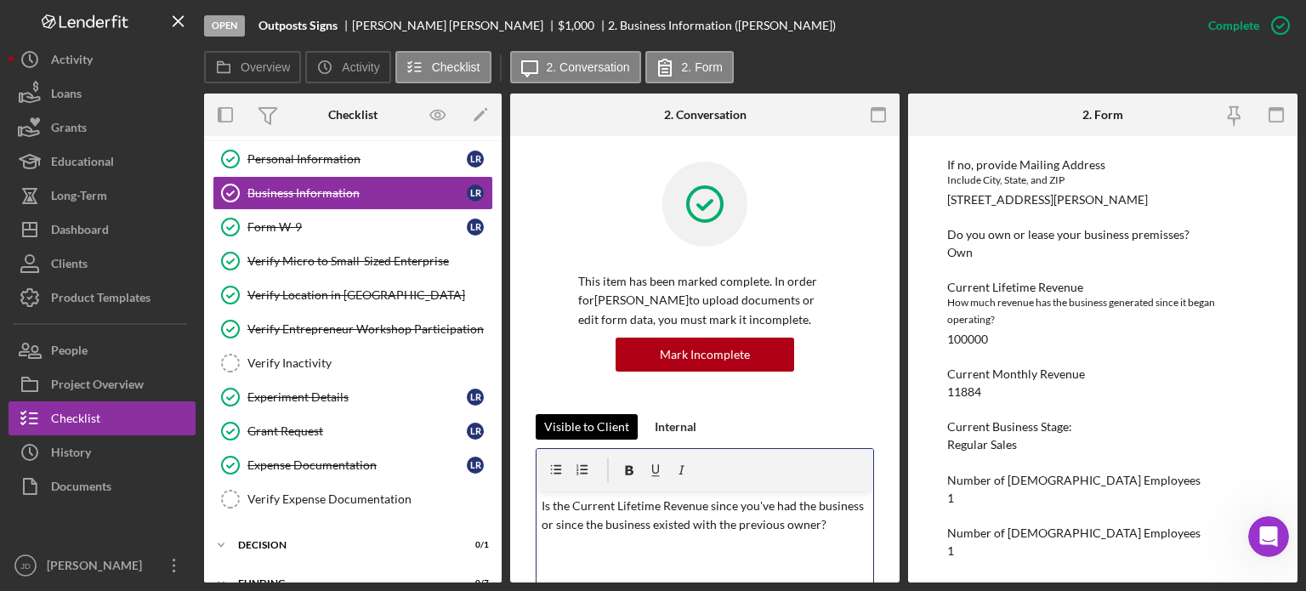
click at [583, 426] on div "Visible to Client" at bounding box center [586, 427] width 85 height 26
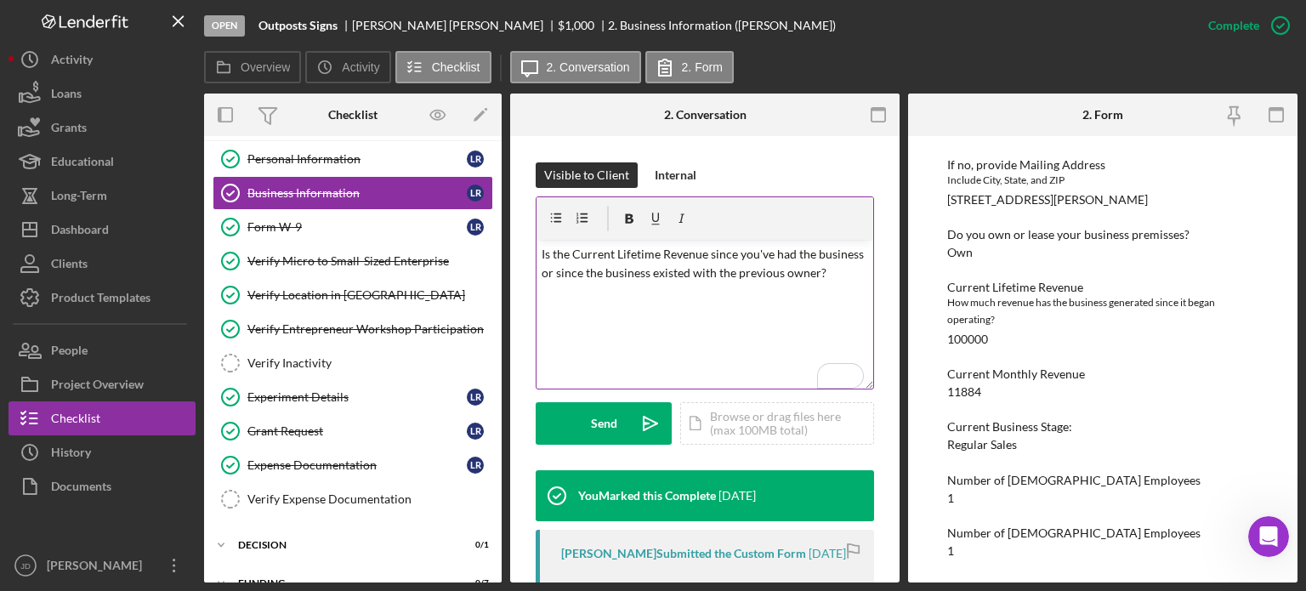
scroll to position [255, 0]
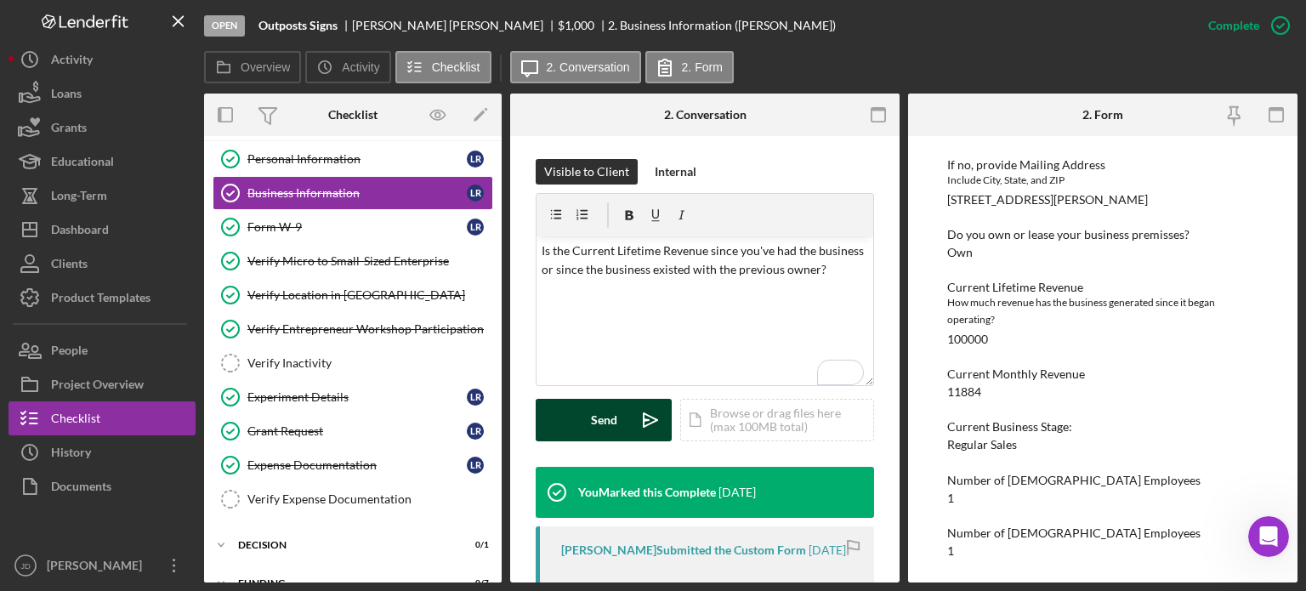
click at [608, 422] on div "Send" at bounding box center [604, 420] width 26 height 43
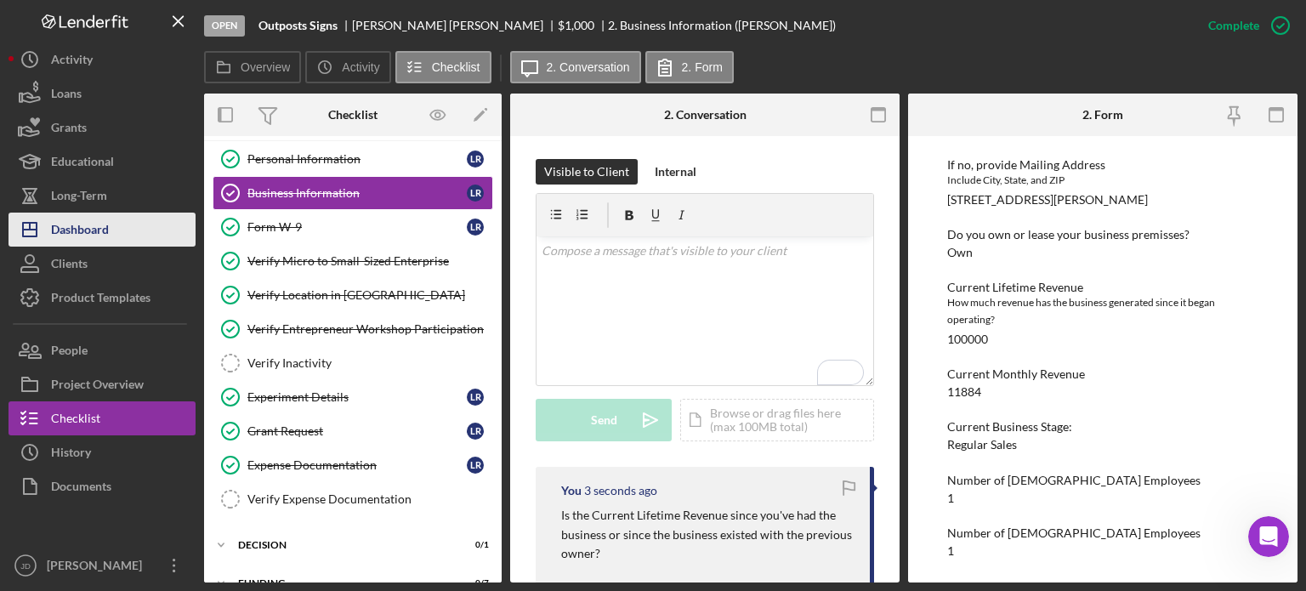
click at [78, 225] on div "Dashboard" at bounding box center [80, 232] width 58 height 38
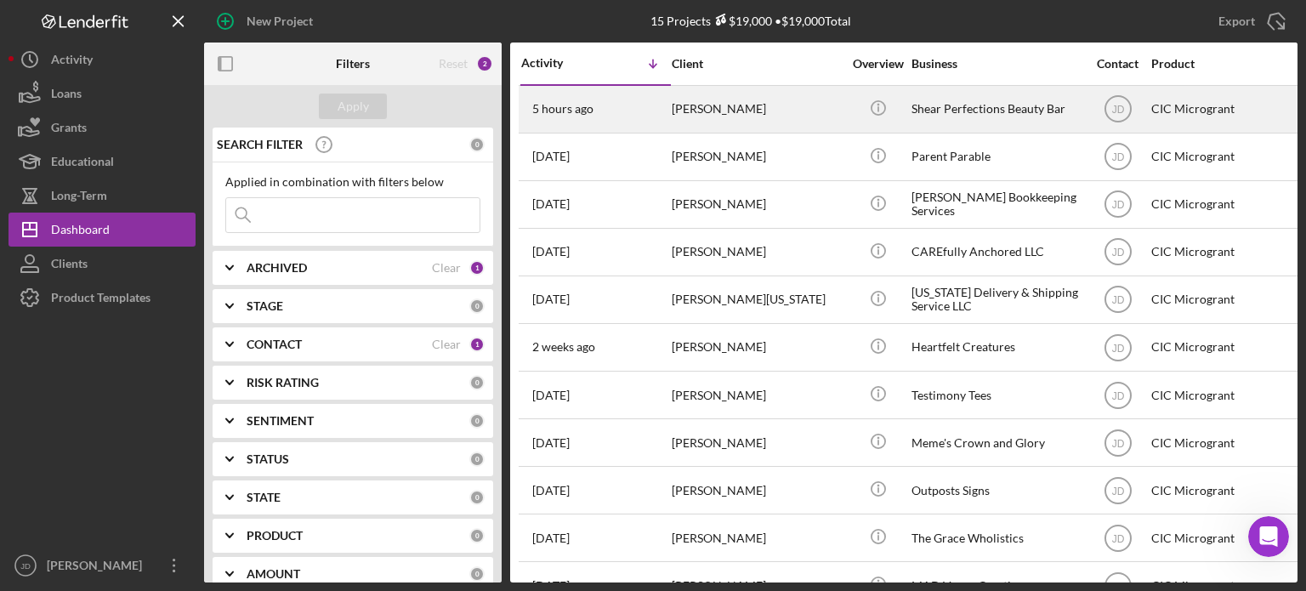
click at [760, 105] on div "Lakin Cottom" at bounding box center [757, 109] width 170 height 45
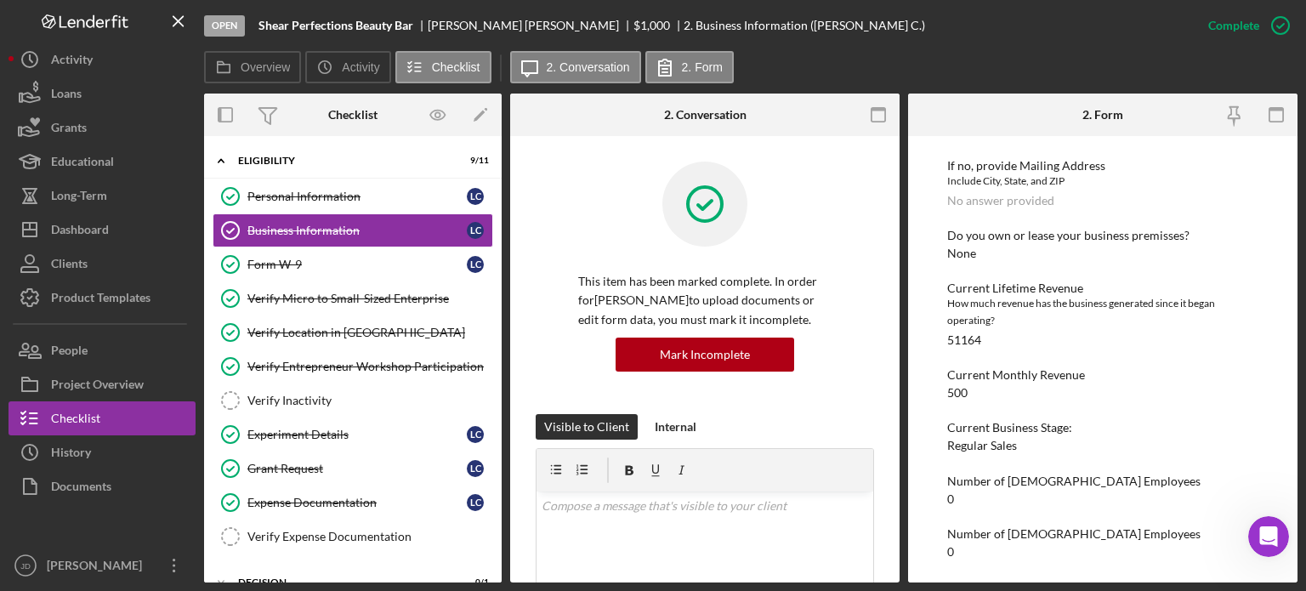
scroll to position [923, 0]
click at [680, 530] on div "v Color teal Color pink Remove color Add row above Add row below Add column bef…" at bounding box center [705, 566] width 337 height 149
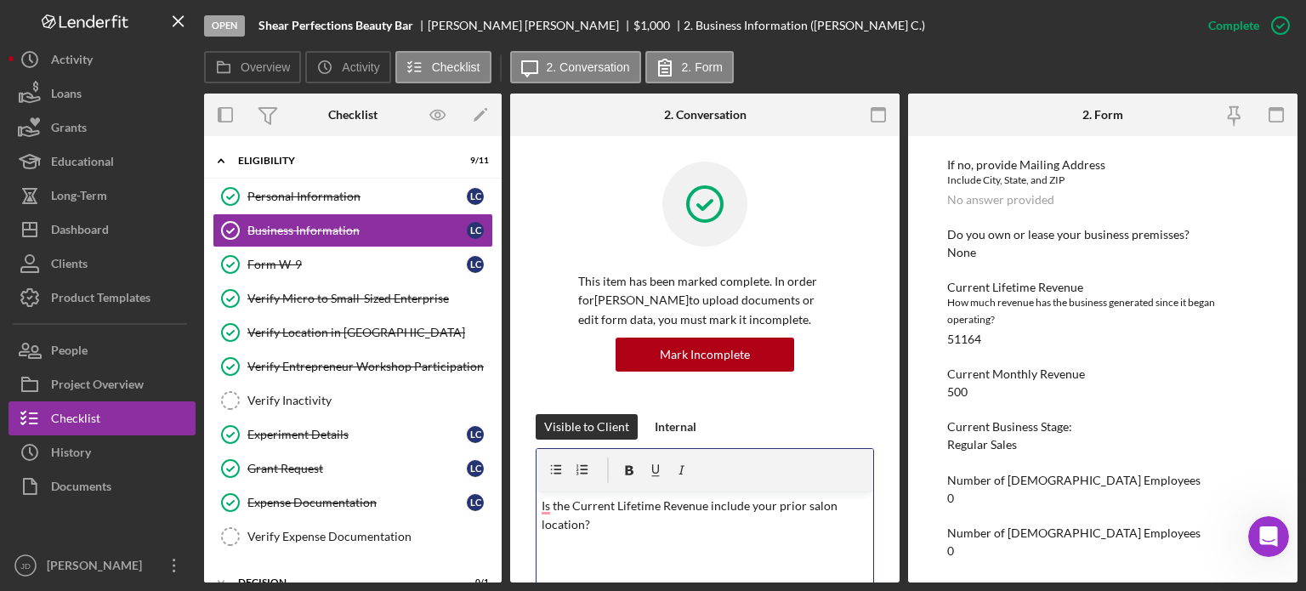
drag, startPoint x: 550, startPoint y: 506, endPoint x: 551, endPoint y: 515, distance: 9.4
click at [550, 506] on p "Is the Current Lifetime Revenue include your prior salon location?" at bounding box center [705, 516] width 327 height 38
click at [635, 527] on p "Does the Current Lifetime Revenue include your prior salon location?" at bounding box center [705, 516] width 327 height 38
click at [626, 546] on p "Does the Current Lifetime Revenue include your prior salon location? If so, wha…" at bounding box center [705, 535] width 327 height 77
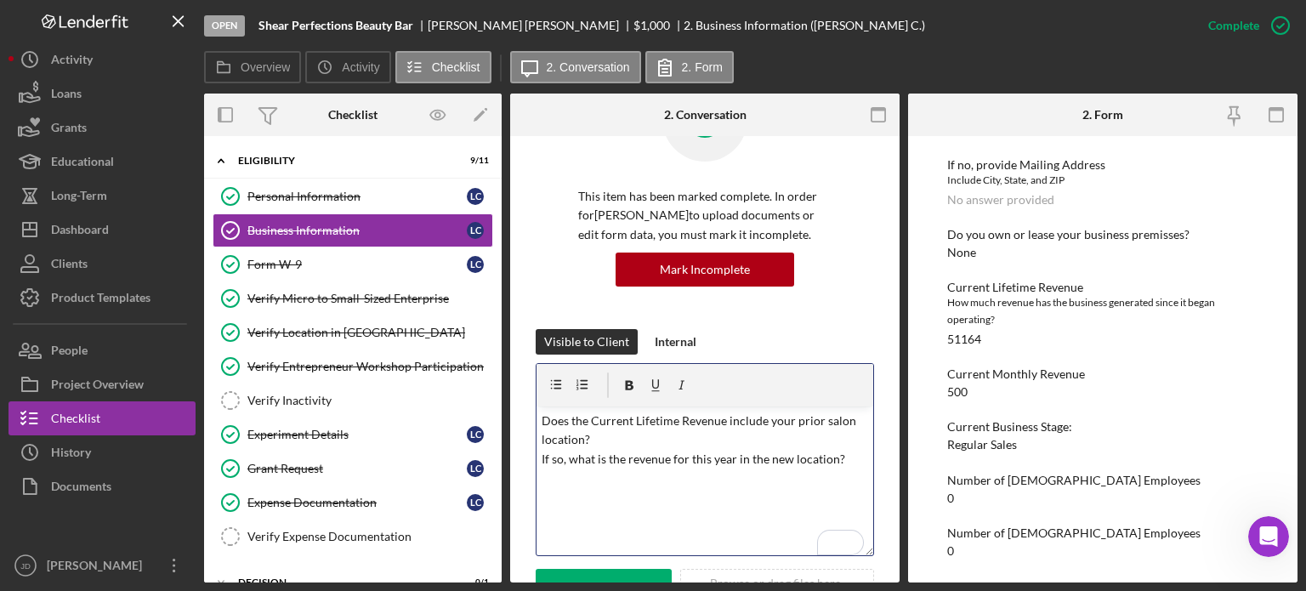
scroll to position [170, 0]
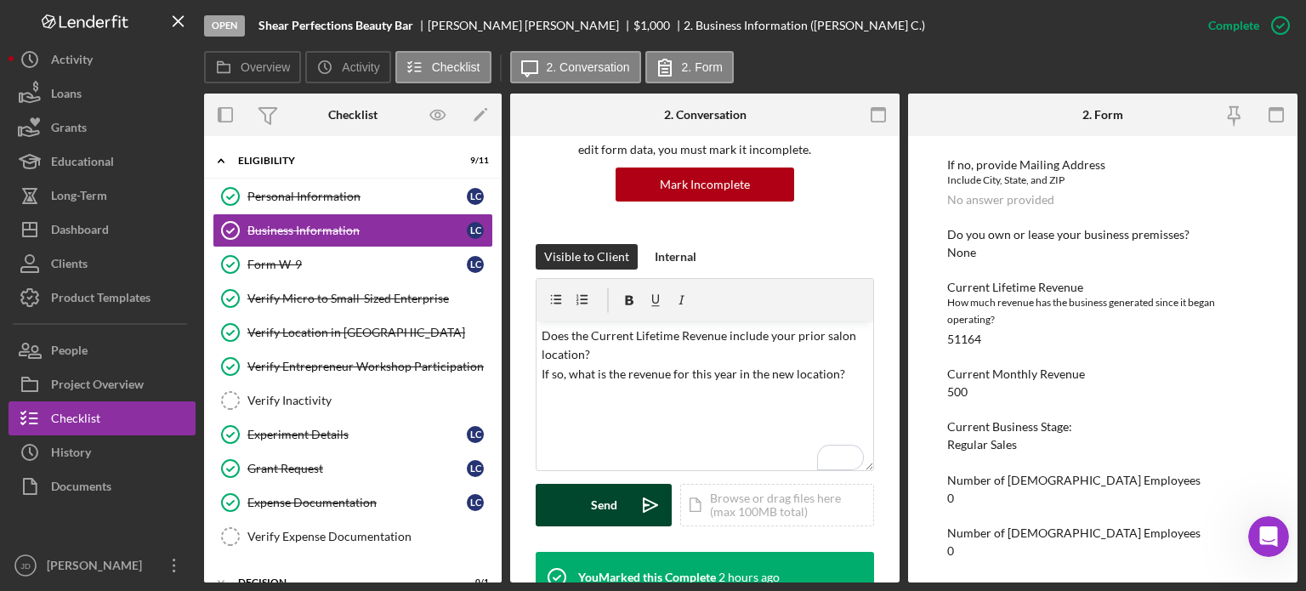
click at [595, 505] on div "Send" at bounding box center [604, 505] width 26 height 43
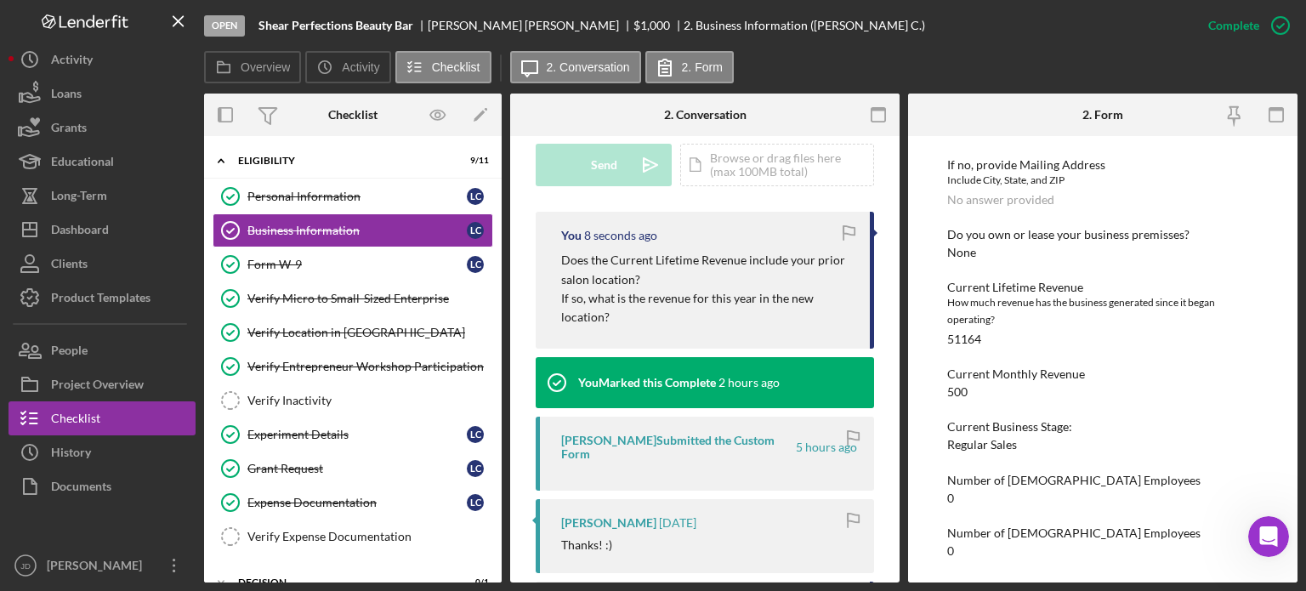
scroll to position [0, 0]
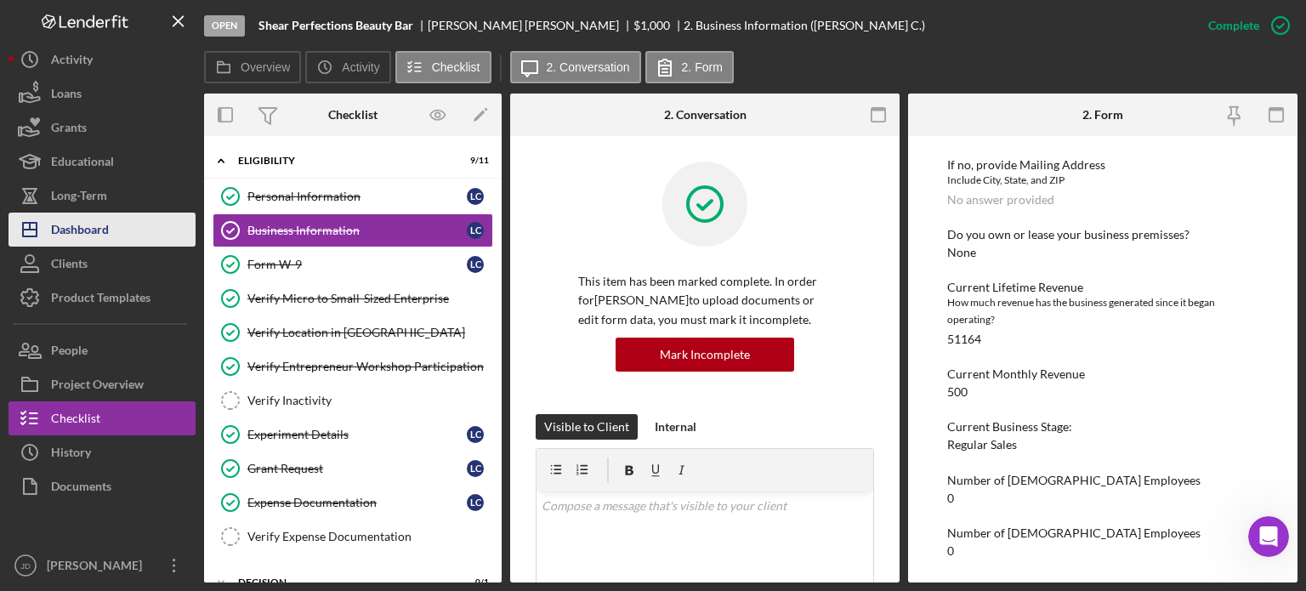
click at [71, 226] on div "Dashboard" at bounding box center [80, 232] width 58 height 38
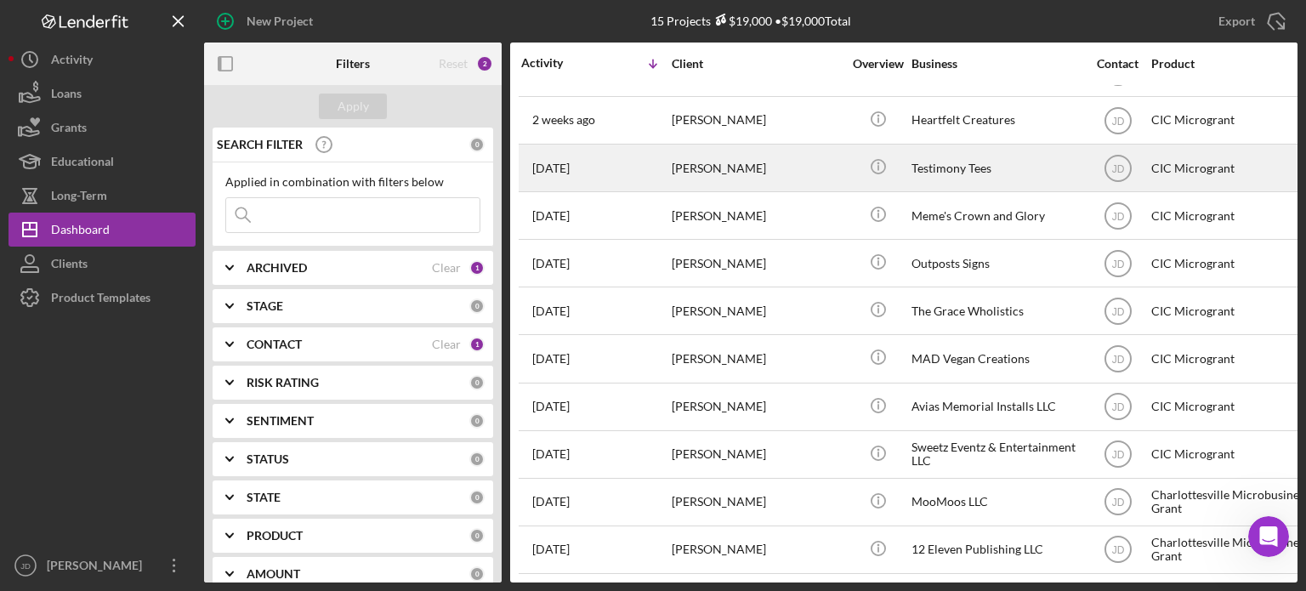
scroll to position [239, 0]
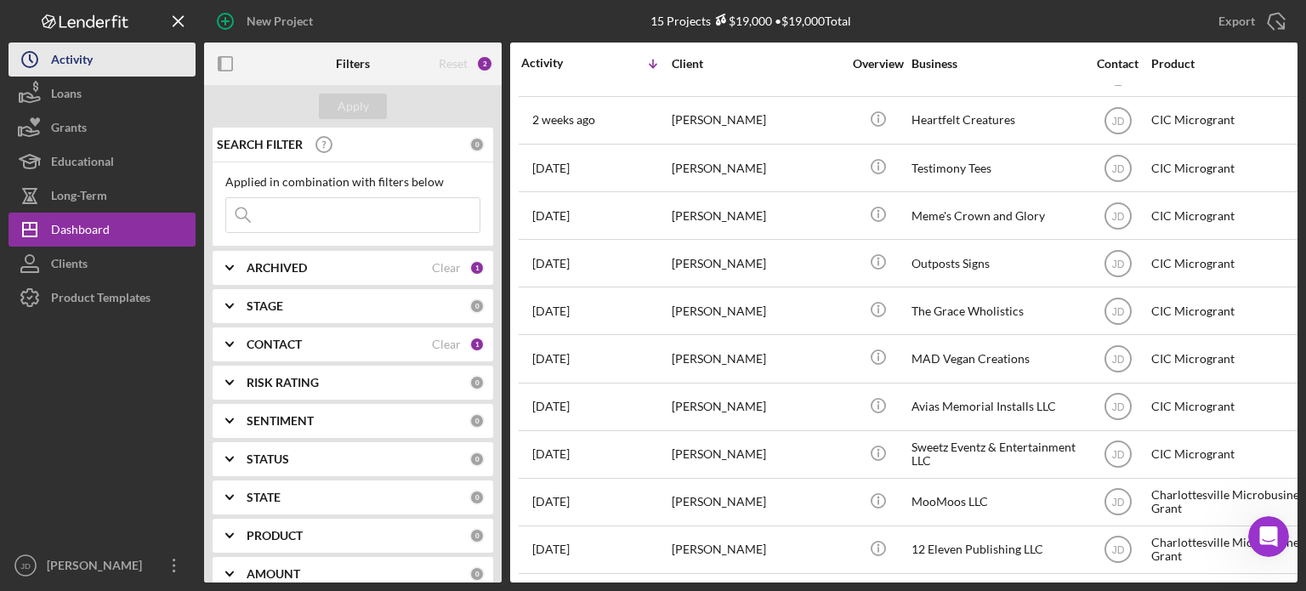
click at [61, 63] on div "Activity" at bounding box center [72, 62] width 42 height 38
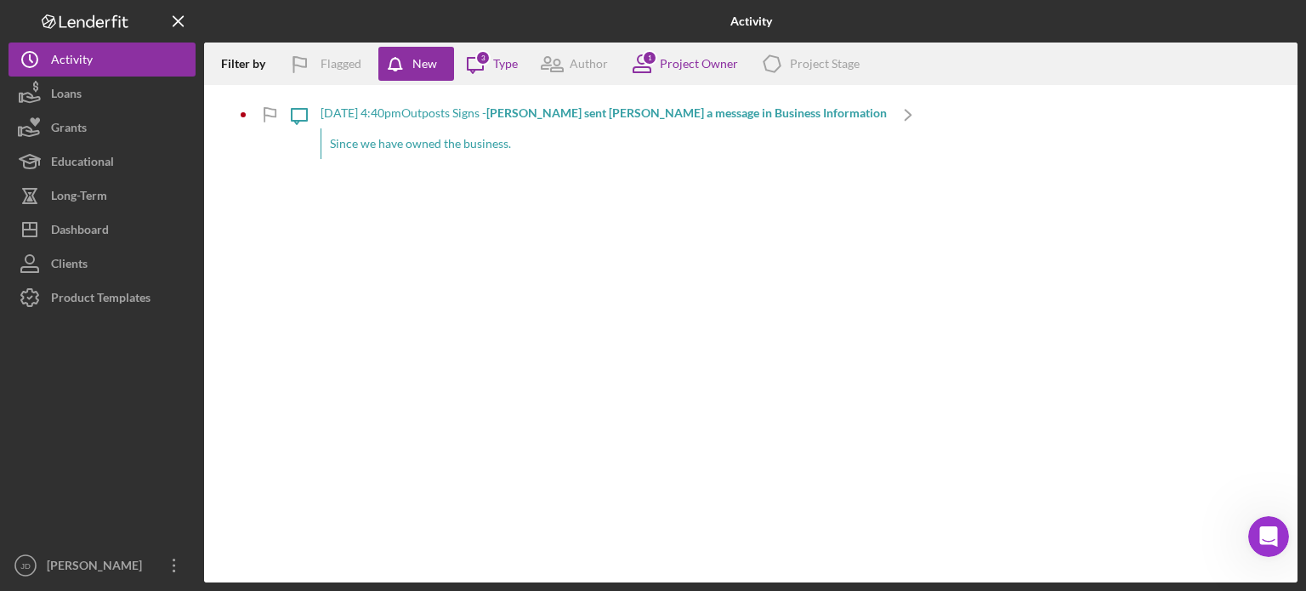
click at [454, 143] on div "Since we have owned the business." at bounding box center [604, 143] width 566 height 31
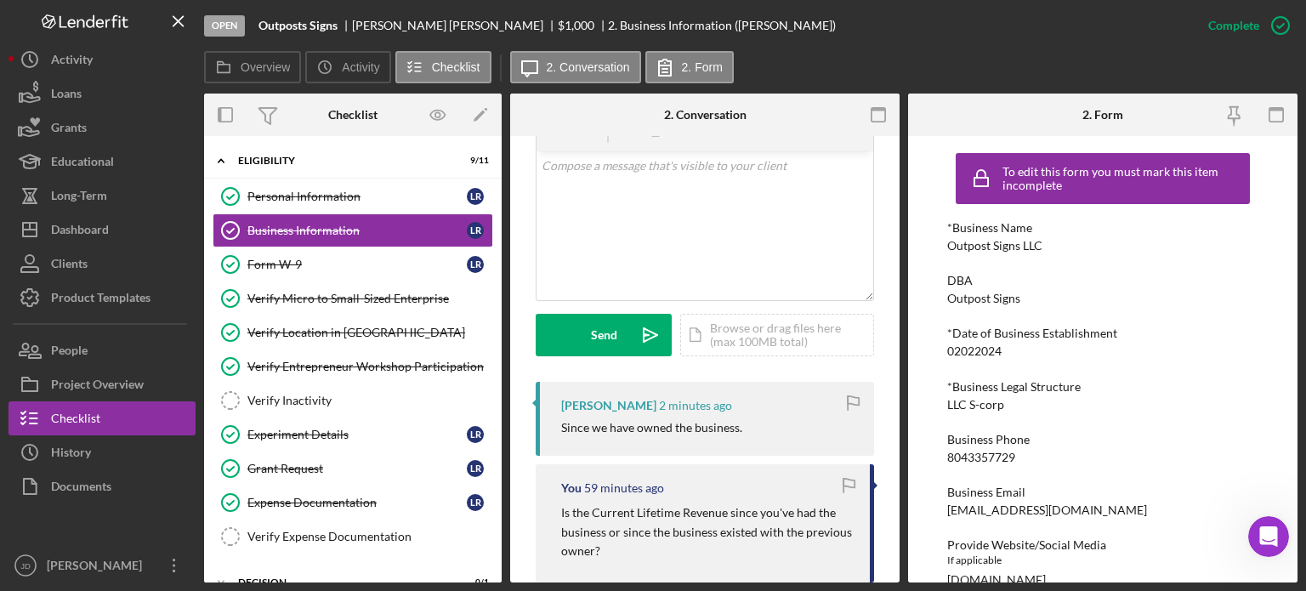
scroll to position [170, 0]
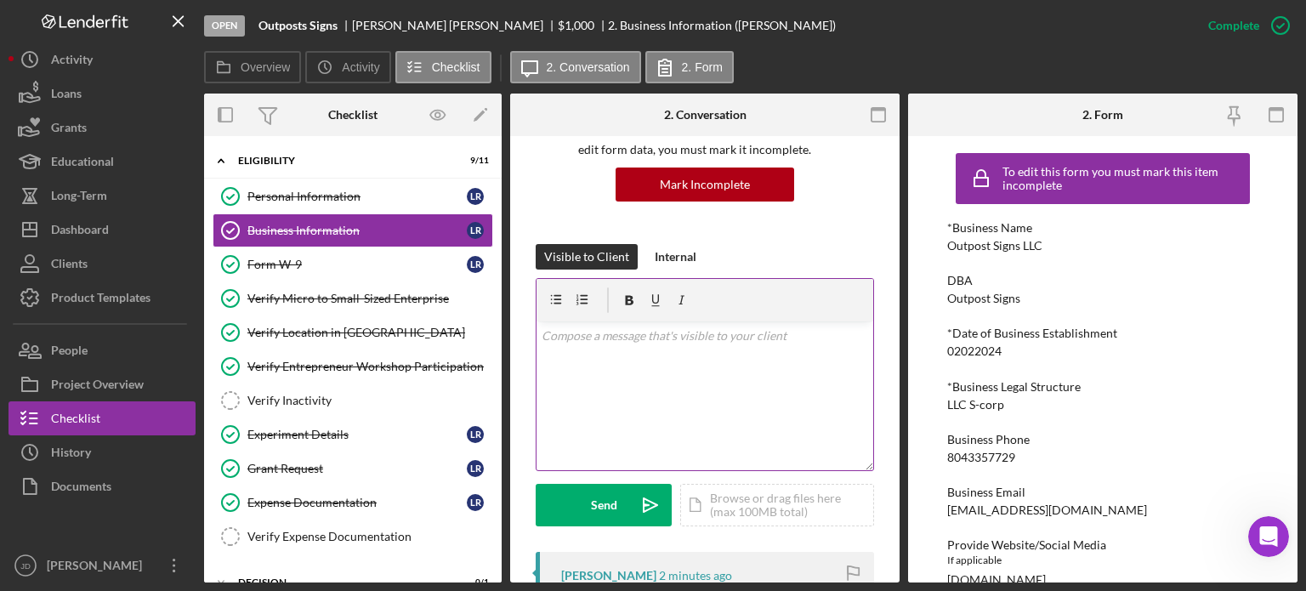
click at [721, 353] on div "v Color teal Color pink Remove color Add row above Add row below Add column bef…" at bounding box center [705, 395] width 337 height 149
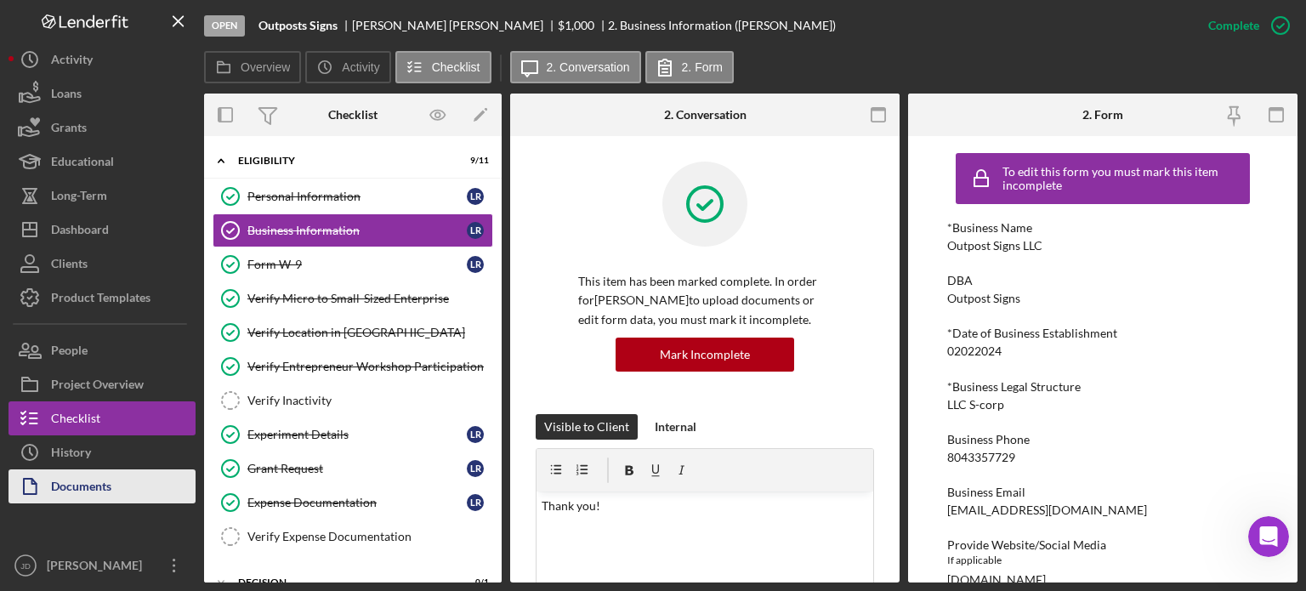
scroll to position [170, 0]
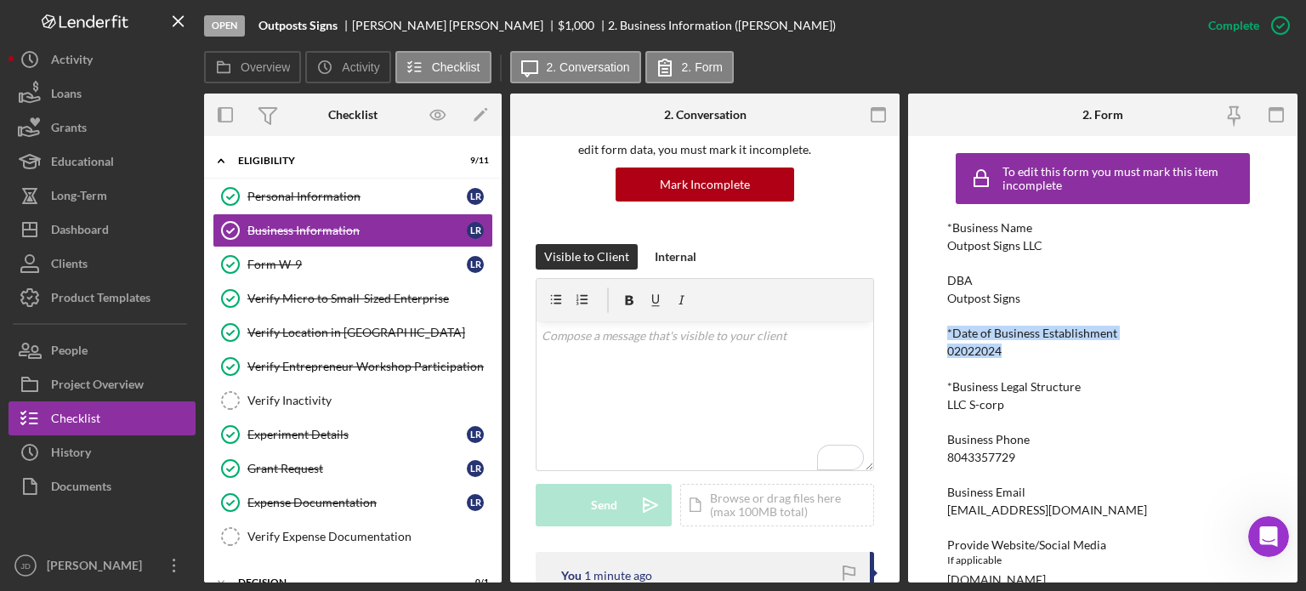
drag, startPoint x: 1007, startPoint y: 351, endPoint x: 939, endPoint y: 336, distance: 69.7
click at [939, 336] on div "To edit this form you must mark this item incomplete *Business Name Outpost Sig…" at bounding box center [1102, 359] width 389 height 446
copy div "*Date of Business Establishment 02022024"
click at [276, 401] on div "Verify Inactivity" at bounding box center [369, 401] width 245 height 14
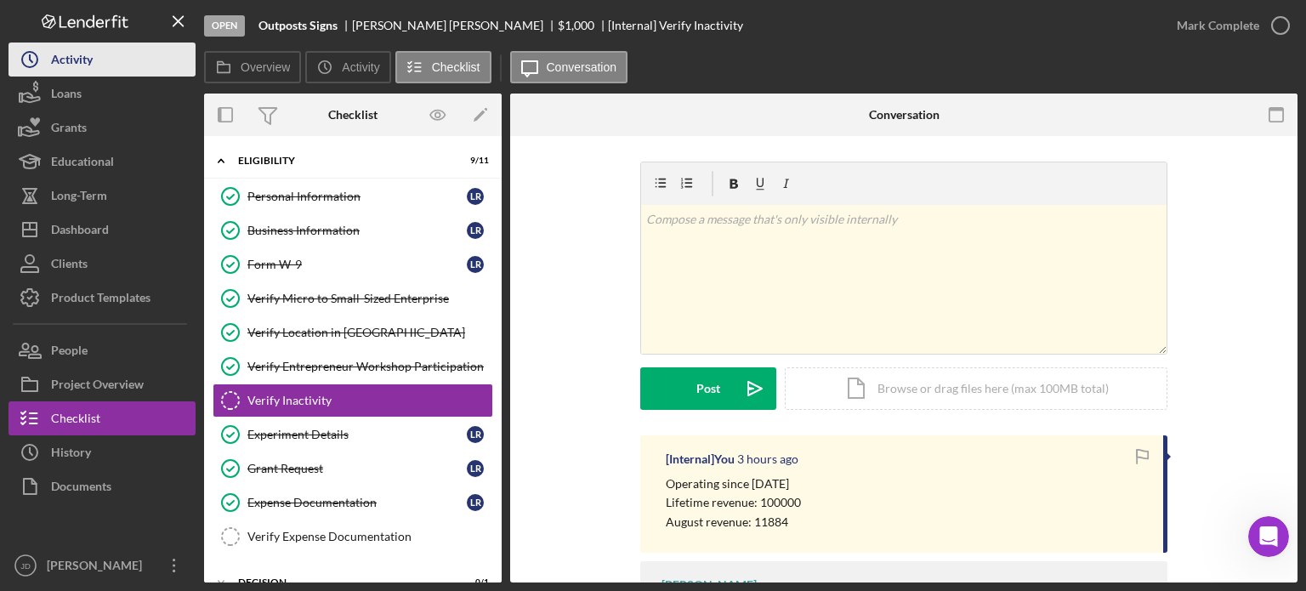
click at [74, 57] on div "Activity" at bounding box center [72, 62] width 42 height 38
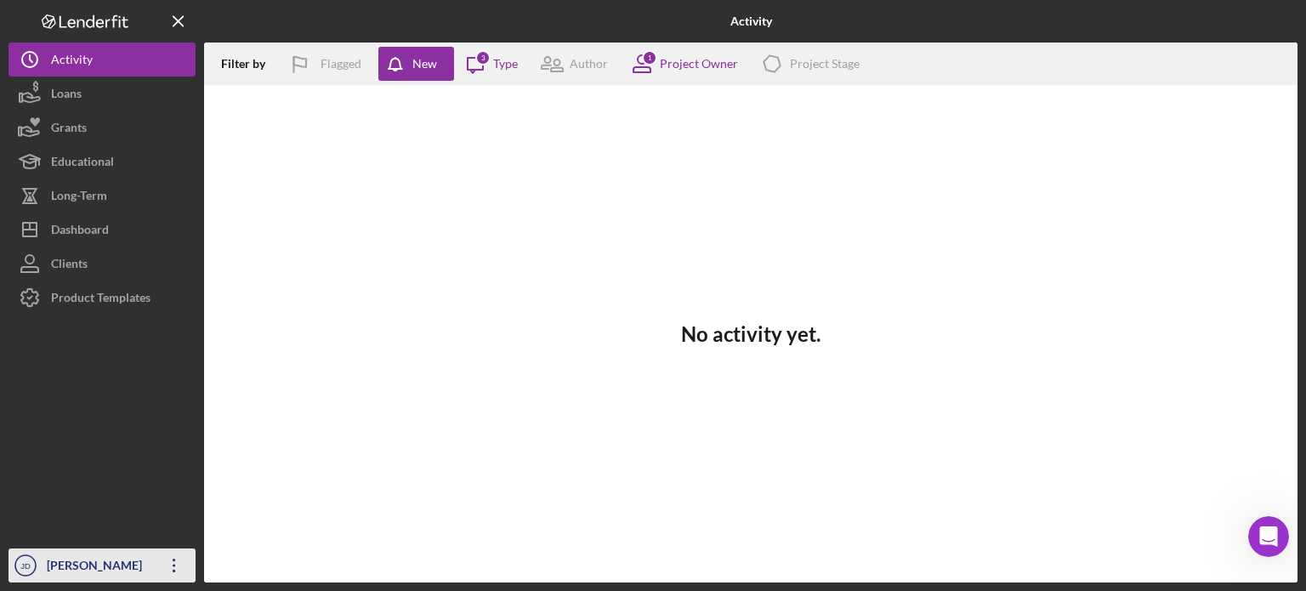
click at [173, 559] on icon "Icon/Overflow" at bounding box center [174, 565] width 43 height 43
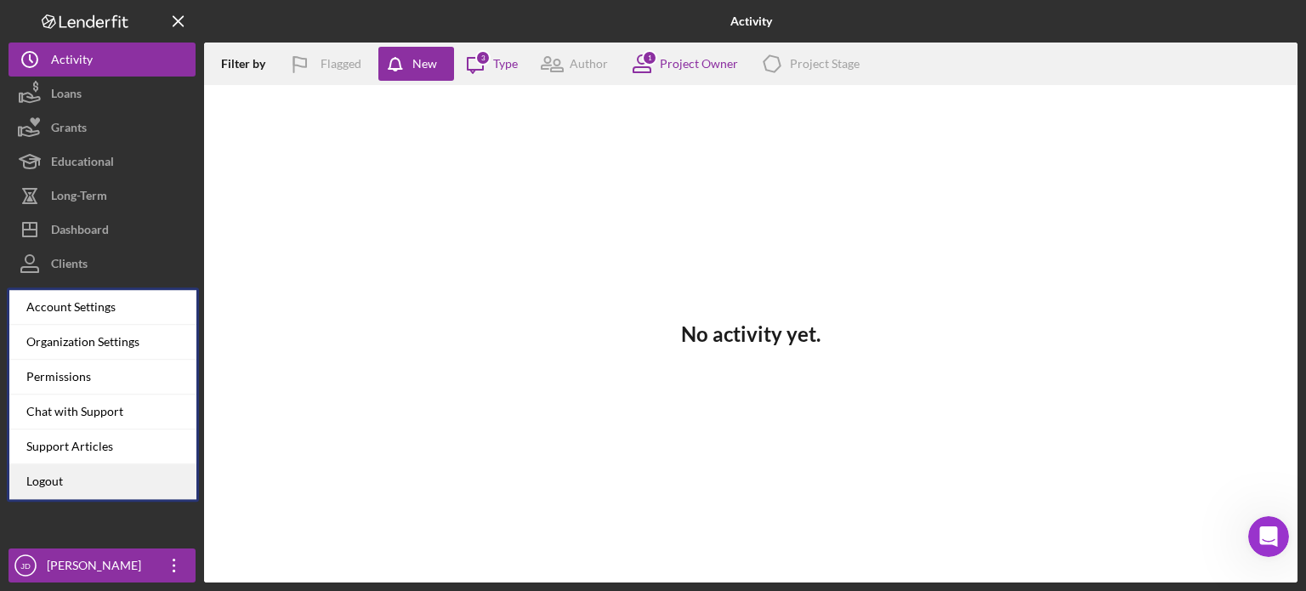
click at [55, 480] on link "Logout" at bounding box center [102, 481] width 187 height 35
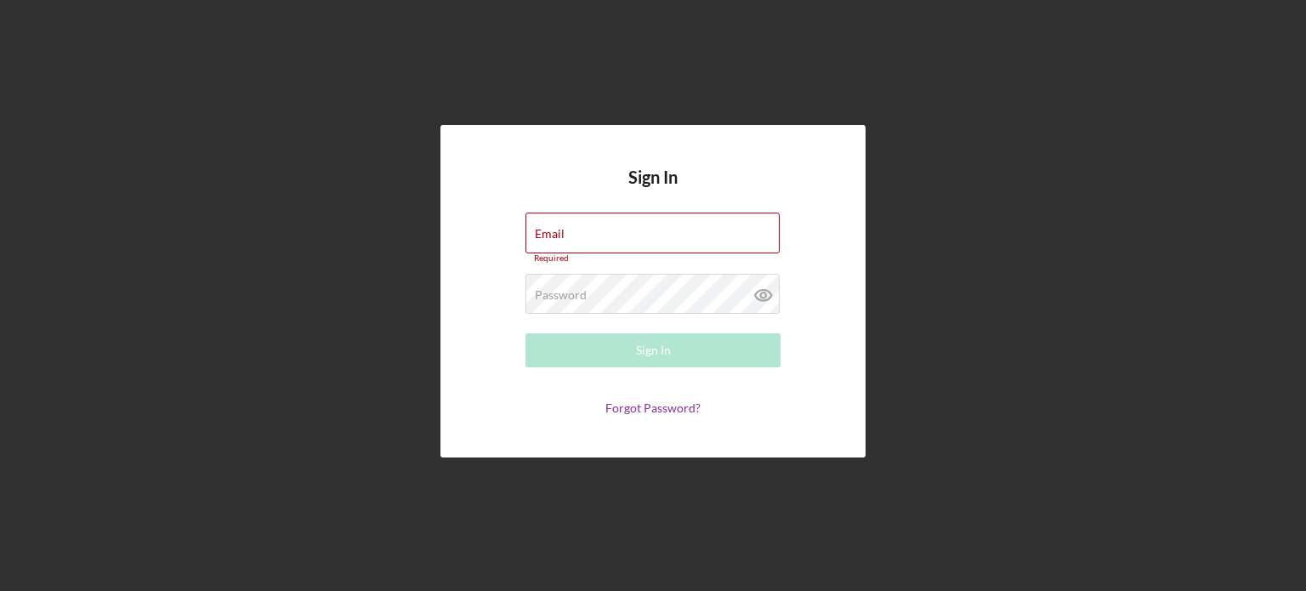
click at [802, 179] on div "Sign In Email Required Password Required Sign In Forgot Password?" at bounding box center [653, 291] width 425 height 333
